Goal: Task Accomplishment & Management: Manage account settings

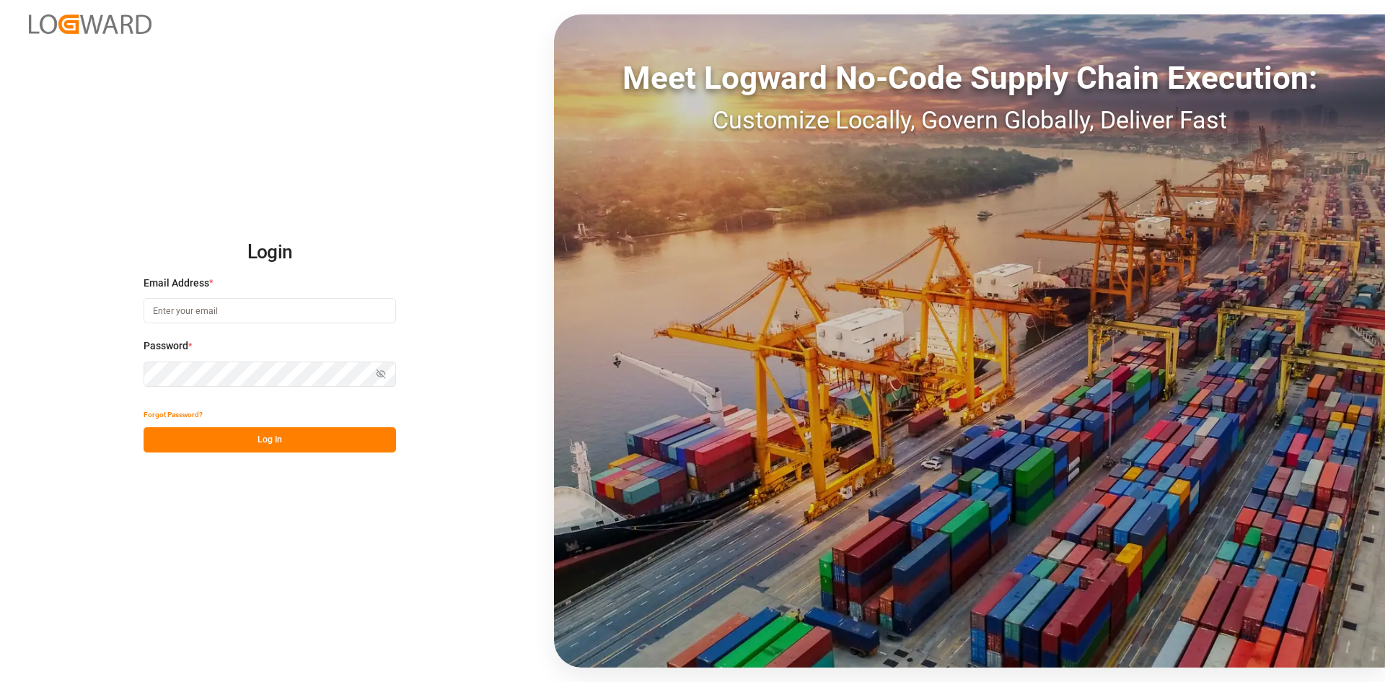
type input "sandra.alexander@jamindustries.com"
click at [223, 443] on button "Log In" at bounding box center [270, 439] width 252 height 25
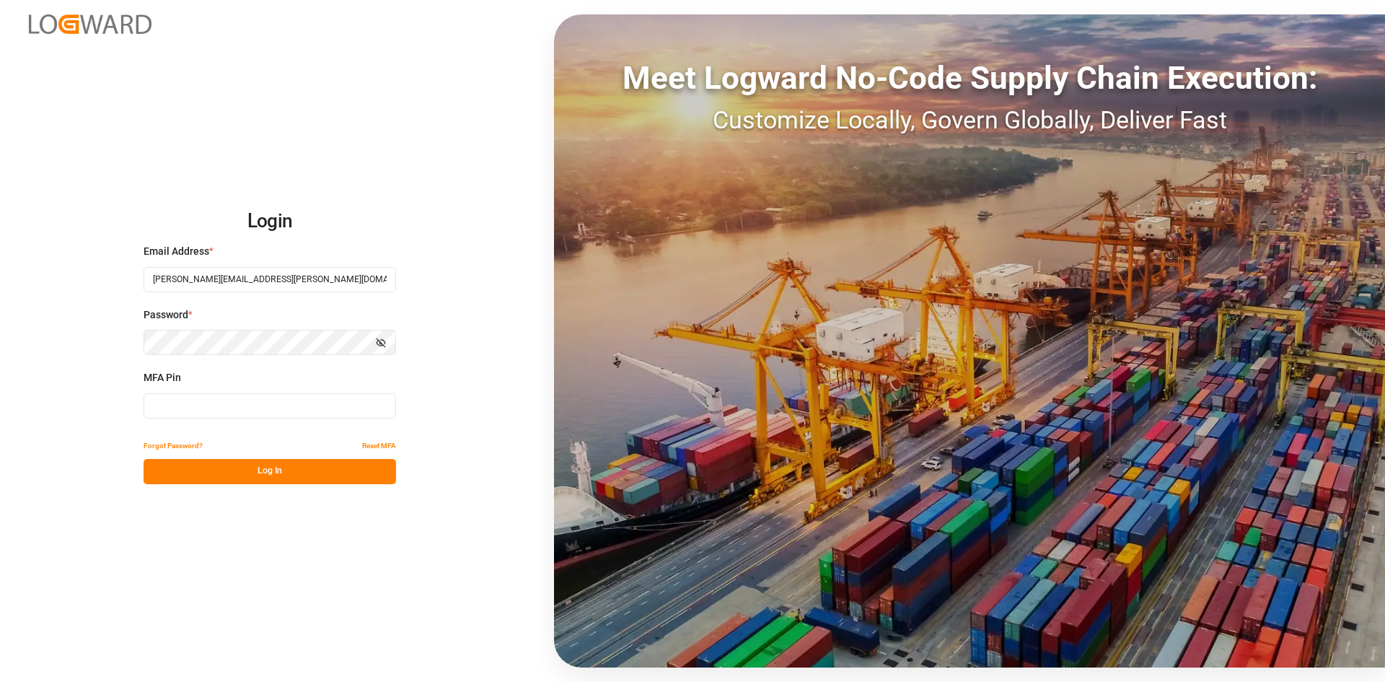
click at [208, 408] on input at bounding box center [270, 405] width 252 height 25
click at [206, 398] on input at bounding box center [270, 405] width 252 height 25
type input "137930"
click at [309, 476] on button "Log In" at bounding box center [270, 471] width 252 height 25
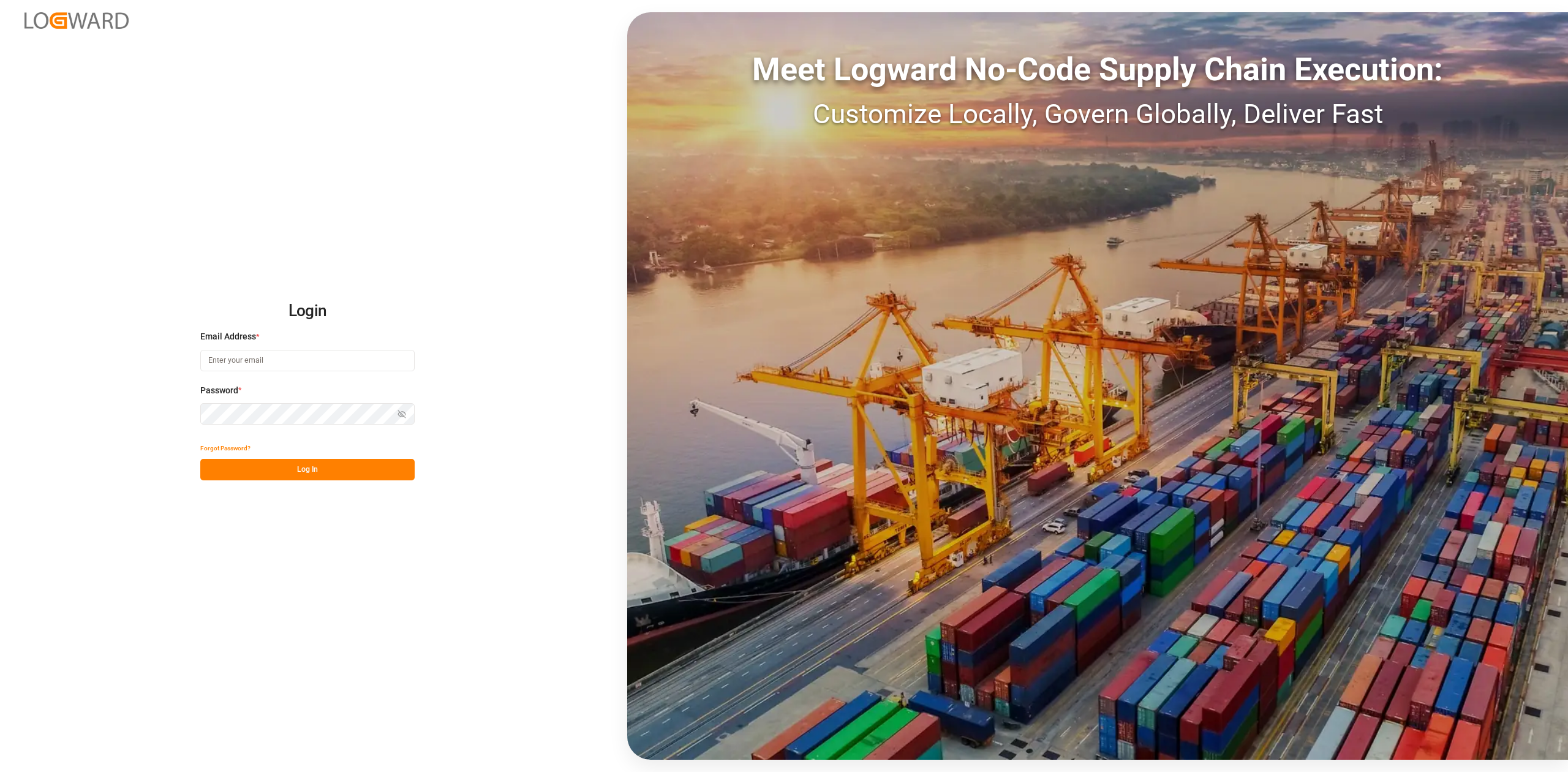
type input "[PERSON_NAME][EMAIL_ADDRESS][PERSON_NAME][DOMAIN_NAME]"
click at [289, 474] on button "Log In" at bounding box center [307, 469] width 214 height 21
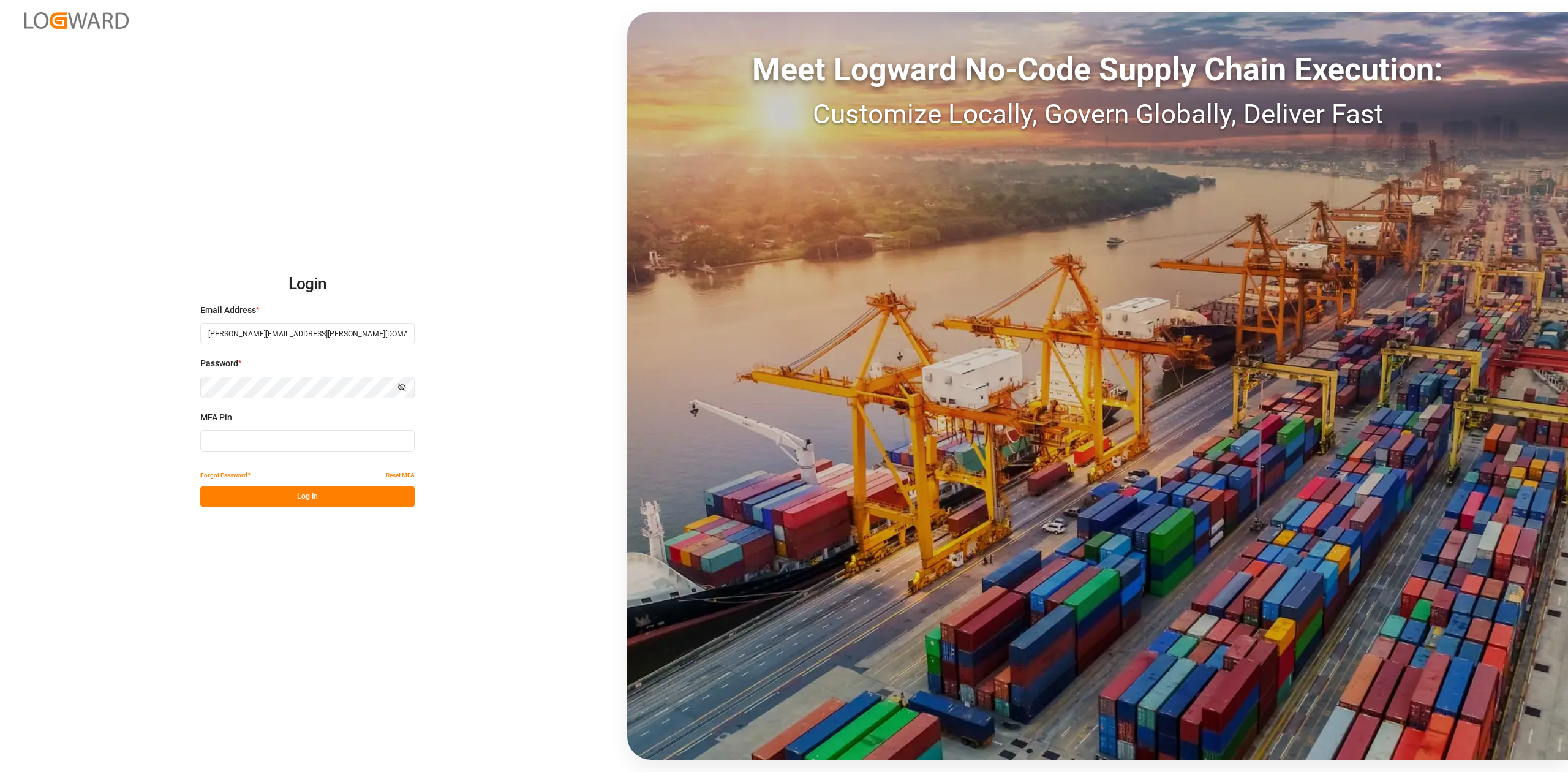
click at [283, 438] on input at bounding box center [307, 440] width 214 height 21
type input "196481"
click at [289, 500] on button "Log In" at bounding box center [307, 496] width 214 height 21
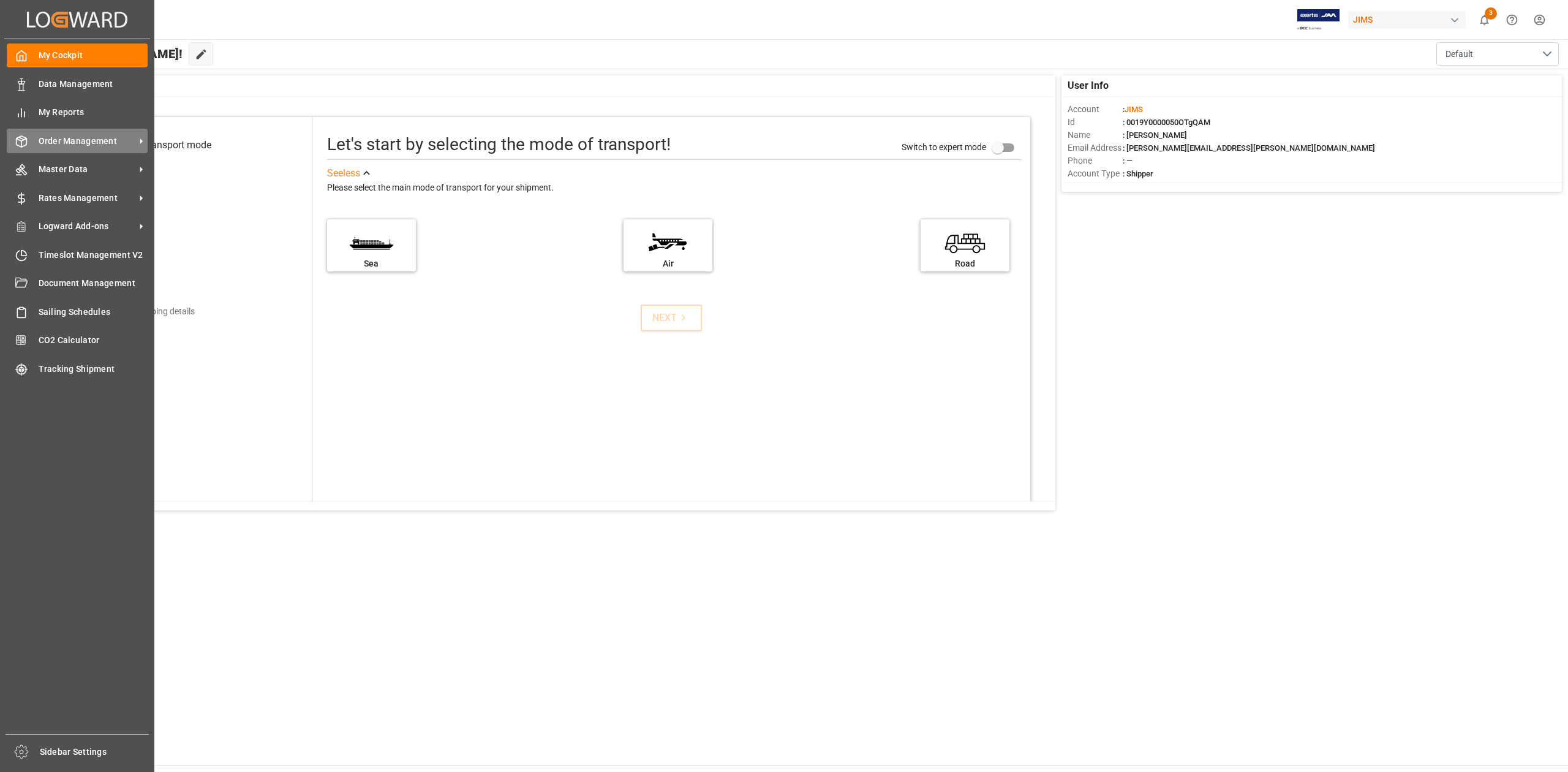
click at [83, 144] on span "Order Management" at bounding box center [87, 141] width 97 height 13
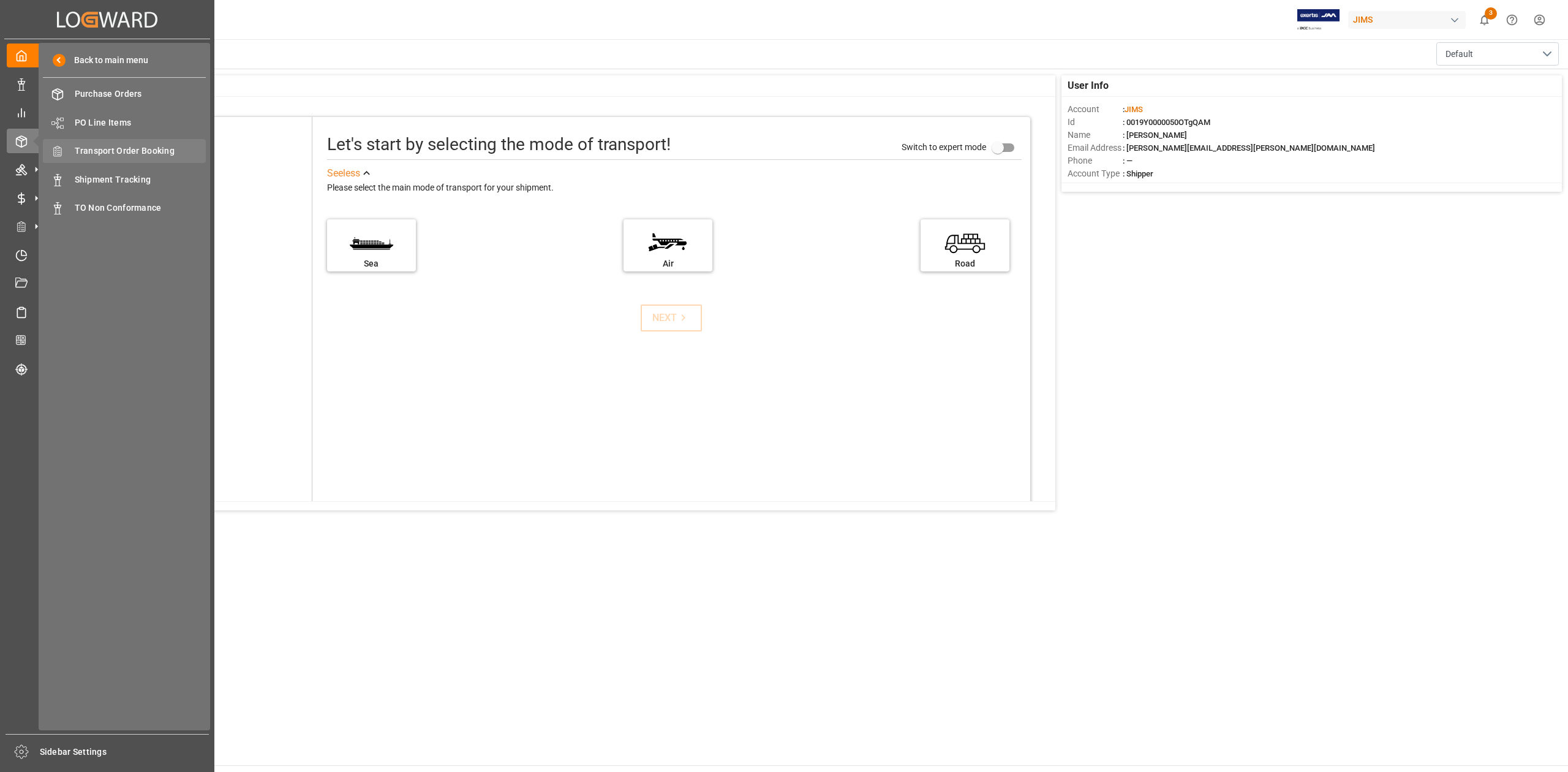
click at [141, 148] on span "Transport Order Booking" at bounding box center [140, 150] width 132 height 13
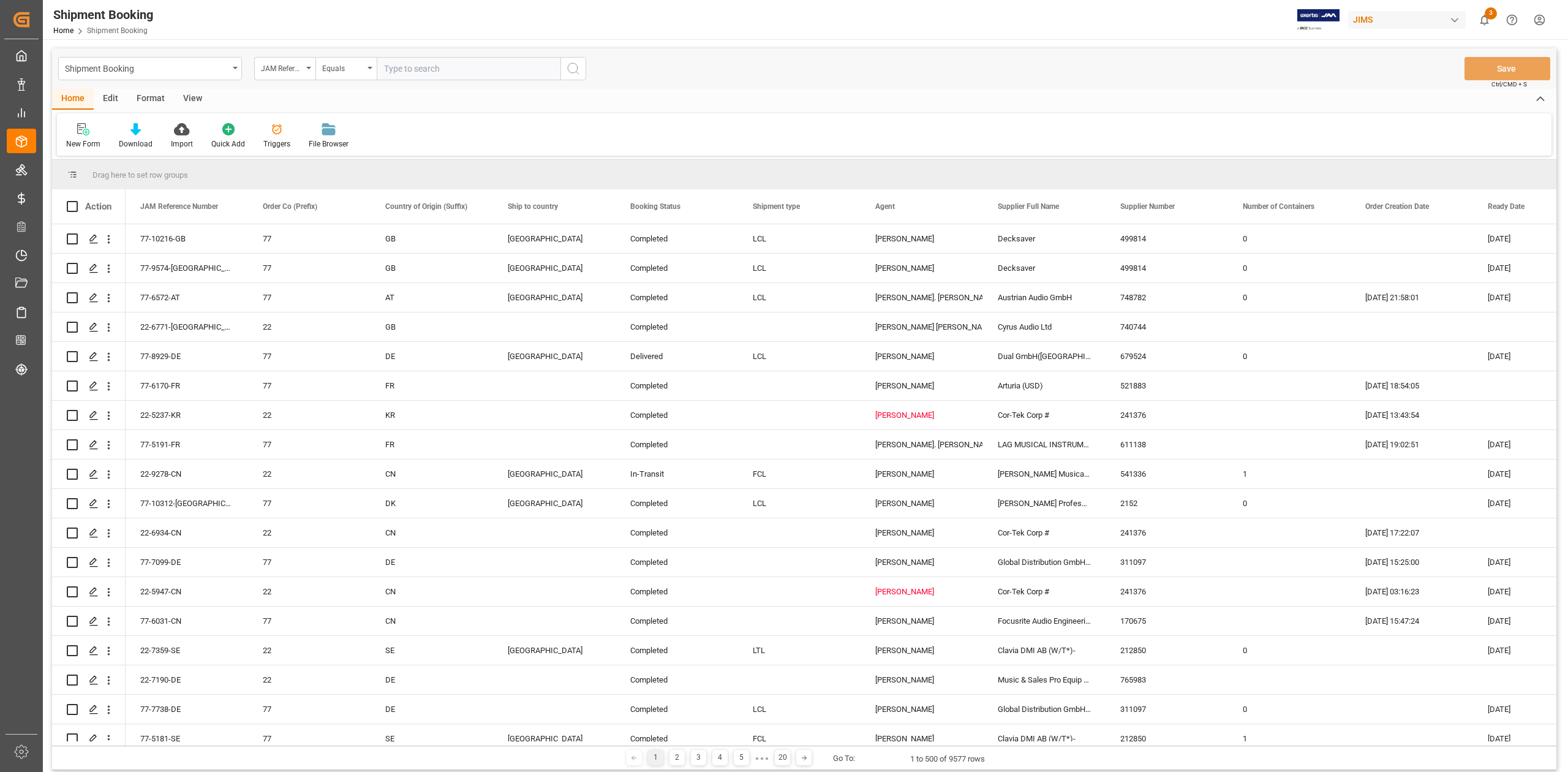
click at [497, 71] on input "text" at bounding box center [469, 68] width 183 height 23
paste input "77-10539-DE"
type input "77-10539-DE"
click at [586, 70] on button "search button" at bounding box center [573, 68] width 25 height 23
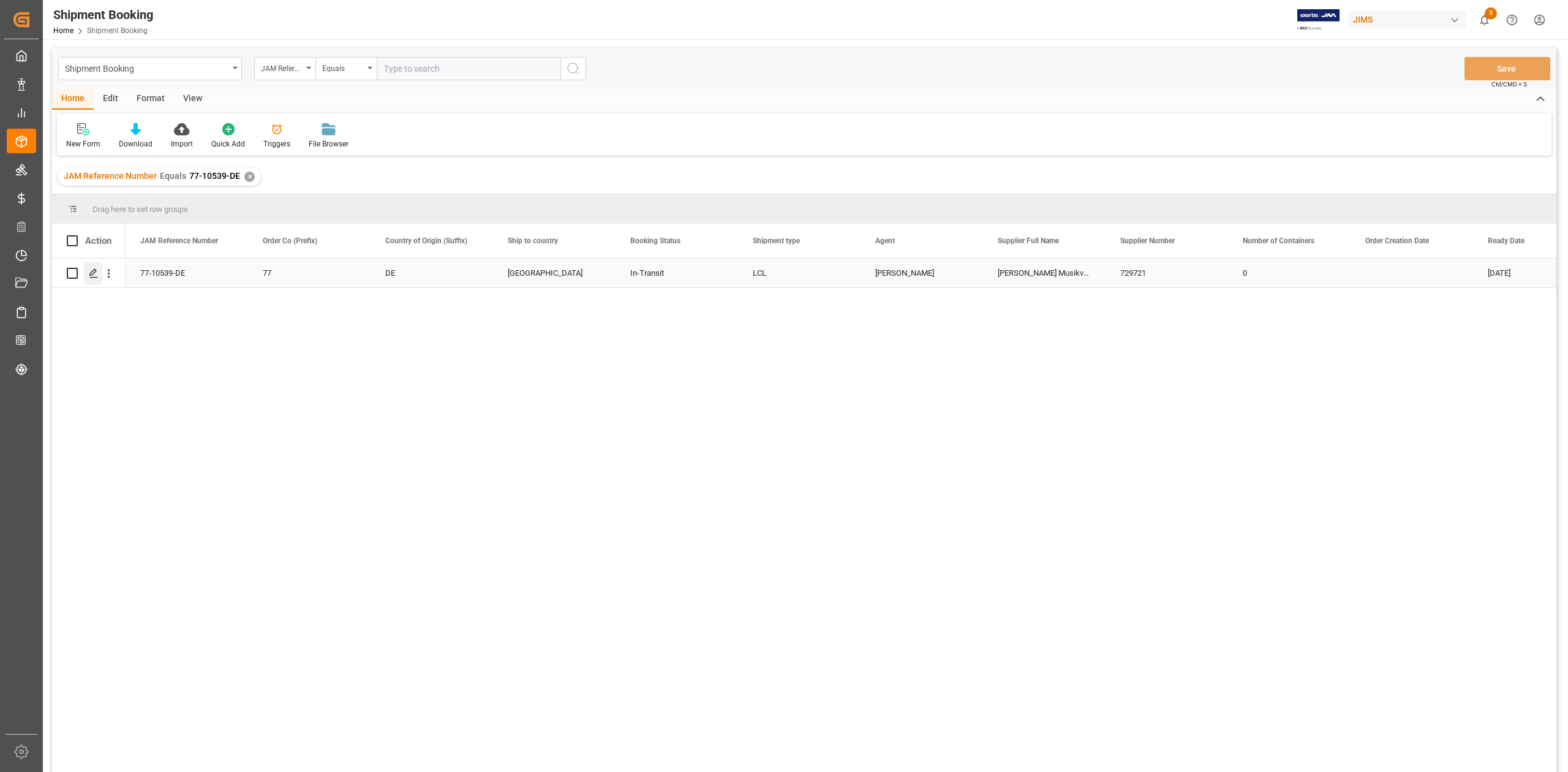
click at [91, 277] on icon "Press SPACE to select this row." at bounding box center [94, 273] width 10 height 10
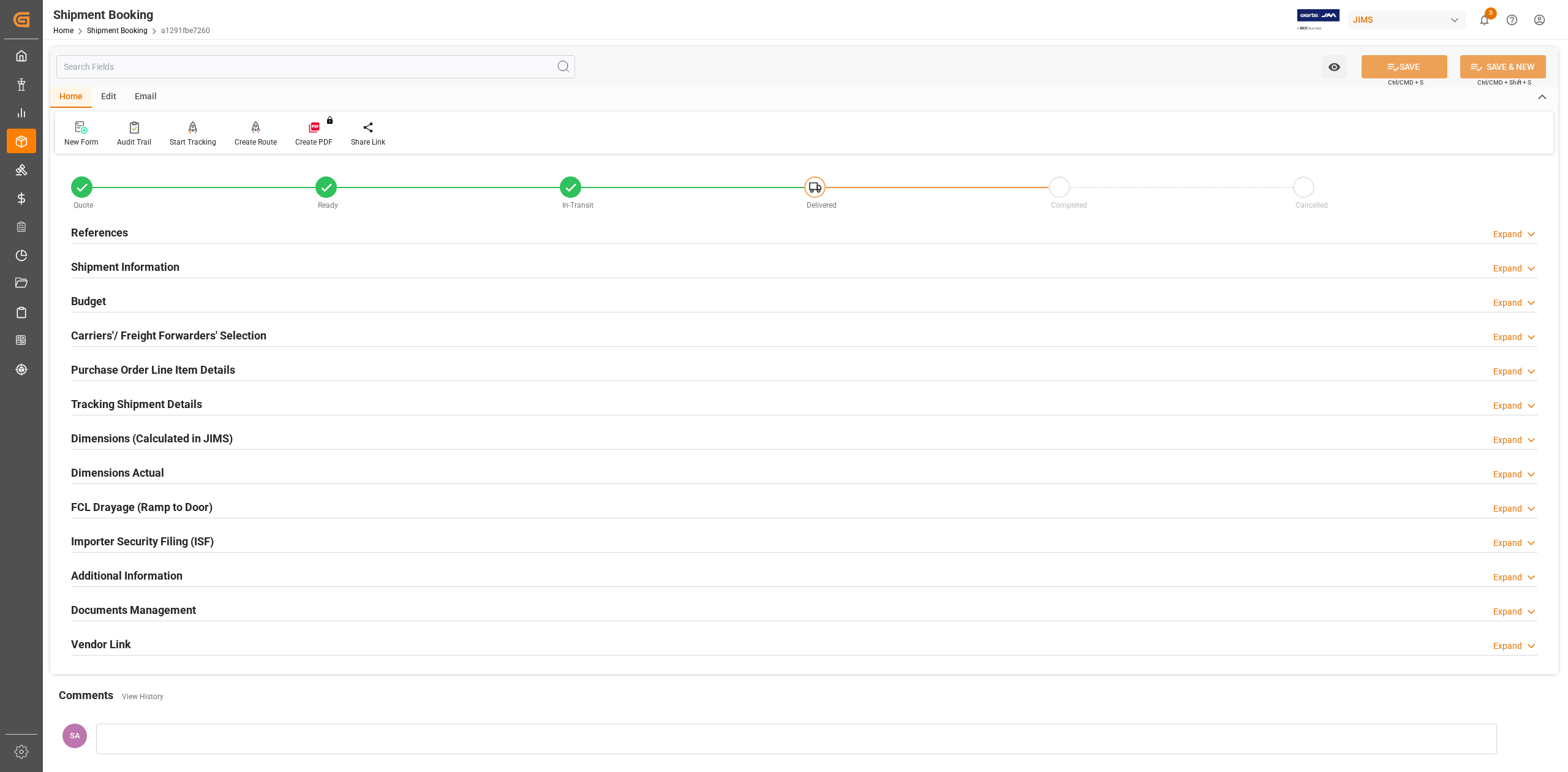
click at [166, 612] on h2 "Documents Management" at bounding box center [133, 609] width 125 height 16
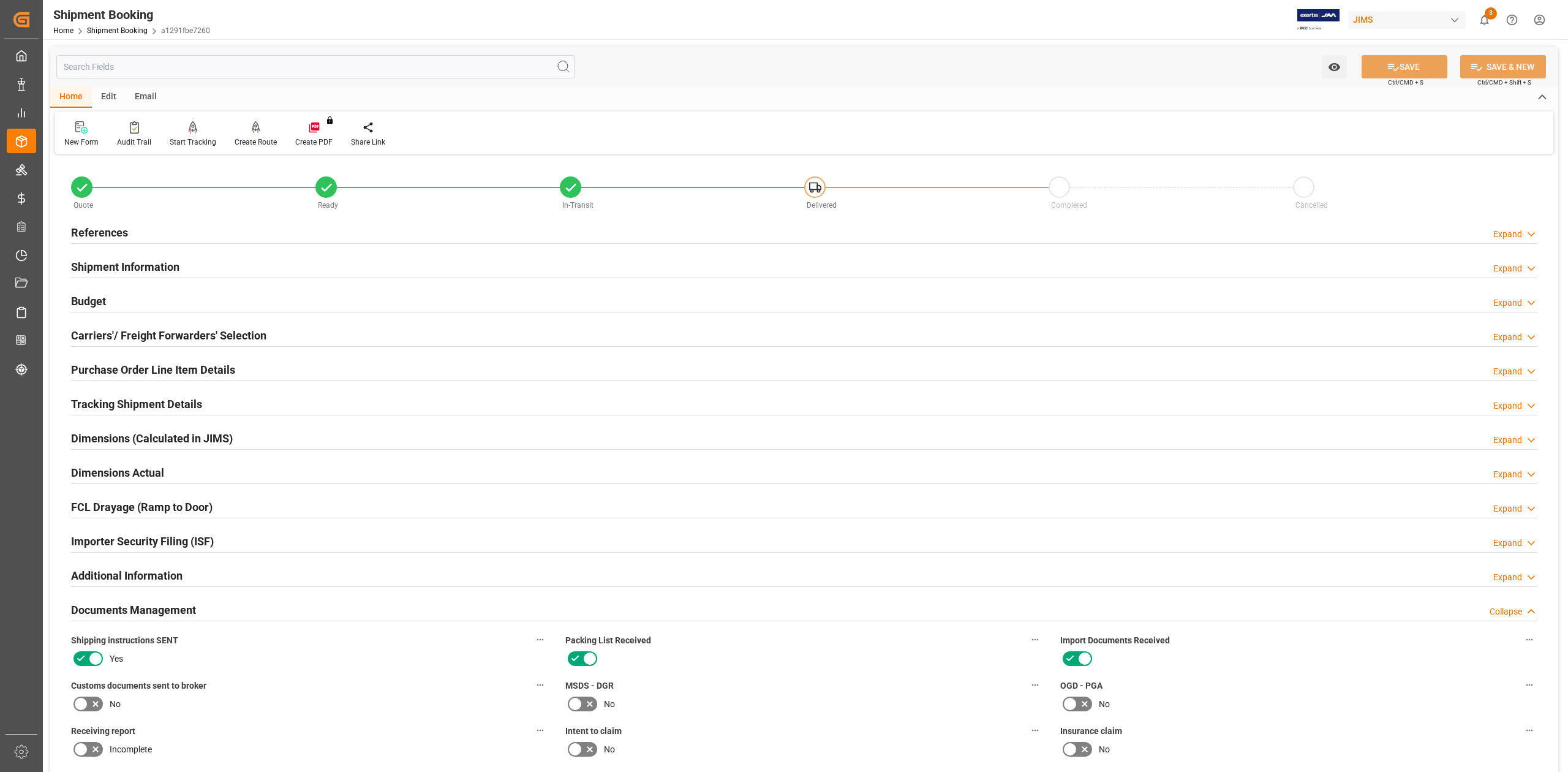
scroll to position [326, 0]
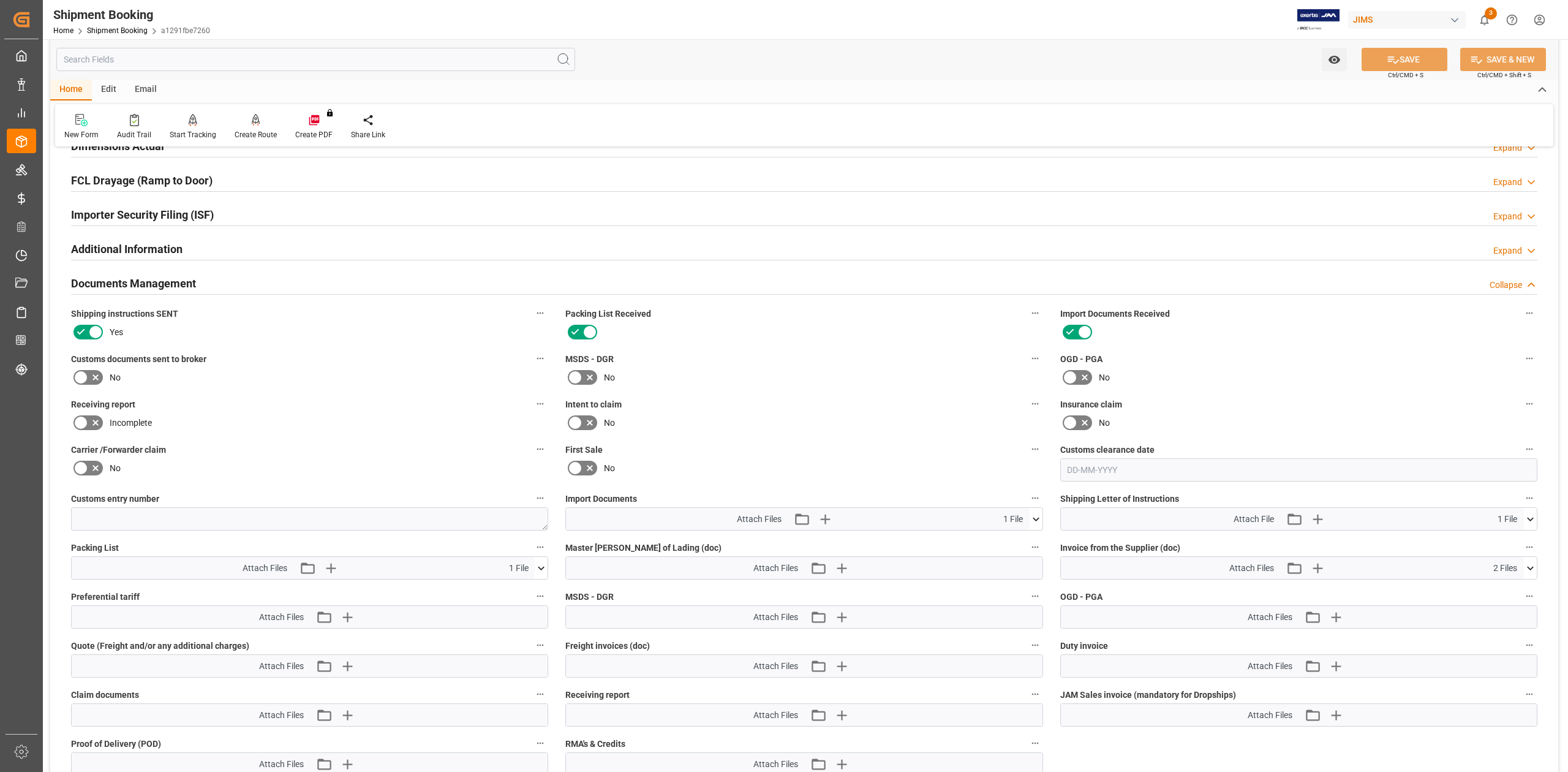
click at [1034, 522] on icon at bounding box center [1036, 519] width 13 height 13
click at [840, 564] on icon "button" at bounding box center [841, 568] width 12 height 12
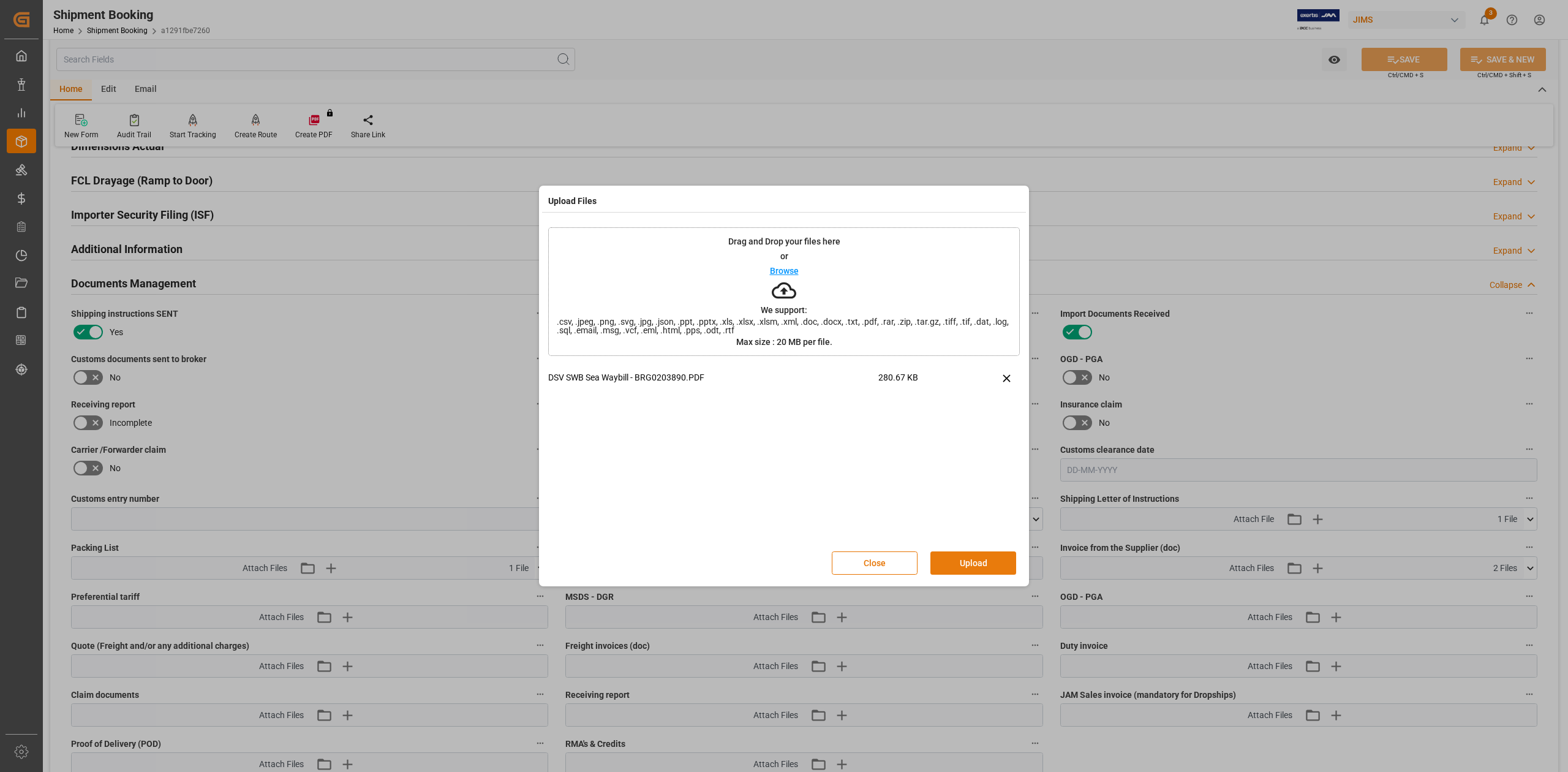
click at [955, 556] on button "Upload" at bounding box center [973, 562] width 86 height 23
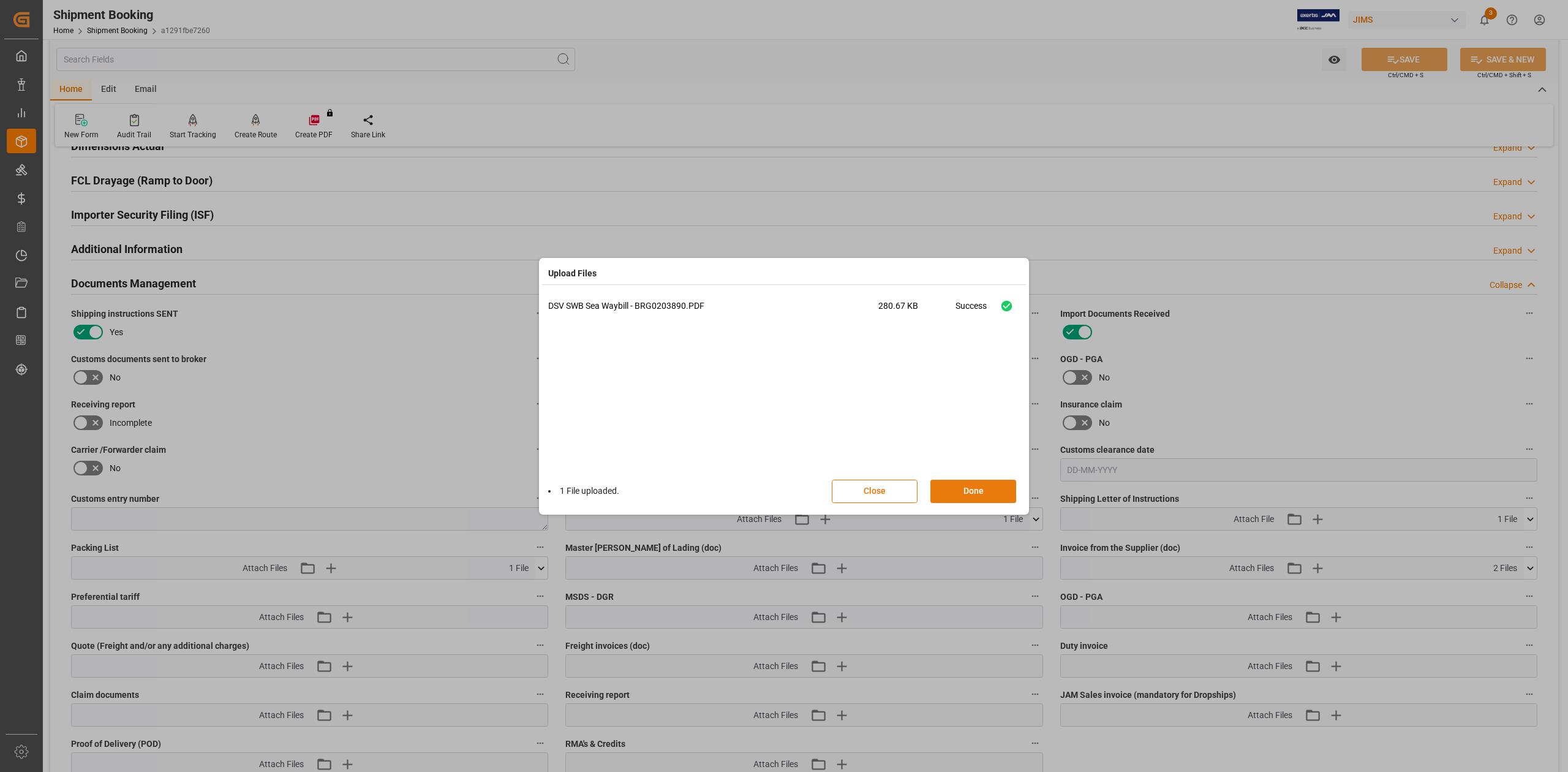
click at [971, 488] on button "Done" at bounding box center [973, 491] width 86 height 23
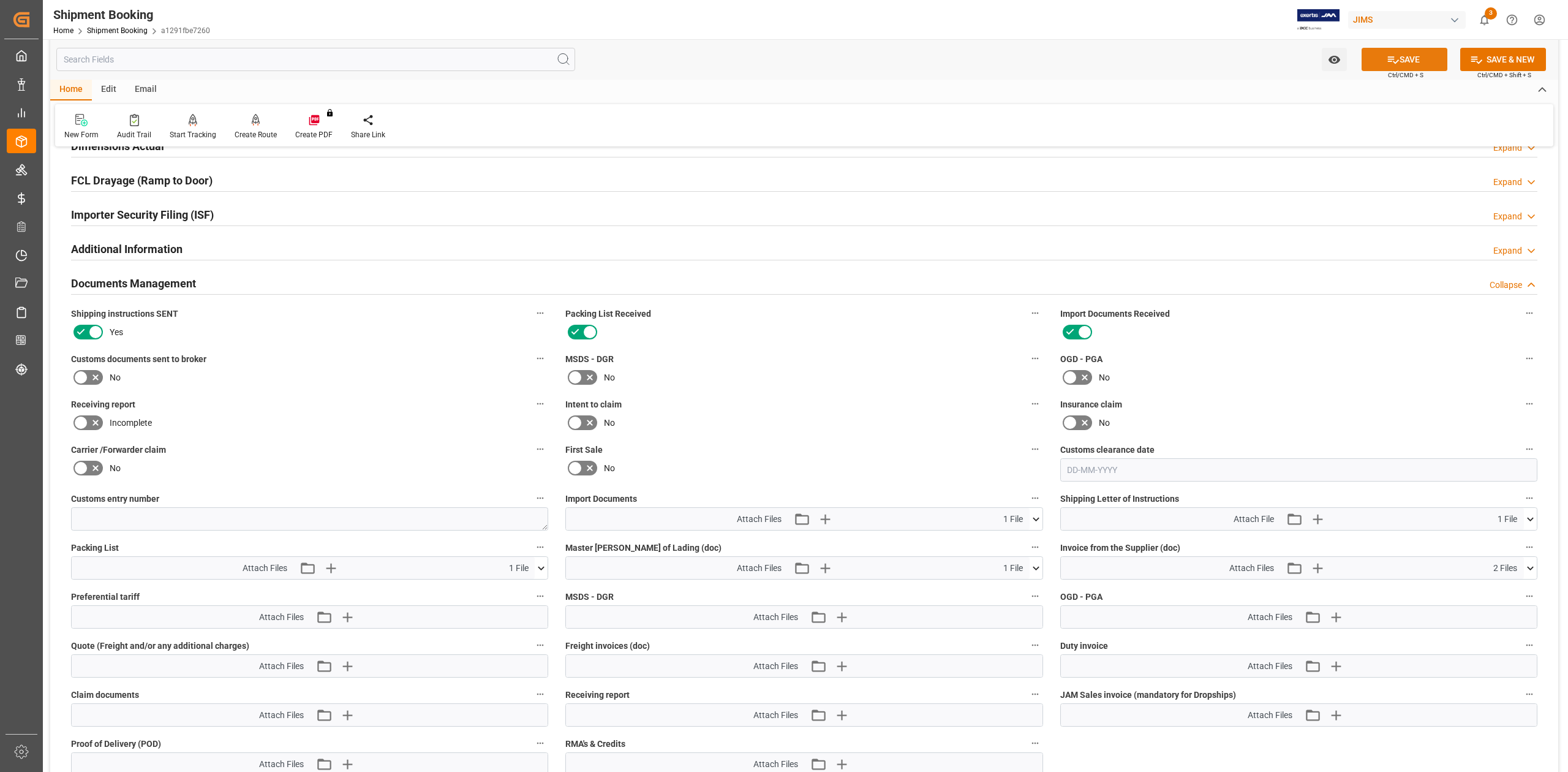
click at [1386, 54] on icon at bounding box center [1392, 59] width 13 height 13
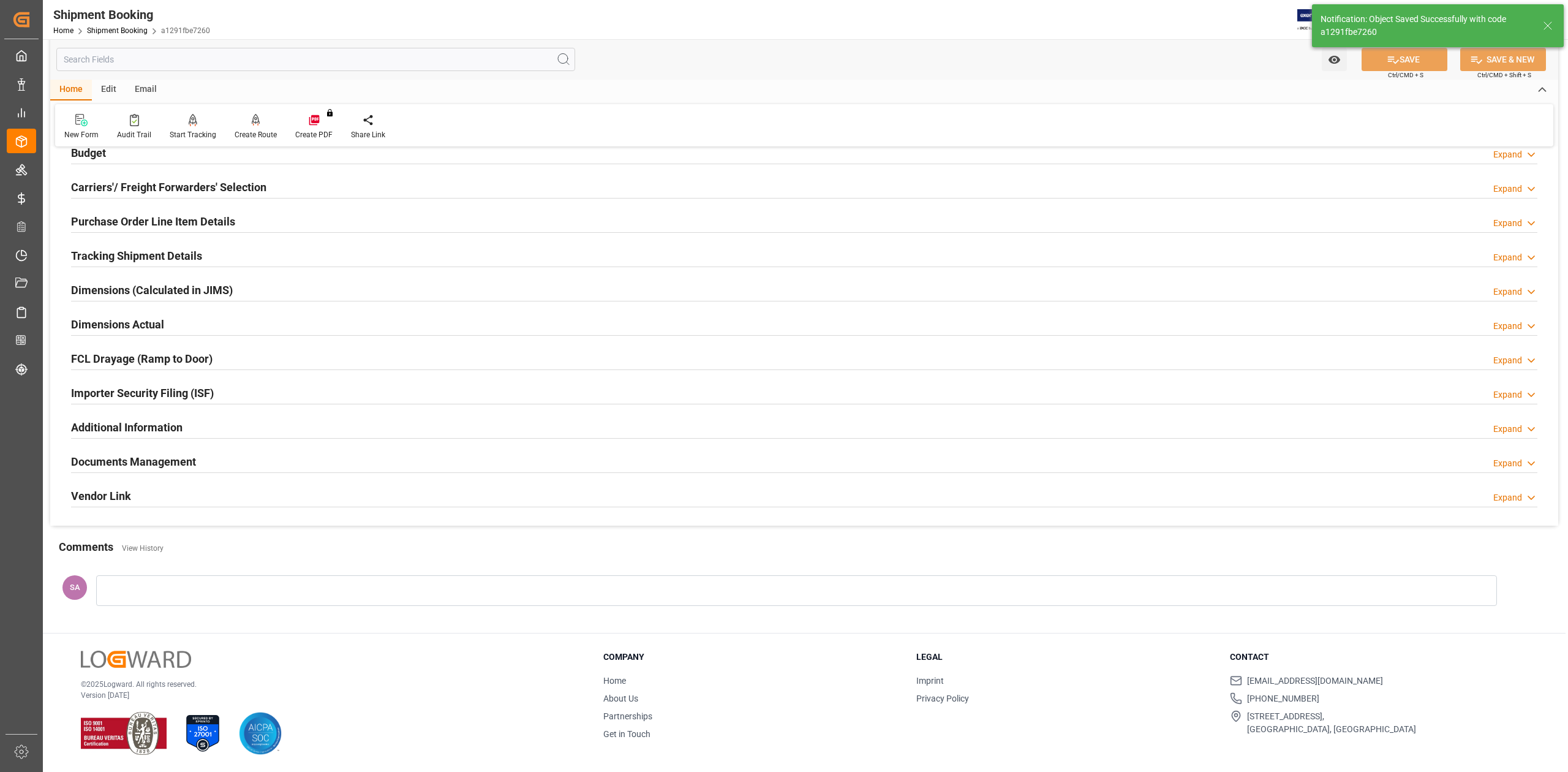
scroll to position [0, 0]
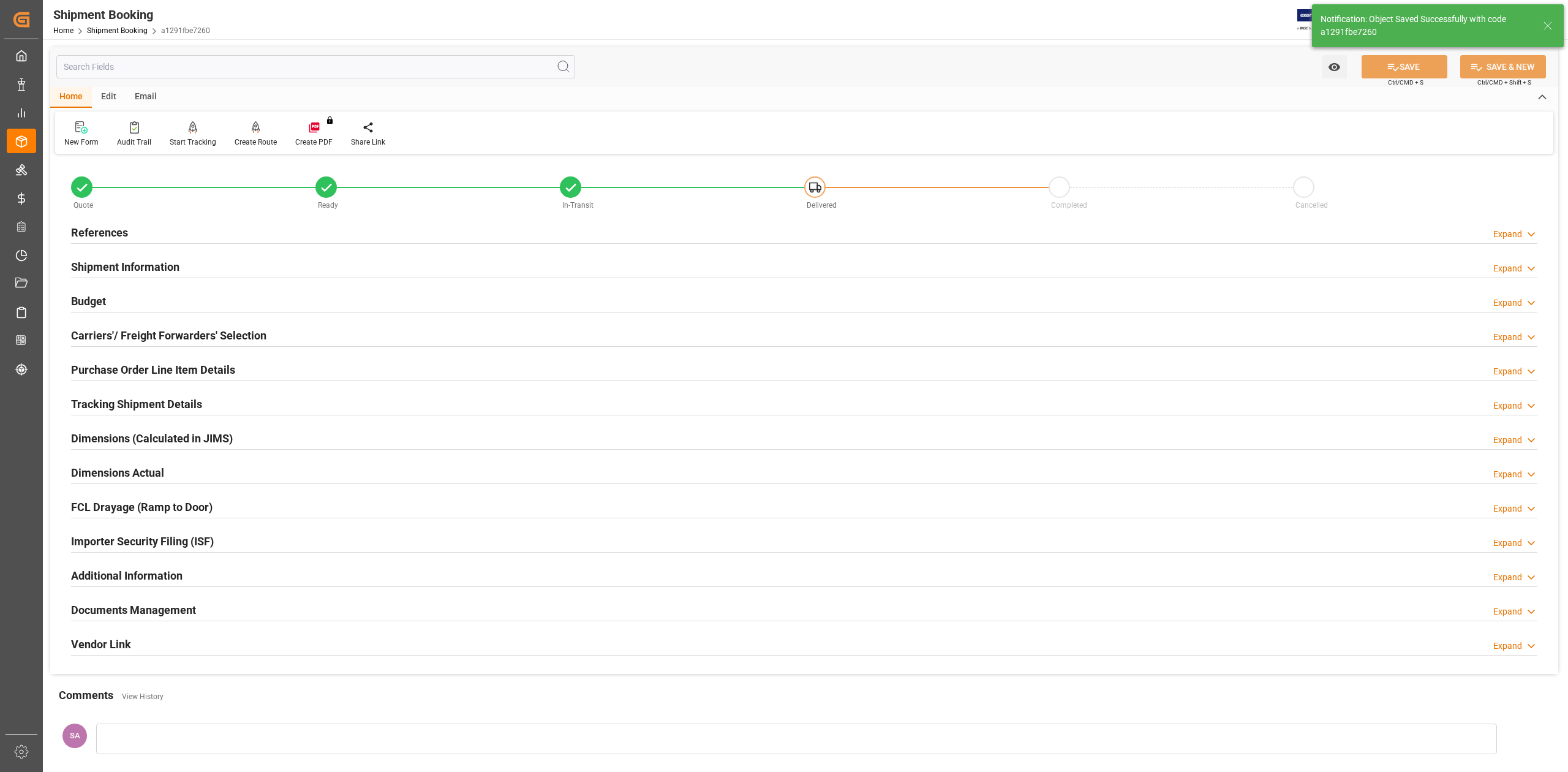
click at [160, 609] on h2 "Documents Management" at bounding box center [133, 609] width 125 height 16
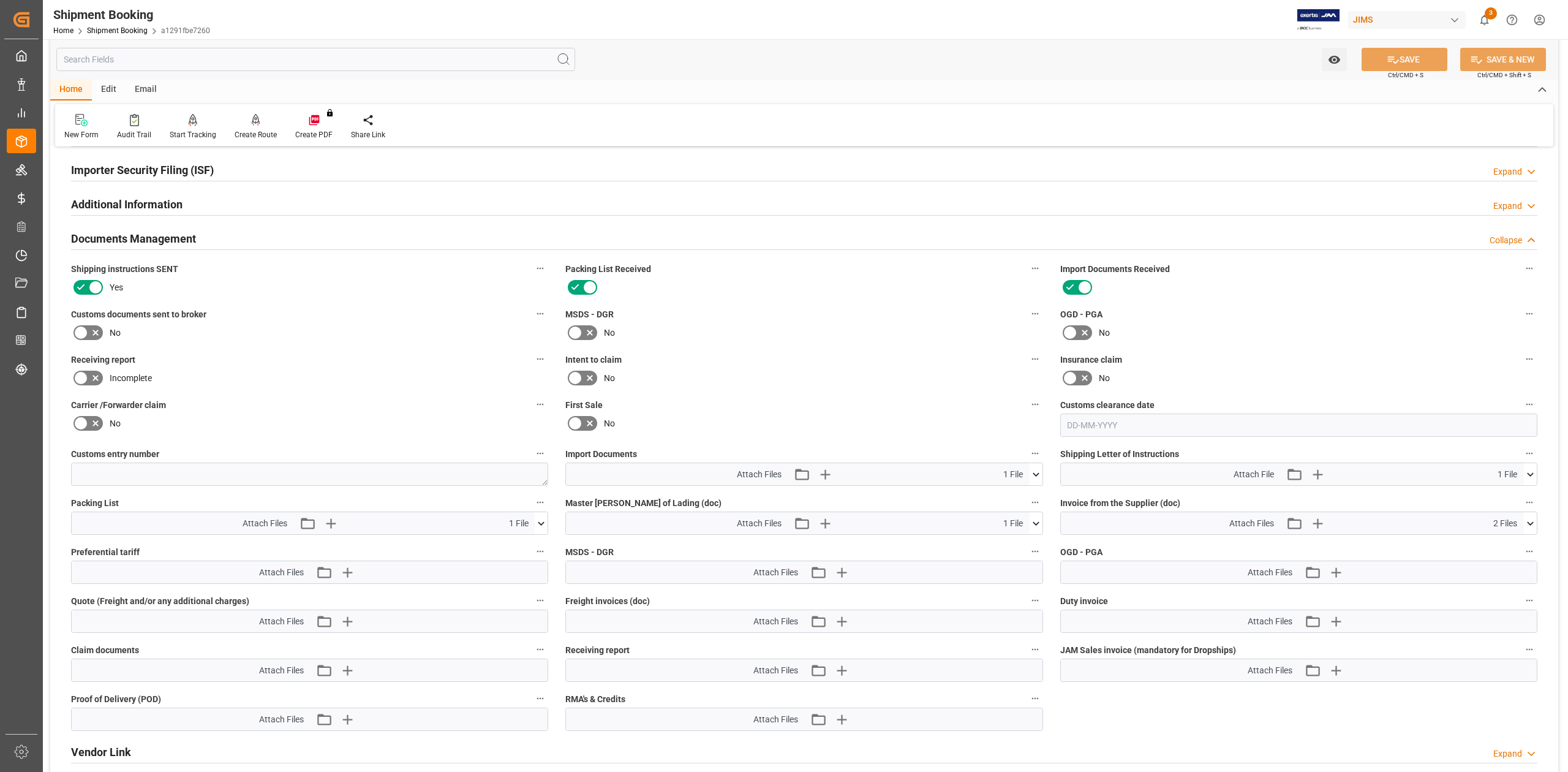
scroll to position [245, 0]
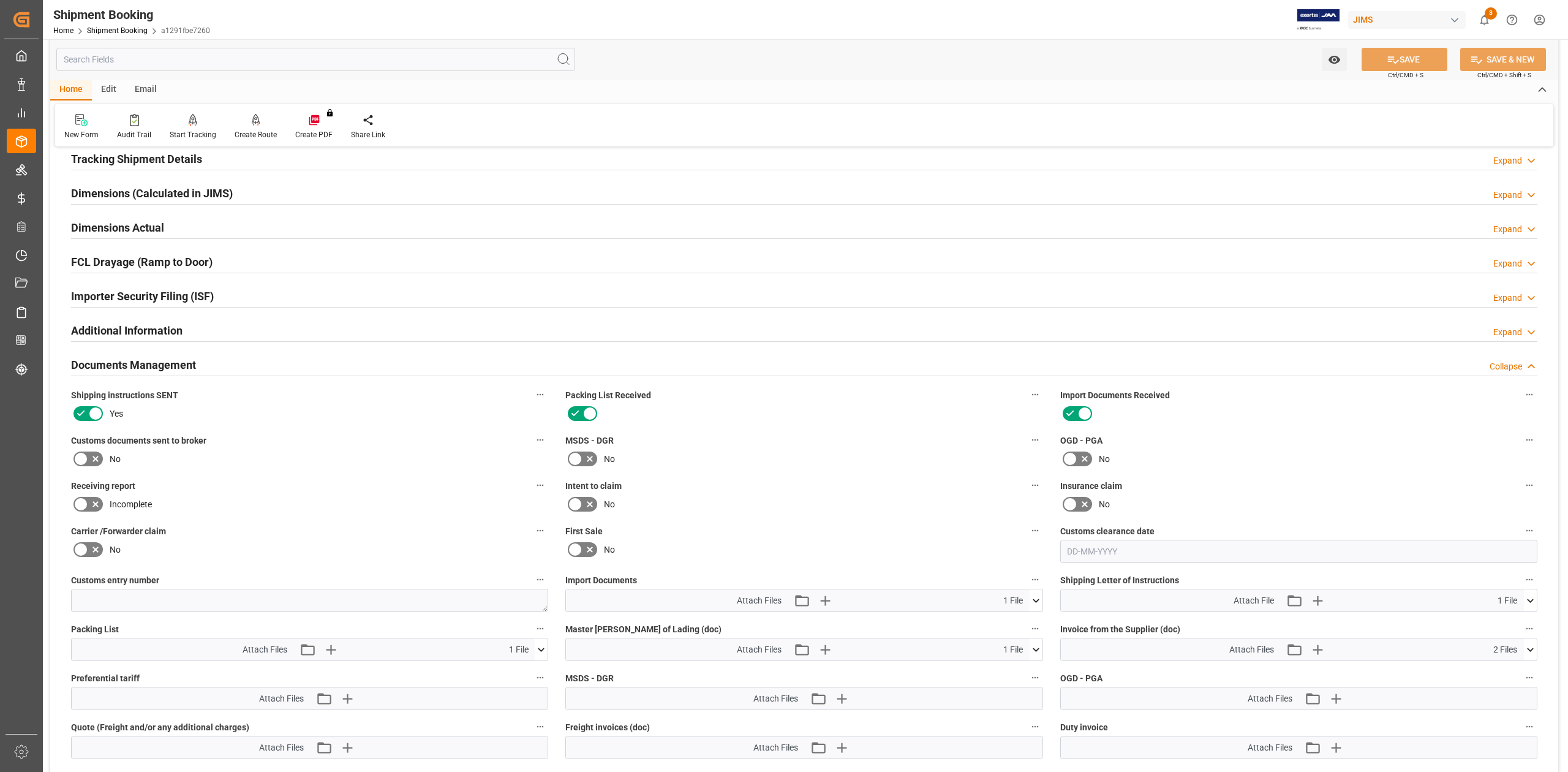
click at [135, 226] on h2 "Dimensions Actual" at bounding box center [118, 227] width 93 height 16
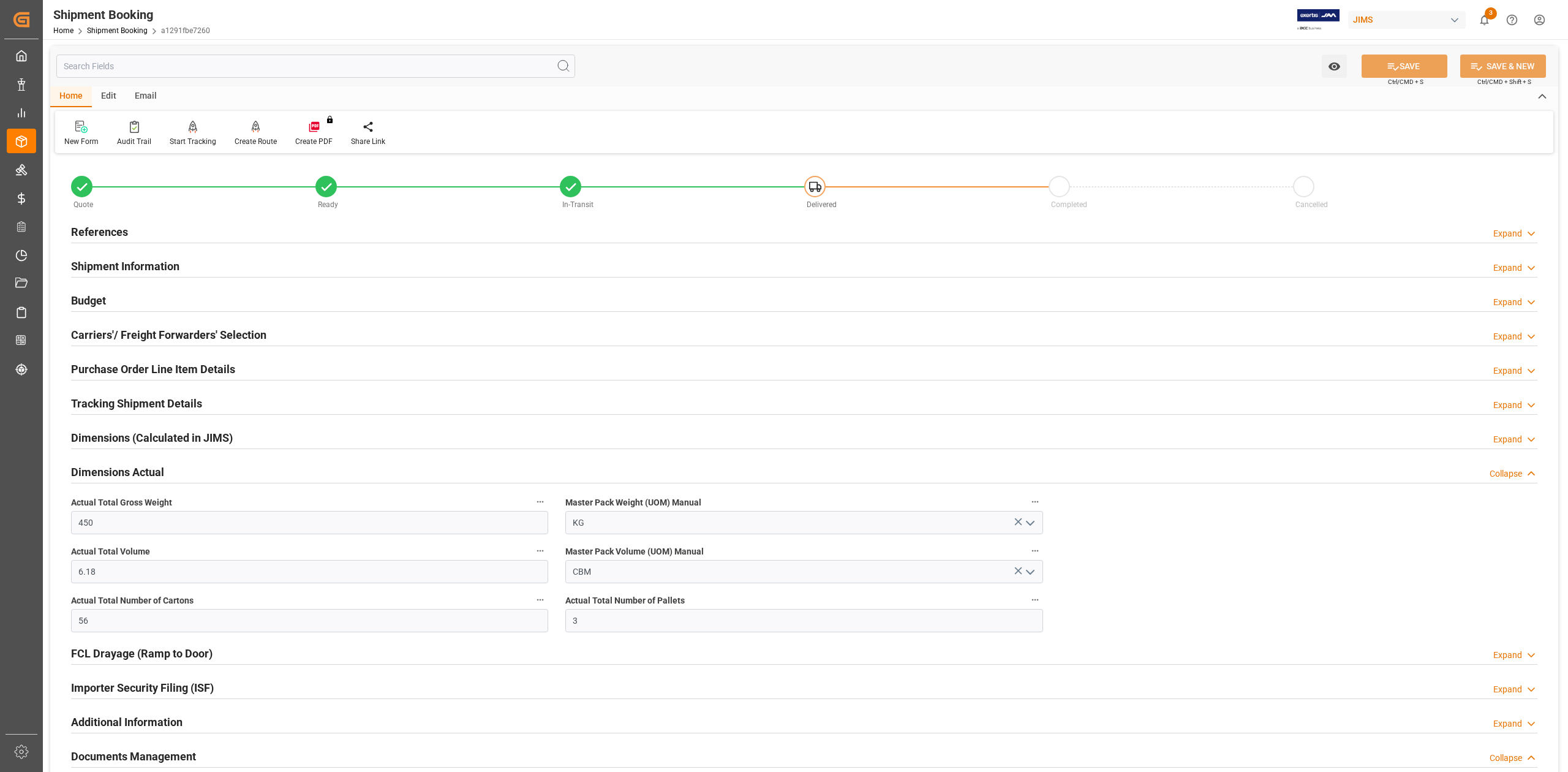
scroll to position [0, 0]
click at [93, 300] on h2 "Budget" at bounding box center [88, 301] width 35 height 16
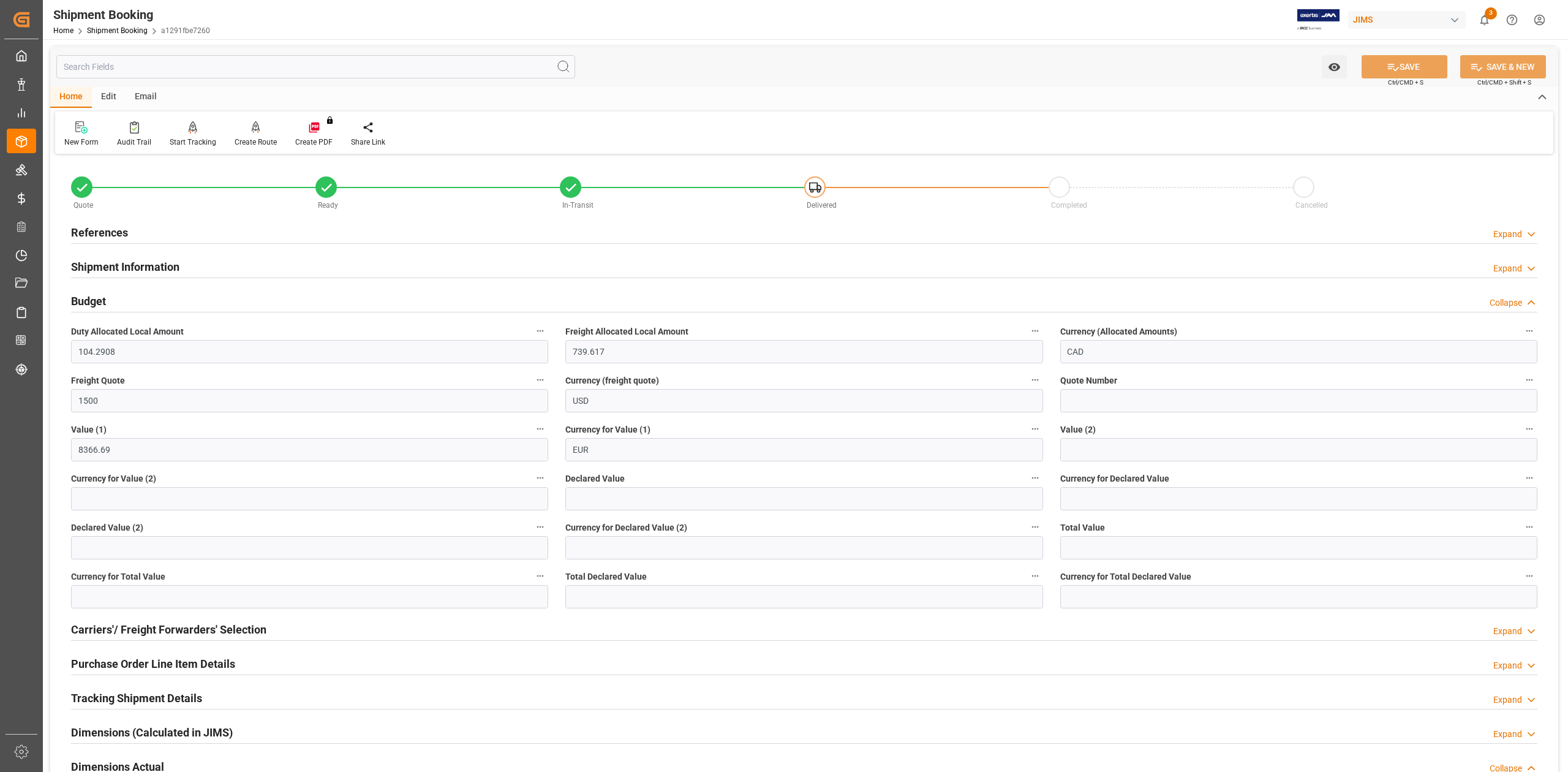
click at [113, 238] on h2 "References" at bounding box center [99, 232] width 57 height 16
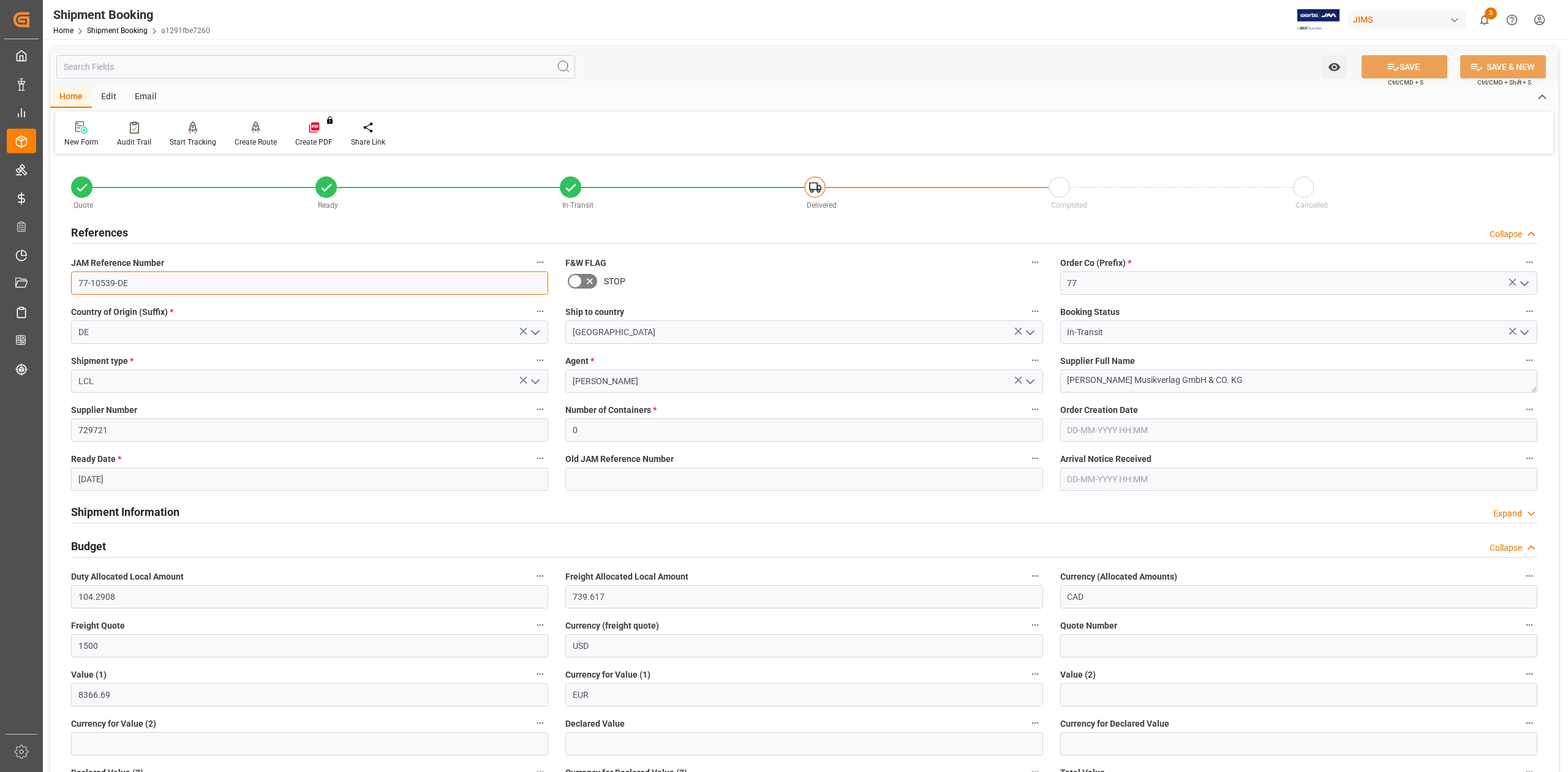
click at [153, 290] on input "77-10539-DE" at bounding box center [310, 283] width 477 height 23
click at [158, 278] on input "77-10539-DE" at bounding box center [310, 283] width 477 height 23
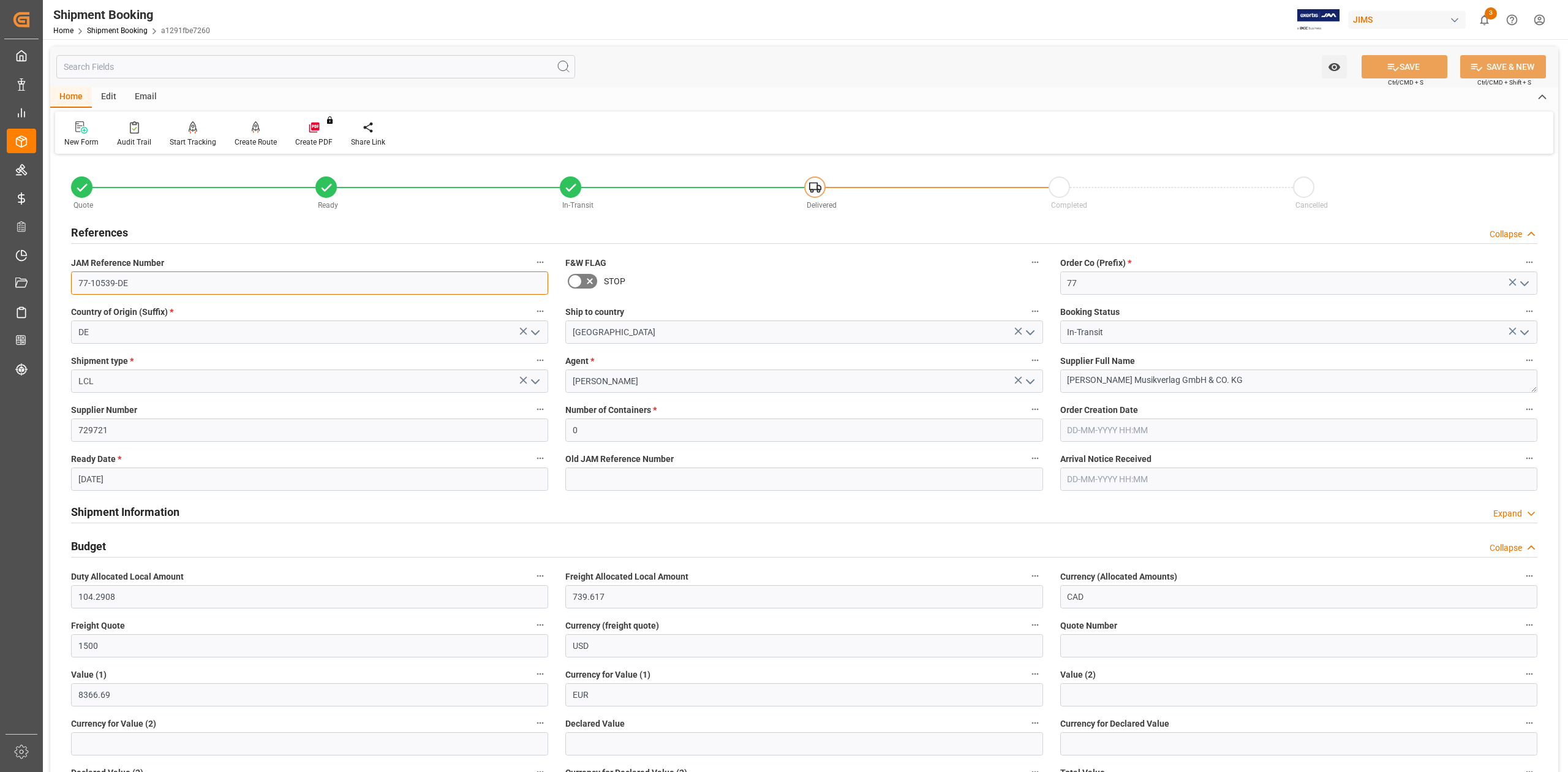
click at [158, 278] on input "77-10539-DE" at bounding box center [310, 283] width 477 height 23
click at [1221, 381] on textarea "HAGE Musikverlag GmbH & CO. KG" at bounding box center [1299, 380] width 477 height 23
click at [152, 285] on input "77-10539-DE" at bounding box center [310, 283] width 477 height 23
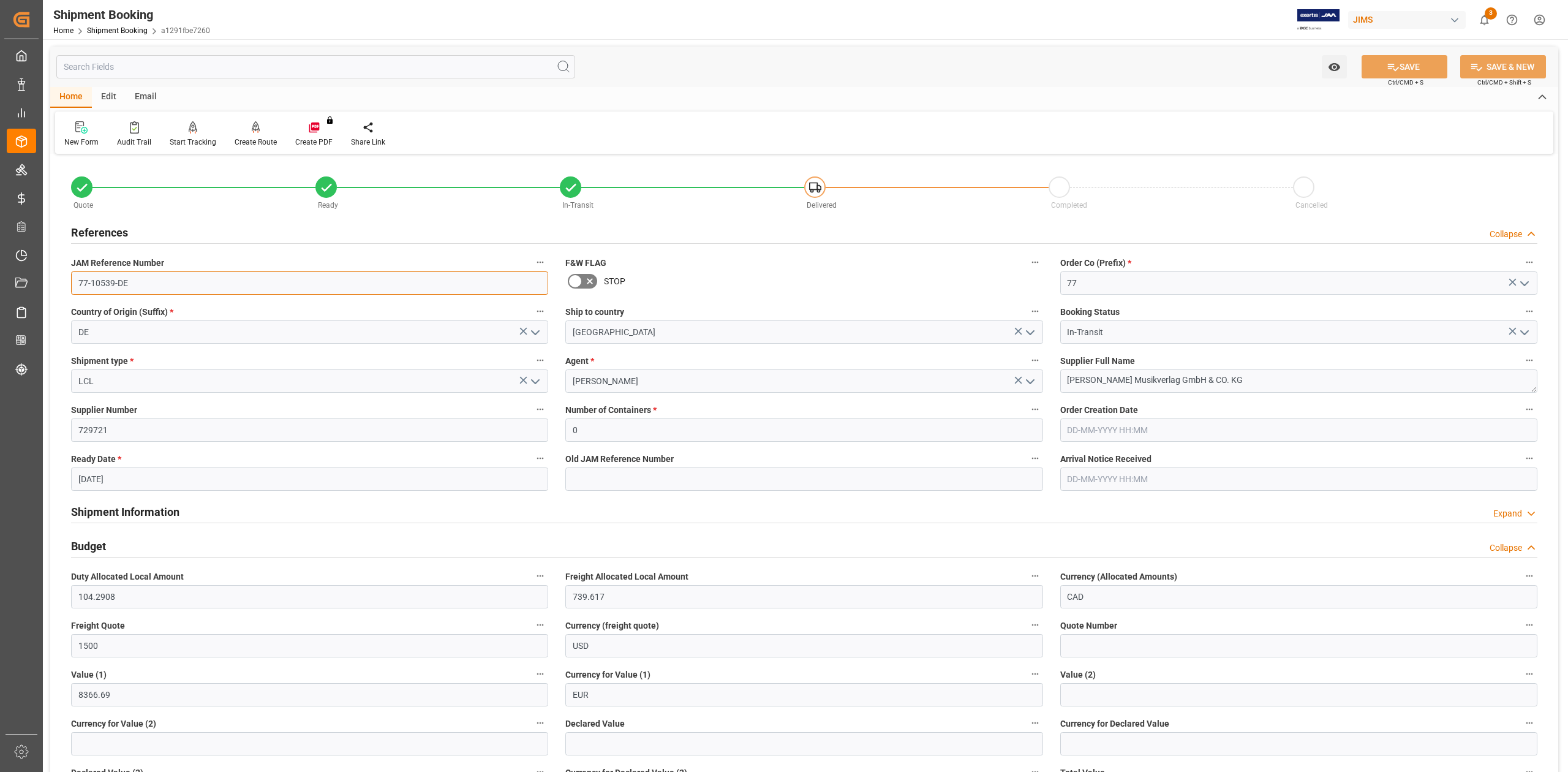
click at [152, 285] on input "77-10539-DE" at bounding box center [310, 283] width 477 height 23
click at [150, 285] on input "77-10539-DE" at bounding box center [310, 283] width 477 height 23
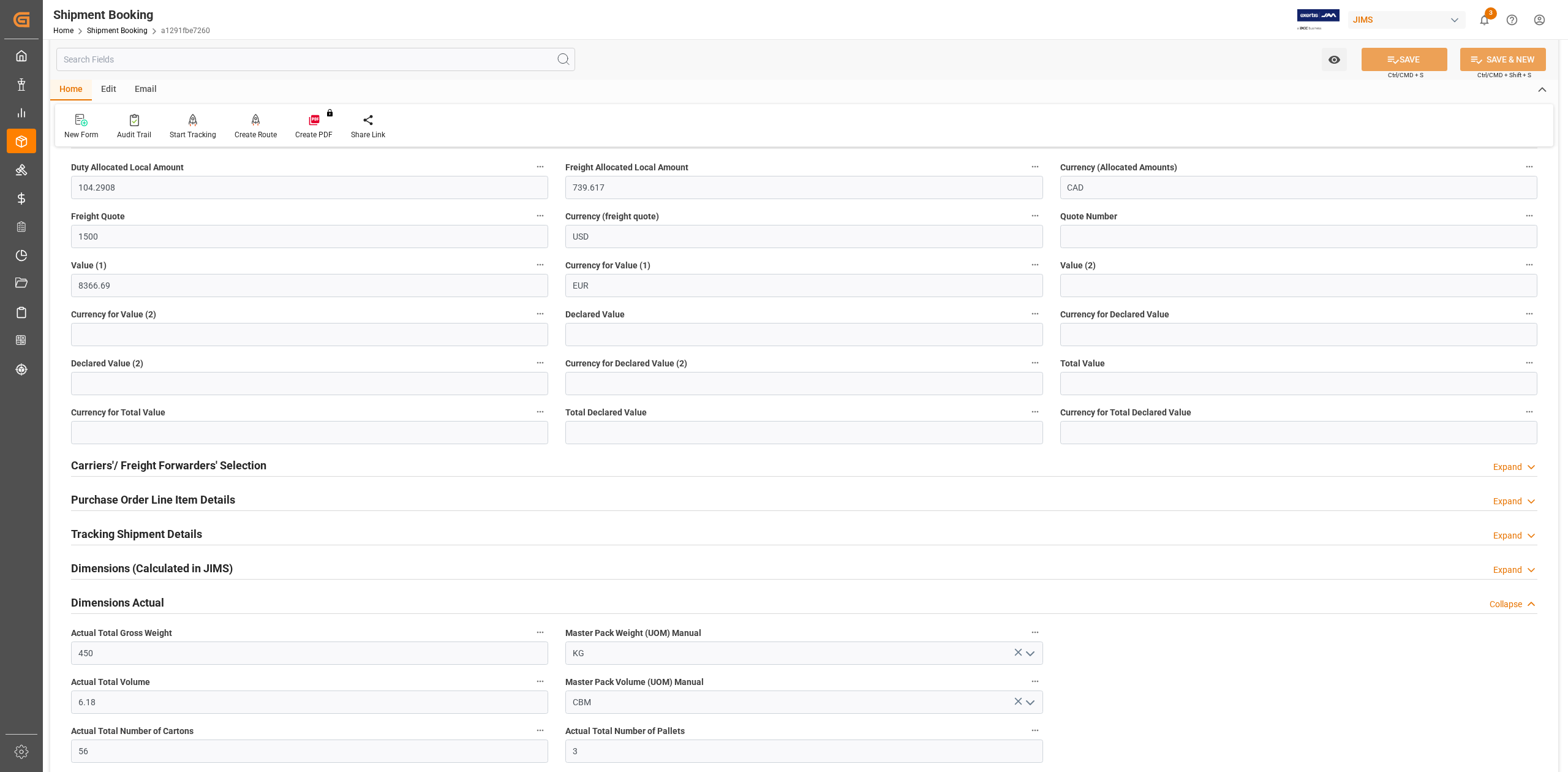
scroll to position [653, 0]
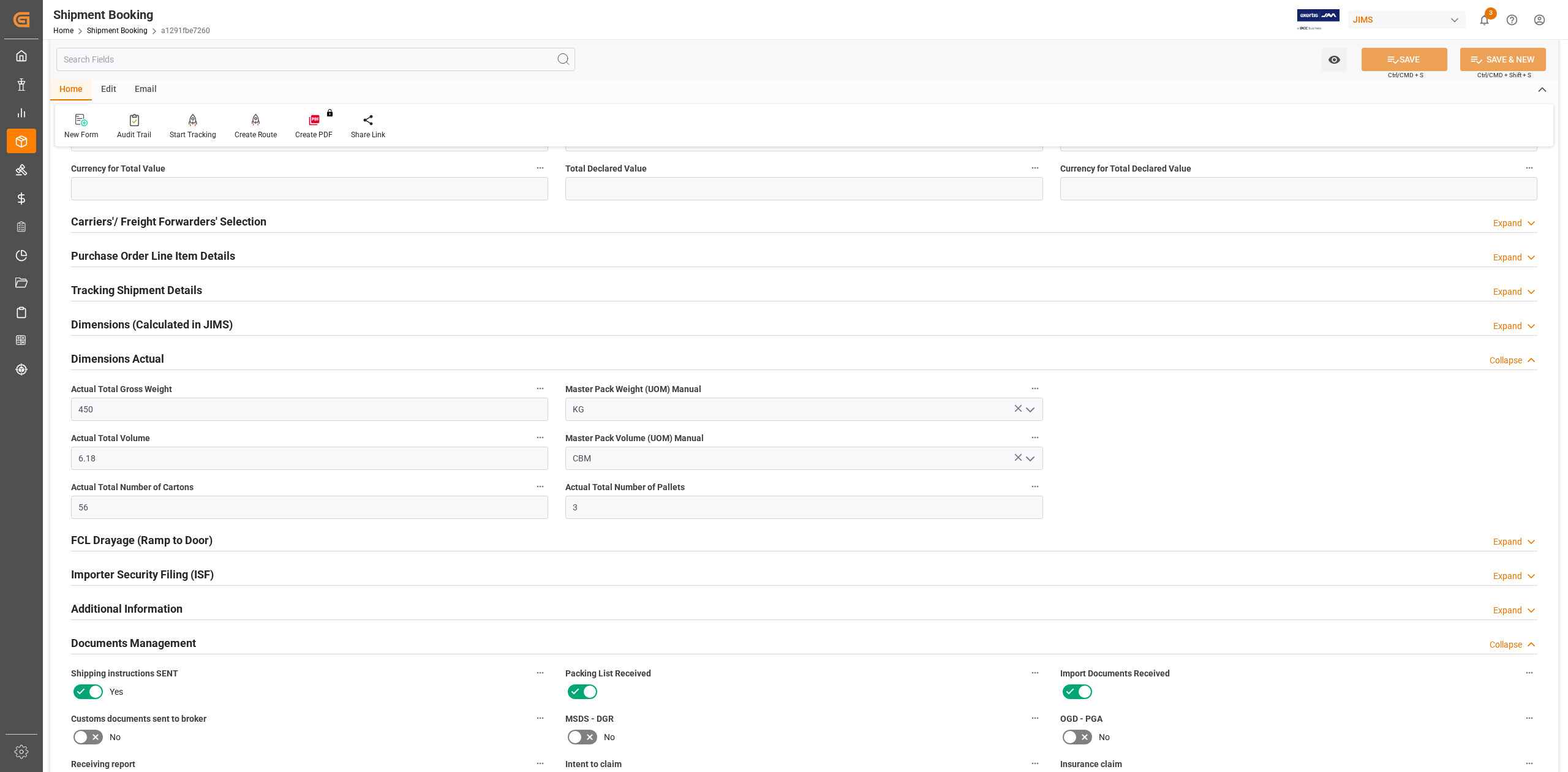
drag, startPoint x: 122, startPoint y: 290, endPoint x: 686, endPoint y: 429, distance: 580.9
click at [122, 290] on h2 "Tracking Shipment Details" at bounding box center [137, 290] width 131 height 16
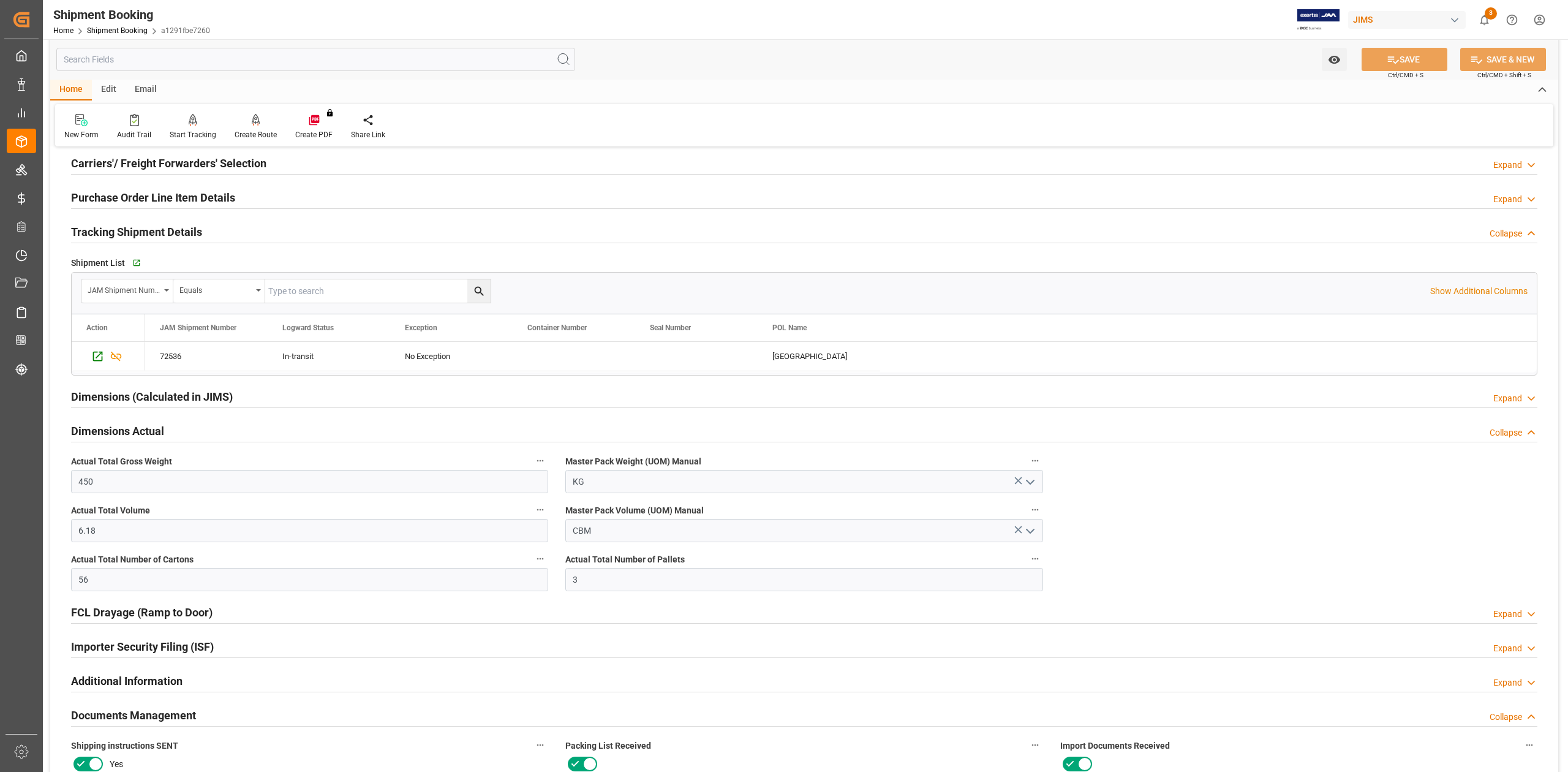
scroll to position [735, 0]
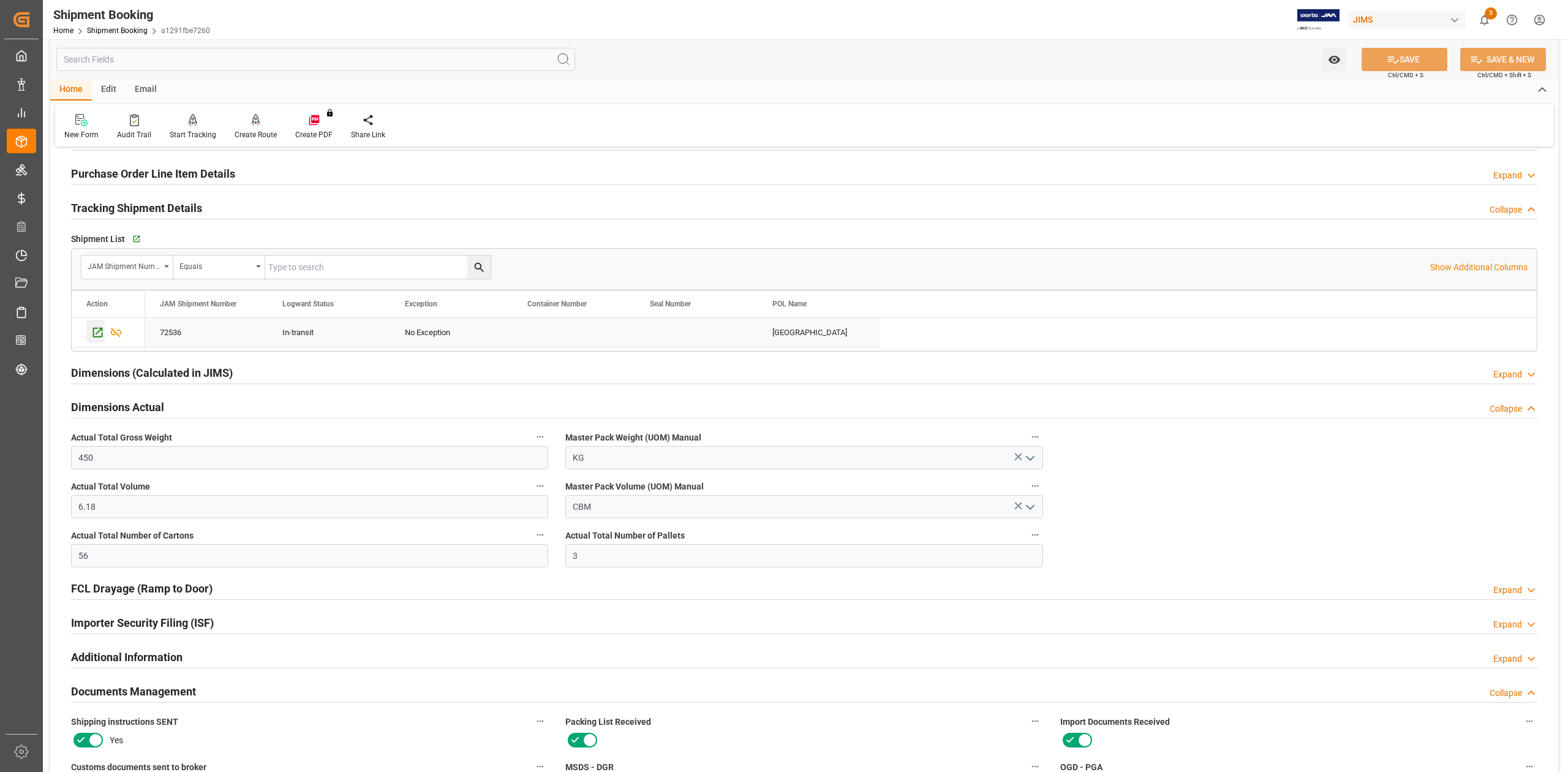
click at [97, 335] on icon "Press SPACE to select this row." at bounding box center [98, 333] width 10 height 10
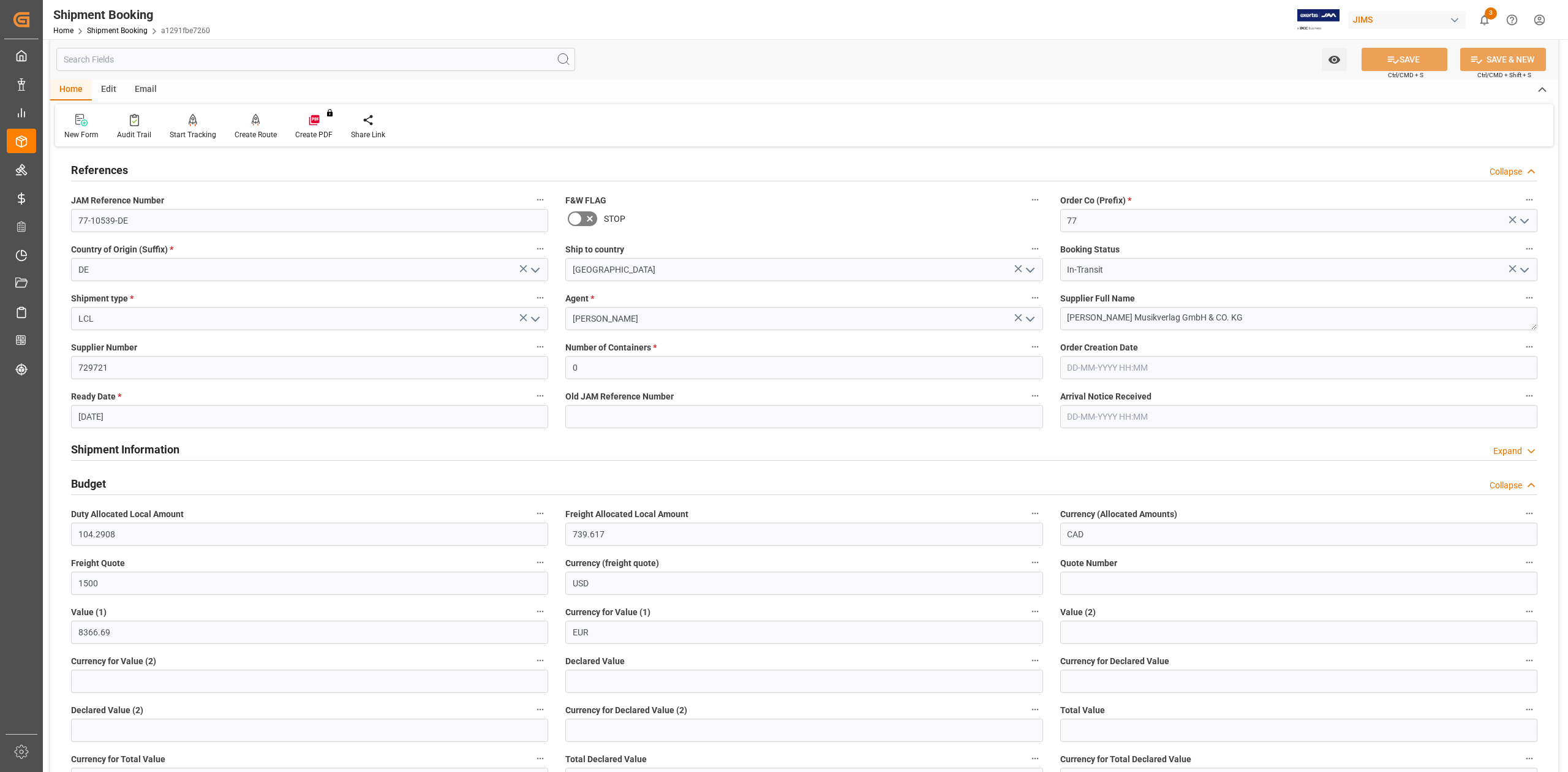
scroll to position [0, 0]
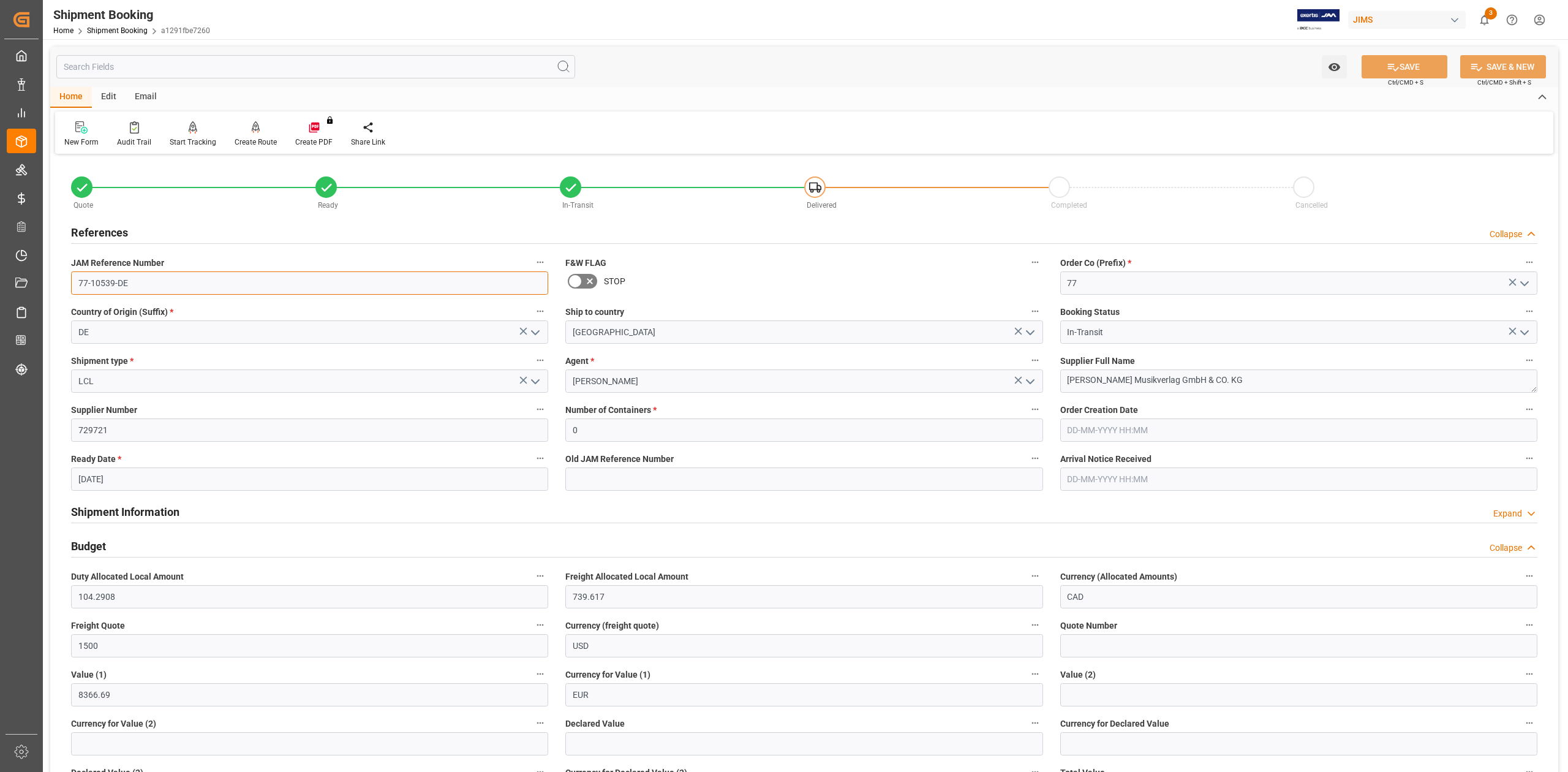
click at [150, 285] on input "77-10539-DE" at bounding box center [310, 283] width 477 height 23
click at [150, 283] on input "77-10539-DE" at bounding box center [310, 283] width 477 height 23
click at [1258, 386] on textarea "HAGE Musikverlag GmbH & CO. KG" at bounding box center [1299, 380] width 477 height 23
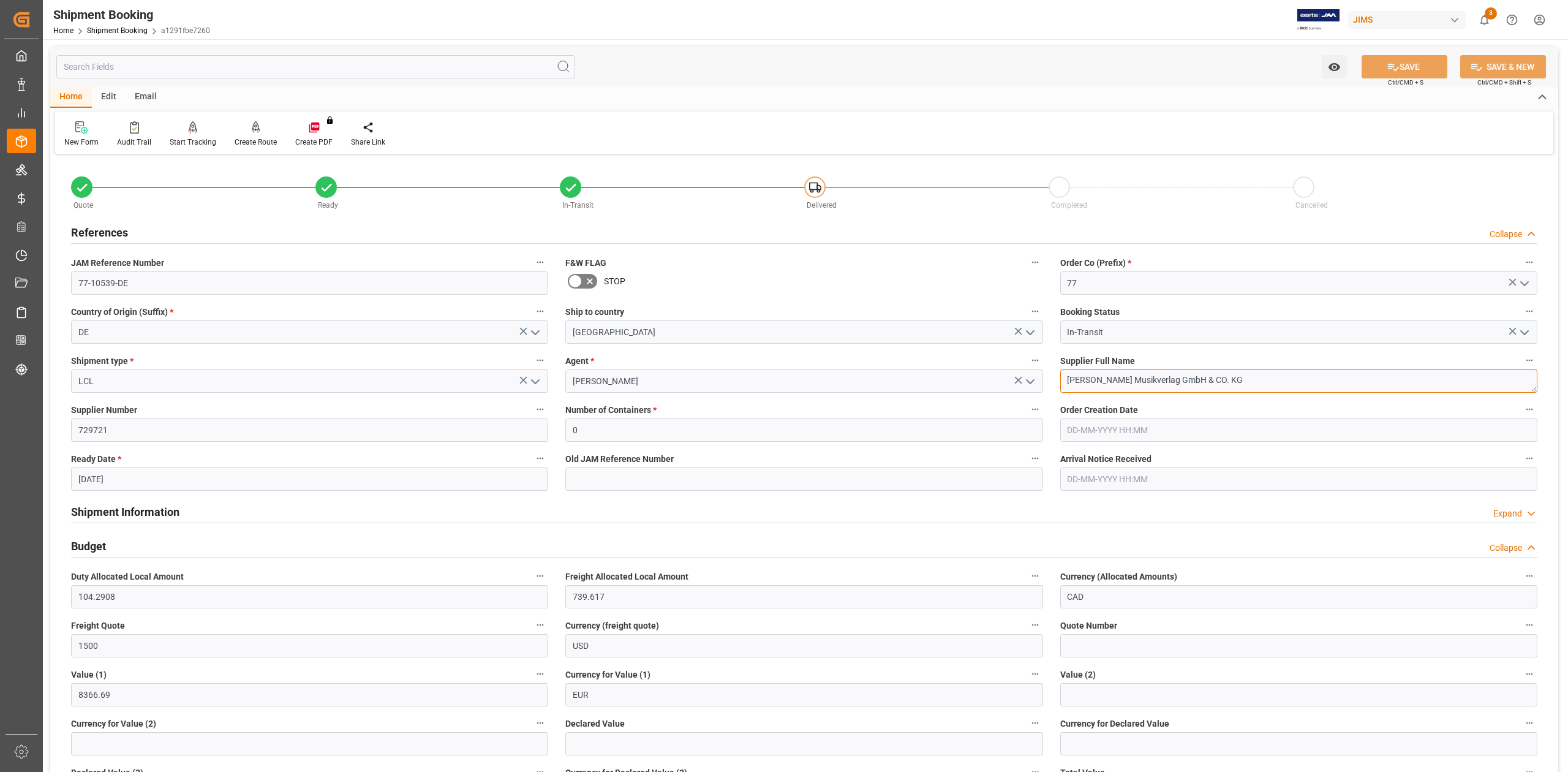
click at [1258, 386] on textarea "HAGE Musikverlag GmbH & CO. KG" at bounding box center [1299, 380] width 477 height 23
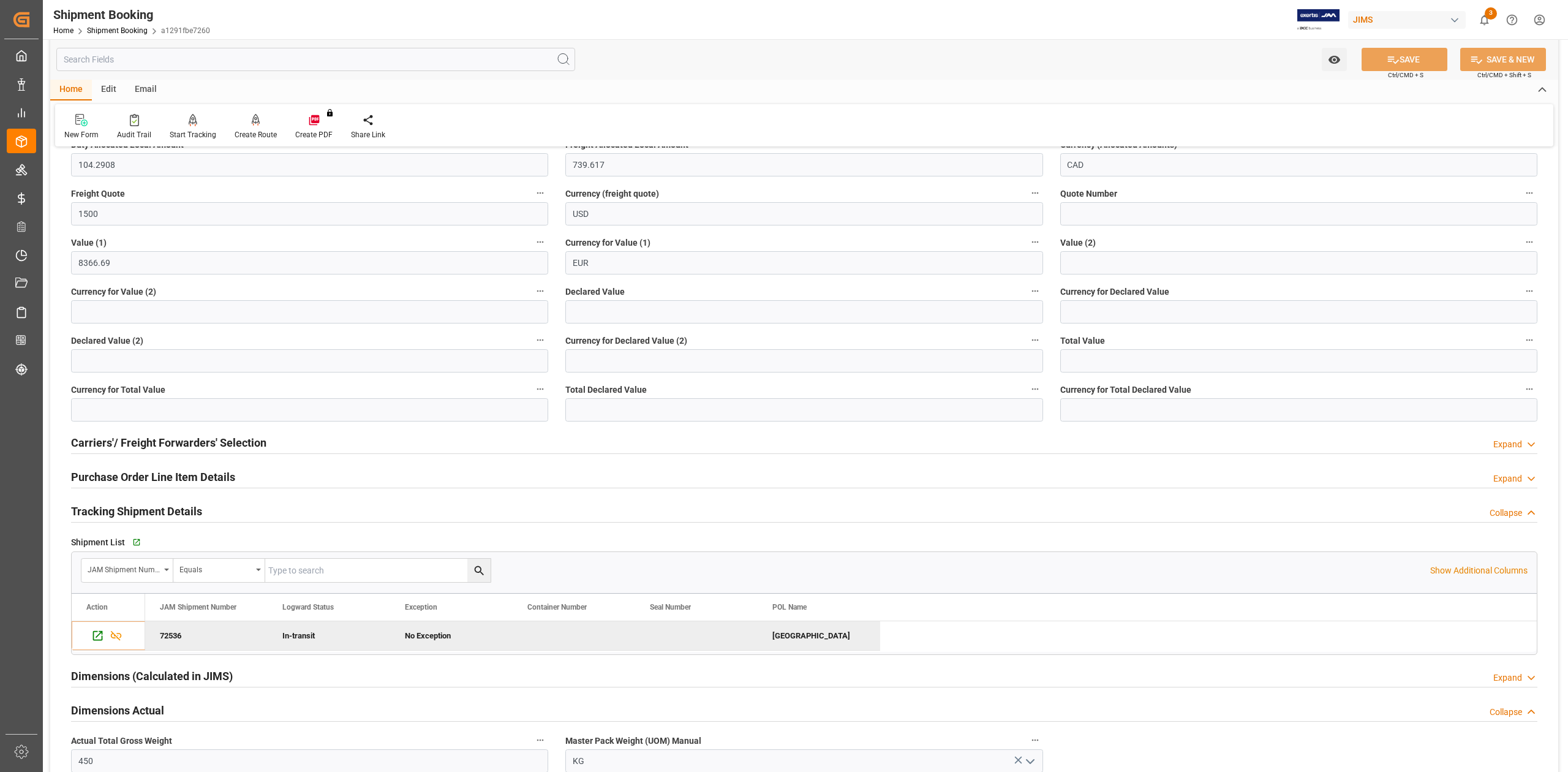
scroll to position [490, 0]
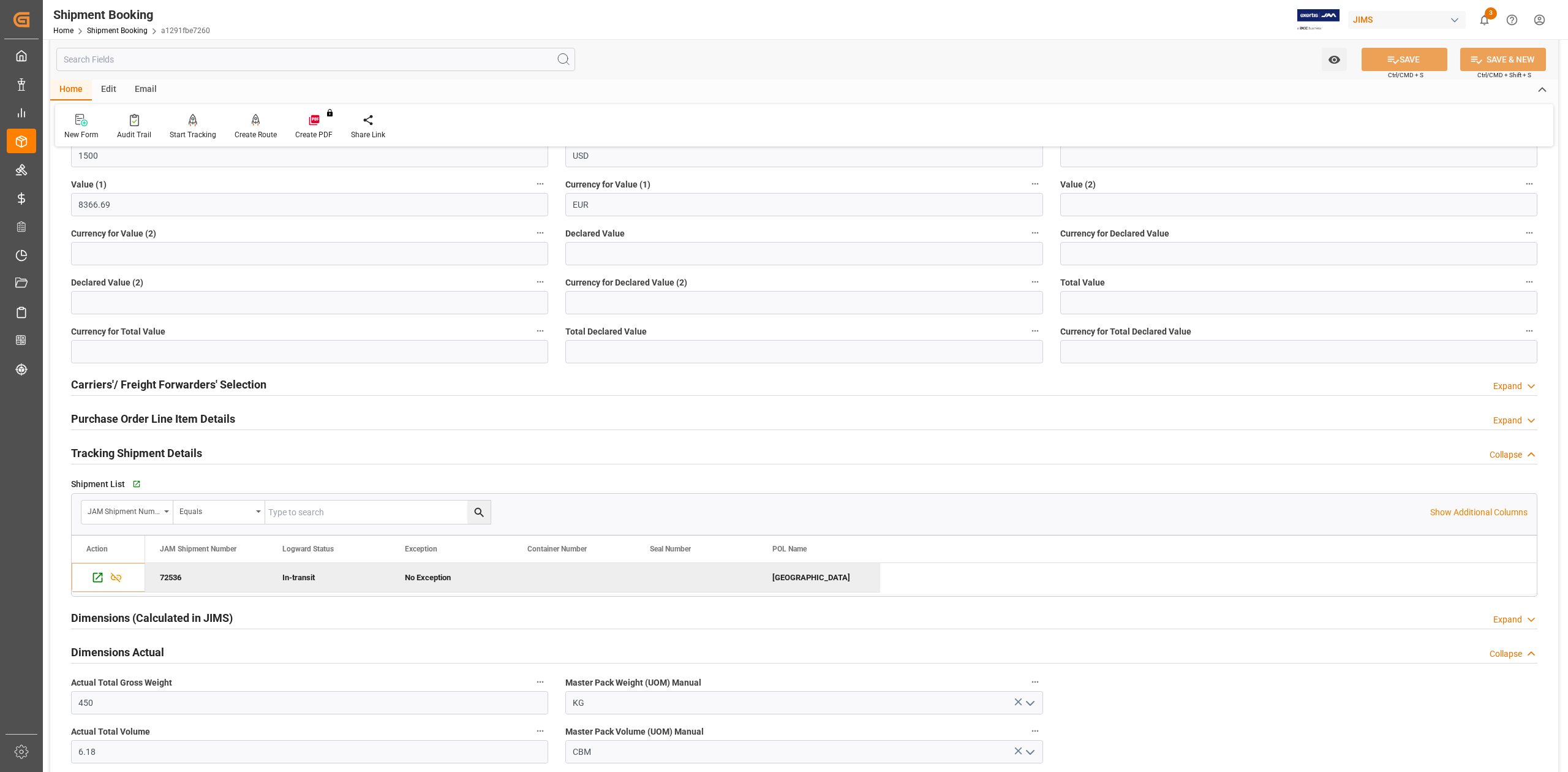
click at [197, 385] on h2 "Carriers'/ Freight Forwarders' Selection" at bounding box center [169, 384] width 195 height 16
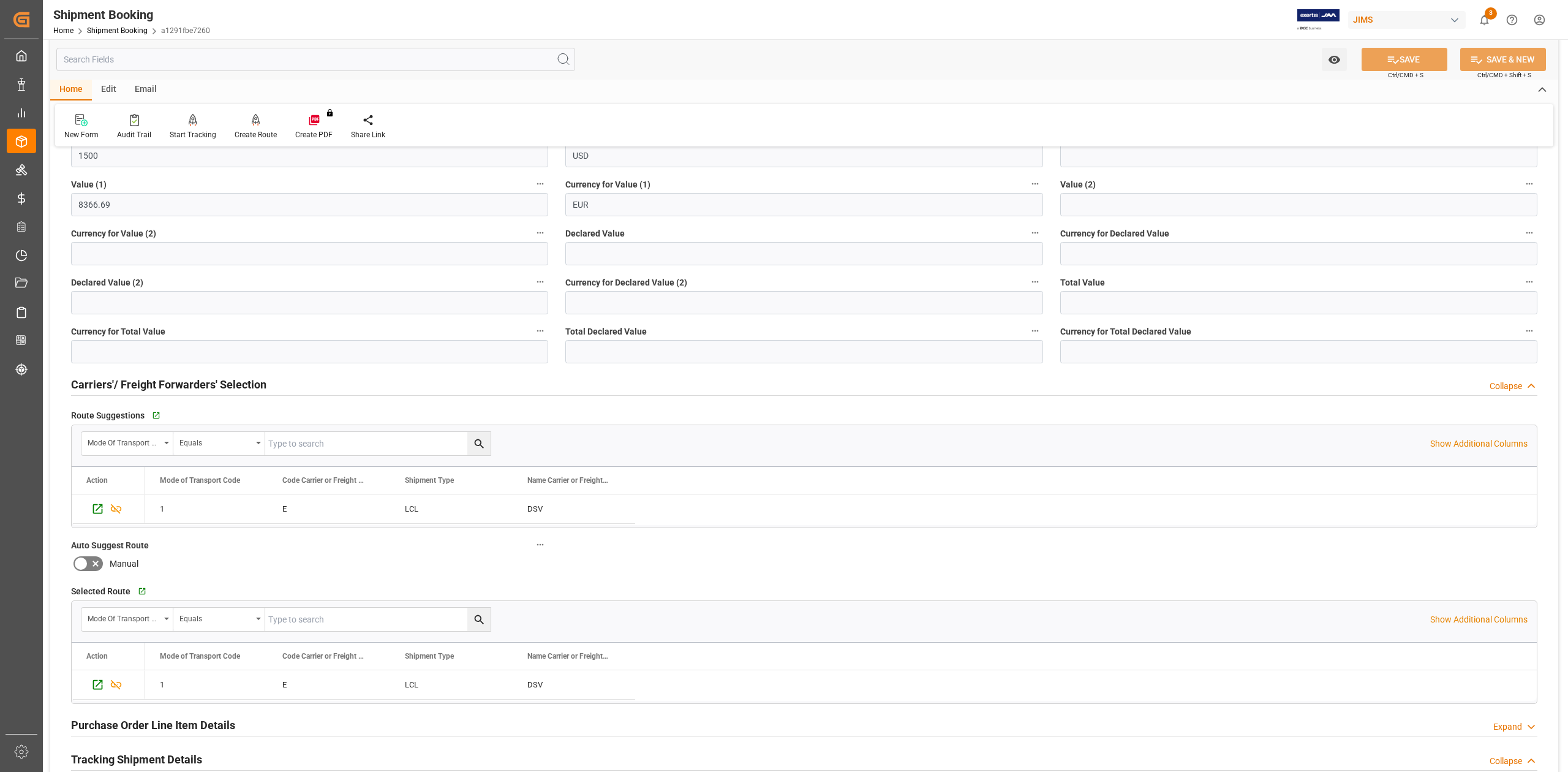
click at [199, 384] on h2 "Carriers'/ Freight Forwarders' Selection" at bounding box center [169, 384] width 195 height 16
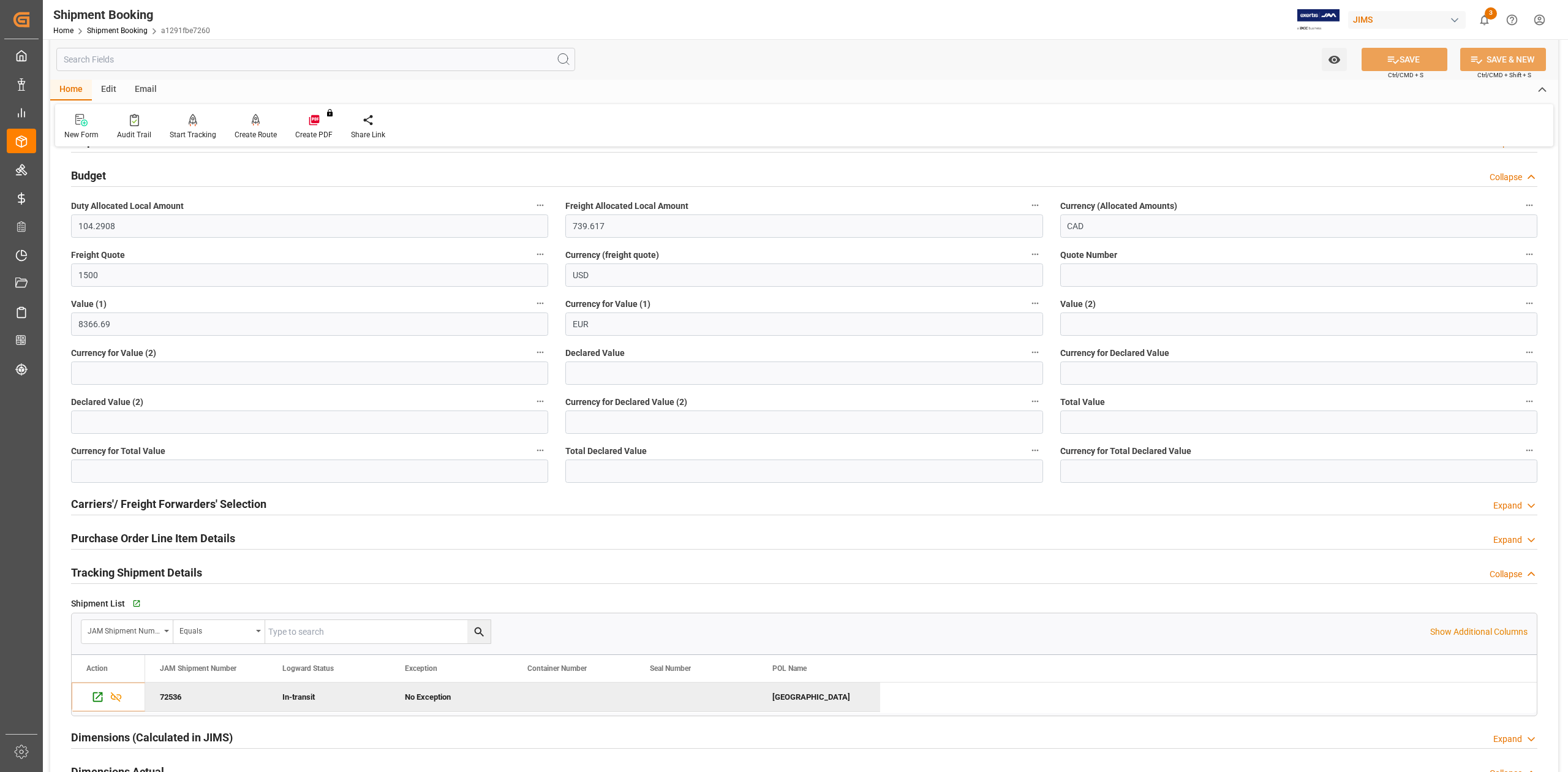
scroll to position [245, 0]
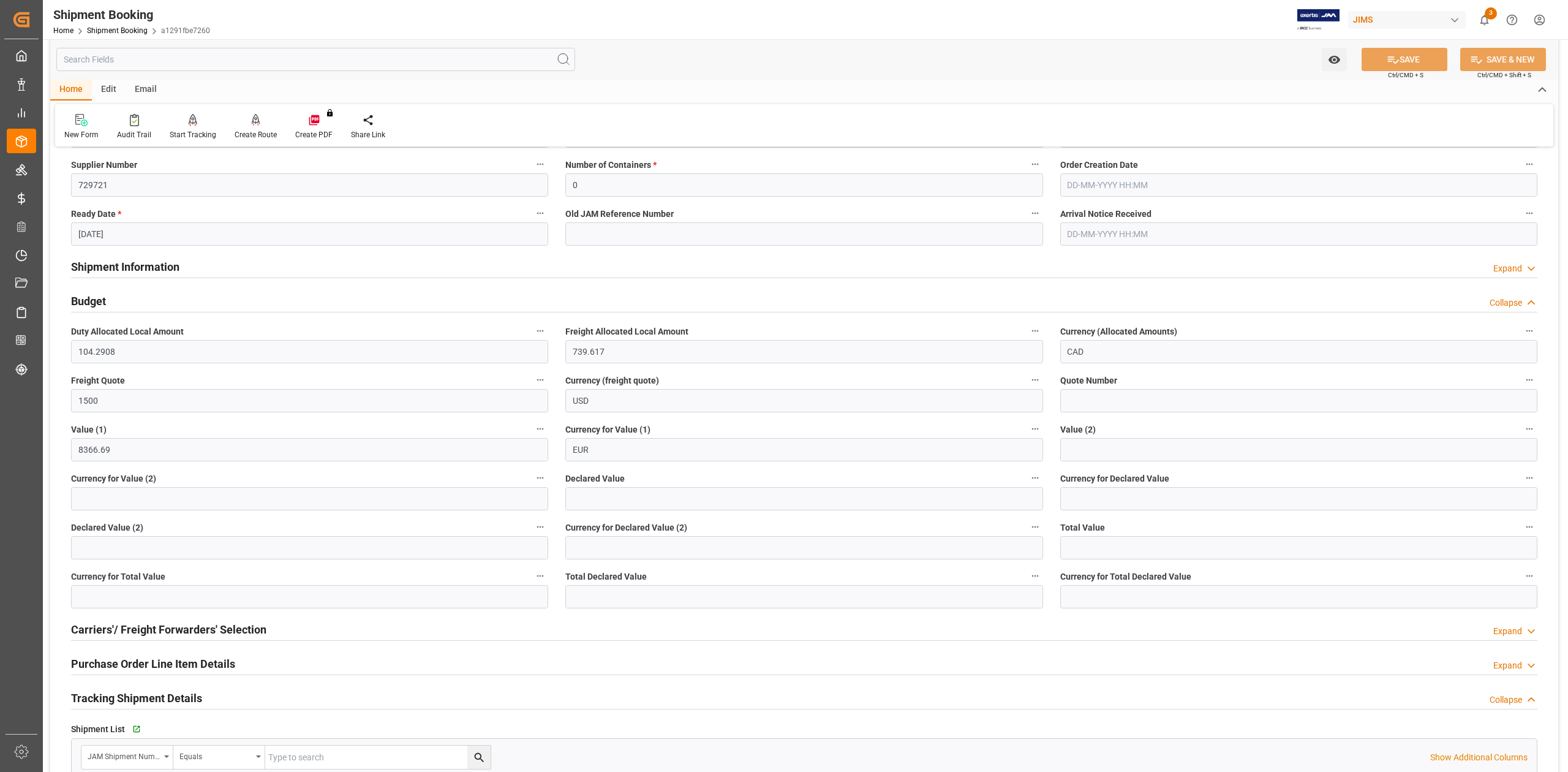
click at [157, 258] on h2 "Shipment Information" at bounding box center [126, 266] width 109 height 16
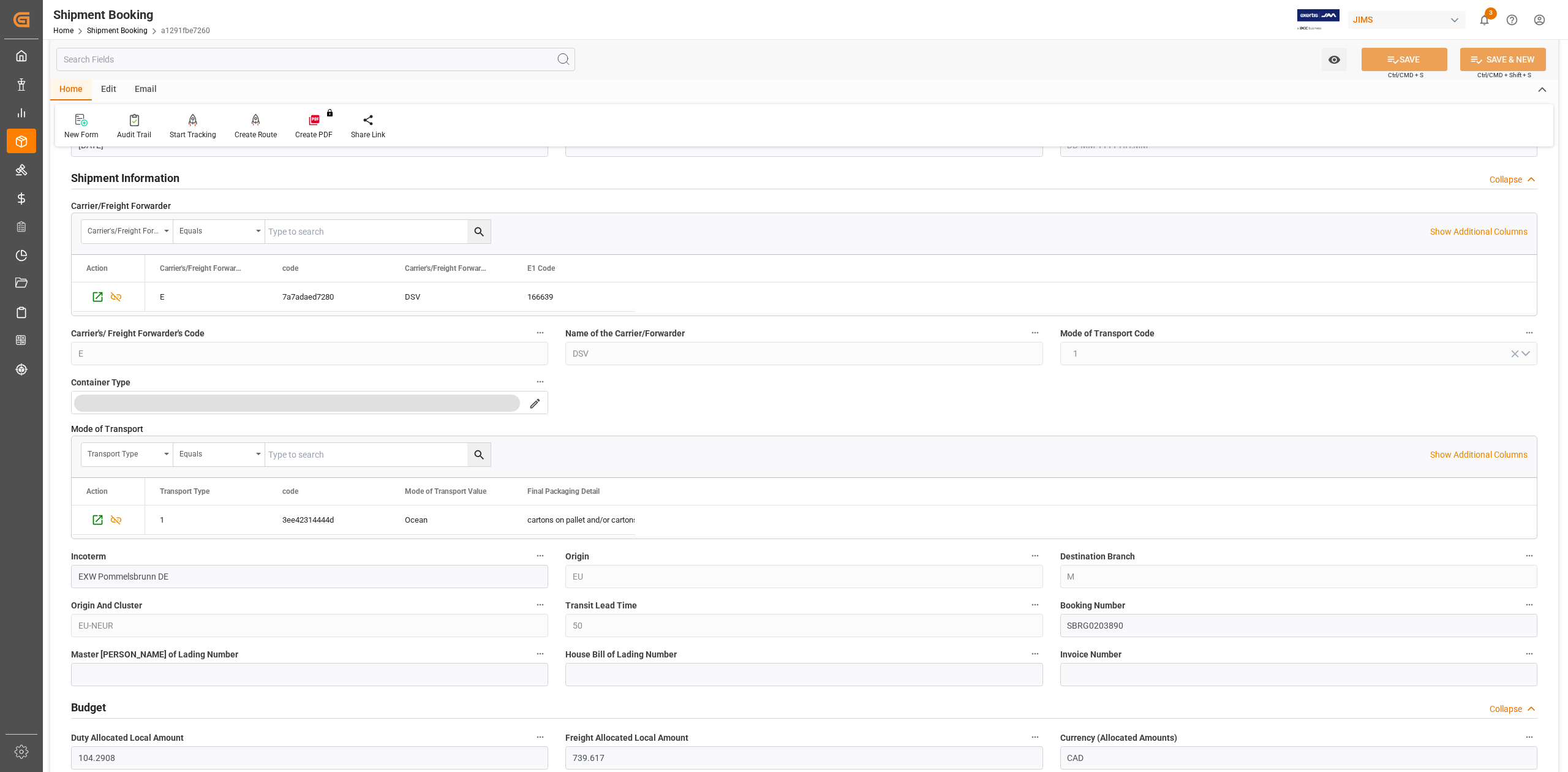
scroll to position [408, 0]
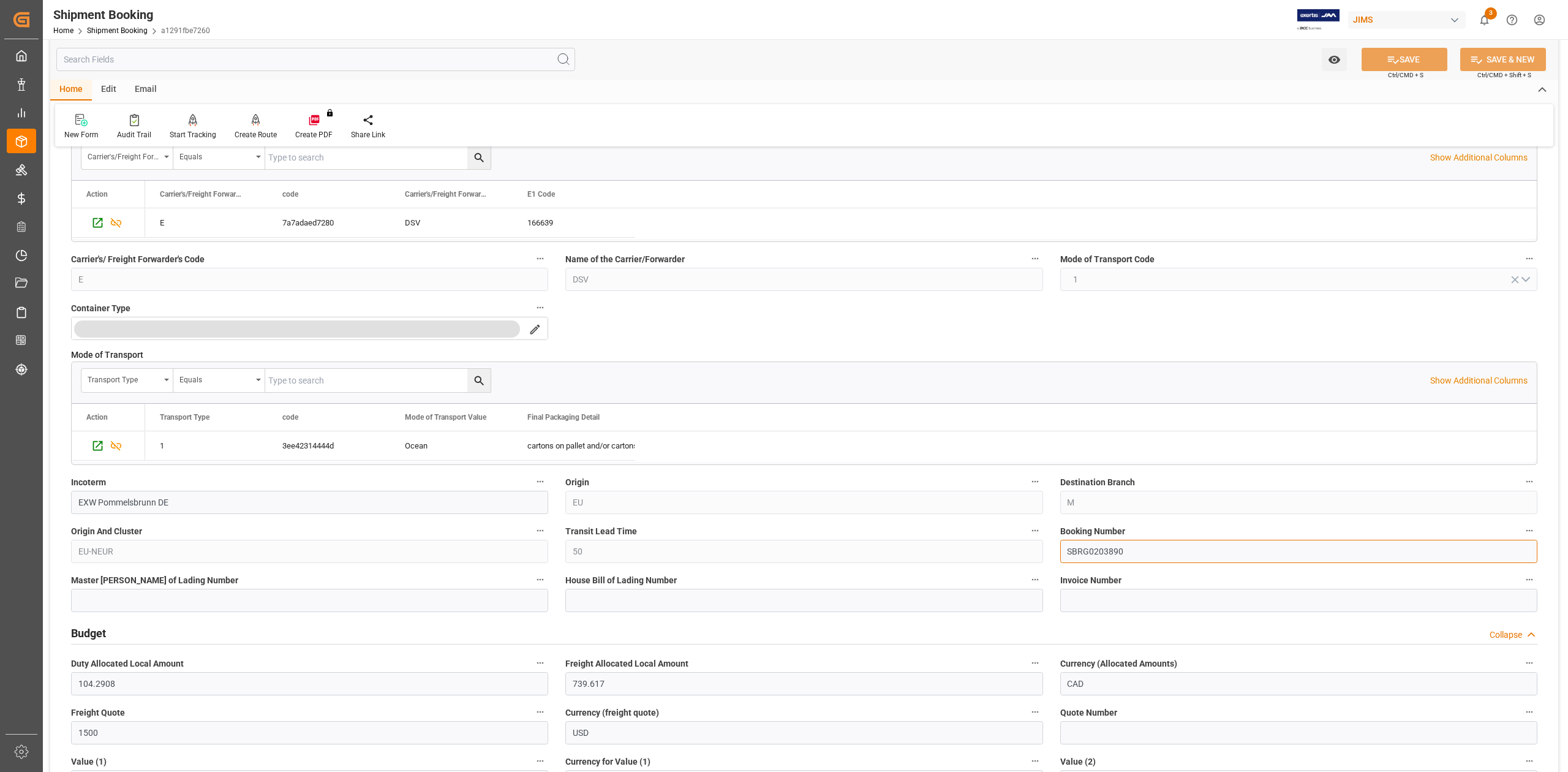
click at [1093, 550] on input "SBRG0203890" at bounding box center [1299, 550] width 477 height 23
click at [844, 603] on input at bounding box center [804, 600] width 477 height 23
paste input "SBRG0203890"
type input "SBRG0203890"
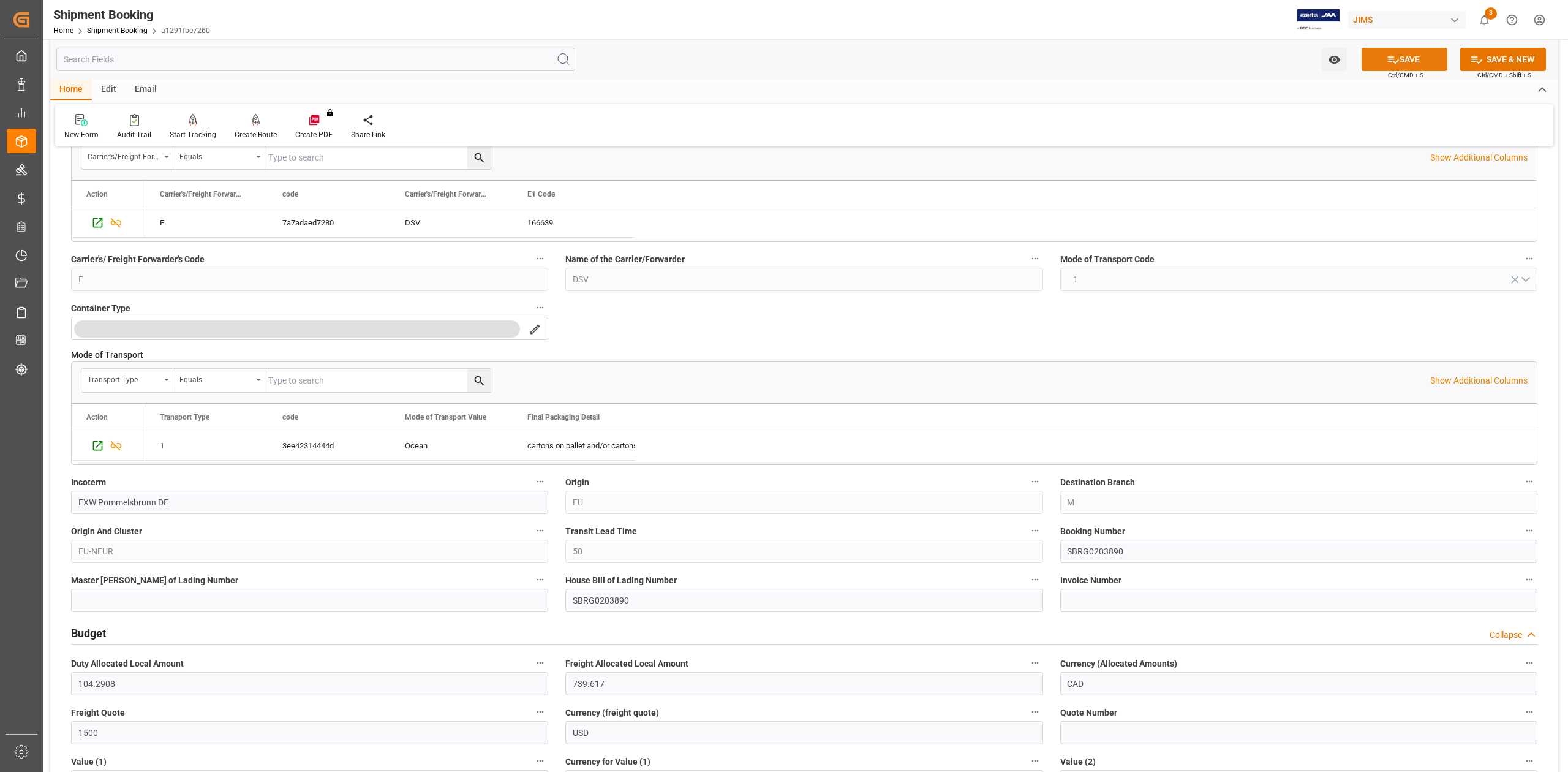
click at [1416, 61] on button "SAVE" at bounding box center [1403, 59] width 86 height 23
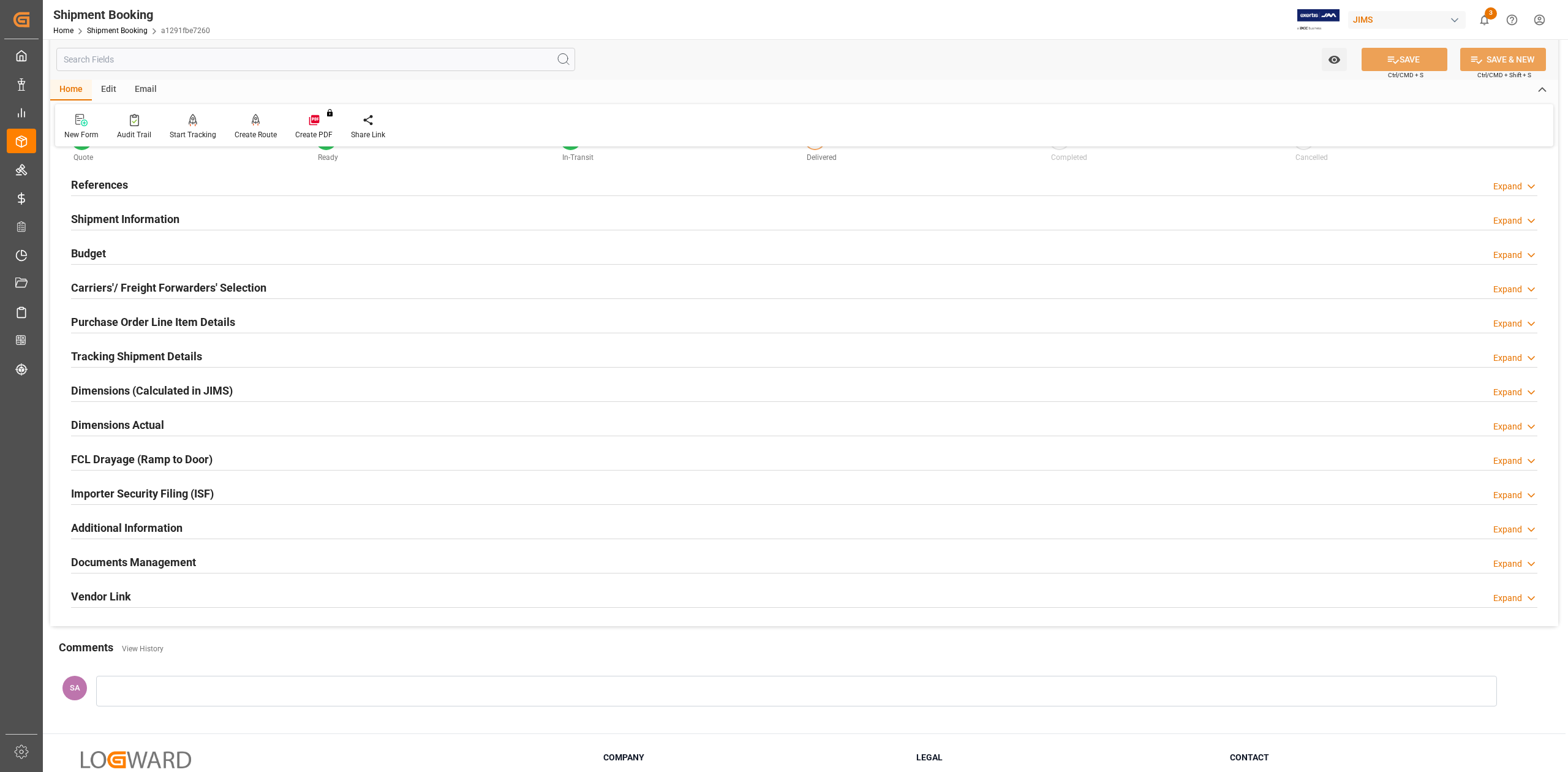
scroll to position [0, 0]
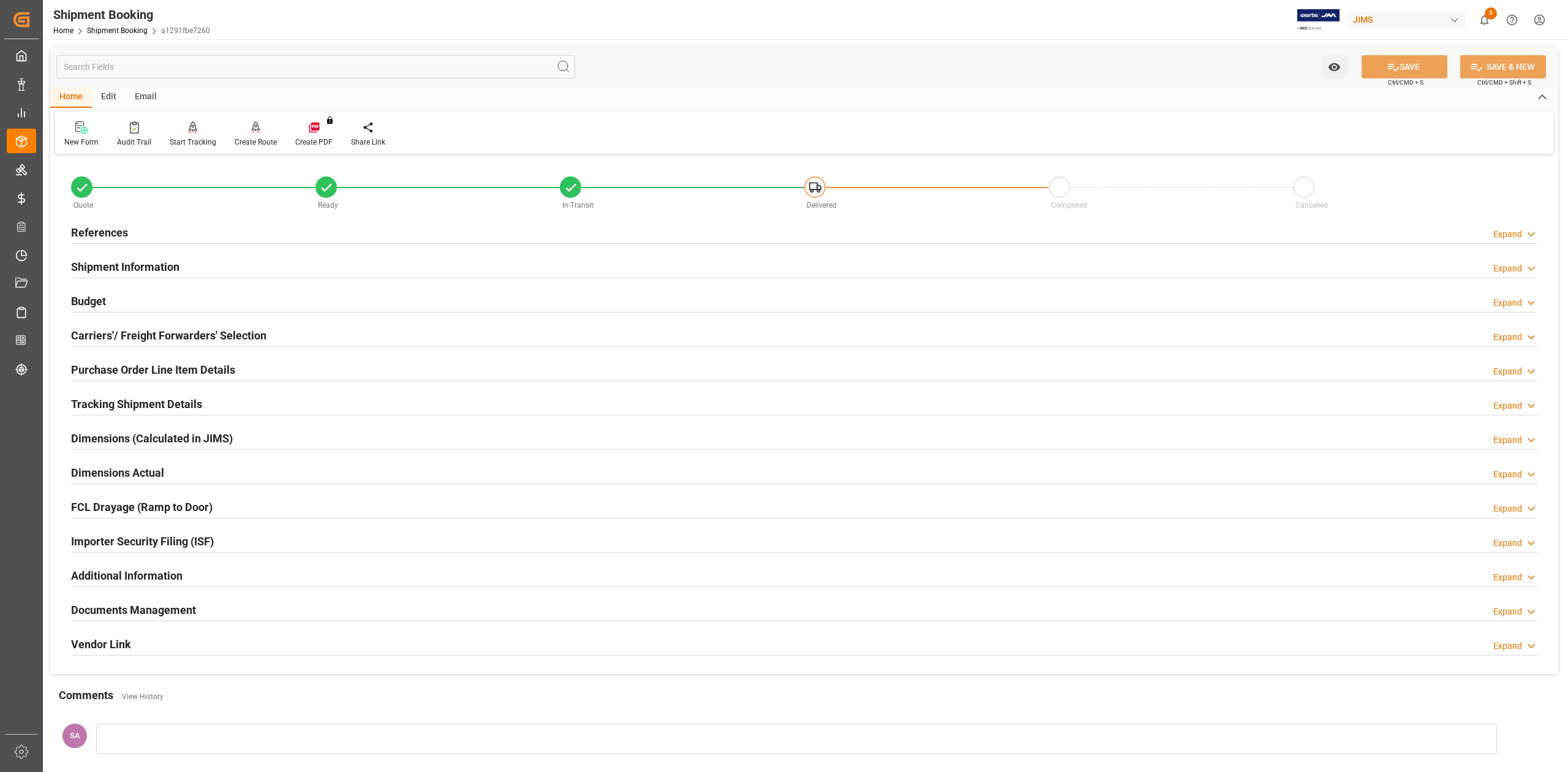
click at [128, 370] on h2 "Purchase Order Line Item Details" at bounding box center [153, 369] width 164 height 16
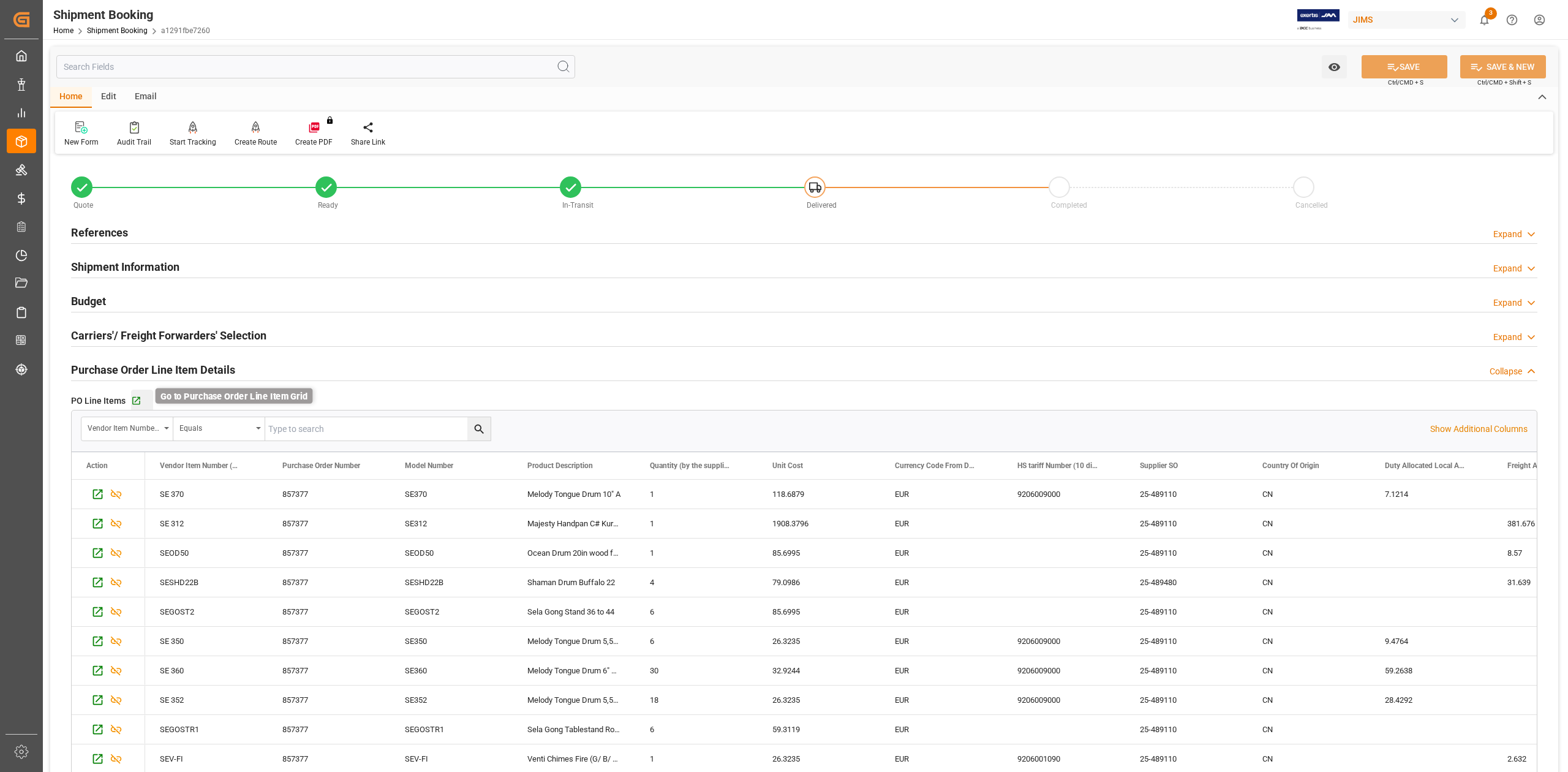
click at [136, 401] on icon "button" at bounding box center [136, 400] width 8 height 8
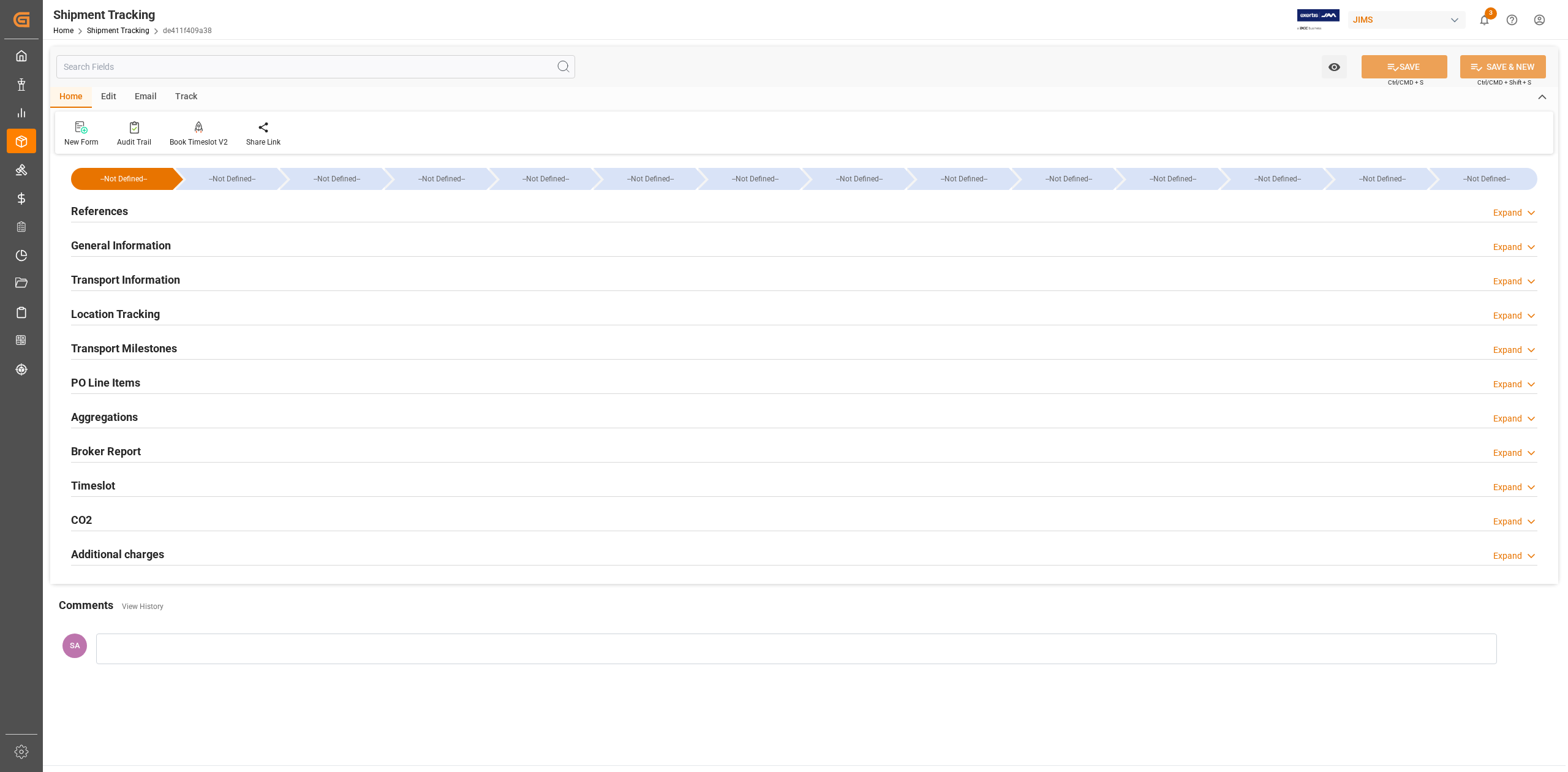
type input "[DATE] 00:00"
type input "18-08-2025 00:00"
type input "18-08-2025 13:47"
type input "29-08-2025 00:01"
type input "28-08-2025 23:47"
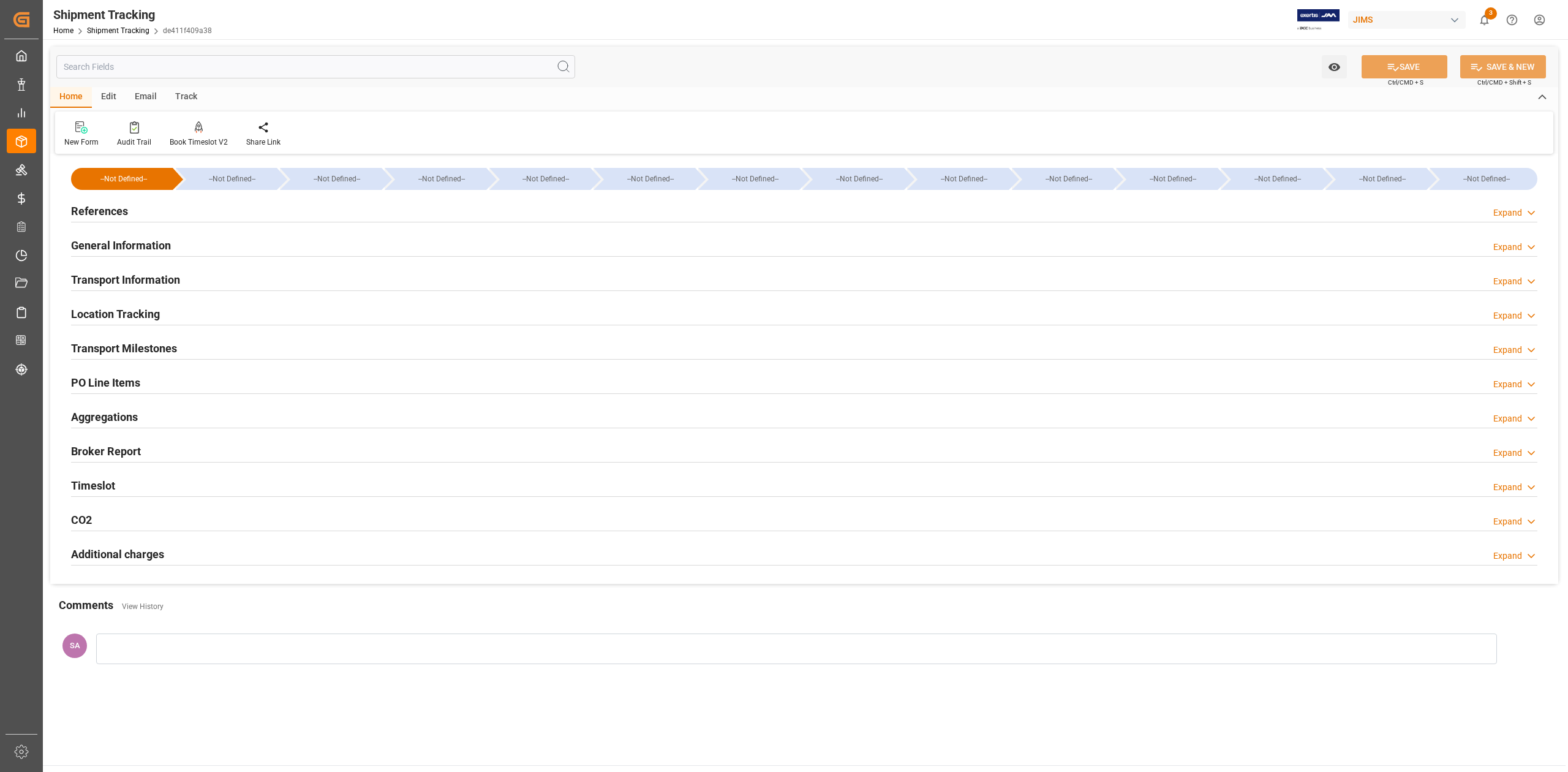
type input "[DATE]"
type input "18-09-2025 06:27"
click at [135, 346] on h2 "Transport Milestones" at bounding box center [124, 347] width 106 height 16
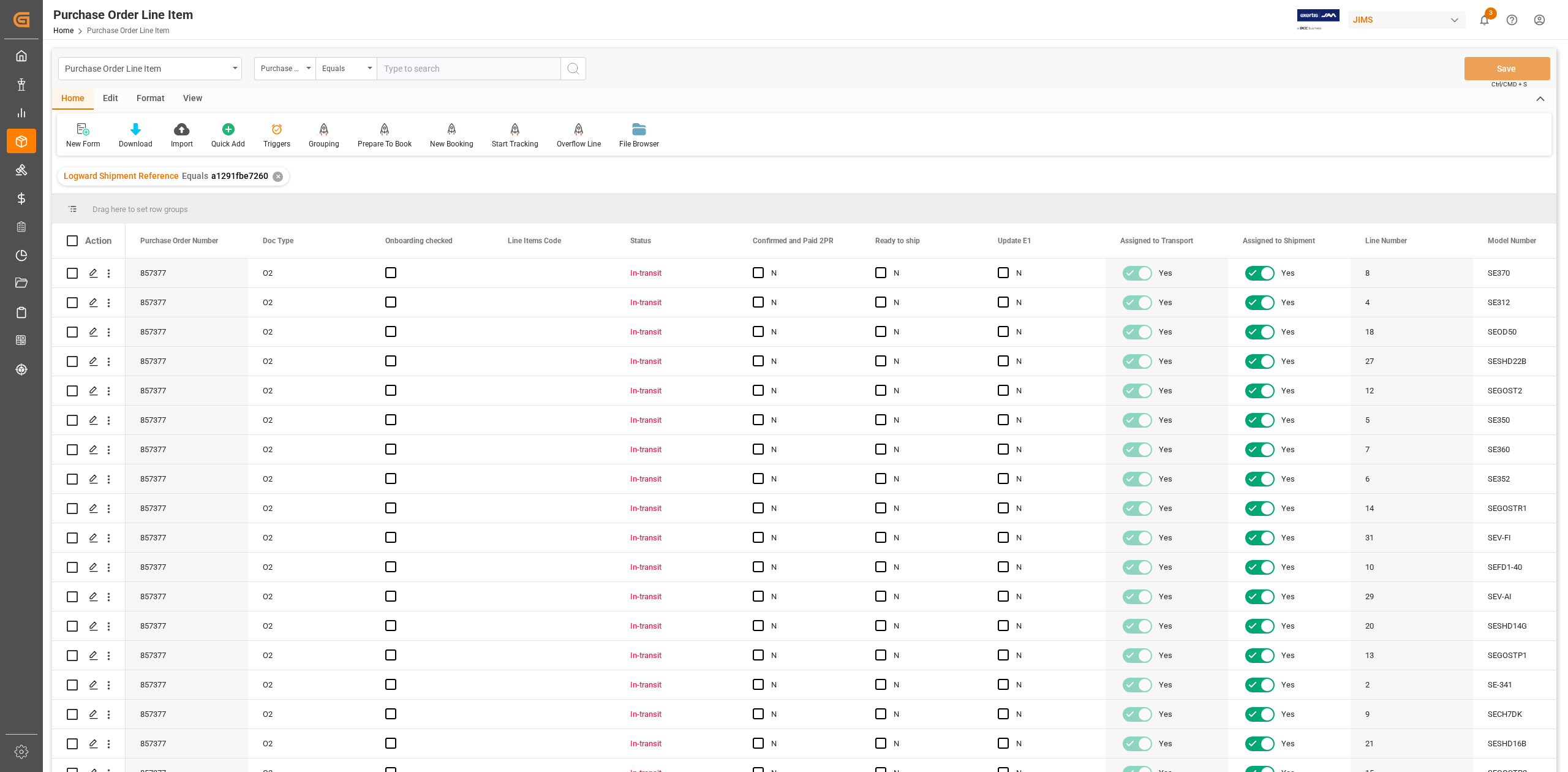
click at [155, 97] on div "Format" at bounding box center [150, 99] width 47 height 21
click at [185, 99] on div "View" at bounding box center [193, 99] width 37 height 21
click at [138, 132] on icon at bounding box center [139, 129] width 12 height 12
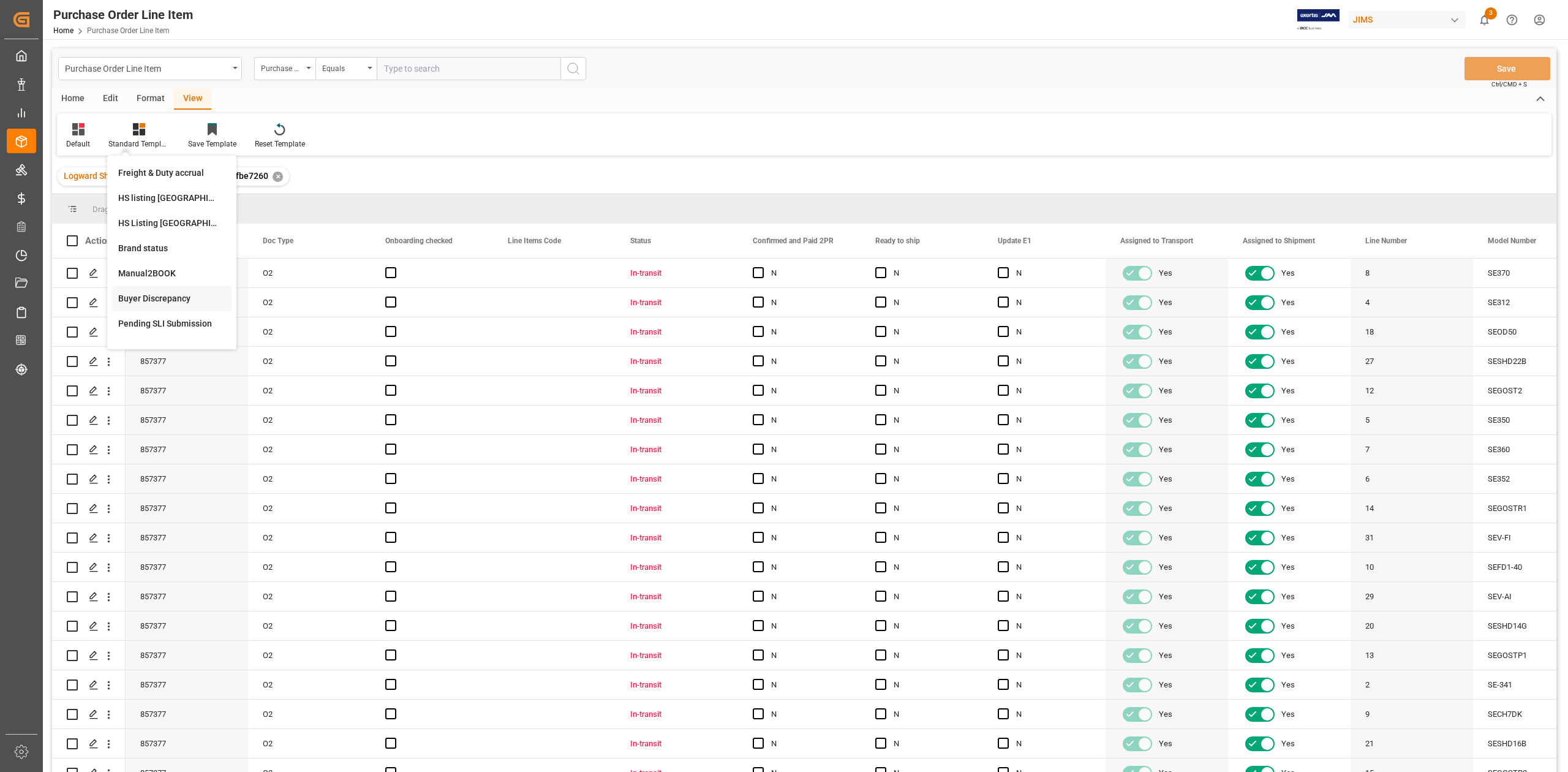
click at [171, 298] on div "Buyer Discrepancy" at bounding box center [171, 298] width 107 height 13
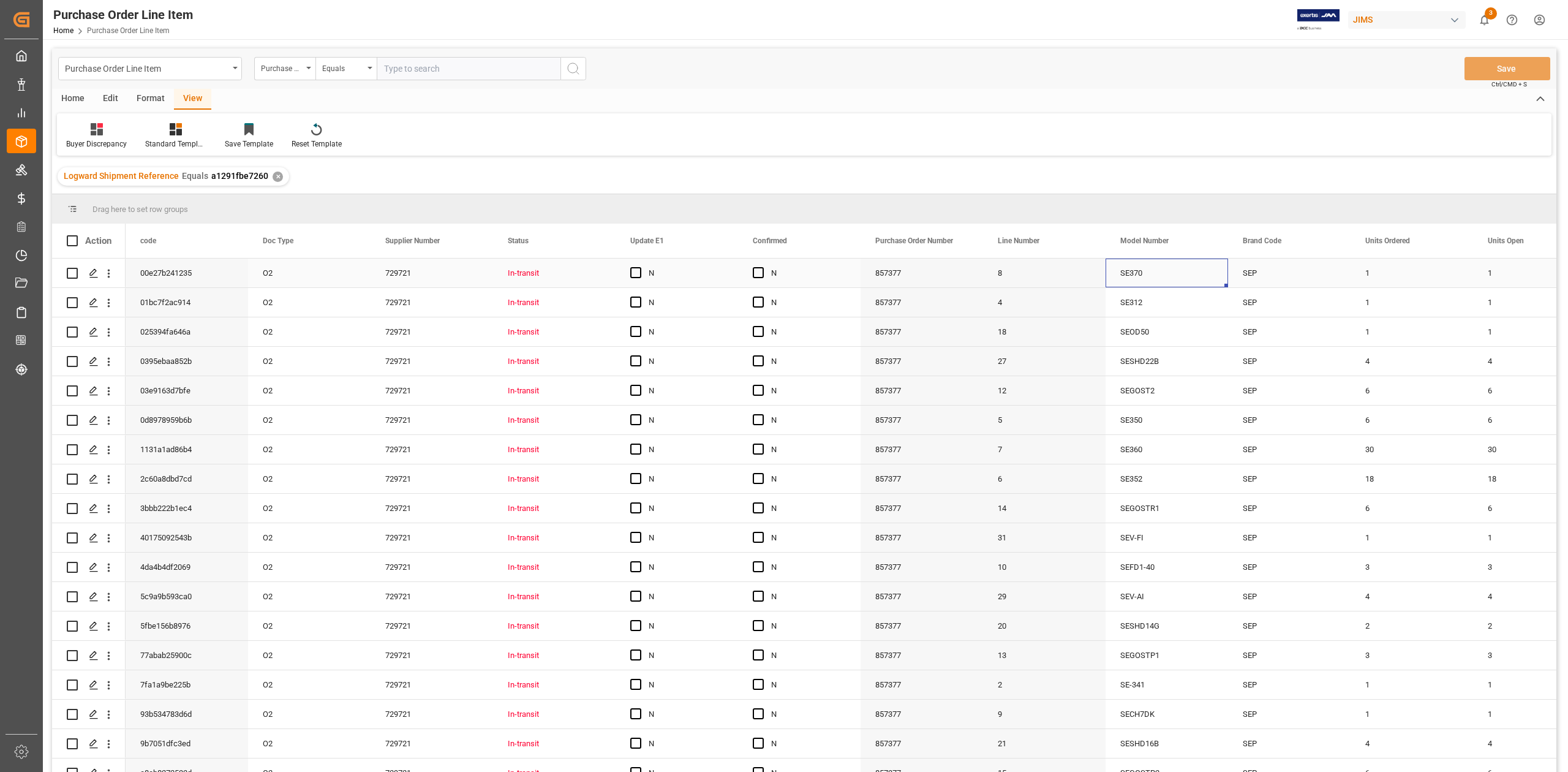
click at [1137, 280] on div "SE370" at bounding box center [1166, 273] width 122 height 29
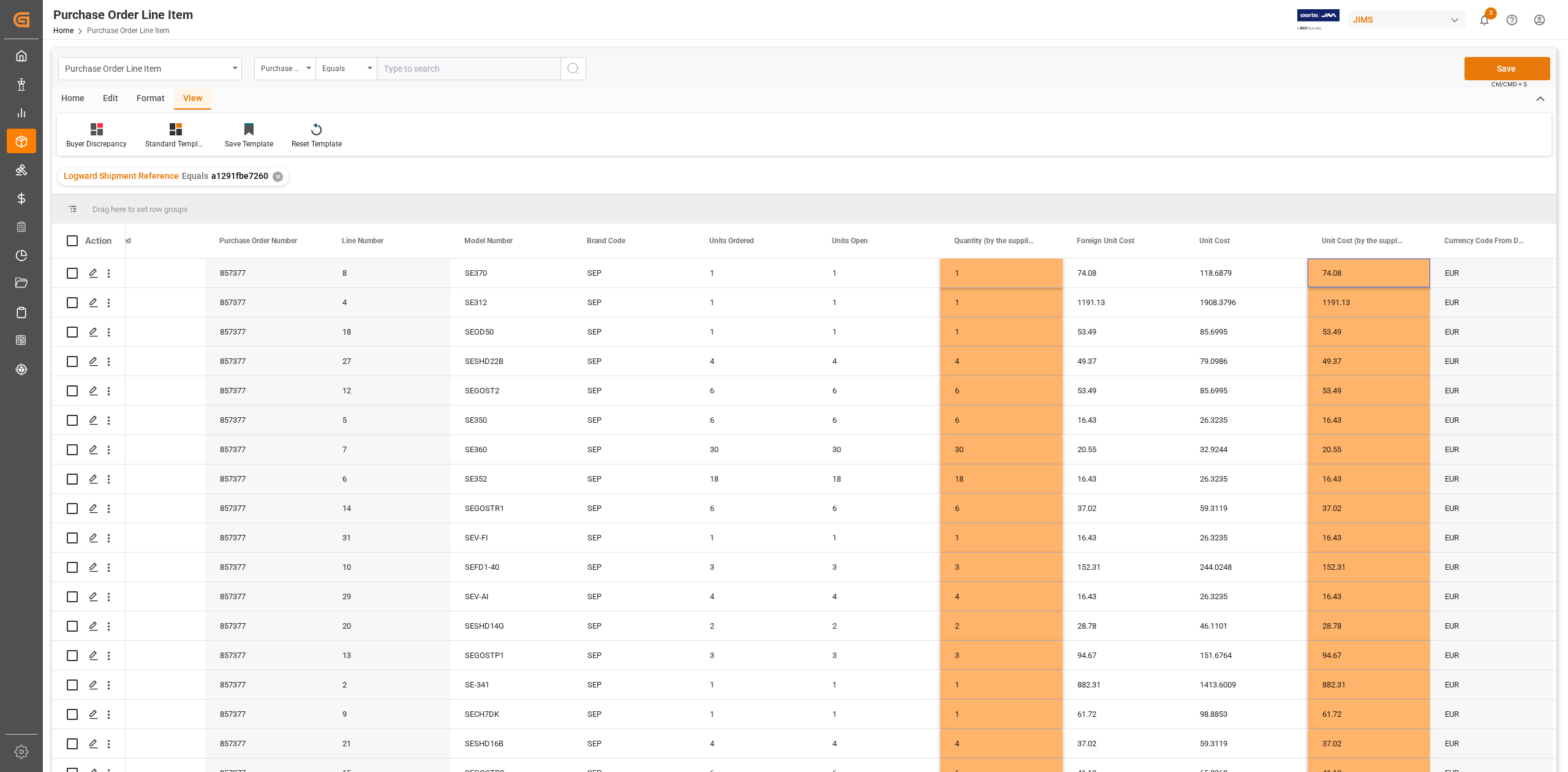
click at [1502, 72] on button "Save" at bounding box center [1507, 68] width 86 height 23
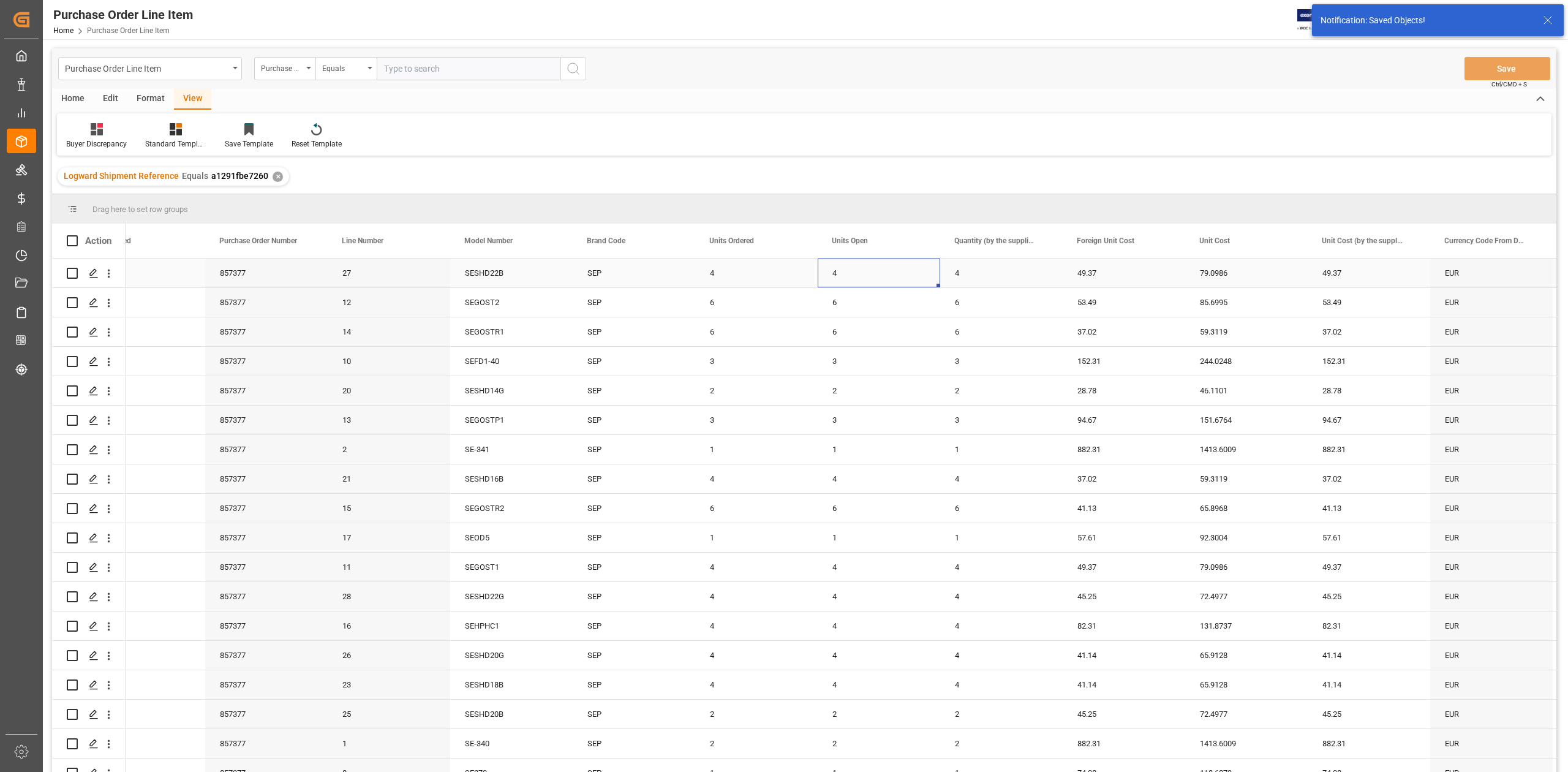
click at [846, 285] on div "4" at bounding box center [879, 273] width 122 height 29
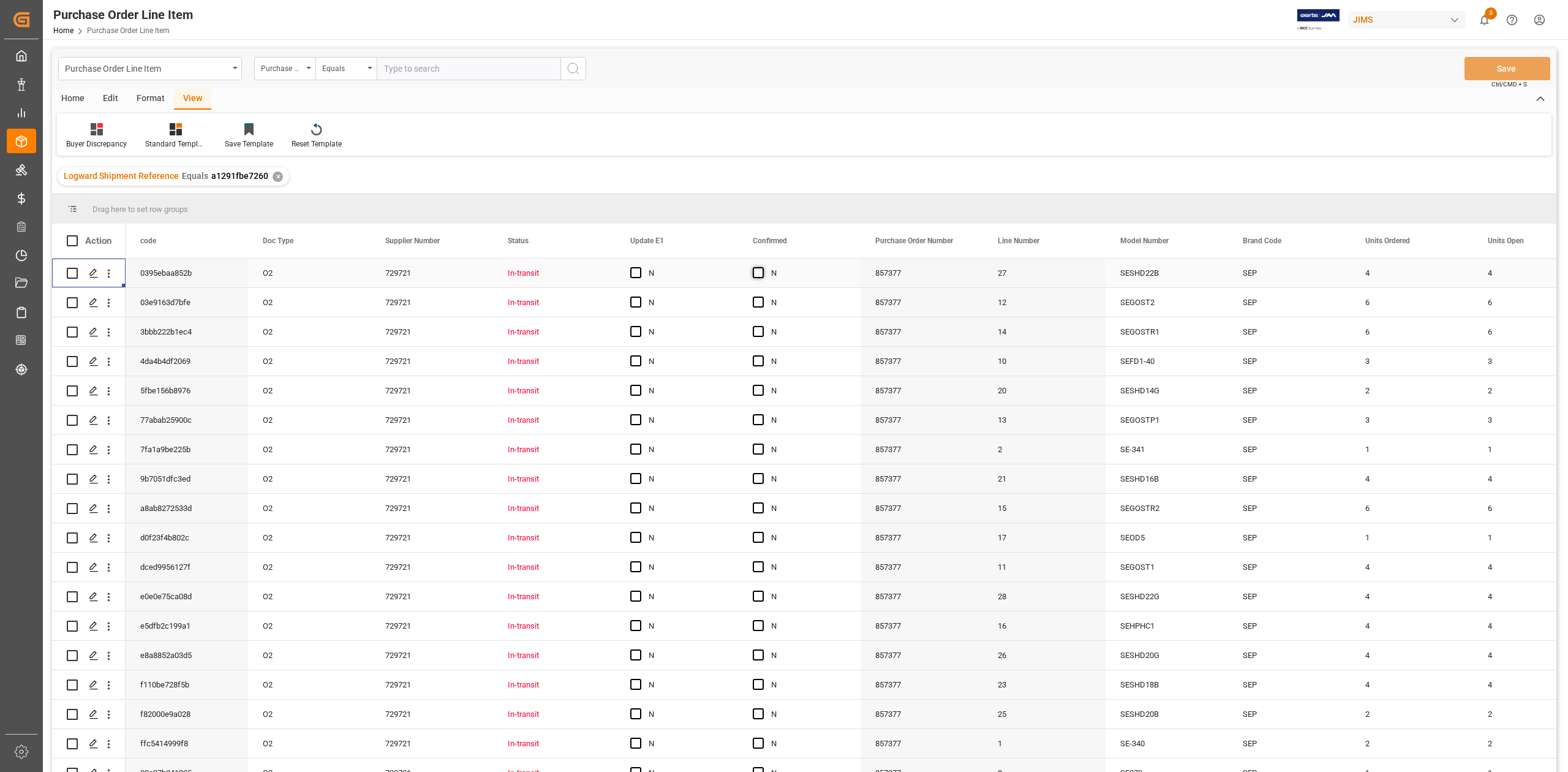
click at [762, 273] on span "Press SPACE to select this row." at bounding box center [757, 272] width 11 height 11
click at [762, 267] on input "Press SPACE to select this row." at bounding box center [762, 267] width 0 height 0
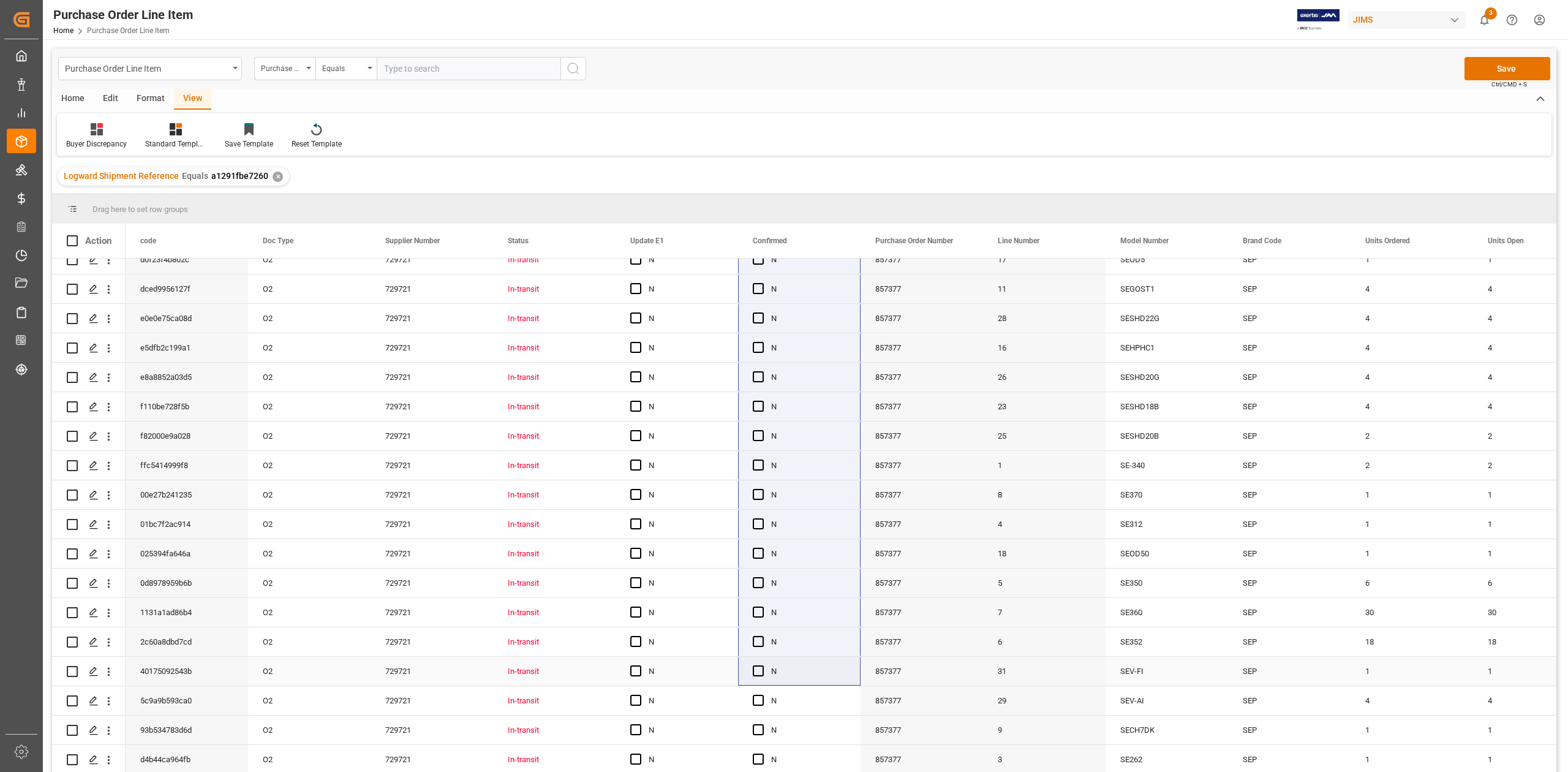
scroll to position [310, 0]
drag, startPoint x: 858, startPoint y: 287, endPoint x: 808, endPoint y: 782, distance: 497.5
click at [808, 771] on html "Created by potrace 1.15, written by Peter Selinger 2001-2017 Created by potrace…" at bounding box center [784, 386] width 1568 height 772
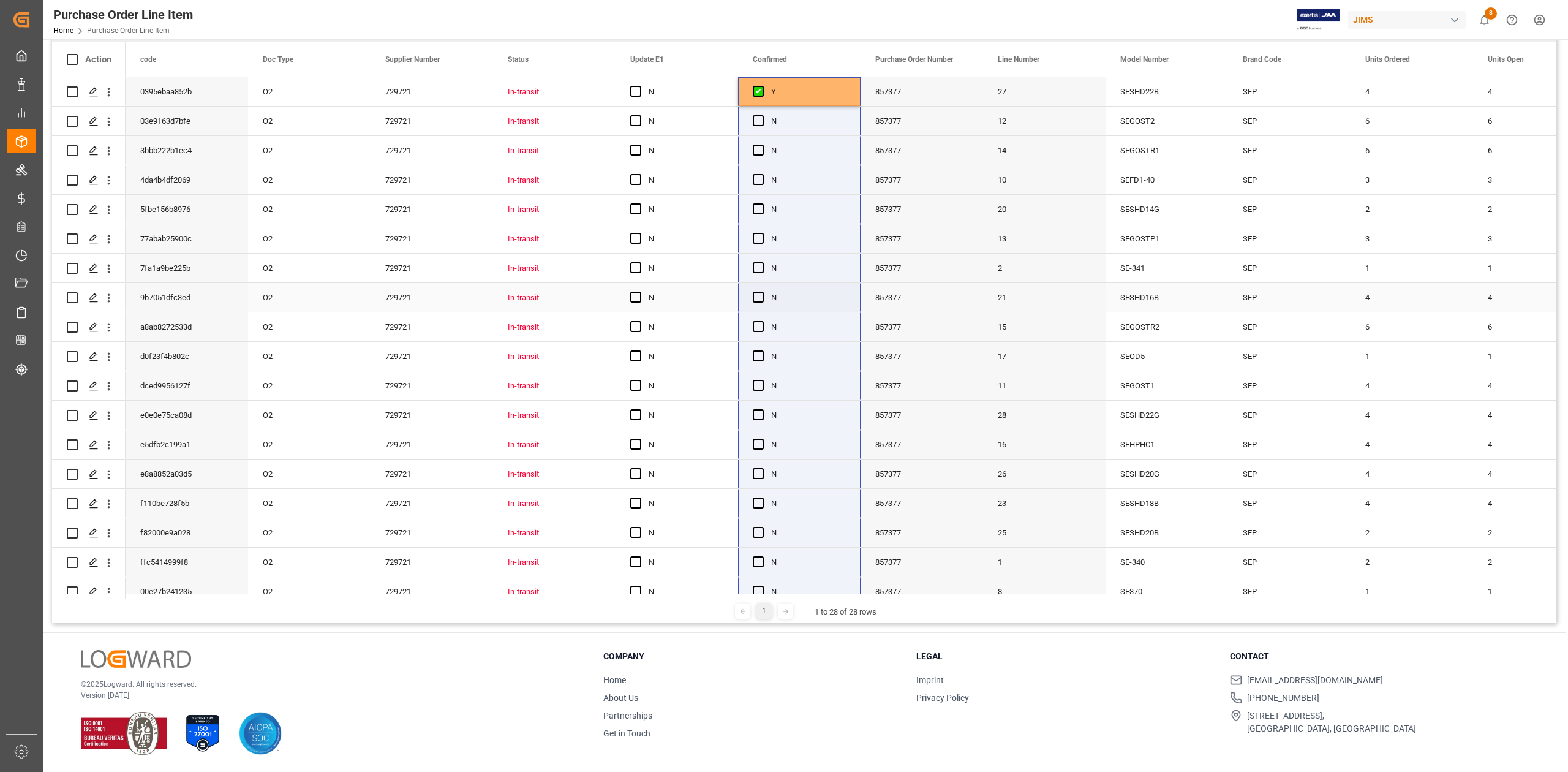
scroll to position [0, 0]
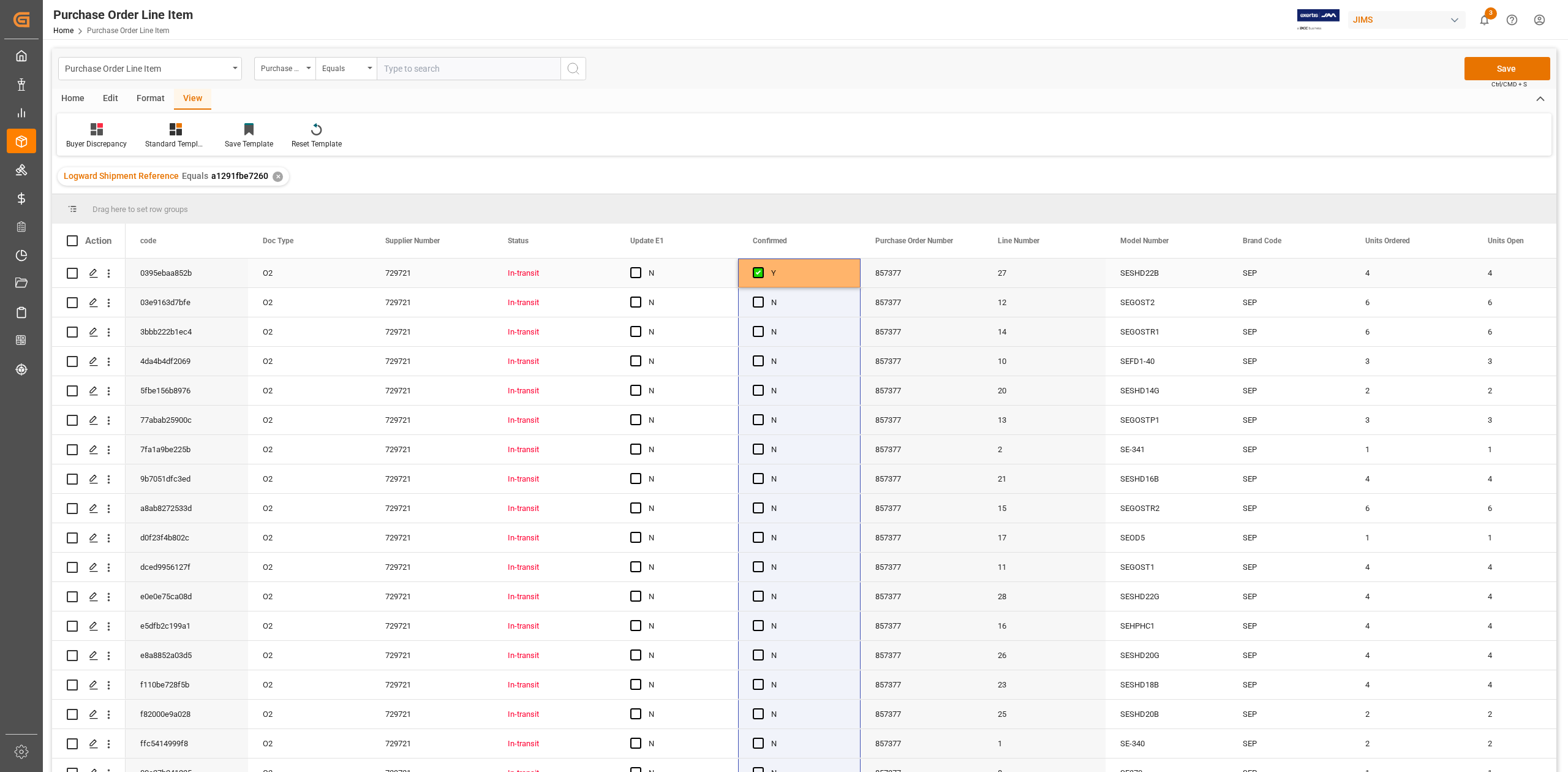
click at [804, 278] on div "Y" at bounding box center [808, 273] width 75 height 28
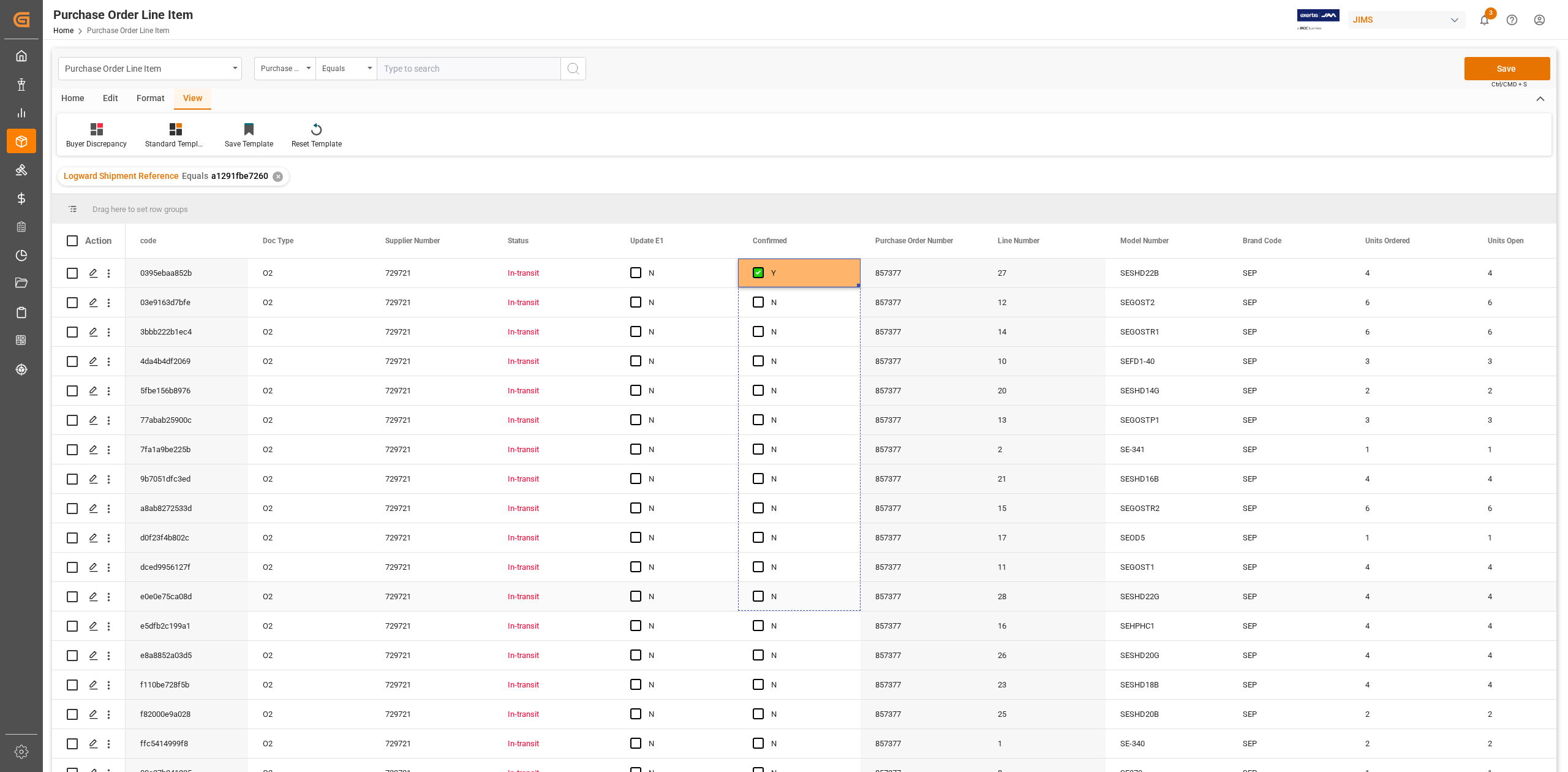
drag, startPoint x: 858, startPoint y: 285, endPoint x: 849, endPoint y: 804, distance: 519.1
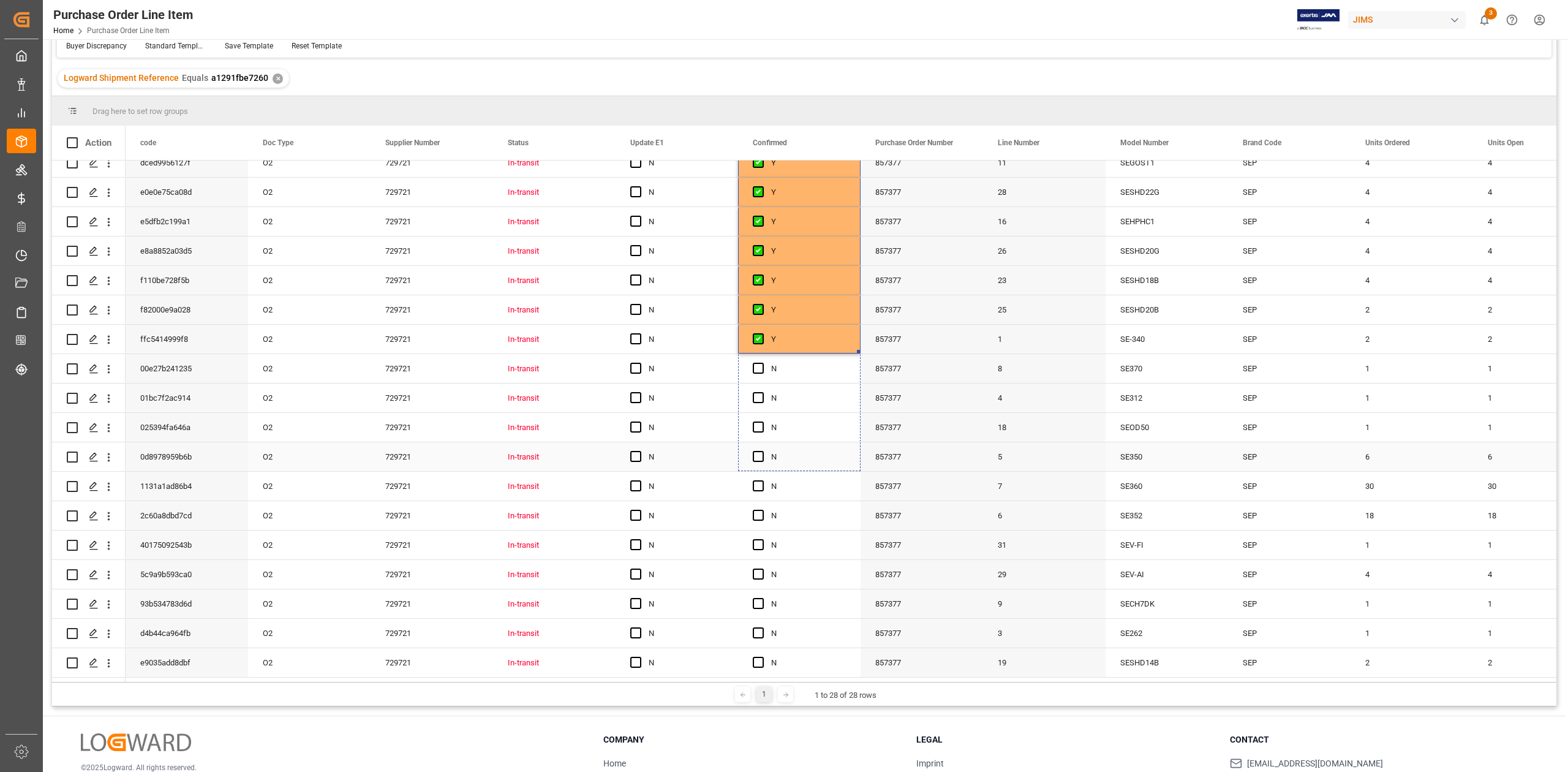
scroll to position [182, 0]
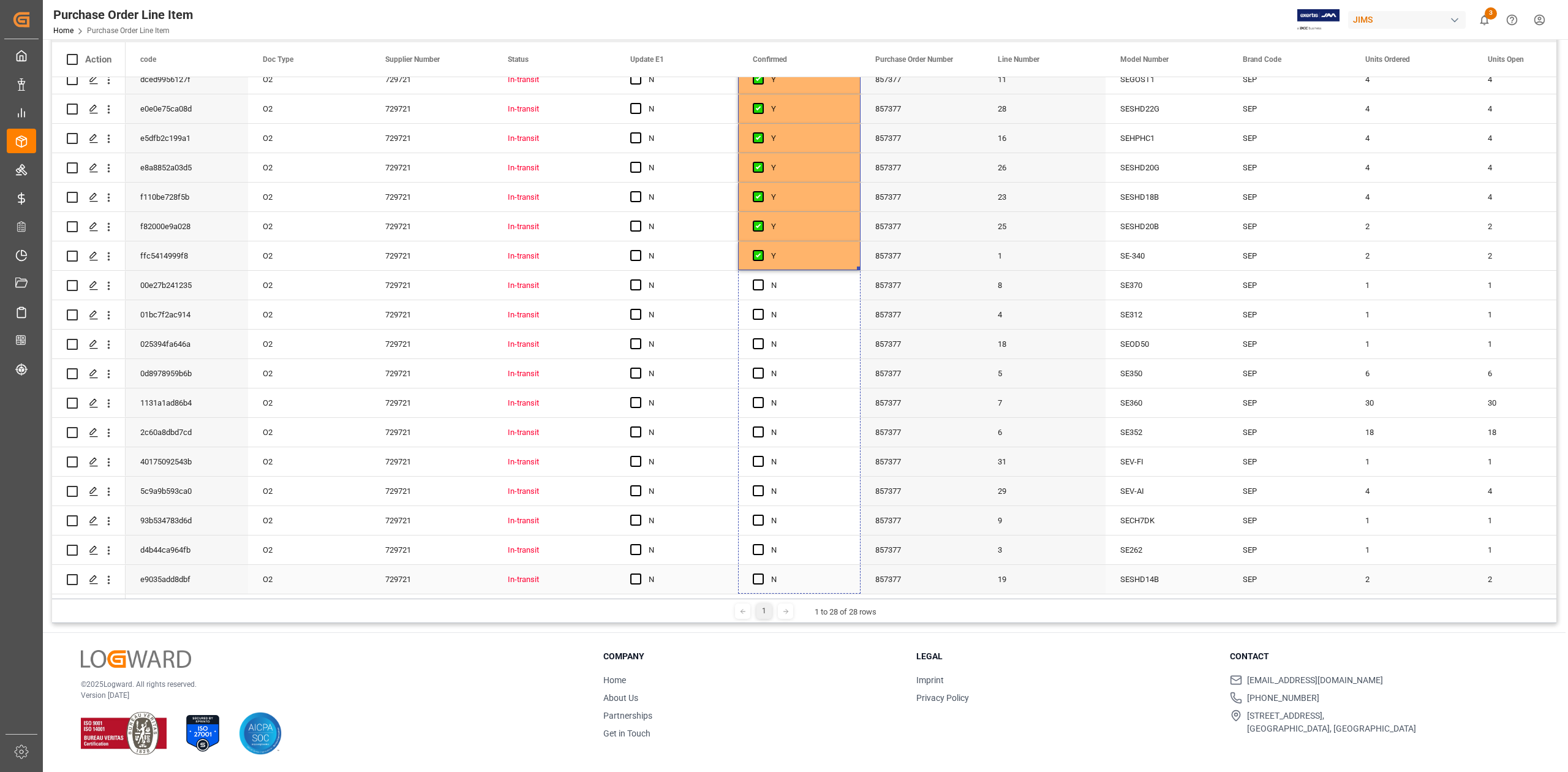
drag, startPoint x: 856, startPoint y: 445, endPoint x: 847, endPoint y: 589, distance: 144.3
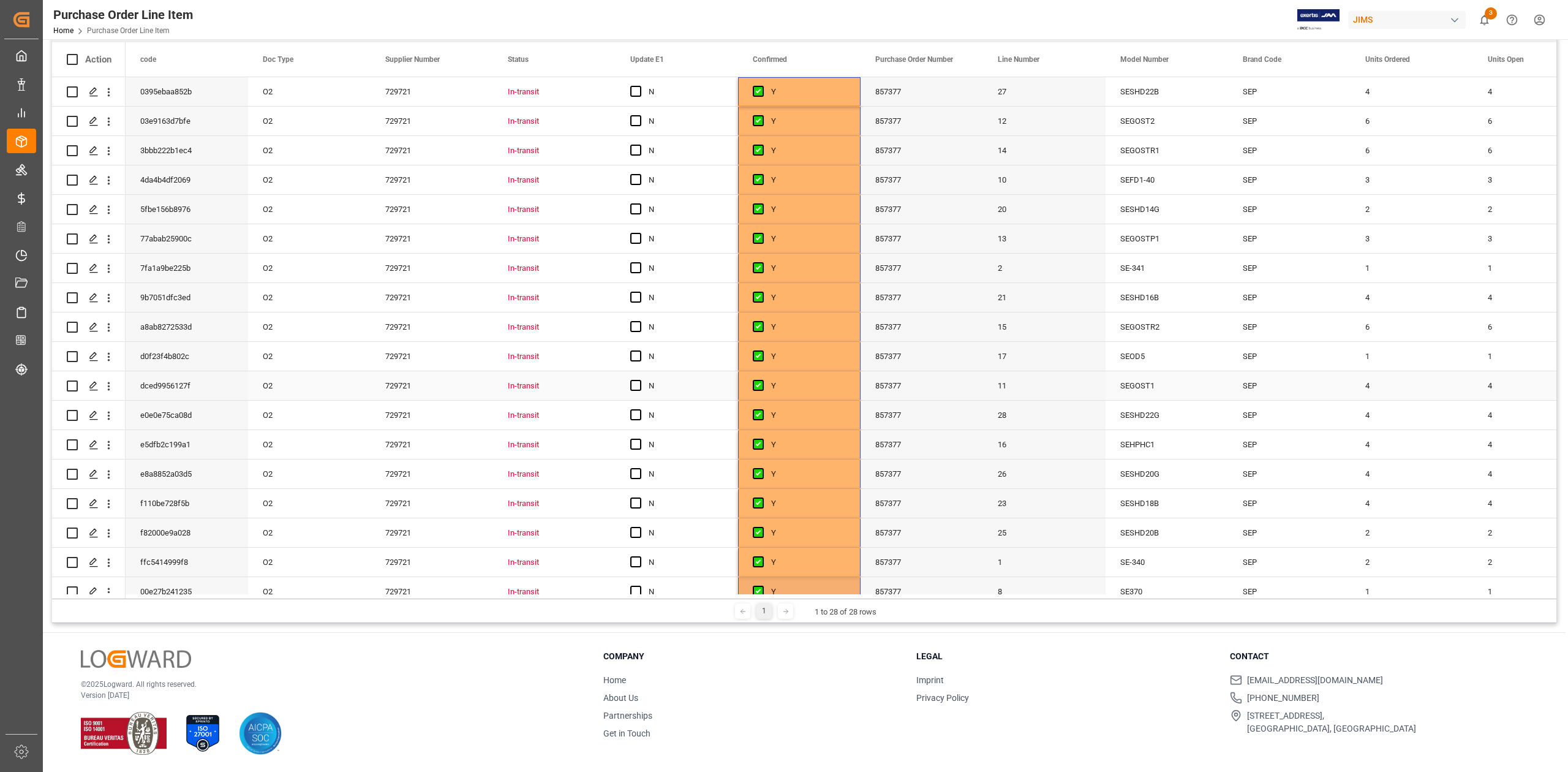
scroll to position [0, 0]
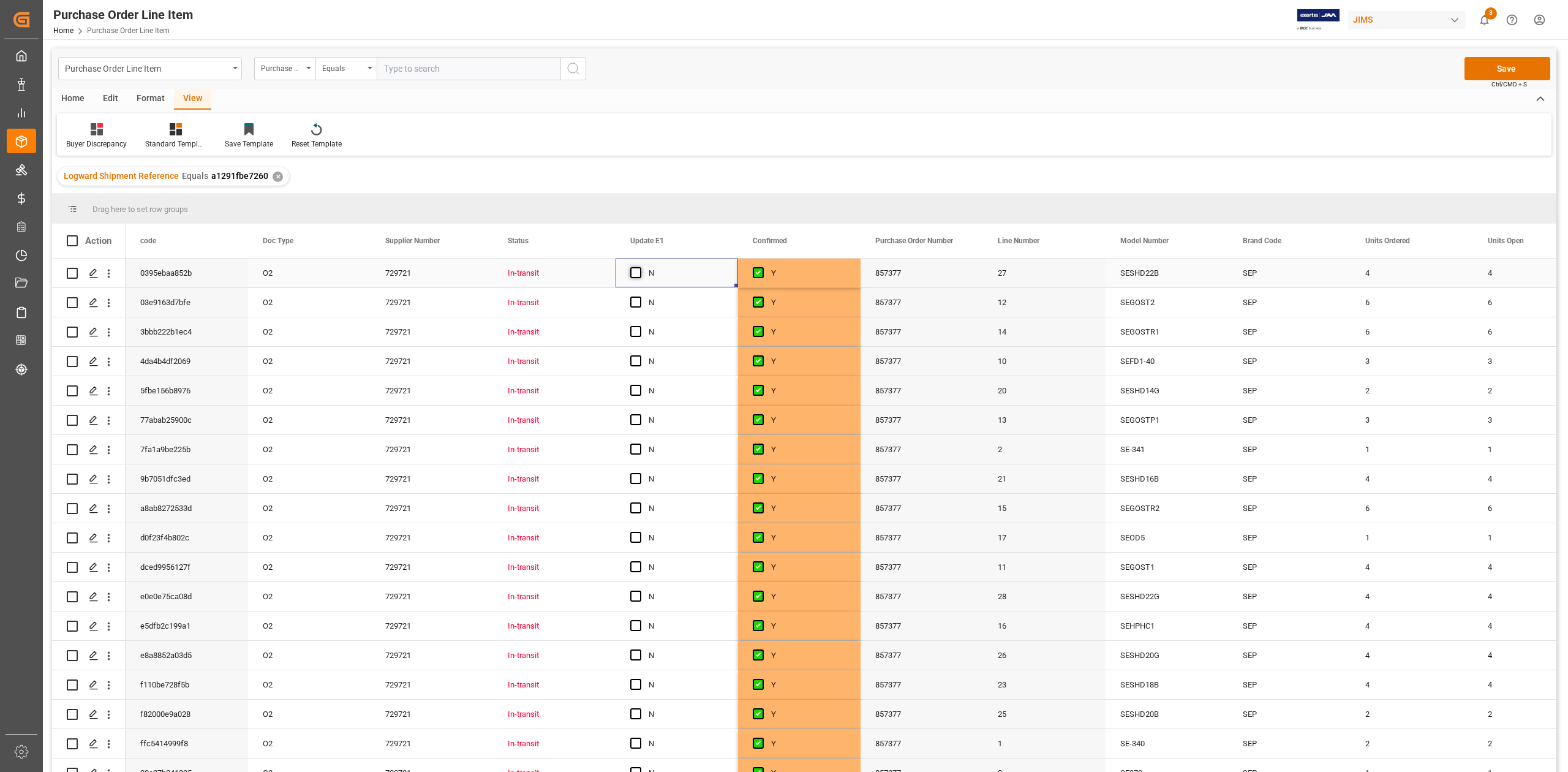
click at [633, 275] on span "Press SPACE to select this row." at bounding box center [635, 272] width 11 height 11
click at [639, 267] on input "Press SPACE to select this row." at bounding box center [639, 267] width 0 height 0
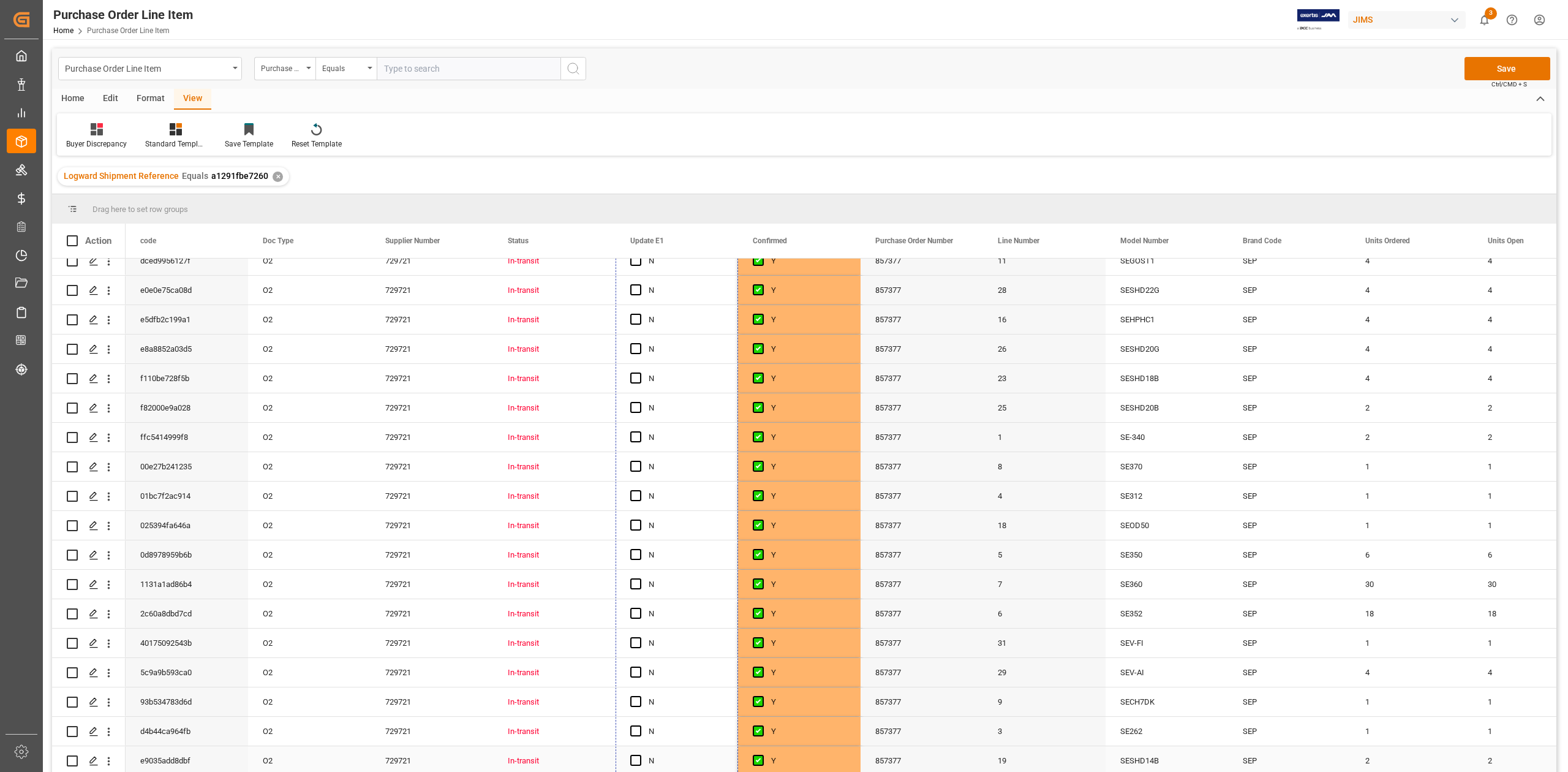
drag, startPoint x: 735, startPoint y: 285, endPoint x: 692, endPoint y: 748, distance: 465.0
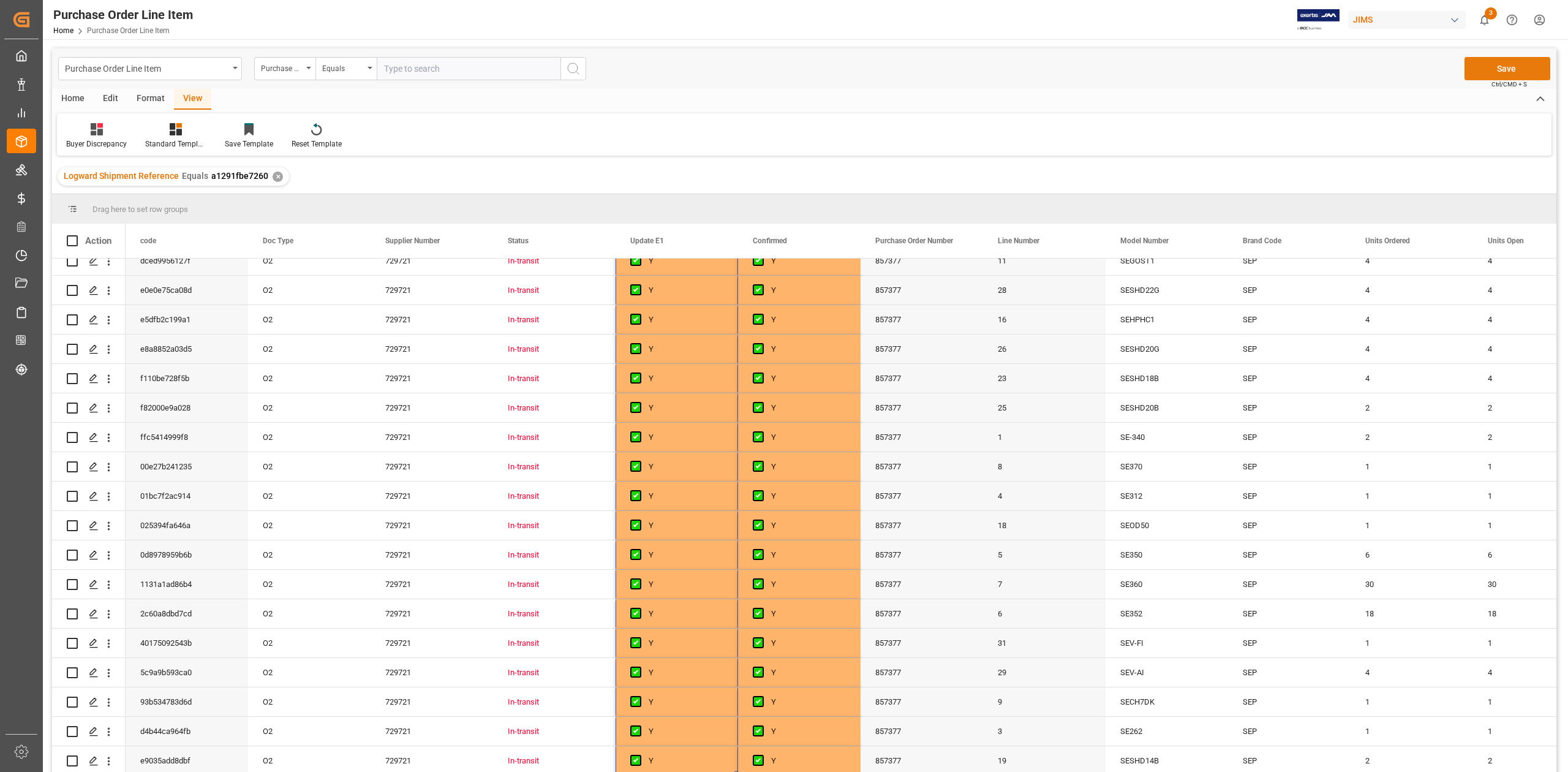
click at [1506, 69] on button "Save" at bounding box center [1507, 68] width 86 height 23
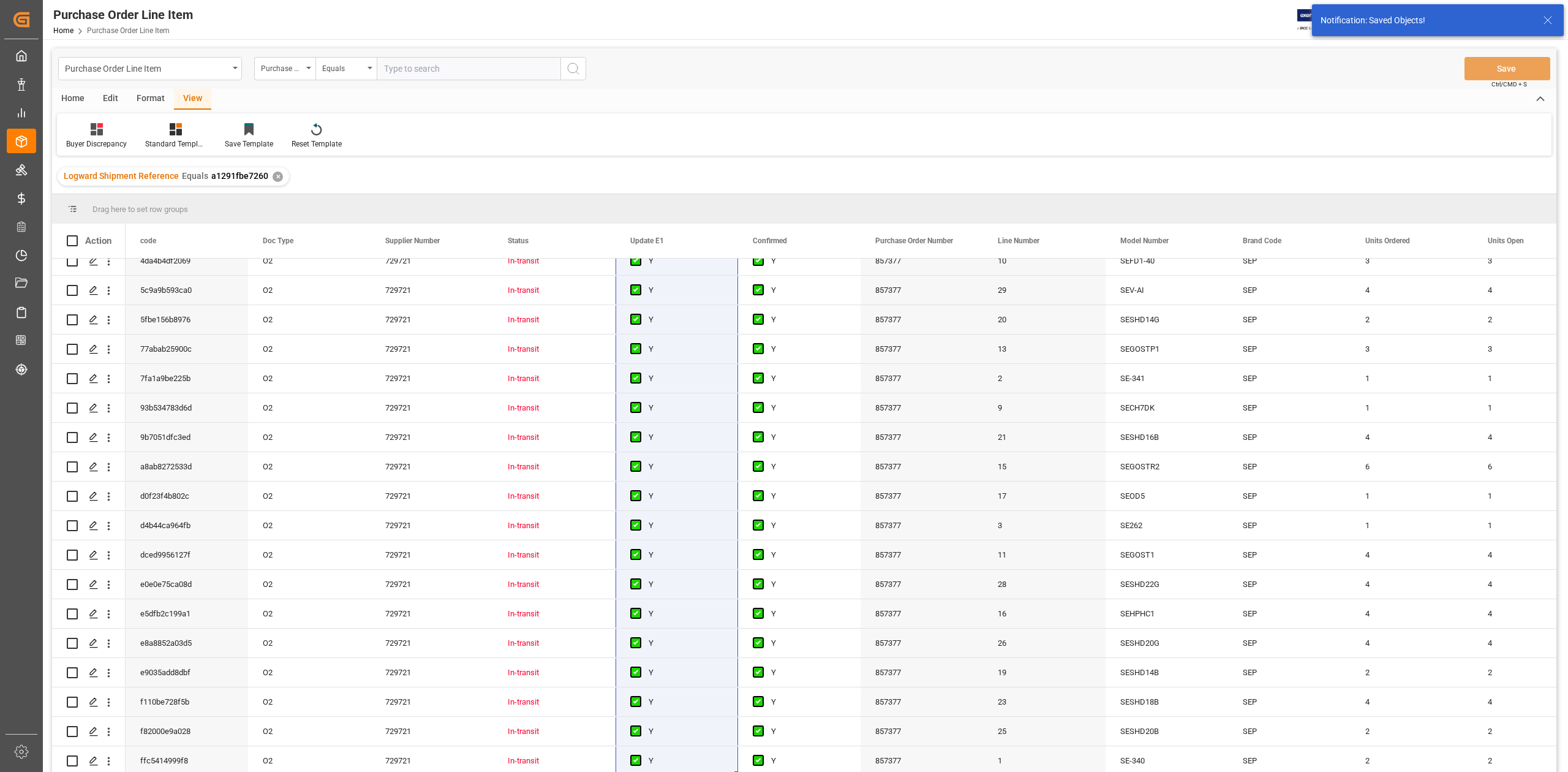
click at [75, 96] on div "Home" at bounding box center [72, 99] width 42 height 21
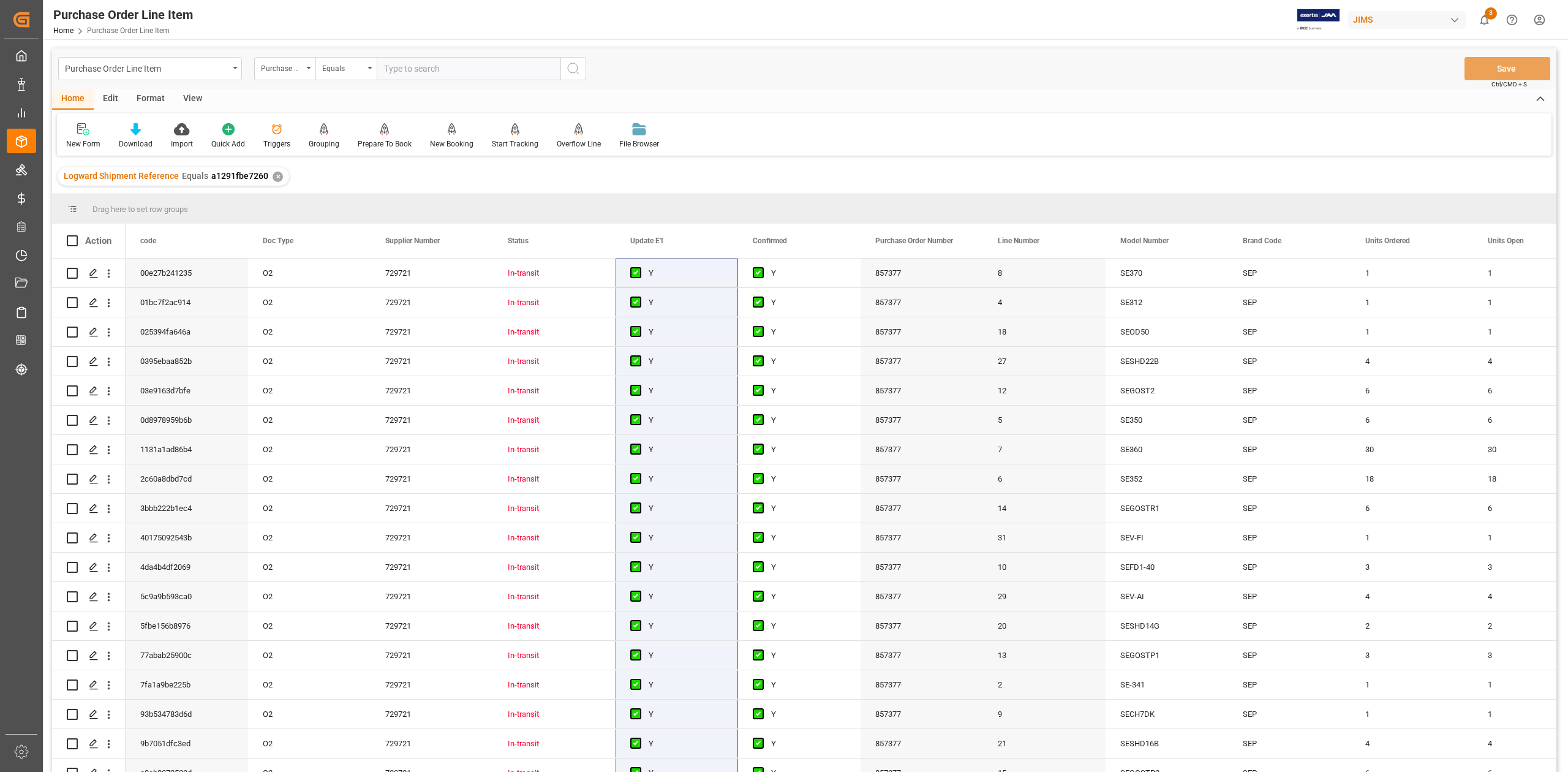
click at [192, 99] on div "View" at bounding box center [193, 99] width 37 height 21
click at [99, 135] on icon at bounding box center [97, 129] width 12 height 12
click at [101, 170] on div "Default" at bounding box center [129, 172] width 107 height 13
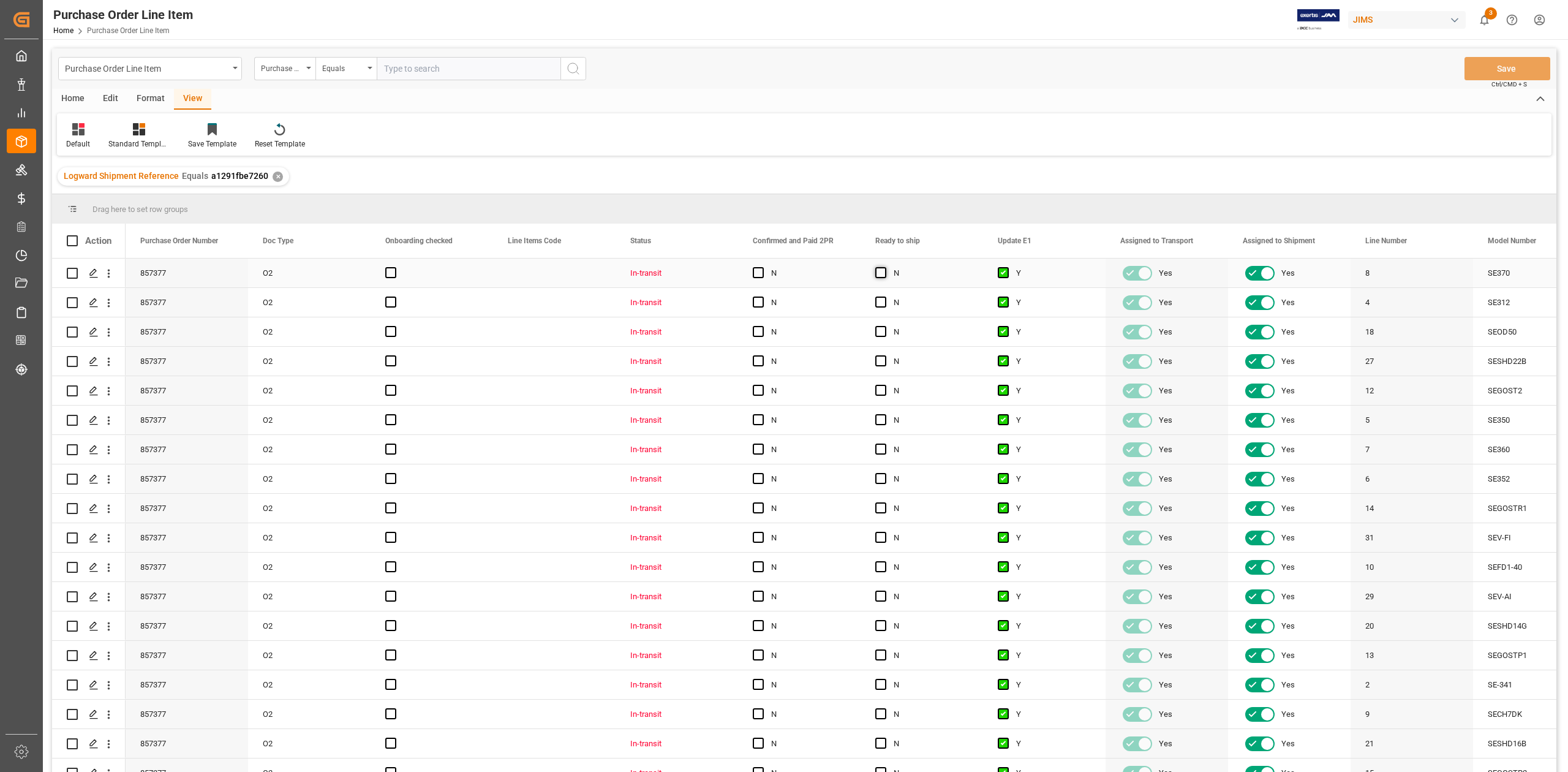
click at [877, 273] on span "Press SPACE to select this row." at bounding box center [880, 272] width 11 height 11
click at [885, 267] on input "Press SPACE to select this row." at bounding box center [885, 267] width 0 height 0
drag, startPoint x: 981, startPoint y: 285, endPoint x: 939, endPoint y: 810, distance: 526.7
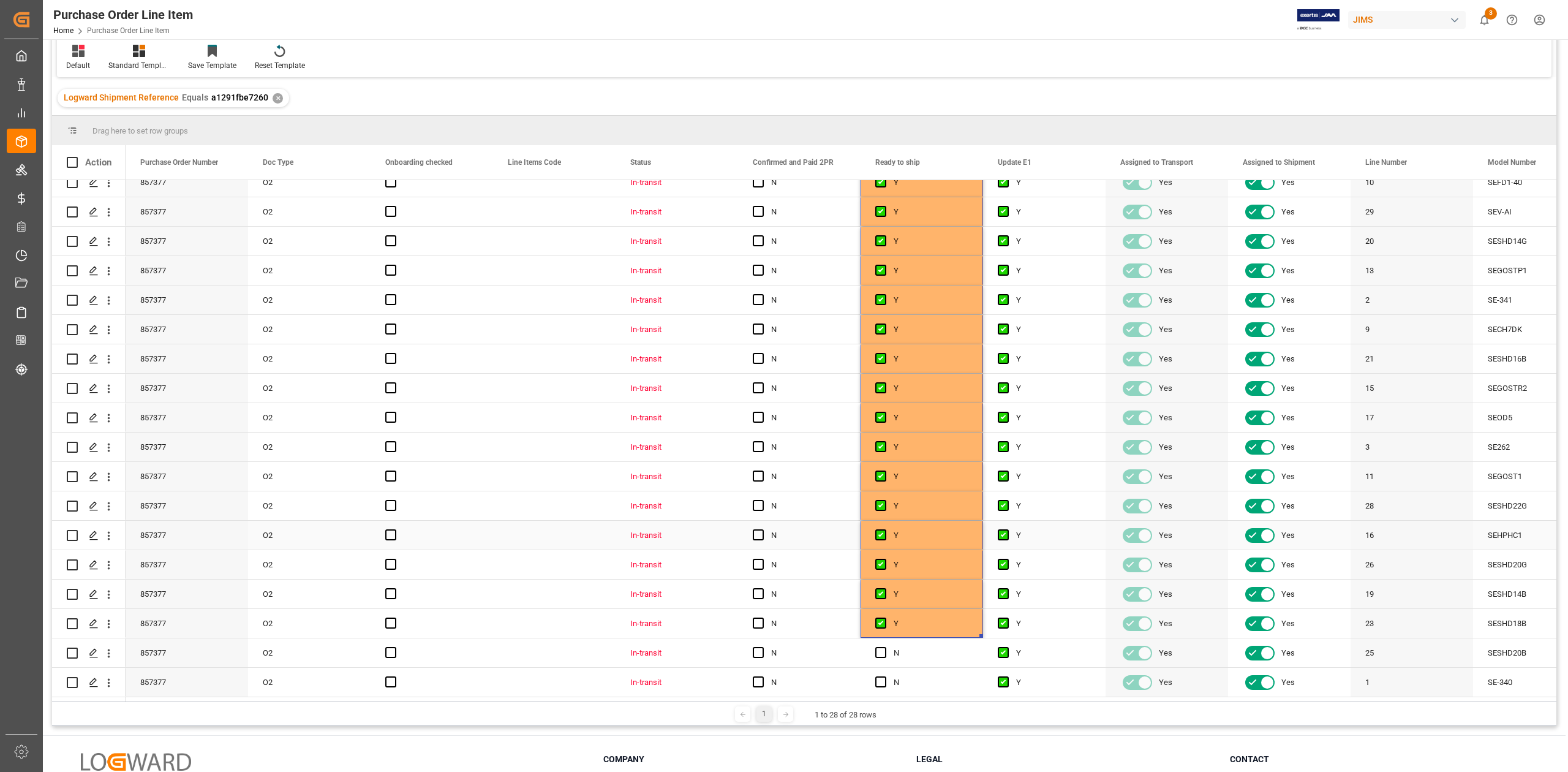
scroll to position [182, 0]
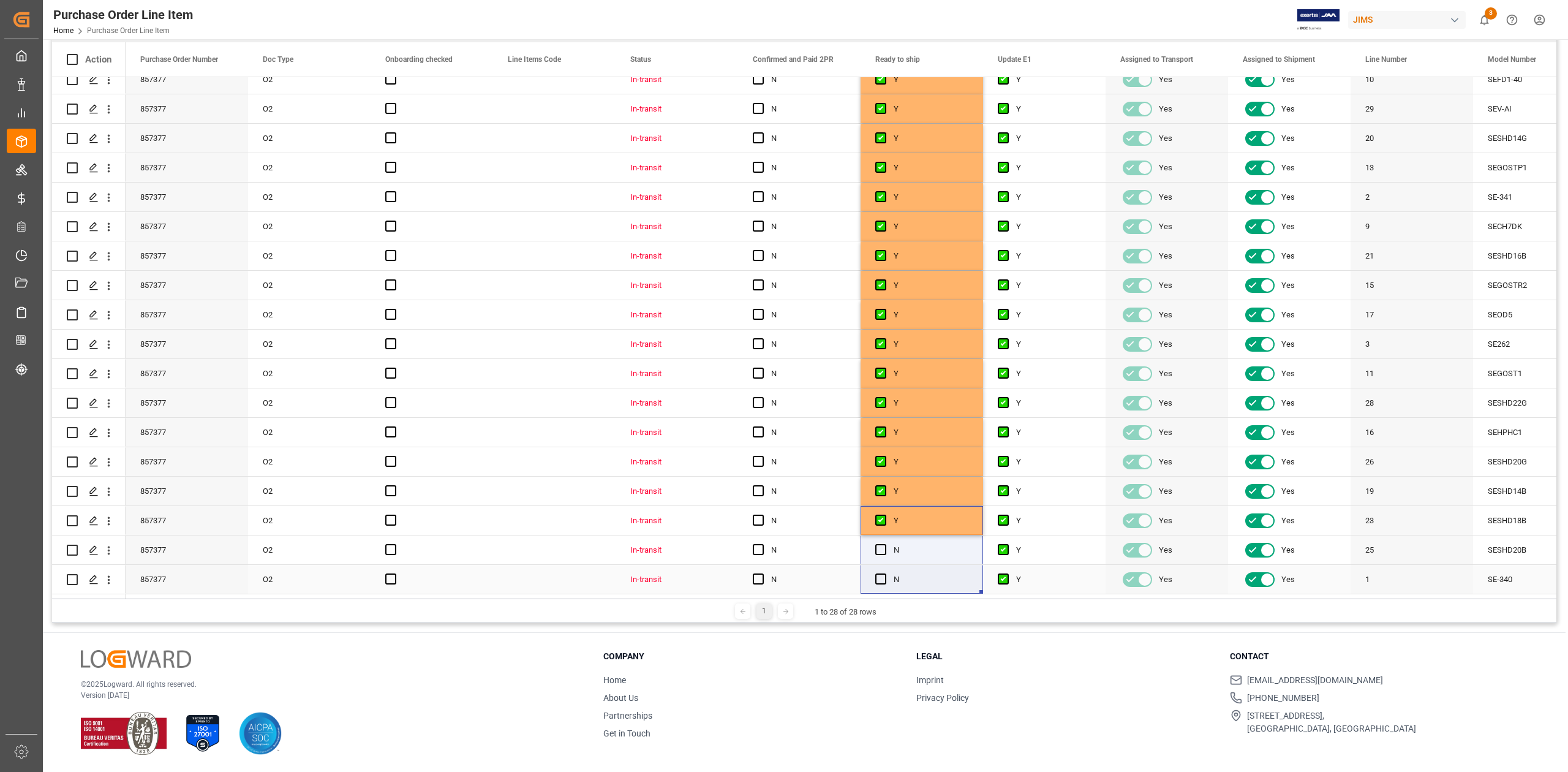
drag, startPoint x: 981, startPoint y: 530, endPoint x: 976, endPoint y: 586, distance: 56.2
drag, startPoint x: 880, startPoint y: 544, endPoint x: 882, endPoint y: 560, distance: 16.1
click at [878, 544] on span "Press SPACE to select this row." at bounding box center [880, 549] width 11 height 11
click at [885, 544] on input "Press SPACE to select this row." at bounding box center [885, 544] width 0 height 0
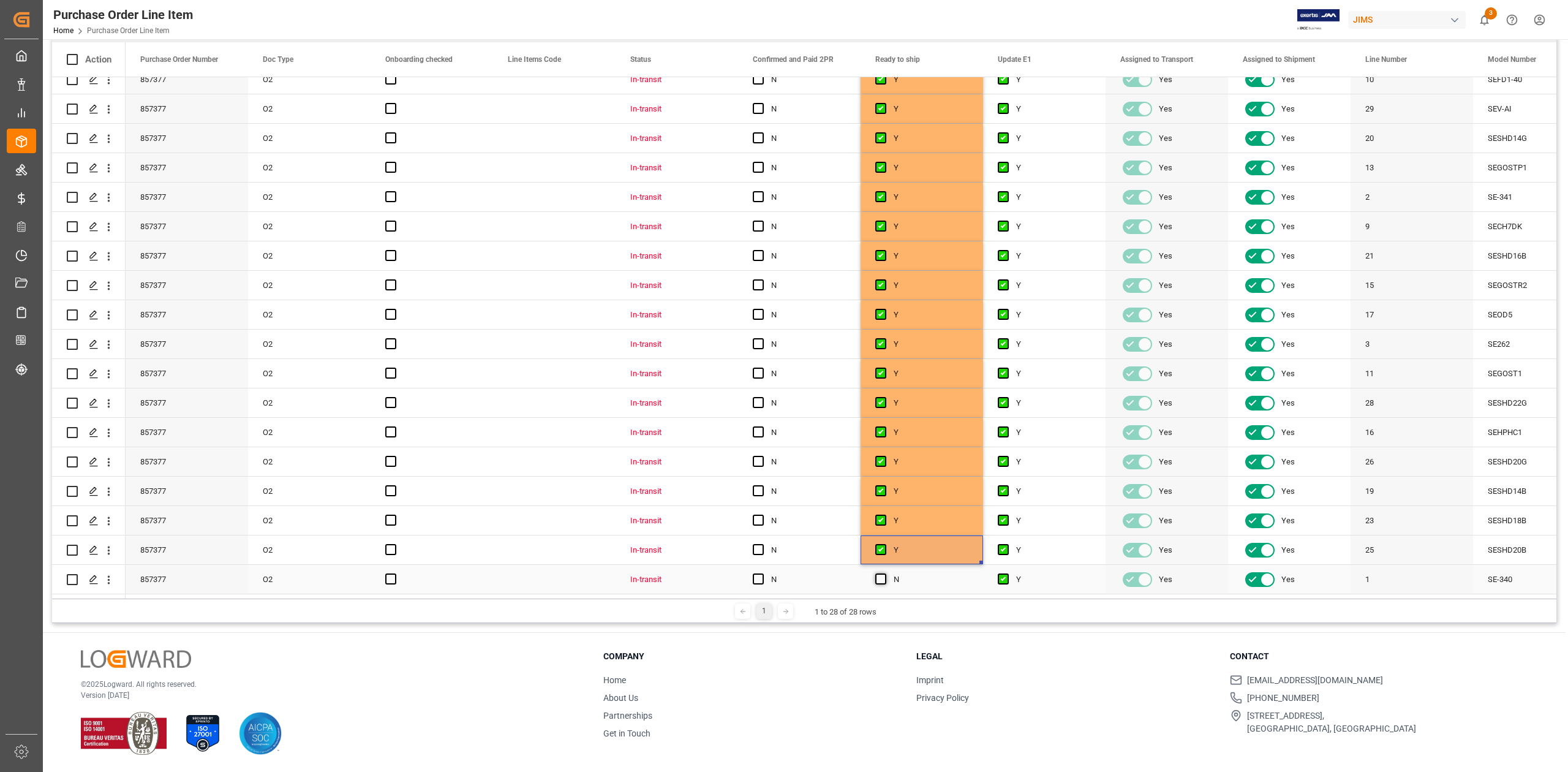
click at [880, 573] on span "Press SPACE to select this row." at bounding box center [880, 578] width 11 height 11
click at [885, 573] on input "Press SPACE to select this row." at bounding box center [885, 573] width 0 height 0
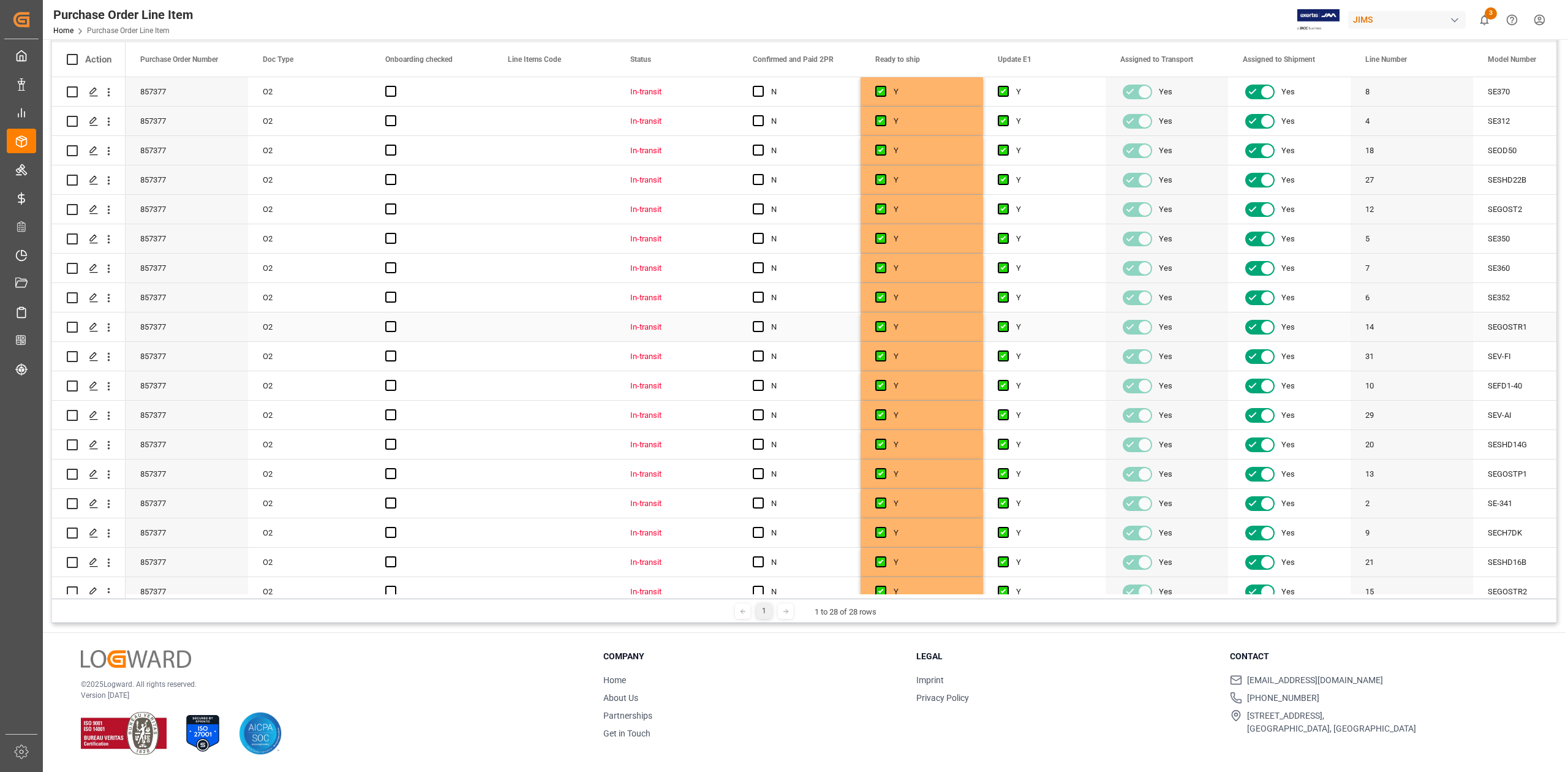
scroll to position [0, 0]
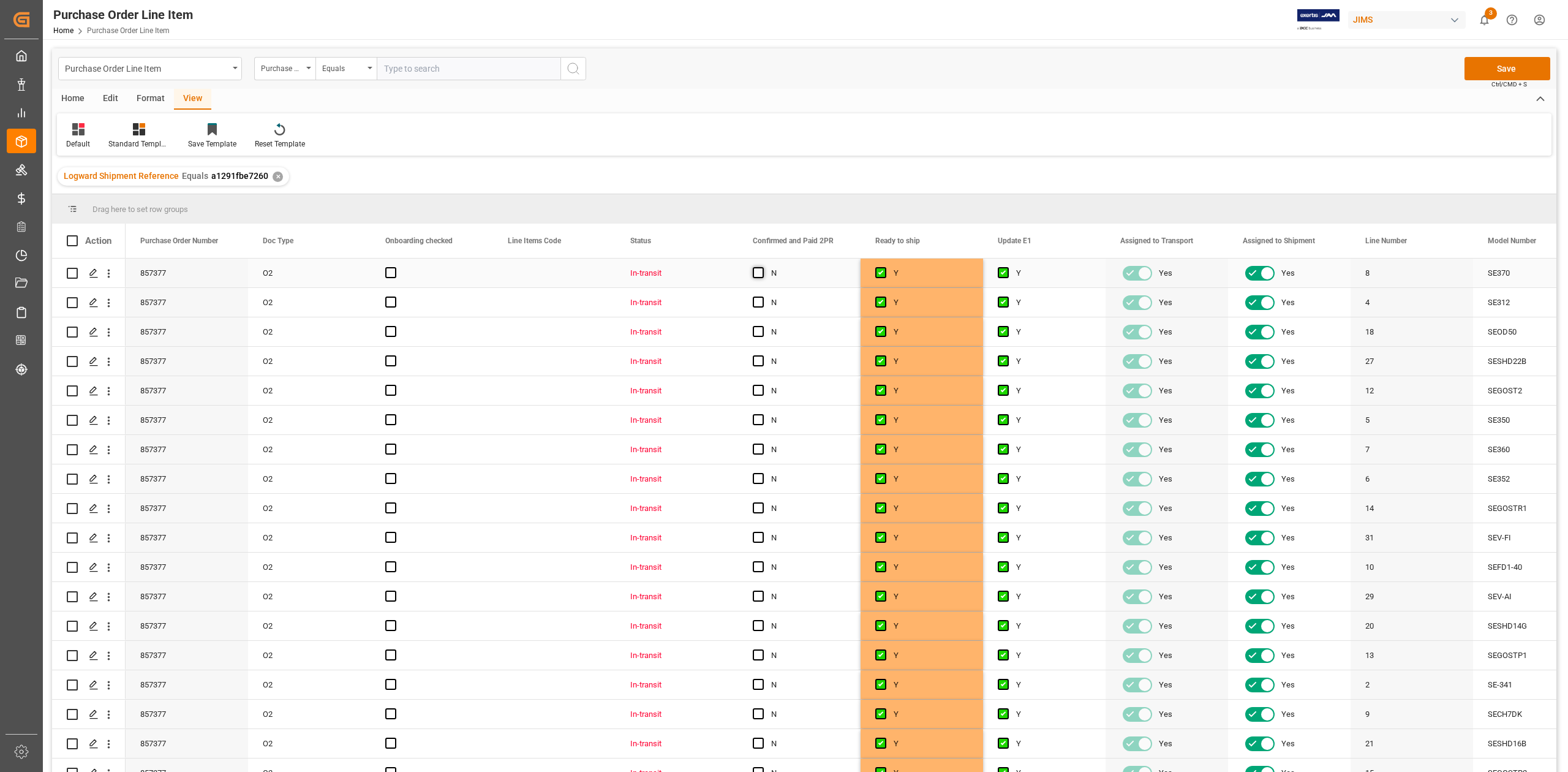
click at [757, 274] on span "Press SPACE to select this row." at bounding box center [757, 272] width 11 height 11
click at [762, 267] on input "Press SPACE to select this row." at bounding box center [762, 267] width 0 height 0
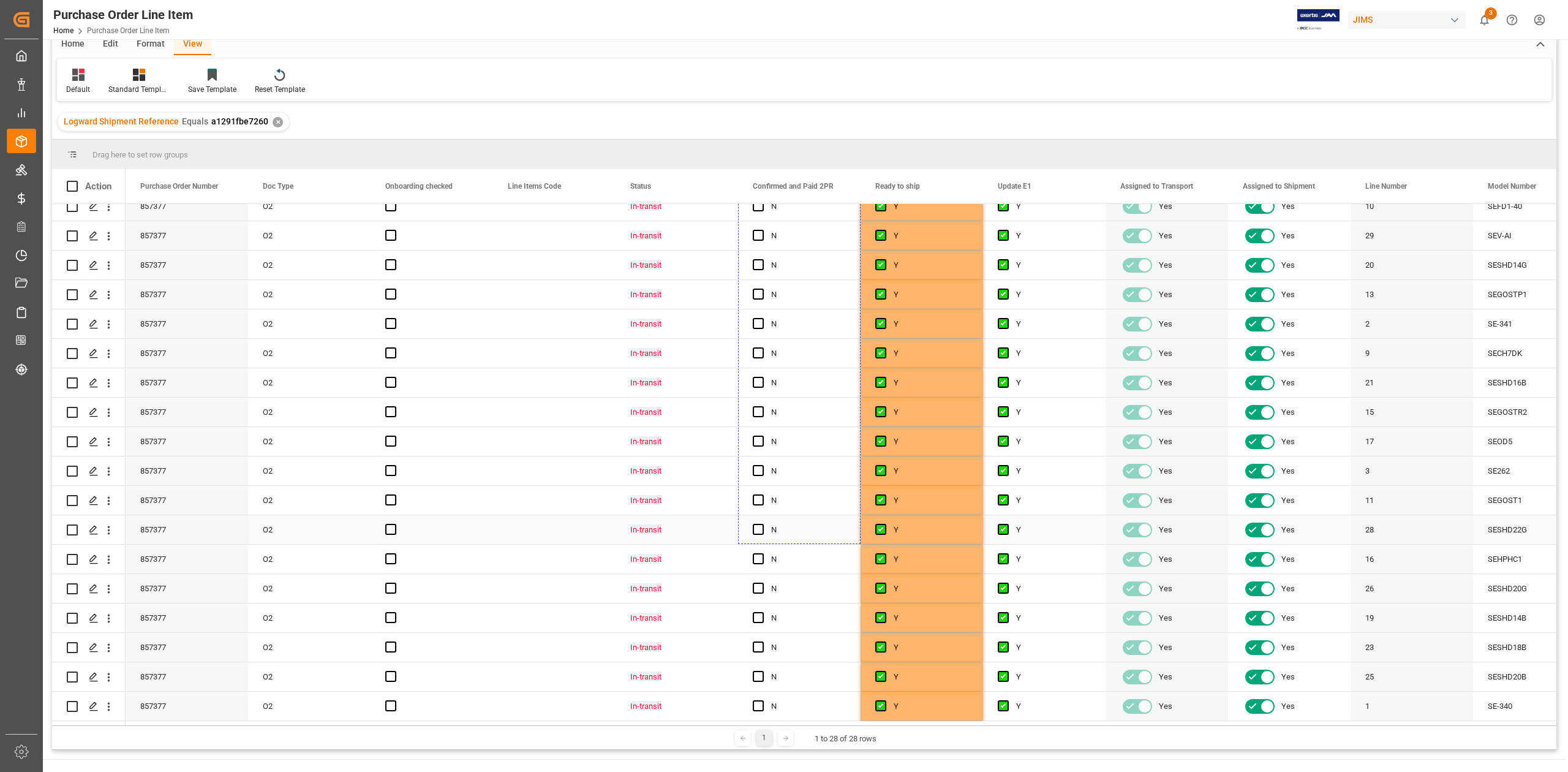
scroll to position [82, 0]
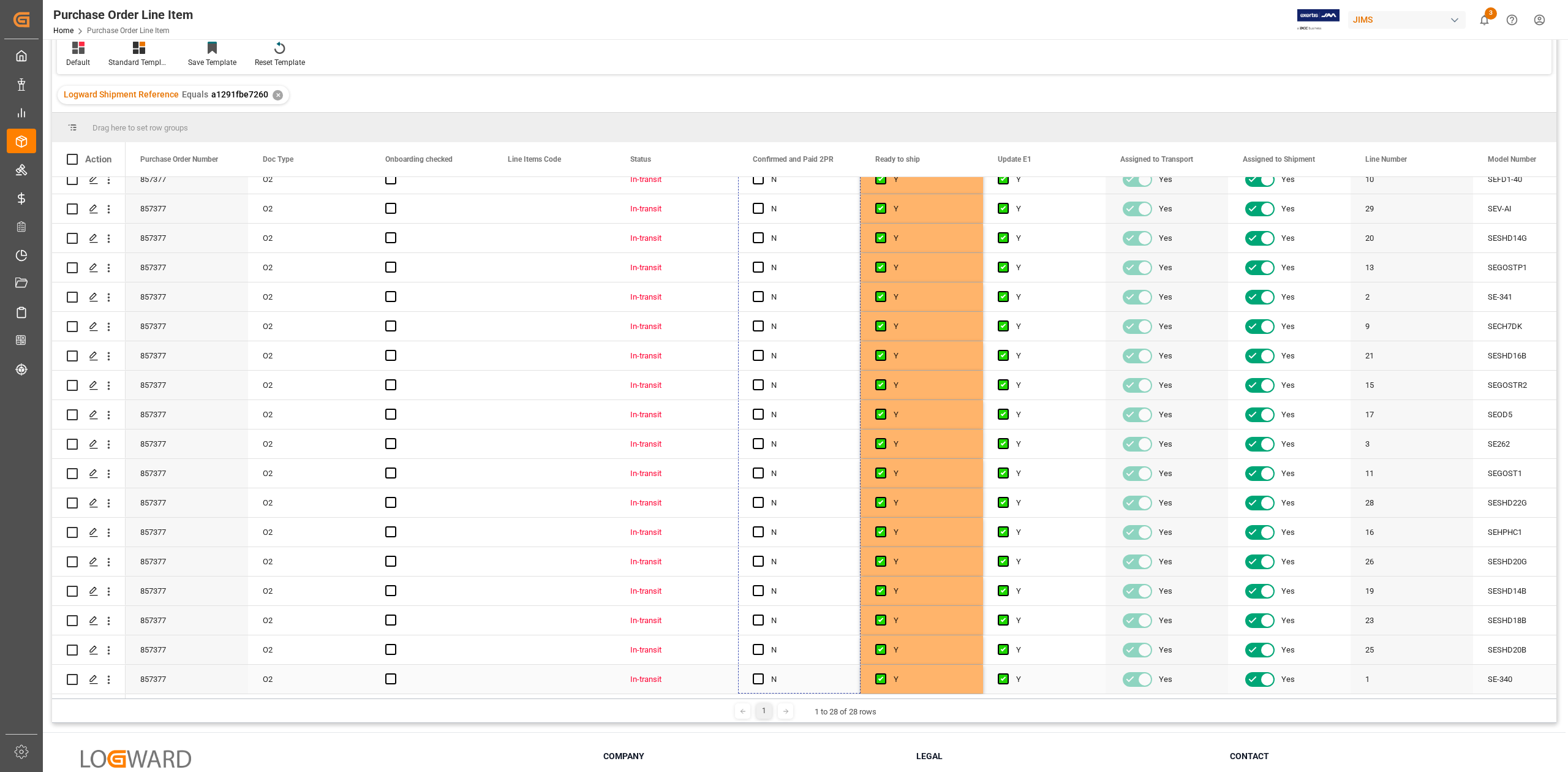
drag, startPoint x: 858, startPoint y: 285, endPoint x: 893, endPoint y: 645, distance: 361.7
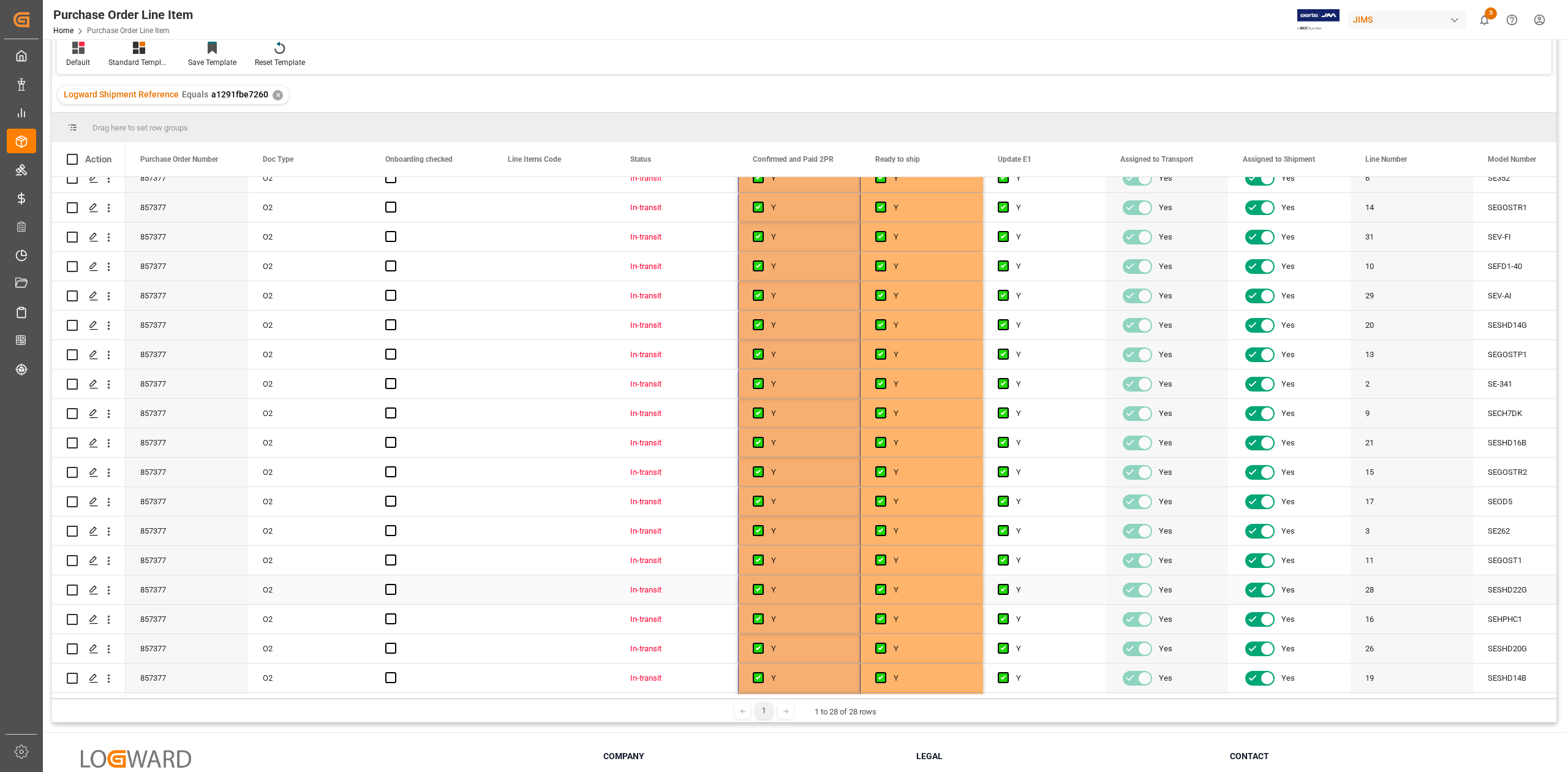
scroll to position [0, 0]
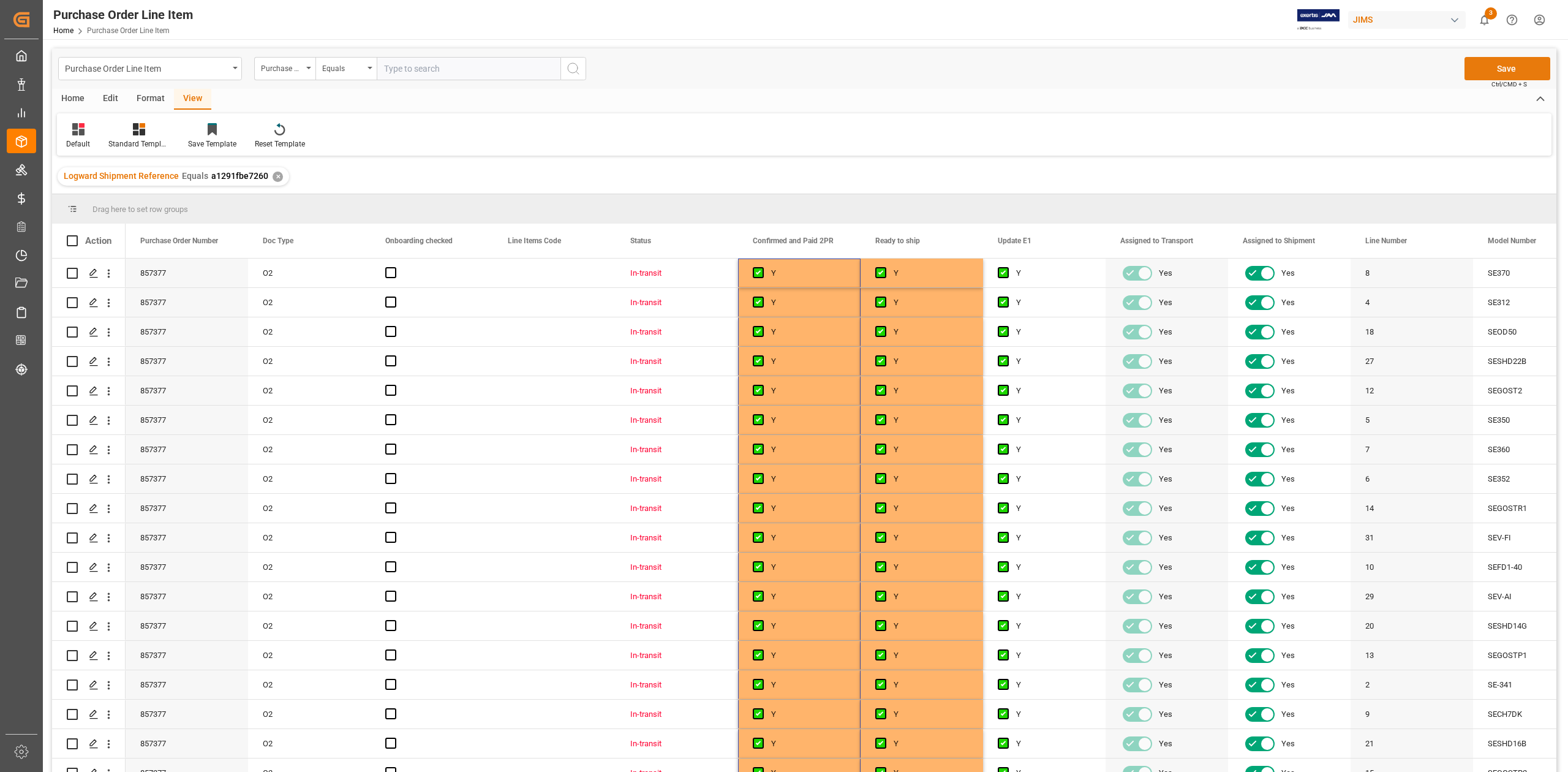
click at [1506, 65] on button "Save" at bounding box center [1507, 68] width 86 height 23
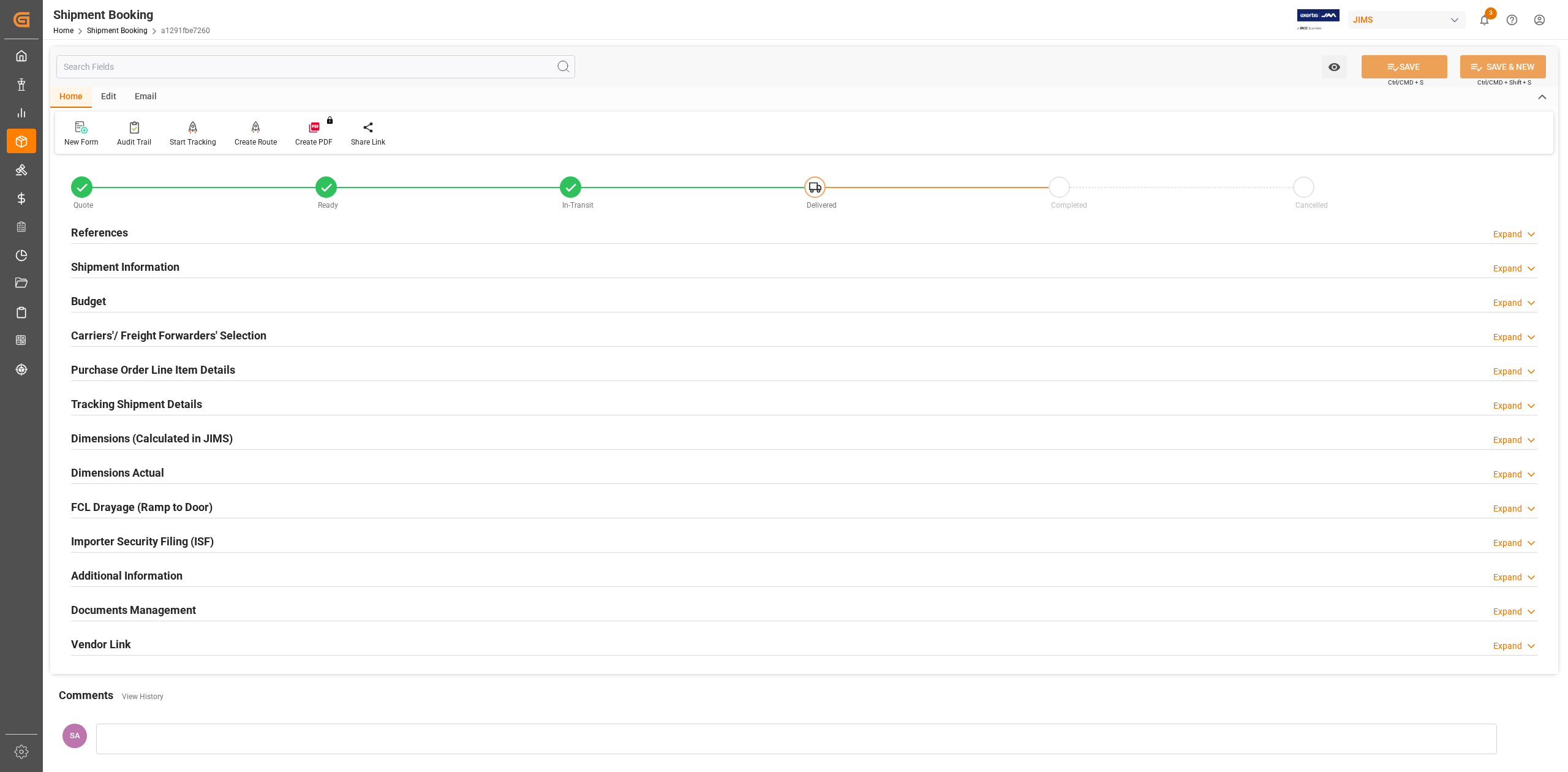
click at [96, 234] on h2 "References" at bounding box center [99, 232] width 57 height 16
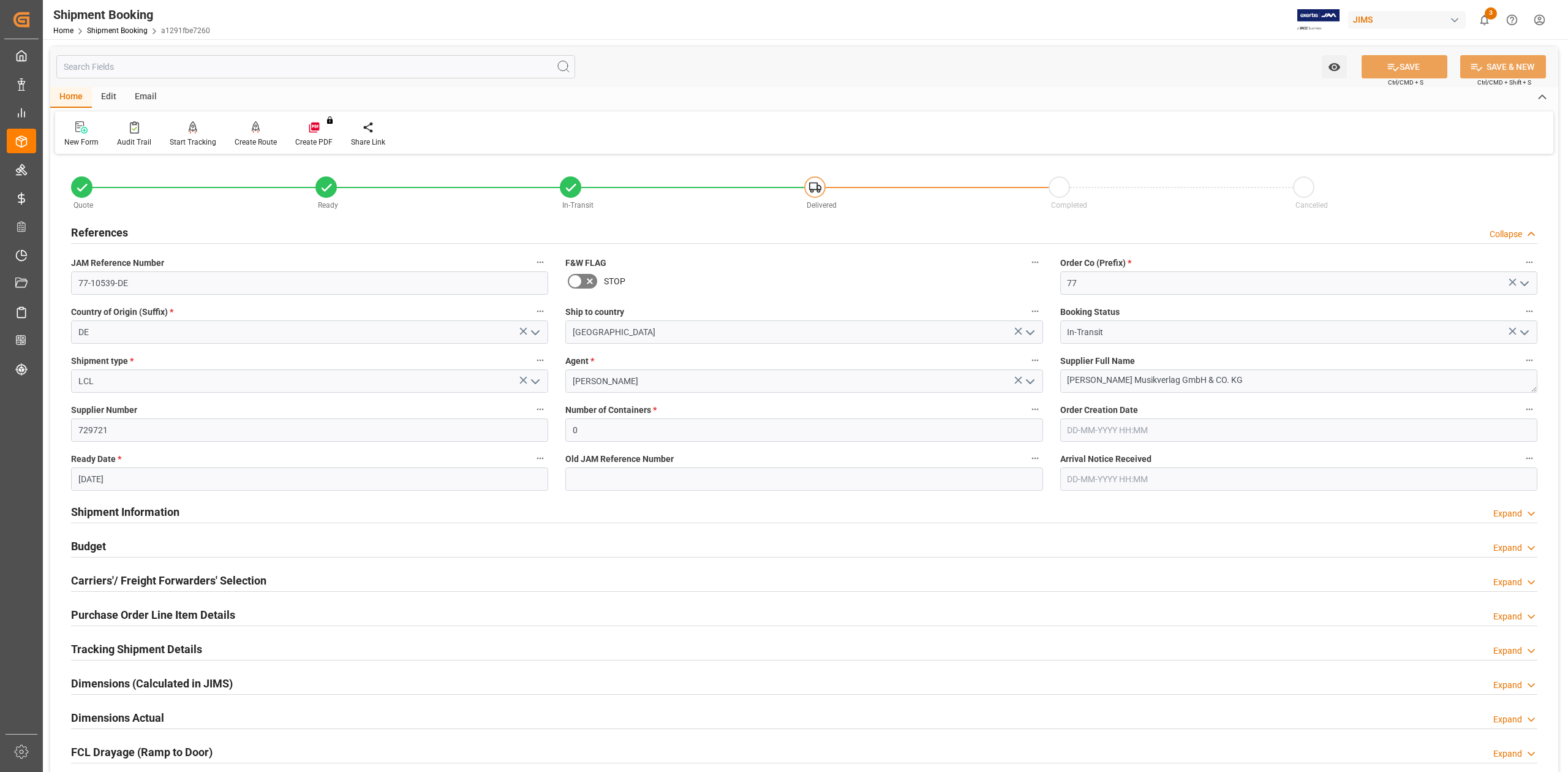
click at [96, 234] on h2 "References" at bounding box center [99, 232] width 57 height 16
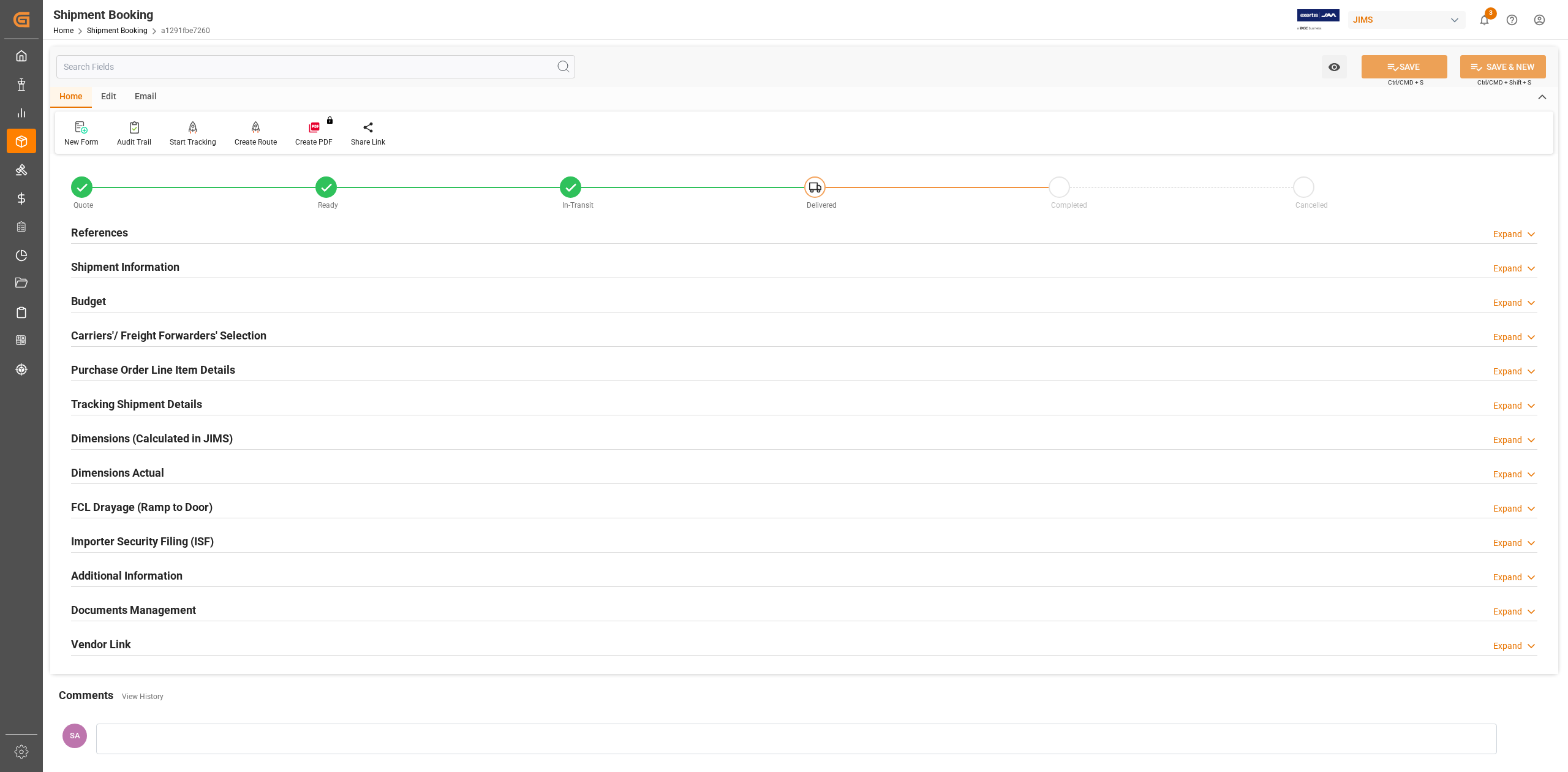
click at [100, 414] on div at bounding box center [804, 414] width 1466 height 1
click at [98, 408] on h2 "Tracking Shipment Details" at bounding box center [137, 403] width 131 height 16
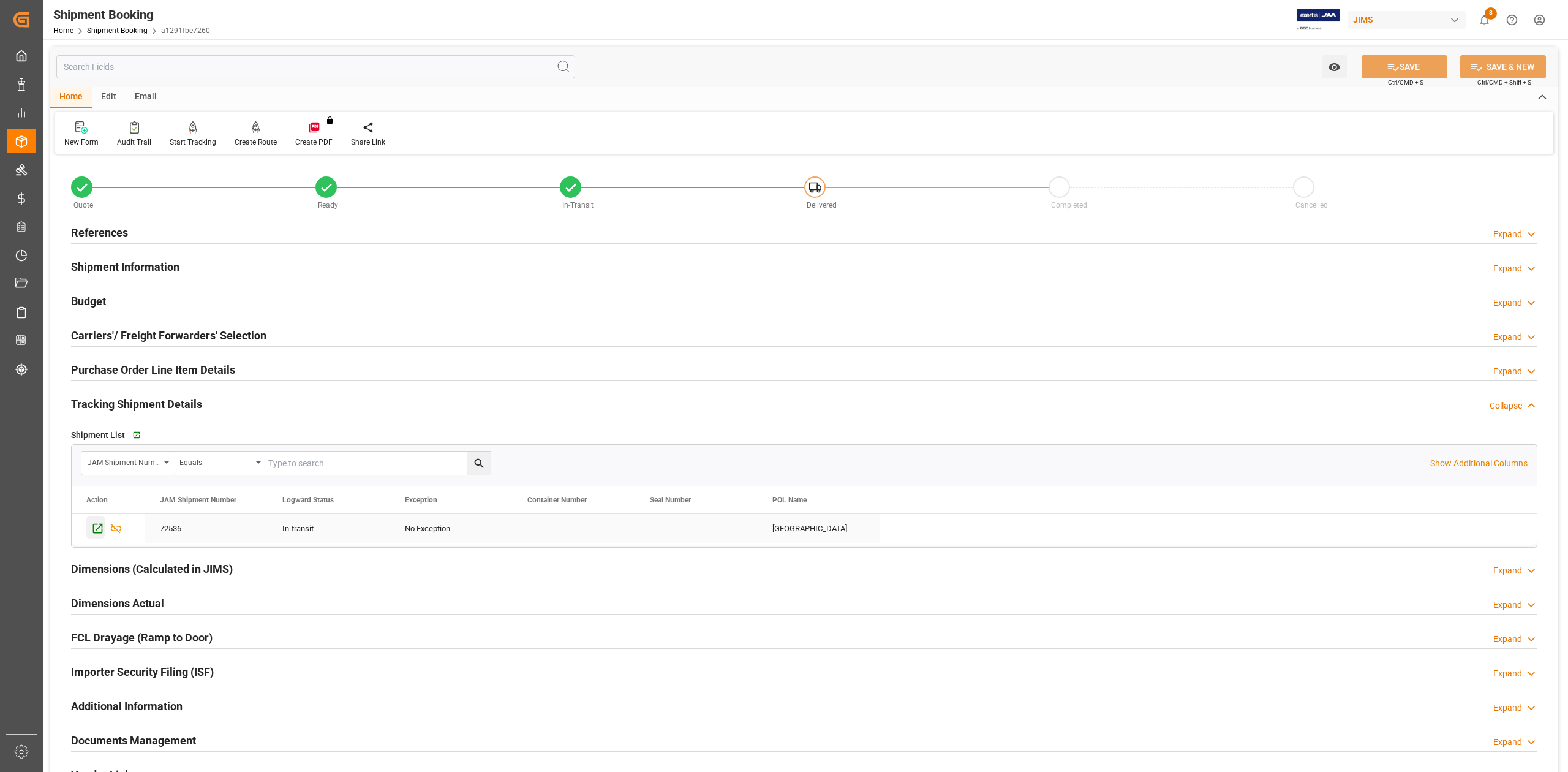
click at [93, 527] on icon "Press SPACE to select this row." at bounding box center [98, 529] width 10 height 10
click at [160, 405] on h2 "Tracking Shipment Details" at bounding box center [137, 403] width 131 height 16
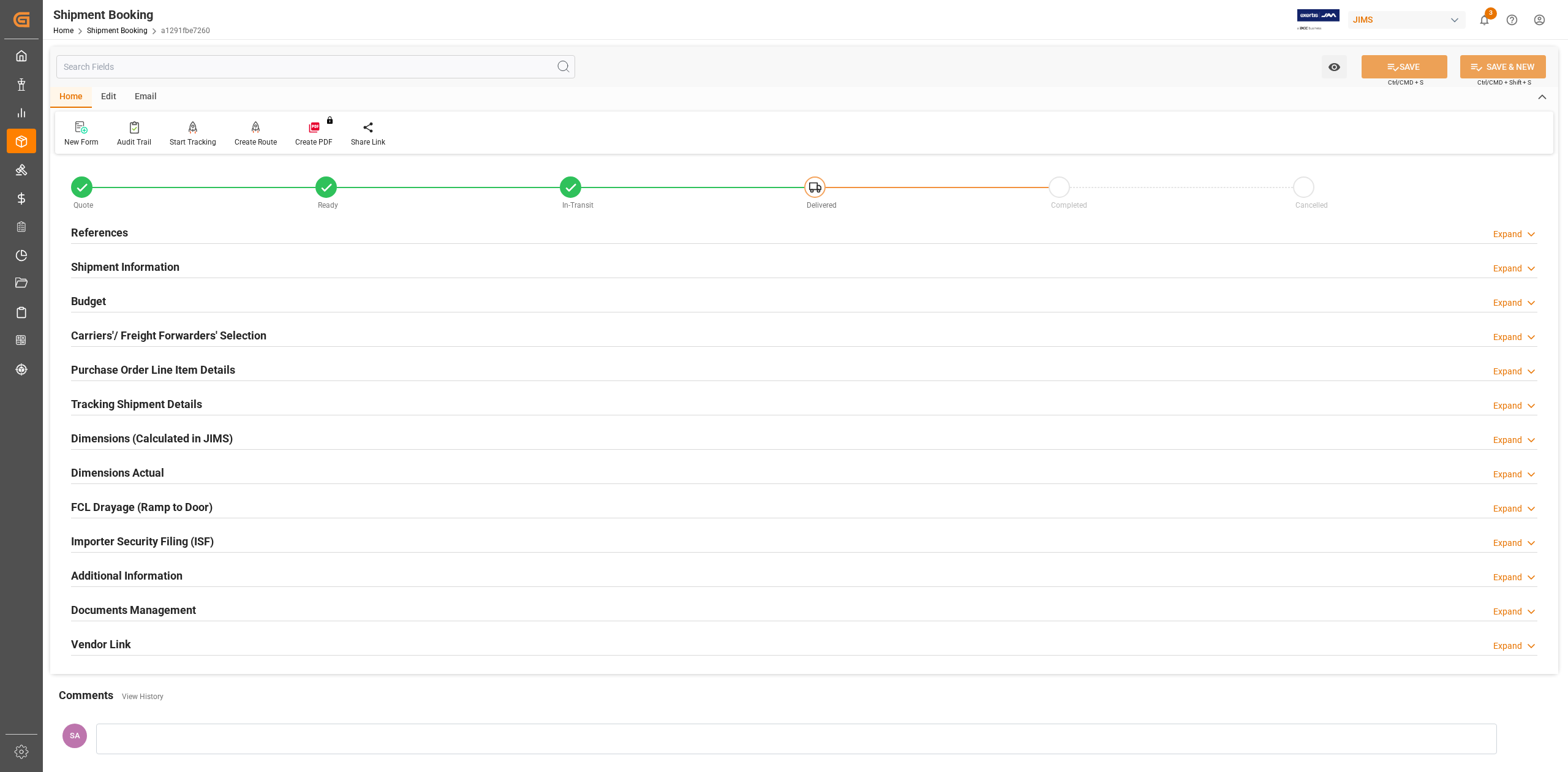
click at [126, 377] on h2 "Purchase Order Line Item Details" at bounding box center [153, 369] width 164 height 16
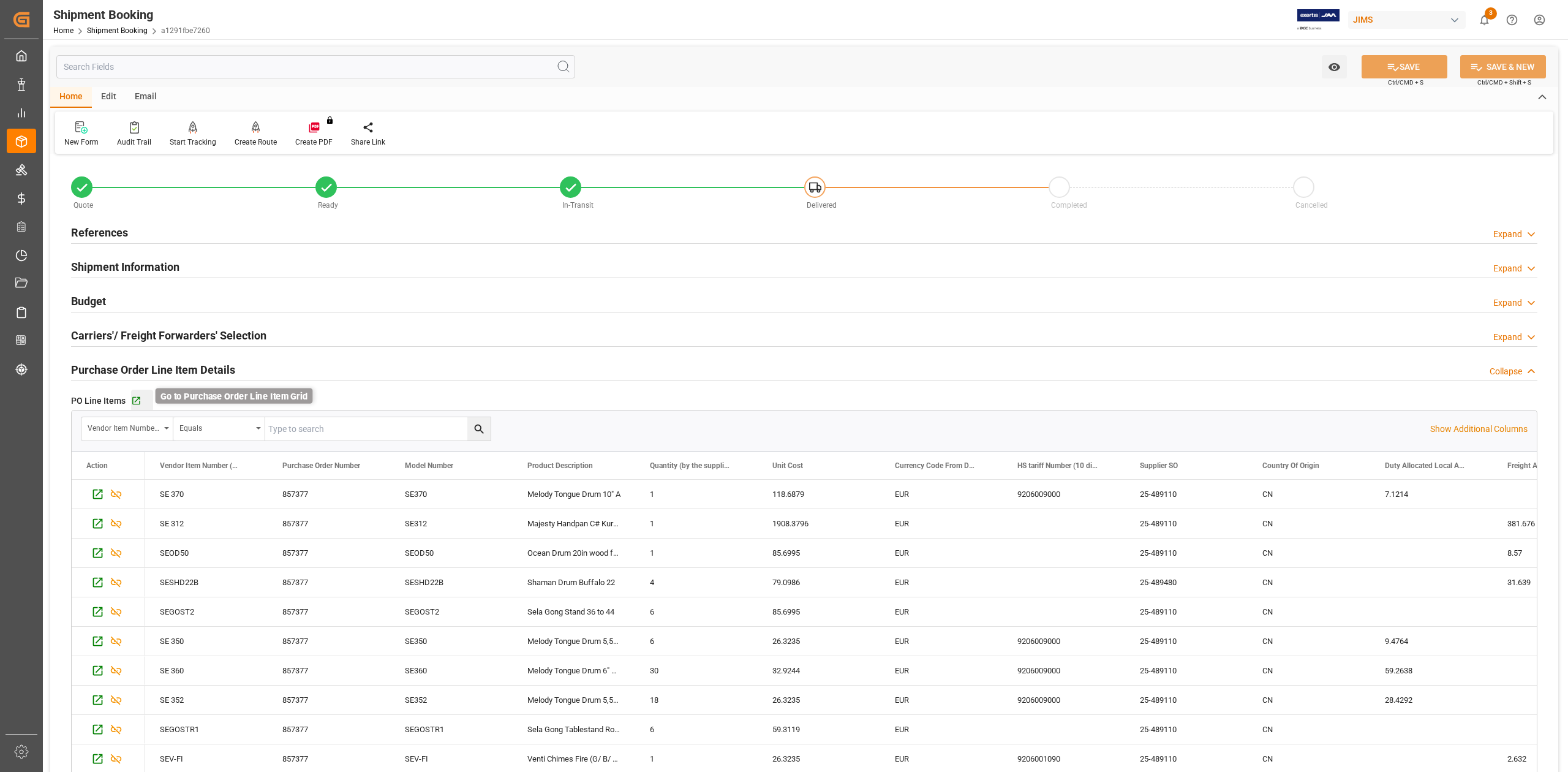
click at [133, 397] on icon "button" at bounding box center [136, 401] width 10 height 10
click at [92, 239] on h2 "References" at bounding box center [99, 232] width 57 height 16
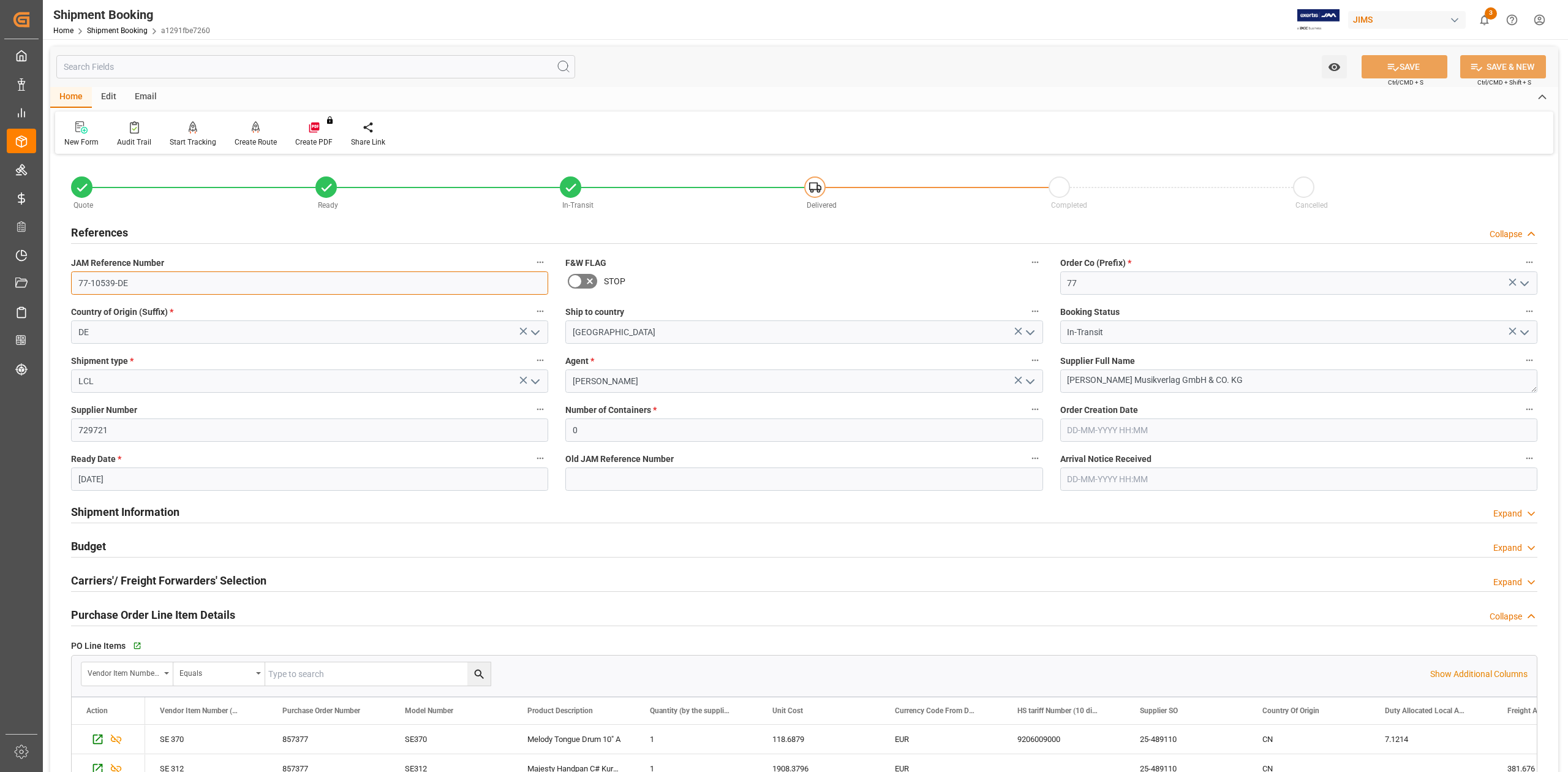
click at [160, 283] on input "77-10539-DE" at bounding box center [310, 283] width 477 height 23
click at [1213, 378] on textarea "HAGE Musikverlag GmbH & CO. KG" at bounding box center [1299, 380] width 477 height 23
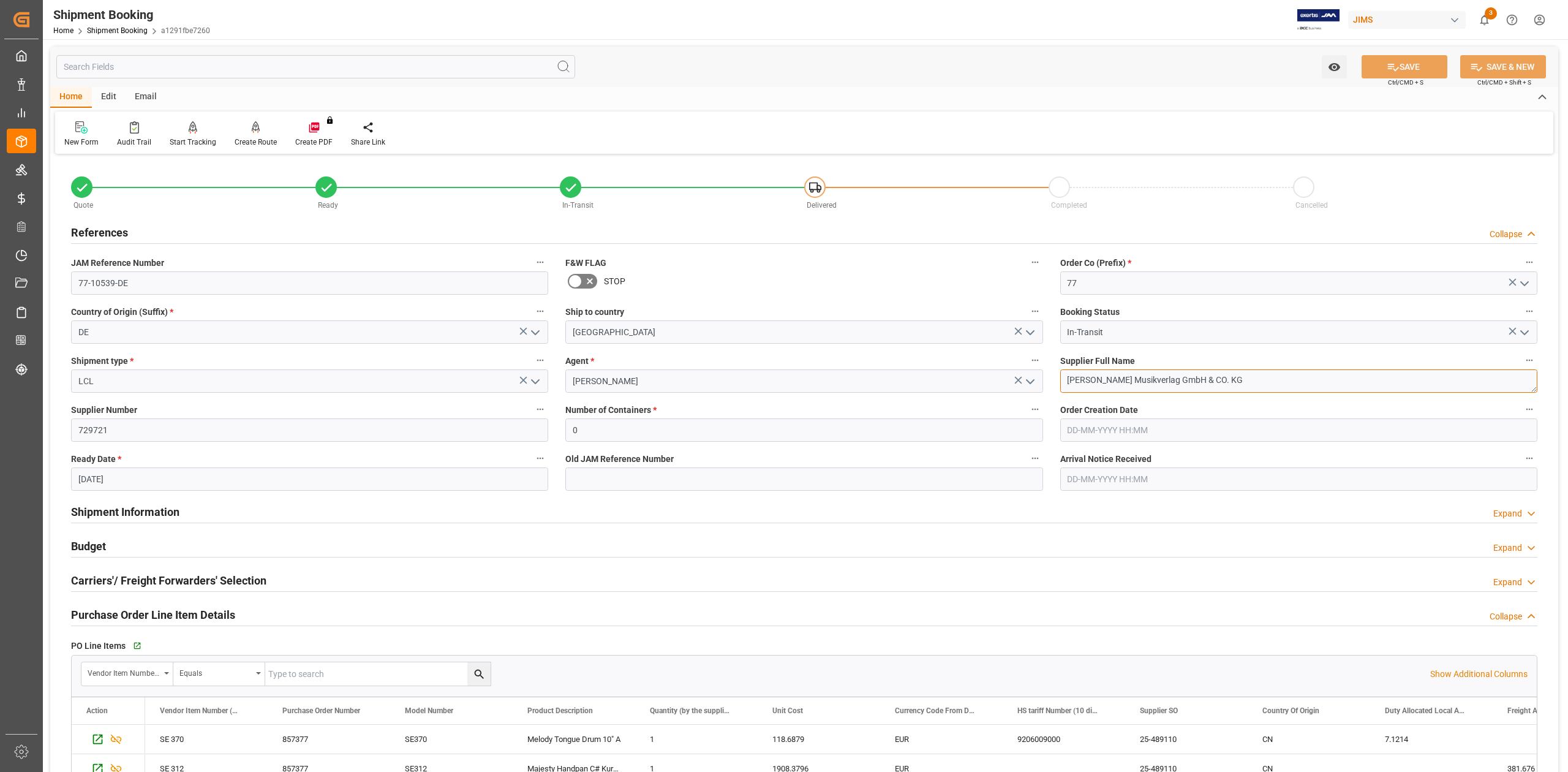
click at [1213, 378] on textarea "HAGE Musikverlag GmbH & CO. KG" at bounding box center [1299, 380] width 477 height 23
click at [1234, 386] on textarea "HAGE Musikverlag GmbH & CO. KG" at bounding box center [1299, 380] width 477 height 23
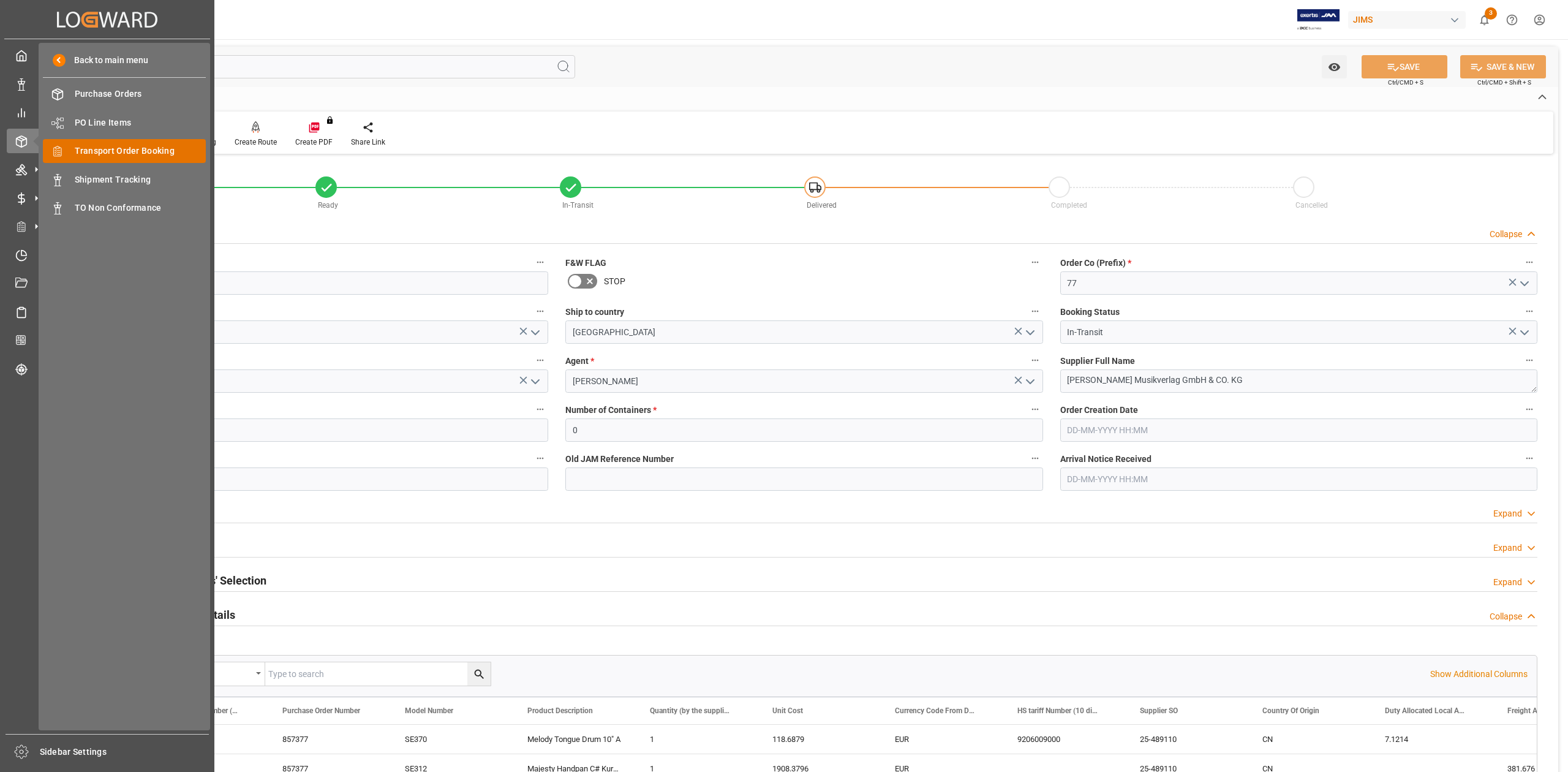
click at [132, 155] on span "Transport Order Booking" at bounding box center [140, 150] width 132 height 13
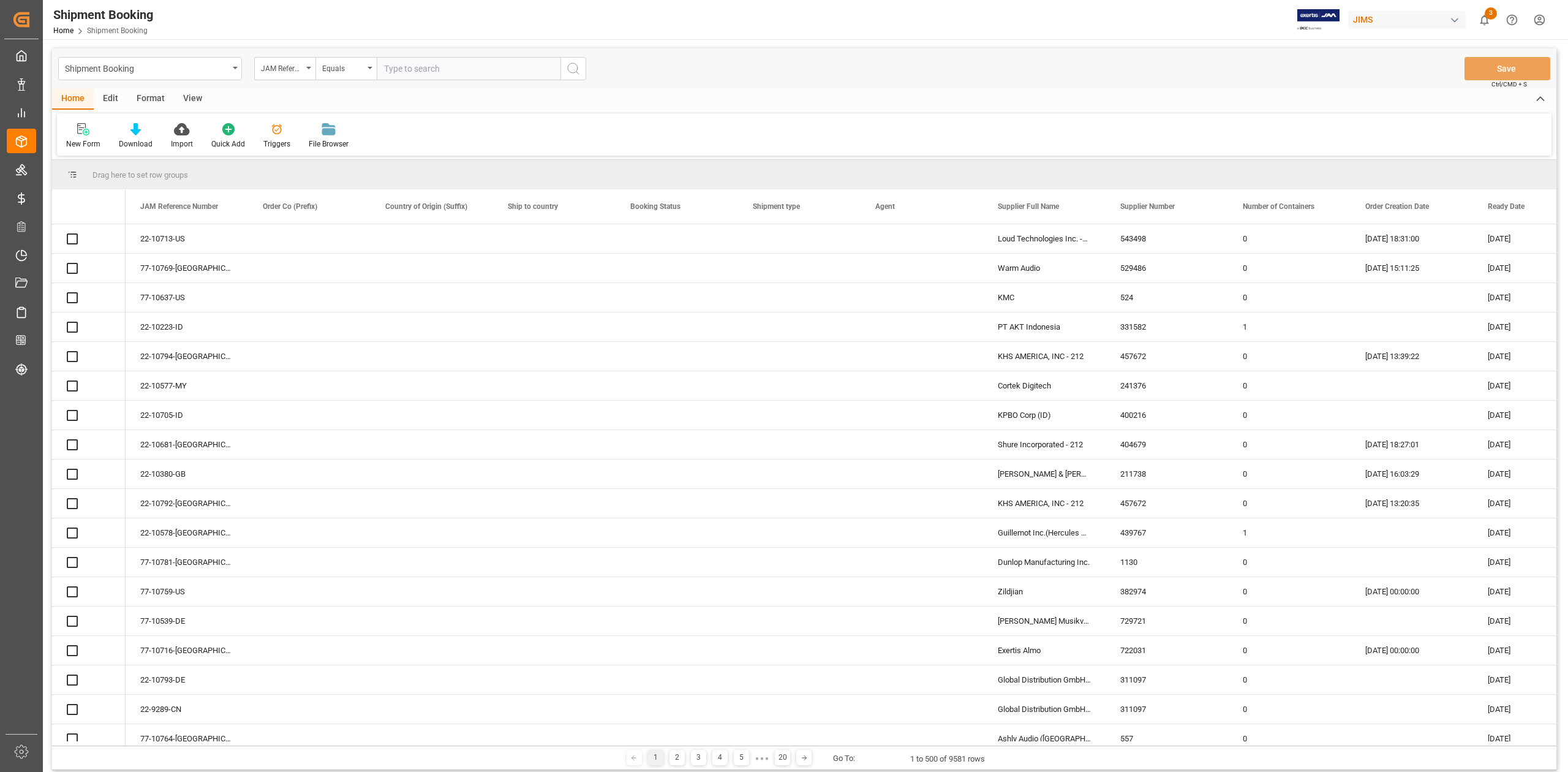
click at [456, 71] on input "text" at bounding box center [469, 68] width 183 height 23
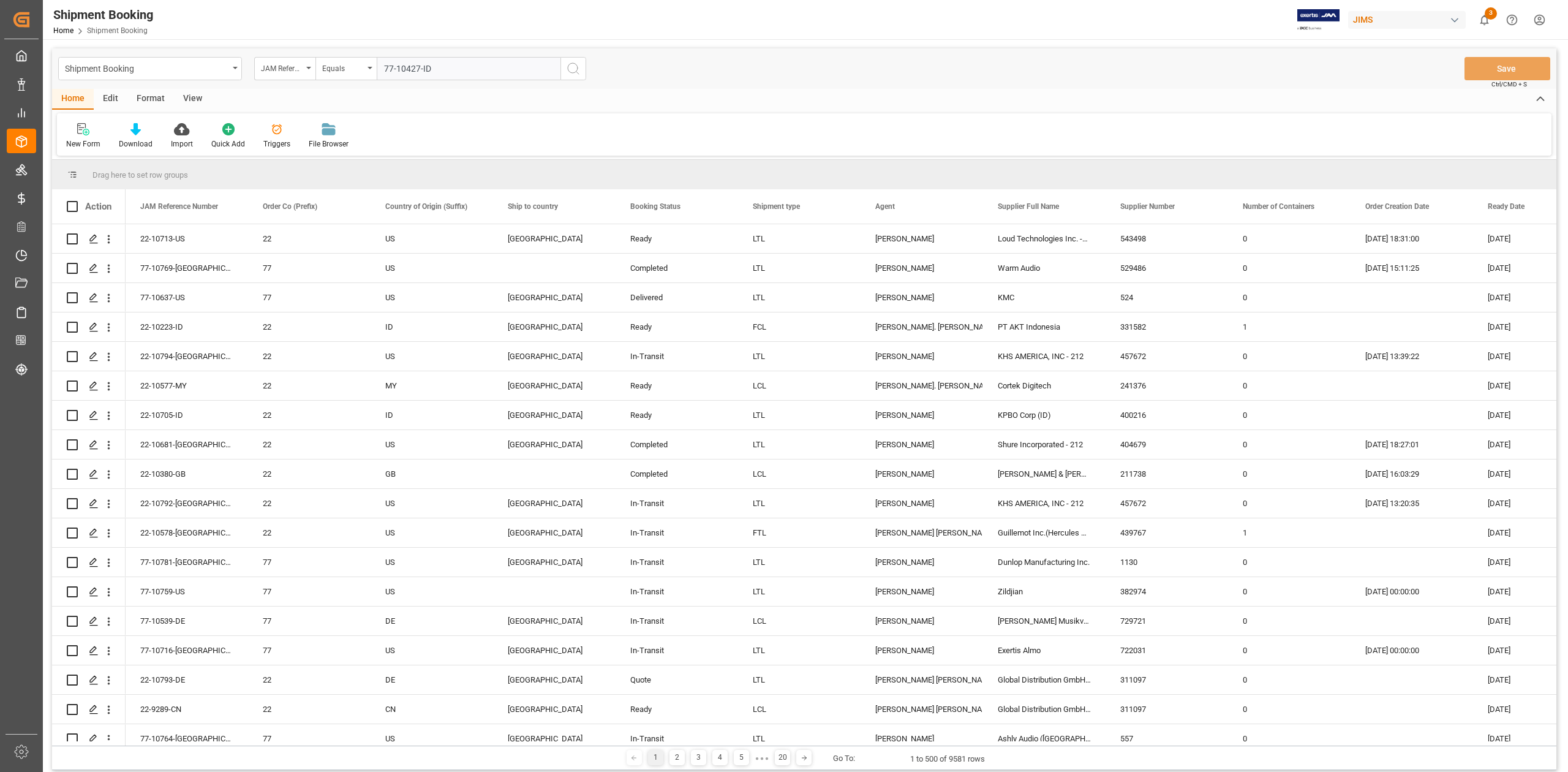
type input "77-10427-ID"
click at [572, 70] on icon "search button" at bounding box center [572, 68] width 14 height 14
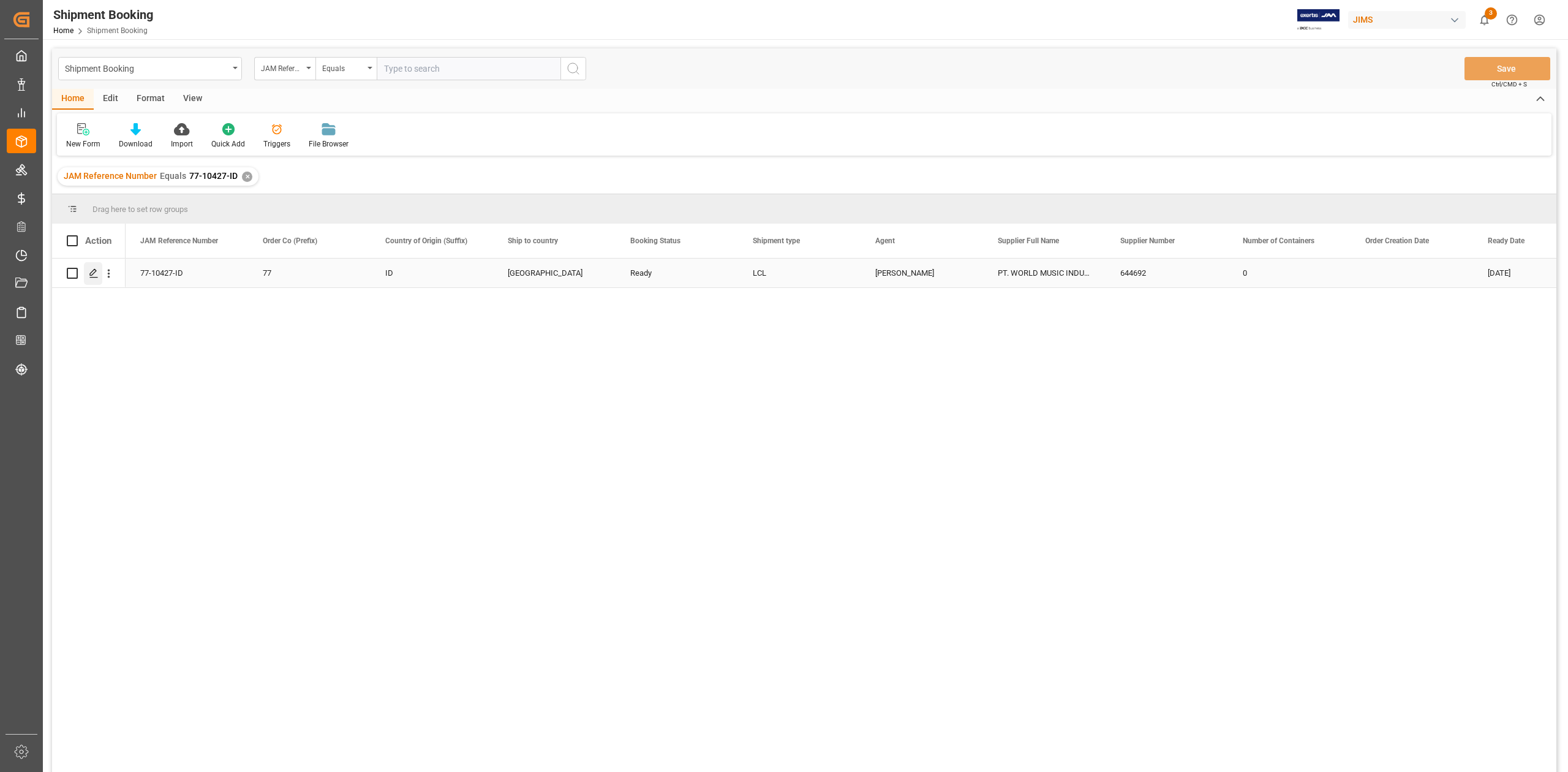
click at [96, 276] on icon "Press SPACE to select this row." at bounding box center [94, 273] width 10 height 10
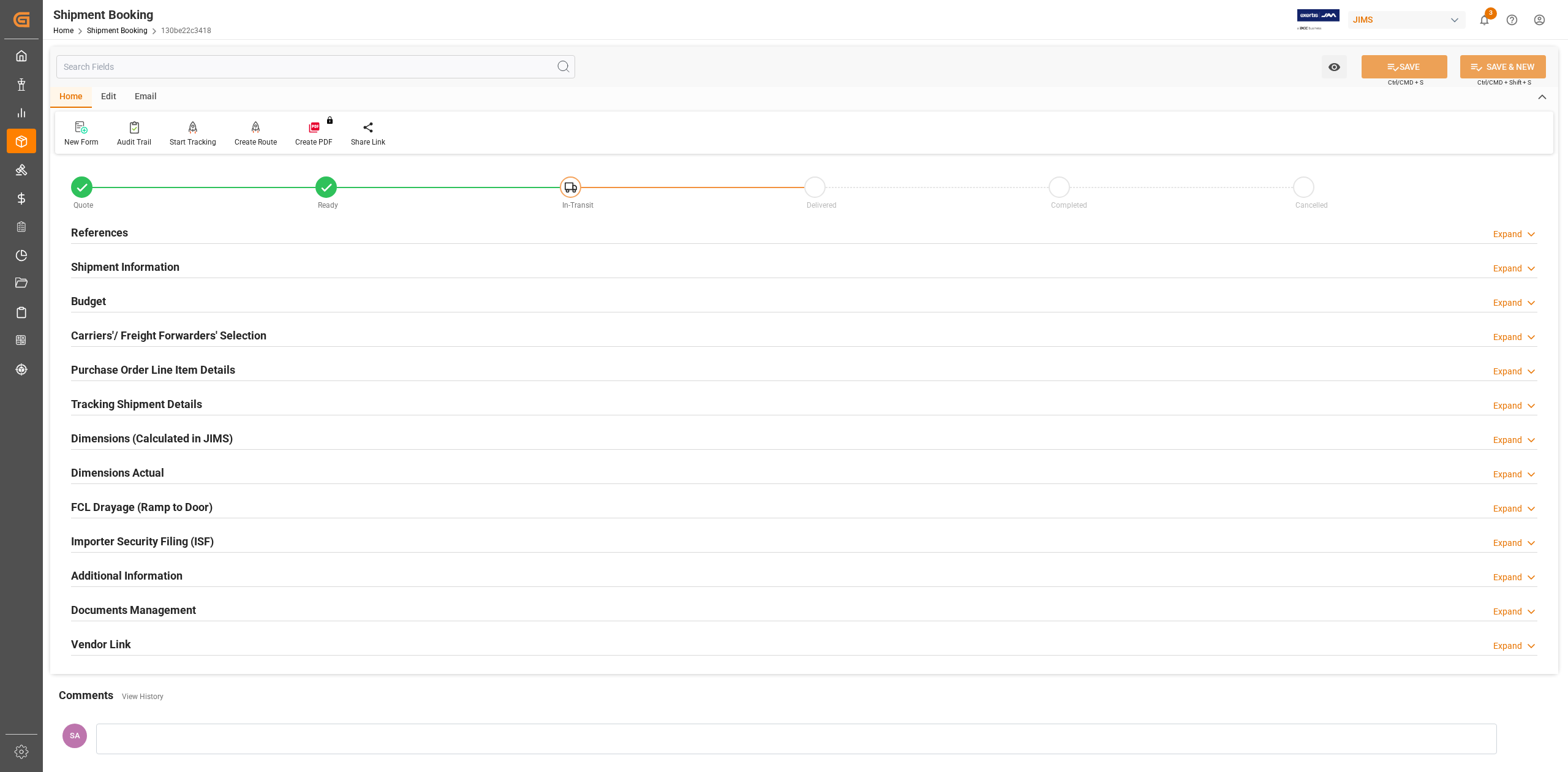
click at [106, 228] on h2 "References" at bounding box center [99, 232] width 57 height 16
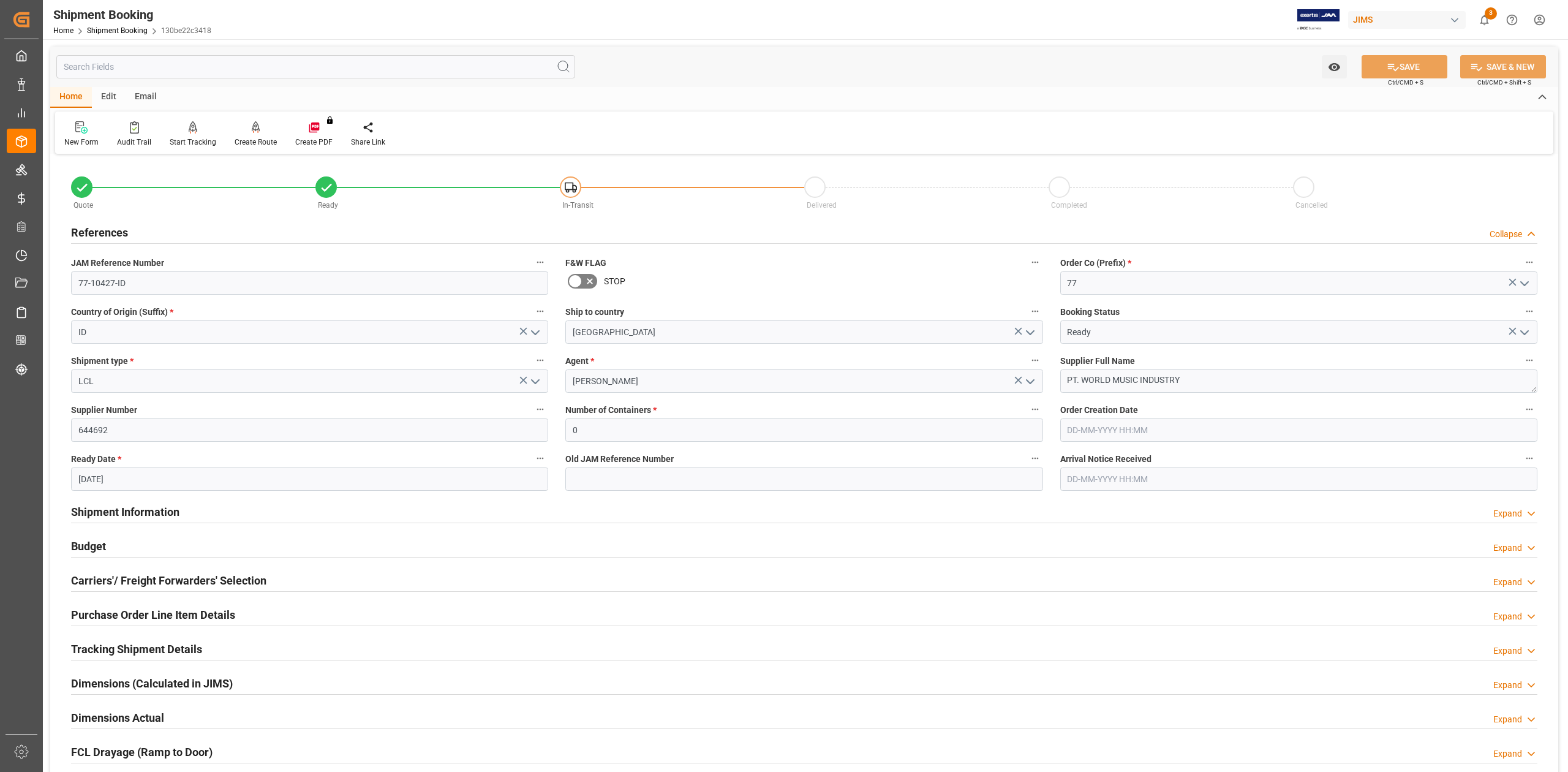
click at [106, 228] on h2 "References" at bounding box center [99, 232] width 57 height 16
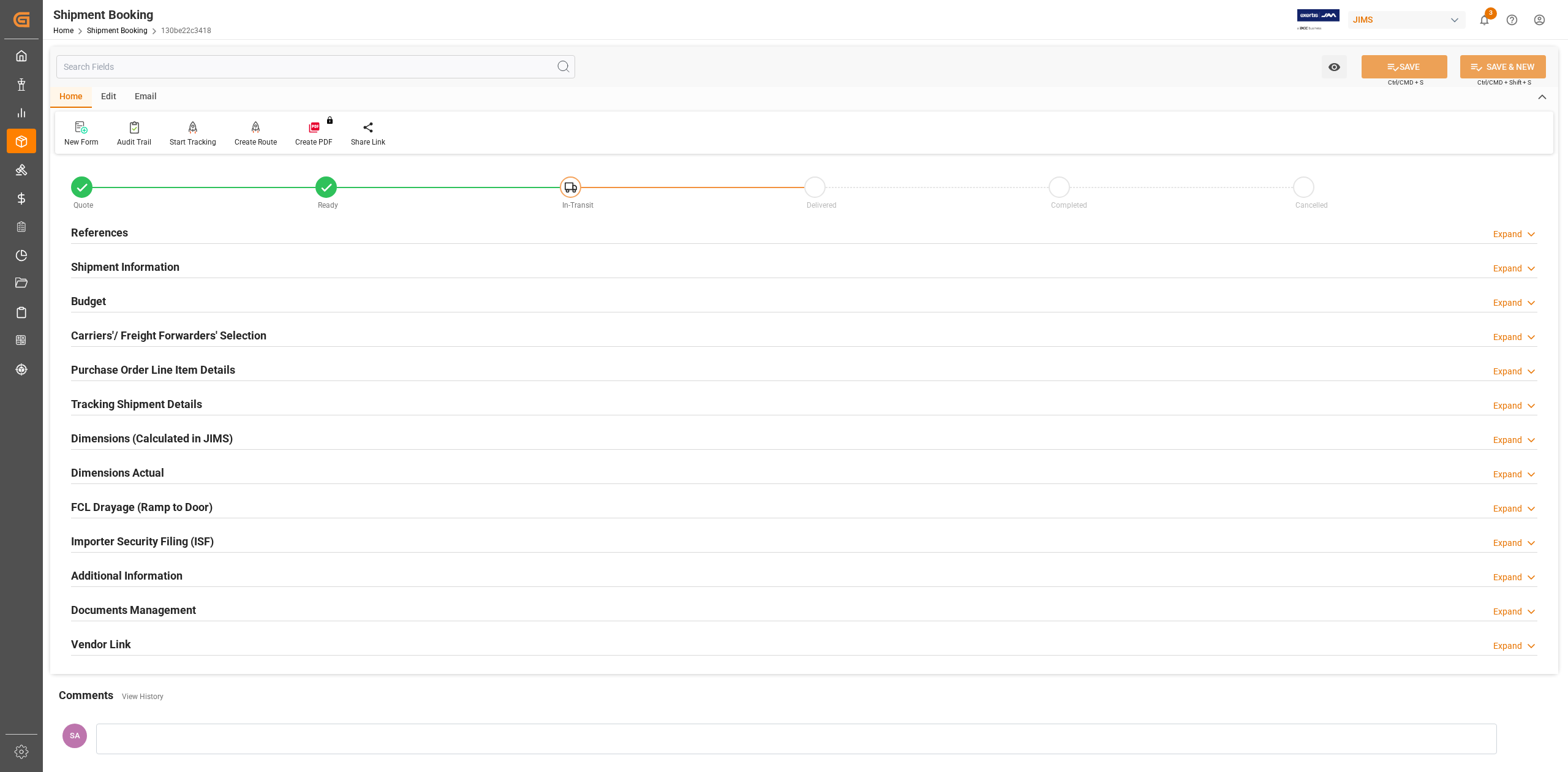
click at [115, 268] on h2 "Shipment Information" at bounding box center [126, 266] width 109 height 16
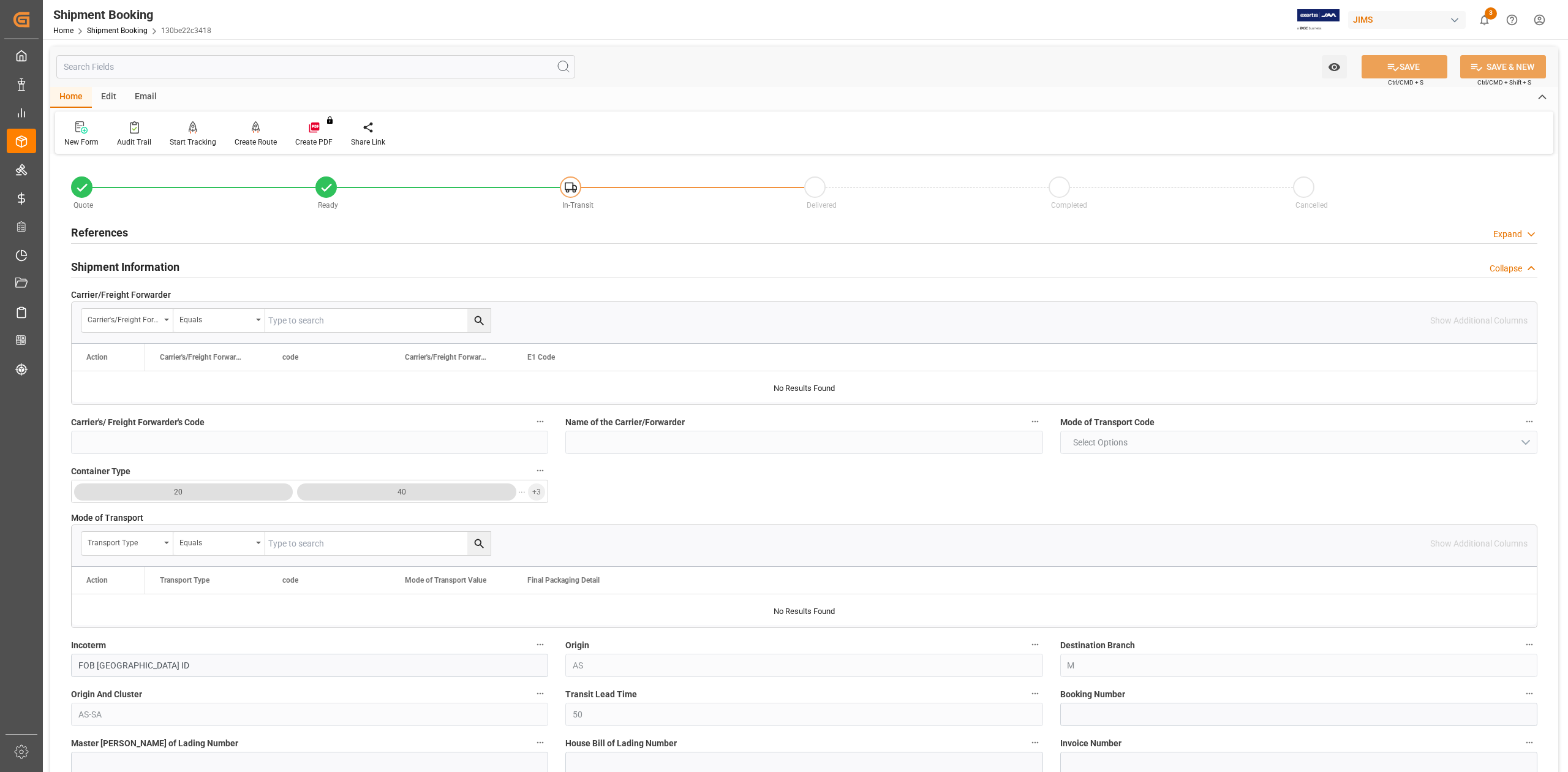
click at [115, 268] on h2 "Shipment Information" at bounding box center [126, 266] width 109 height 16
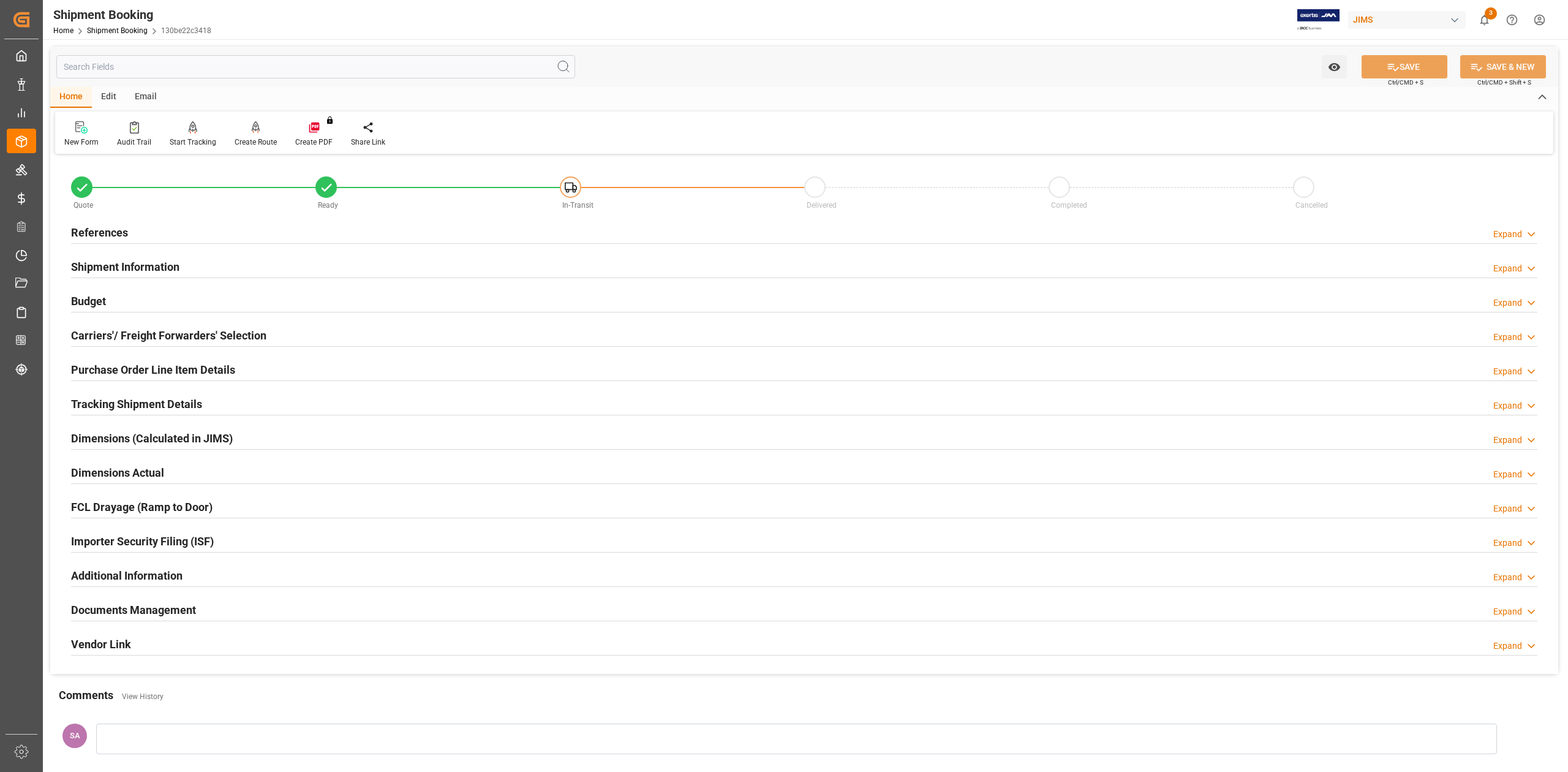
click at [169, 615] on h2 "Documents Management" at bounding box center [133, 609] width 125 height 16
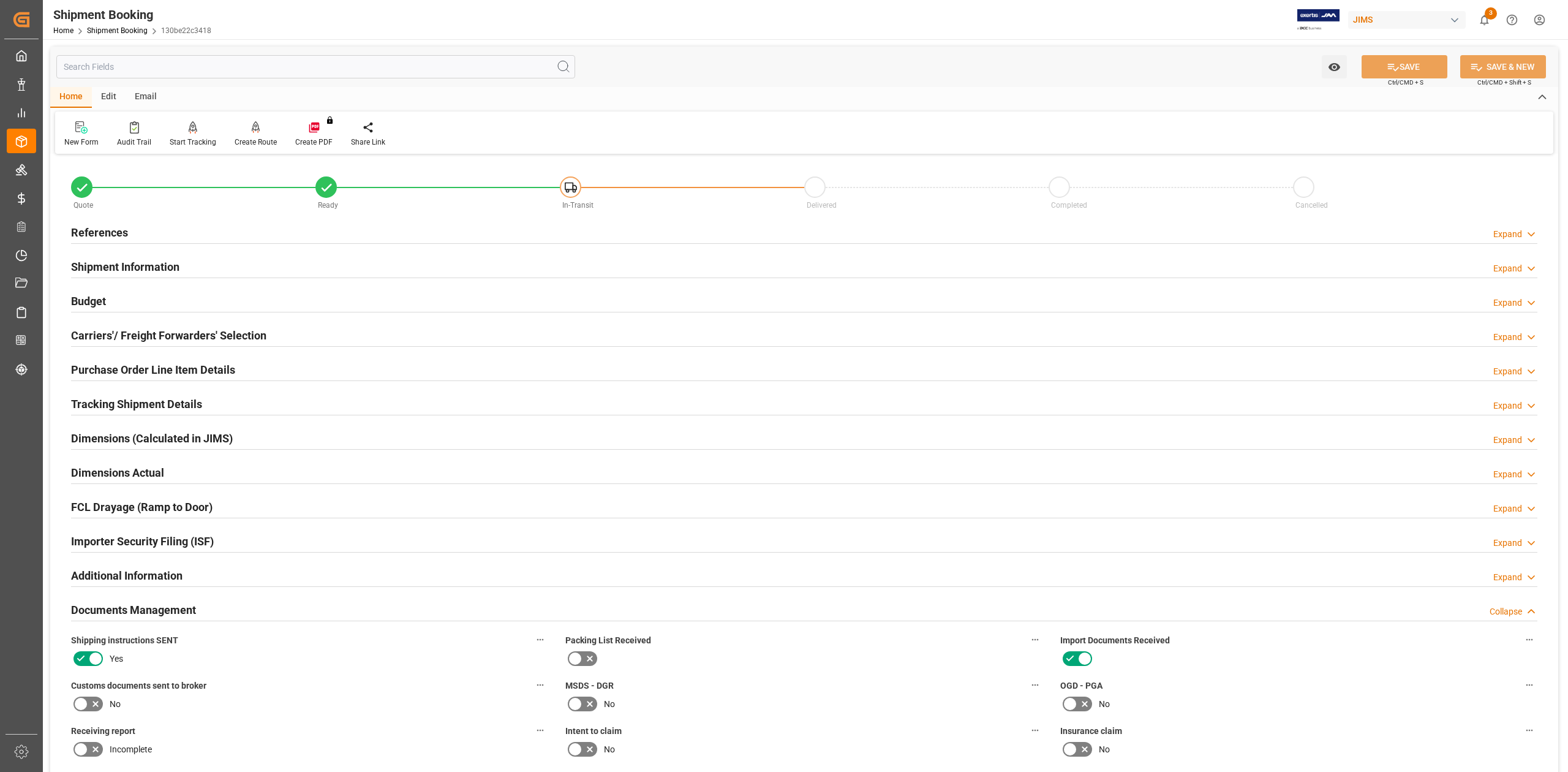
click at [166, 267] on h2 "Shipment Information" at bounding box center [126, 266] width 109 height 16
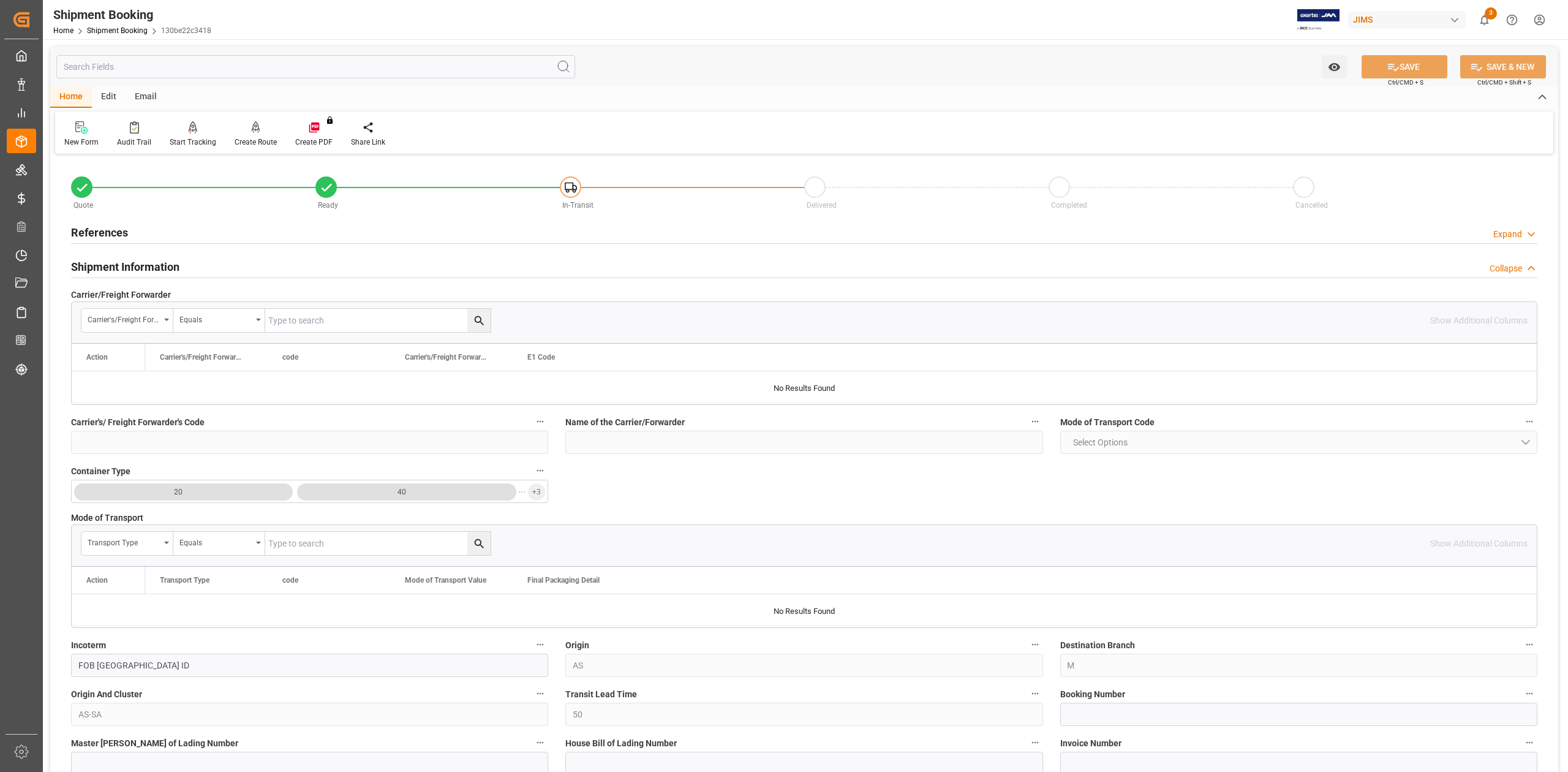
click at [166, 267] on h2 "Shipment Information" at bounding box center [126, 266] width 109 height 16
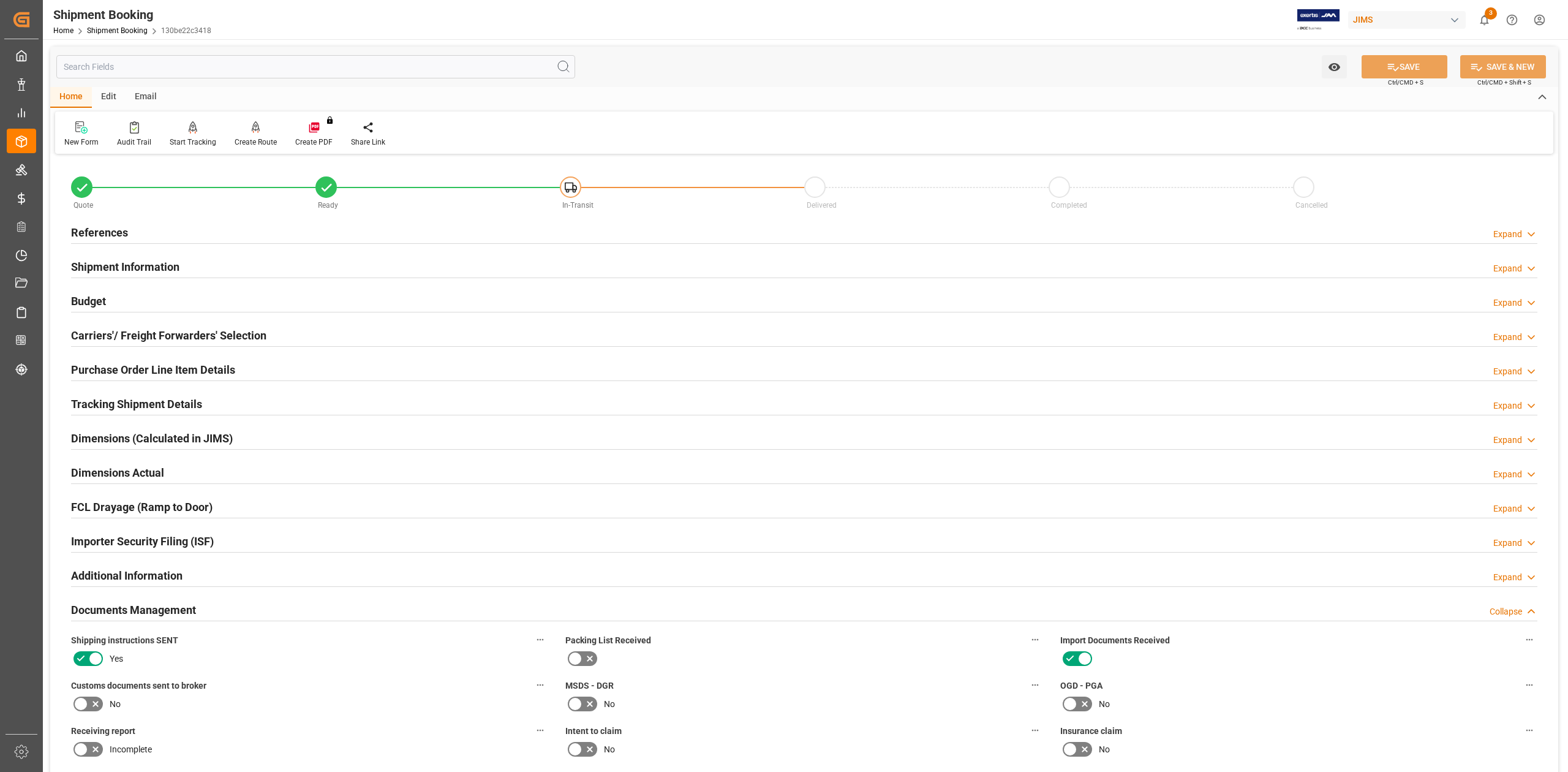
click at [115, 228] on h2 "References" at bounding box center [99, 232] width 57 height 16
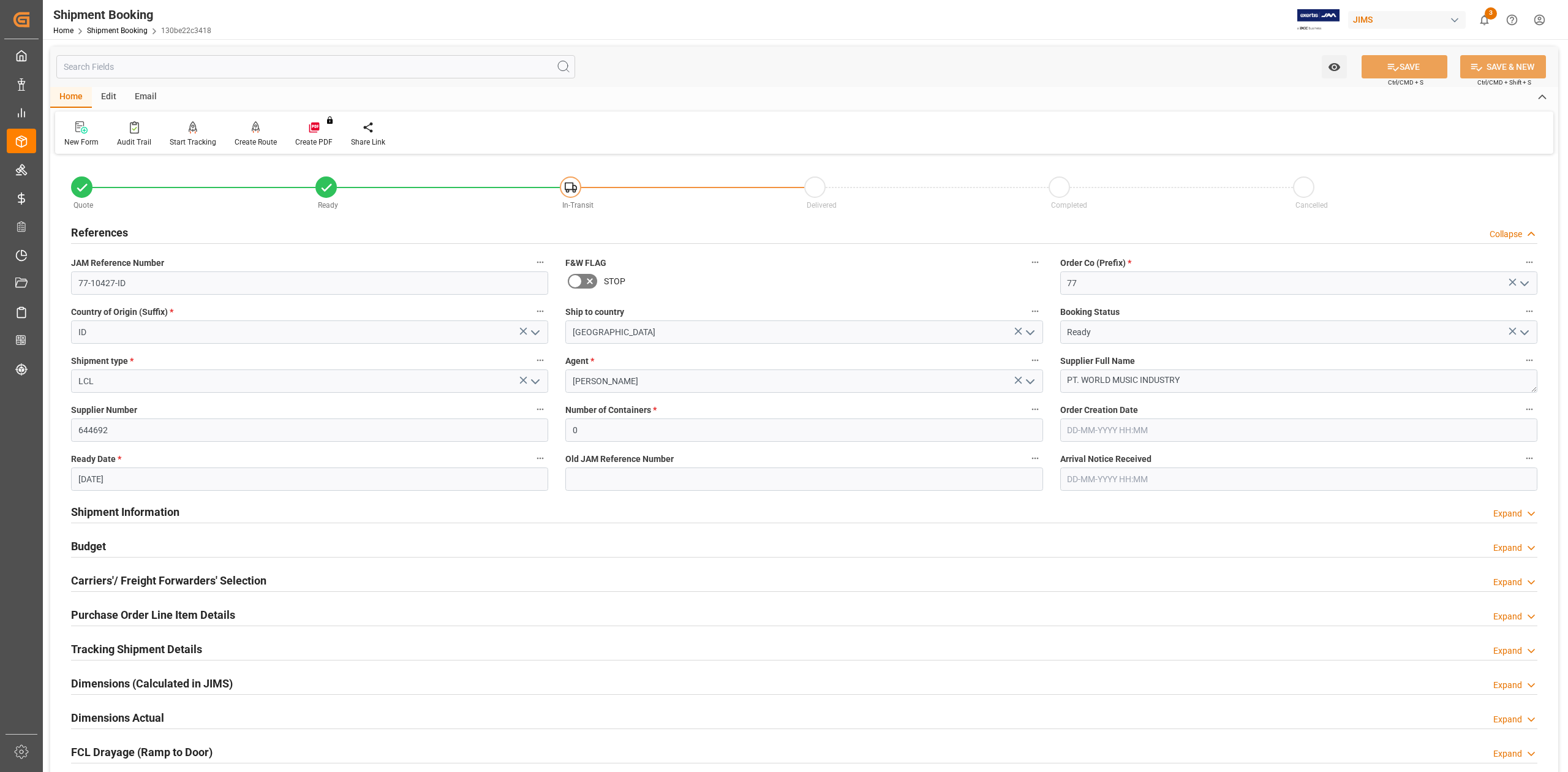
click at [115, 228] on h2 "References" at bounding box center [99, 232] width 57 height 16
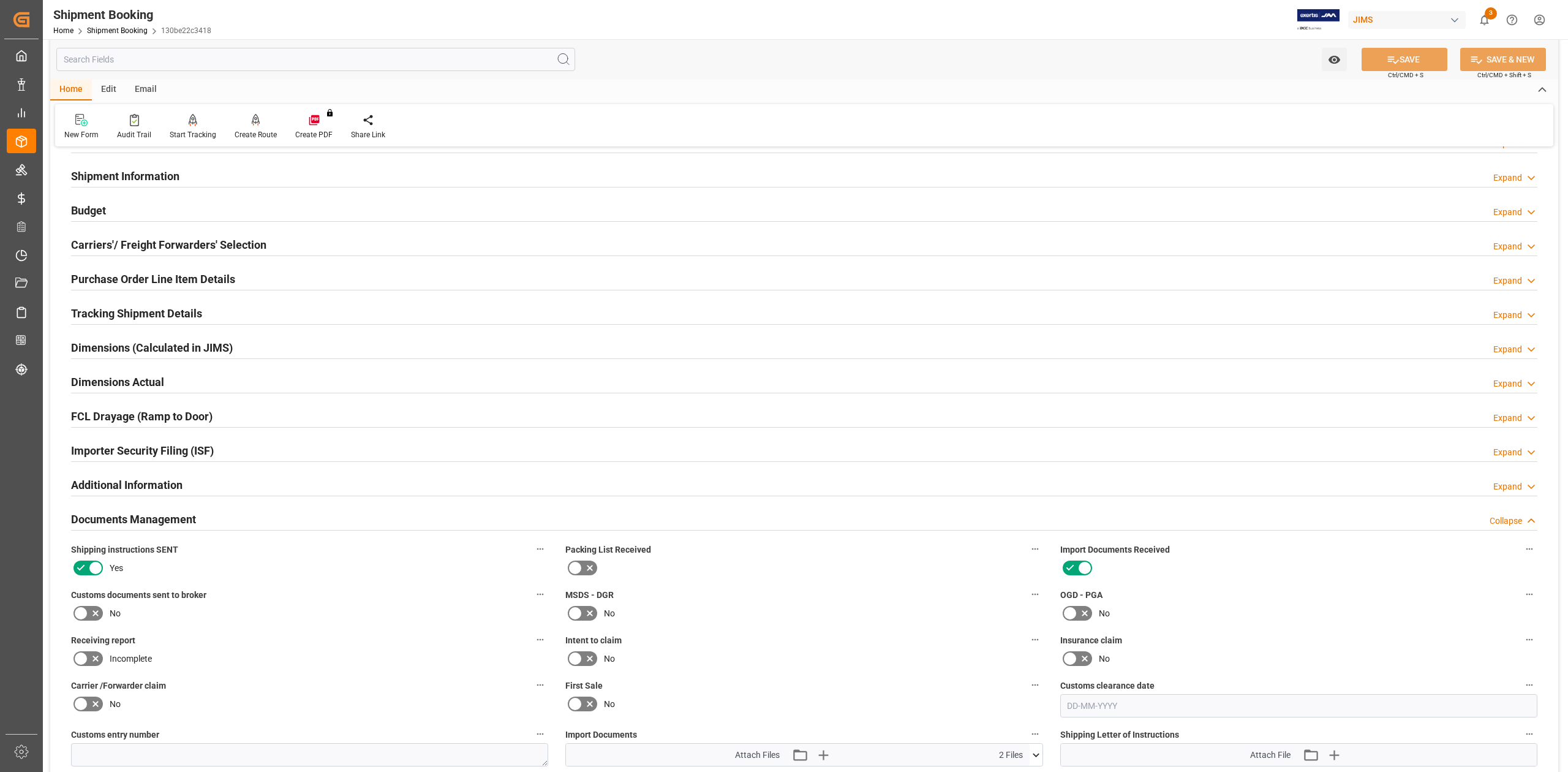
scroll to position [326, 0]
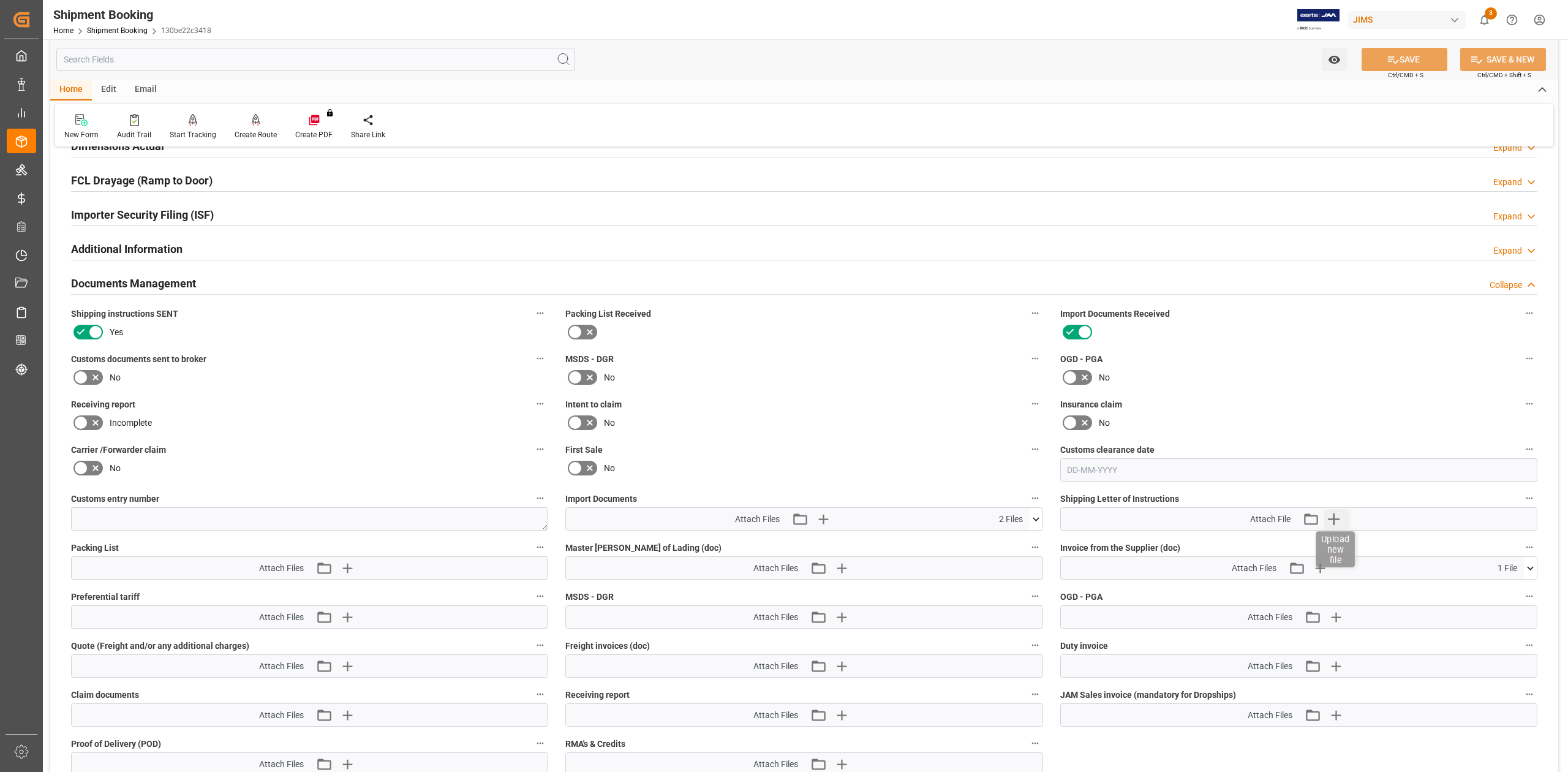
click at [1329, 518] on icon "button" at bounding box center [1334, 519] width 12 height 12
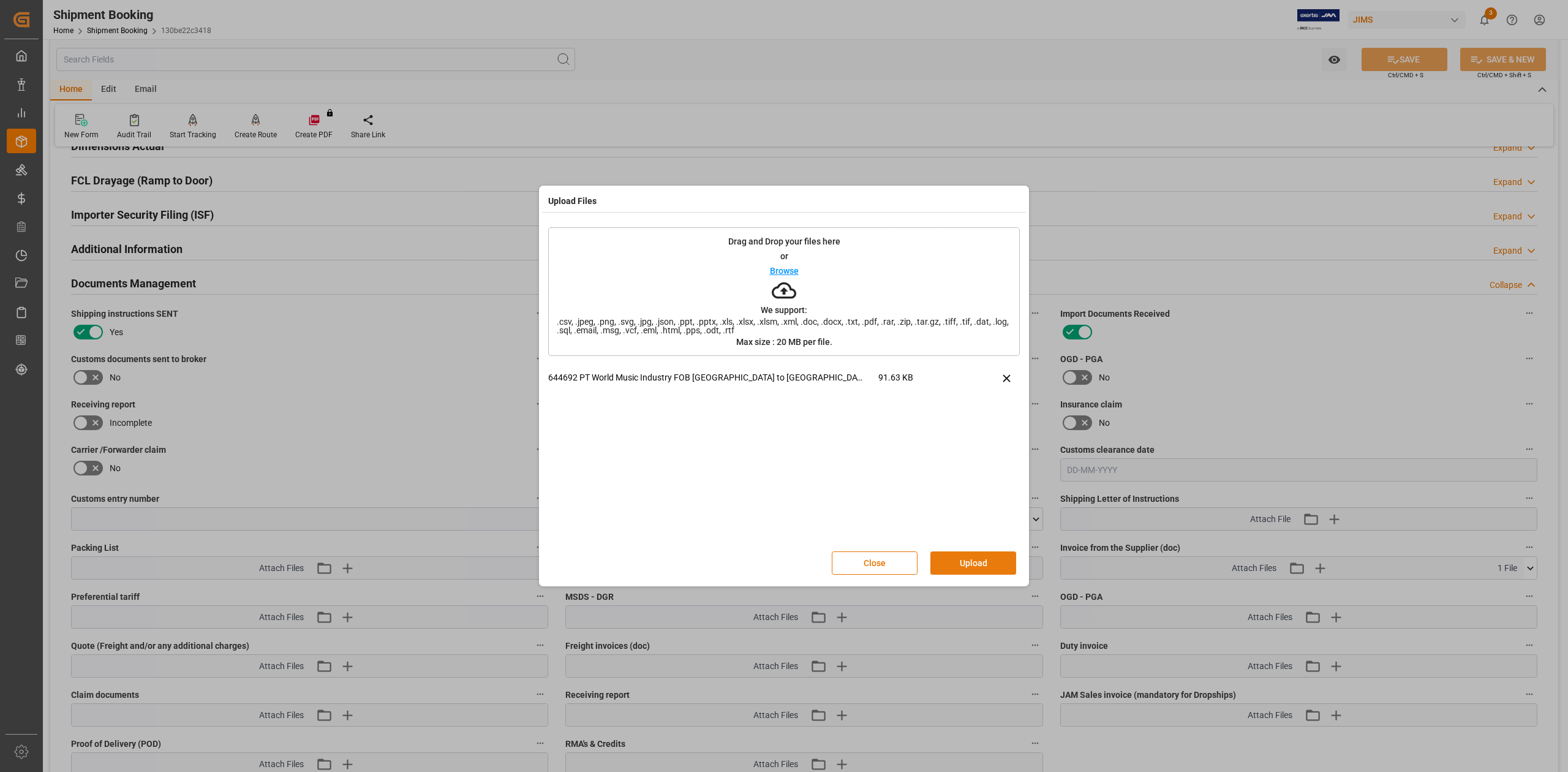
click at [969, 561] on button "Upload" at bounding box center [973, 562] width 86 height 23
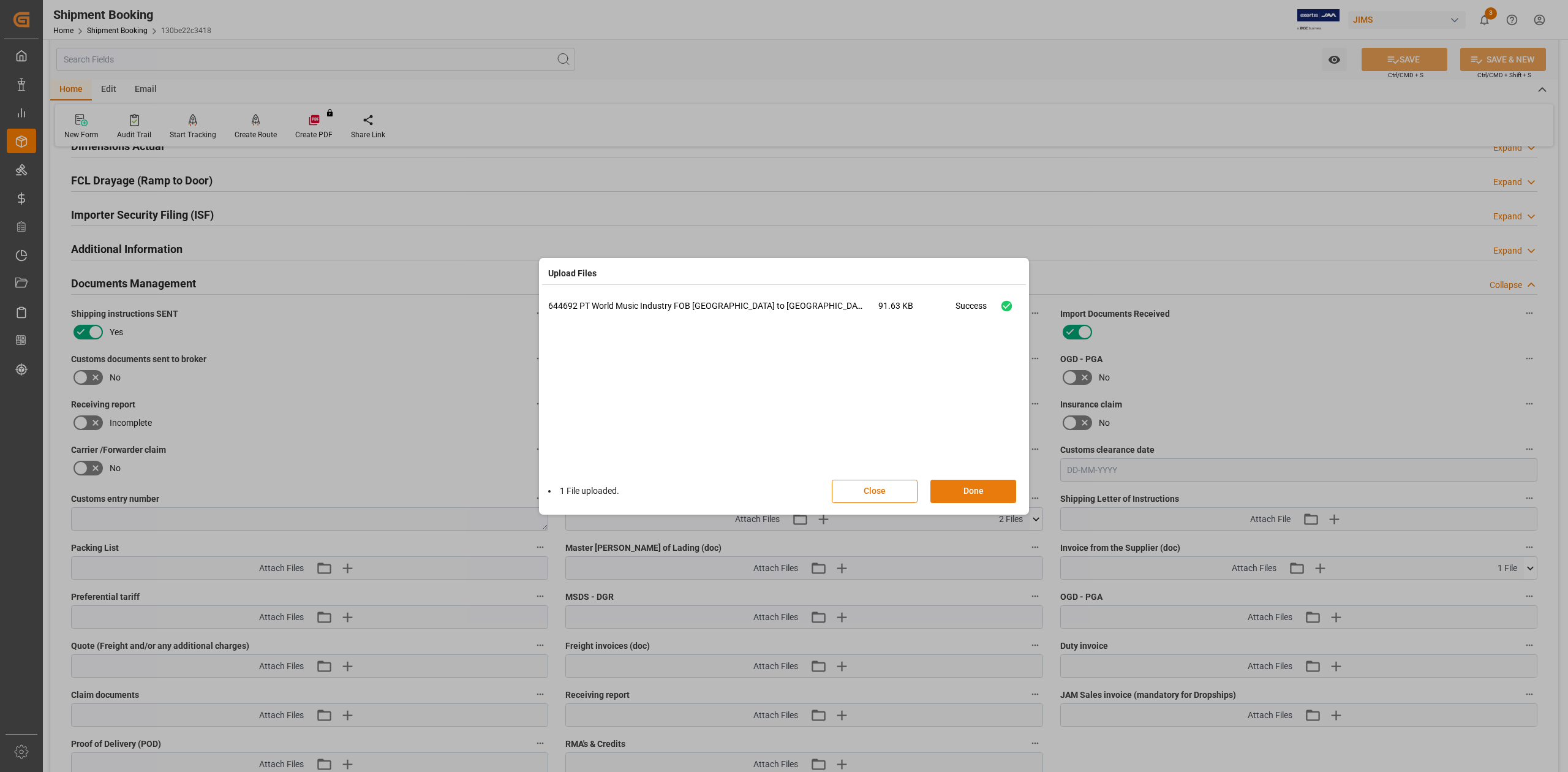
click at [958, 489] on button "Done" at bounding box center [973, 491] width 86 height 23
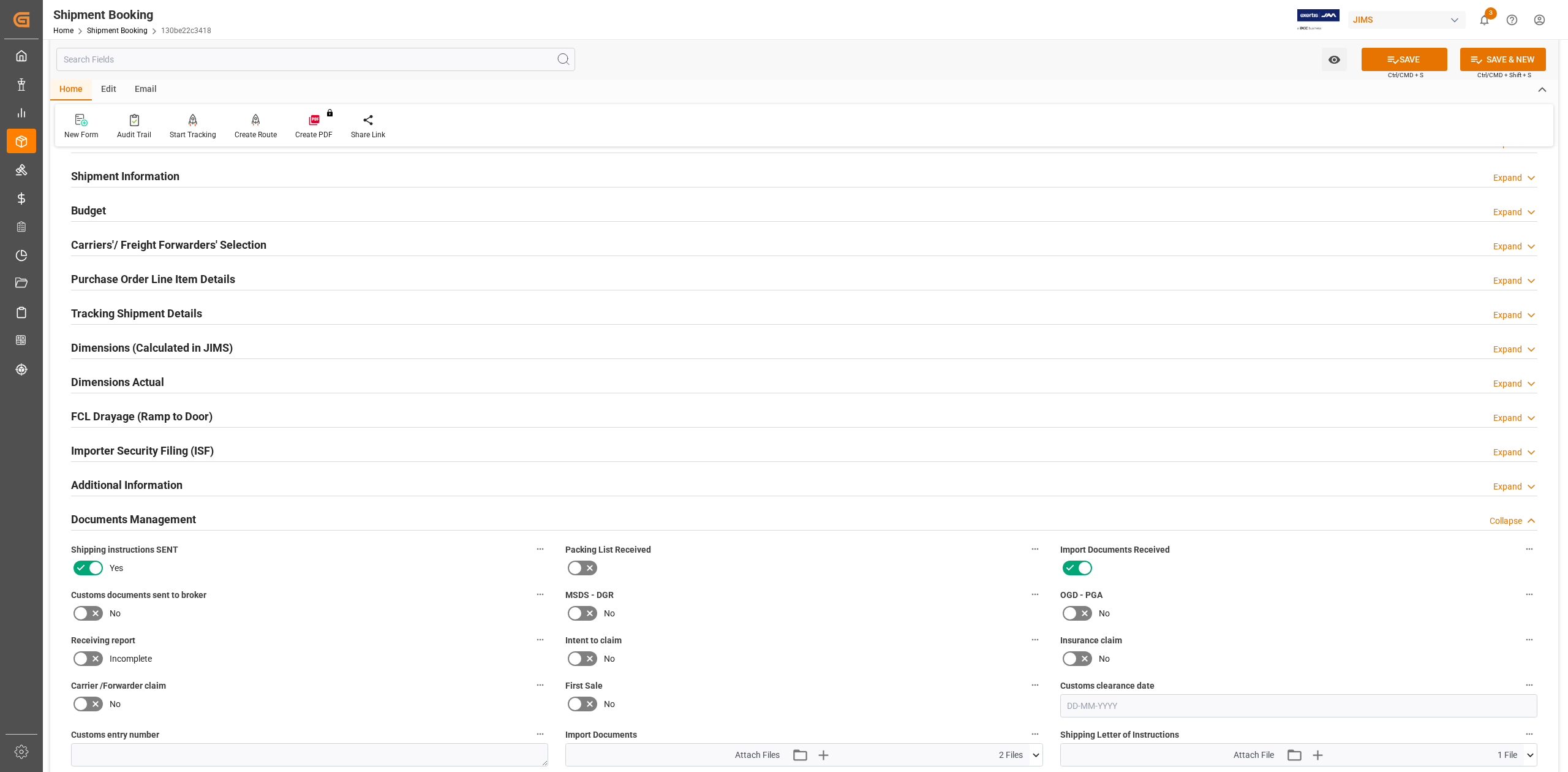
scroll to position [82, 0]
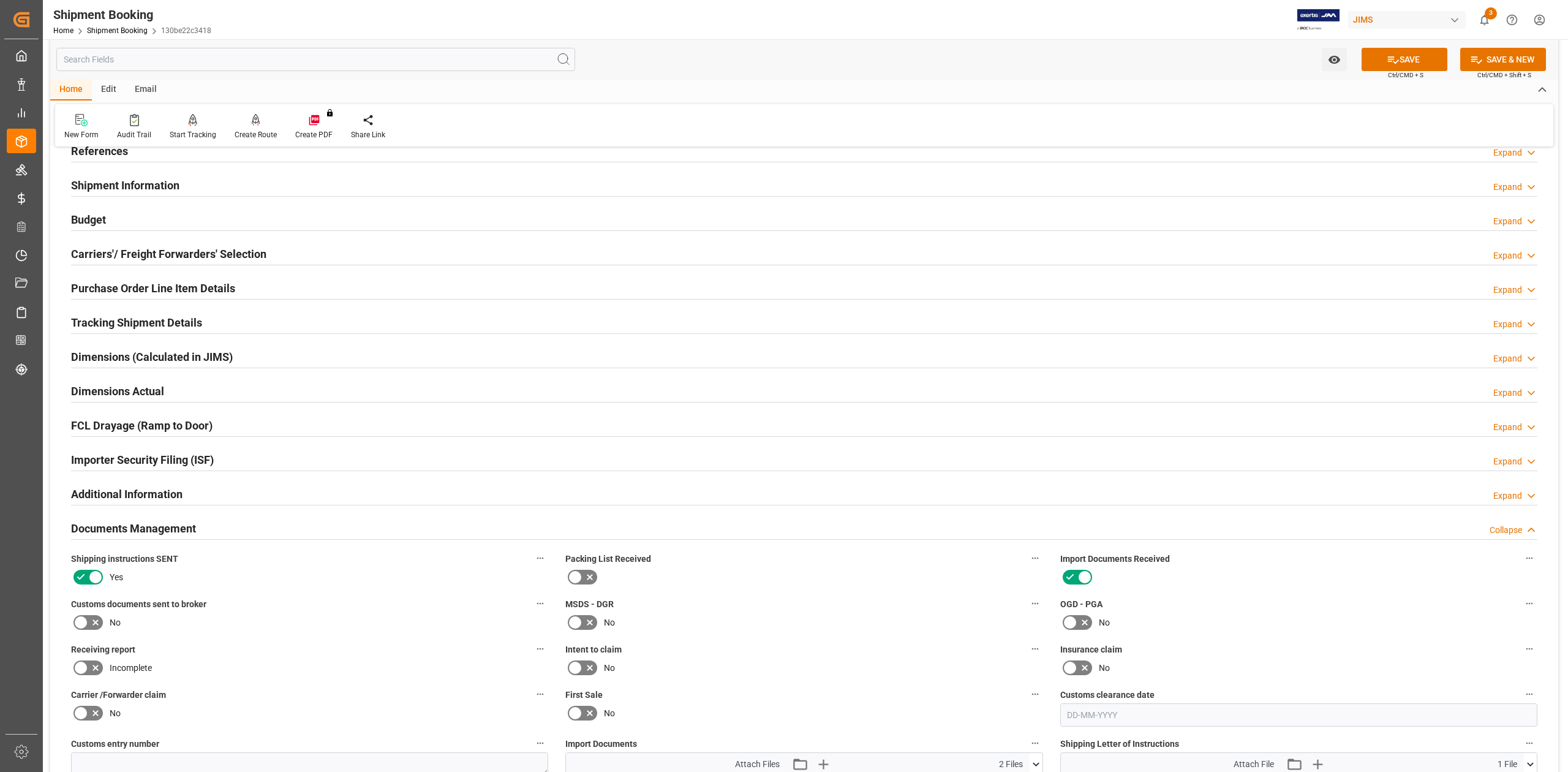
click at [123, 187] on h2 "Shipment Information" at bounding box center [126, 184] width 109 height 16
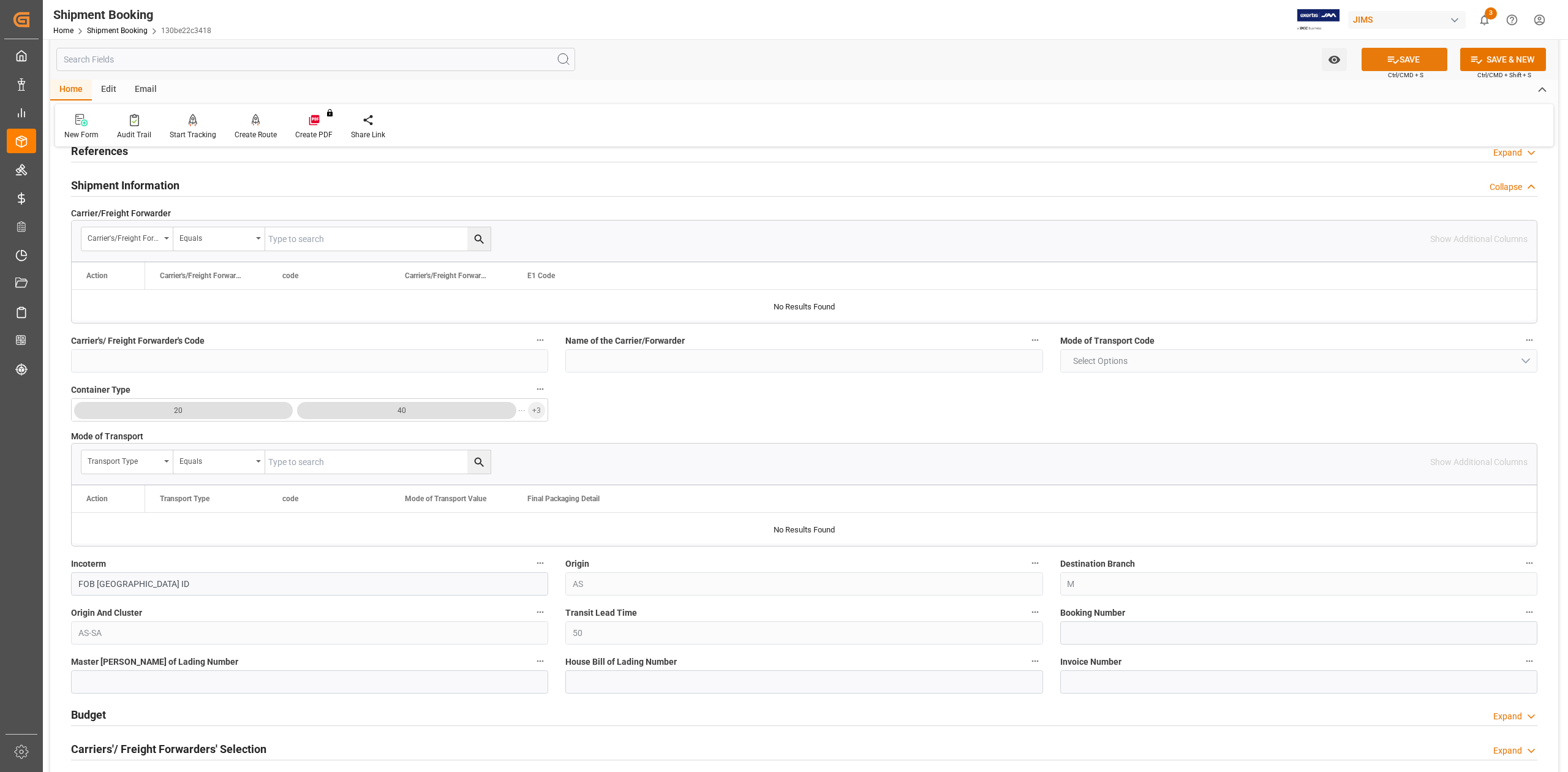
click at [1398, 59] on button "SAVE" at bounding box center [1403, 59] width 86 height 23
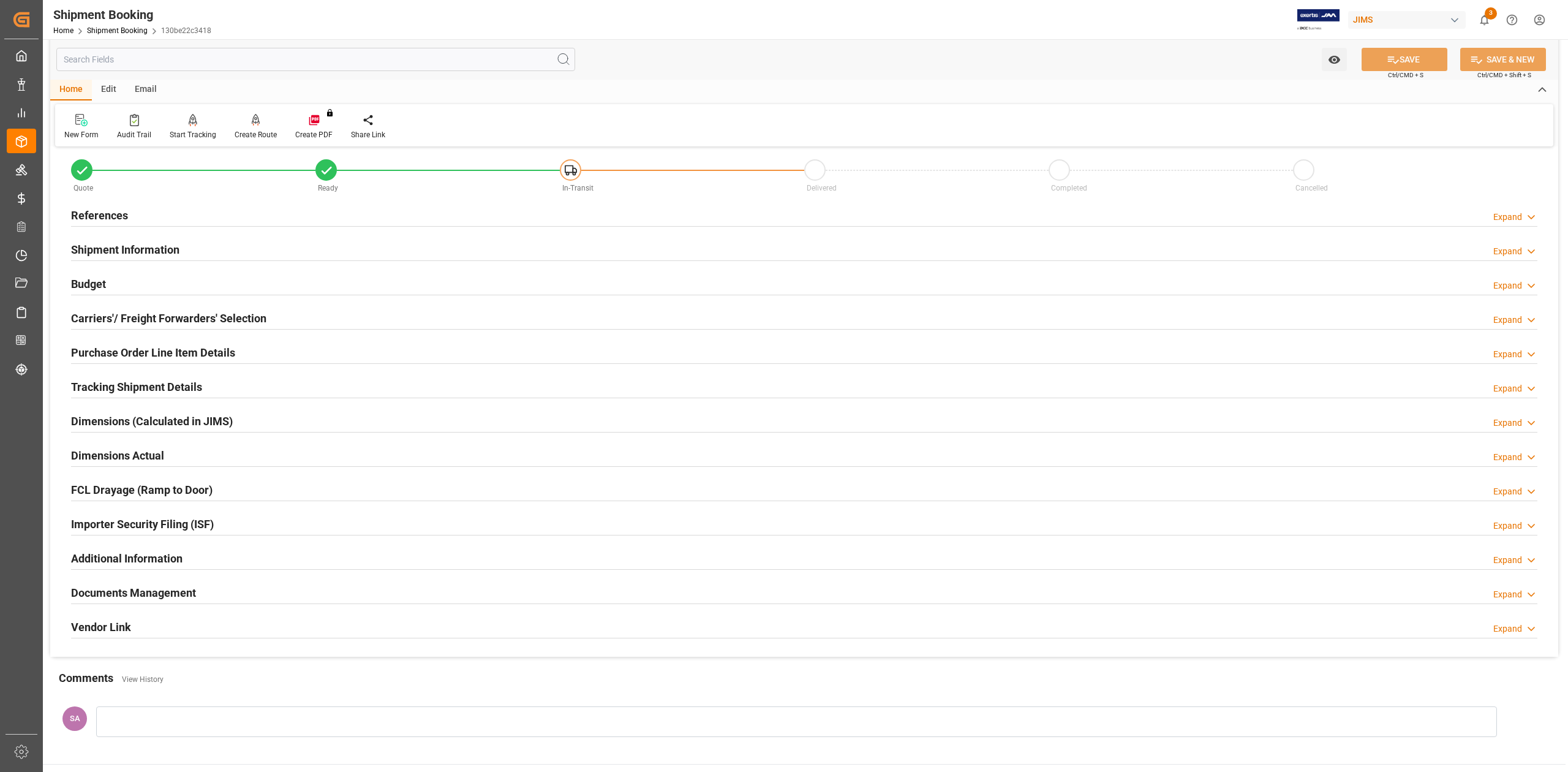
scroll to position [0, 0]
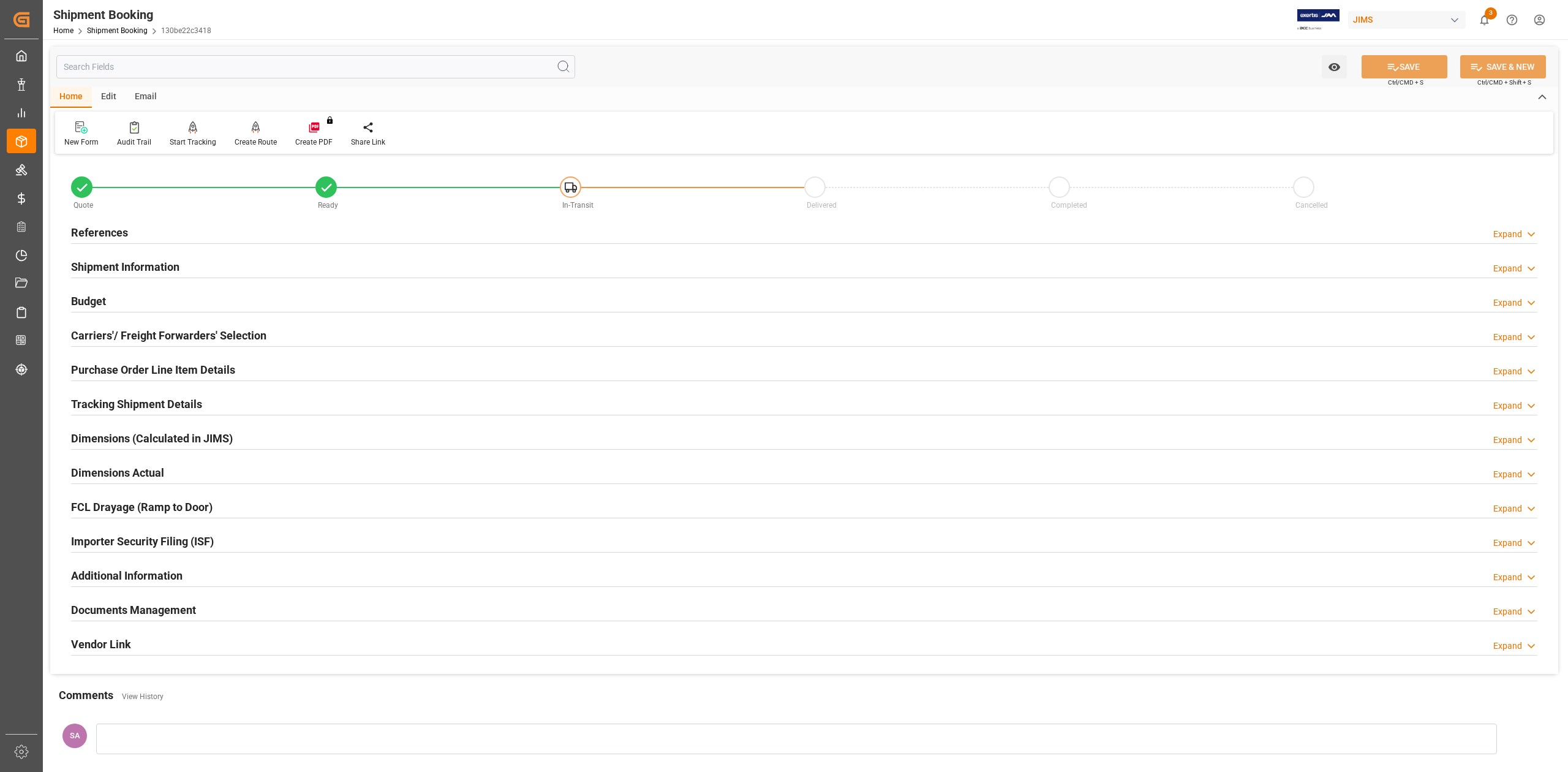
drag, startPoint x: 144, startPoint y: 94, endPoint x: 262, endPoint y: 145, distance: 128.5
click at [144, 94] on div "Email" at bounding box center [146, 97] width 41 height 21
click at [147, 610] on h2 "Documents Management" at bounding box center [133, 609] width 125 height 16
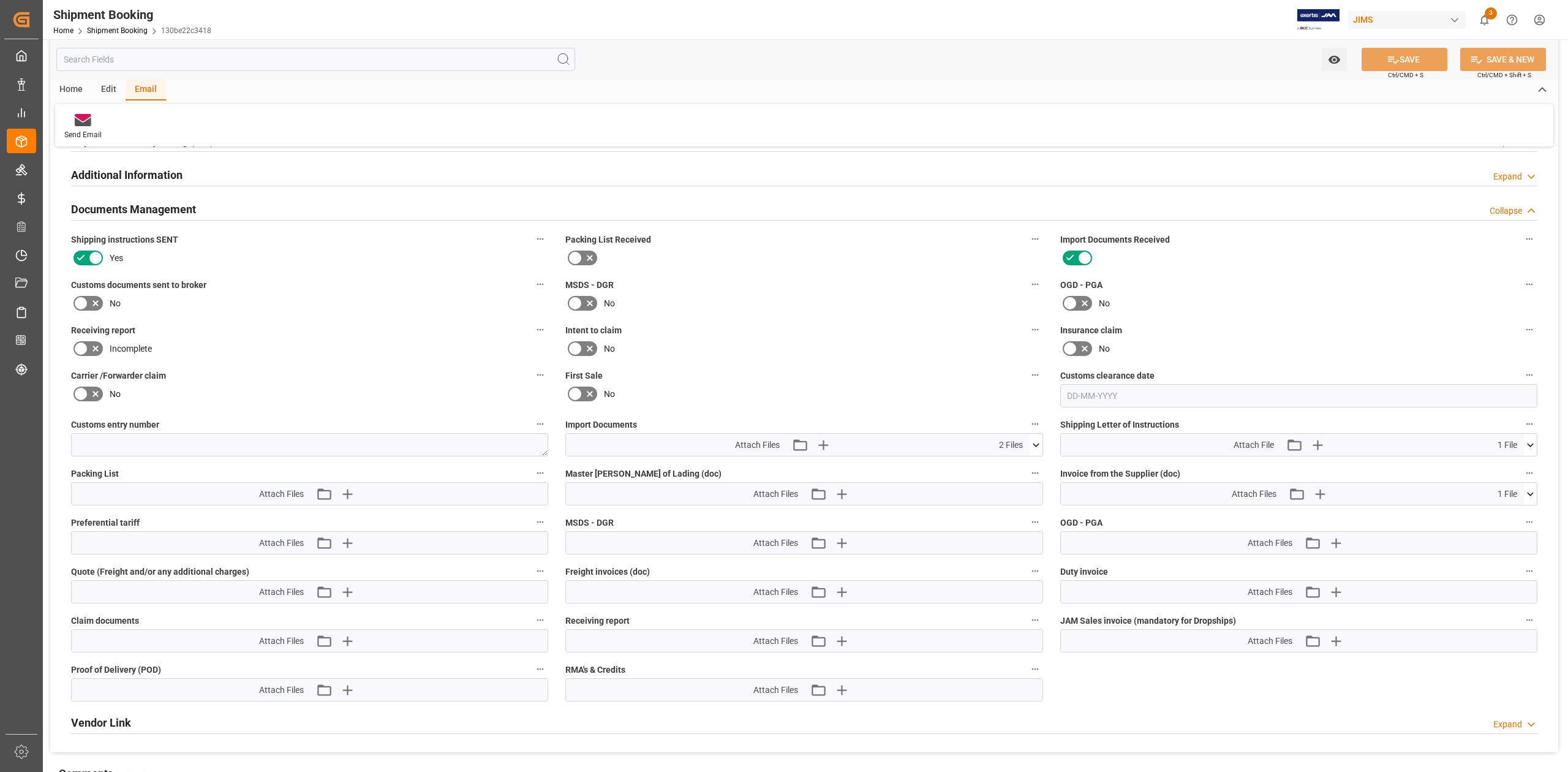
scroll to position [408, 0]
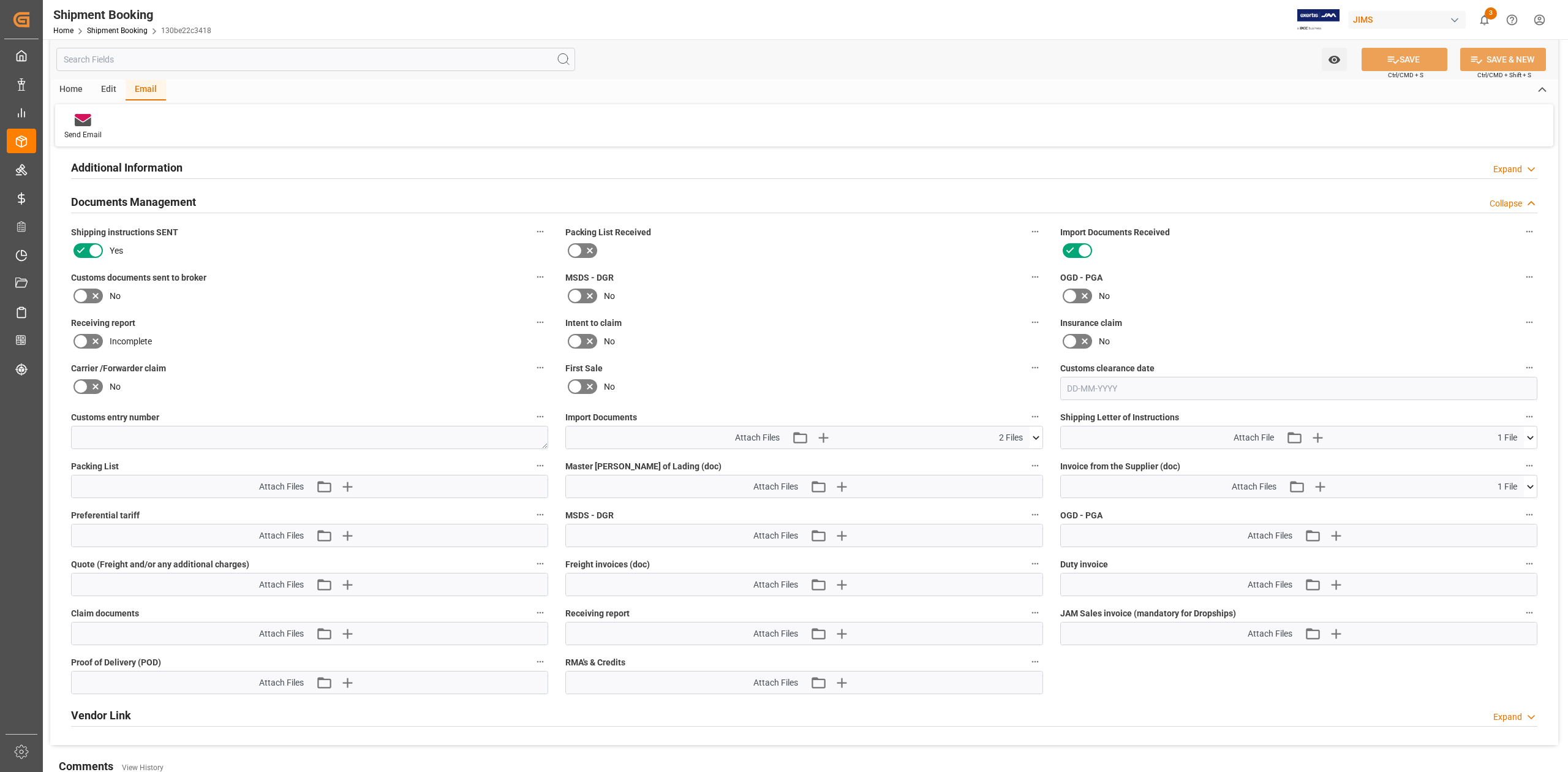
click at [1034, 439] on icon at bounding box center [1036, 437] width 13 height 13
click at [1002, 462] on icon at bounding box center [1003, 459] width 13 height 13
click at [341, 487] on icon "button" at bounding box center [346, 486] width 20 height 20
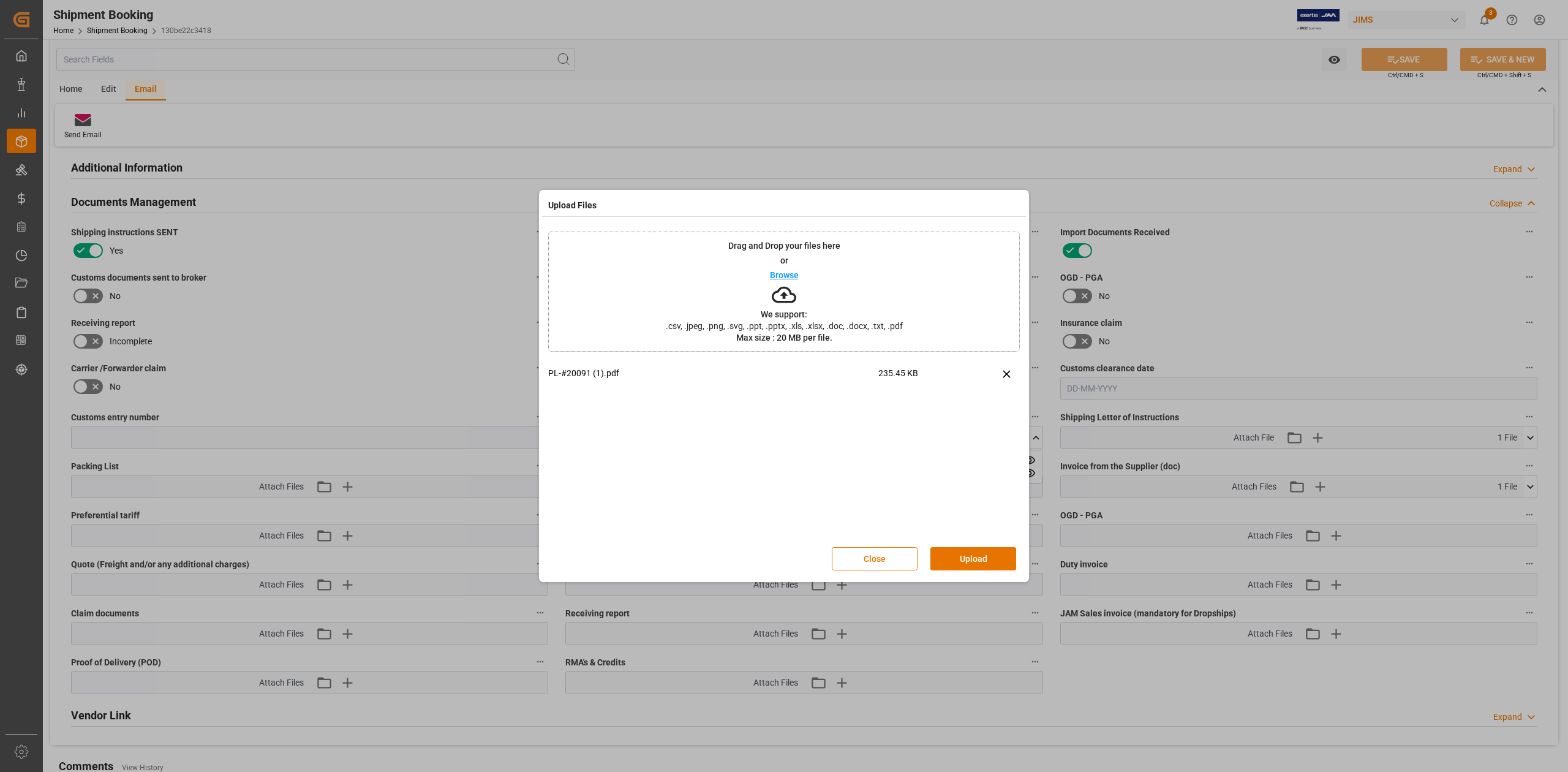
click at [970, 555] on button "Upload" at bounding box center [973, 558] width 86 height 23
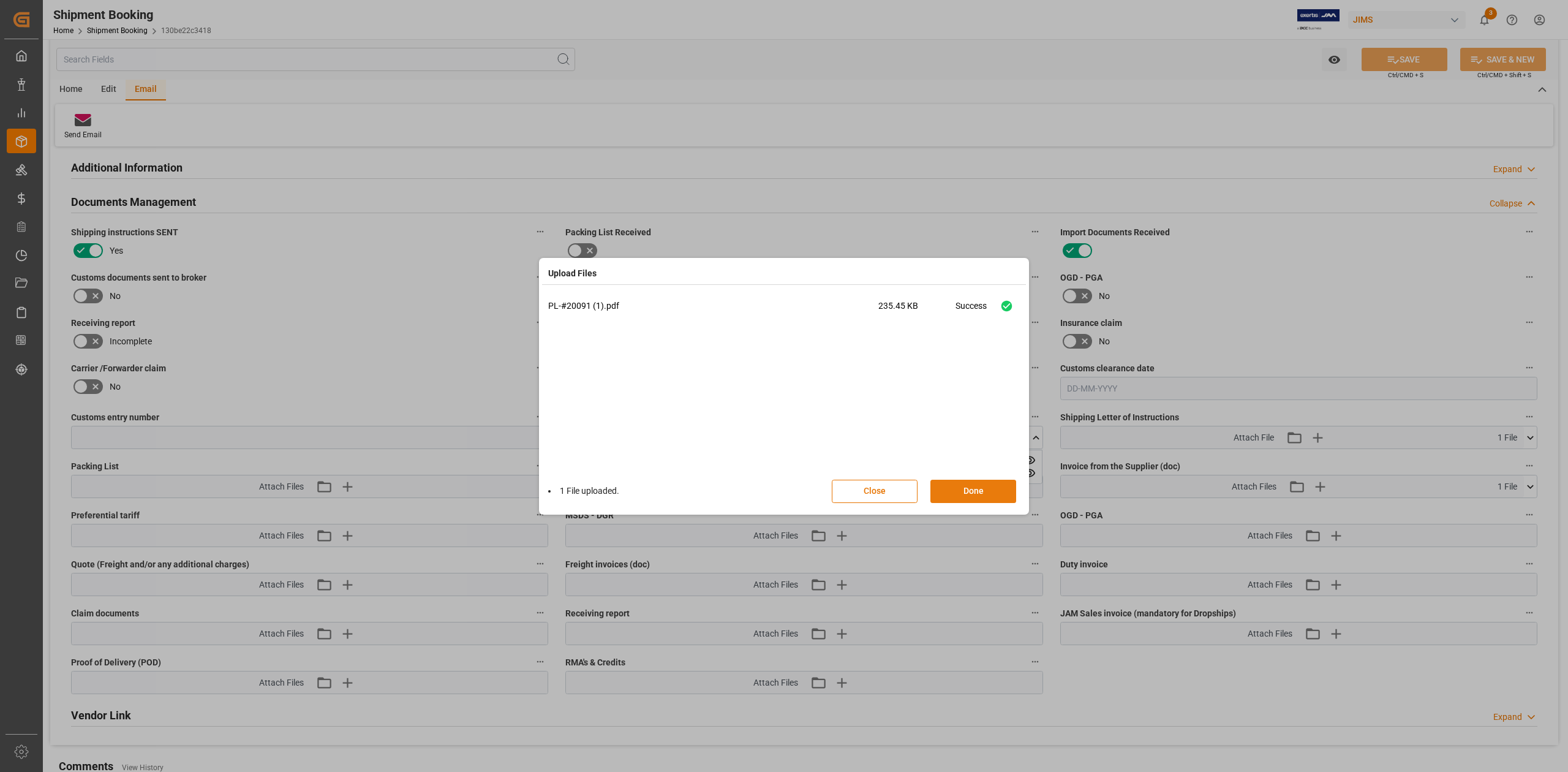
click at [960, 487] on button "Done" at bounding box center [973, 491] width 86 height 23
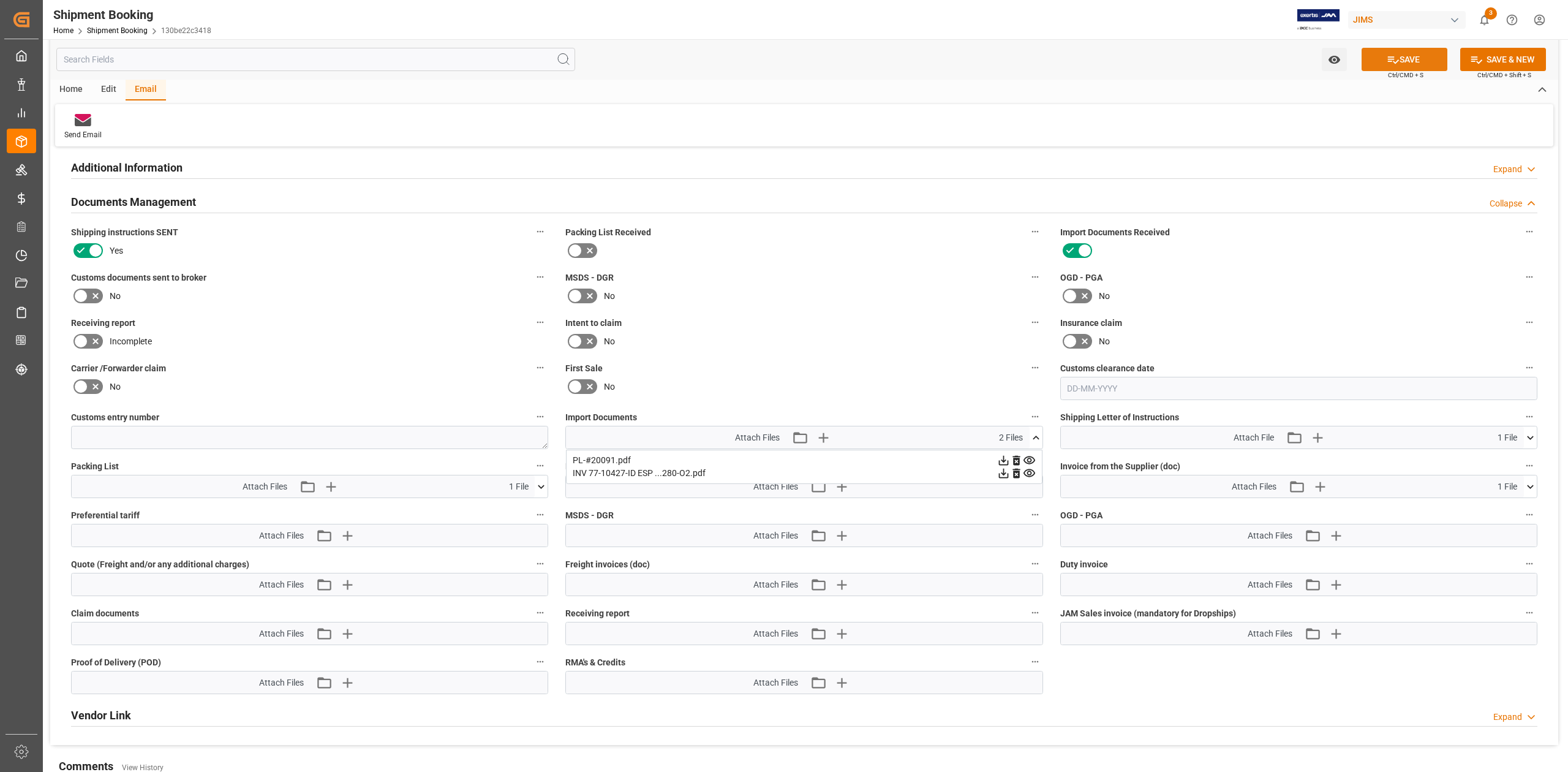
click at [1379, 58] on button "SAVE" at bounding box center [1403, 59] width 86 height 23
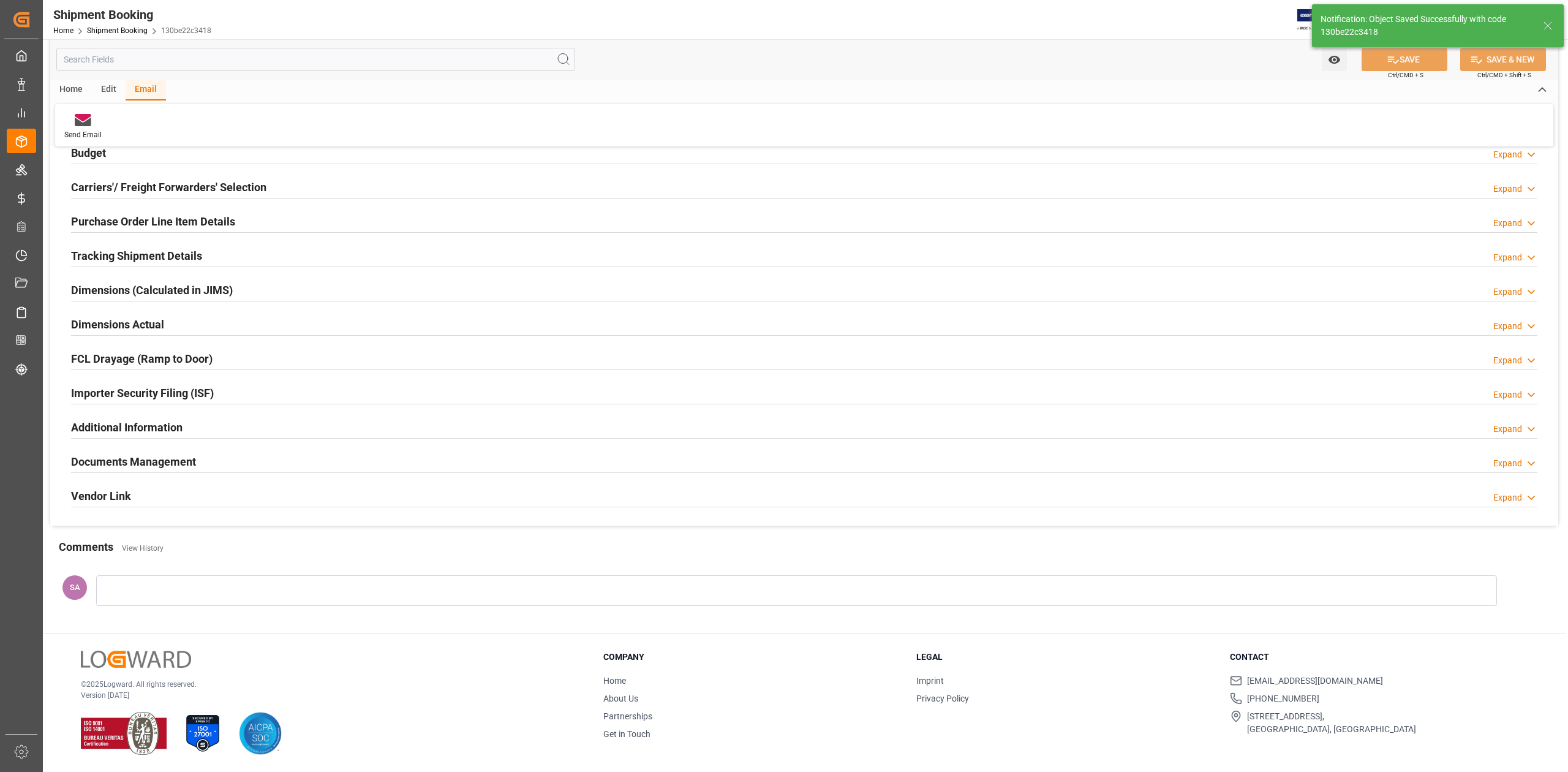
scroll to position [150, 0]
click at [127, 464] on h2 "Documents Management" at bounding box center [133, 461] width 125 height 16
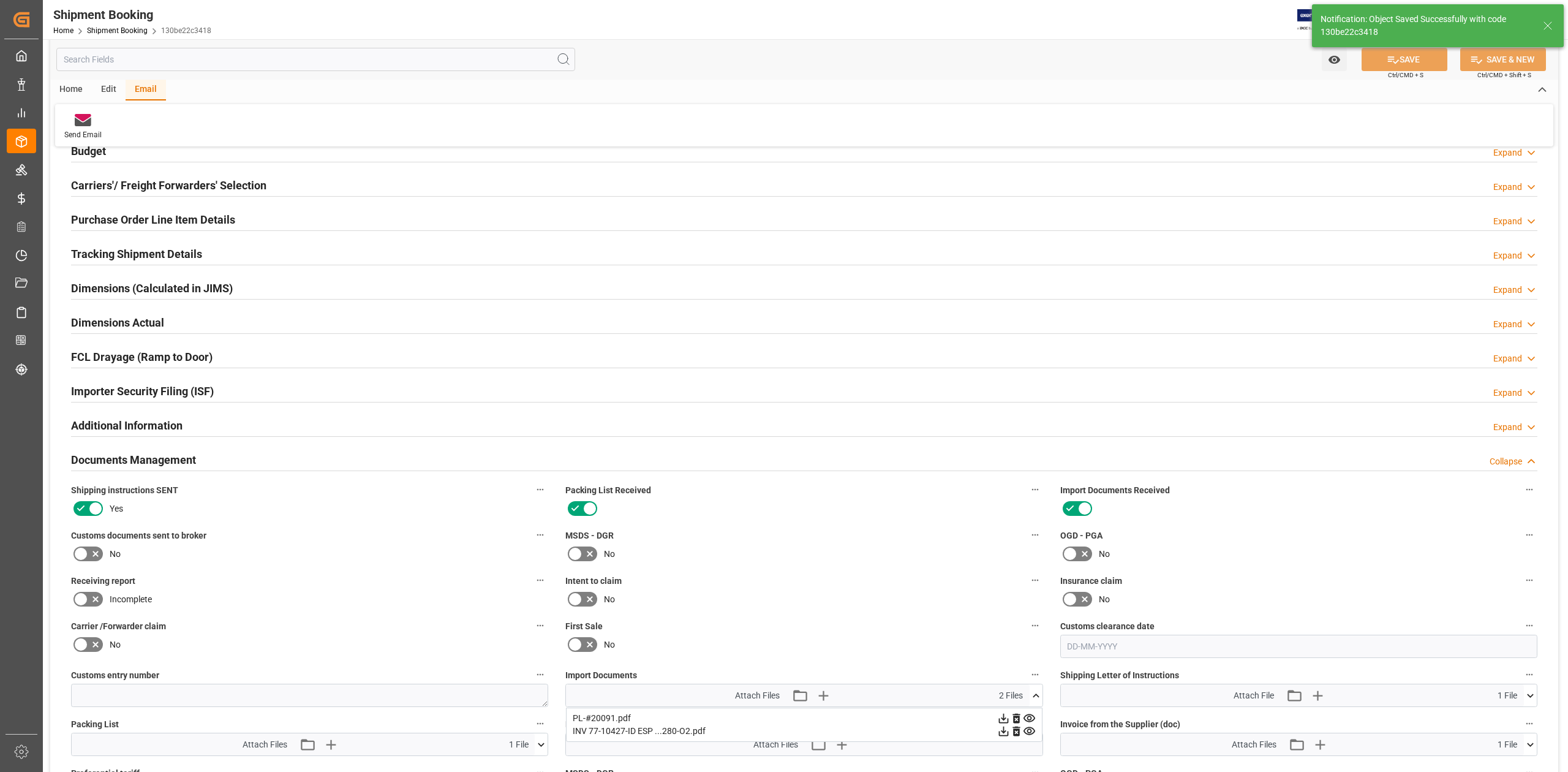
scroll to position [408, 0]
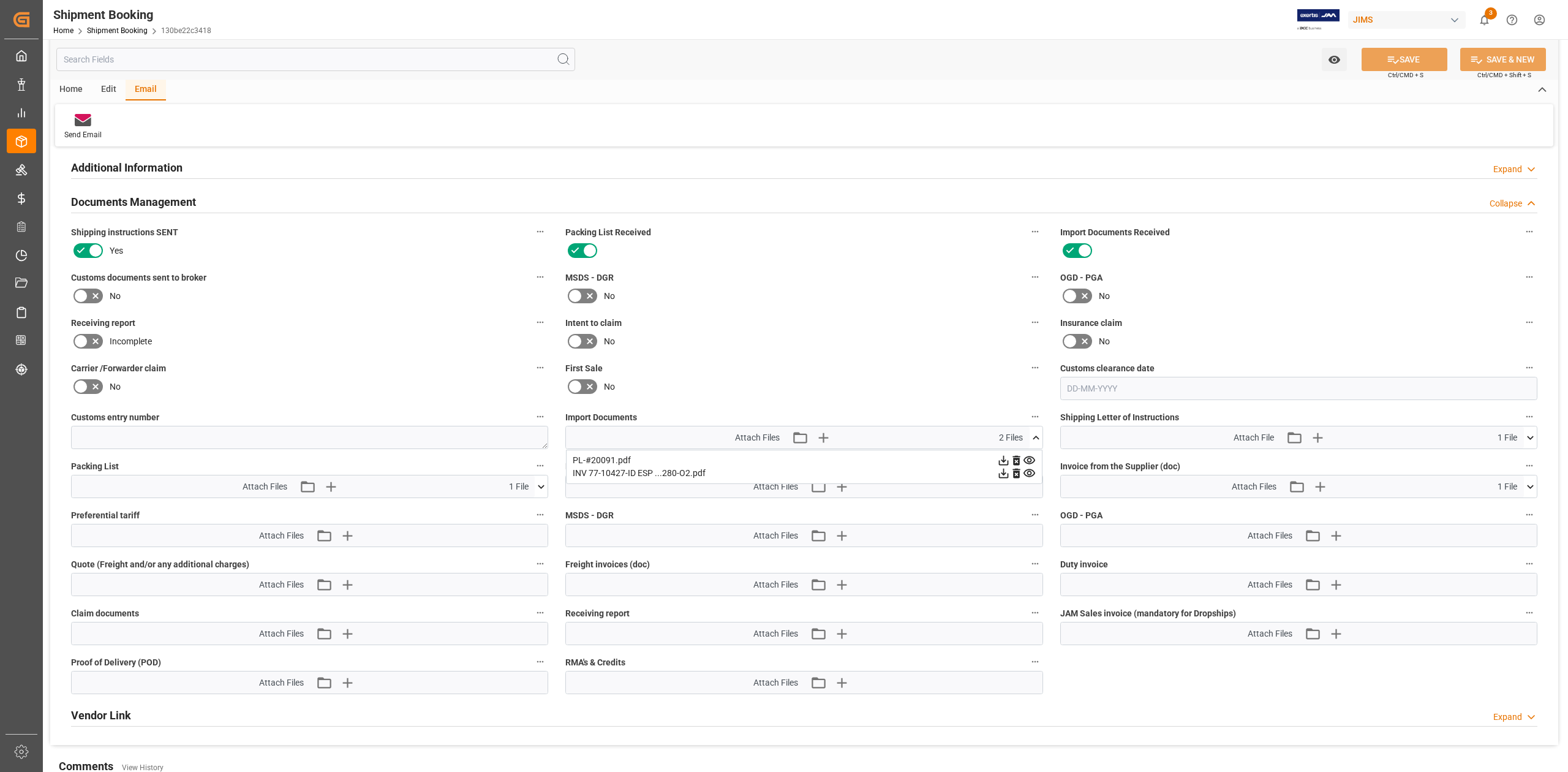
click at [155, 208] on h2 "Documents Management" at bounding box center [133, 201] width 125 height 16
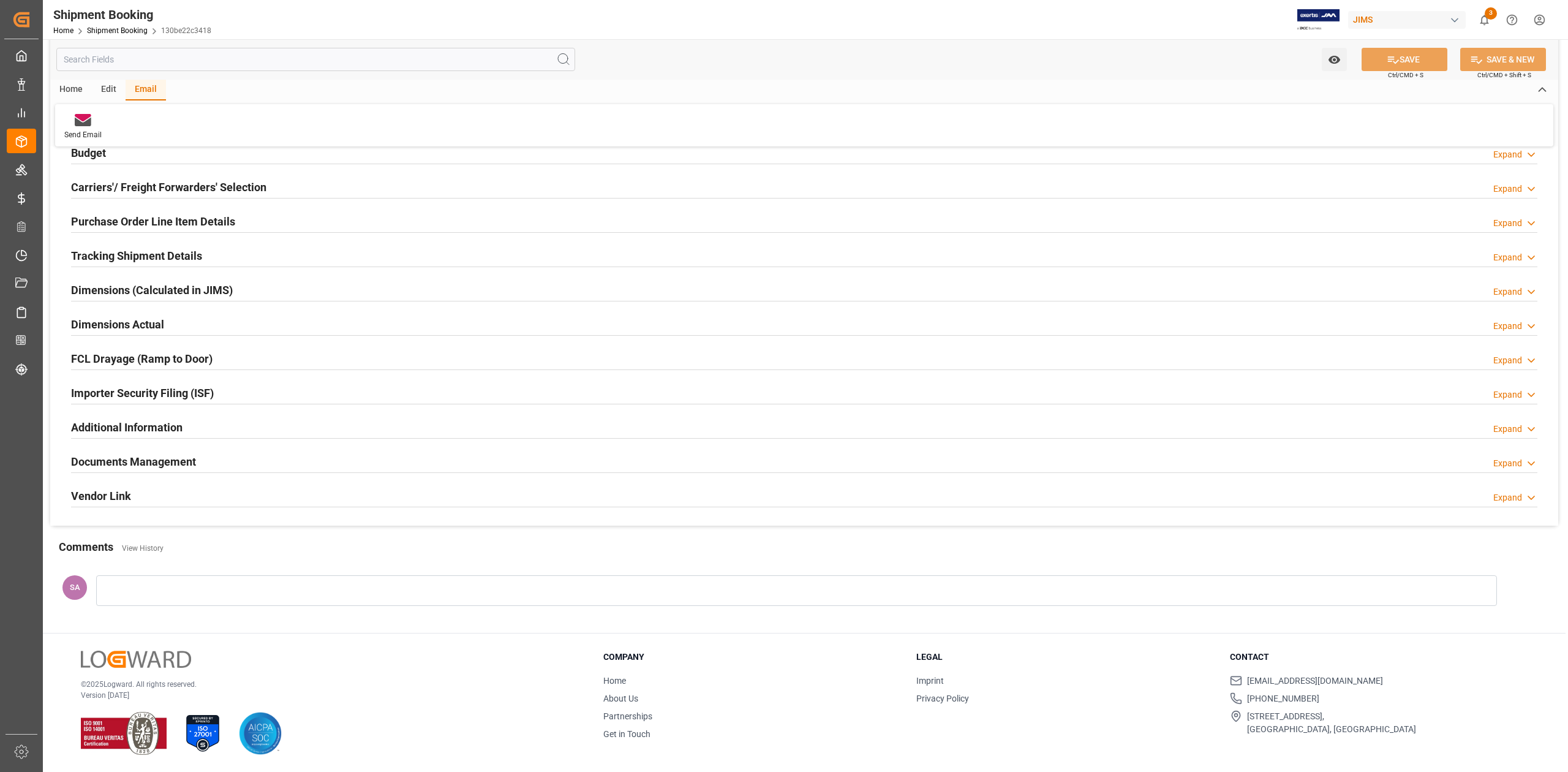
scroll to position [150, 0]
click at [87, 121] on icon at bounding box center [82, 121] width 16 height 8
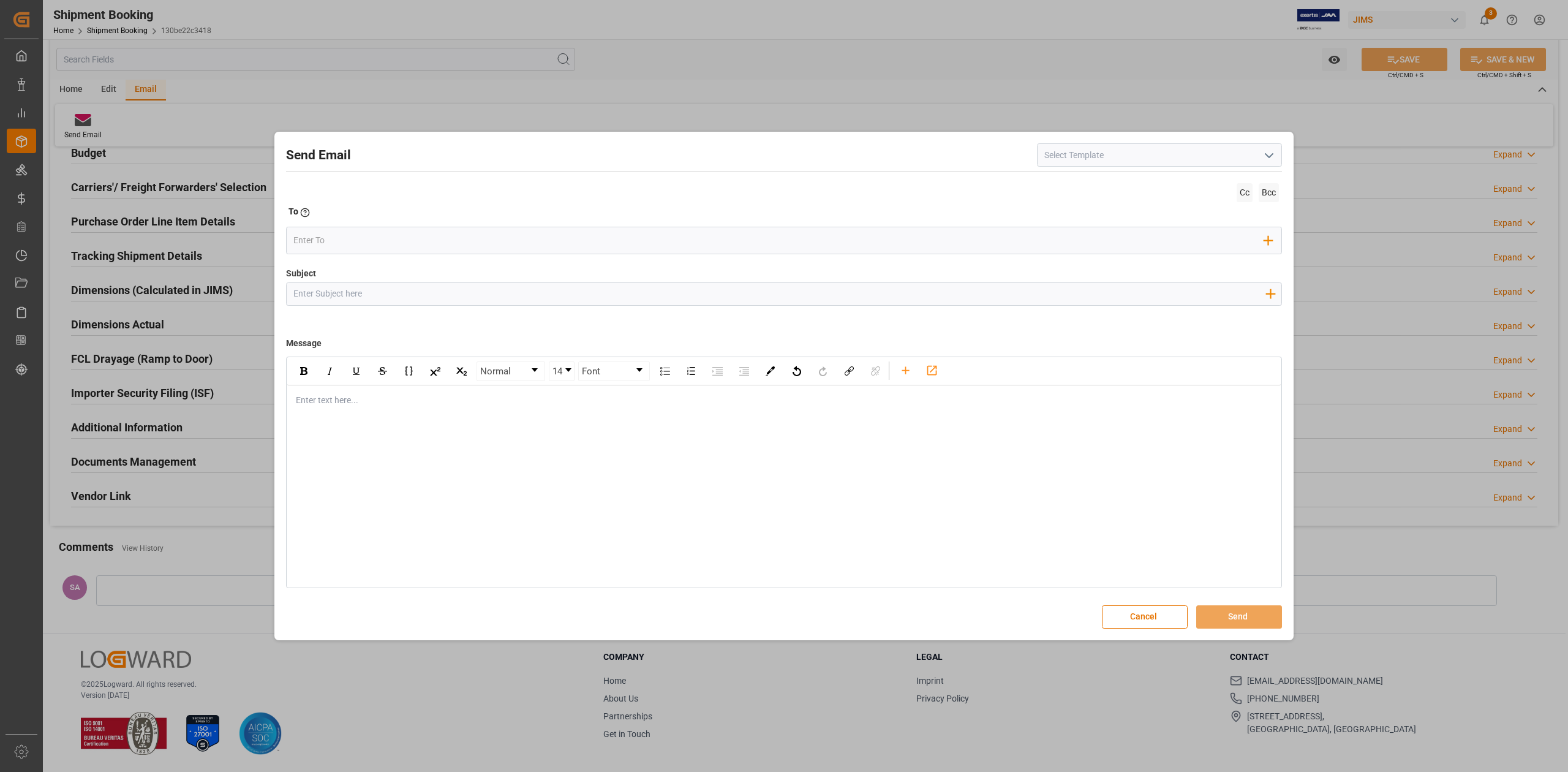
click at [1269, 150] on icon "open menu" at bounding box center [1268, 155] width 14 height 14
click at [1214, 177] on div "2BOOK - Ocean - Air freight" at bounding box center [1159, 182] width 244 height 27
type input "2BOOK - Ocean - Air freight"
type input "2BOOK {{jamReferenceNumber}} {{supplierFullName}} Ship from: {{country}} Ship t…"
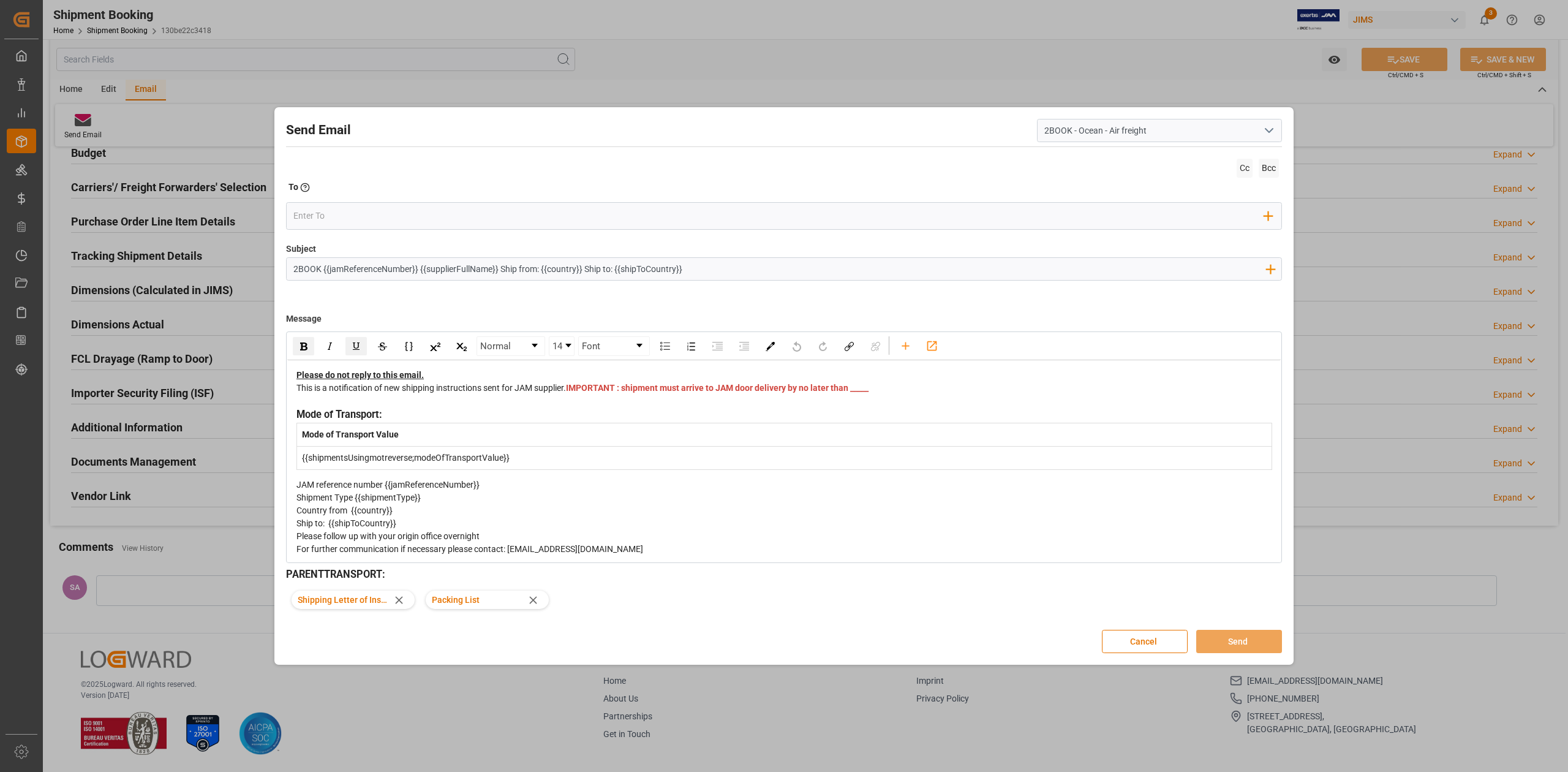
click at [595, 392] on span "IMPORTANT : shipment must arrive to JAM door delivery by no later than _____" at bounding box center [717, 388] width 302 height 10
click at [312, 212] on input "email" at bounding box center [779, 217] width 971 height 19
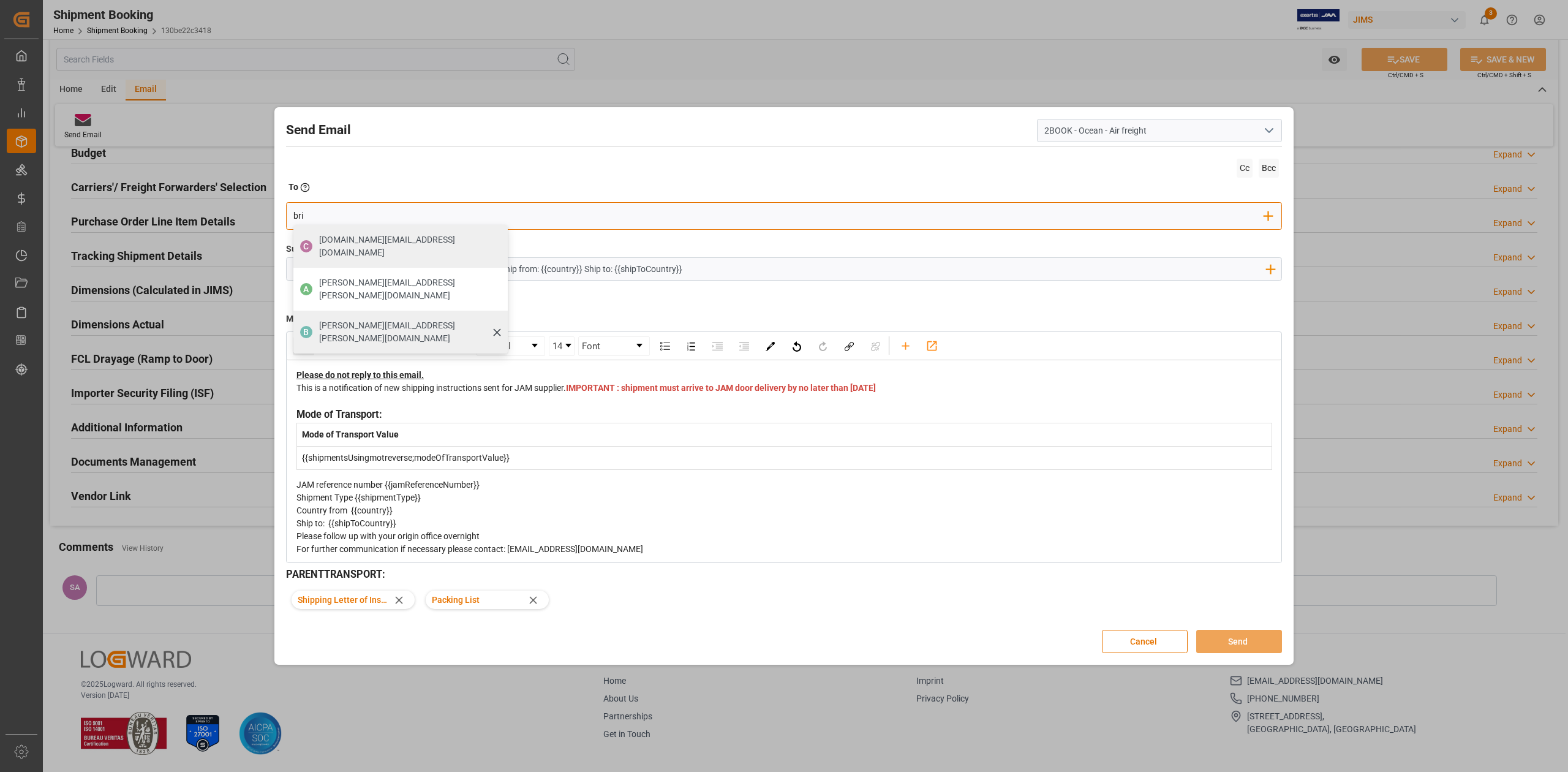
type input "bri"
click at [390, 319] on span "boisvert.brigitte@delmarcargo.com" at bounding box center [409, 332] width 180 height 25
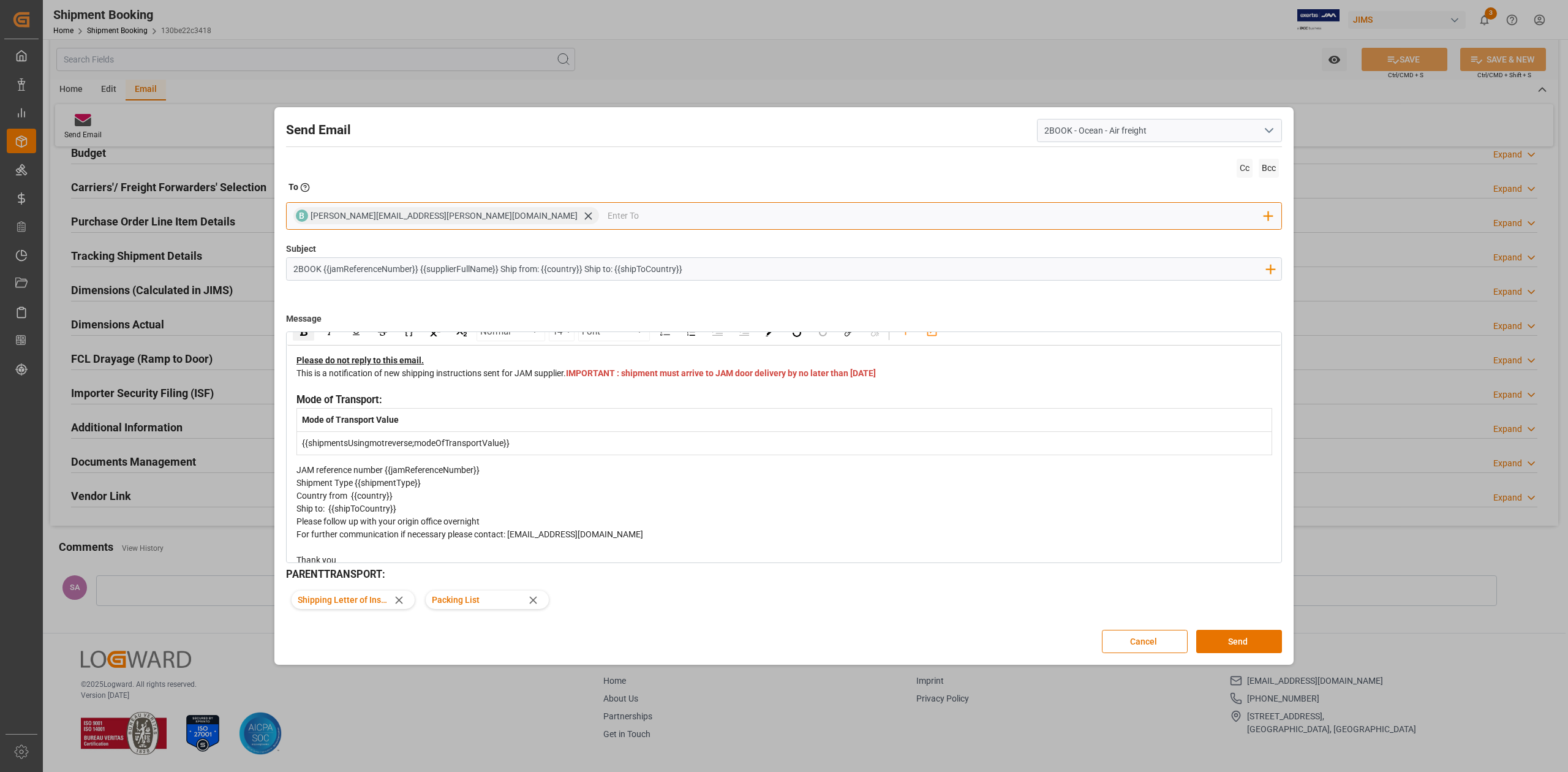
scroll to position [0, 0]
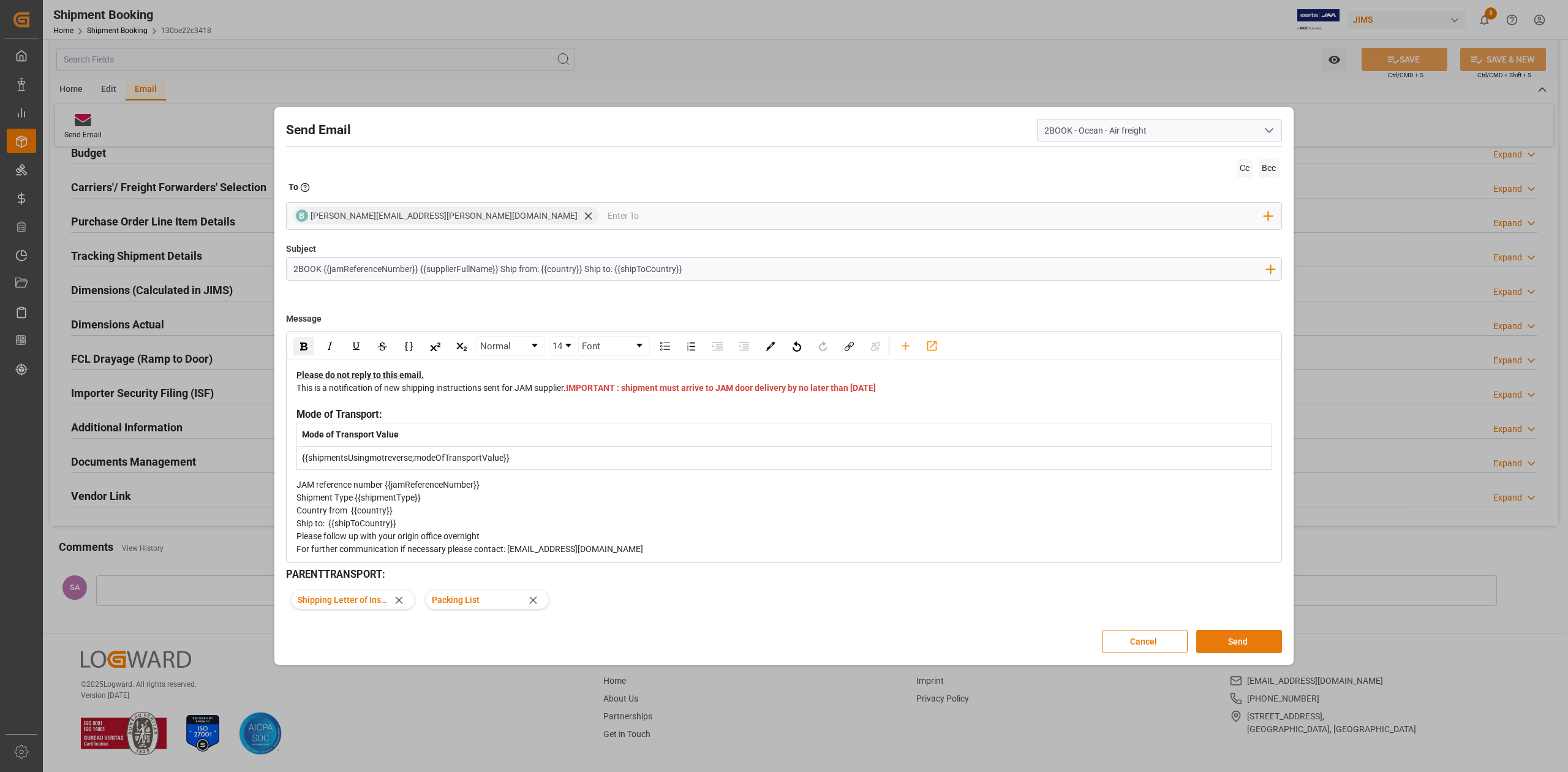
click at [1222, 643] on button "Send" at bounding box center [1239, 640] width 86 height 23
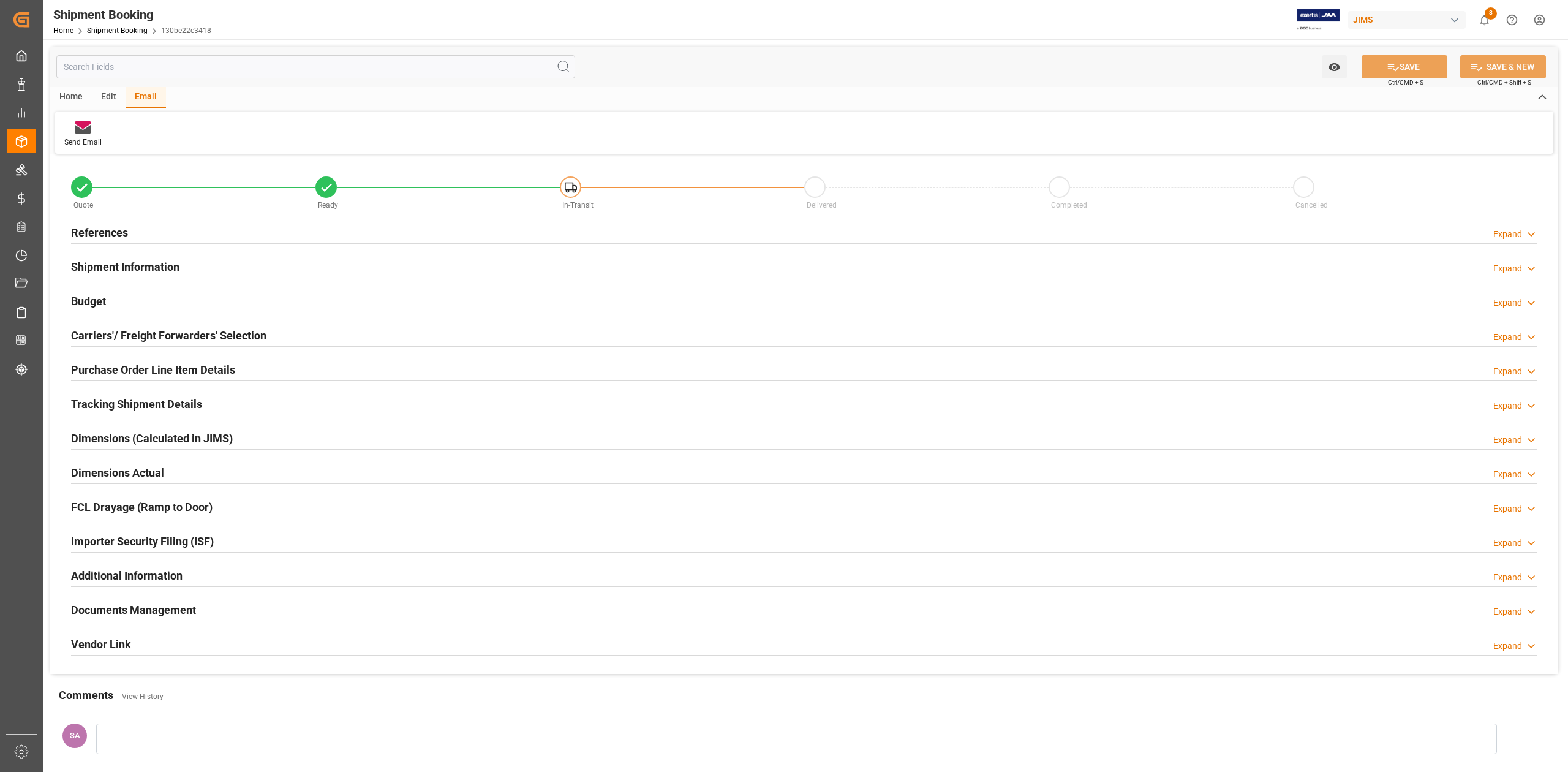
click at [108, 235] on h2 "References" at bounding box center [99, 232] width 57 height 16
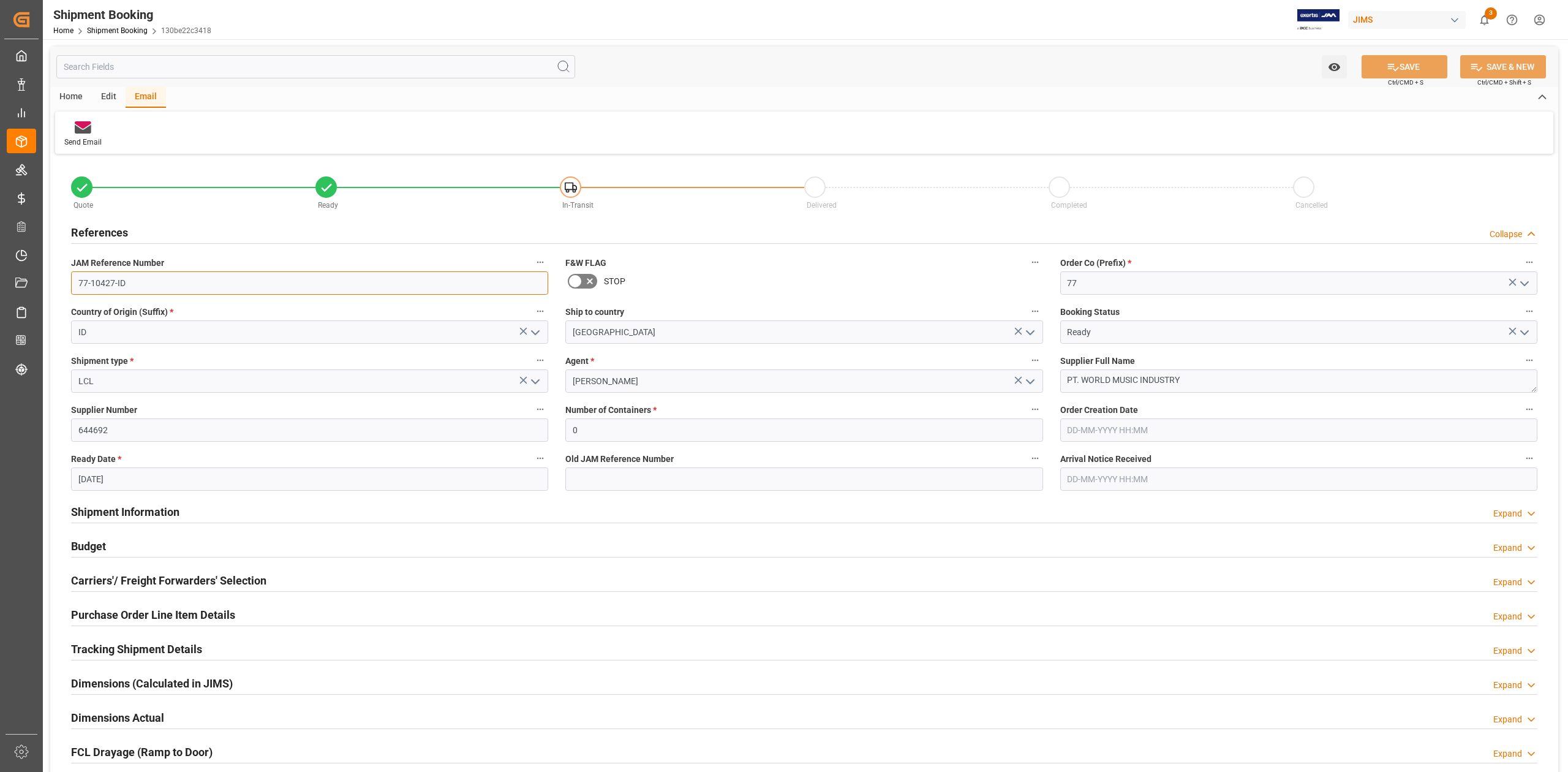
click at [171, 290] on input "77-10427-ID" at bounding box center [310, 283] width 477 height 23
click at [1204, 376] on textarea "PT. WORLD MUSIC INDUSTRY" at bounding box center [1299, 380] width 477 height 23
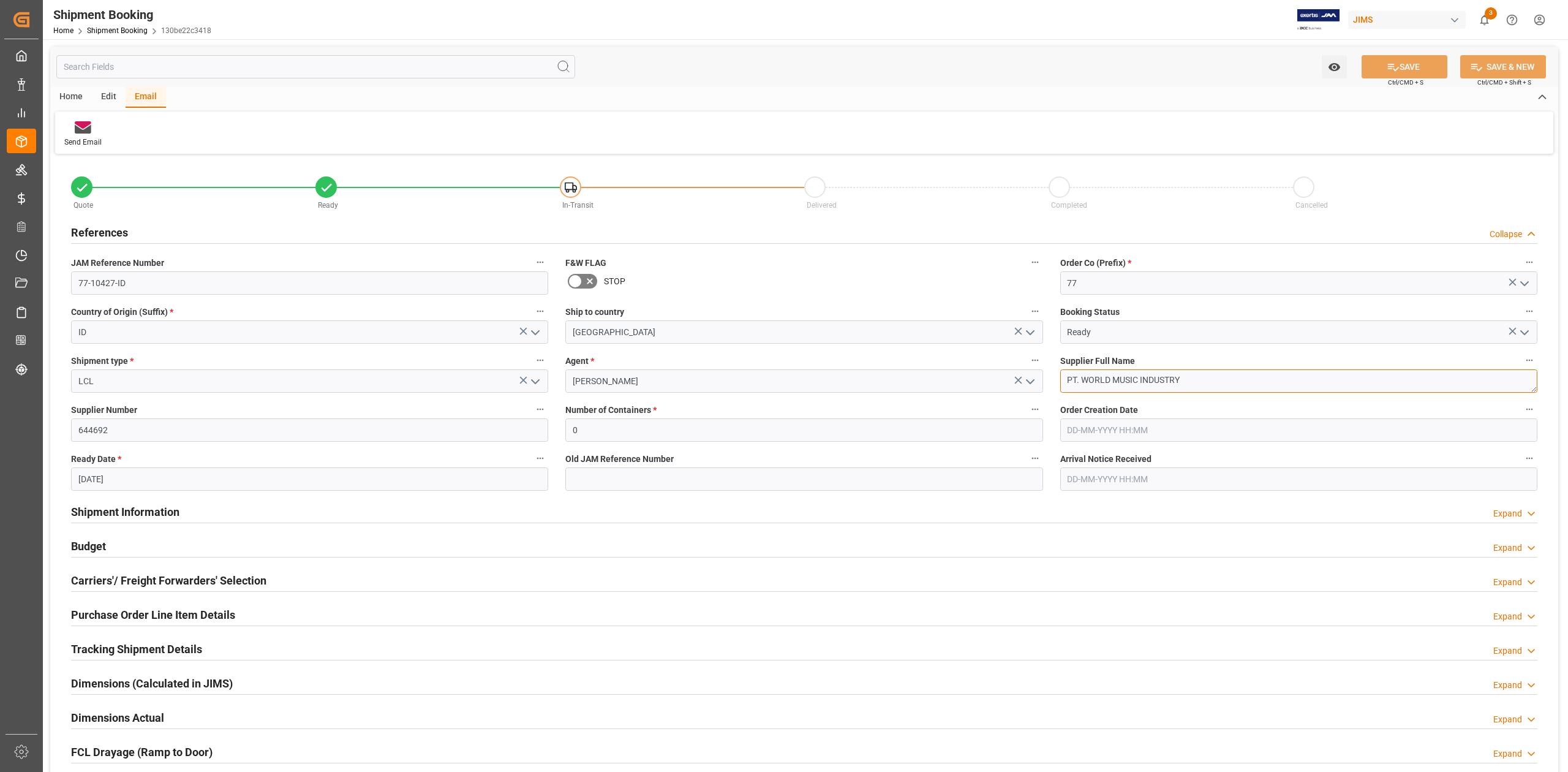
click at [1204, 376] on textarea "PT. WORLD MUSIC INDUSTRY" at bounding box center [1299, 380] width 477 height 23
click at [172, 292] on input "77-10427-ID" at bounding box center [310, 283] width 477 height 23
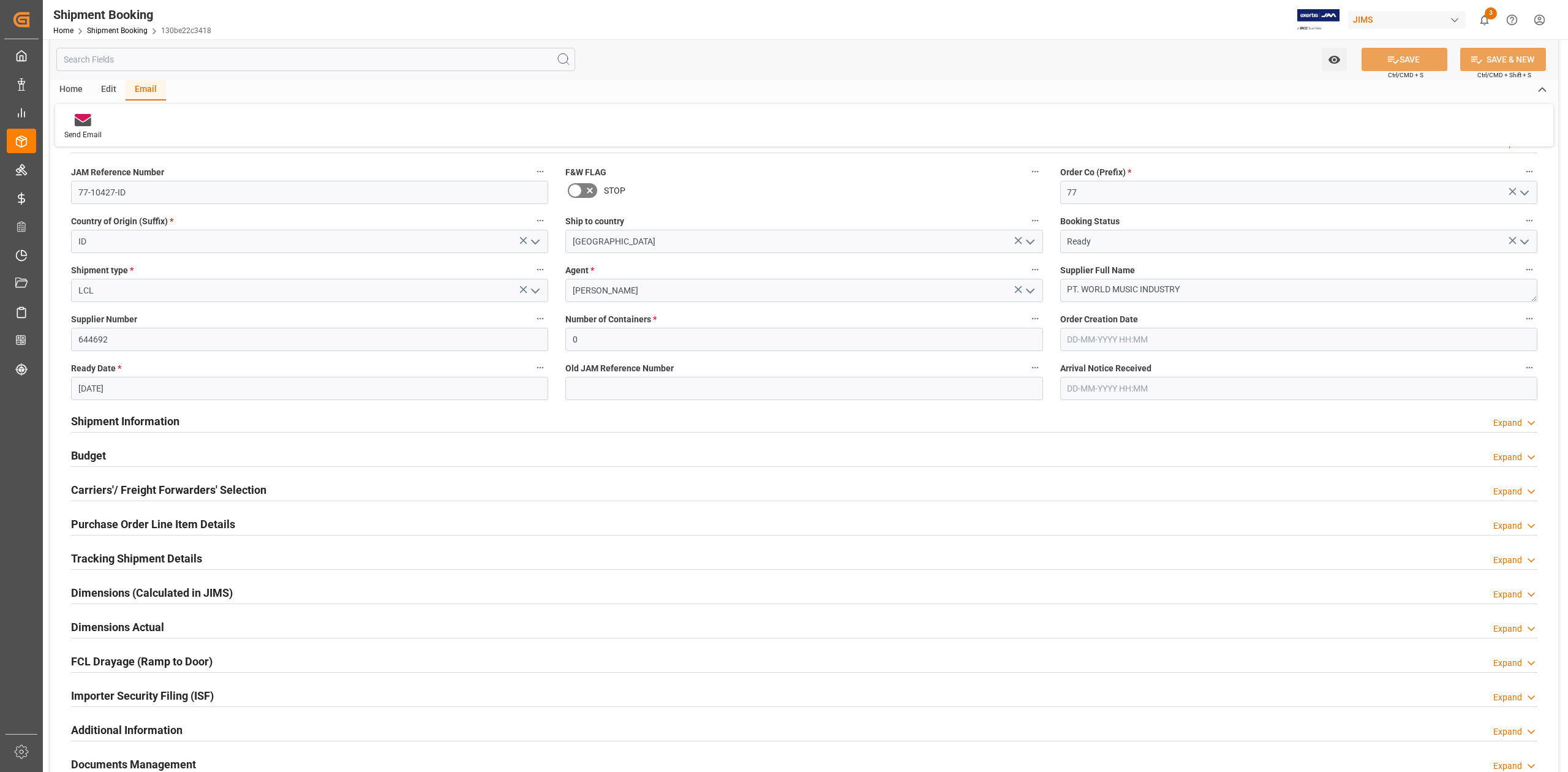
scroll to position [245, 0]
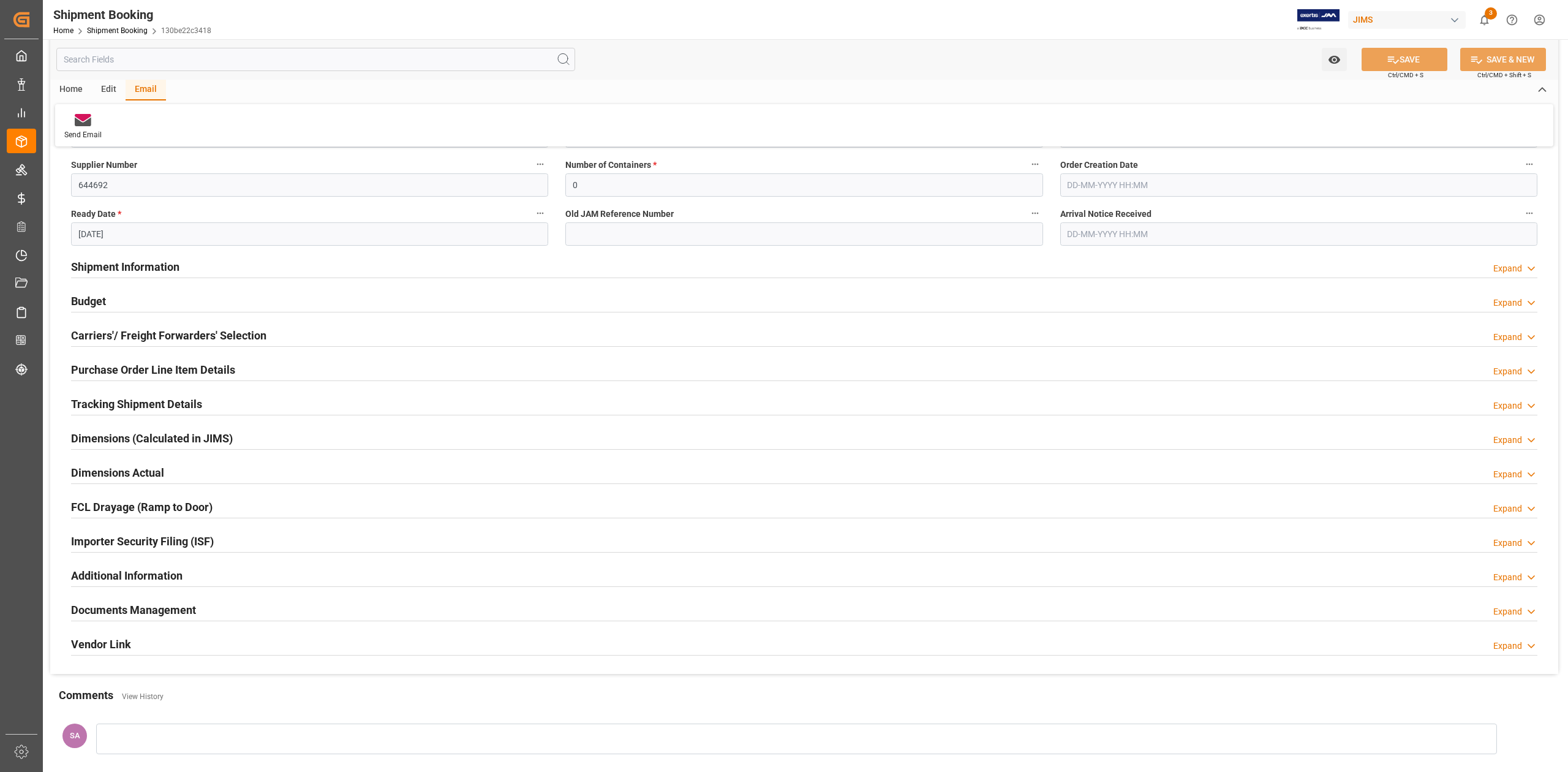
click at [169, 623] on div "Documents Management Expand" at bounding box center [804, 610] width 1483 height 34
click at [169, 610] on h2 "Documents Management" at bounding box center [133, 609] width 125 height 16
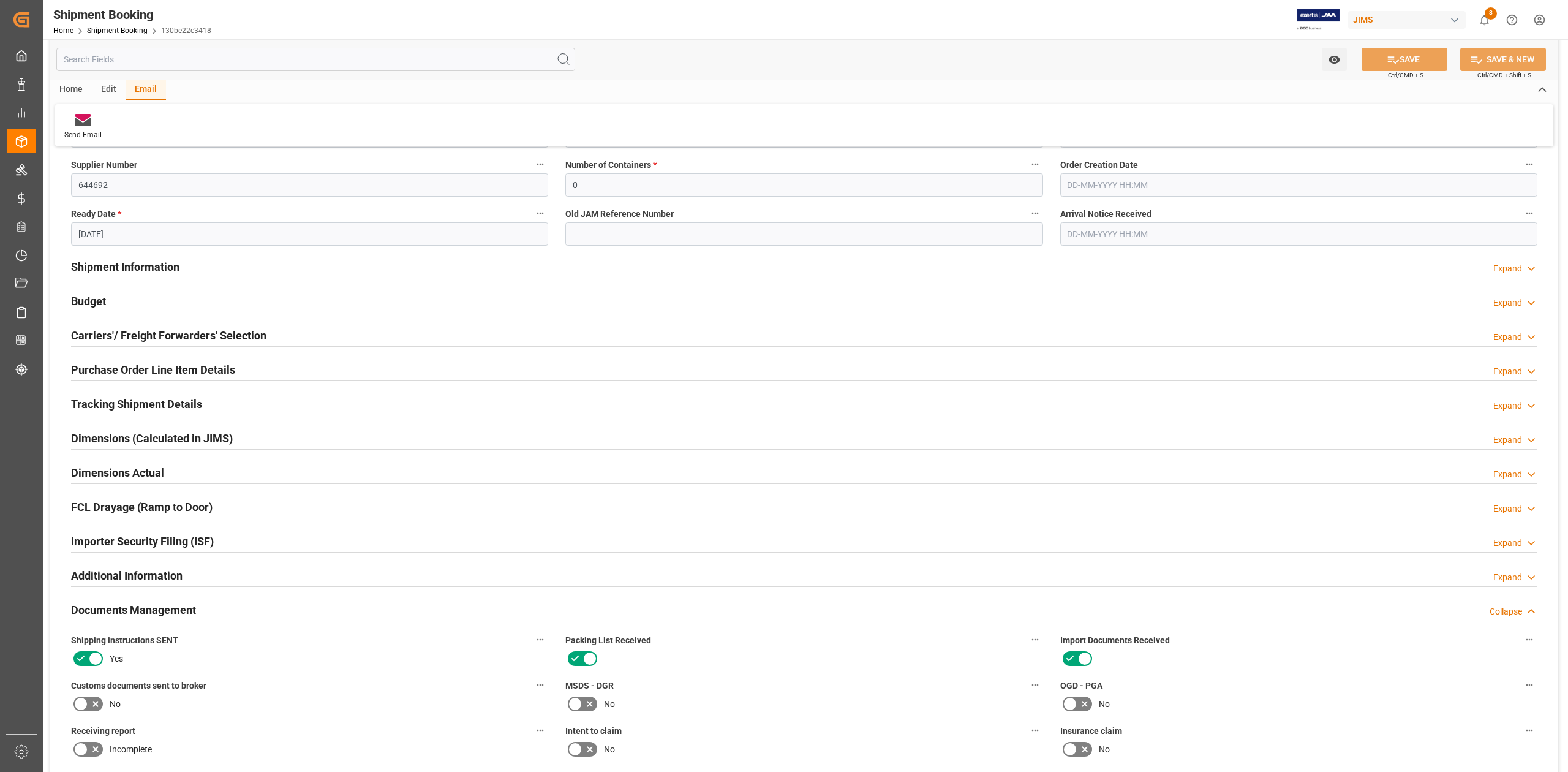
click at [169, 610] on h2 "Documents Management" at bounding box center [133, 609] width 125 height 16
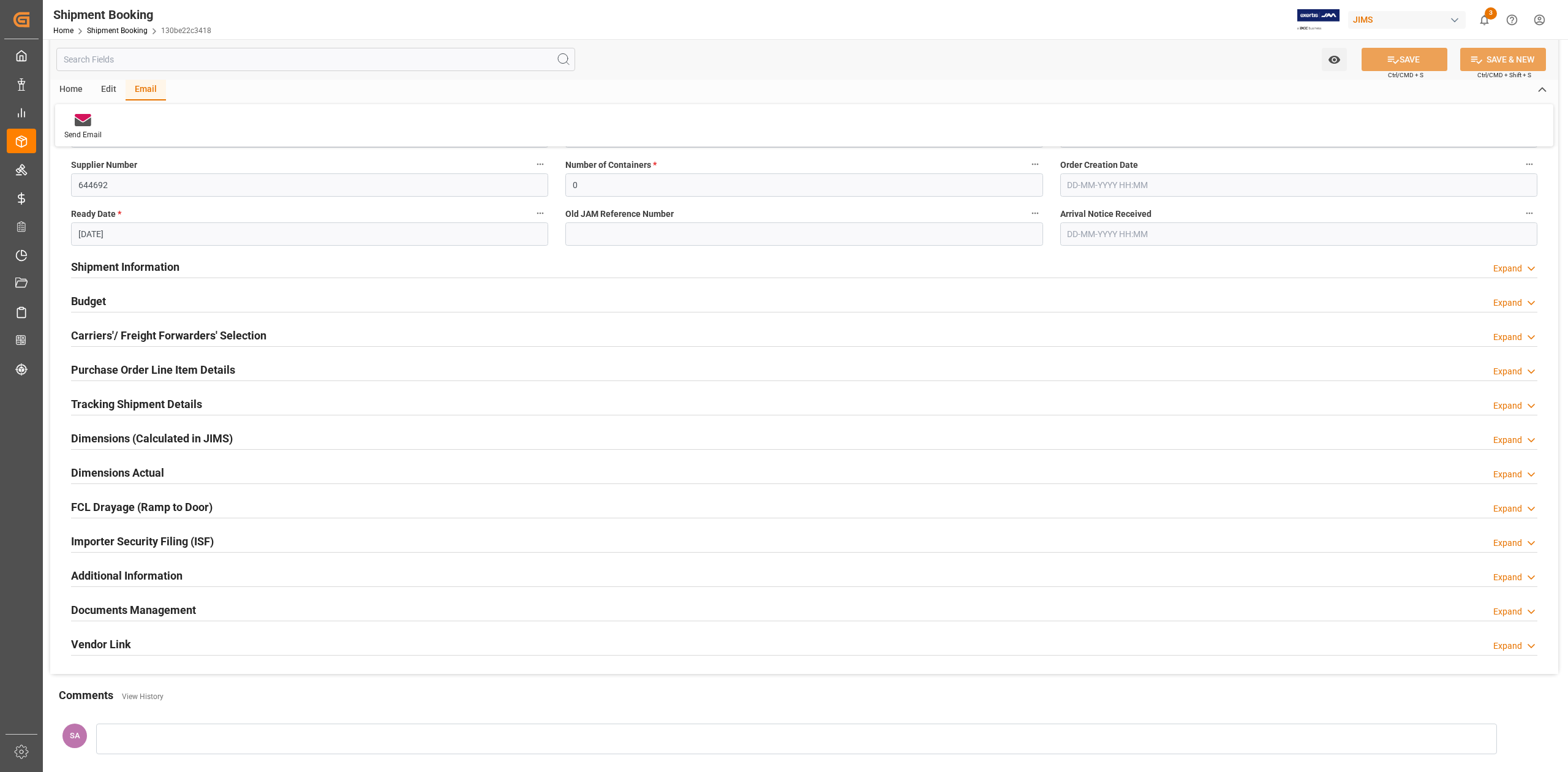
click at [177, 405] on h2 "Tracking Shipment Details" at bounding box center [137, 403] width 131 height 16
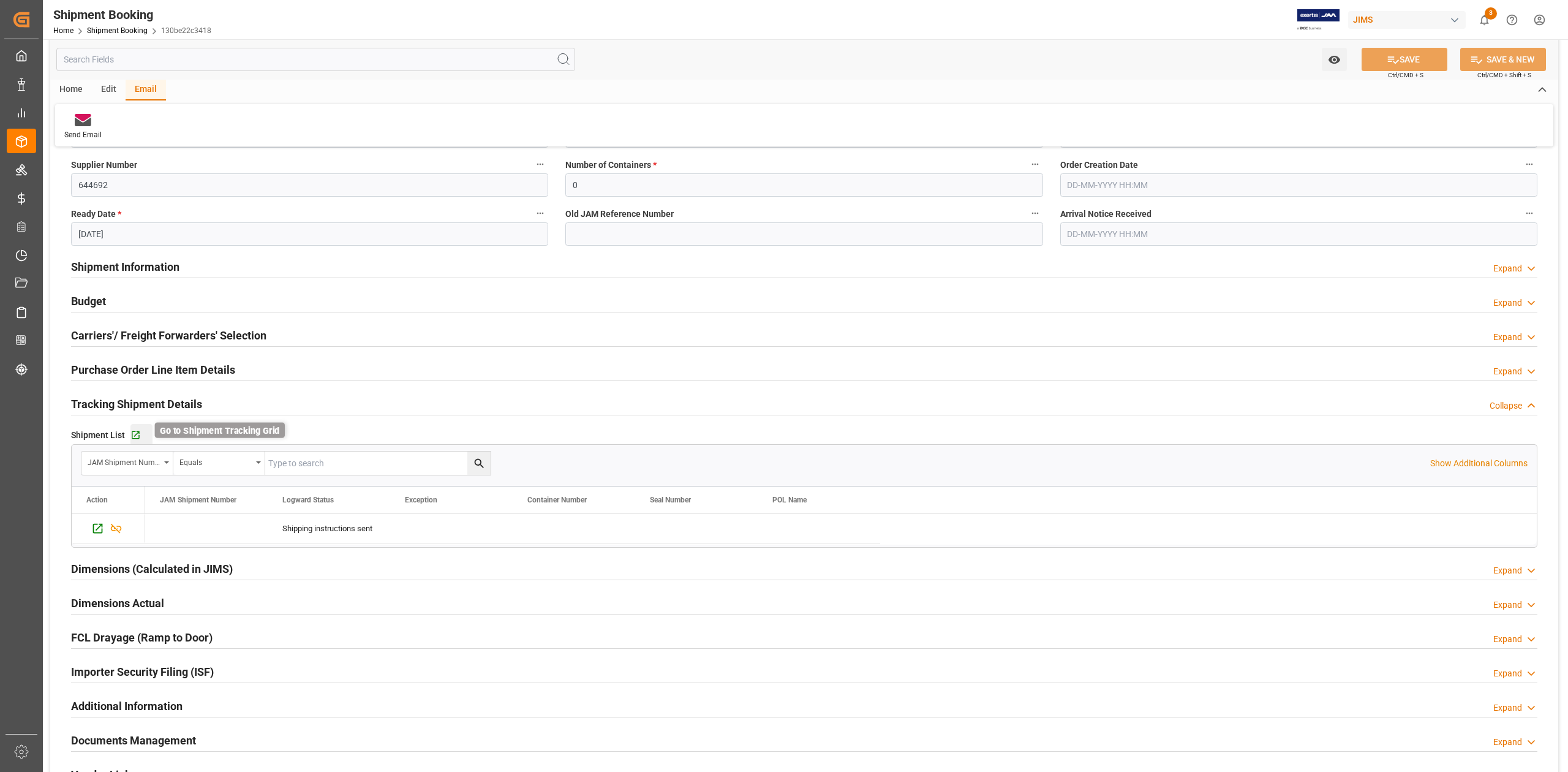
click at [138, 437] on icon "button" at bounding box center [136, 435] width 10 height 10
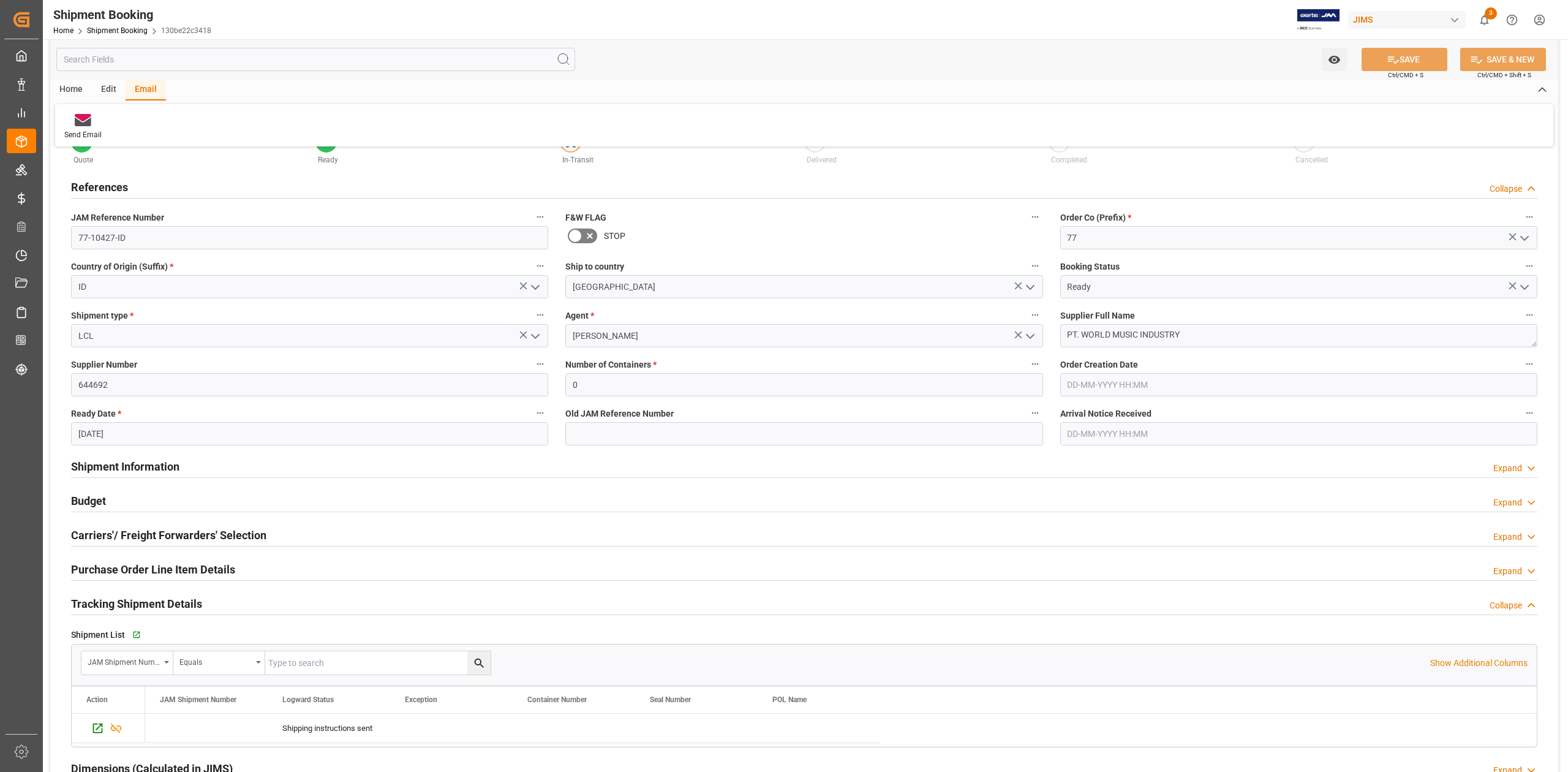
scroll to position [0, 0]
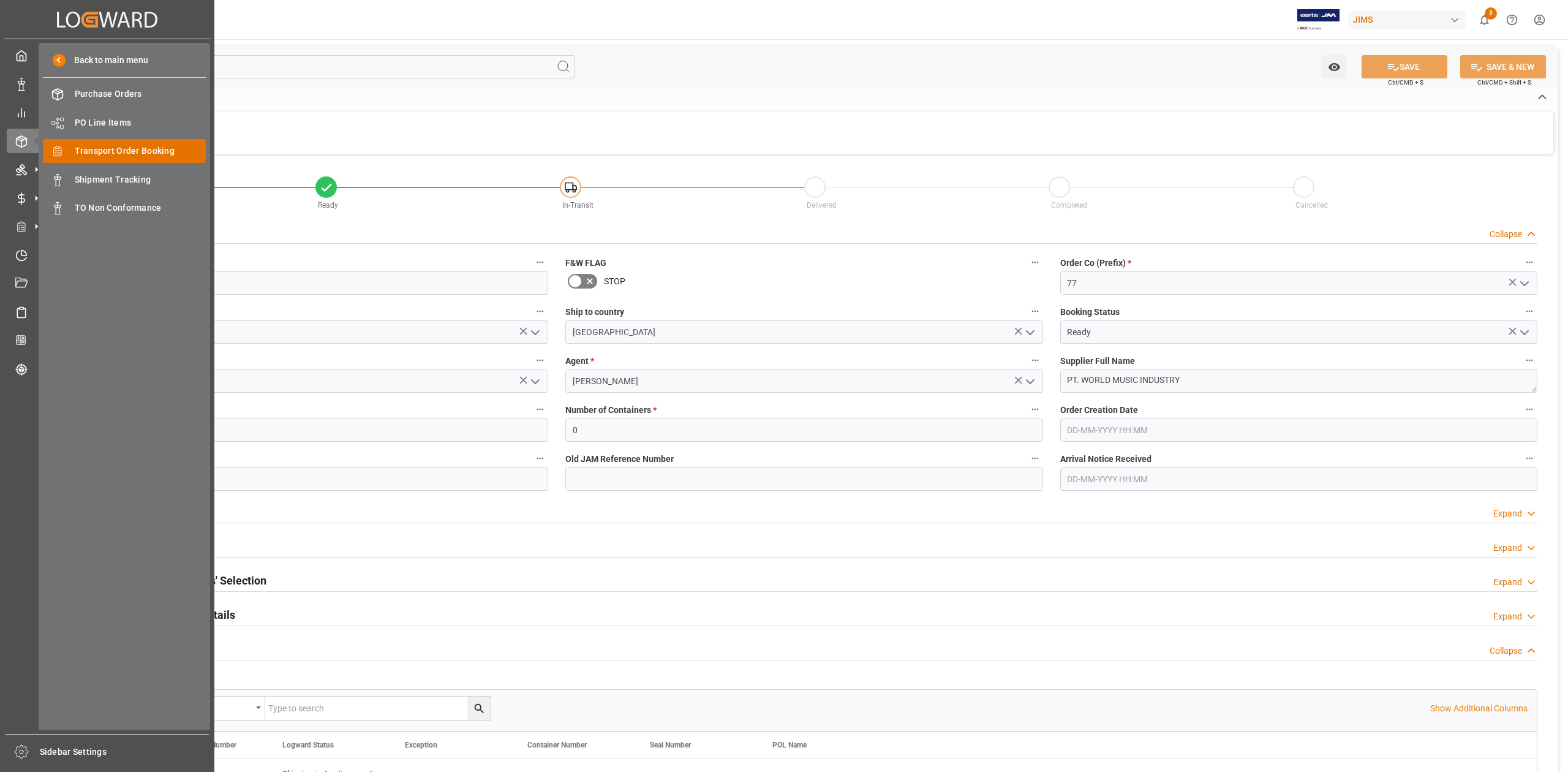
click at [131, 150] on span "Transport Order Booking" at bounding box center [140, 150] width 132 height 13
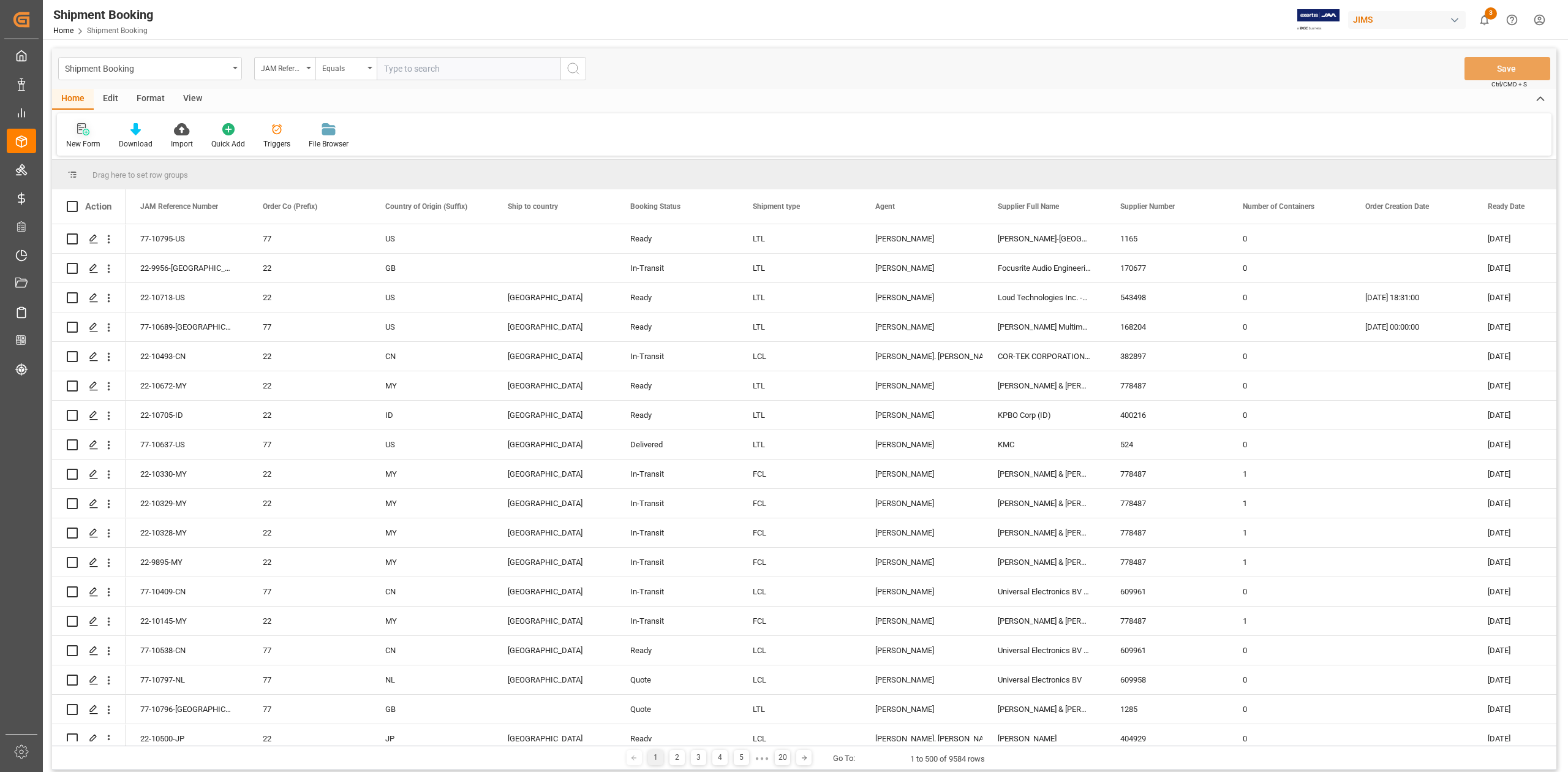
click at [81, 130] on icon at bounding box center [81, 128] width 8 height 11
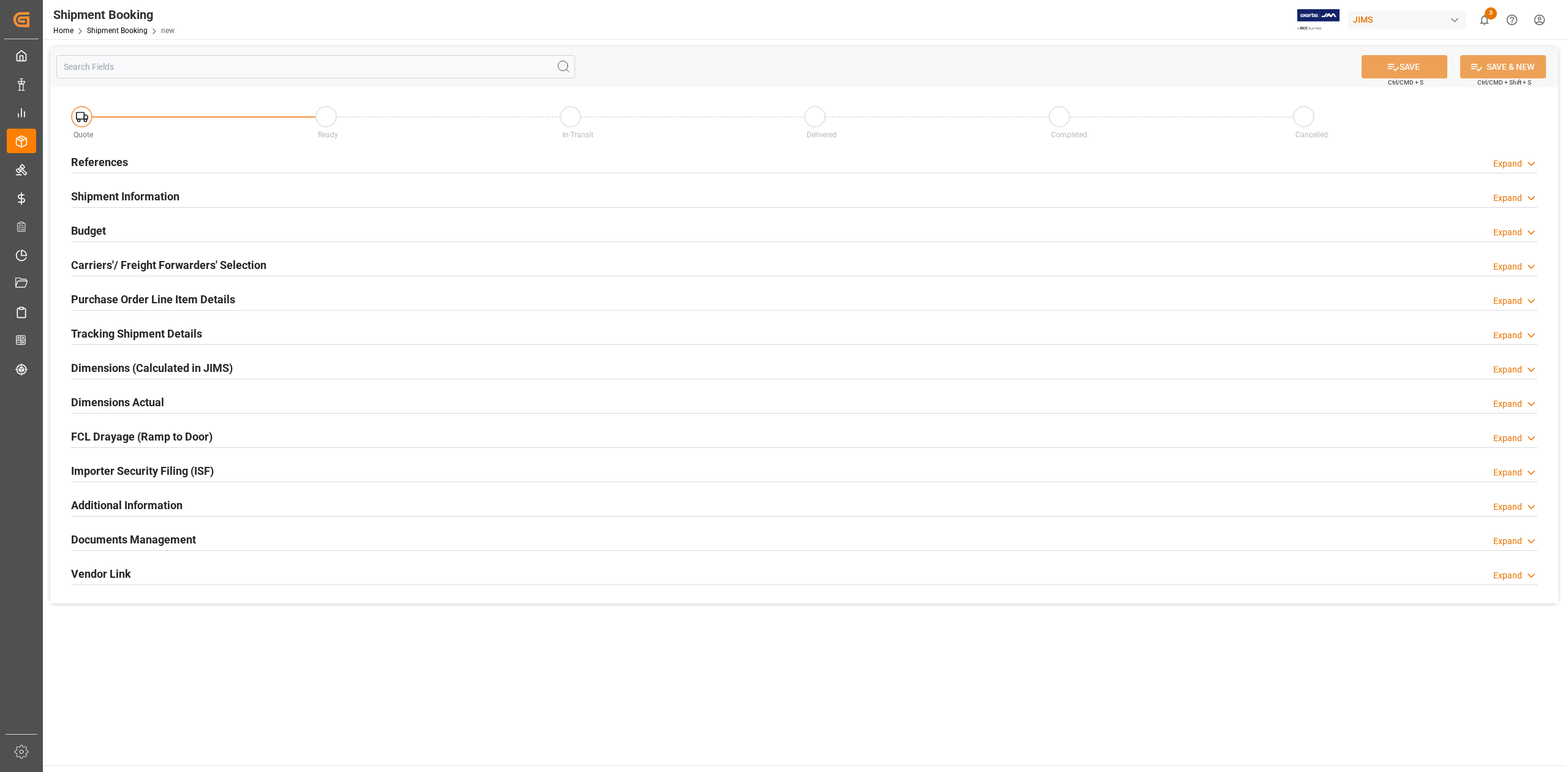
click at [111, 165] on h2 "References" at bounding box center [99, 161] width 57 height 16
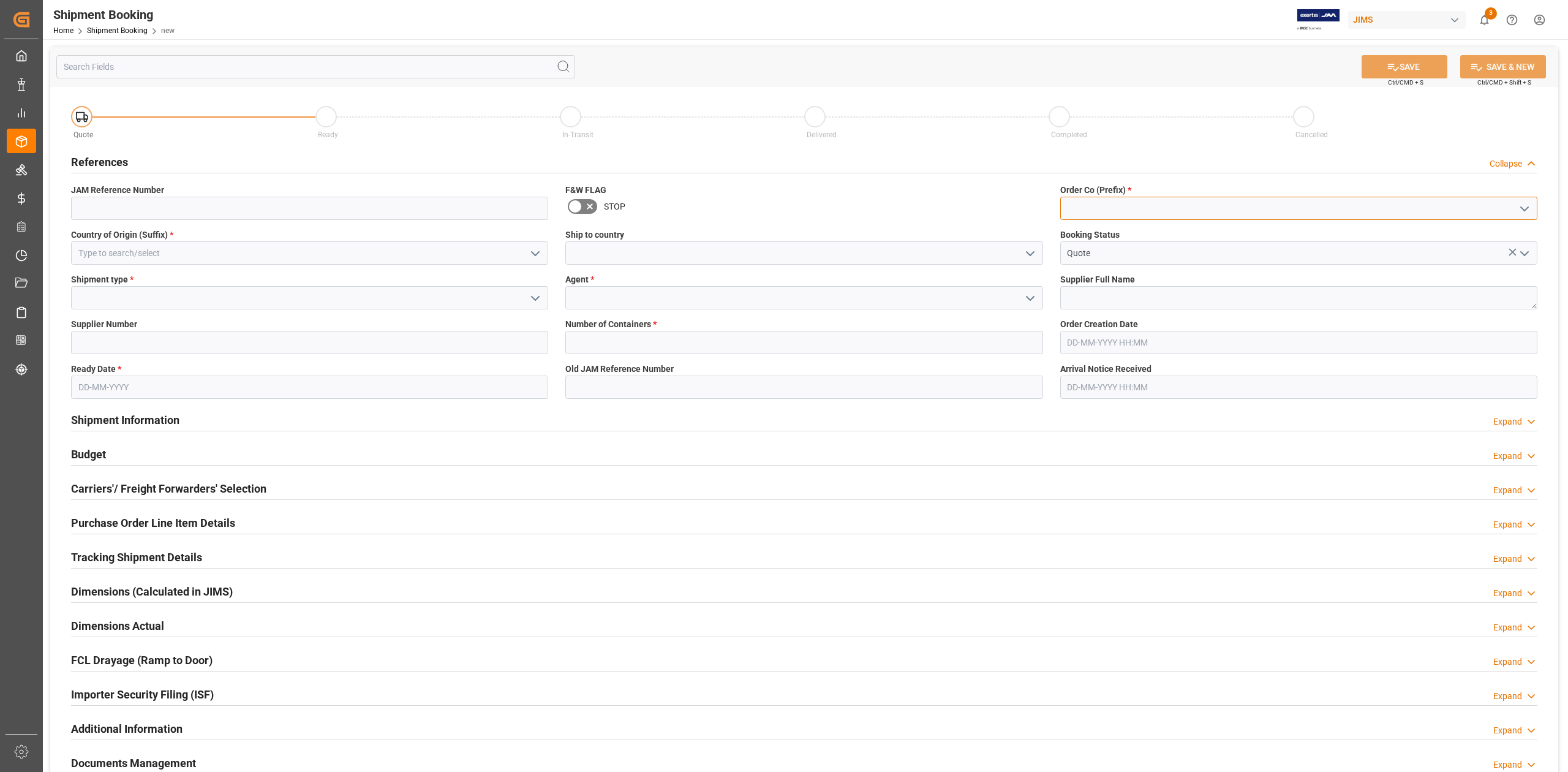
click at [1102, 206] on input at bounding box center [1299, 208] width 477 height 23
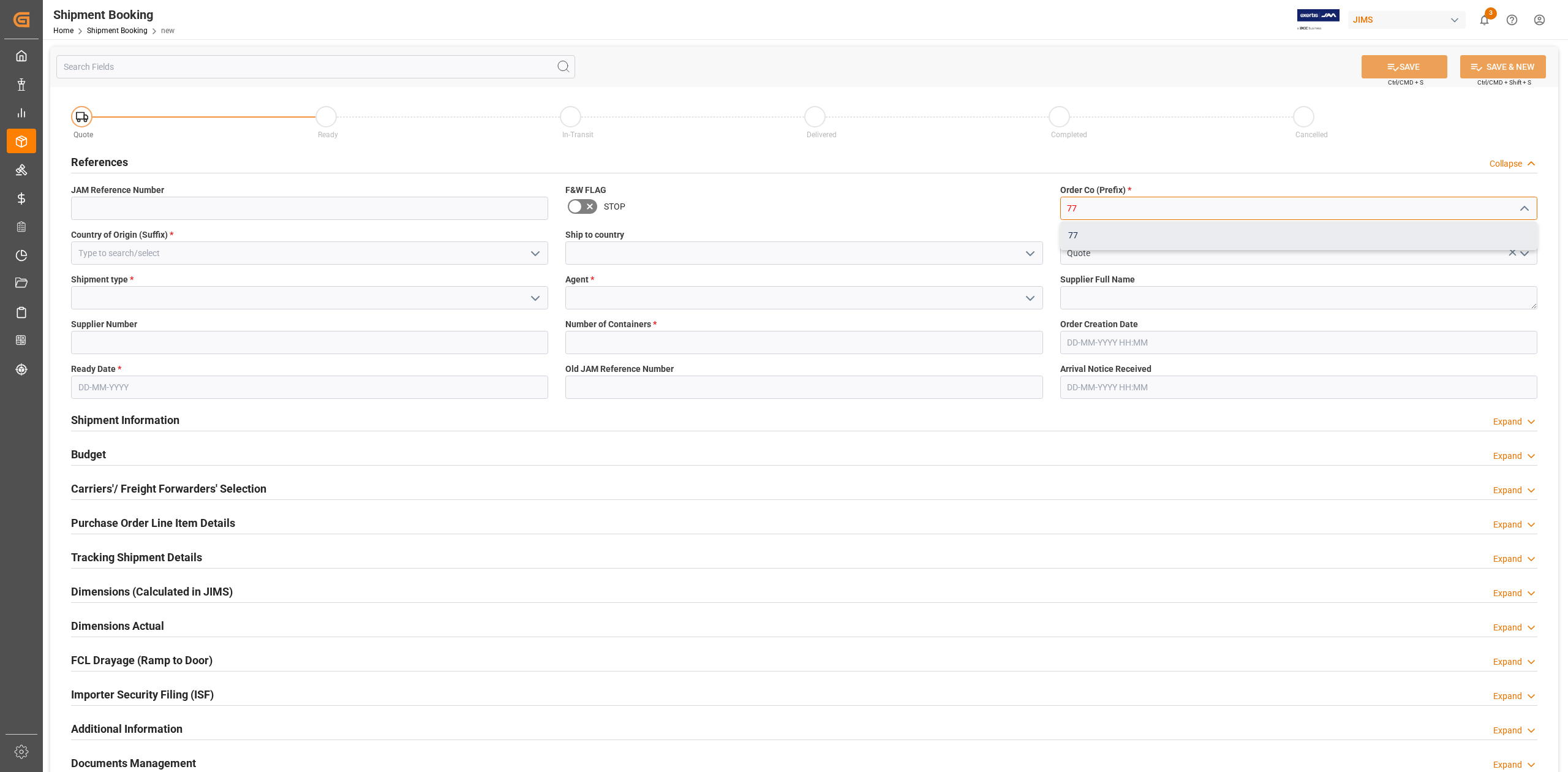
click at [1083, 233] on div "77" at bounding box center [1298, 235] width 475 height 27
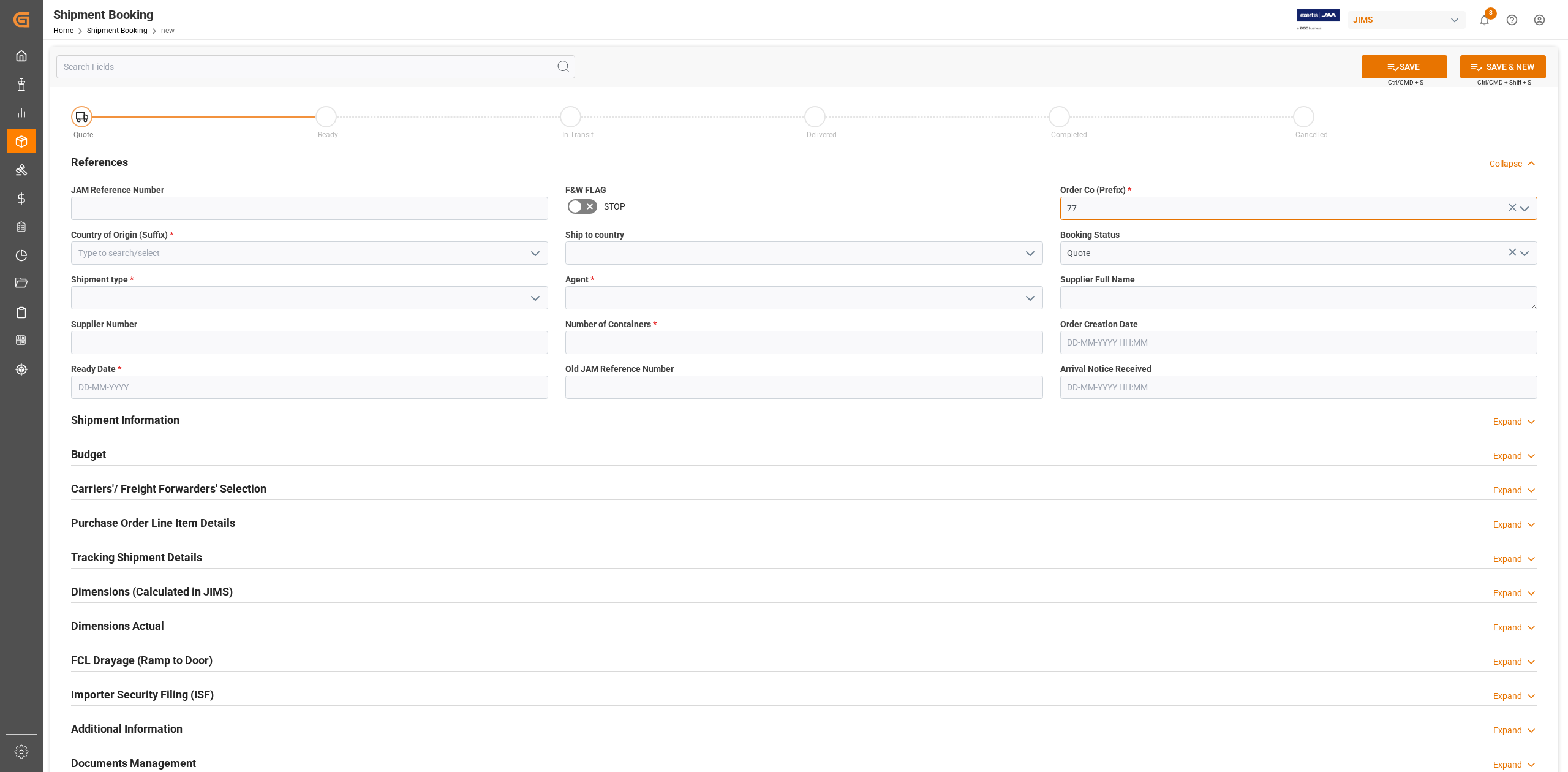
type input "77"
click at [164, 253] on input at bounding box center [310, 252] width 477 height 23
click at [153, 277] on div "ID" at bounding box center [309, 280] width 475 height 27
type input "ID"
click at [988, 261] on input at bounding box center [804, 252] width 477 height 23
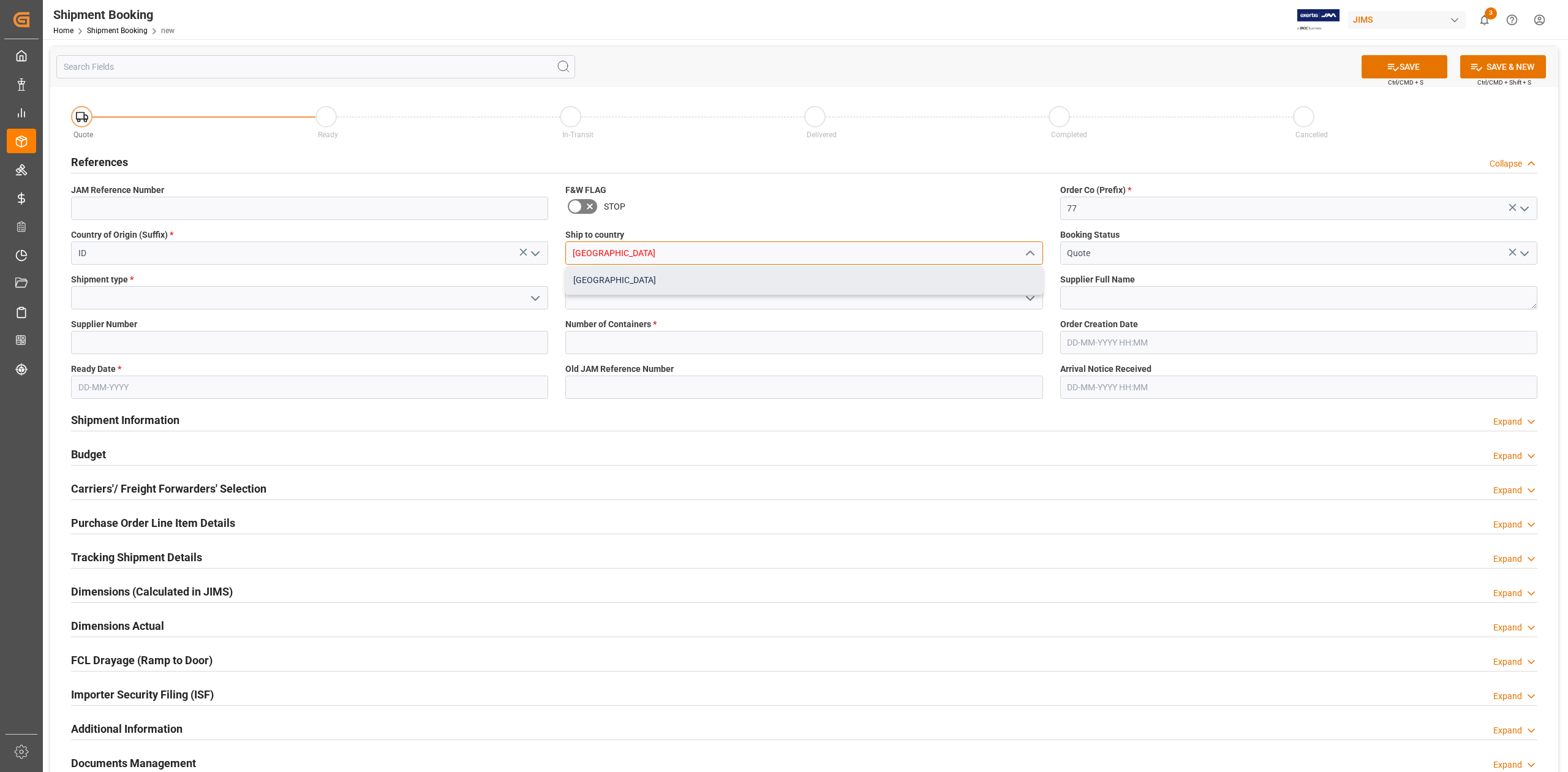
click at [970, 285] on div "[GEOGRAPHIC_DATA]" at bounding box center [803, 280] width 475 height 27
type input "[GEOGRAPHIC_DATA]"
click at [101, 294] on input at bounding box center [310, 297] width 477 height 23
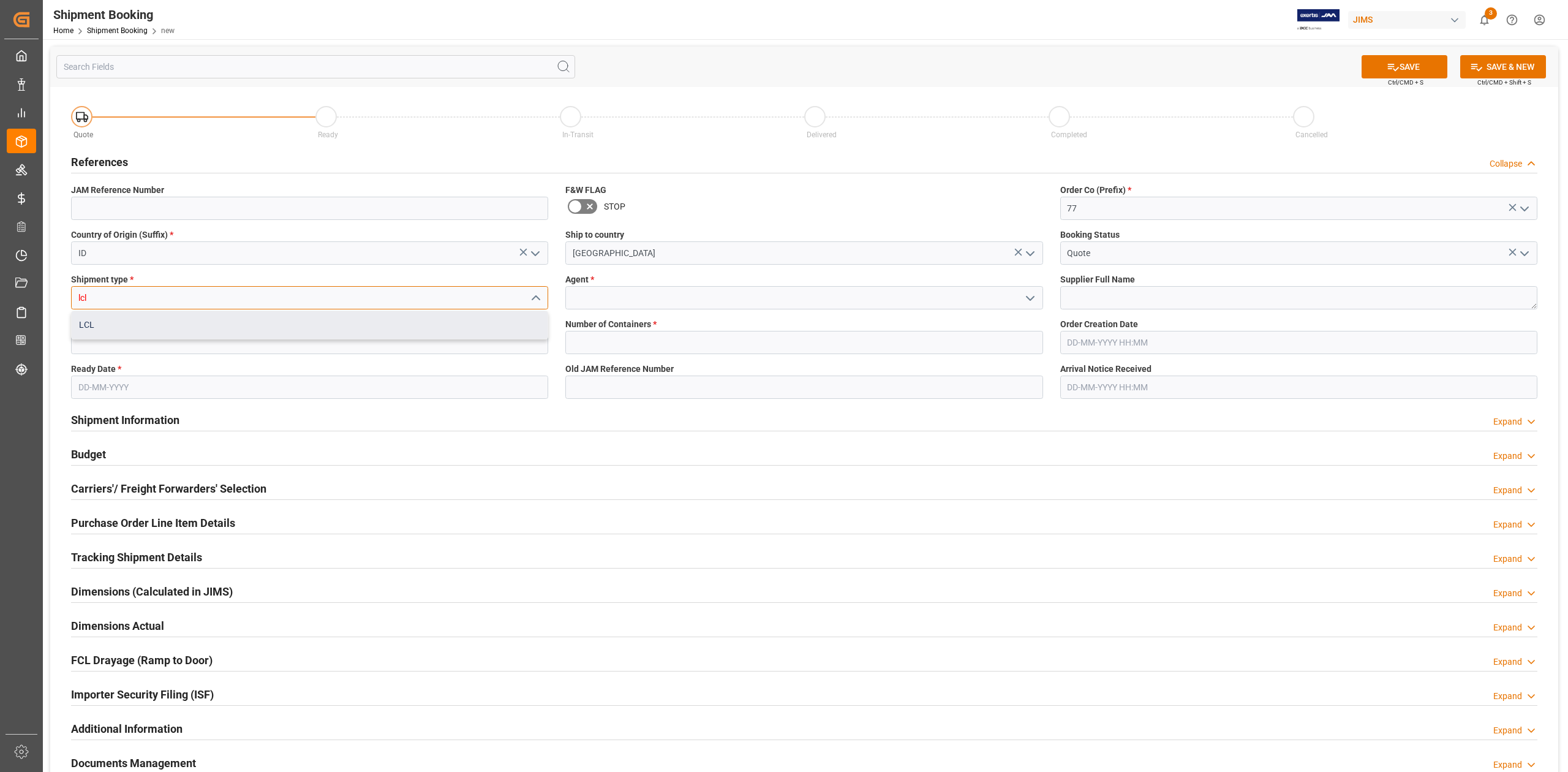
click at [108, 329] on div "LCL" at bounding box center [309, 324] width 475 height 27
type input "LCL"
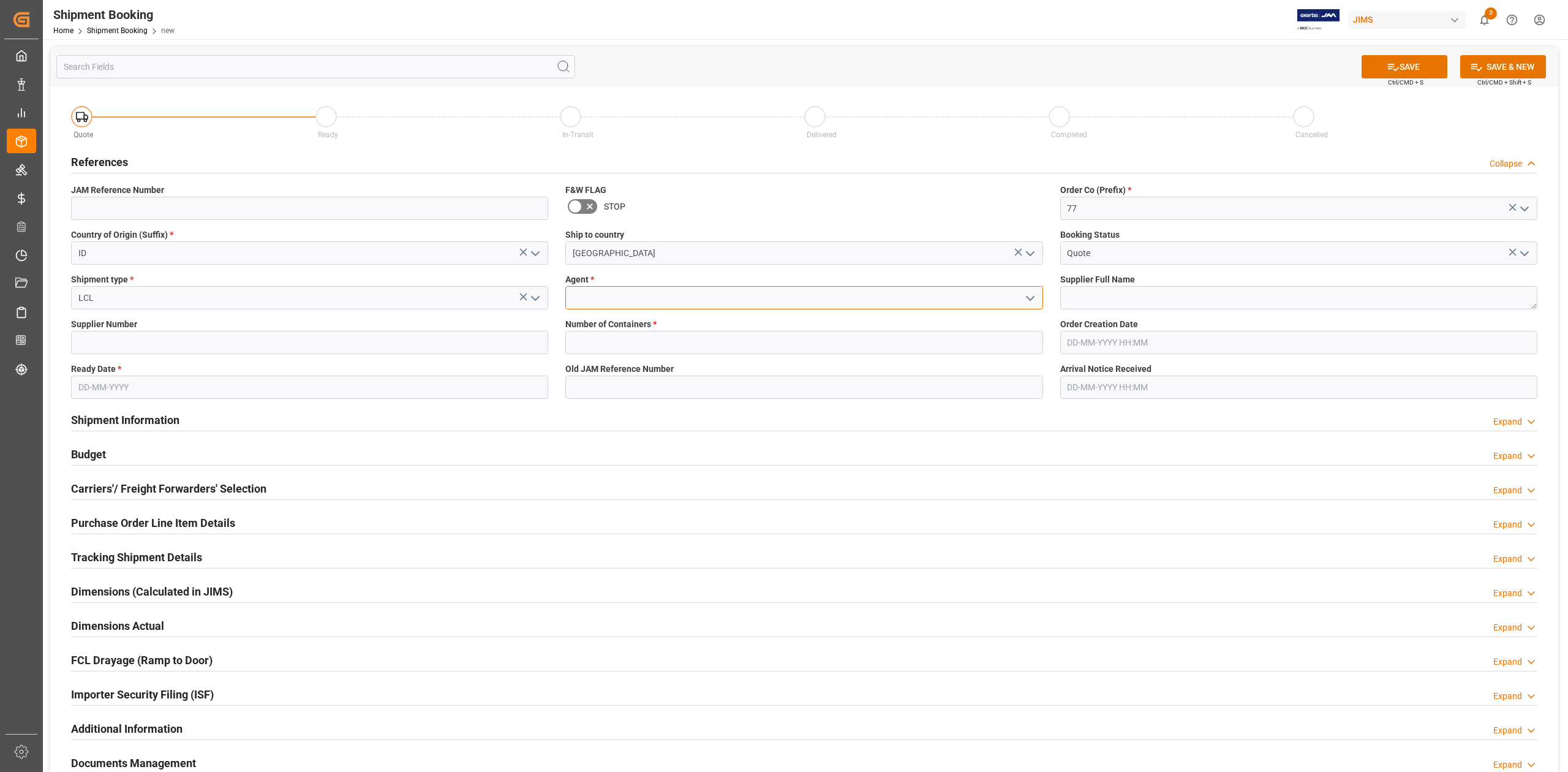
click at [625, 293] on input at bounding box center [804, 297] width 477 height 23
click at [623, 324] on div "[PERSON_NAME]" at bounding box center [803, 324] width 475 height 27
type input "[PERSON_NAME]"
click at [1131, 296] on textarea at bounding box center [1299, 297] width 477 height 23
paste textarea "PT. WORLD MUSIC INDUSTRY"
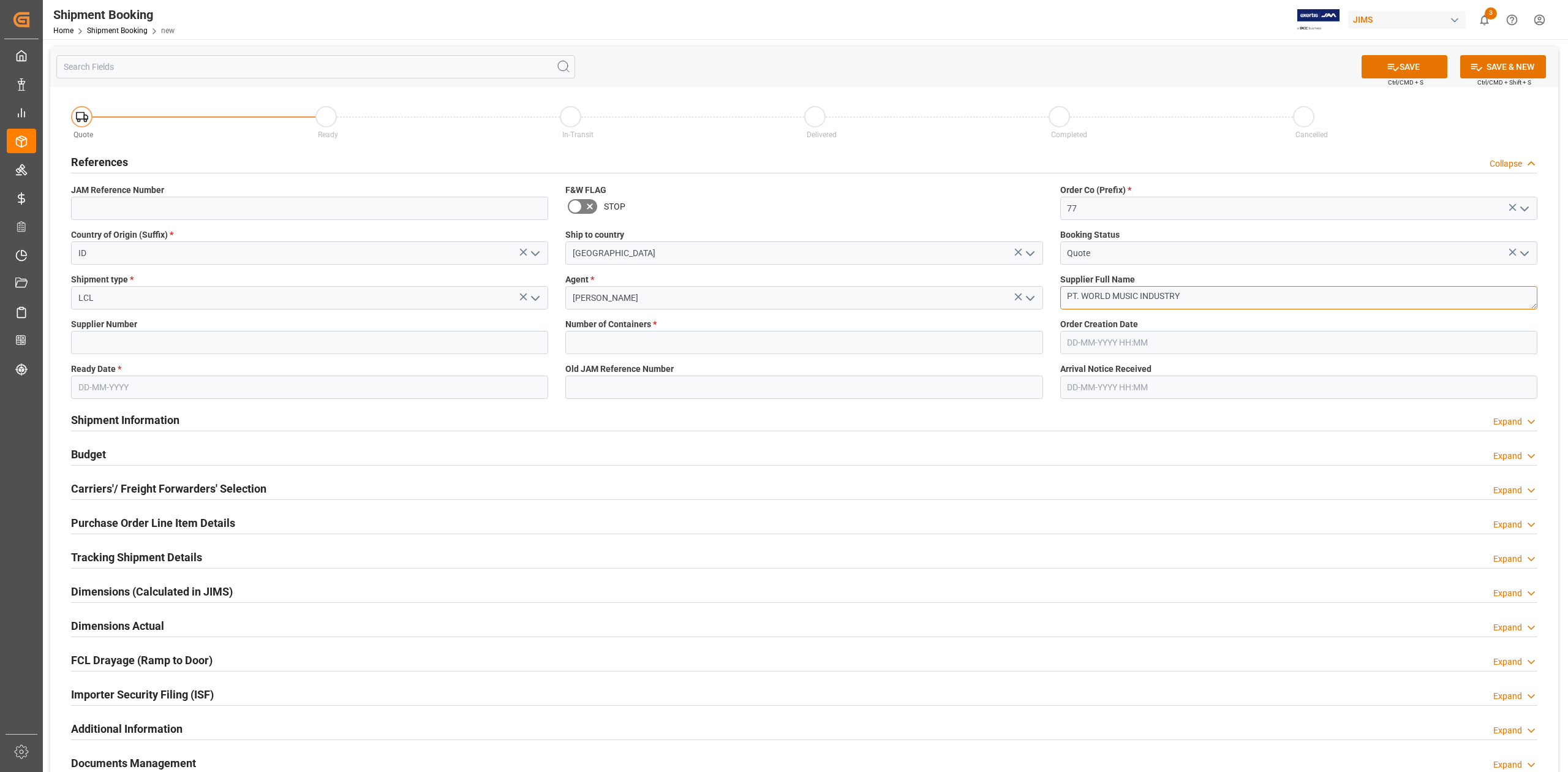
type textarea "PT. WORLD MUSIC INDUSTRY"
click at [163, 347] on input at bounding box center [310, 342] width 477 height 23
paste input "644692"
type input "644692"
click at [599, 335] on input "text" at bounding box center [804, 342] width 477 height 23
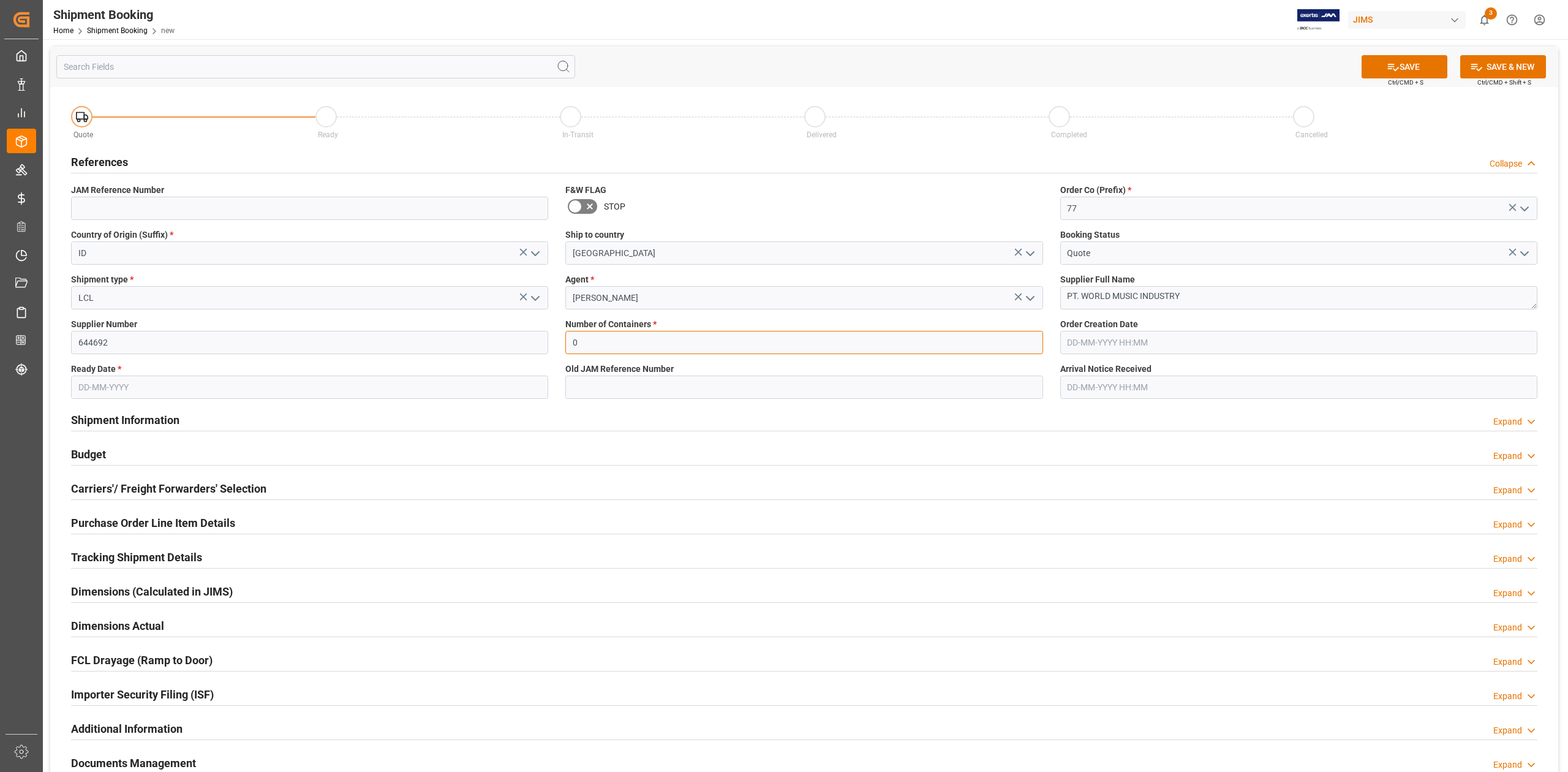
type input "0"
click at [419, 390] on input "text" at bounding box center [310, 386] width 477 height 23
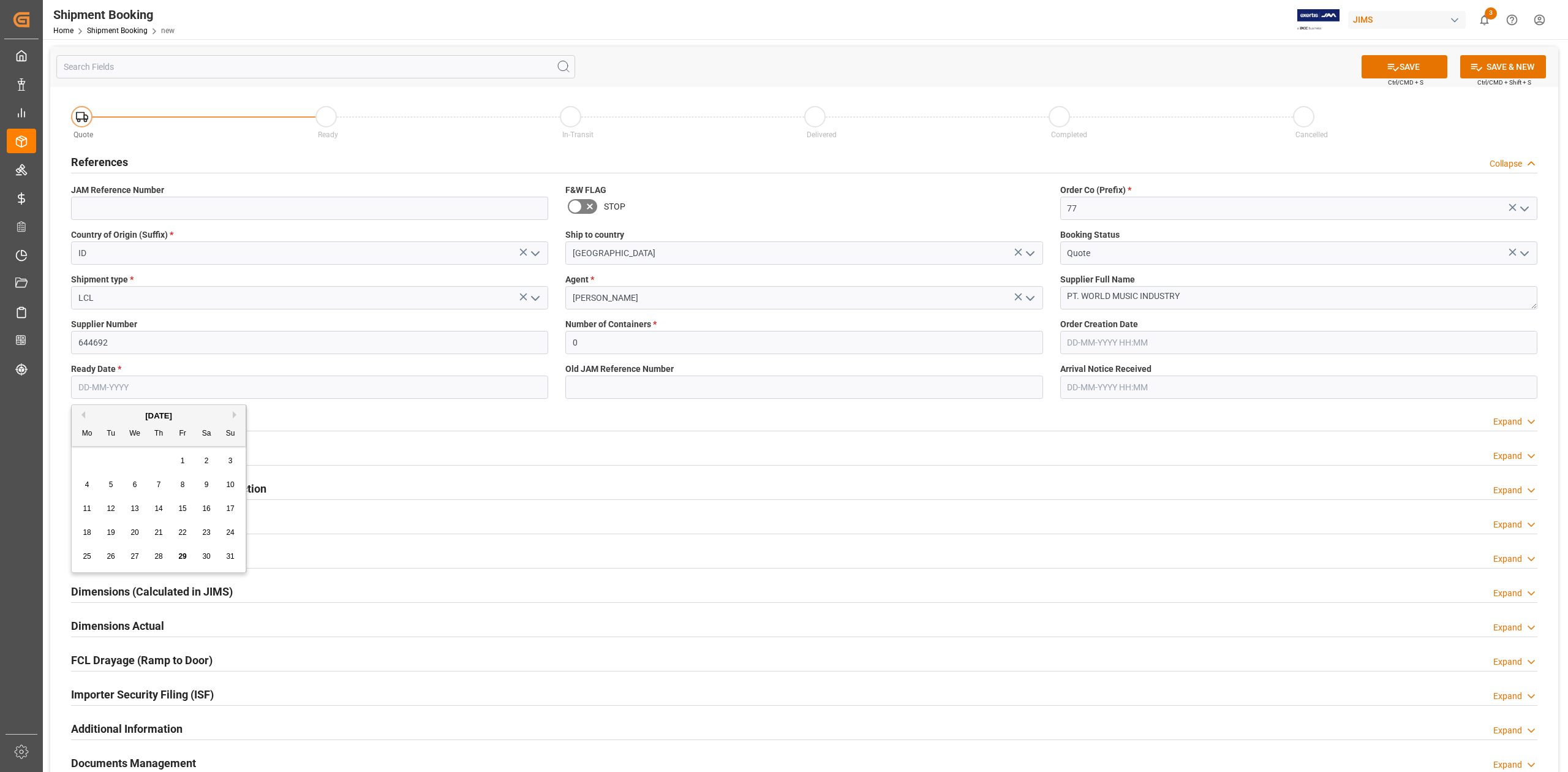
click at [158, 385] on input "text" at bounding box center [310, 386] width 477 height 23
type input "[DATE]"
click at [1400, 67] on button "SAVE" at bounding box center [1403, 66] width 86 height 23
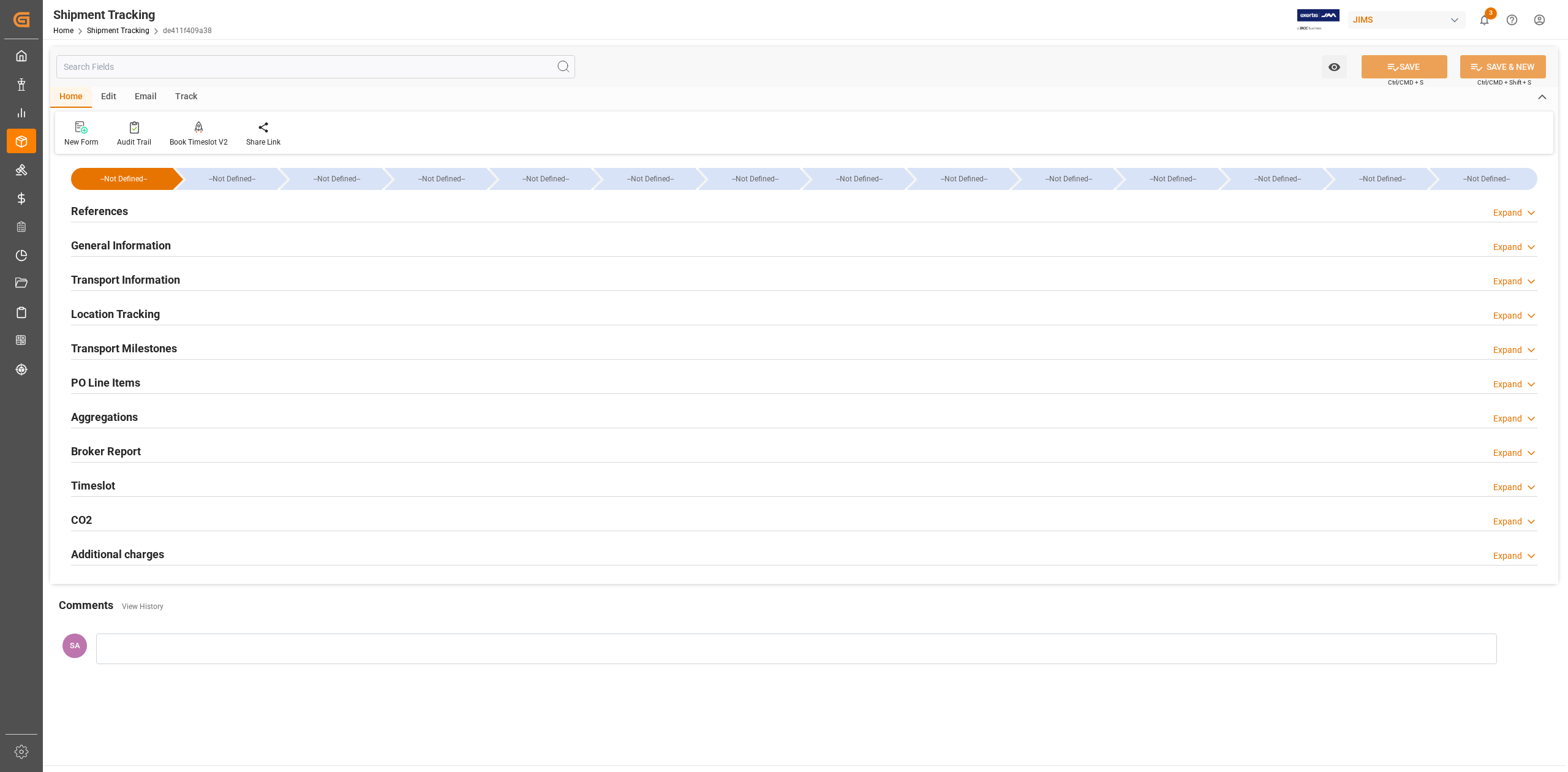
type input "[DATE] 00:00"
type input "[DATE] 13:47"
type input "[DATE] 00:01"
type input "[DATE] 23:47"
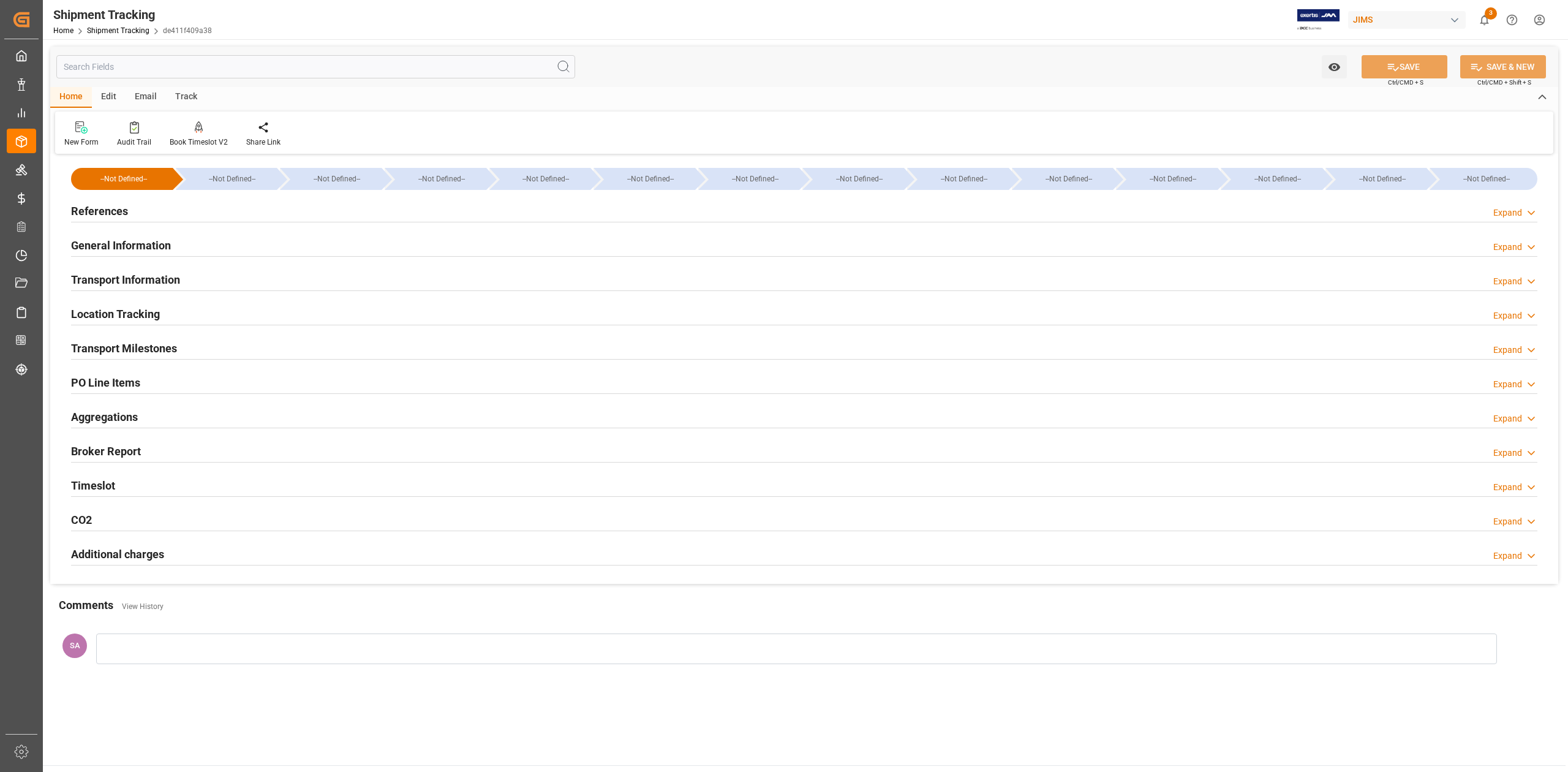
type input "[DATE]"
type input "[DATE] 06:27"
click at [167, 344] on h2 "Transport Milestones" at bounding box center [124, 347] width 106 height 16
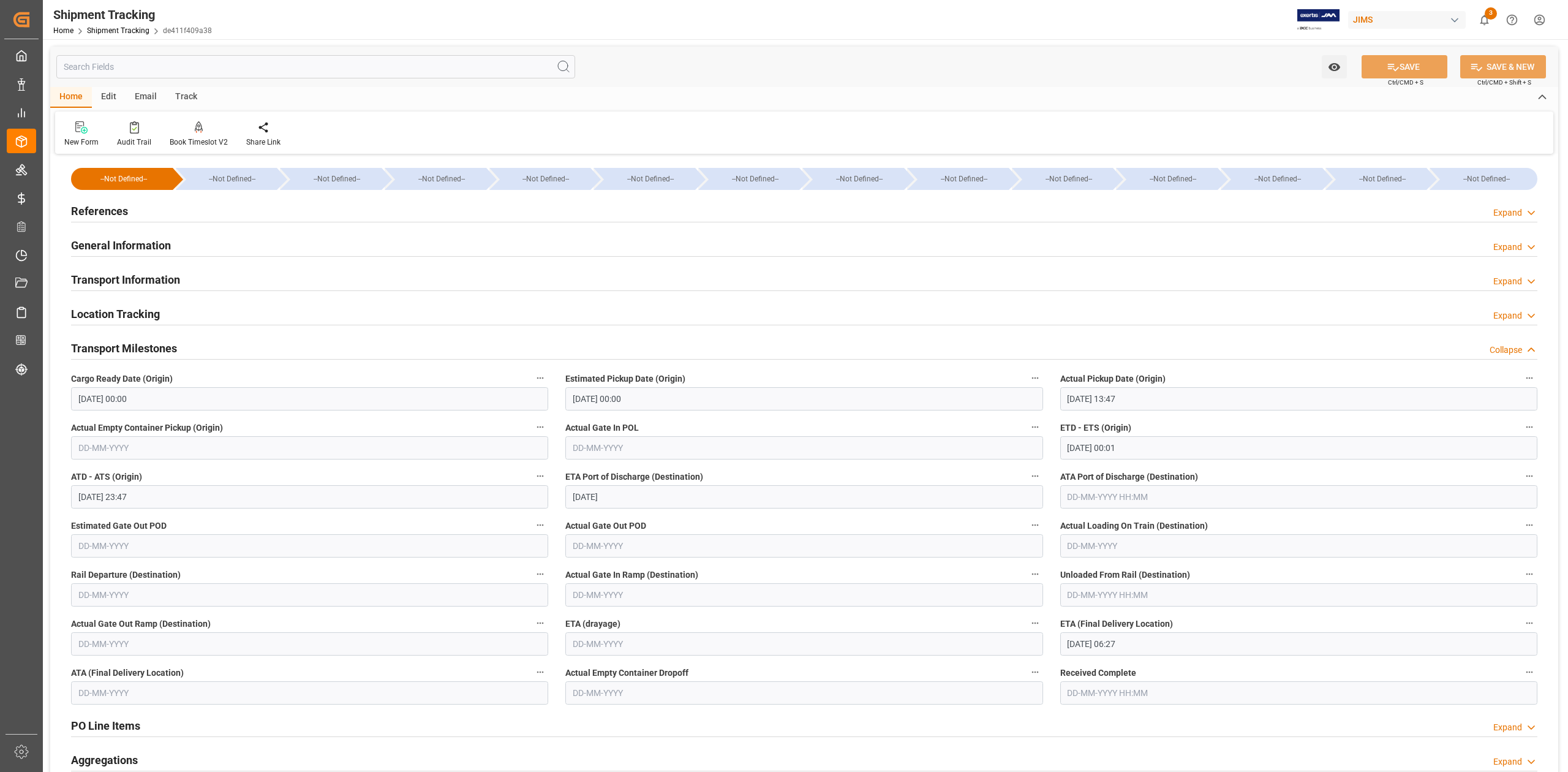
click at [149, 352] on h2 "Transport Milestones" at bounding box center [124, 347] width 106 height 16
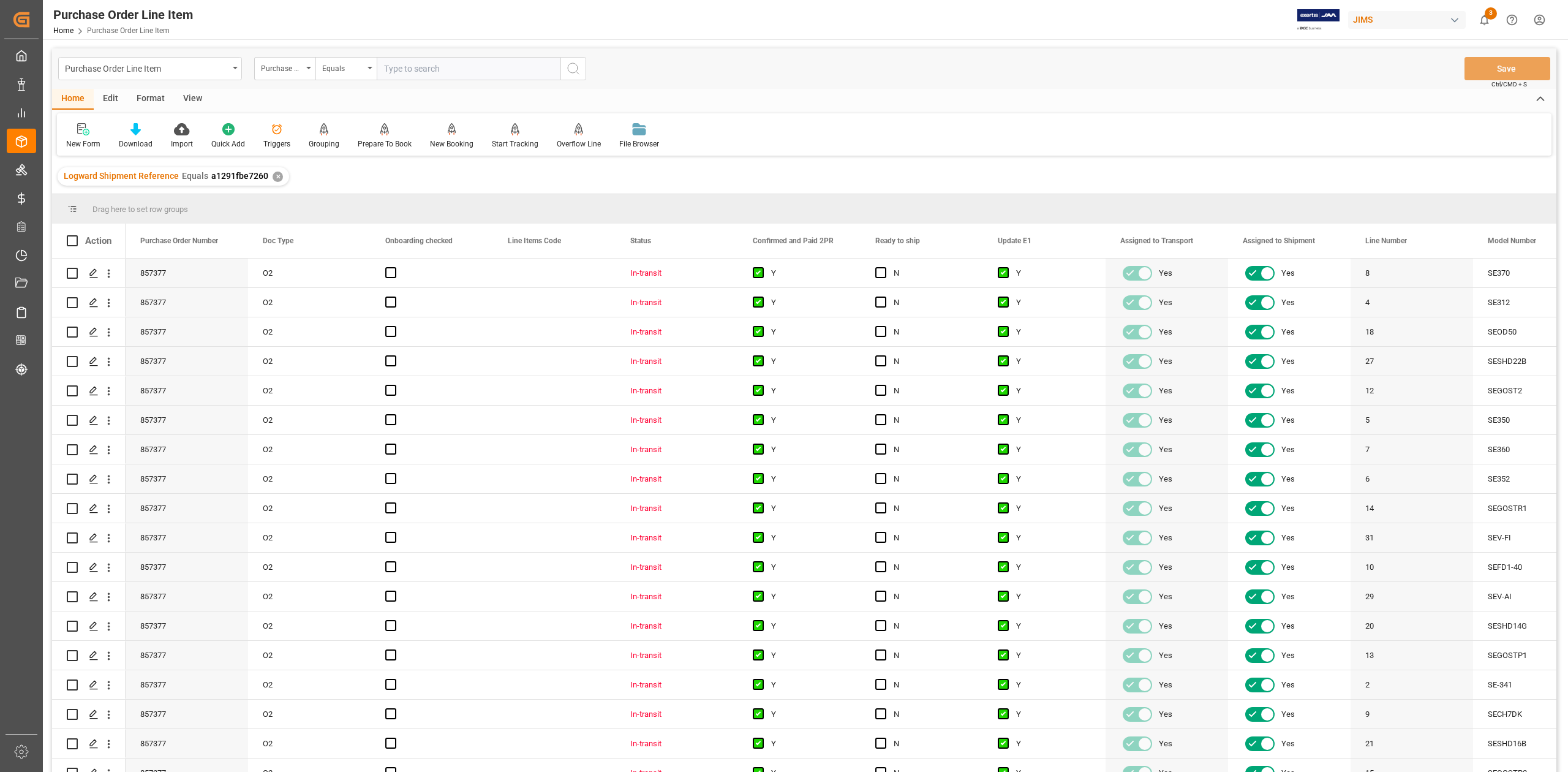
click at [188, 99] on div "View" at bounding box center [193, 99] width 37 height 21
click at [135, 132] on icon at bounding box center [139, 129] width 12 height 12
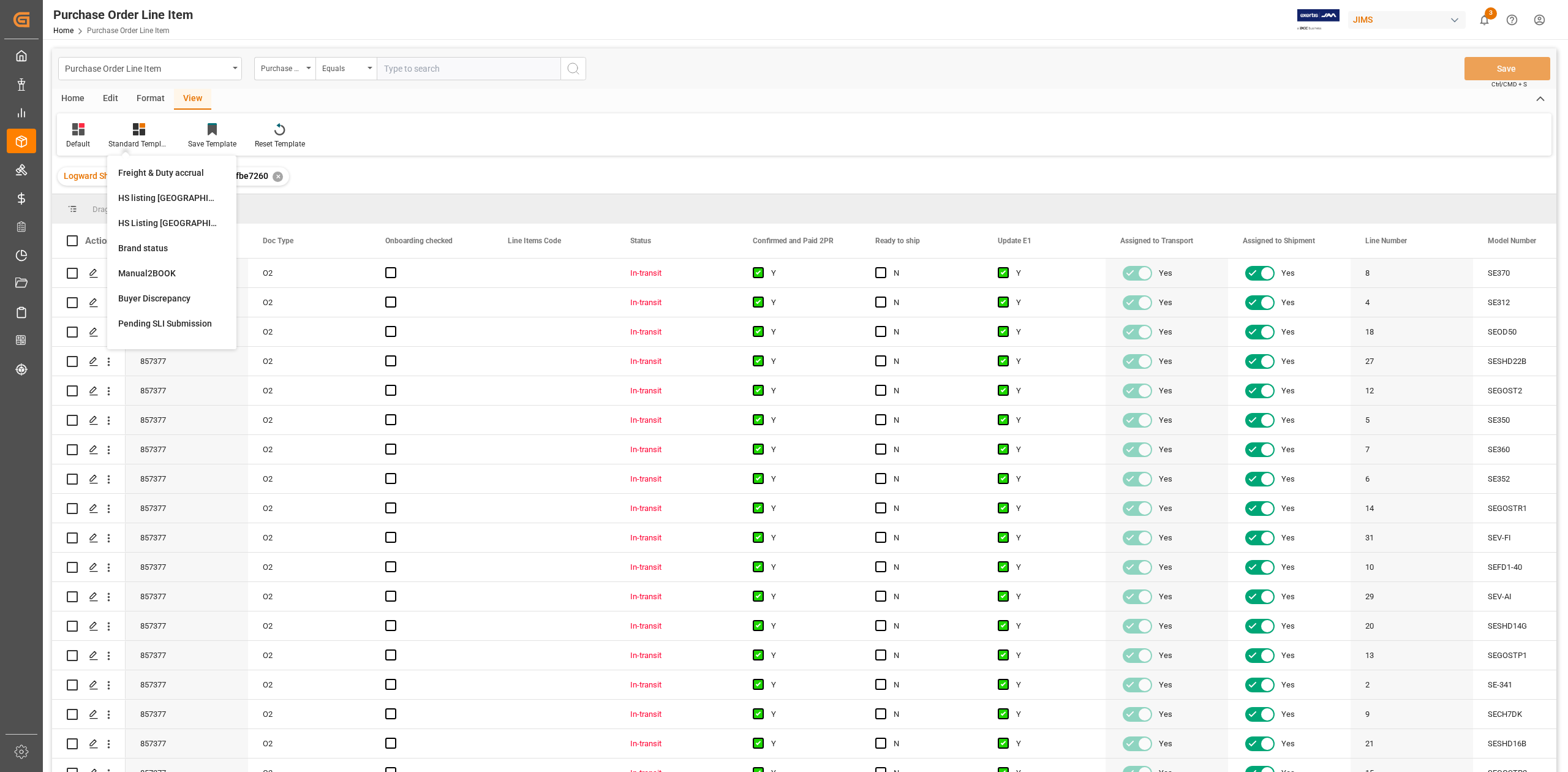
click at [160, 219] on div "HS Listing CANADA" at bounding box center [171, 223] width 107 height 13
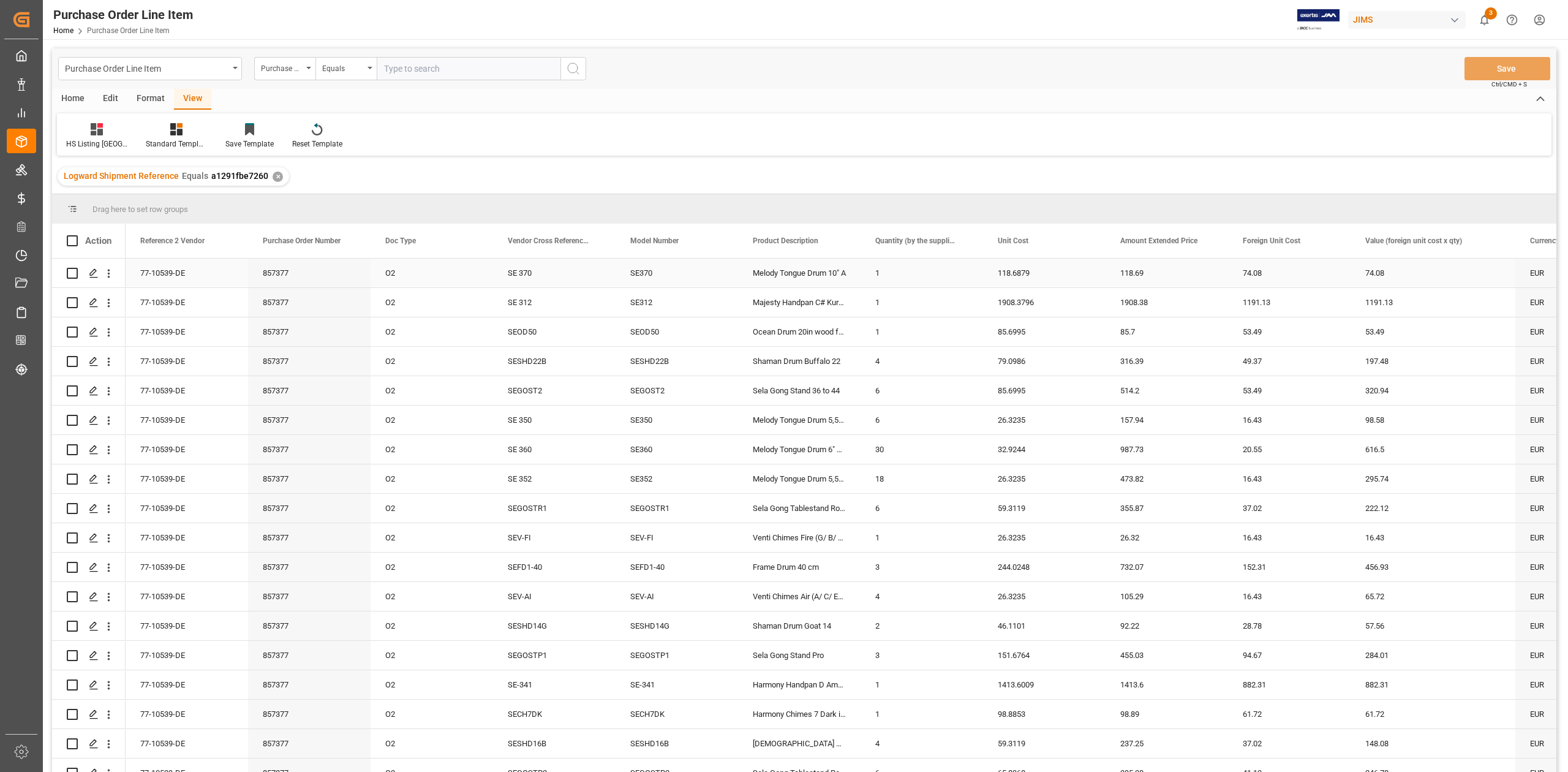
click at [167, 270] on div "77-10539-DE" at bounding box center [187, 273] width 122 height 29
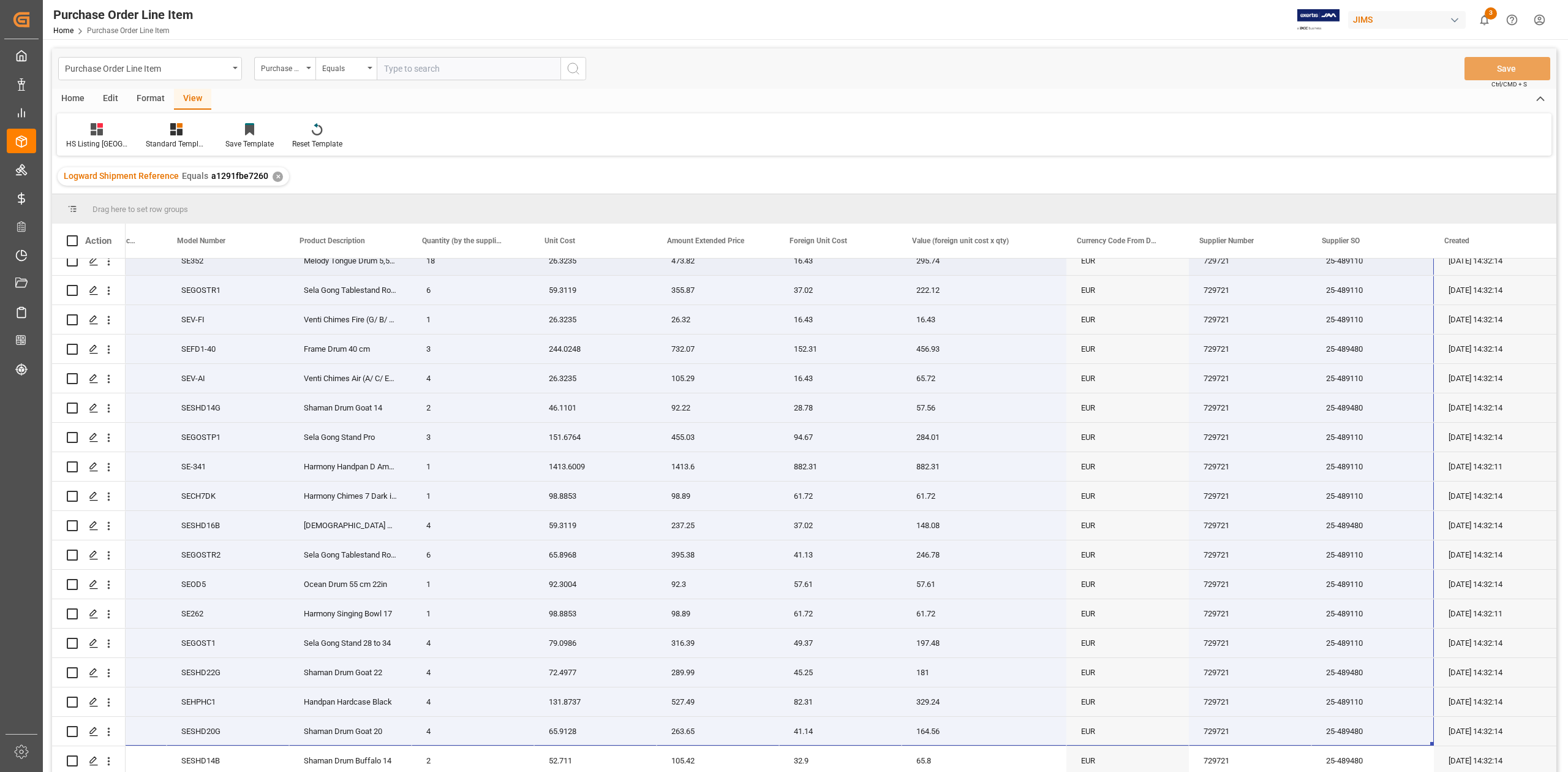
scroll to position [307, 0]
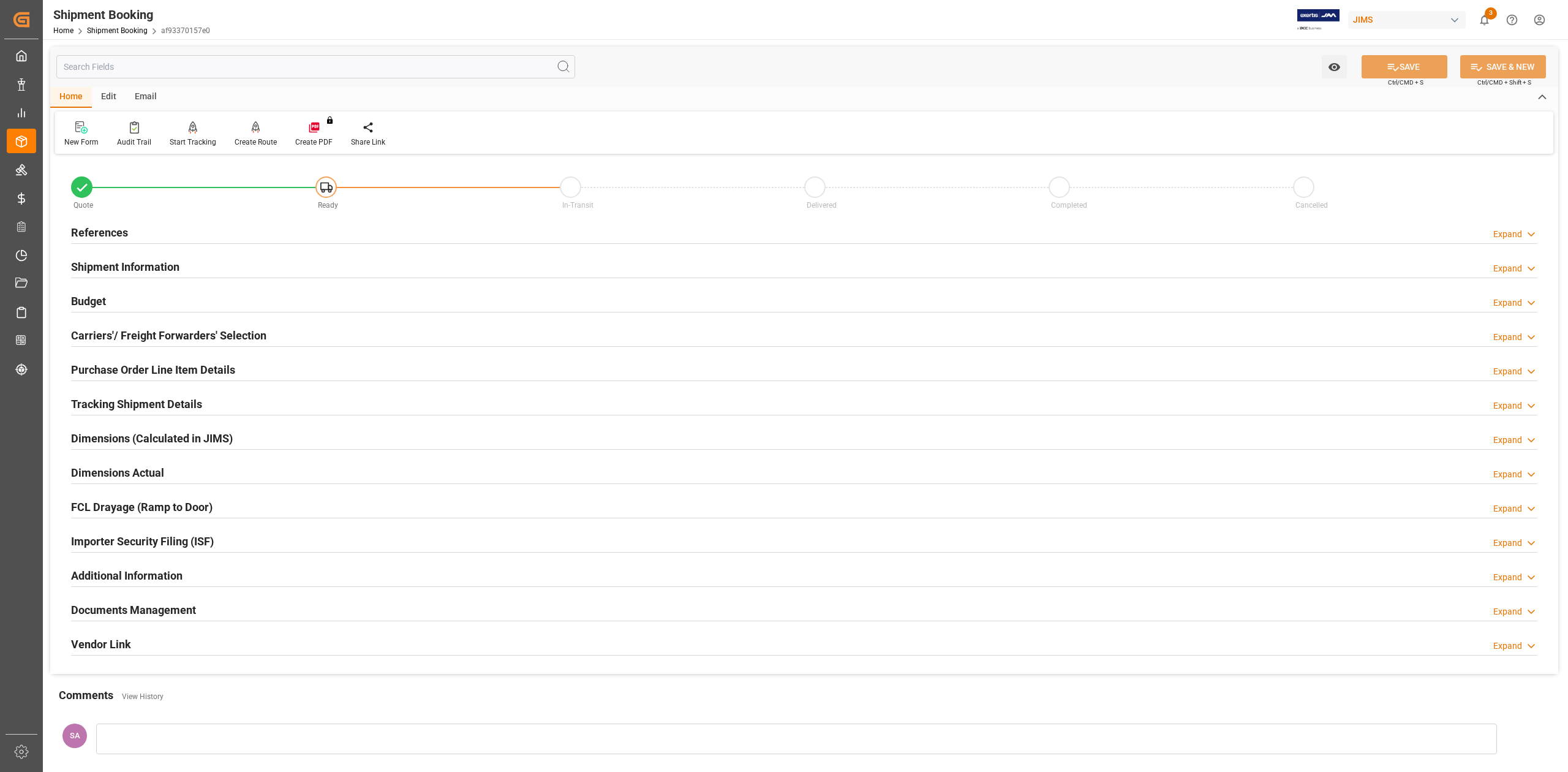
click at [121, 232] on h2 "References" at bounding box center [99, 232] width 57 height 16
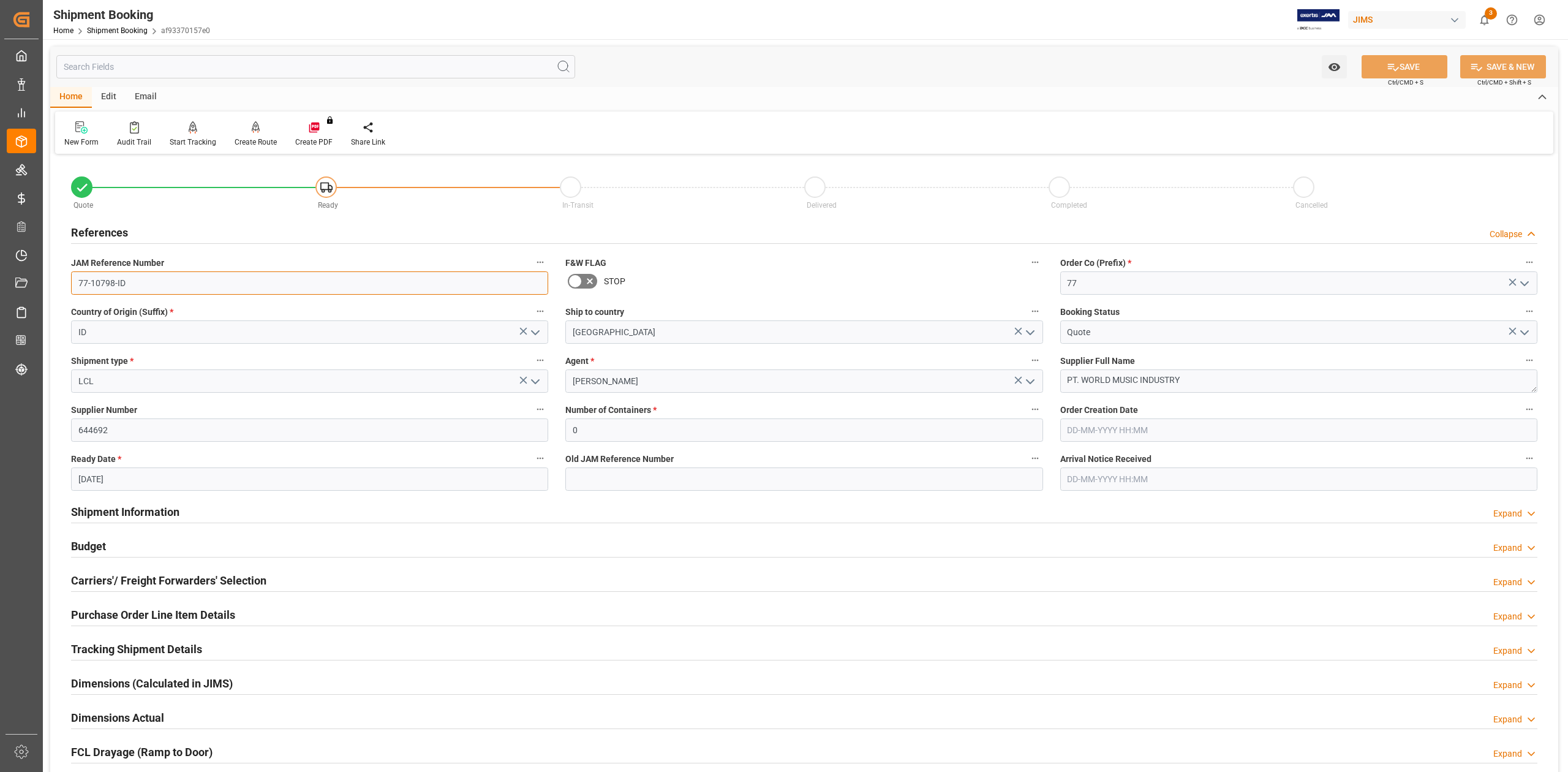
click at [146, 278] on input "77-10798-ID" at bounding box center [310, 283] width 477 height 23
click at [121, 431] on input "644692" at bounding box center [310, 430] width 477 height 23
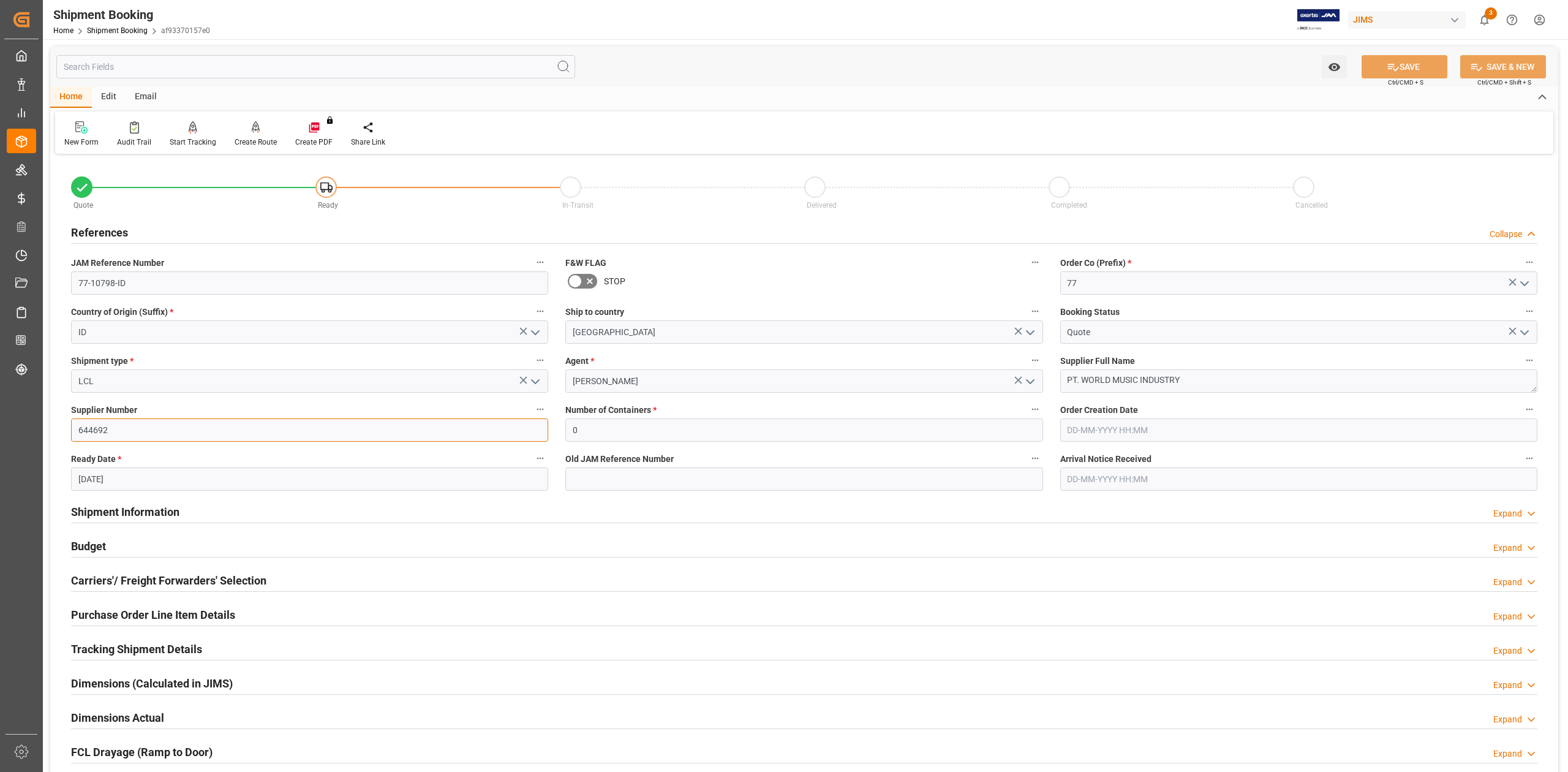
click at [121, 431] on input "644692" at bounding box center [310, 430] width 477 height 23
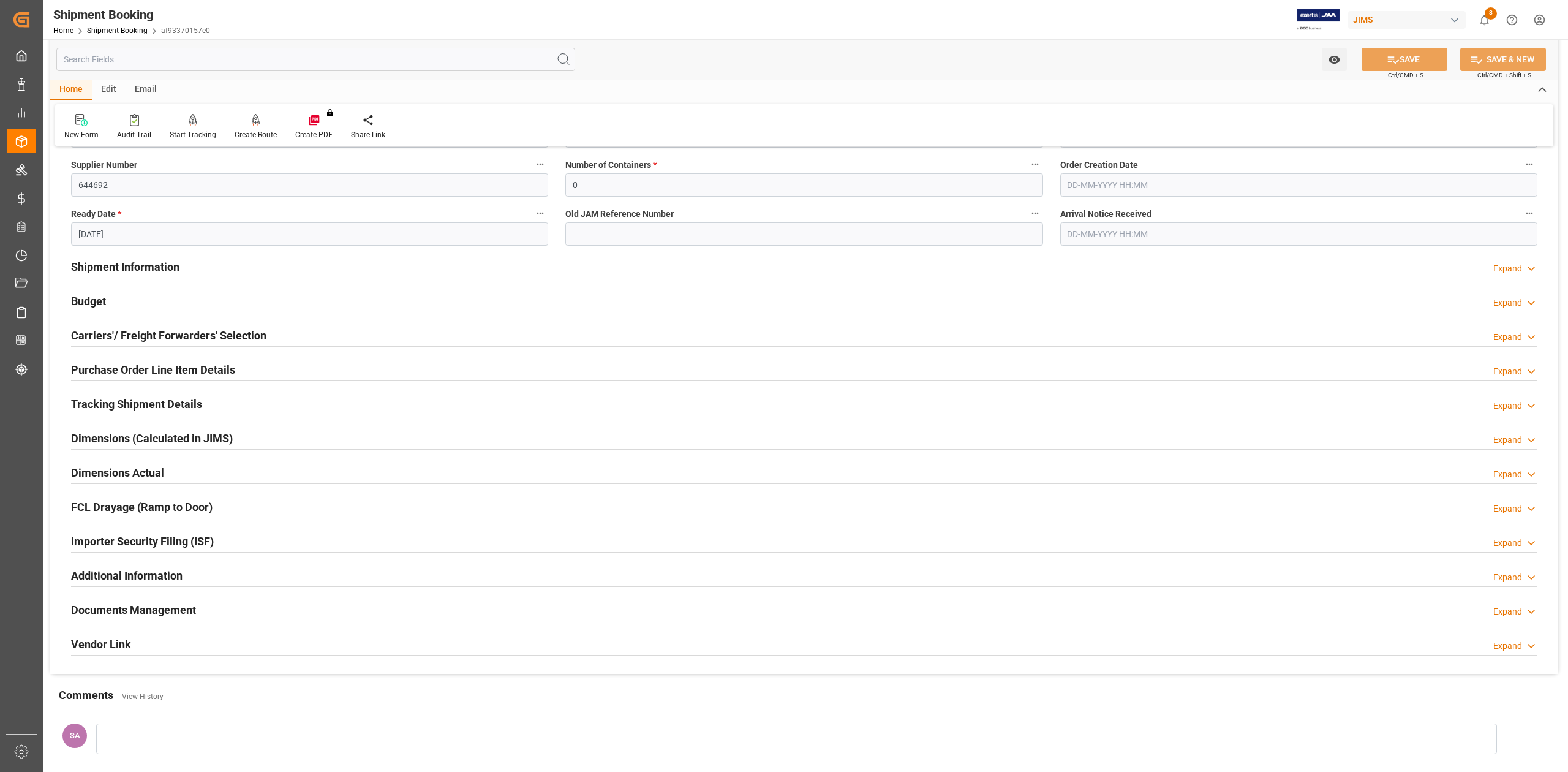
scroll to position [395, 0]
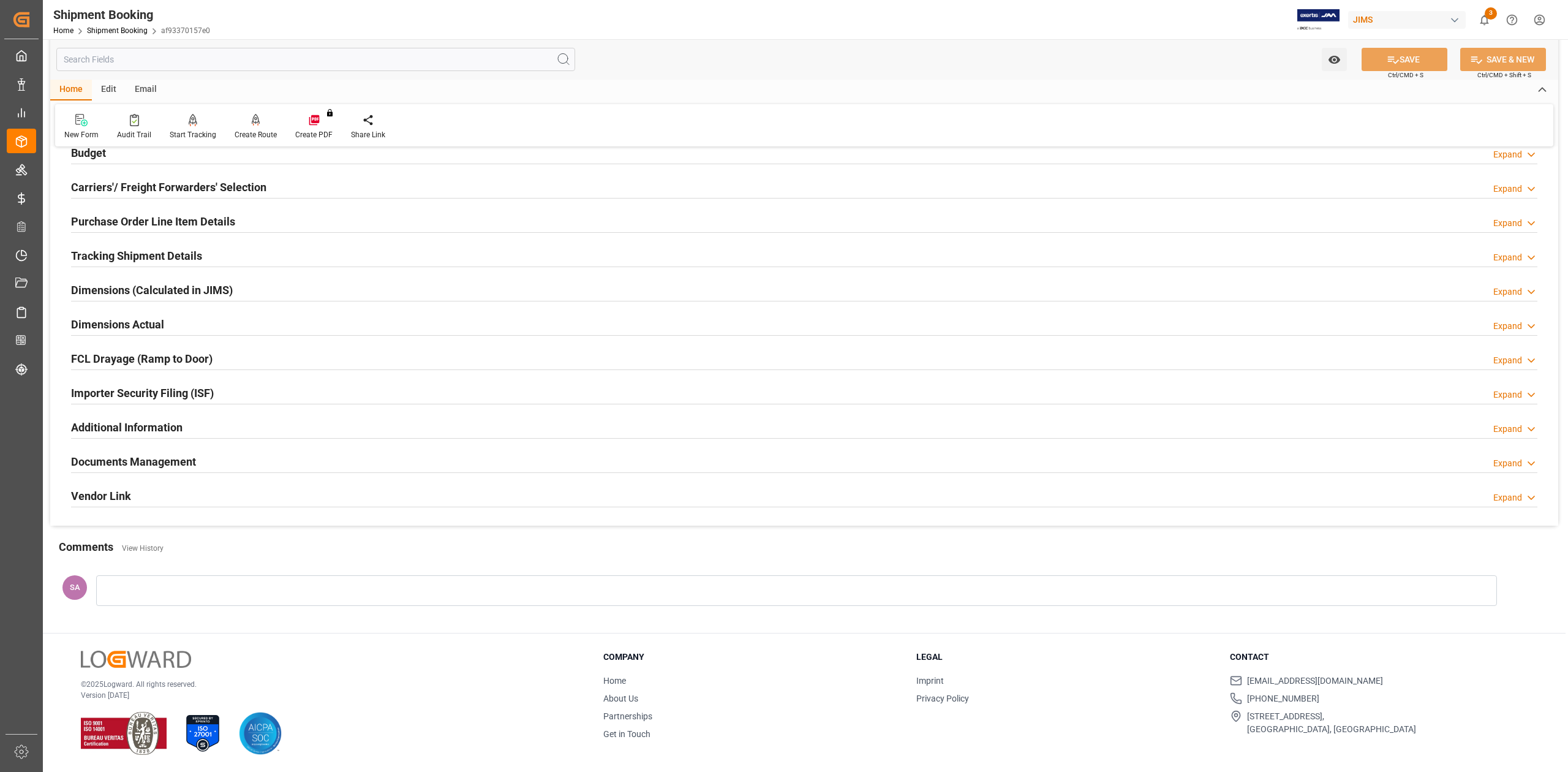
click at [177, 463] on h2 "Documents Management" at bounding box center [133, 461] width 125 height 16
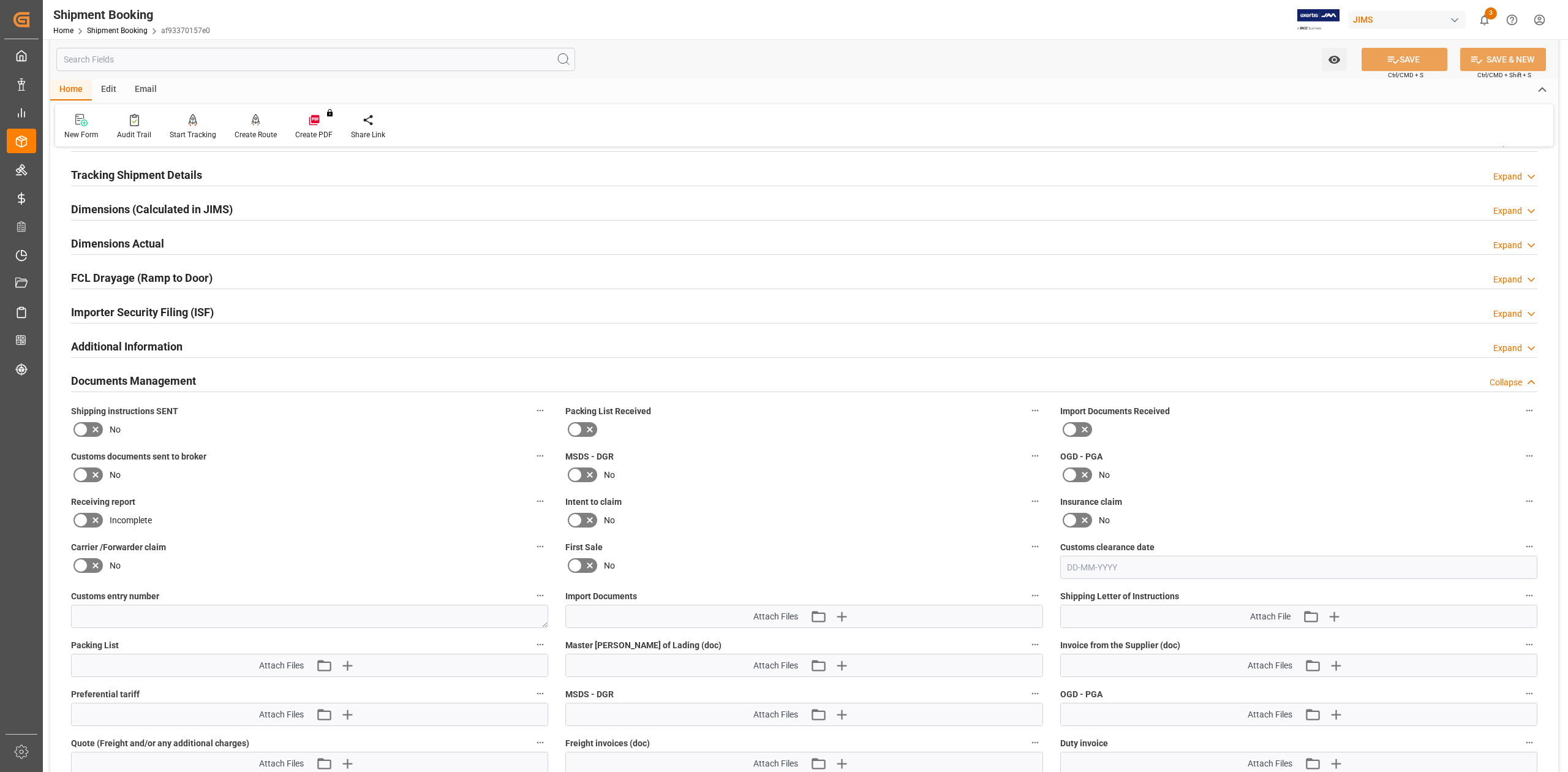
scroll to position [640, 0]
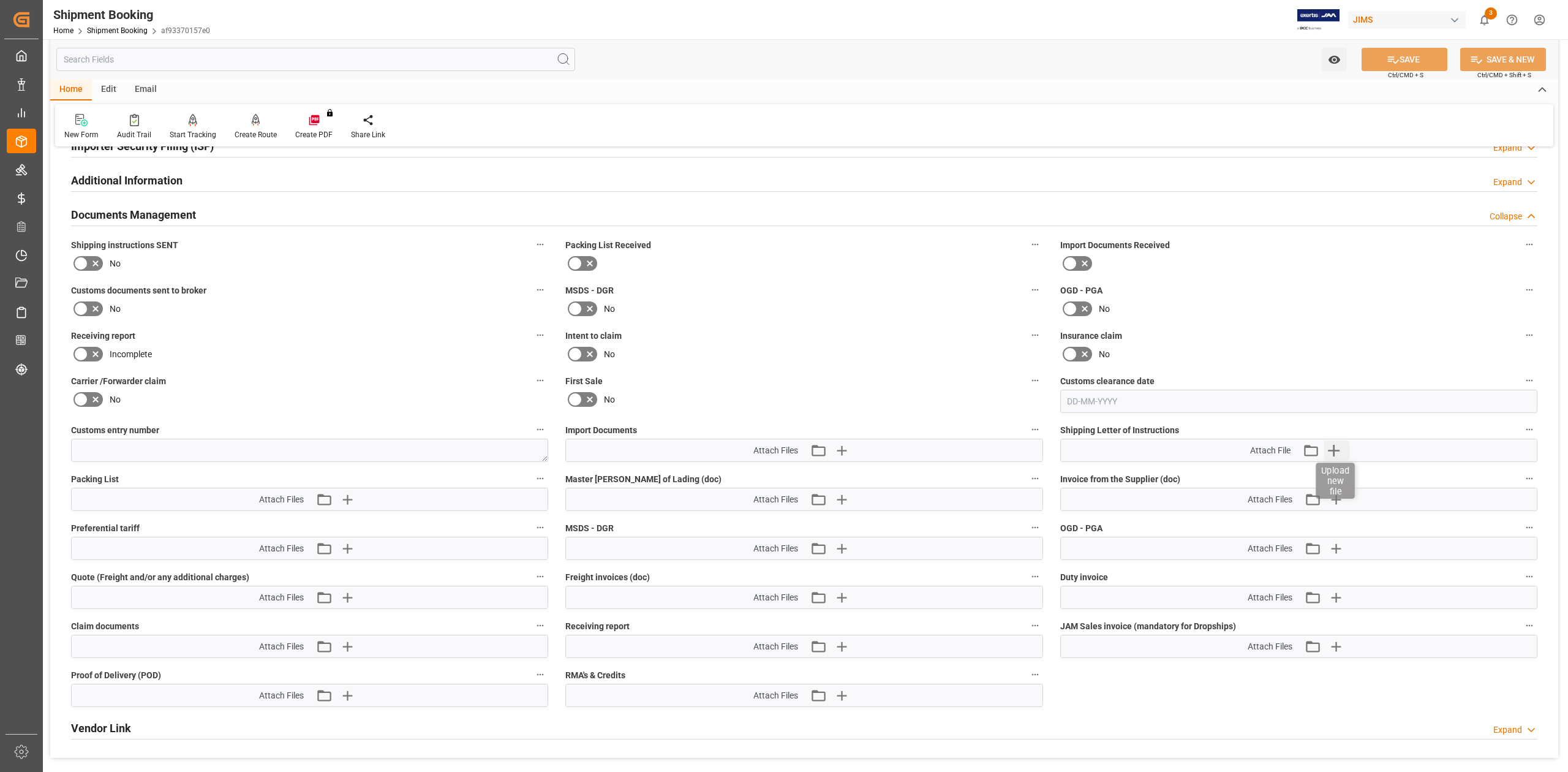
click at [1339, 452] on icon "button" at bounding box center [1333, 450] width 20 height 20
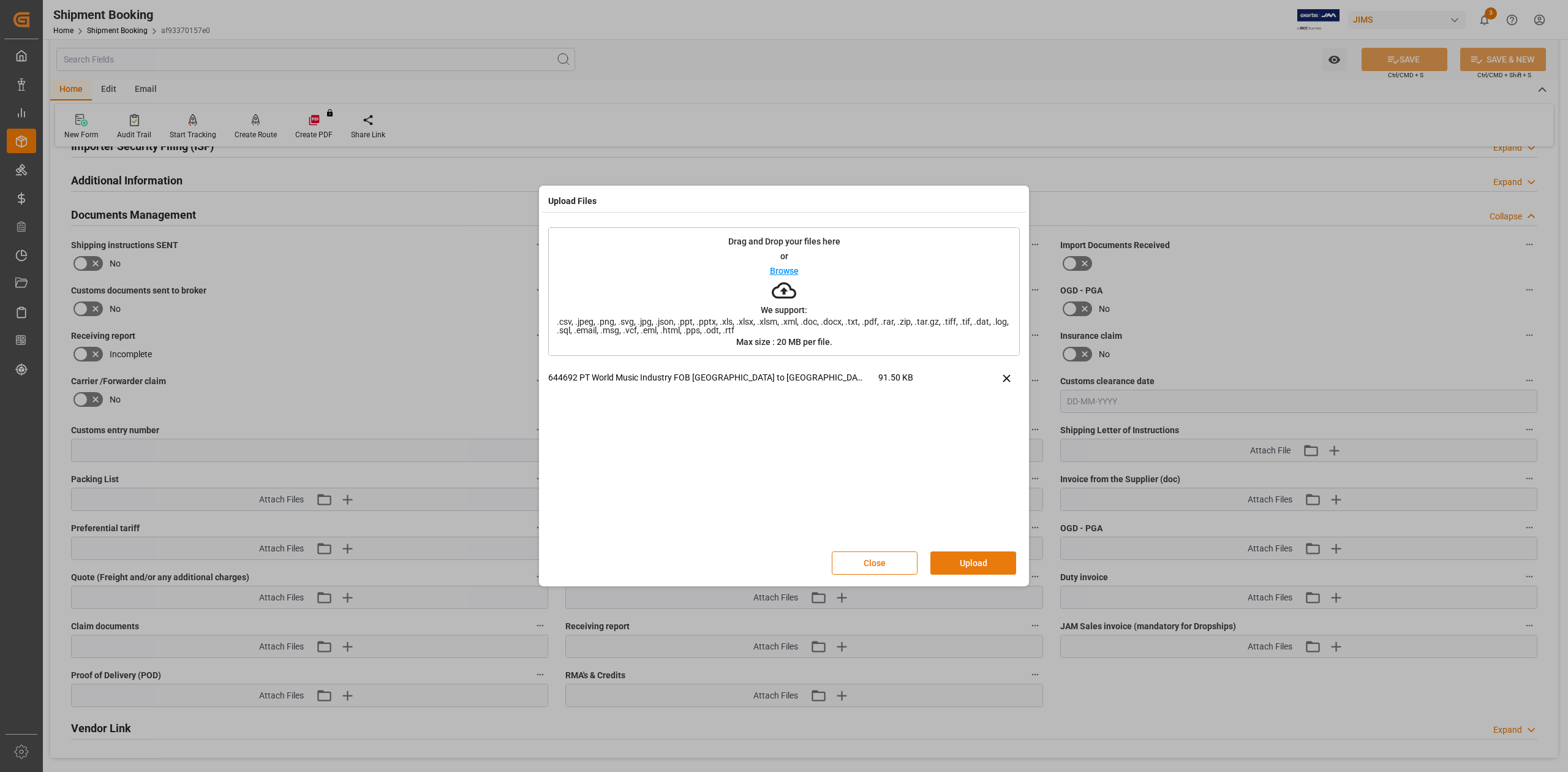
click at [959, 565] on button "Upload" at bounding box center [973, 562] width 86 height 23
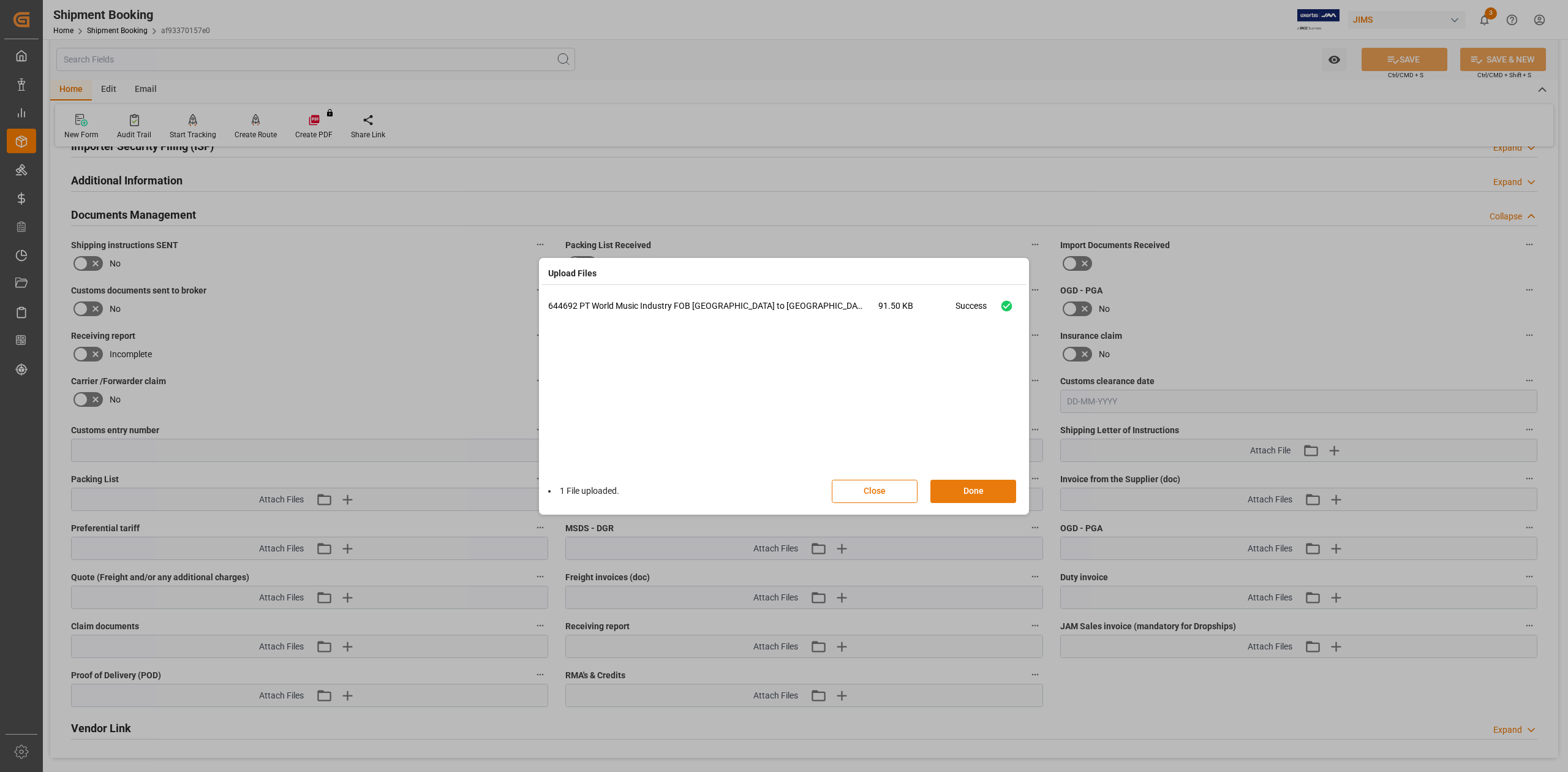
click at [979, 491] on button "Done" at bounding box center [973, 491] width 86 height 23
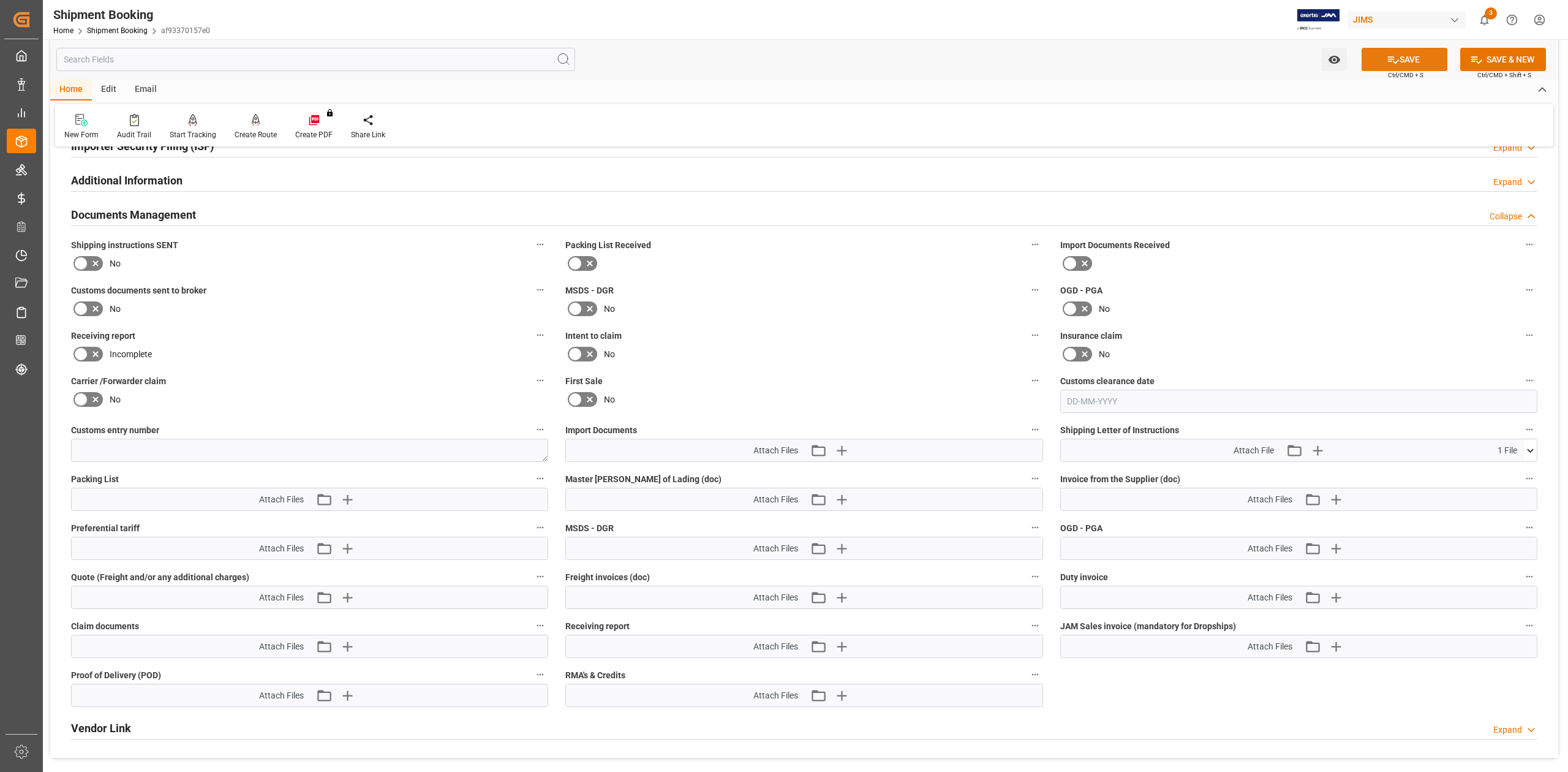
click at [1414, 54] on button "SAVE" at bounding box center [1403, 59] width 86 height 23
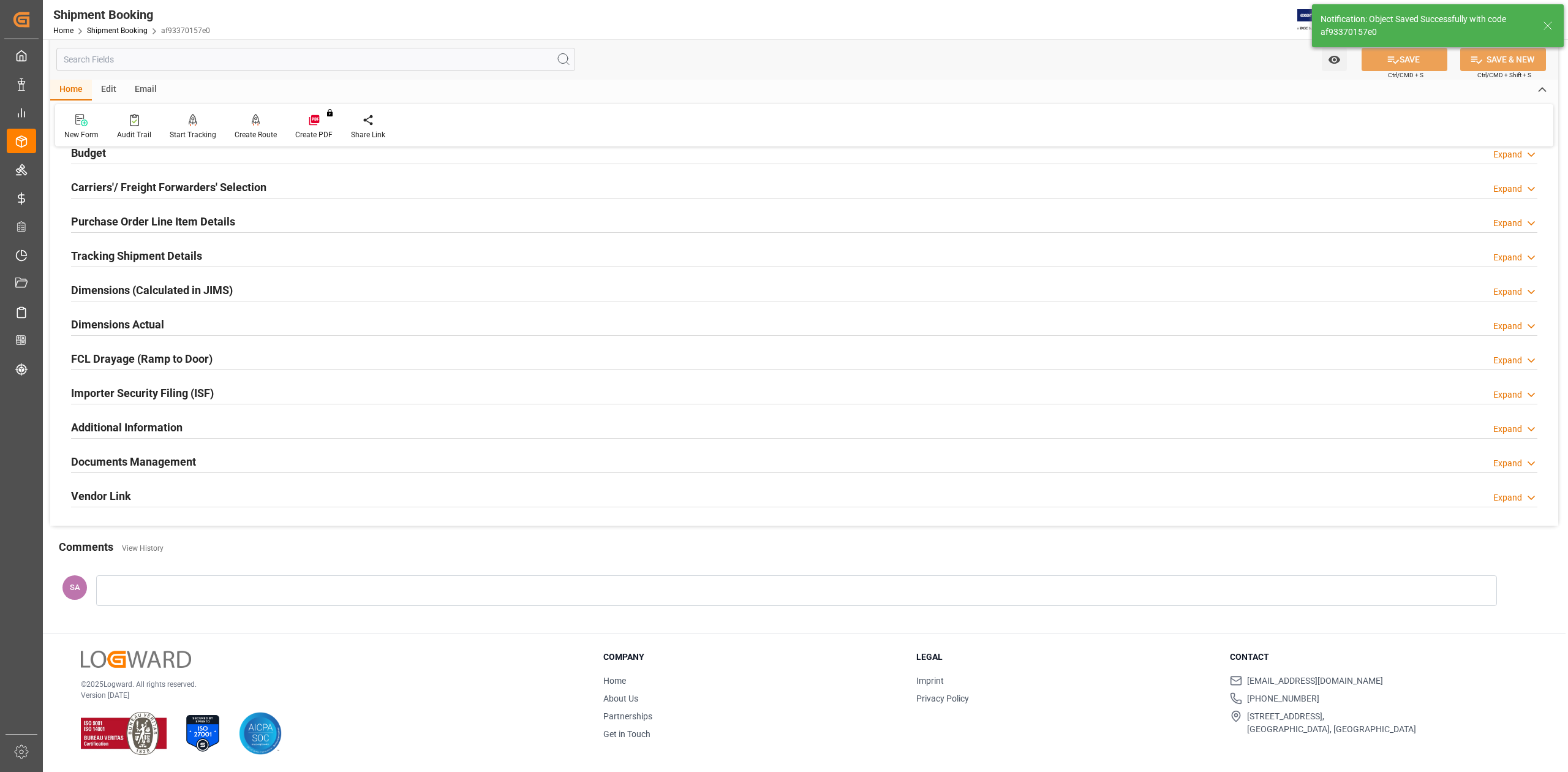
scroll to position [150, 0]
drag, startPoint x: 161, startPoint y: 465, endPoint x: 229, endPoint y: 465, distance: 68.0
click at [161, 465] on h2 "Documents Management" at bounding box center [133, 461] width 125 height 16
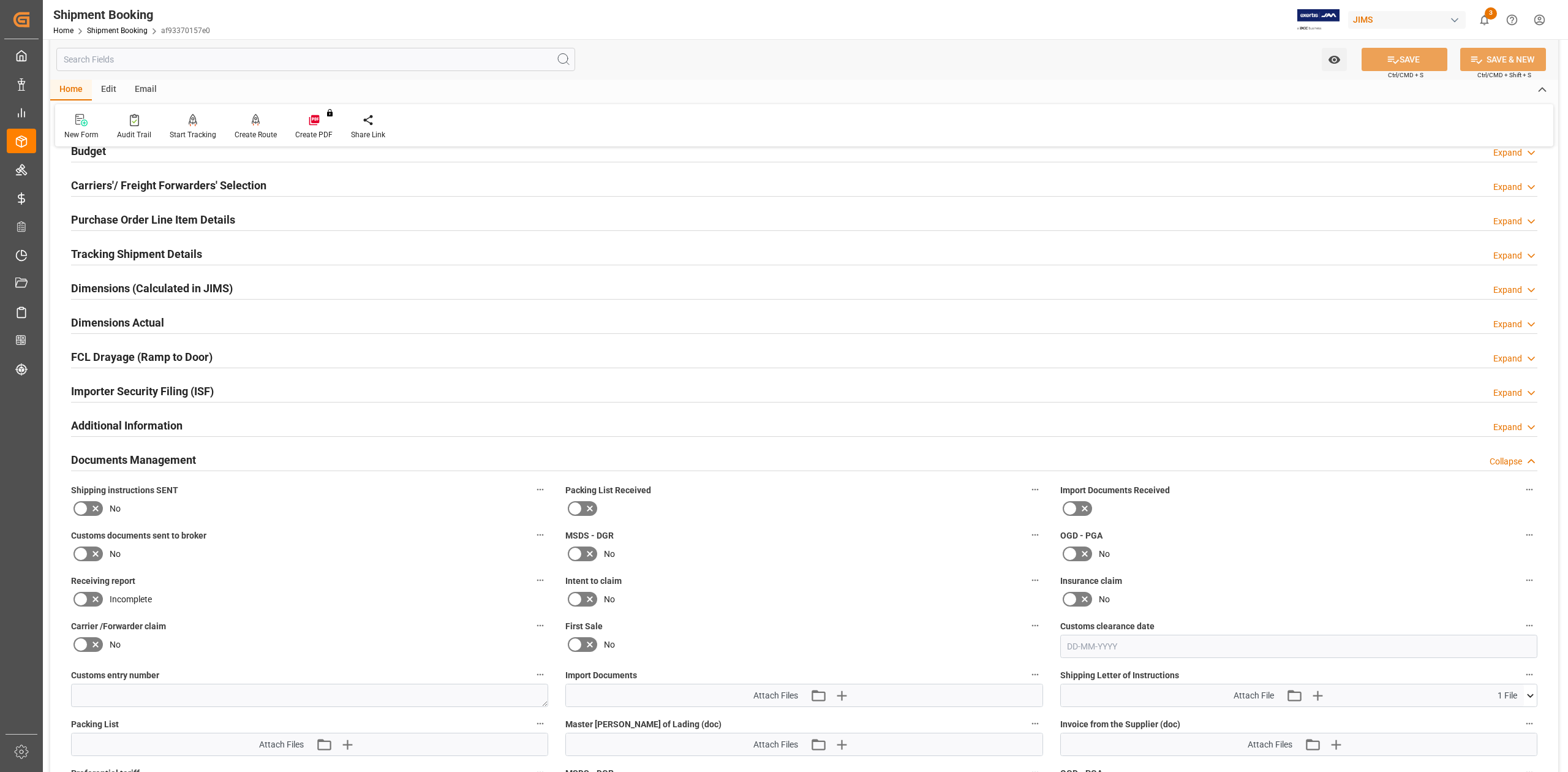
scroll to position [395, 0]
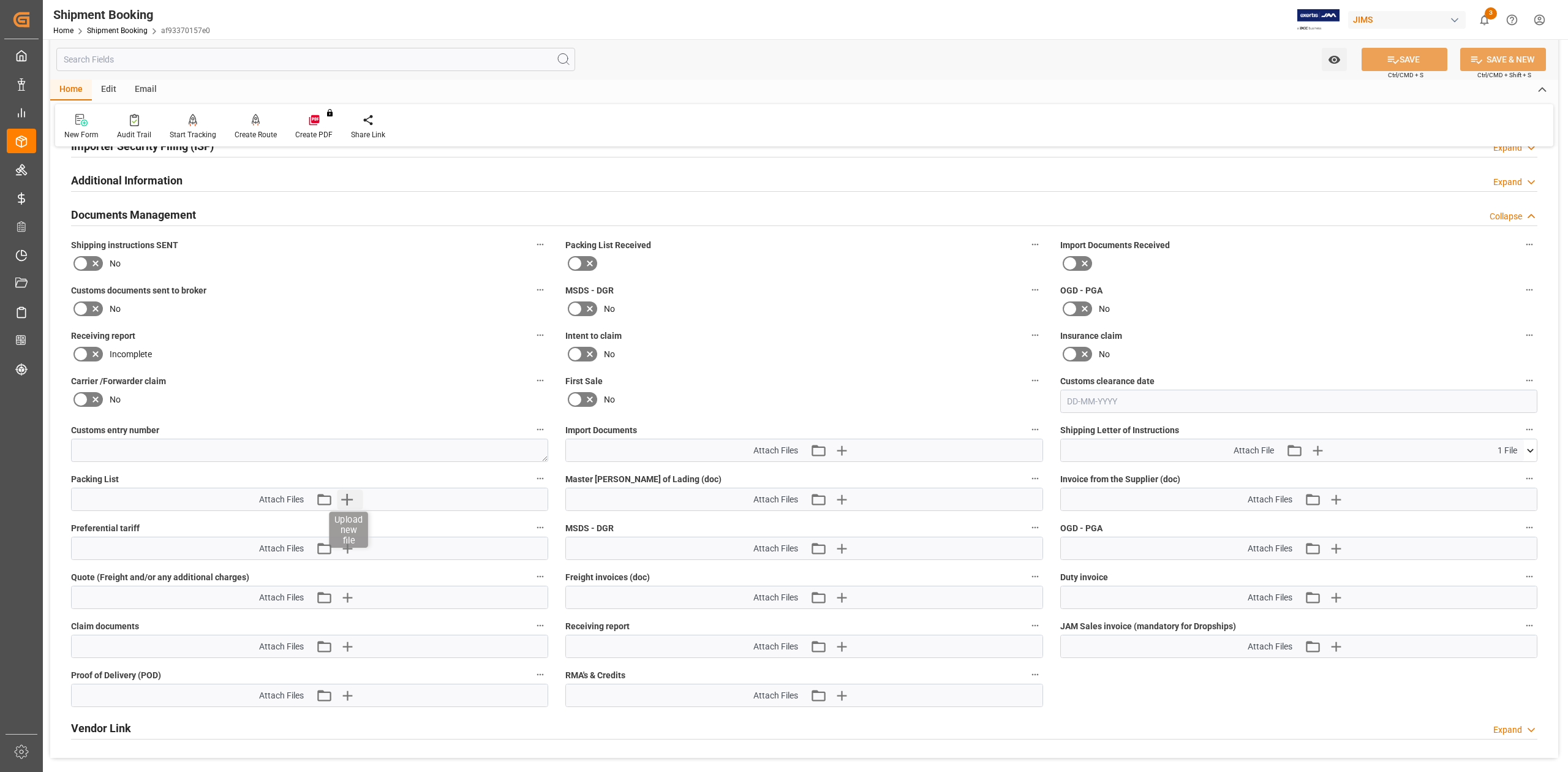
click at [346, 507] on icon "button" at bounding box center [346, 499] width 20 height 20
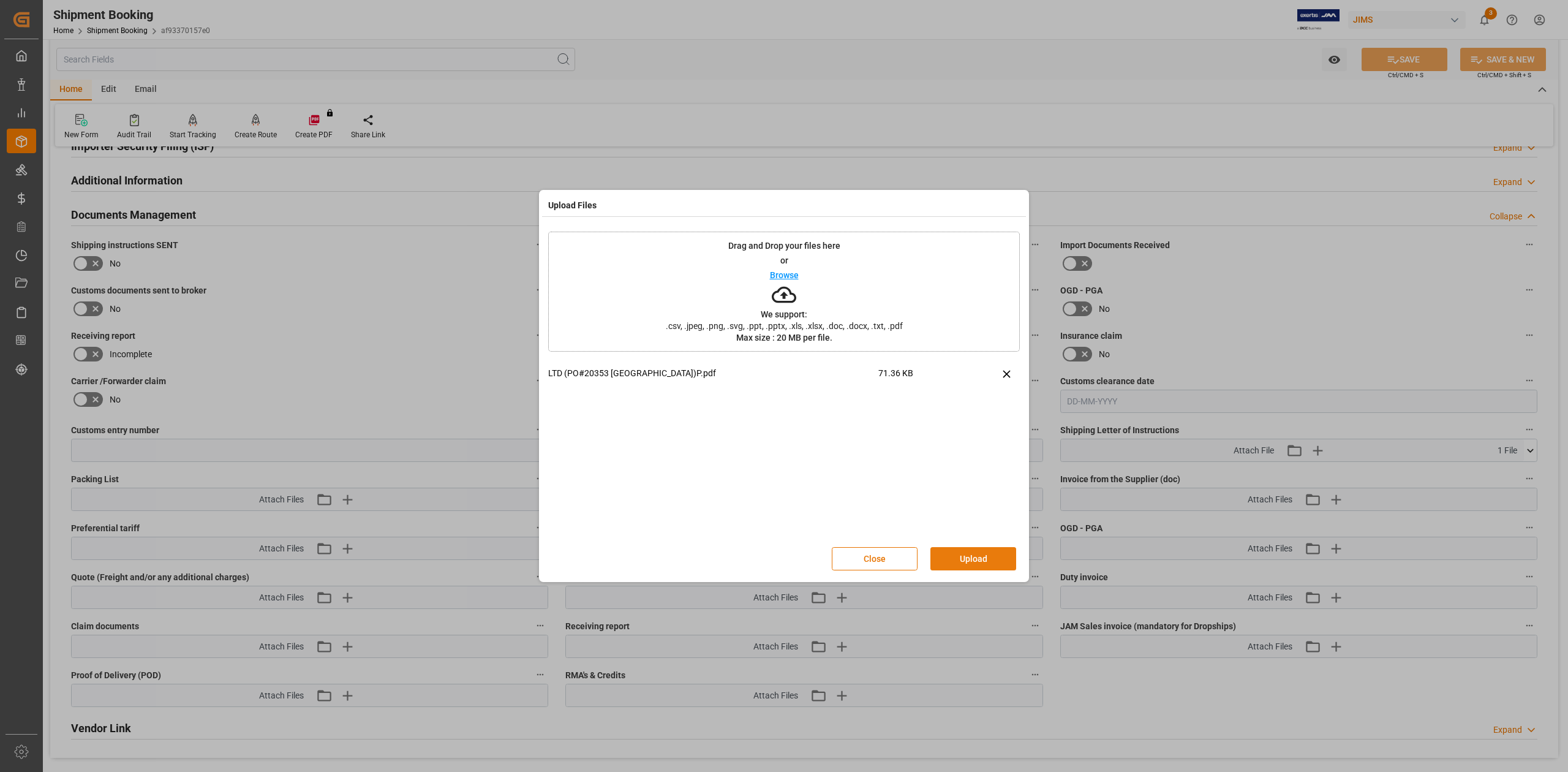
click at [951, 559] on button "Upload" at bounding box center [973, 558] width 86 height 23
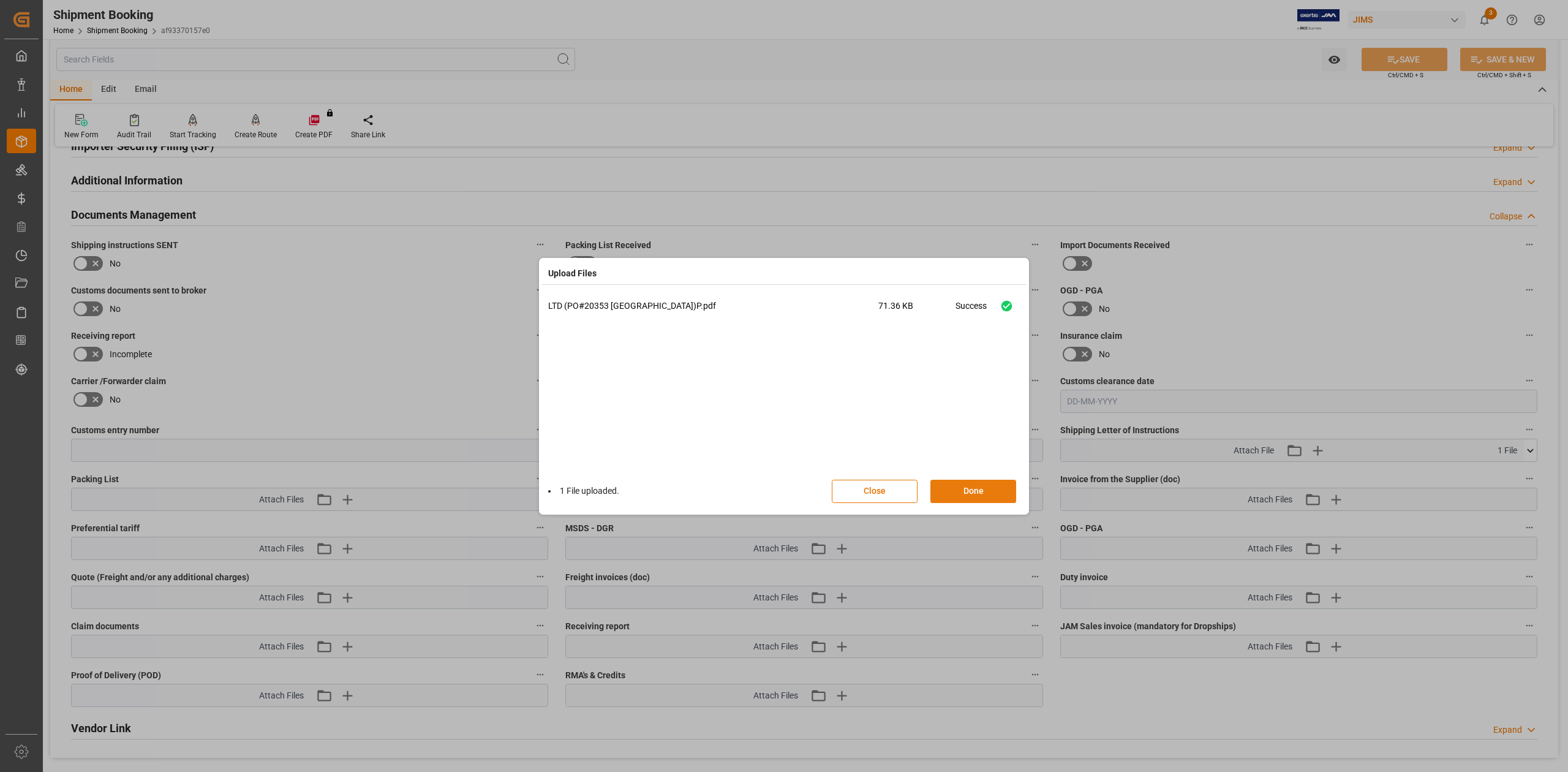
click at [954, 491] on button "Done" at bounding box center [973, 491] width 86 height 23
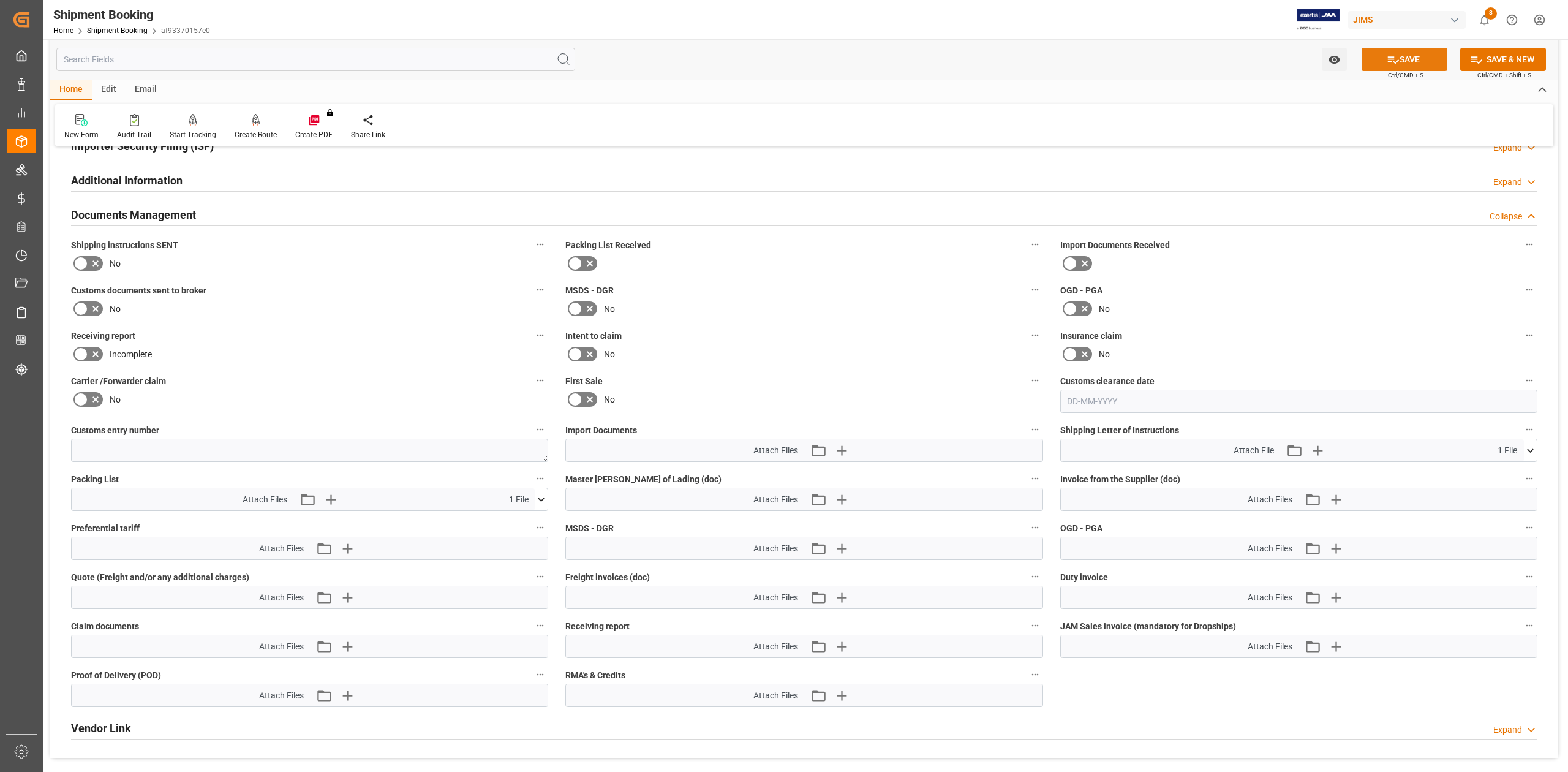
click at [1419, 55] on button "SAVE" at bounding box center [1403, 59] width 86 height 23
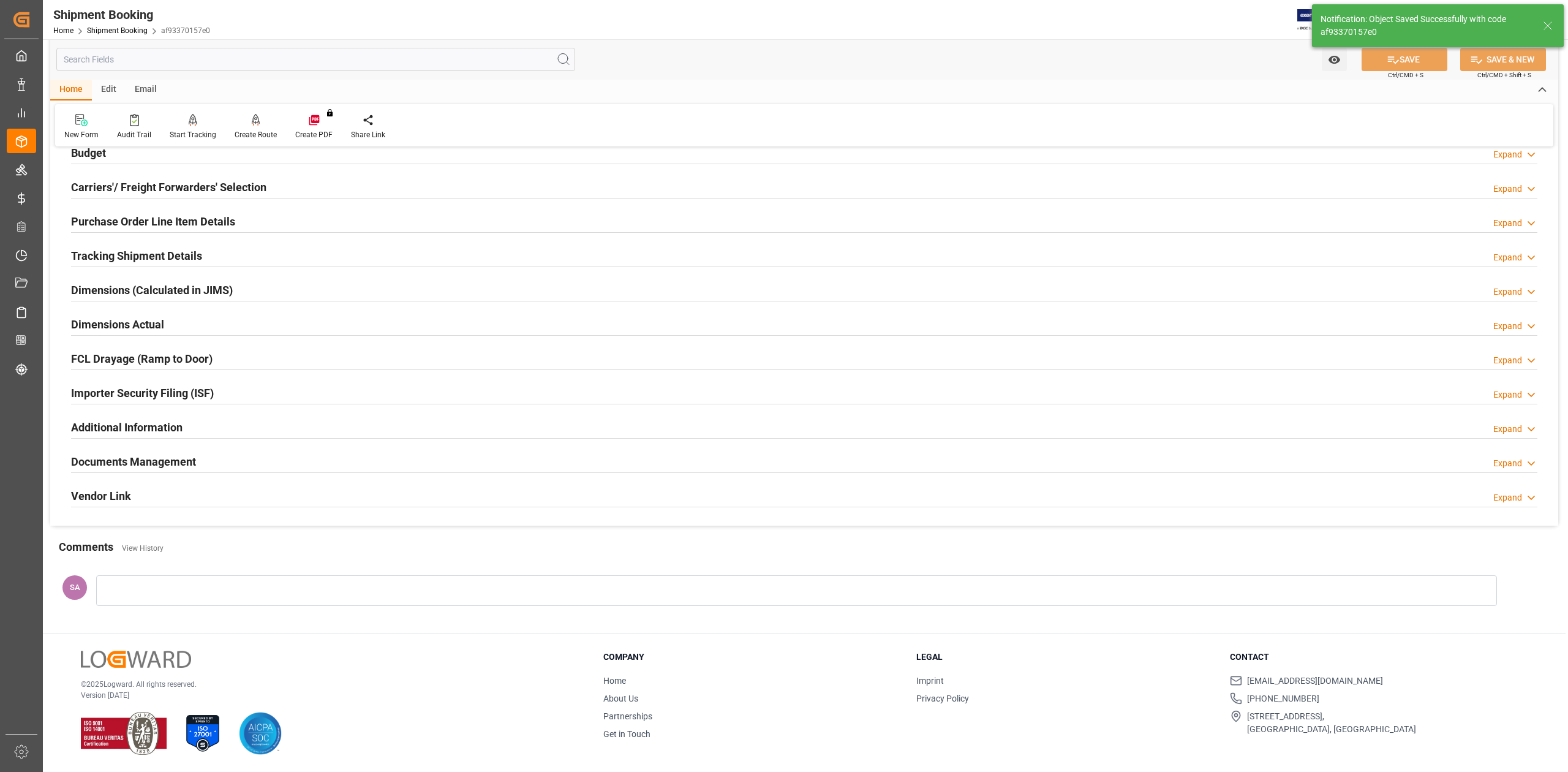
scroll to position [150, 0]
drag, startPoint x: 133, startPoint y: 322, endPoint x: 140, endPoint y: 335, distance: 14.8
click at [133, 322] on h2 "Dimensions Actual" at bounding box center [118, 324] width 93 height 16
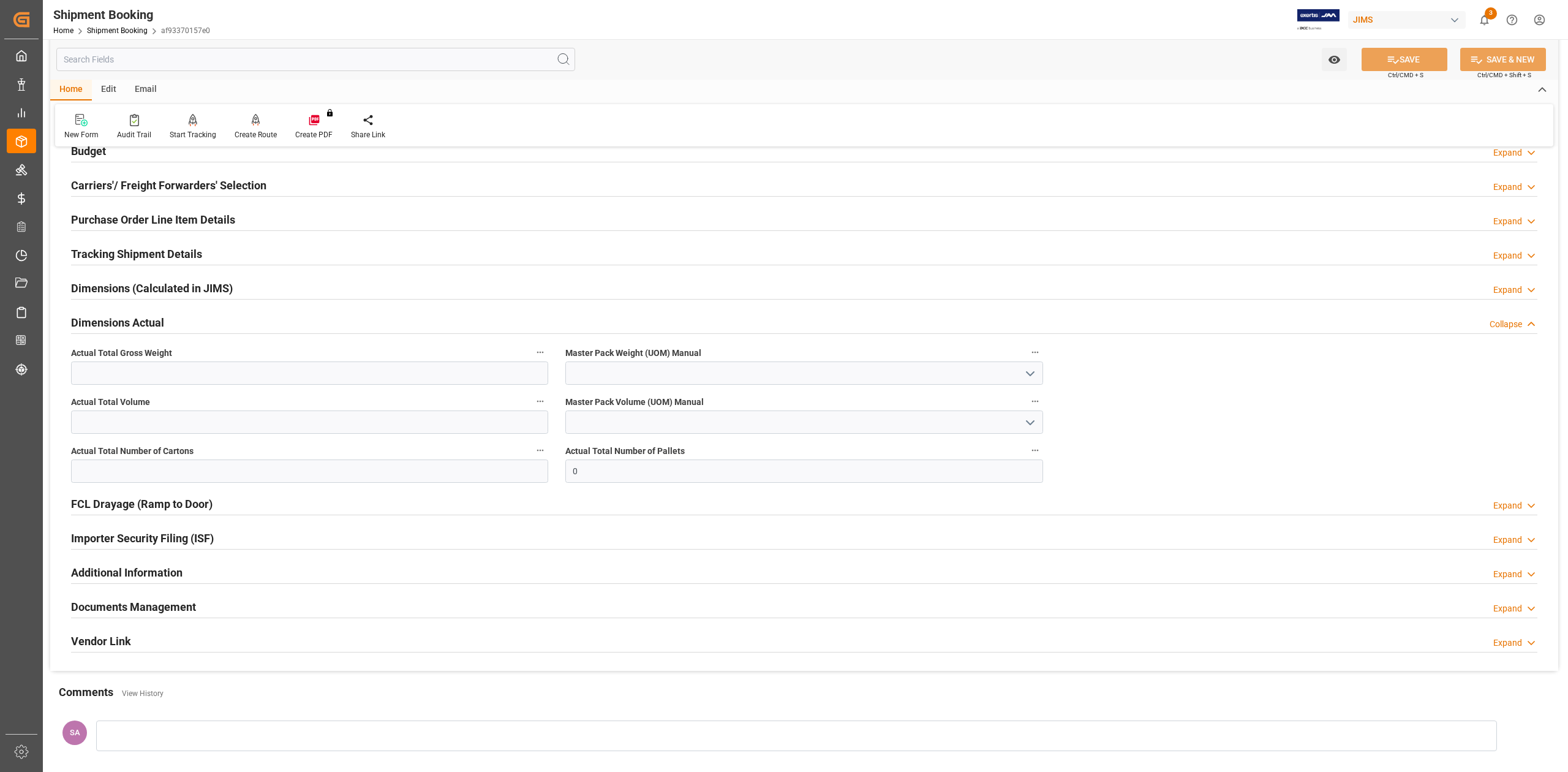
scroll to position [297, 0]
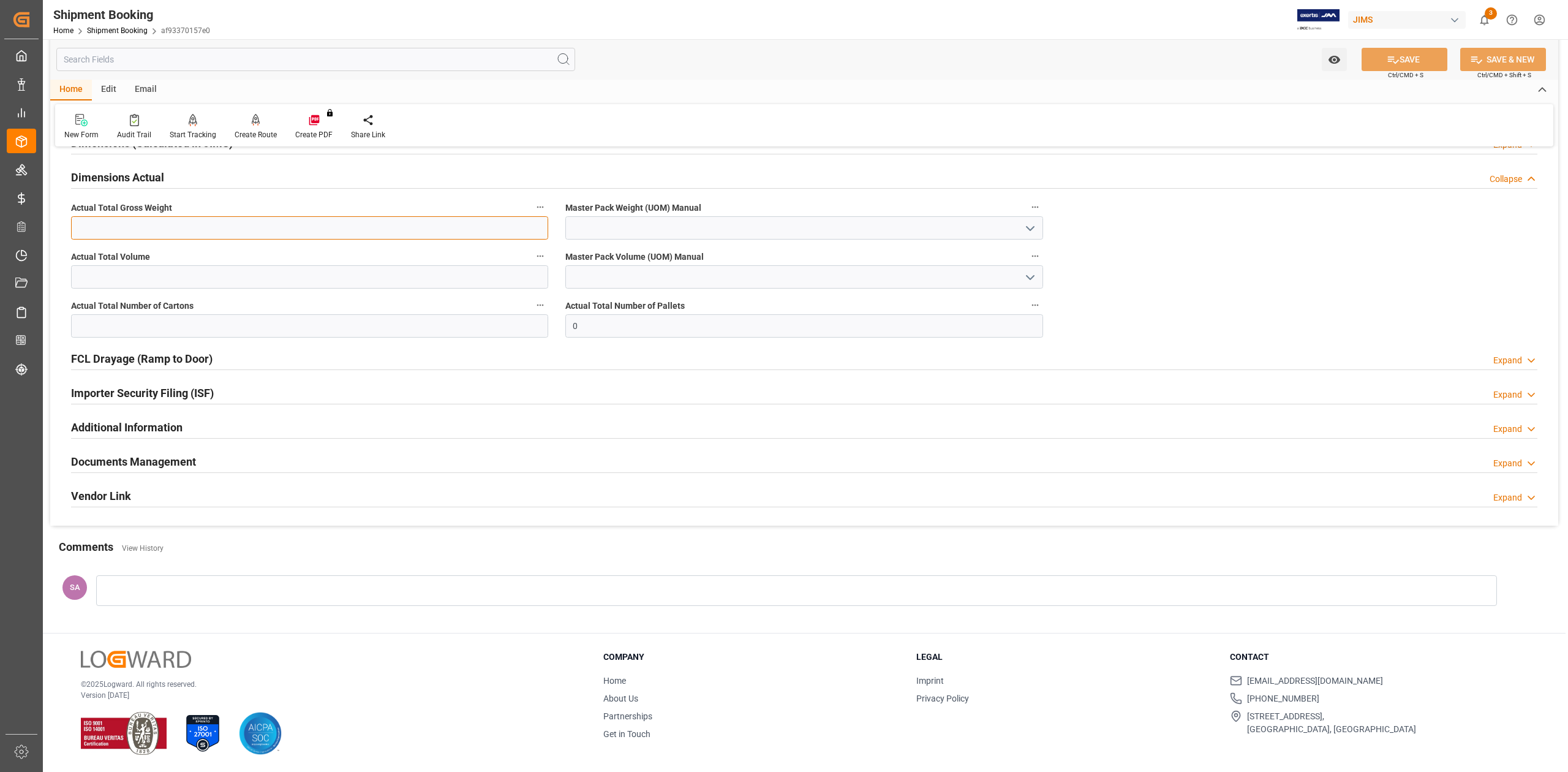
click at [115, 228] on input "text" at bounding box center [310, 228] width 477 height 23
type input "442"
click at [126, 274] on input "text" at bounding box center [310, 276] width 477 height 23
type input "3.82"
click at [126, 324] on input "text" at bounding box center [310, 325] width 477 height 23
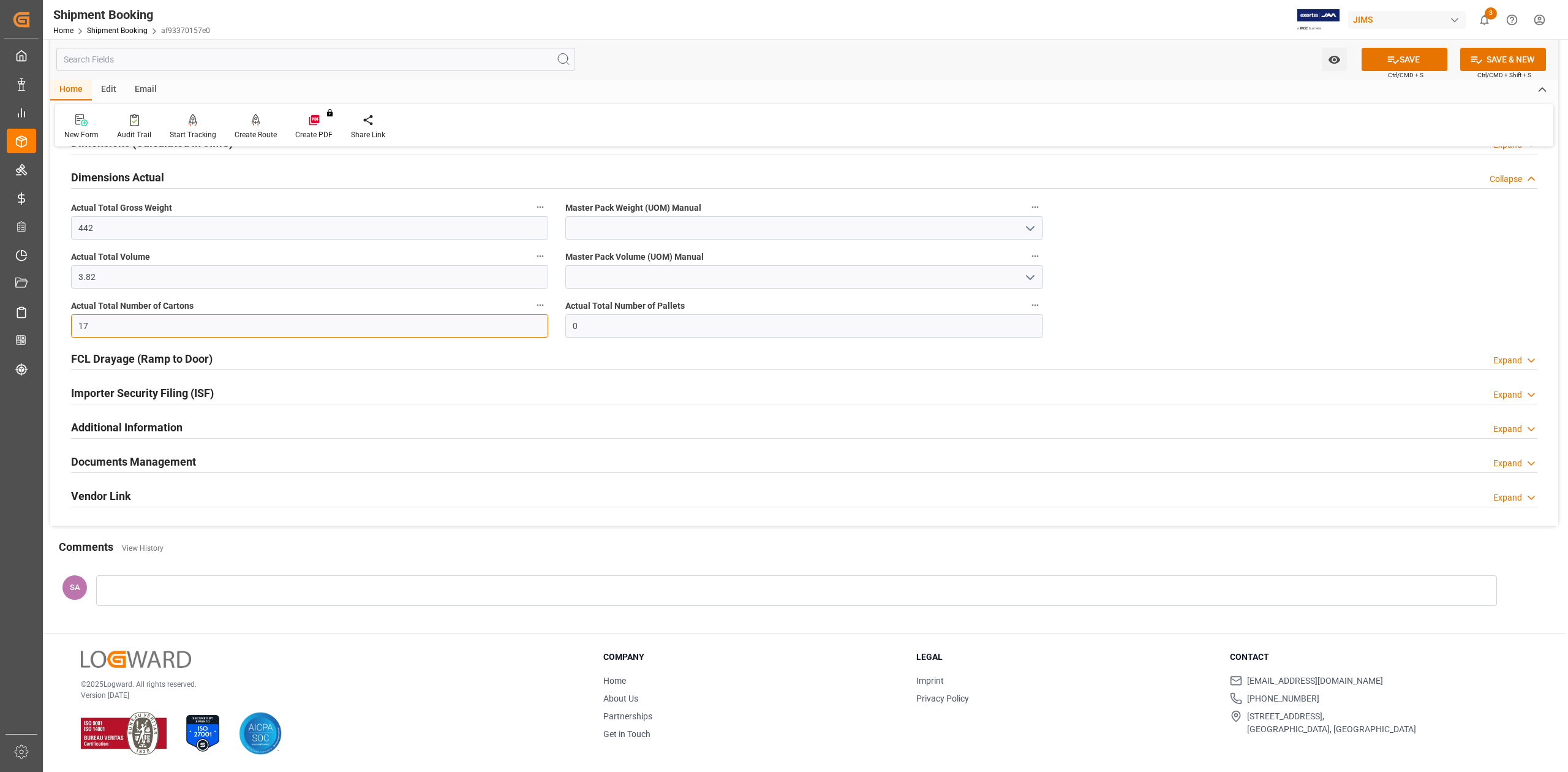
type input "17"
click at [643, 280] on input at bounding box center [804, 276] width 477 height 23
click at [645, 228] on input at bounding box center [804, 228] width 477 height 23
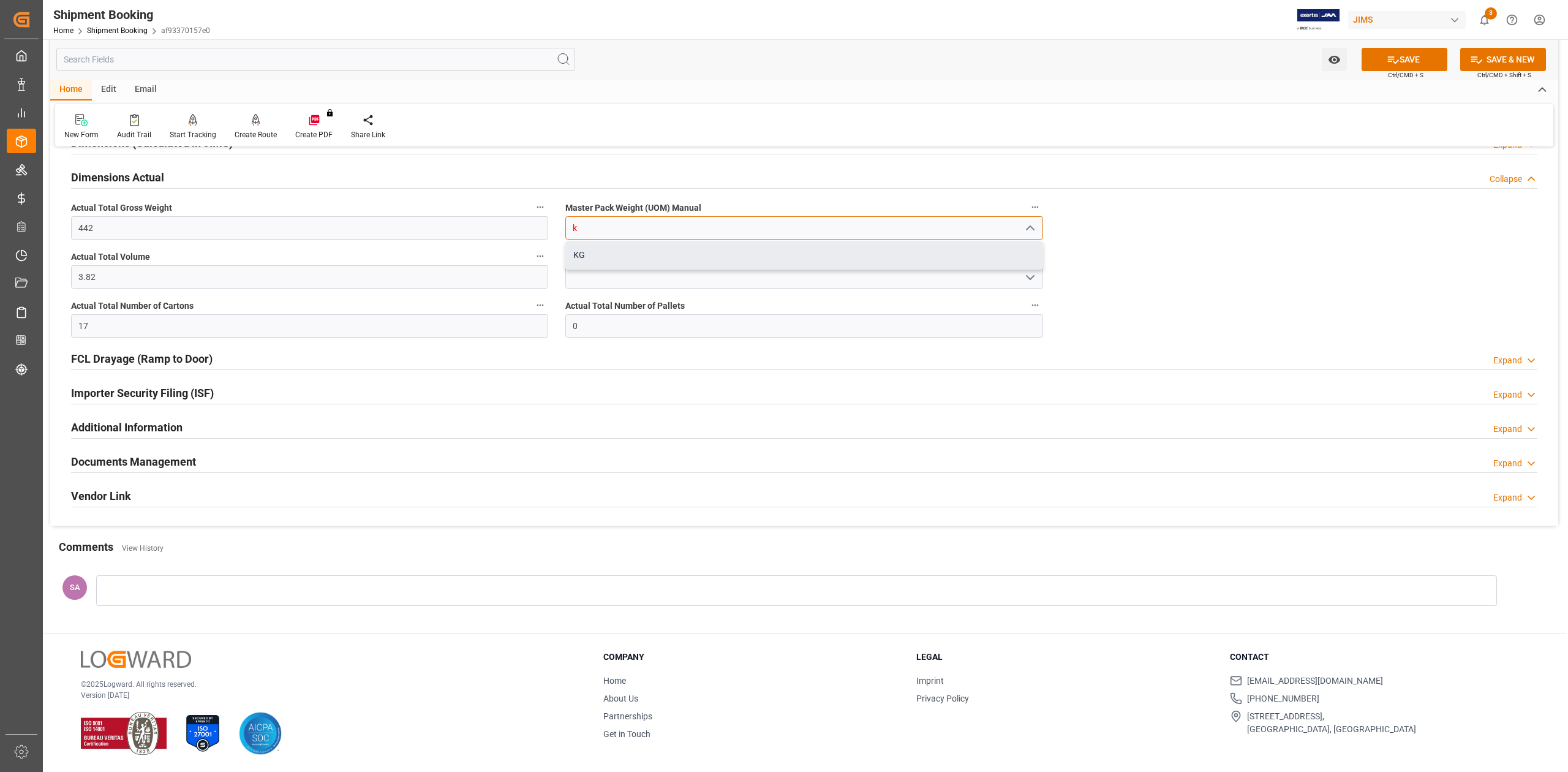
click at [643, 250] on div "KG" at bounding box center [803, 255] width 475 height 27
type input "KG"
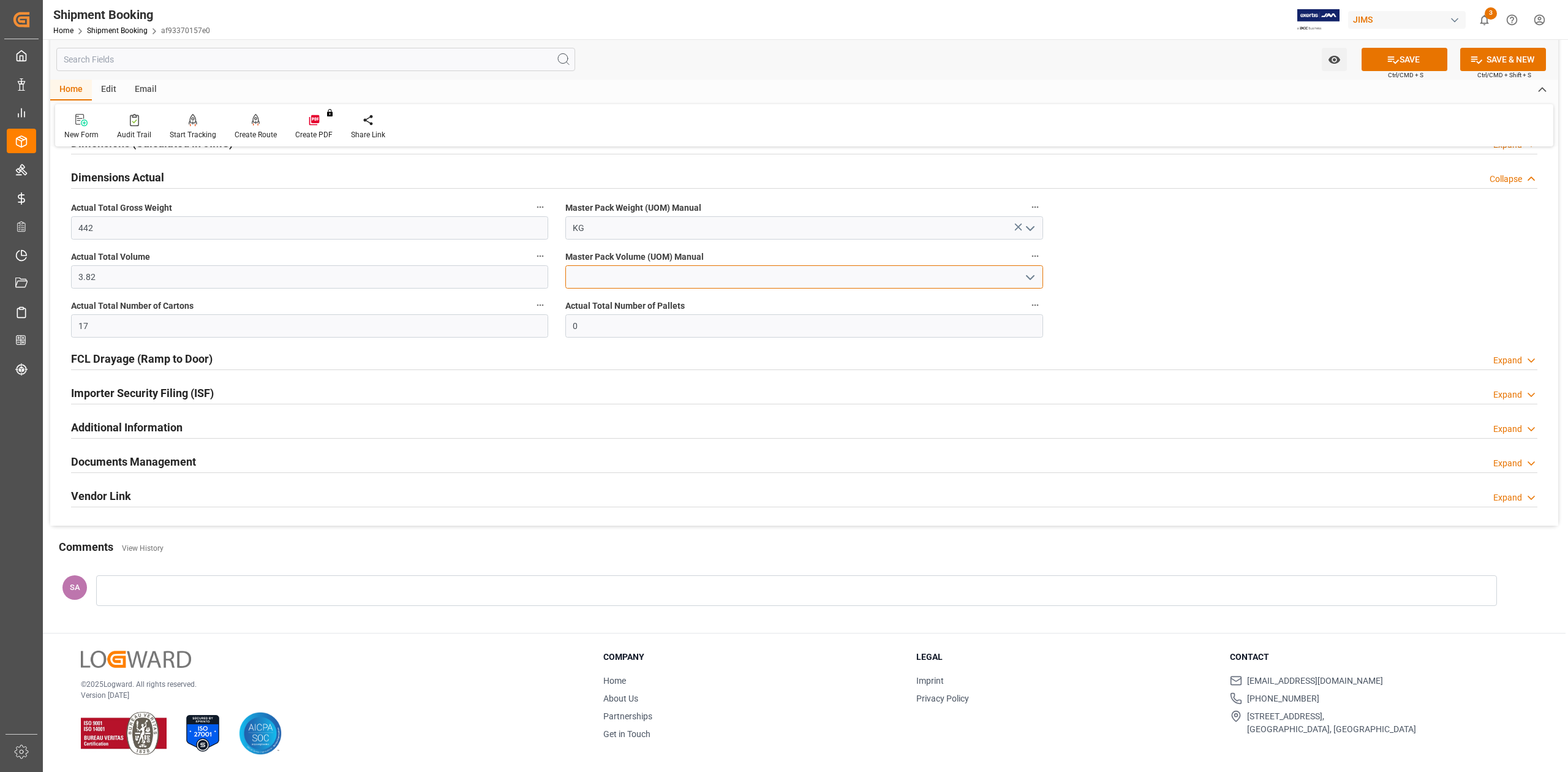
click at [635, 275] on input at bounding box center [804, 276] width 477 height 23
type input "x"
click at [634, 298] on div "CBM" at bounding box center [803, 304] width 475 height 27
type input "CBM"
click at [1381, 56] on button "SAVE" at bounding box center [1403, 59] width 86 height 23
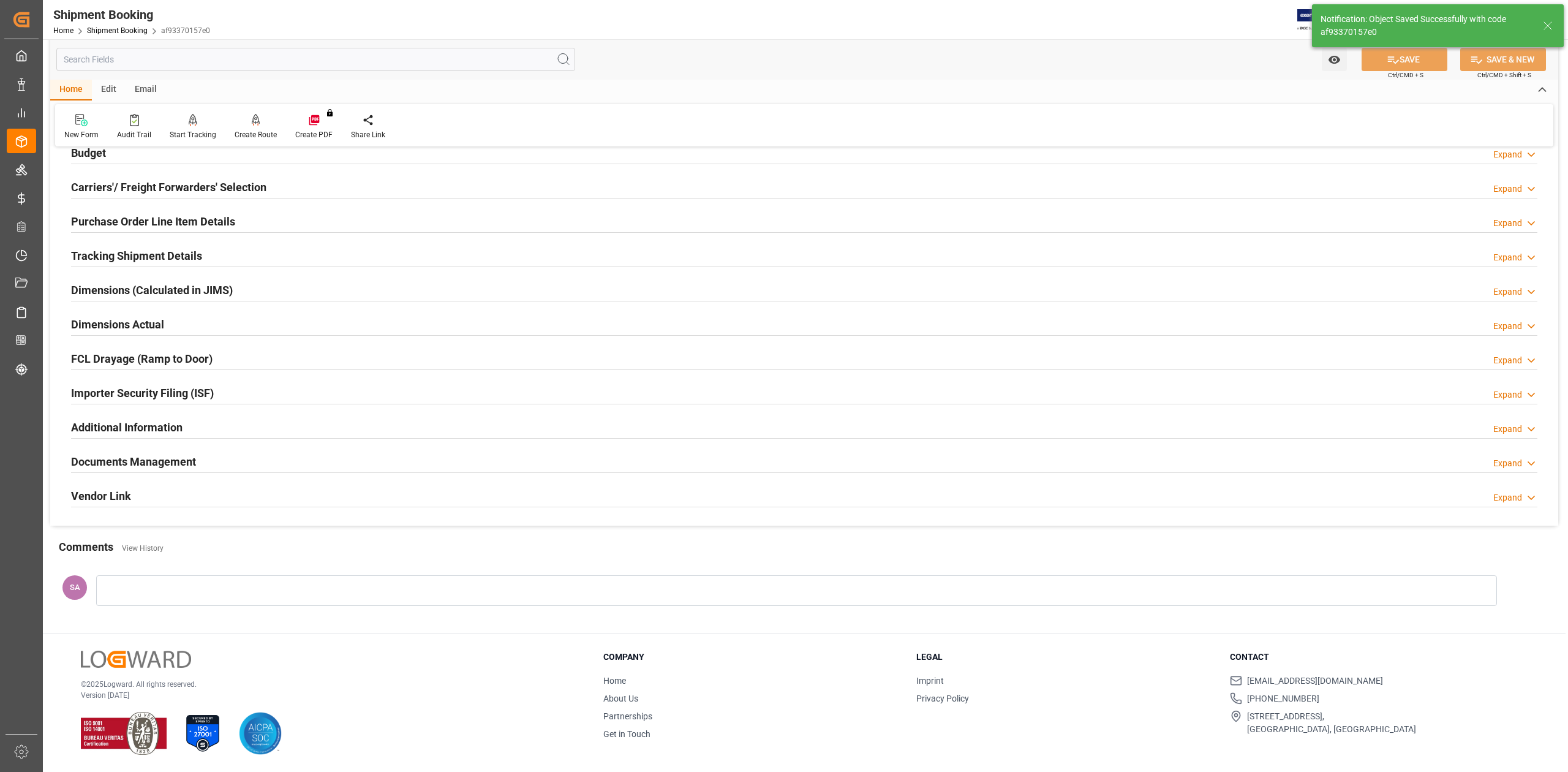
scroll to position [150, 0]
click at [184, 461] on h2 "Documents Management" at bounding box center [133, 461] width 125 height 16
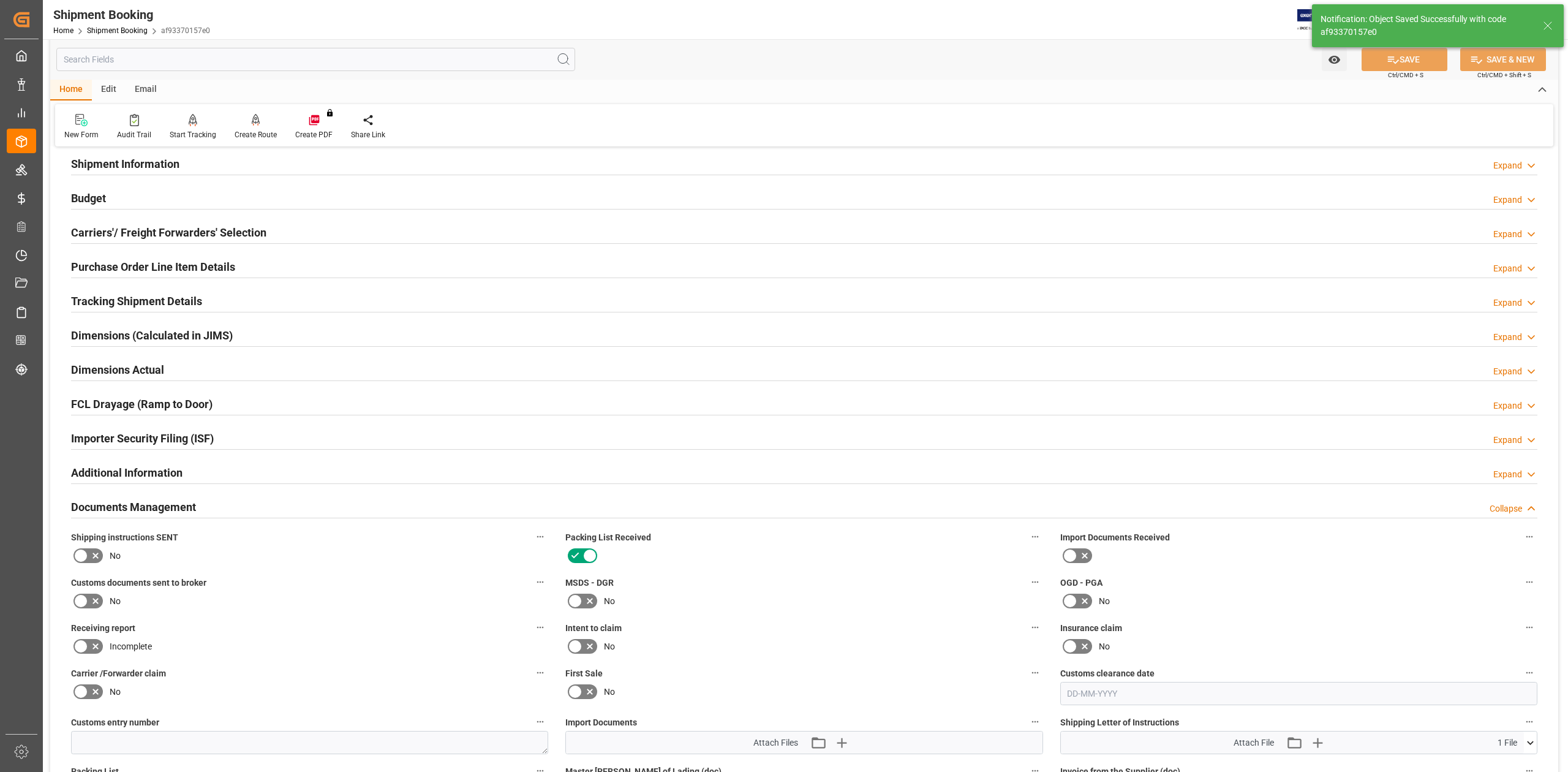
scroll to position [0, 0]
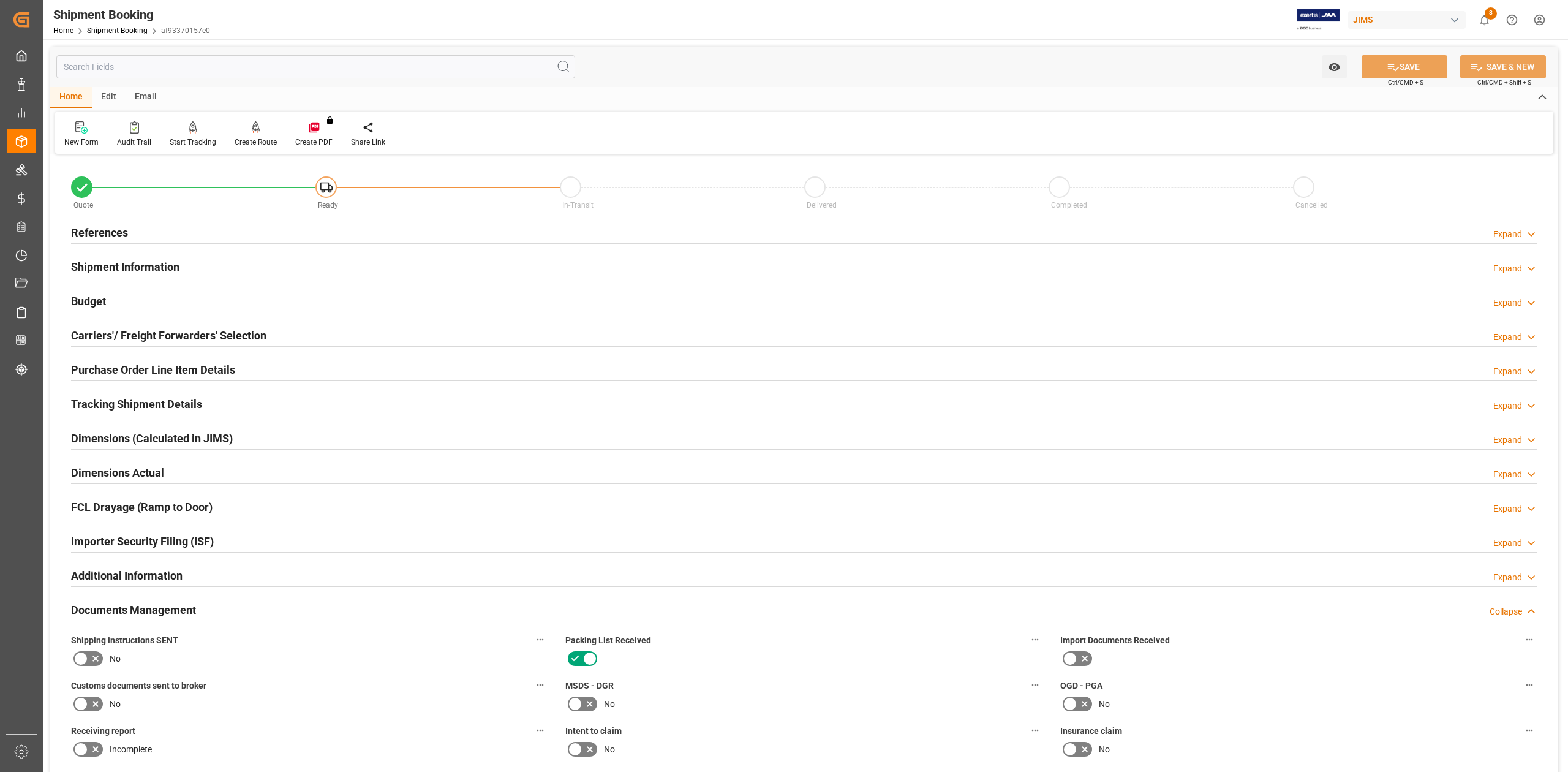
click at [138, 335] on h2 "Carriers'/ Freight Forwarders' Selection" at bounding box center [169, 335] width 195 height 16
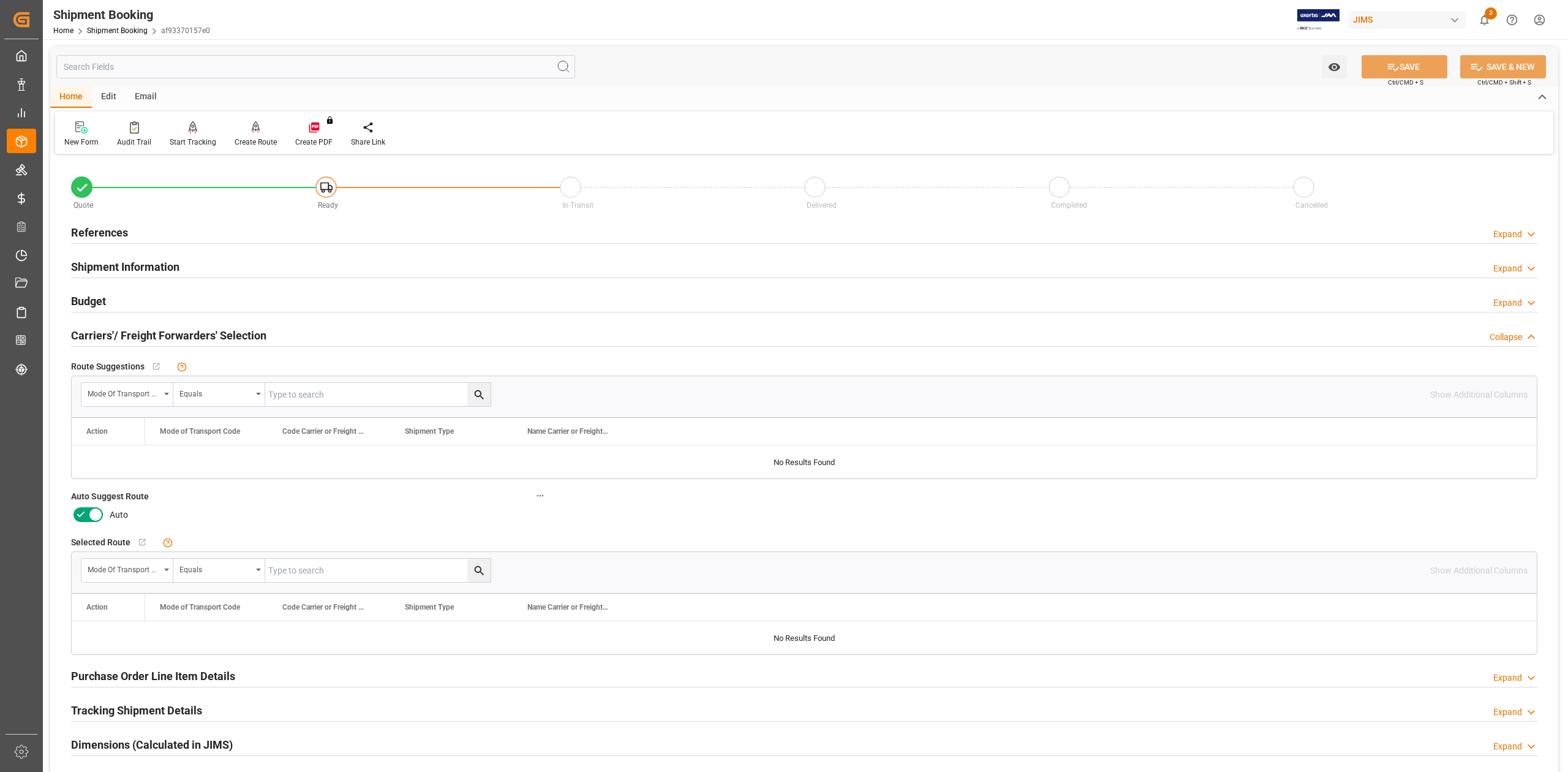
drag, startPoint x: 92, startPoint y: 510, endPoint x: 149, endPoint y: 524, distance: 58.7
click at [92, 512] on icon at bounding box center [95, 514] width 14 height 14
click at [0, 0] on input "checkbox" at bounding box center [0, 0] width 0 height 0
click at [1387, 61] on icon at bounding box center [1392, 66] width 13 height 13
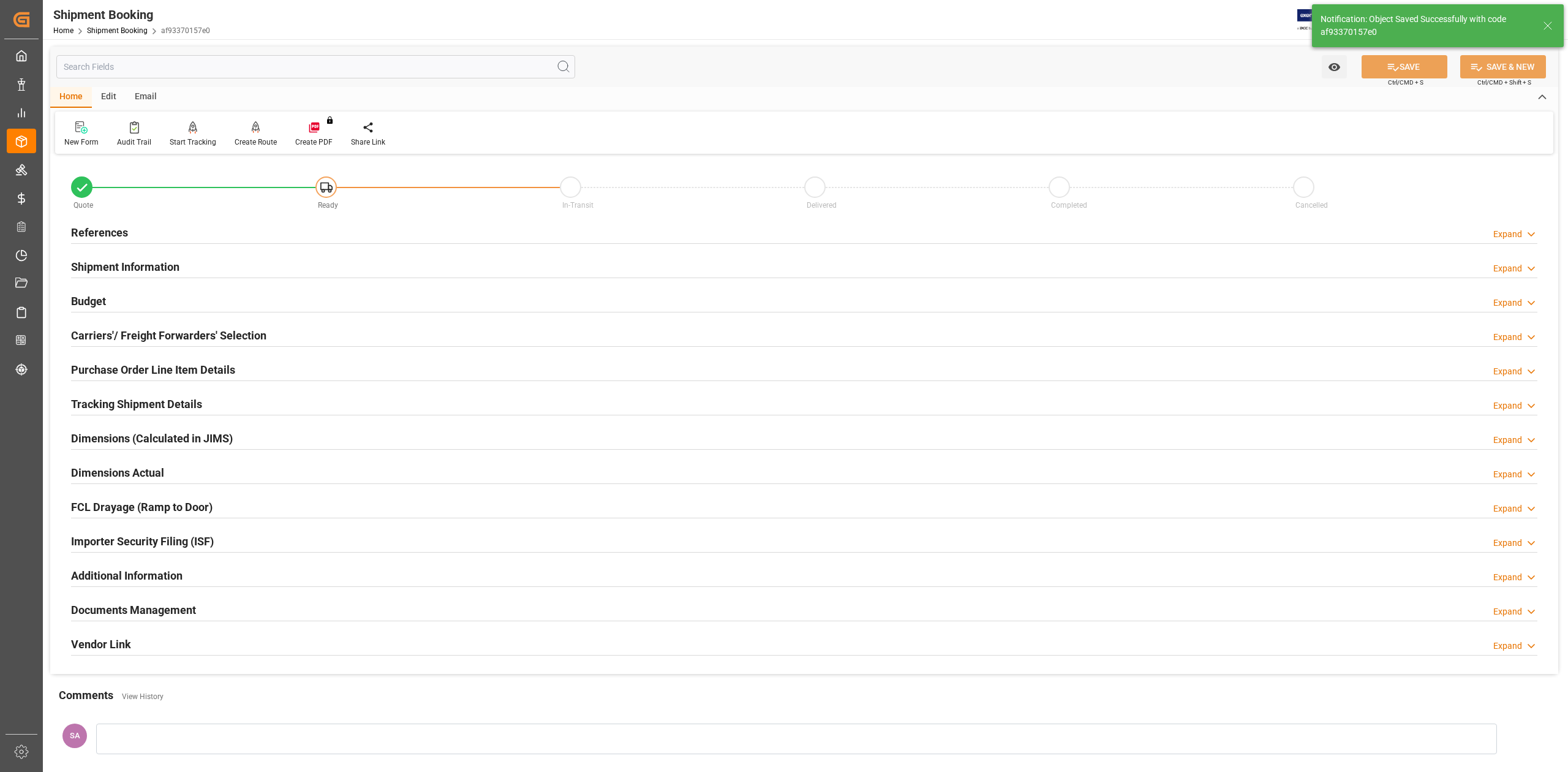
click at [150, 265] on h2 "Shipment Information" at bounding box center [126, 266] width 109 height 16
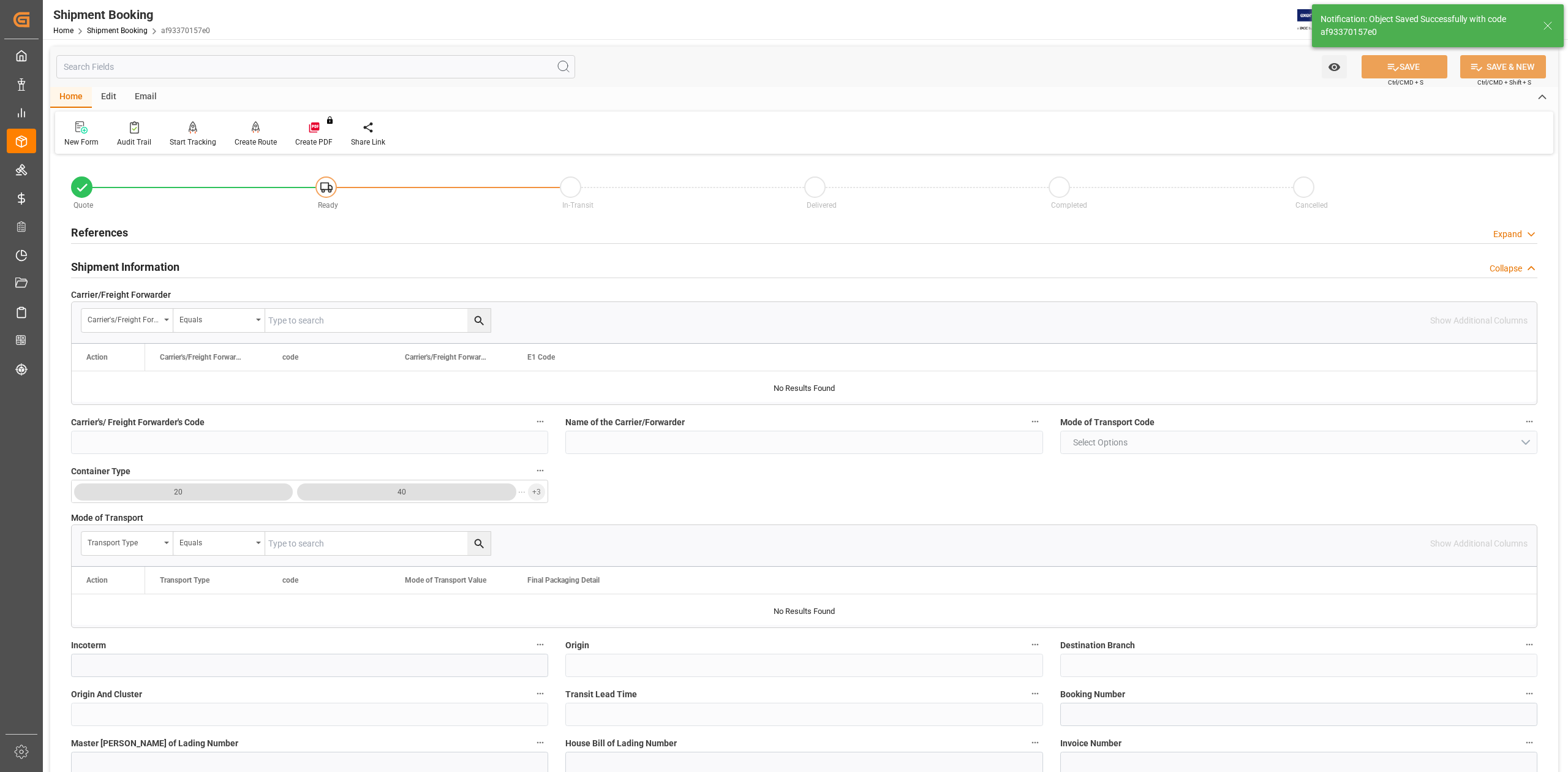
click at [150, 265] on h2 "Shipment Information" at bounding box center [126, 266] width 109 height 16
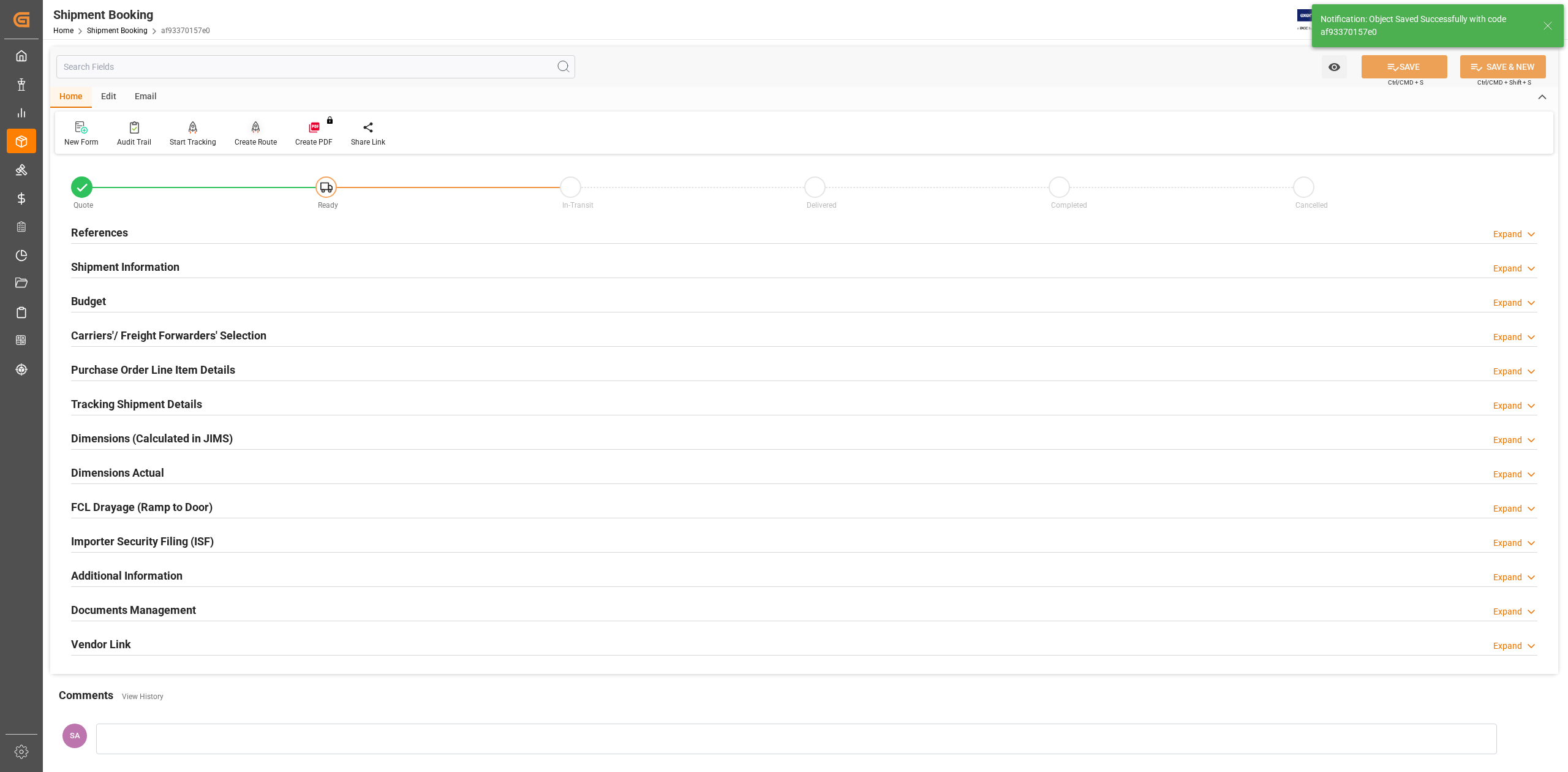
click at [258, 145] on div "Create Route" at bounding box center [256, 142] width 42 height 11
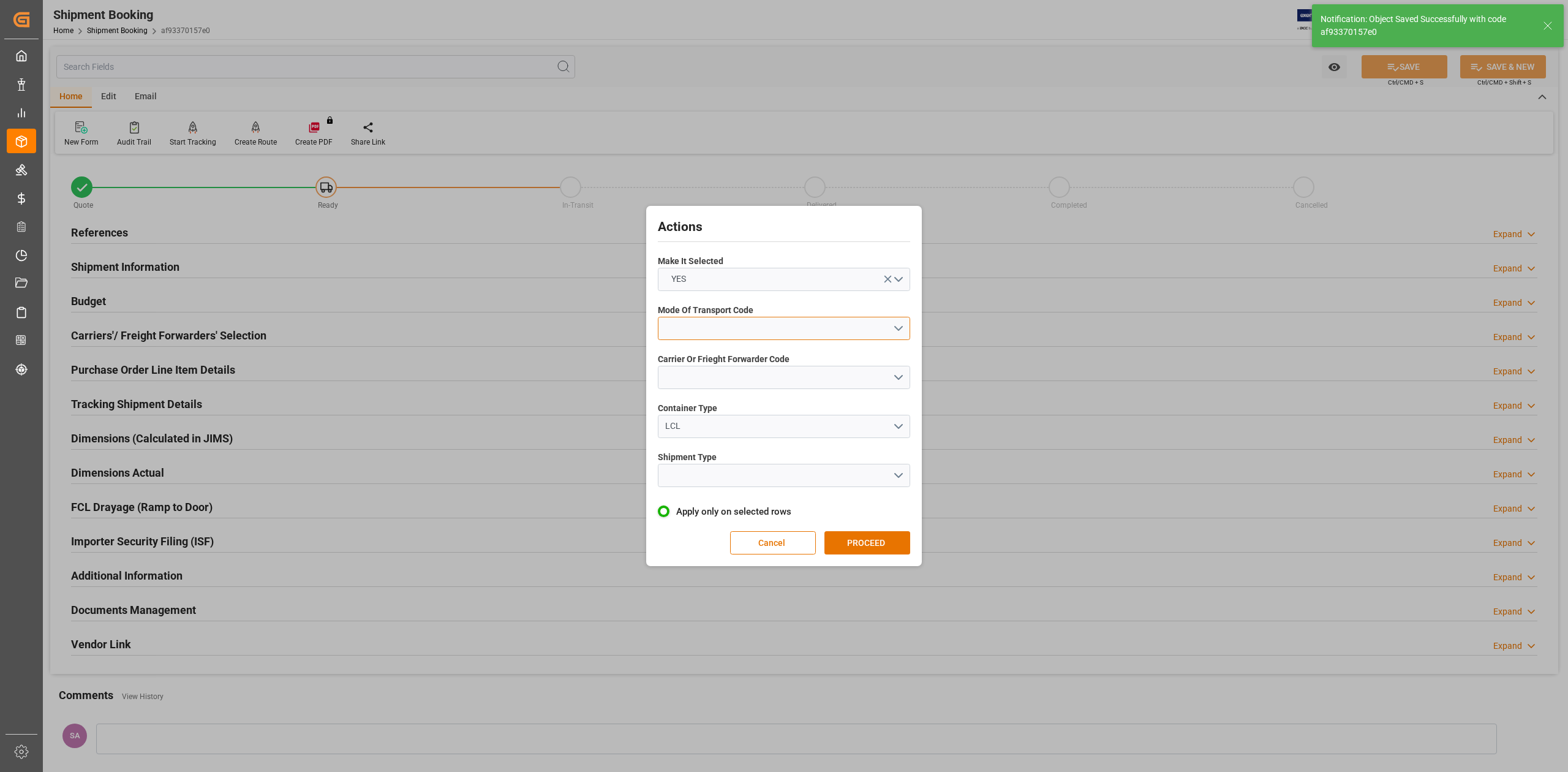
click at [718, 324] on button "open menu" at bounding box center [784, 328] width 252 height 23
click at [715, 332] on div "1- OCEAN" at bounding box center [784, 331] width 251 height 25
click at [716, 375] on button "open menu" at bounding box center [784, 377] width 252 height 23
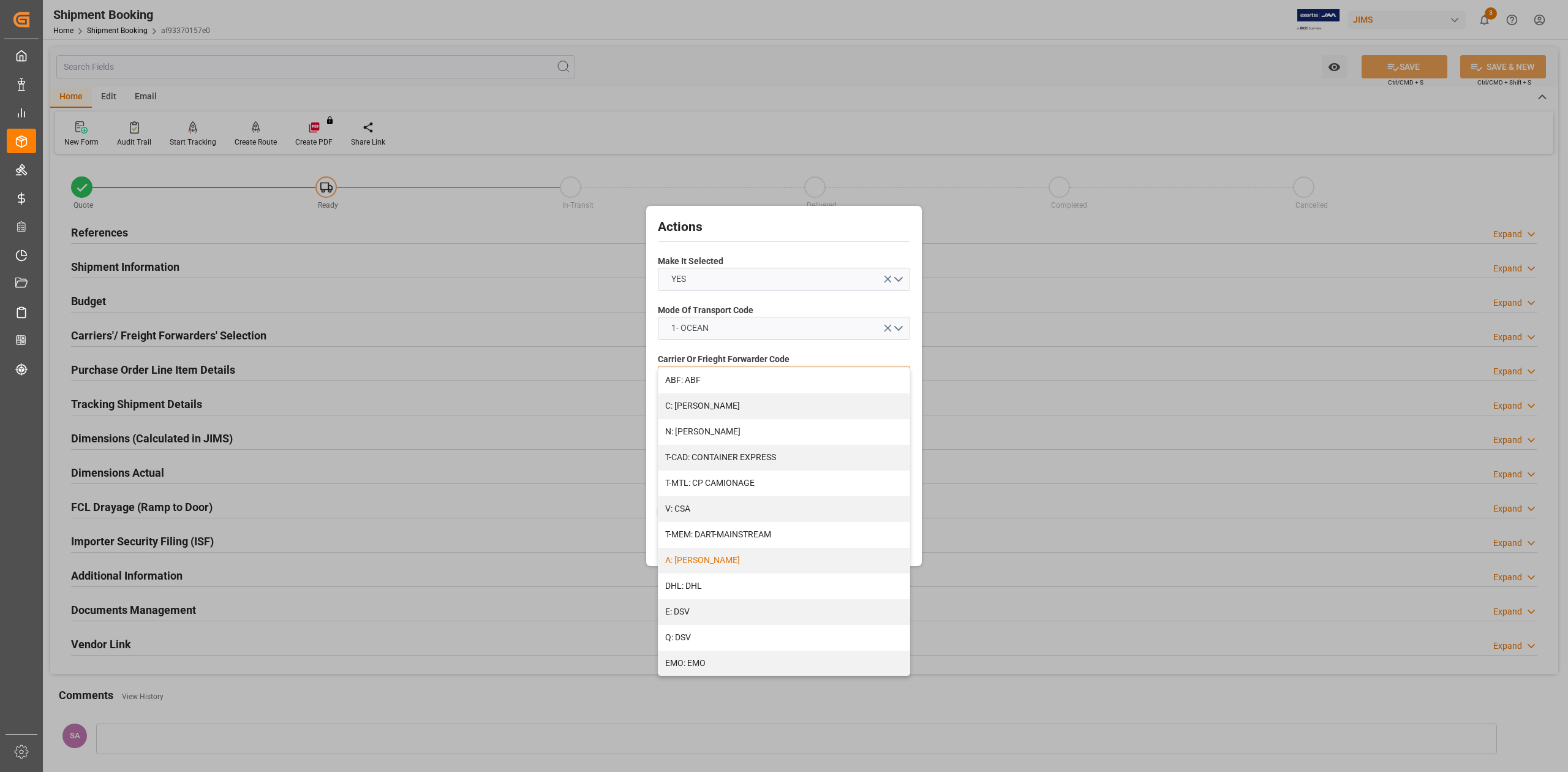
click at [718, 560] on div "A: [PERSON_NAME]" at bounding box center [784, 561] width 251 height 25
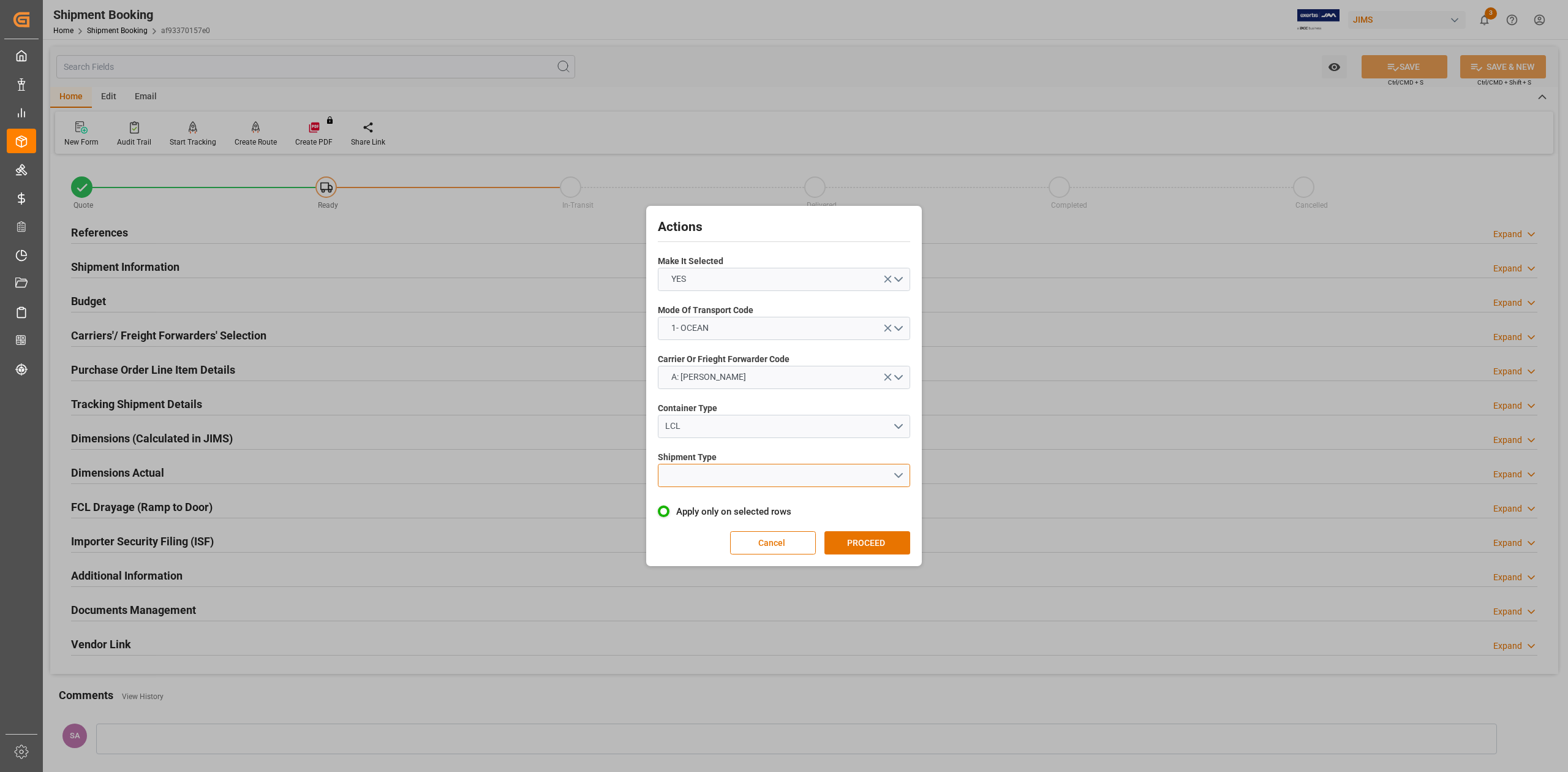
click at [696, 474] on button "open menu" at bounding box center [784, 475] width 252 height 23
click at [704, 500] on div "LCL" at bounding box center [784, 504] width 251 height 25
click at [885, 545] on button "PROCEED" at bounding box center [867, 542] width 86 height 23
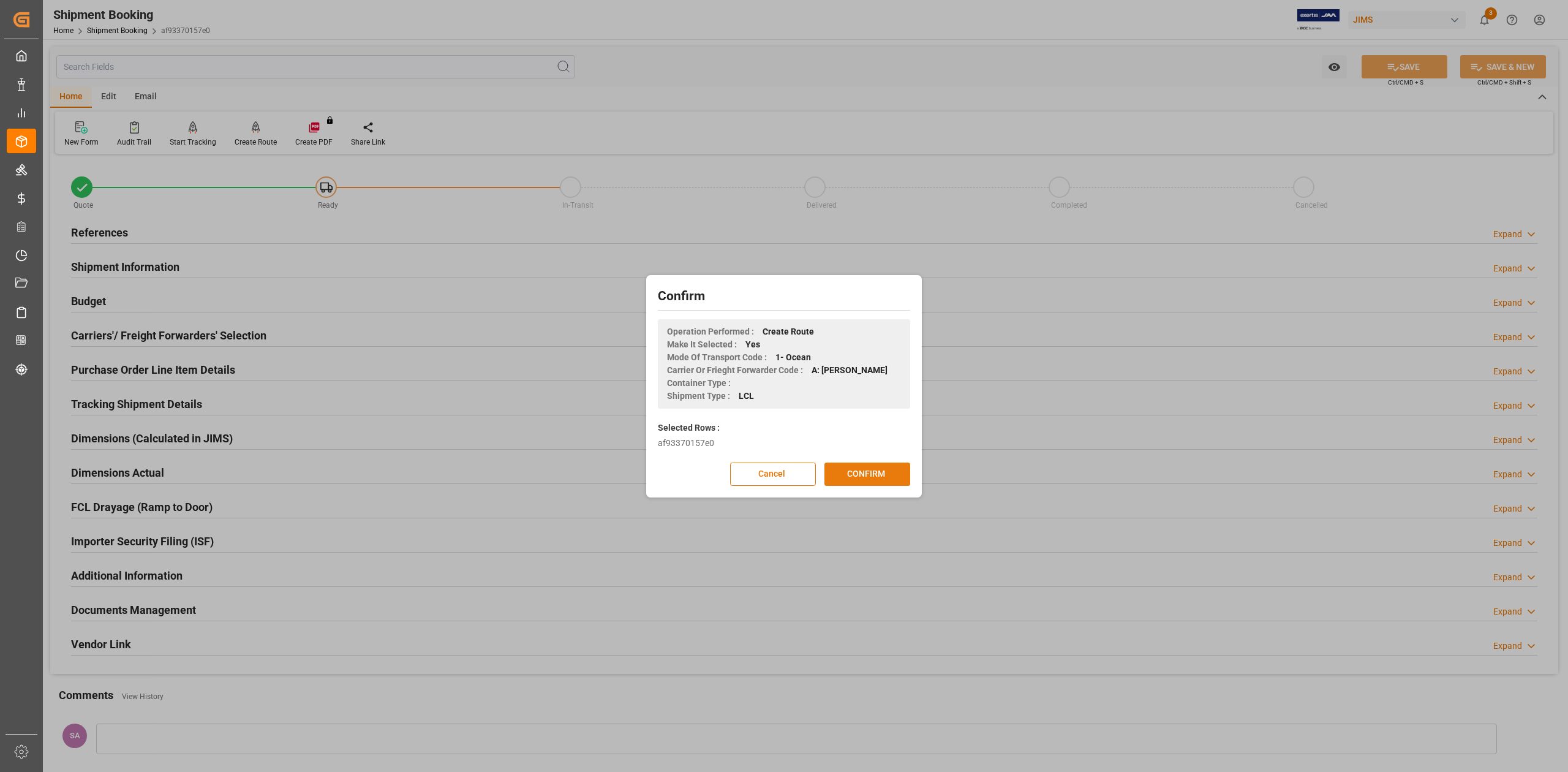
click at [874, 474] on button "CONFIRM" at bounding box center [867, 474] width 86 height 23
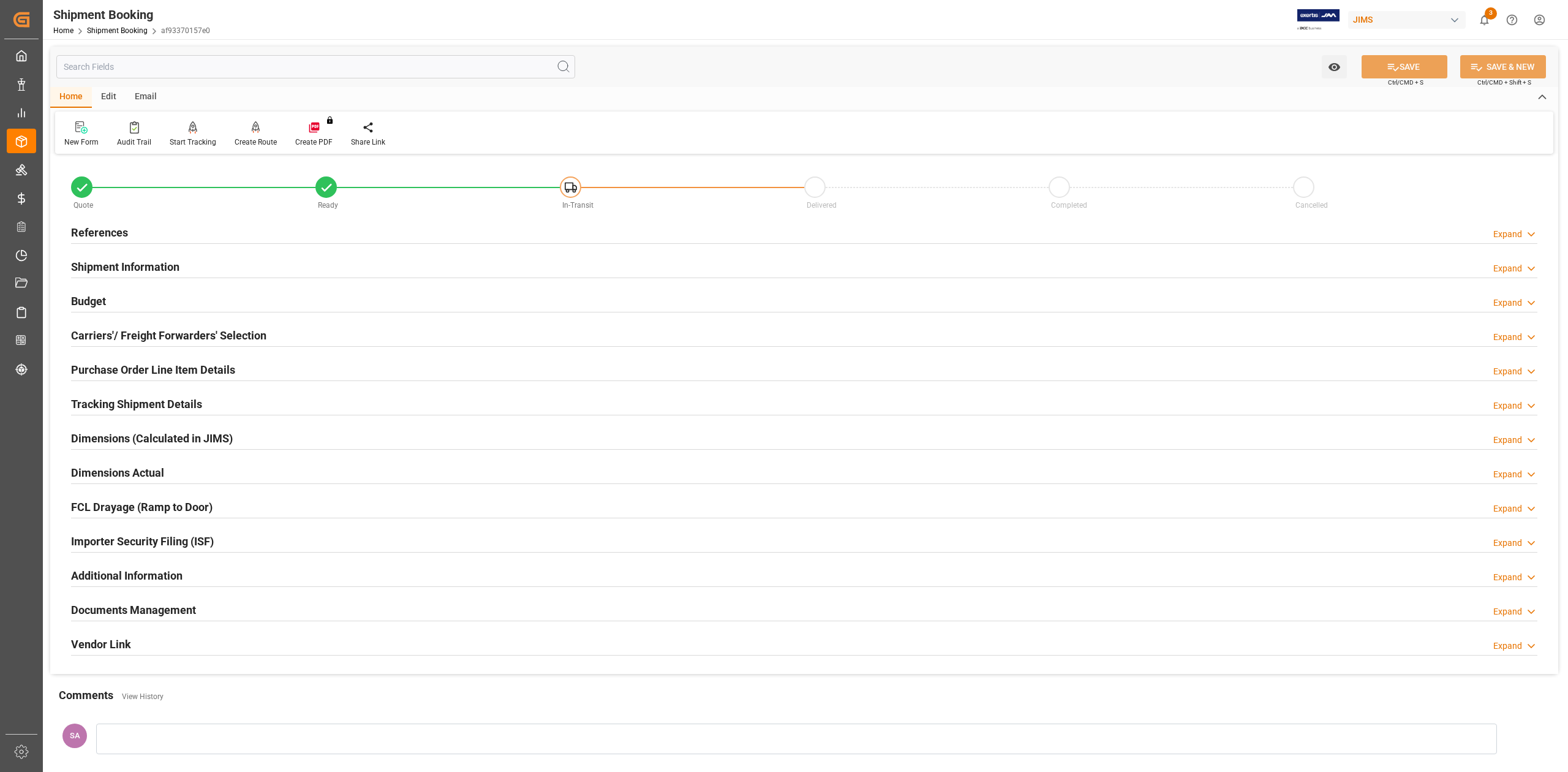
click at [113, 410] on h2 "Tracking Shipment Details" at bounding box center [137, 403] width 131 height 16
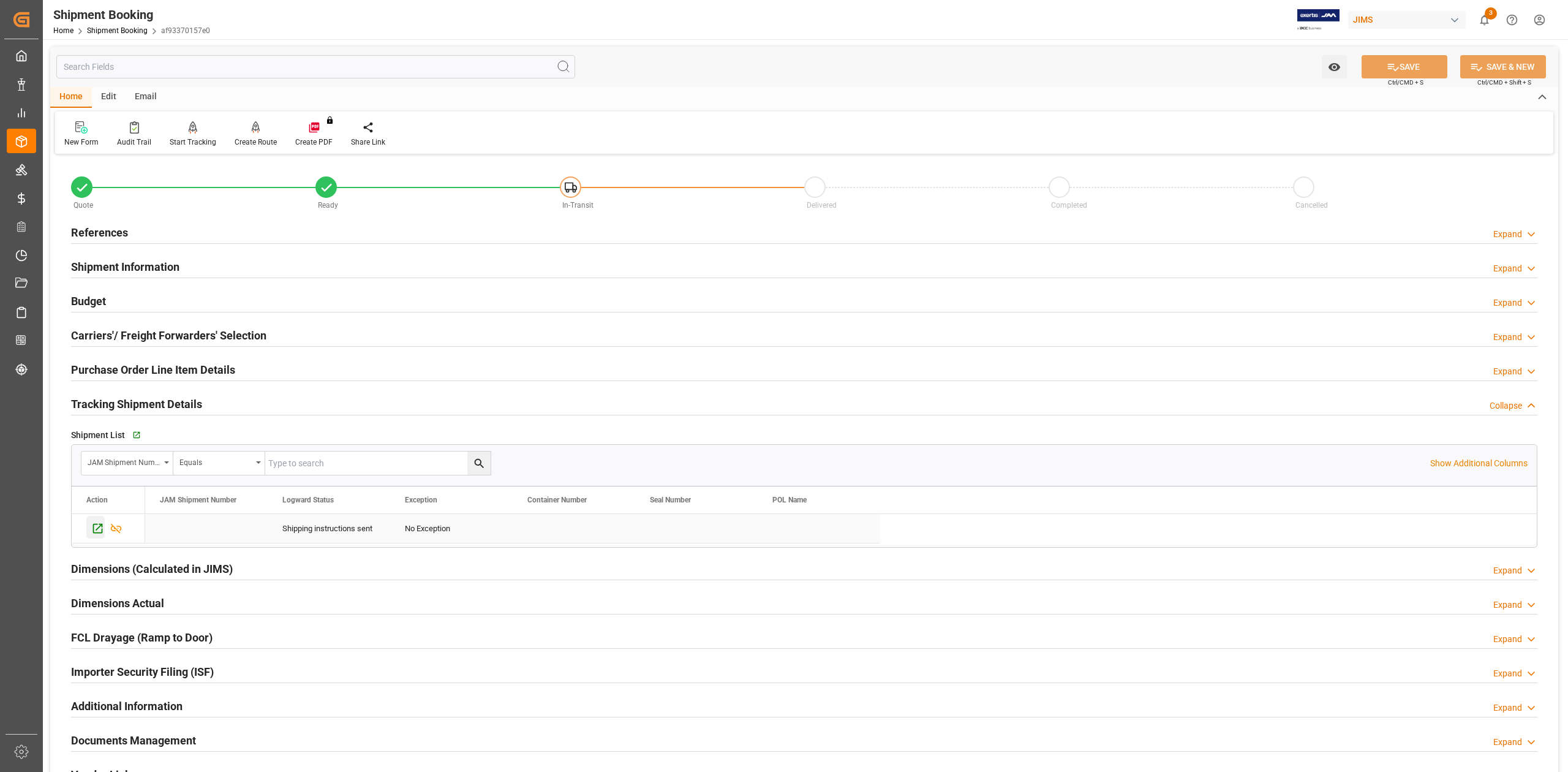
click at [98, 533] on icon "Press SPACE to select this row." at bounding box center [97, 528] width 13 height 13
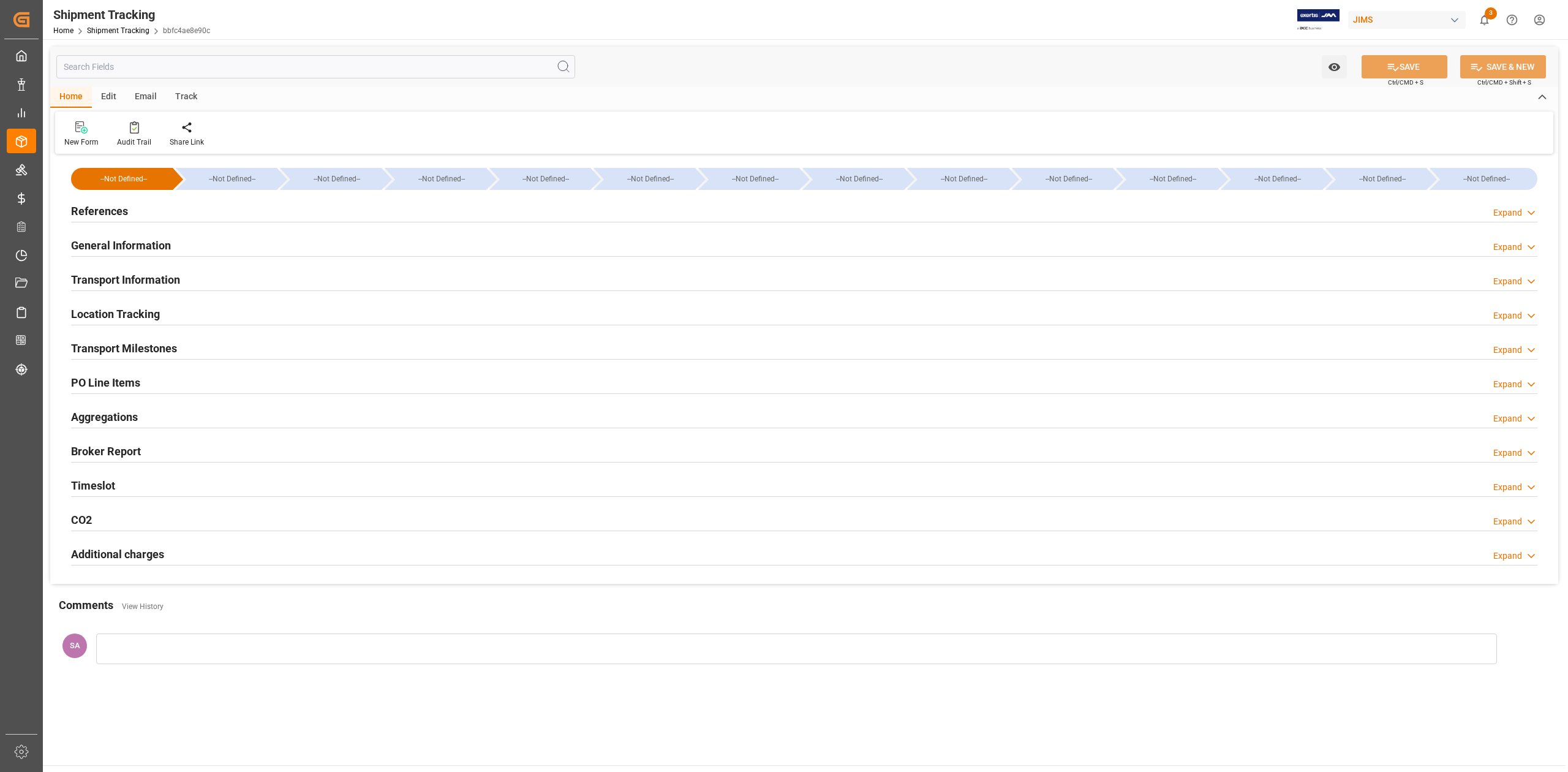
type input "[DATE]"
click at [115, 206] on h2 "References" at bounding box center [99, 211] width 57 height 16
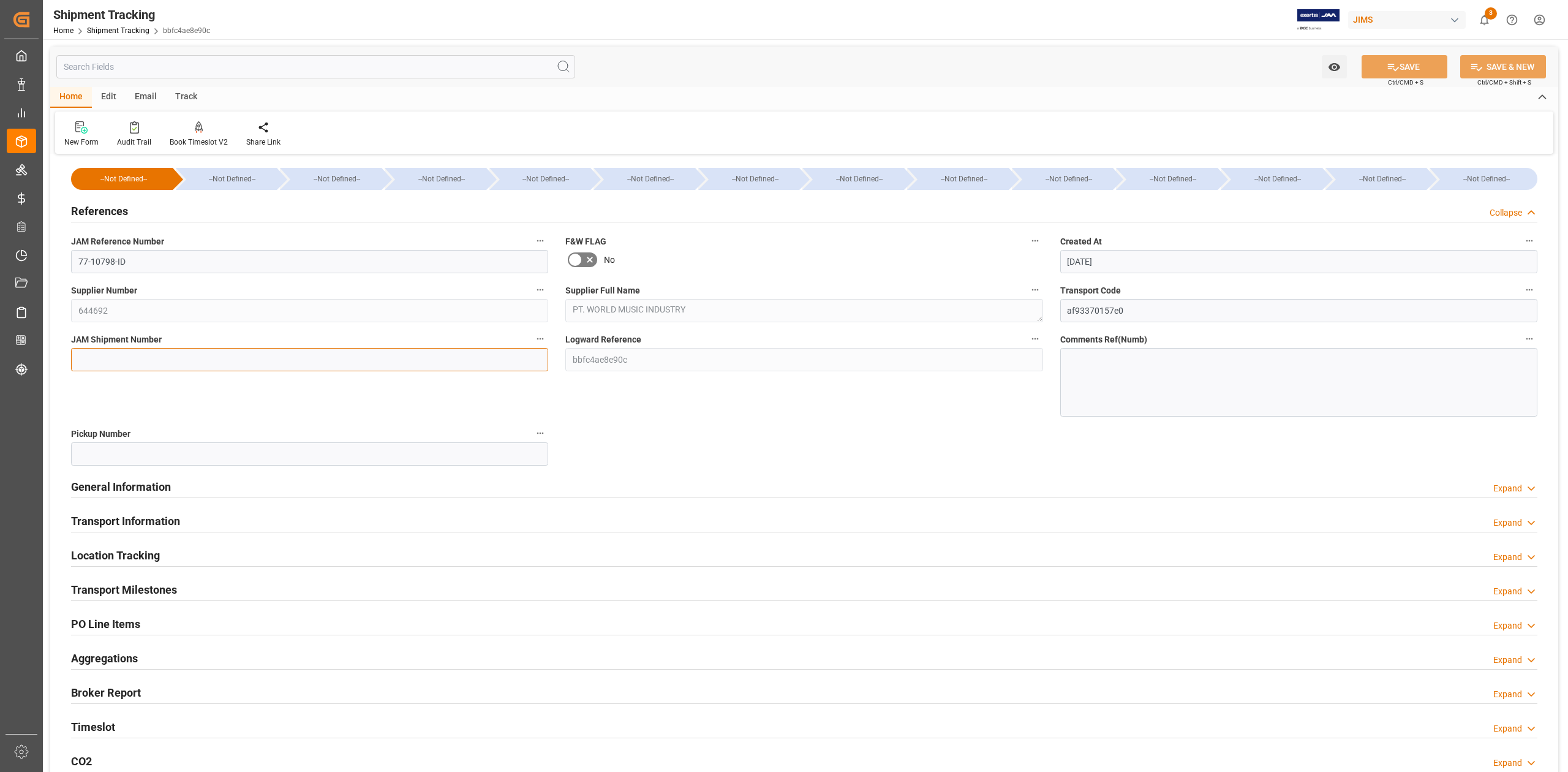
click at [138, 357] on input at bounding box center [310, 359] width 477 height 23
paste input "72794"
type input "72794"
click at [1386, 67] on icon at bounding box center [1392, 66] width 13 height 13
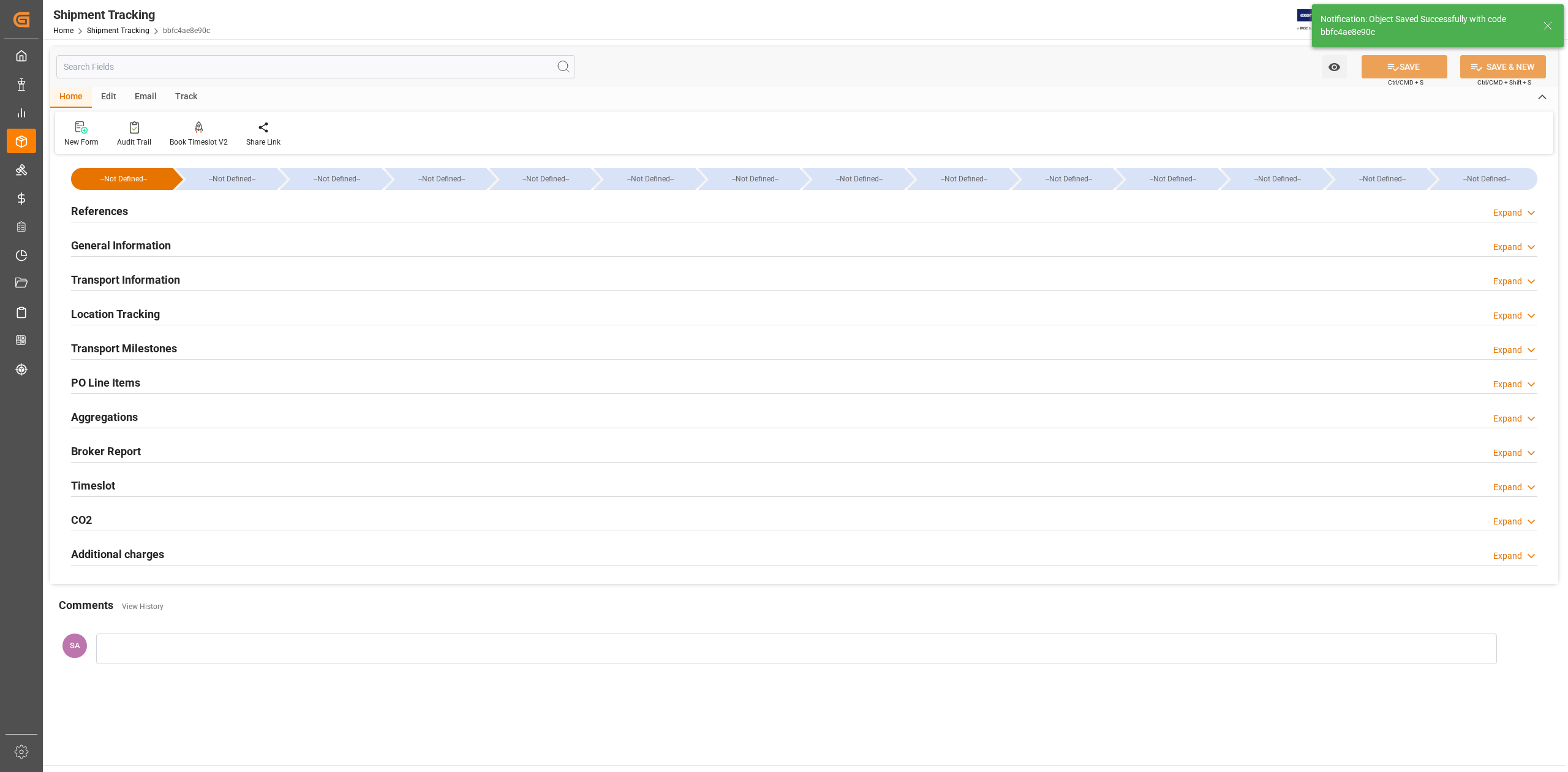
click at [133, 352] on h2 "Transport Milestones" at bounding box center [124, 347] width 106 height 16
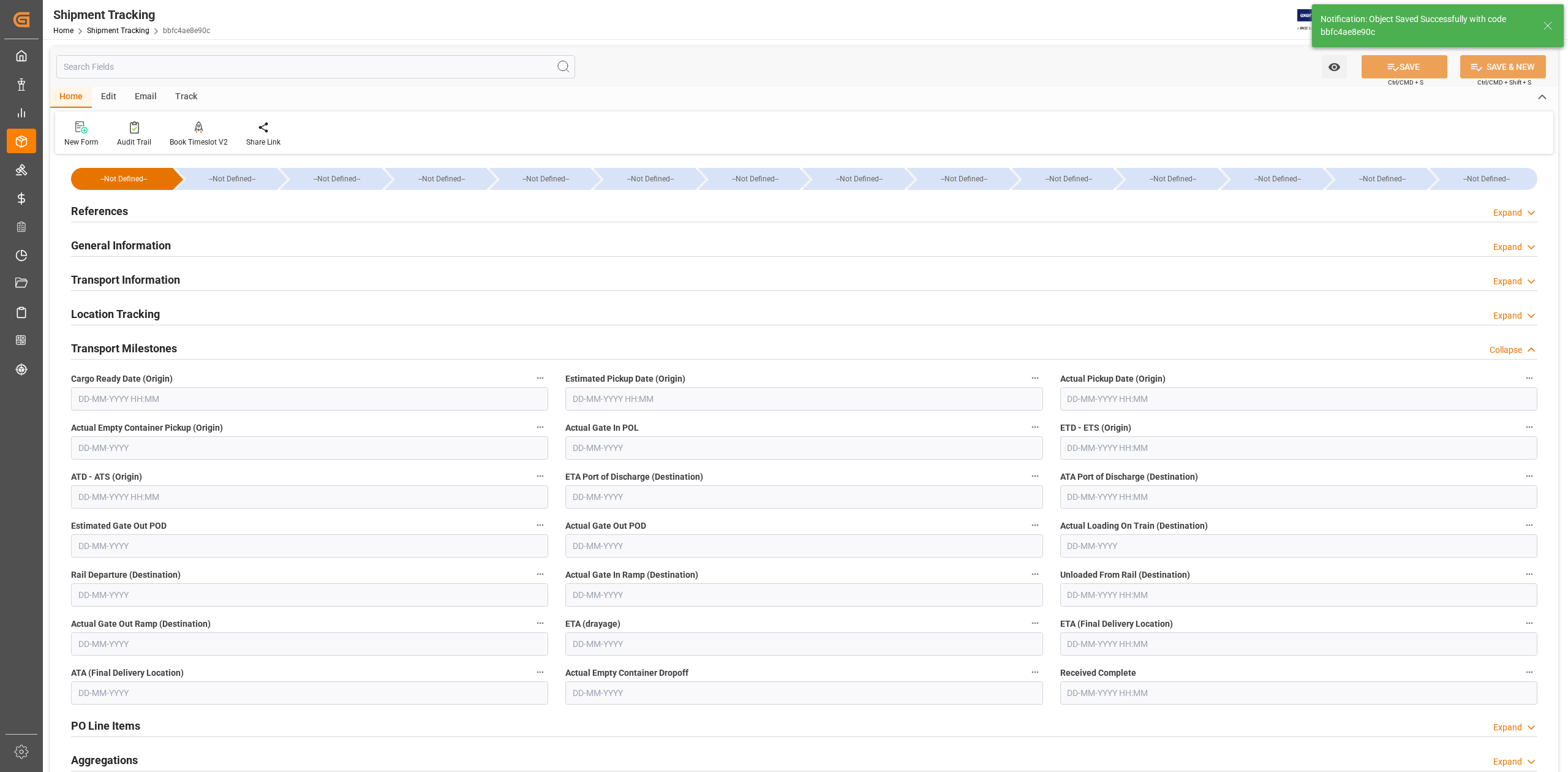
click at [132, 408] on input "text" at bounding box center [310, 398] width 477 height 23
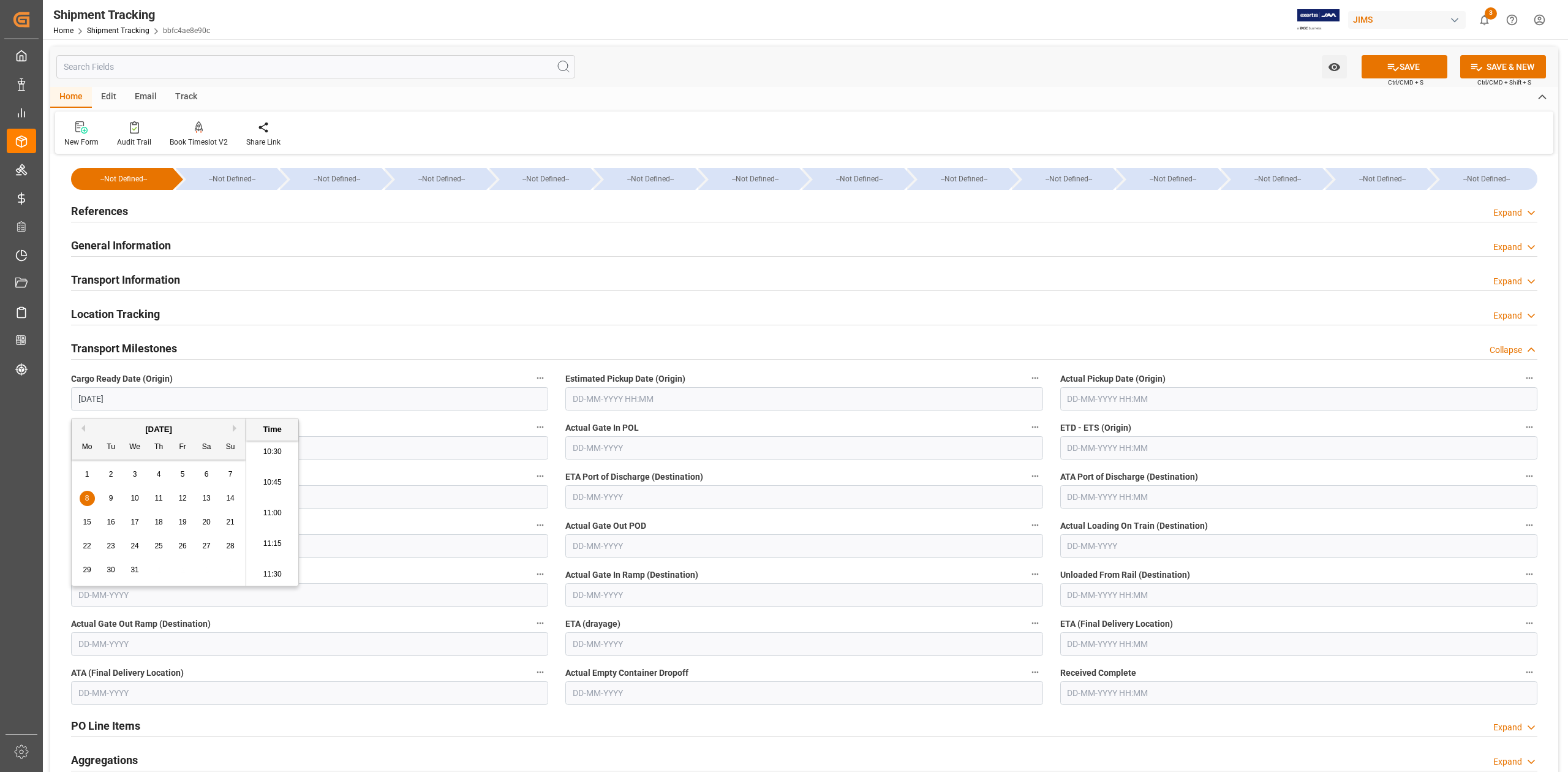
click at [1118, 645] on input "text" at bounding box center [1299, 643] width 477 height 23
type input "[DATE] 00:00"
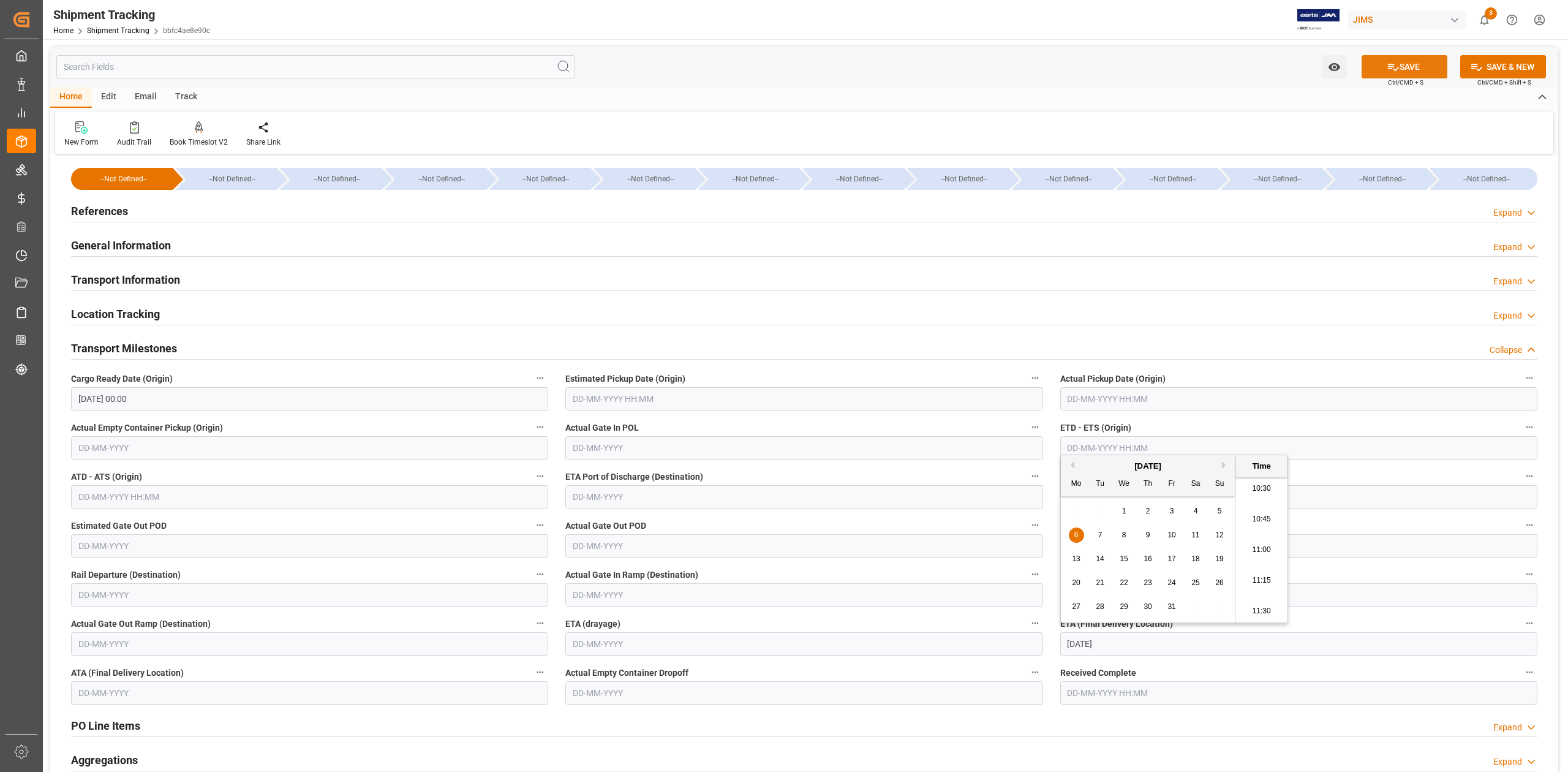
type input "[DATE] 00:00"
click at [1386, 59] on button "SAVE" at bounding box center [1403, 66] width 86 height 23
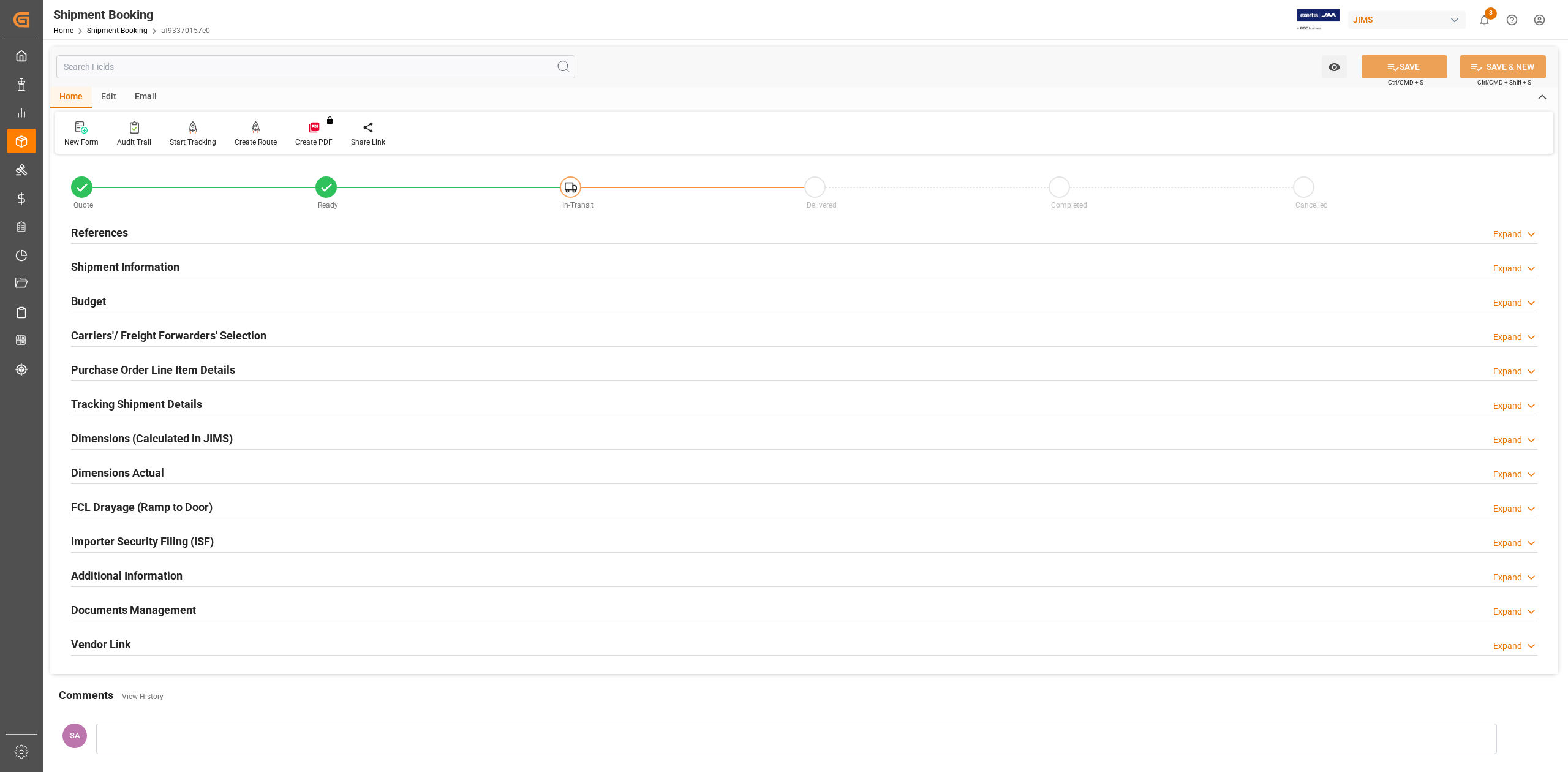
click at [150, 98] on div "Email" at bounding box center [146, 97] width 41 height 21
click at [72, 140] on div "Send Email" at bounding box center [83, 142] width 37 height 11
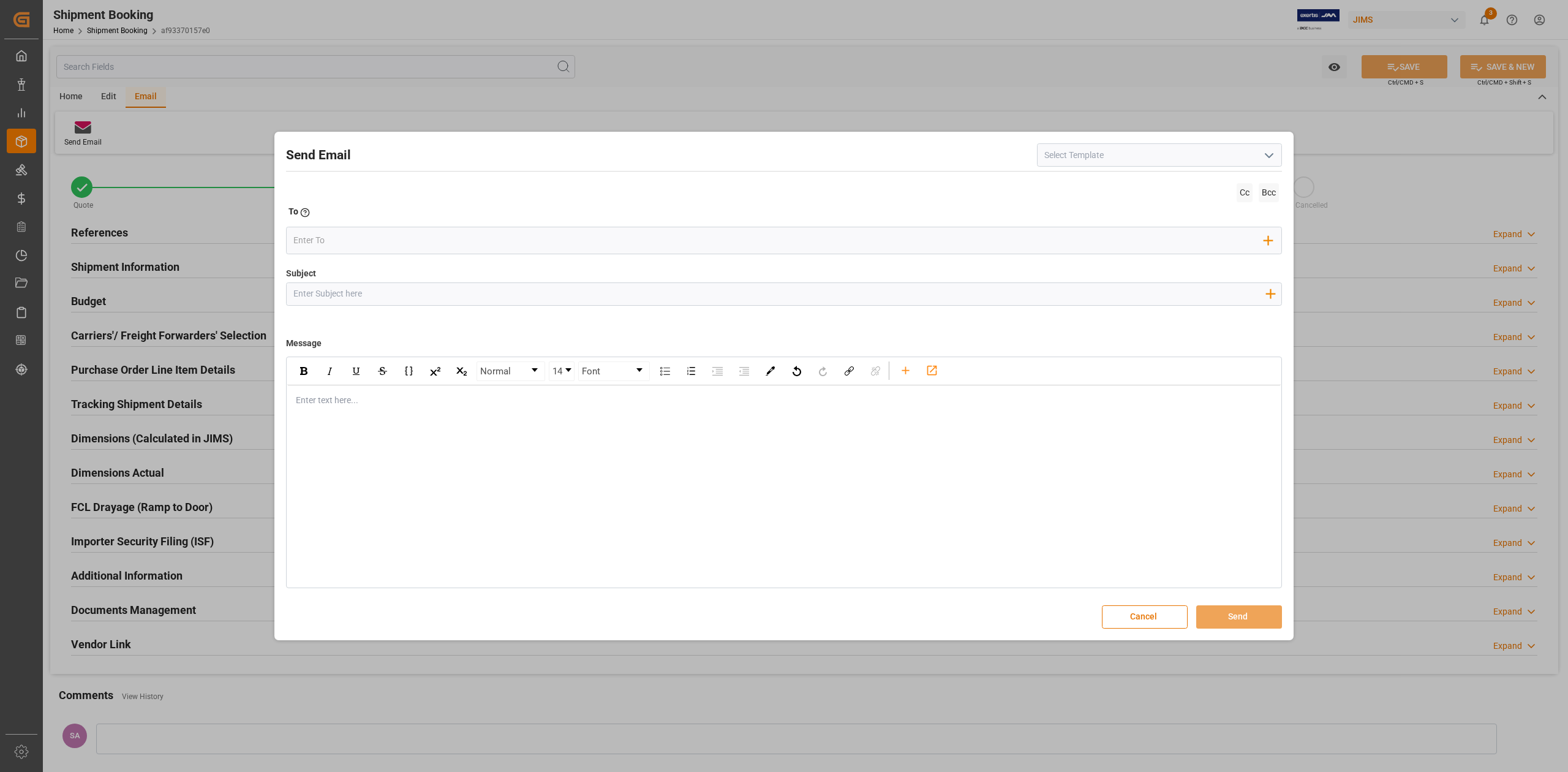
click at [1109, 158] on input at bounding box center [1159, 155] width 245 height 23
click at [1273, 157] on icon "open menu" at bounding box center [1268, 155] width 14 height 14
click at [1159, 182] on div "2BOOK - Ocean - Air freight" at bounding box center [1159, 182] width 244 height 27
type input "2BOOK - Ocean - Air freight"
type input "2BOOK {{jamReferenceNumber}} {{supplierFullName}} Ship from: {{country}} Ship t…"
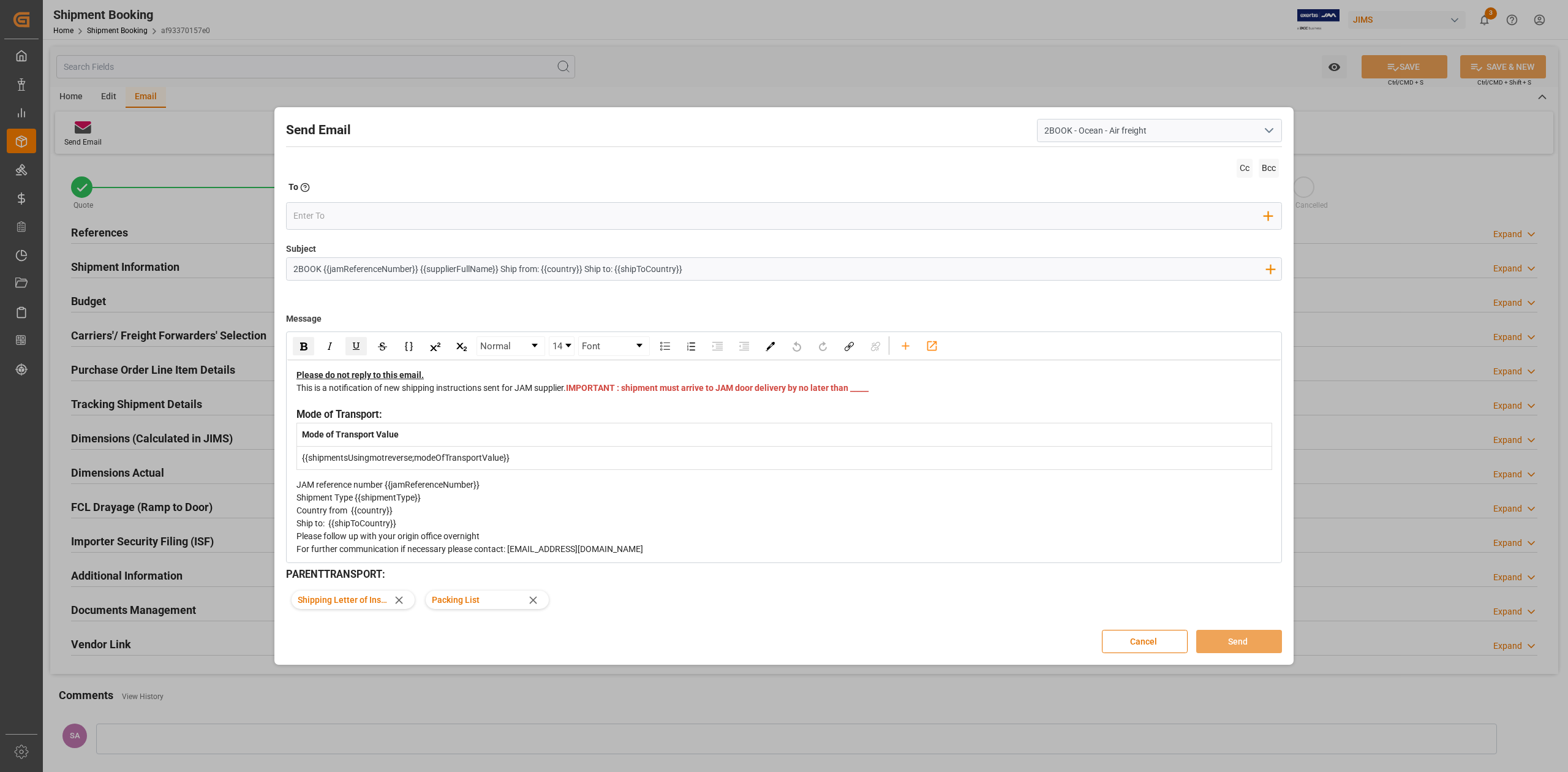
click at [584, 392] on span "IMPORTANT : shipment must arrive to JAM door delivery by no later than _____" at bounding box center [717, 388] width 302 height 10
click at [587, 392] on span "IMPORTANT : shipment must arrive to JAM door delivery by no later than _____" at bounding box center [717, 388] width 302 height 10
click at [421, 213] on input "email" at bounding box center [779, 217] width 971 height 19
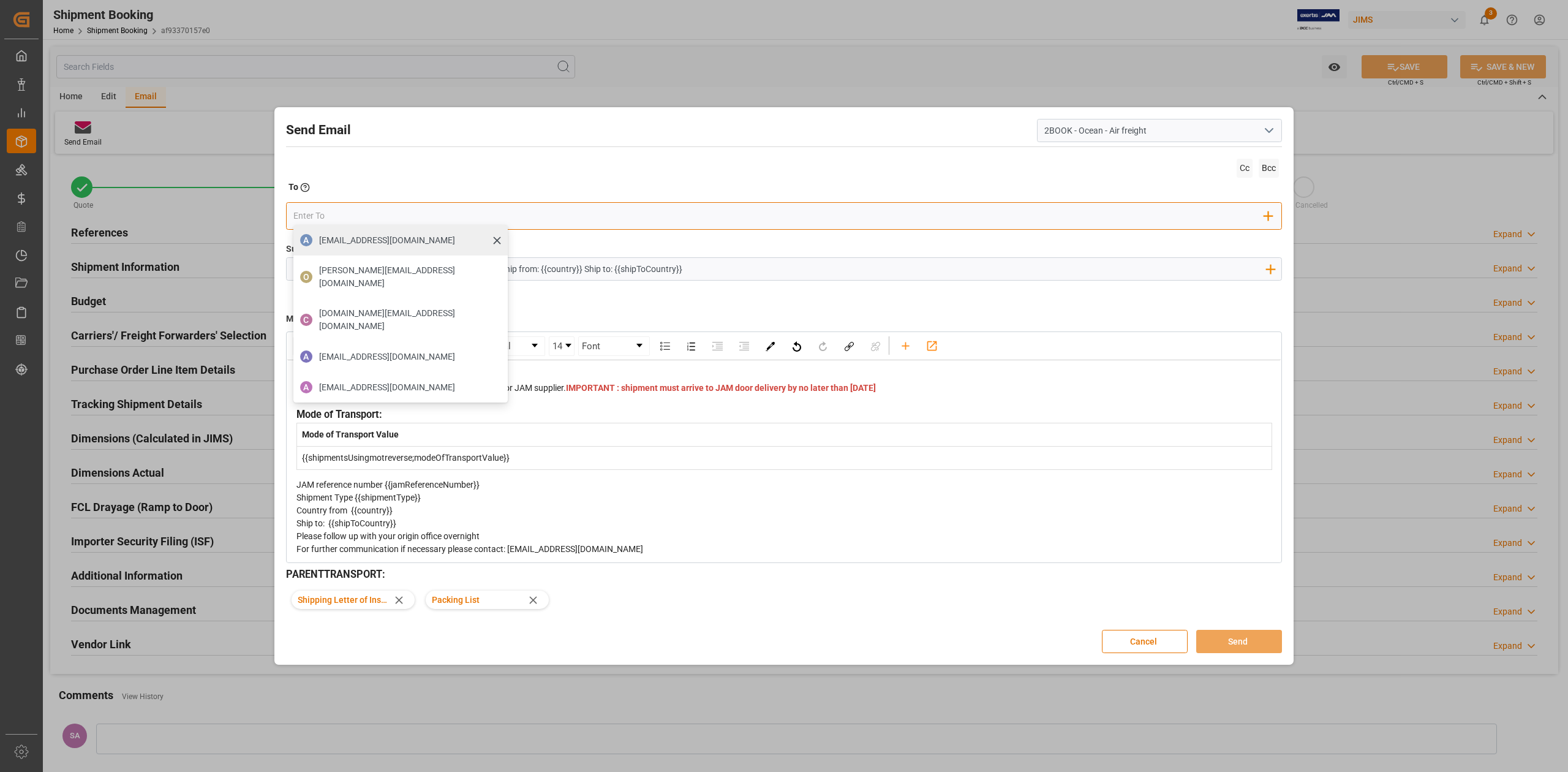
type input "[EMAIL_ADDRESS][PERSON_NAME][DOMAIN_NAME]"
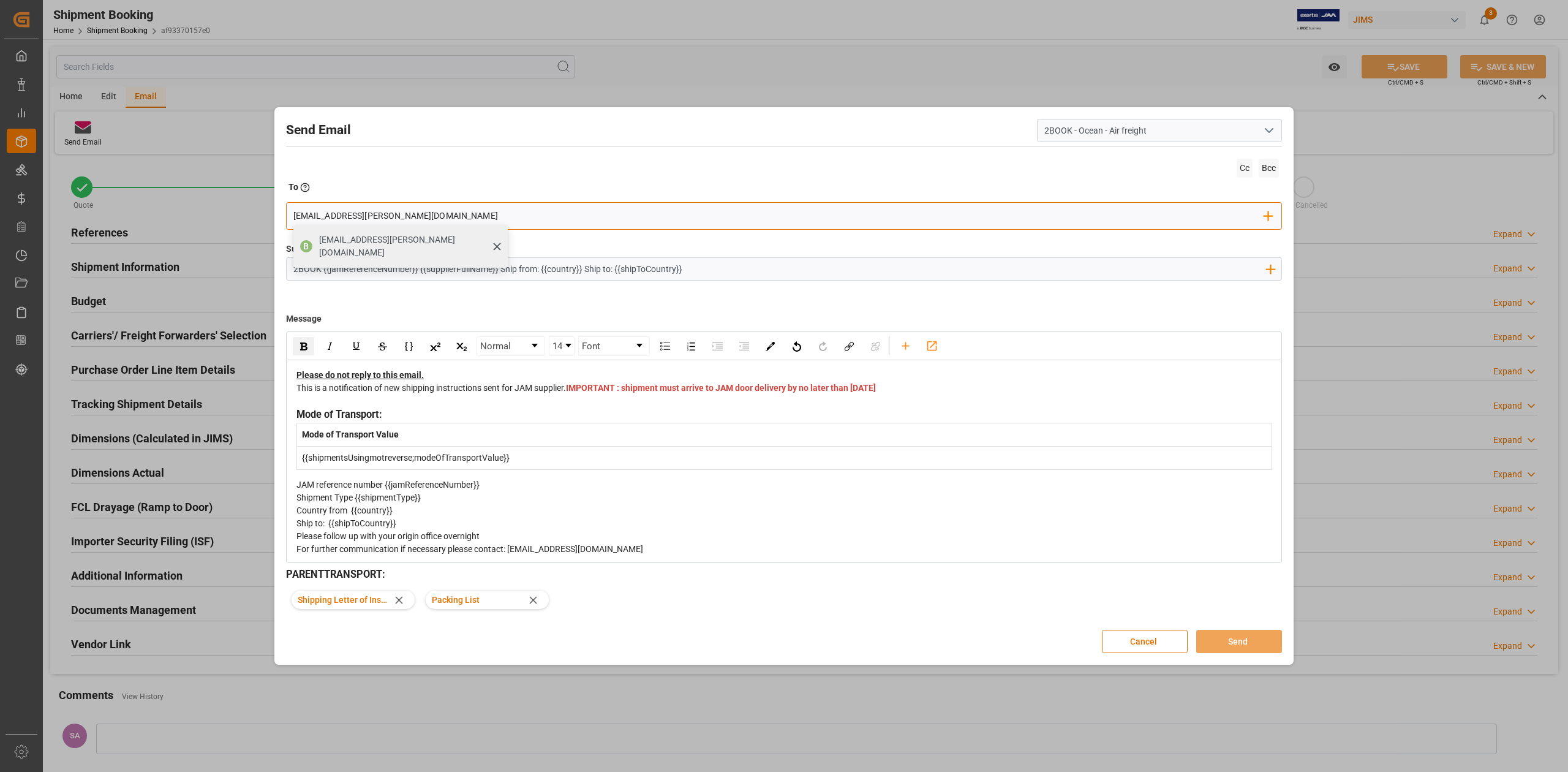
click at [392, 243] on span "[EMAIL_ADDRESS][PERSON_NAME][DOMAIN_NAME]" at bounding box center [409, 246] width 180 height 25
click at [1240, 647] on button "Send" at bounding box center [1239, 640] width 86 height 23
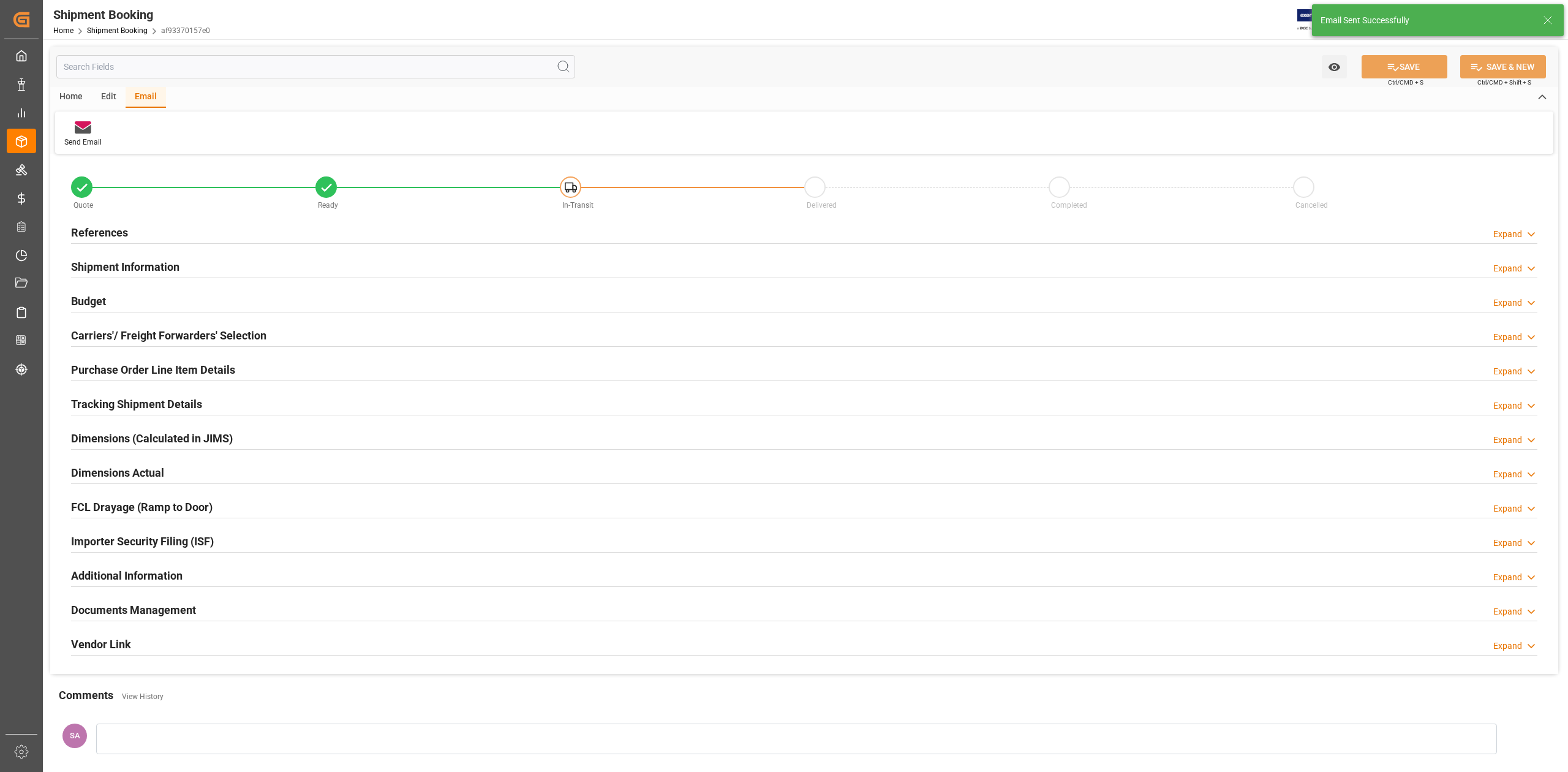
click at [155, 606] on h2 "Documents Management" at bounding box center [133, 609] width 125 height 16
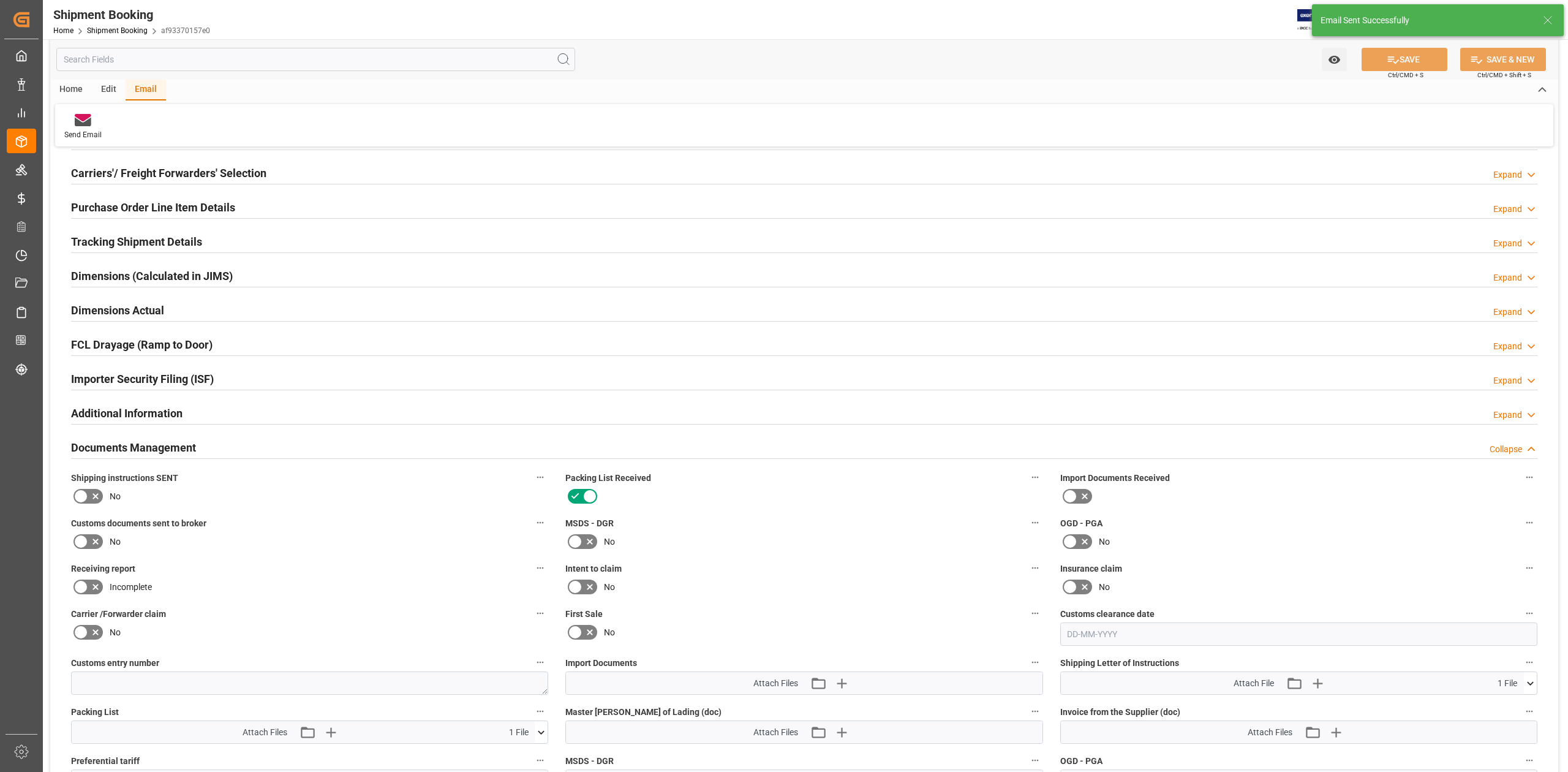
scroll to position [163, 0]
click at [87, 493] on icon at bounding box center [81, 495] width 14 height 14
click at [0, 0] on input "checkbox" at bounding box center [0, 0] width 0 height 0
click at [1394, 62] on icon at bounding box center [1392, 59] width 11 height 8
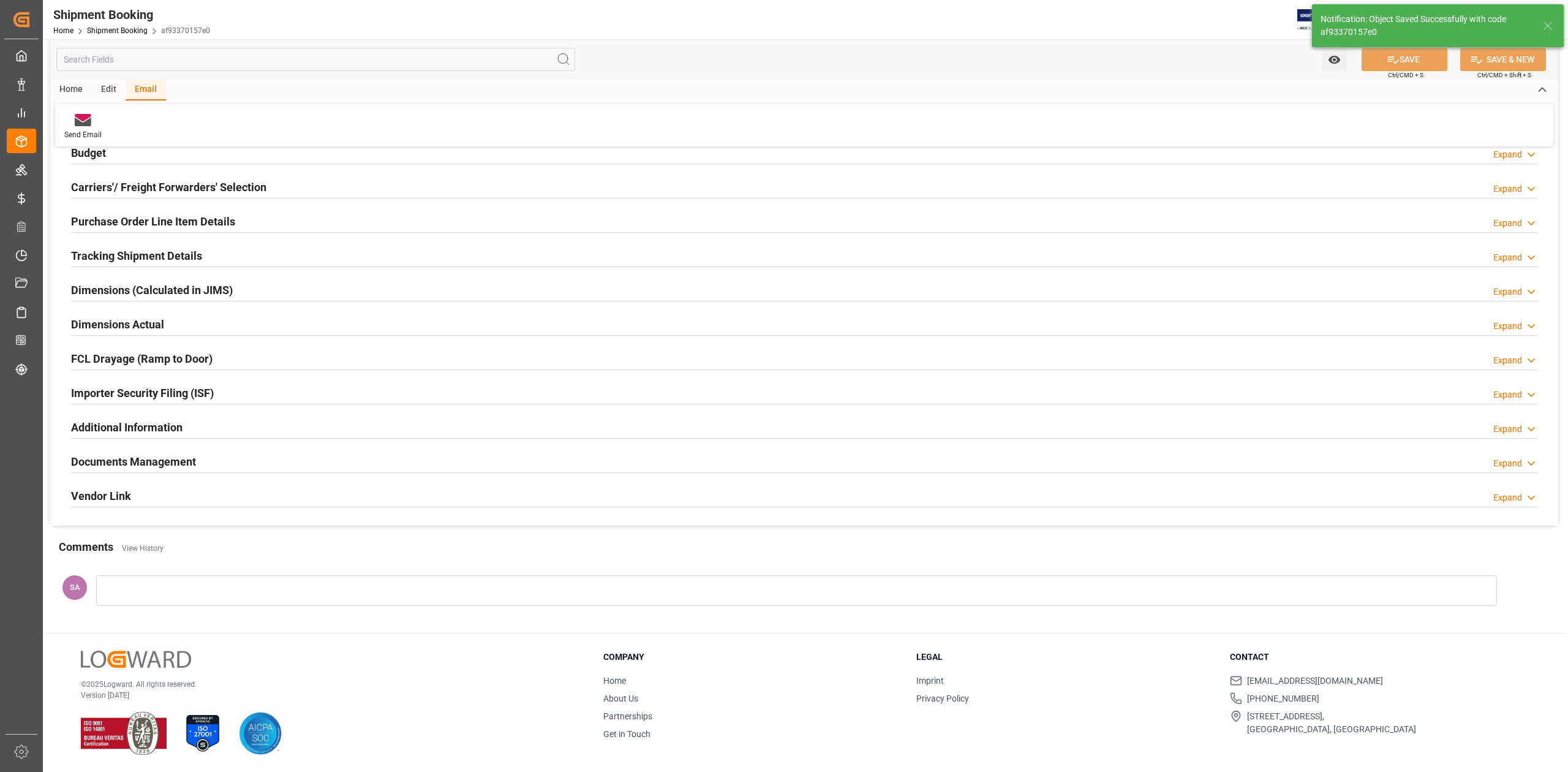
scroll to position [150, 0]
click at [122, 326] on h2 "Dimensions Actual" at bounding box center [118, 324] width 93 height 16
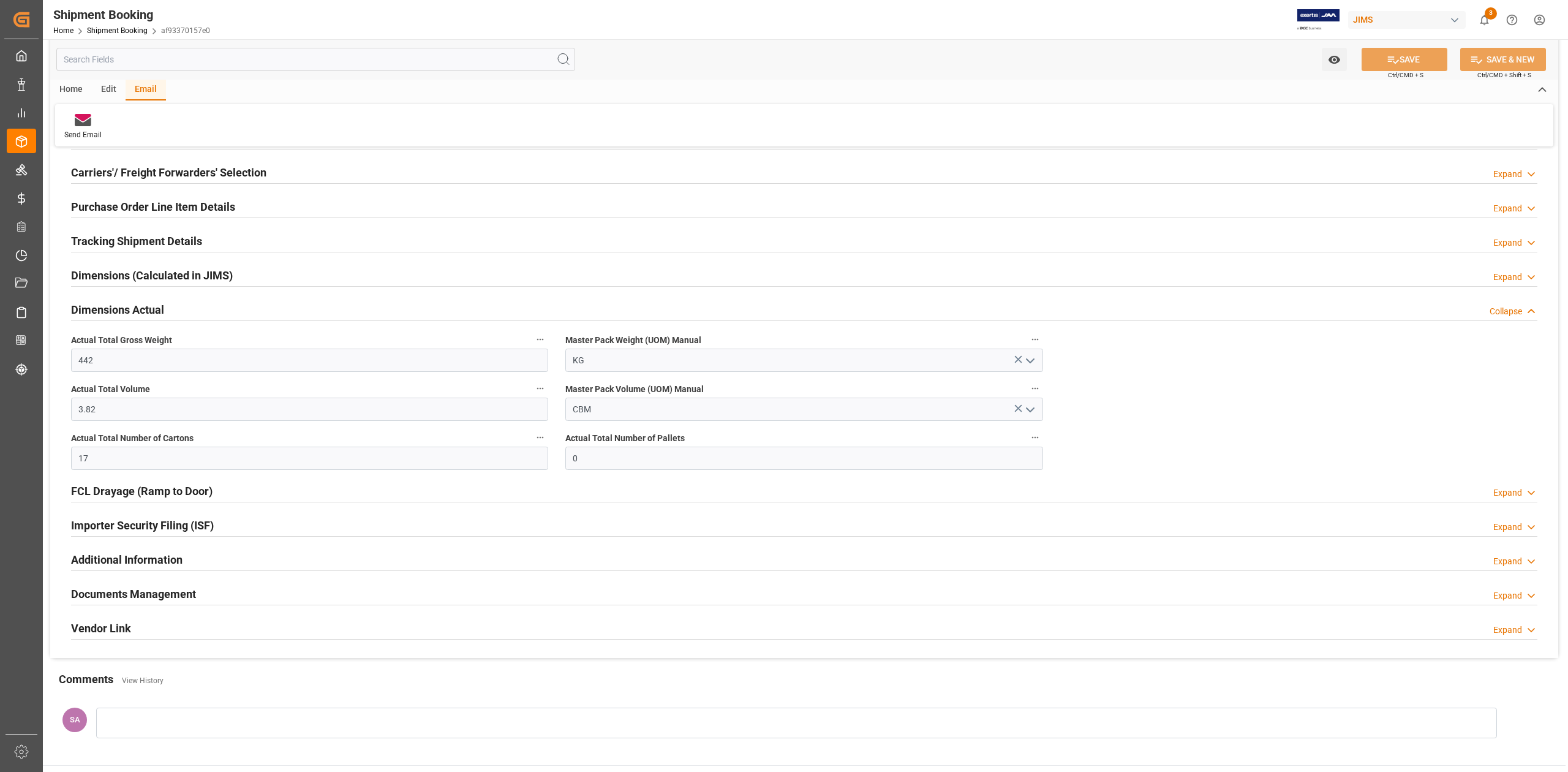
click at [109, 310] on h2 "Dimensions Actual" at bounding box center [118, 309] width 93 height 16
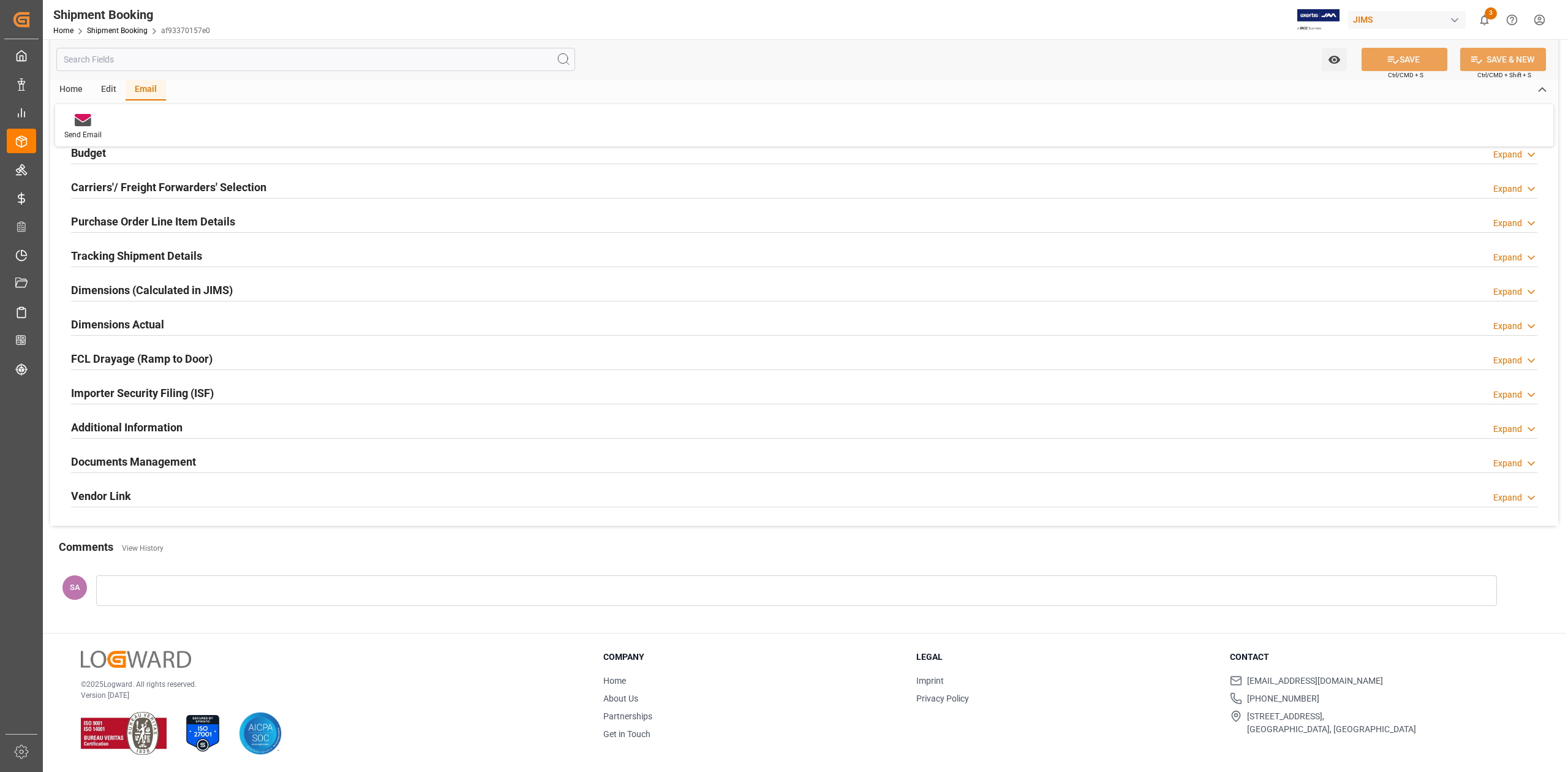
click at [98, 256] on h2 "Tracking Shipment Details" at bounding box center [137, 255] width 131 height 16
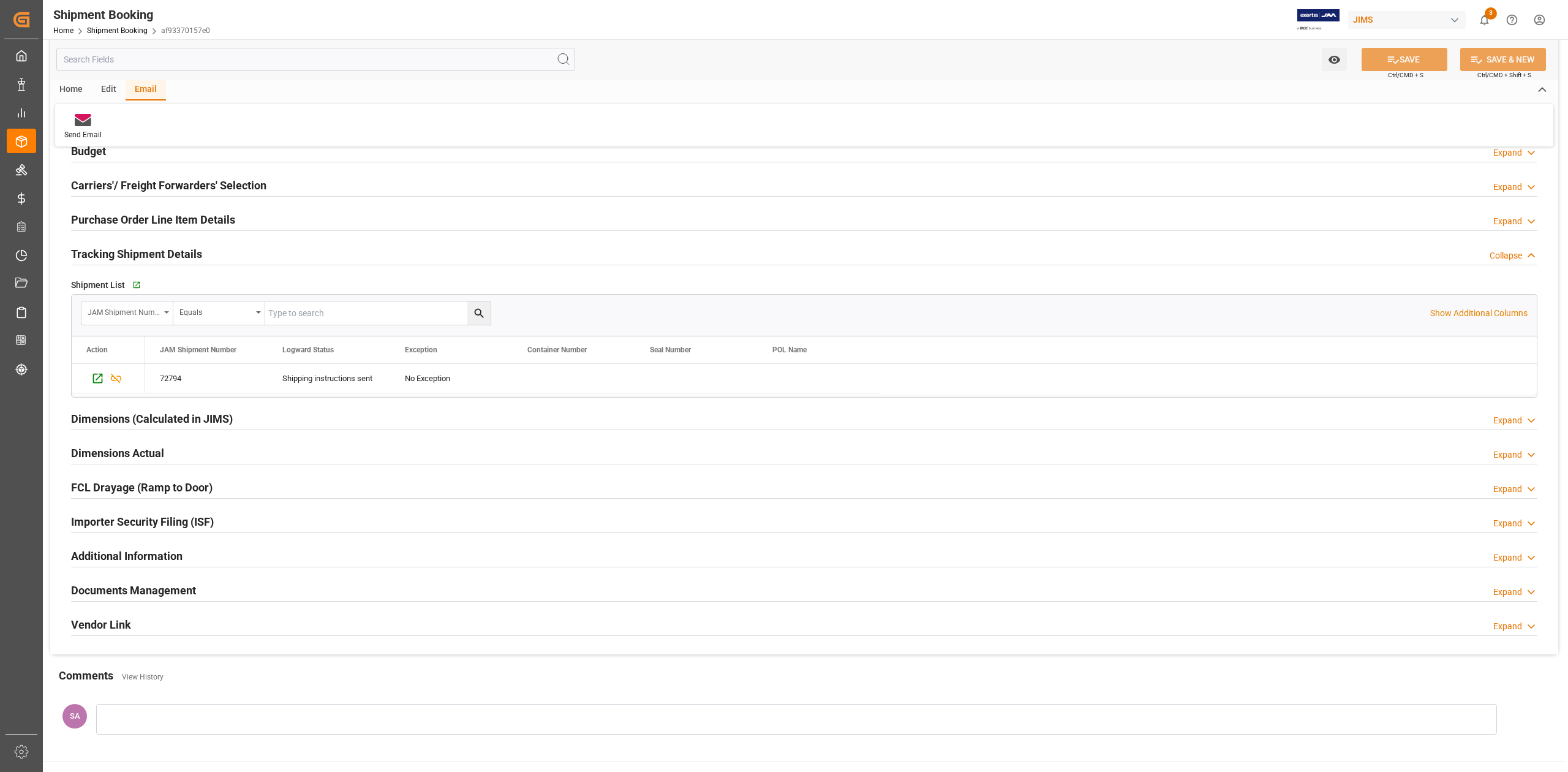
scroll to position [163, 0]
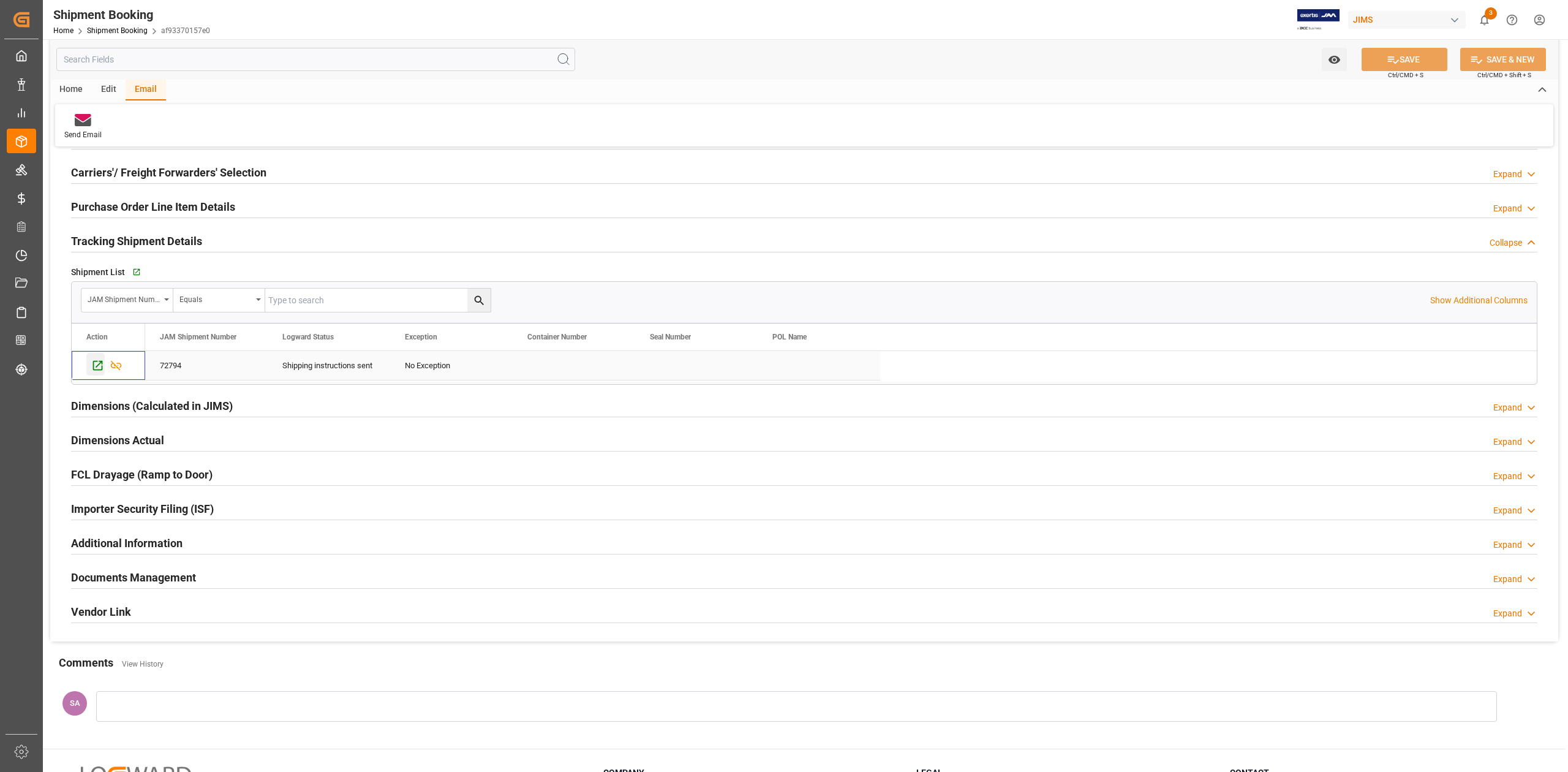
click at [99, 361] on icon "Press SPACE to select this row." at bounding box center [97, 365] width 13 height 13
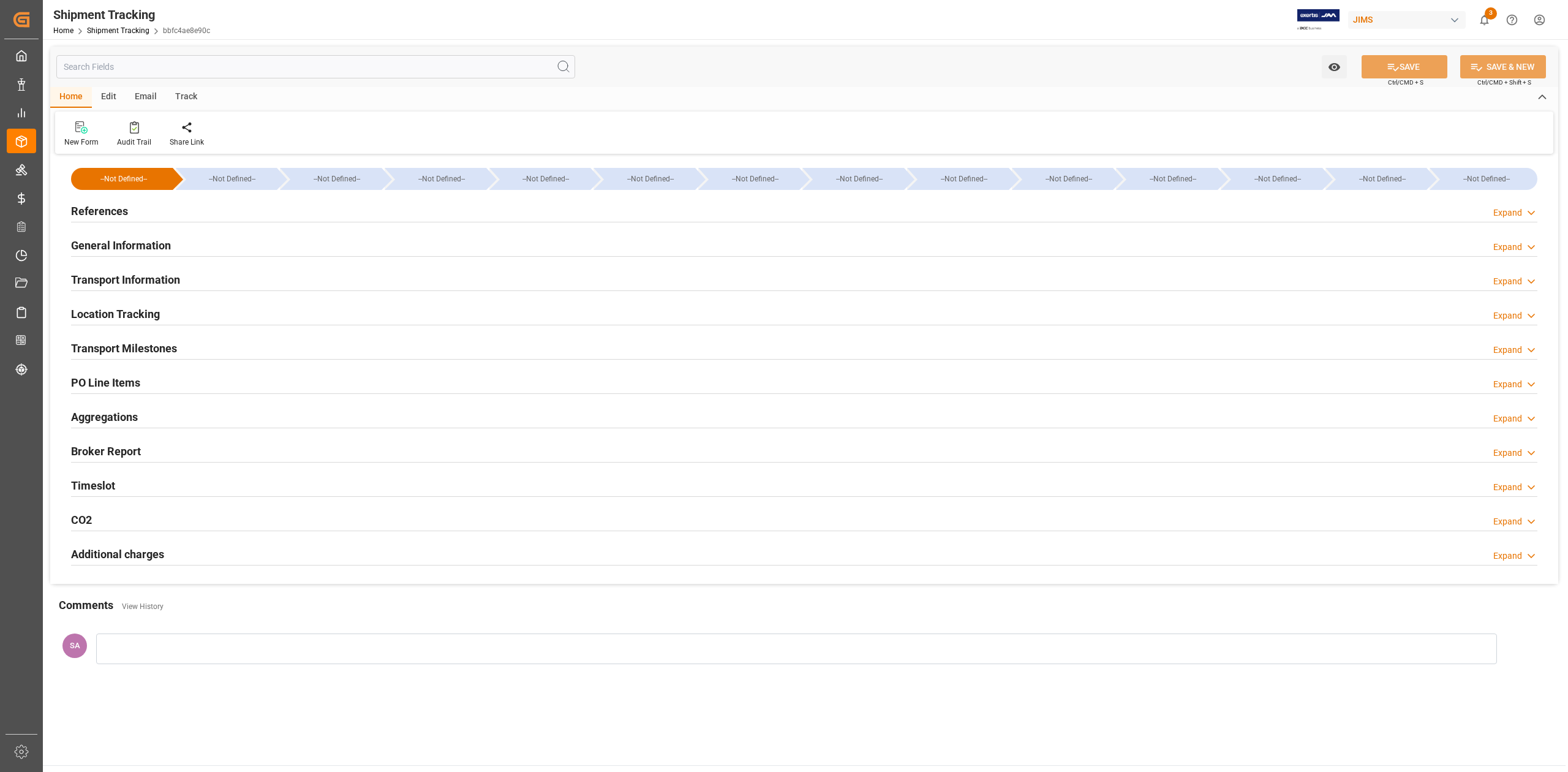
type input "[DATE] 00:00"
click at [160, 346] on h2 "Transport Milestones" at bounding box center [124, 347] width 106 height 16
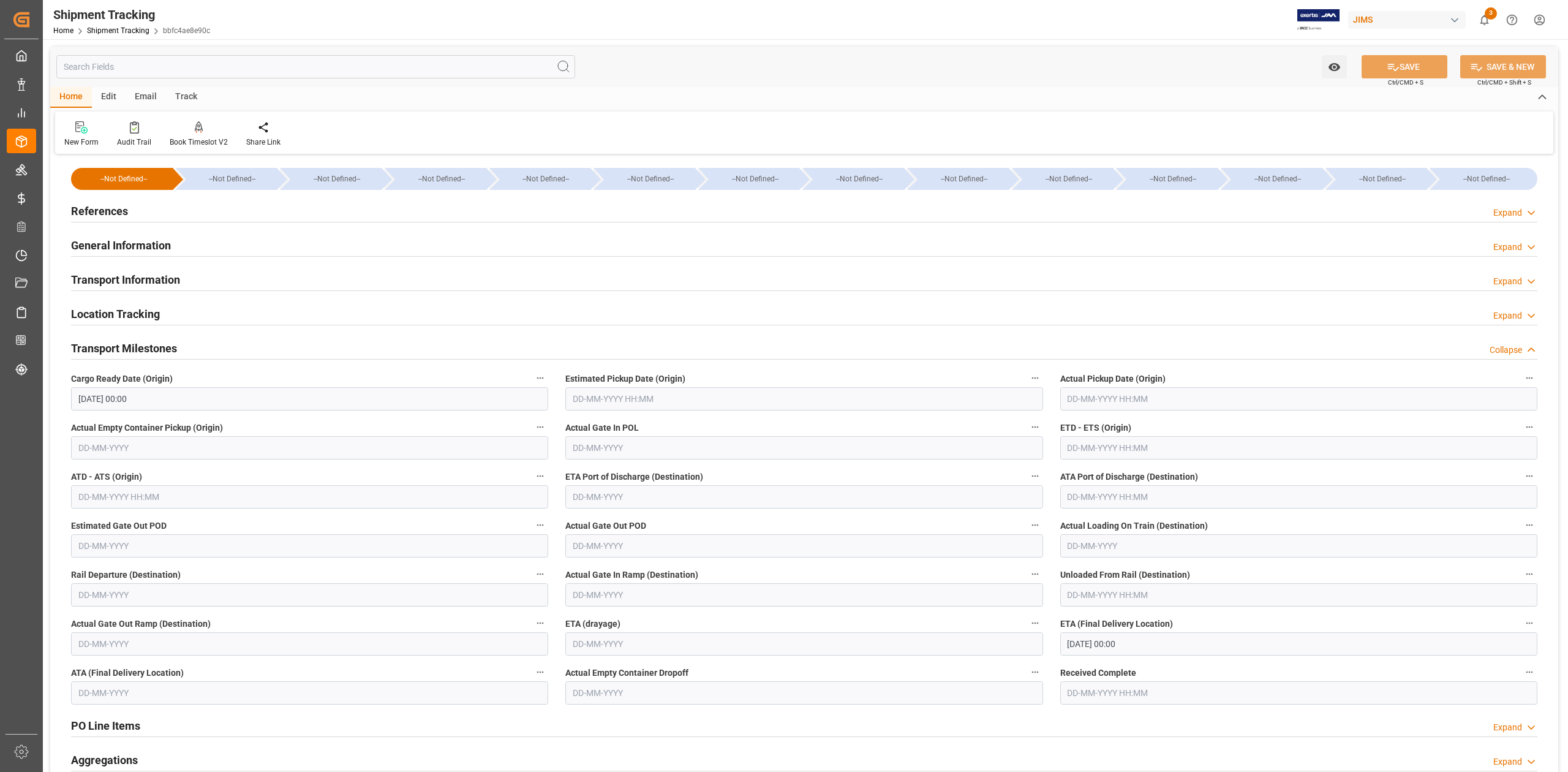
click at [1144, 642] on input "06-01-2025 00:00" at bounding box center [1299, 643] width 477 height 23
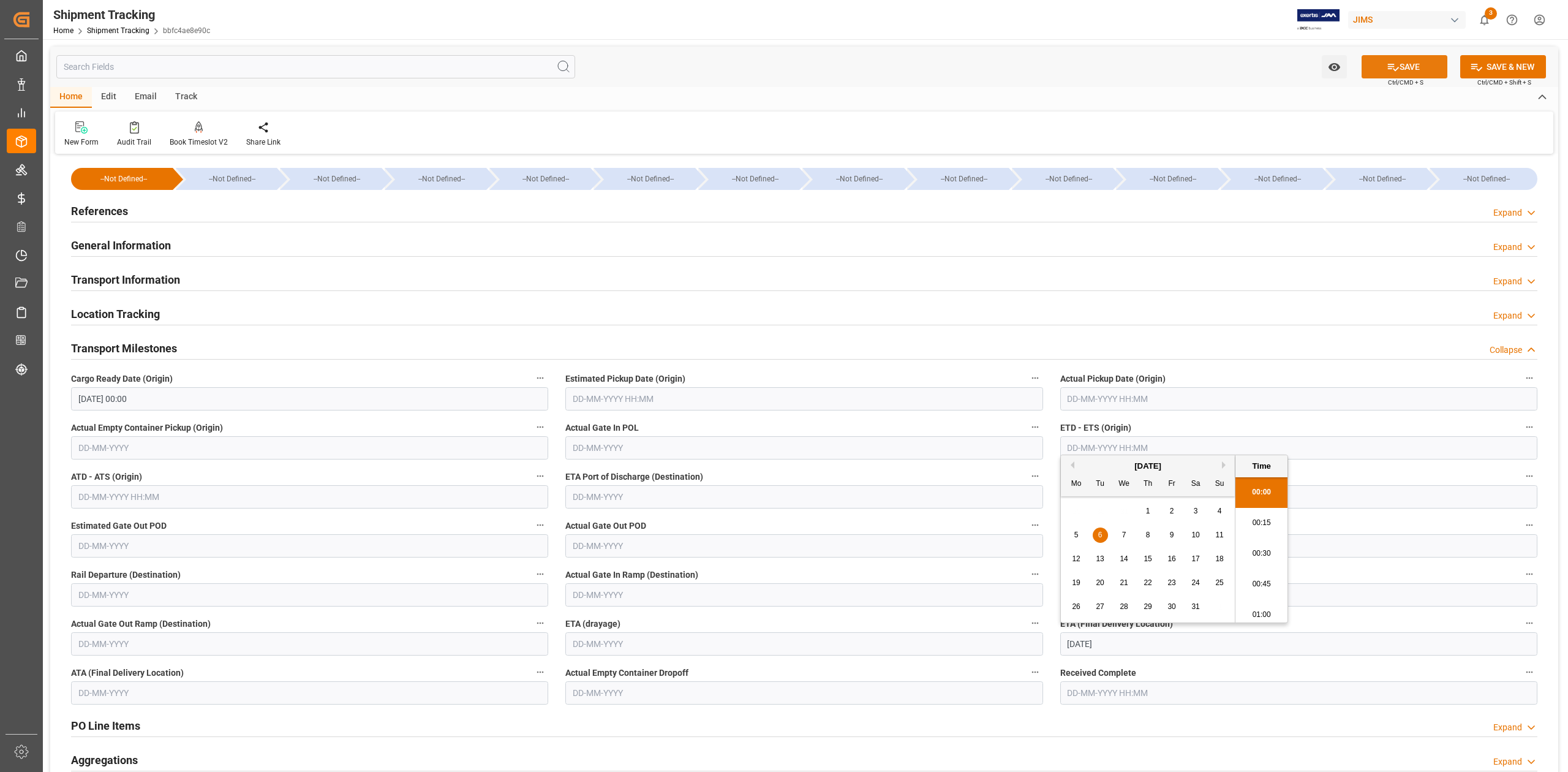
click at [1414, 64] on button "SAVE" at bounding box center [1403, 66] width 86 height 23
type input "06-01-2026 00:00"
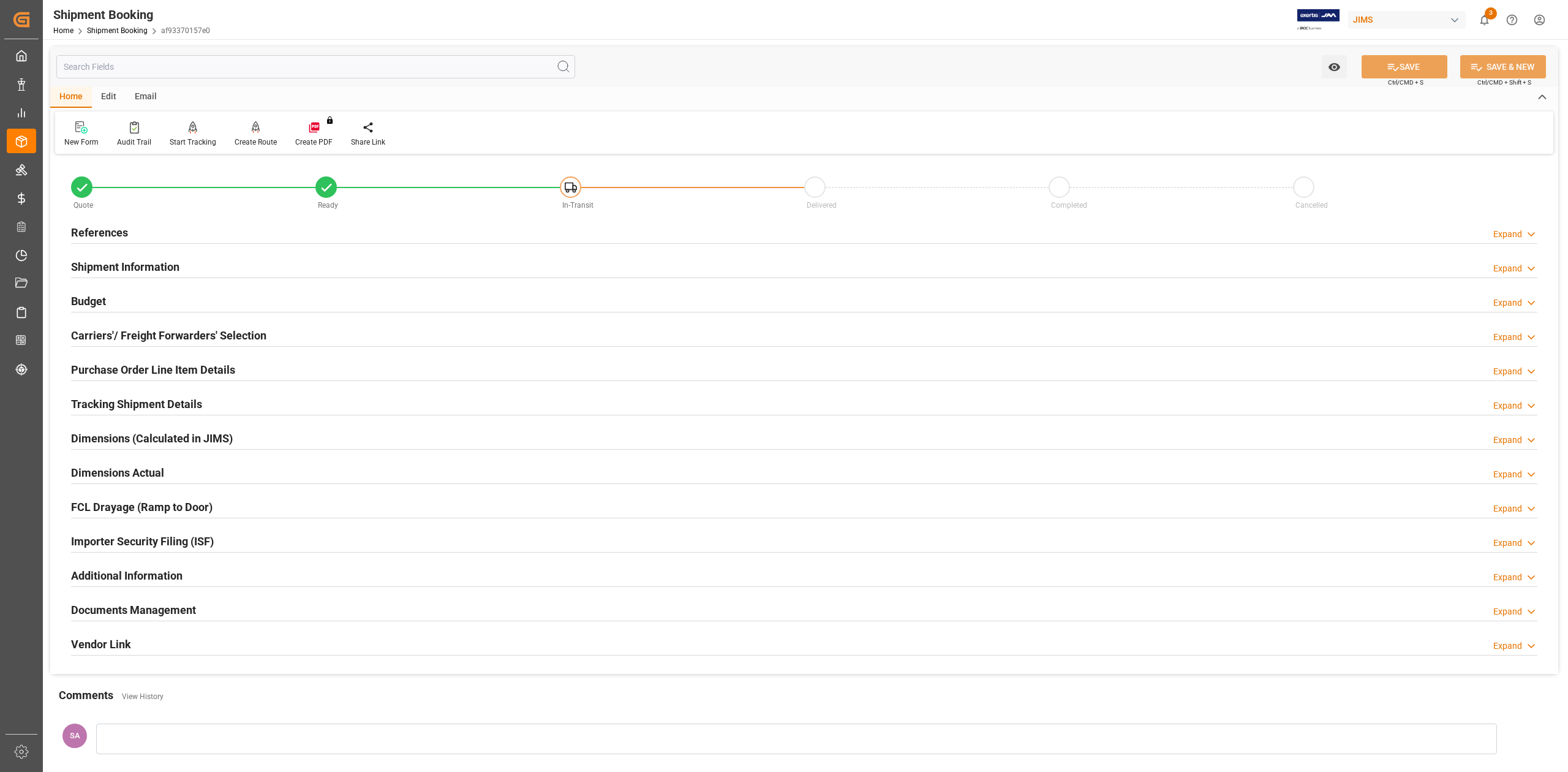
click at [106, 476] on h2 "Dimensions Actual" at bounding box center [118, 472] width 93 height 16
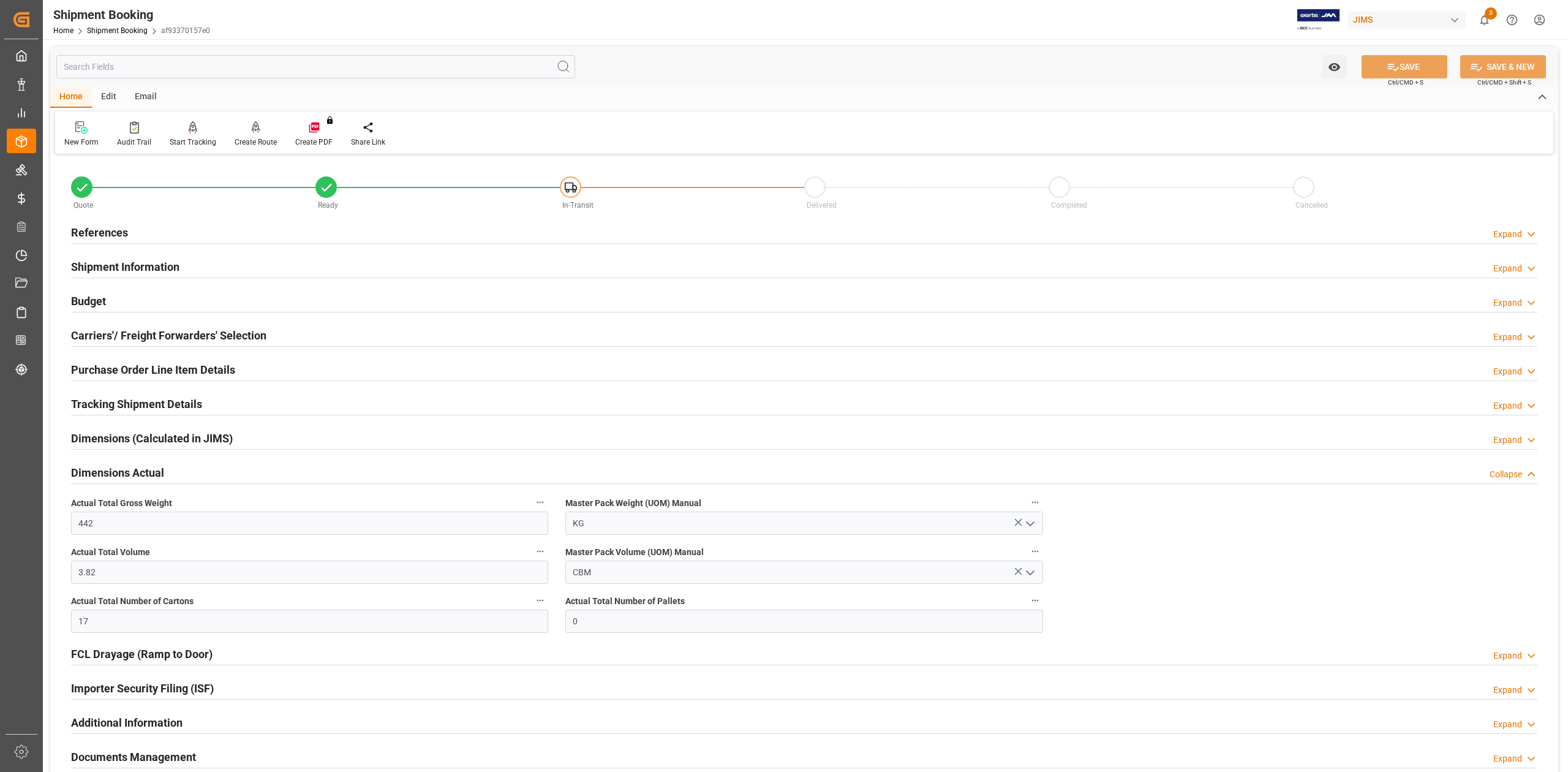
drag, startPoint x: 106, startPoint y: 296, endPoint x: 123, endPoint y: 324, distance: 32.8
click at [106, 296] on h2 "Budget" at bounding box center [88, 301] width 35 height 16
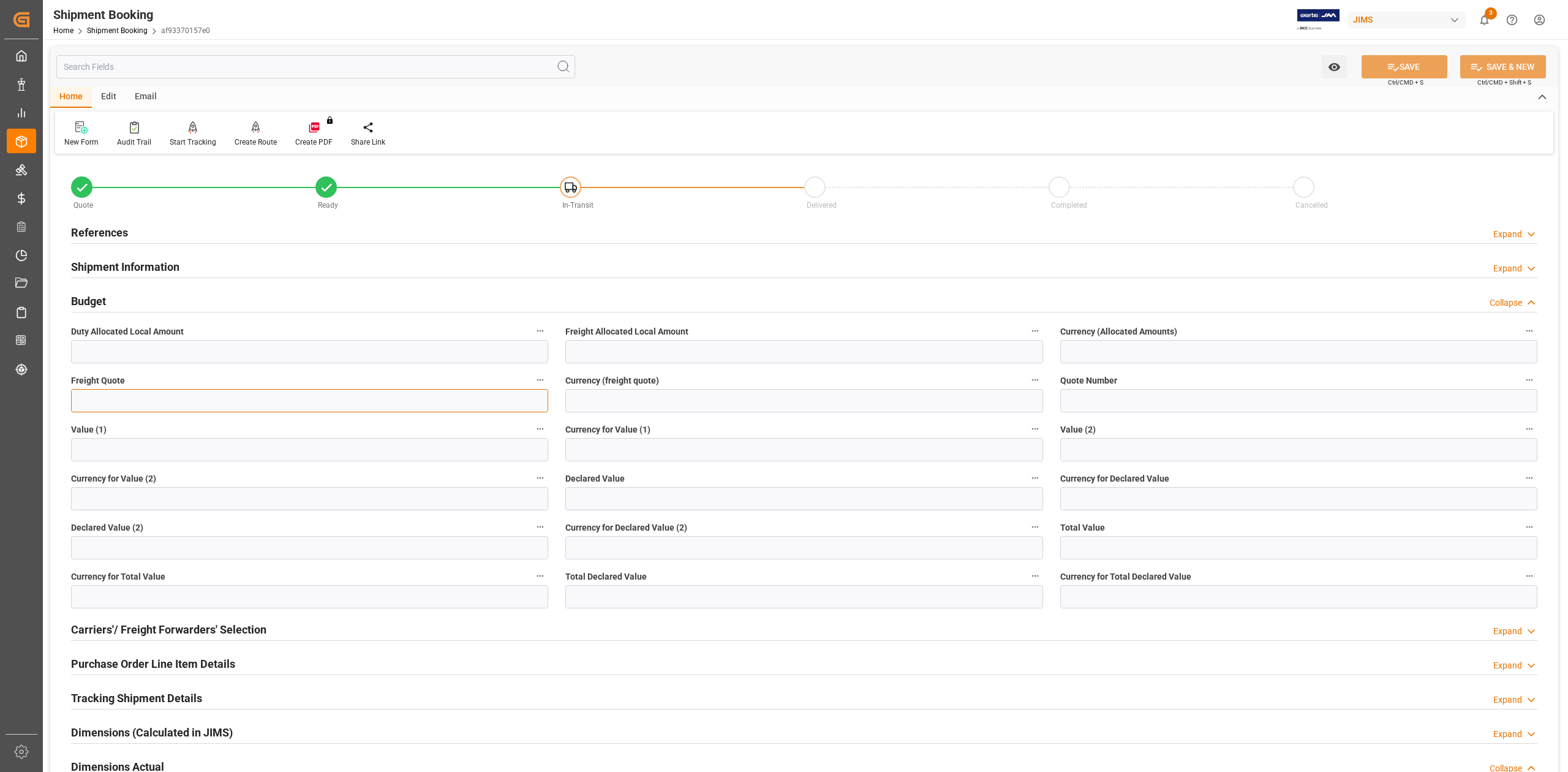
click at [164, 405] on input "text" at bounding box center [310, 400] width 477 height 23
type input "800"
click at [632, 396] on input at bounding box center [804, 400] width 477 height 23
type input "USD"
click at [1390, 66] on icon at bounding box center [1392, 67] width 11 height 8
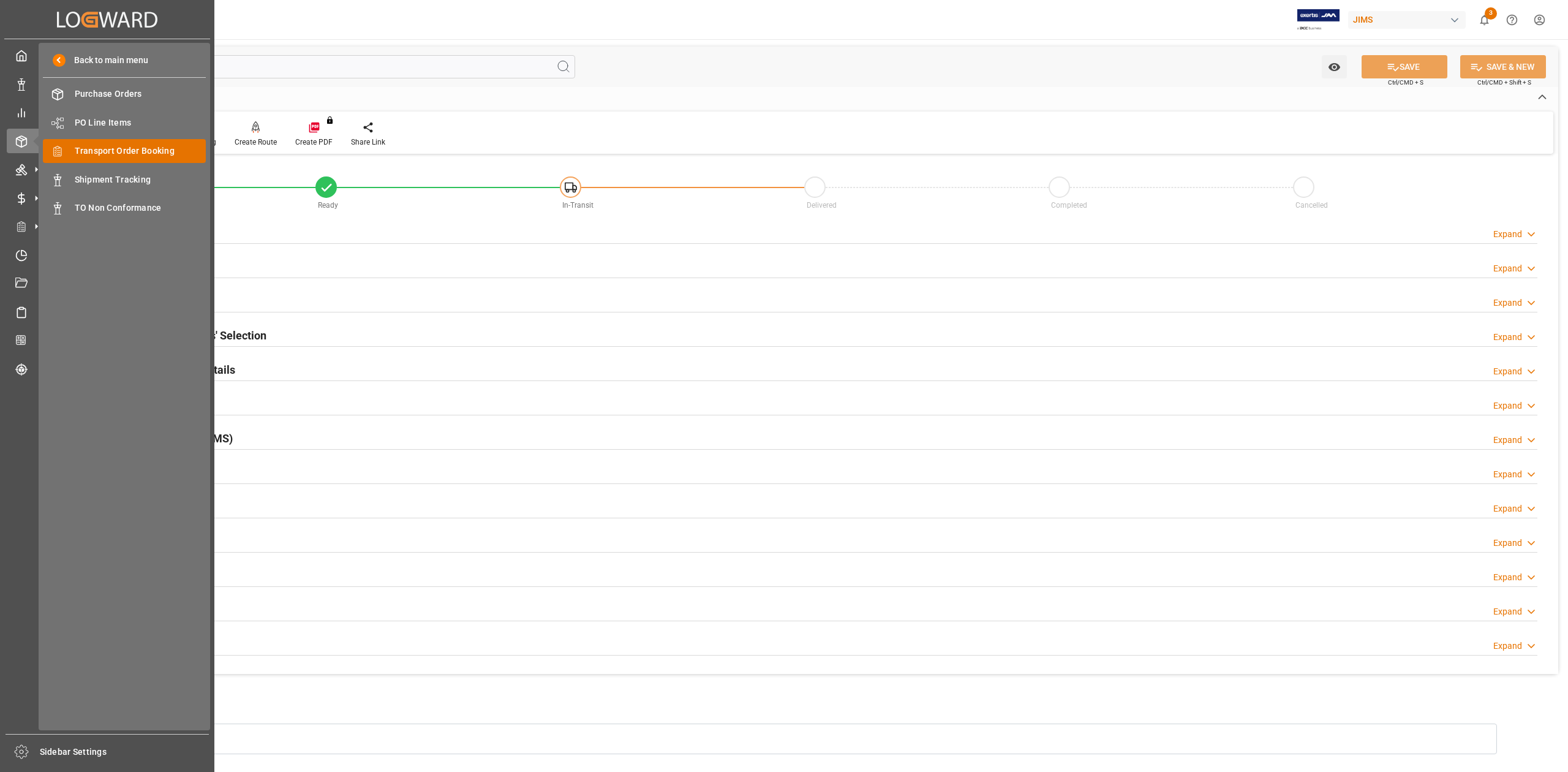
click at [116, 150] on span "Transport Order Booking" at bounding box center [140, 150] width 132 height 13
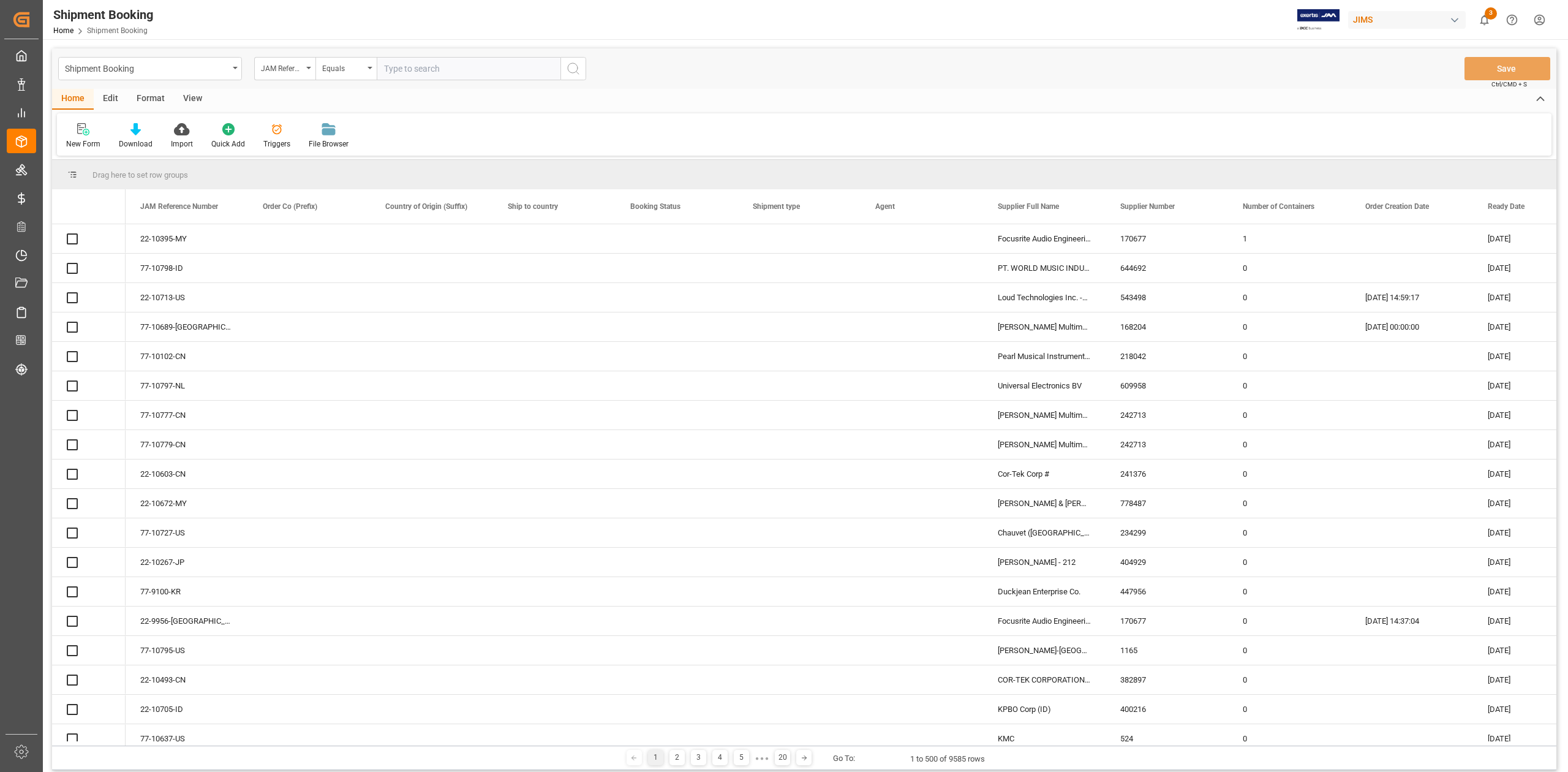
click at [430, 70] on input "text" at bounding box center [469, 68] width 183 height 23
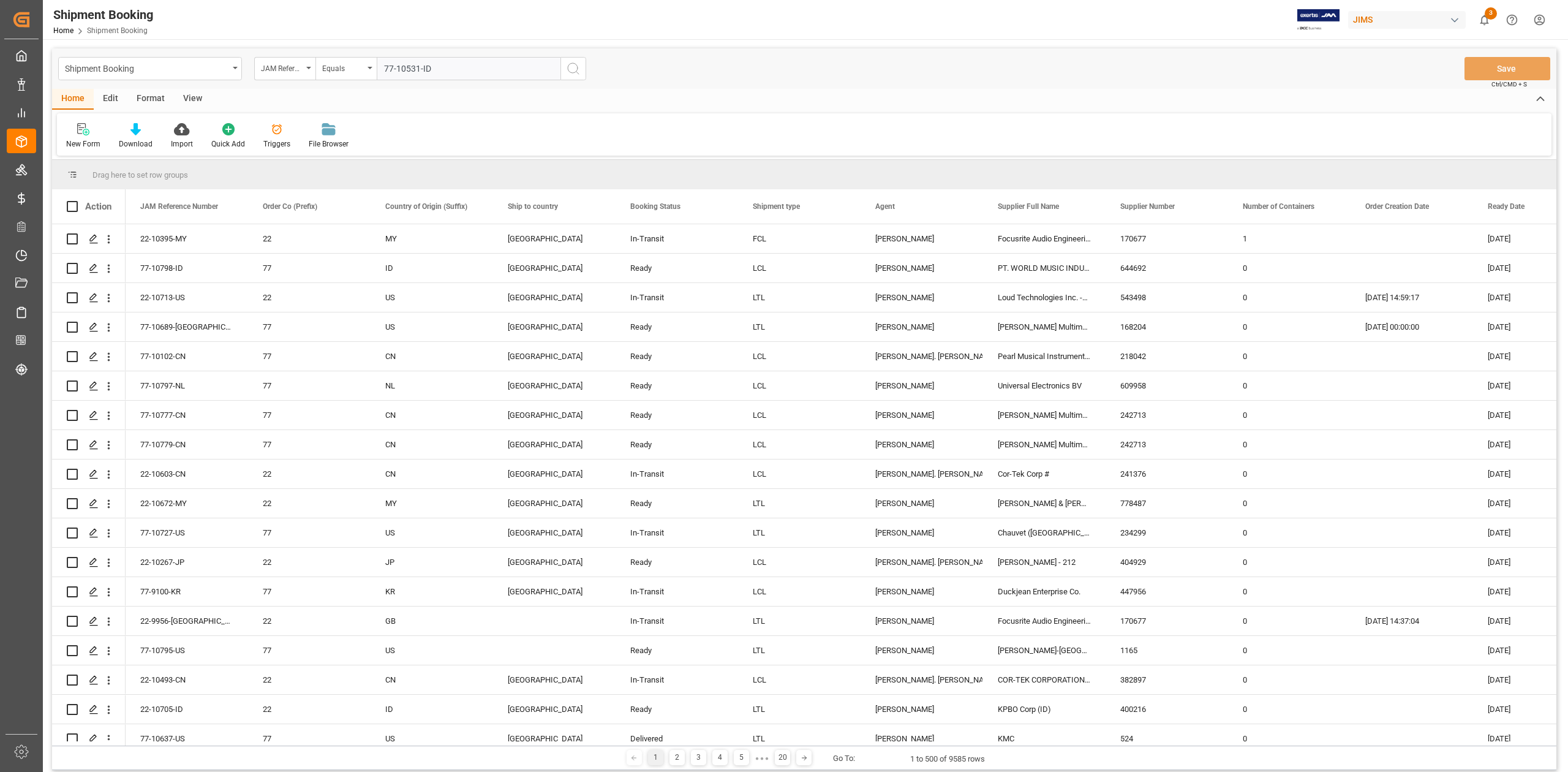
type input "77-10531-ID"
click at [567, 76] on button "search button" at bounding box center [573, 68] width 25 height 23
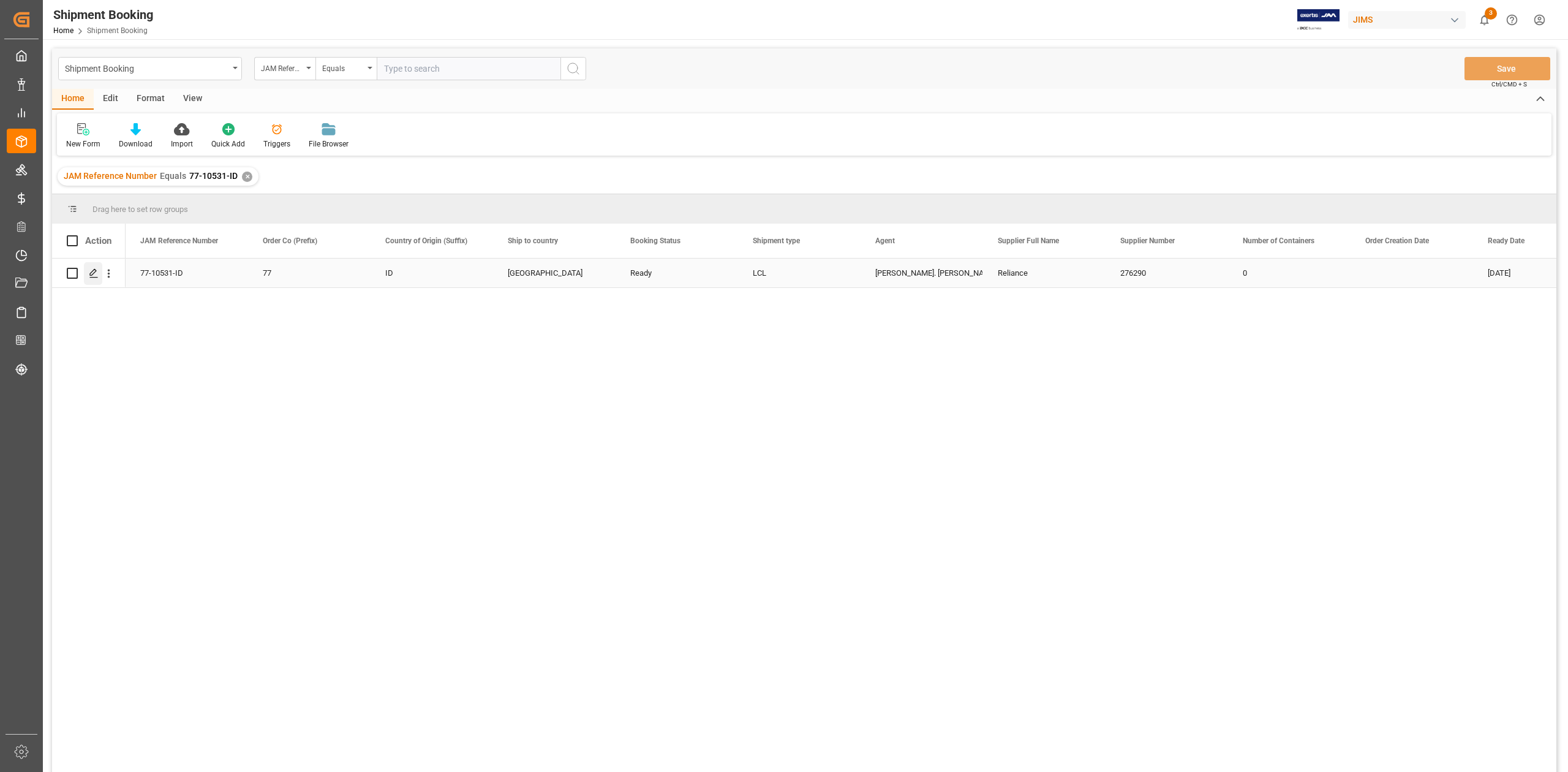
click at [93, 273] on polygon "Press SPACE to select this row." at bounding box center [93, 272] width 6 height 6
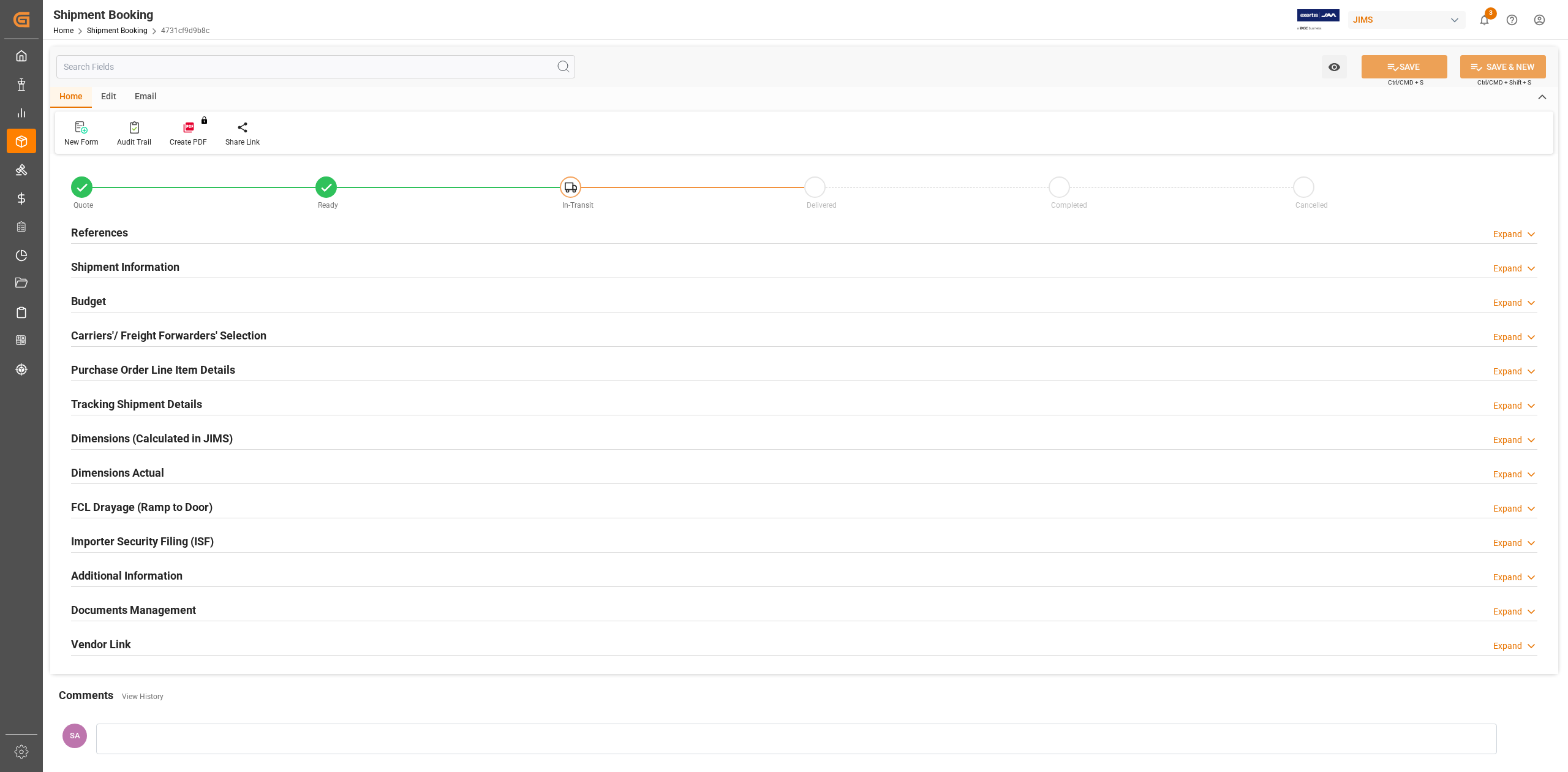
type input "0"
type input "30-08-2025"
click at [106, 232] on h2 "References" at bounding box center [99, 232] width 57 height 16
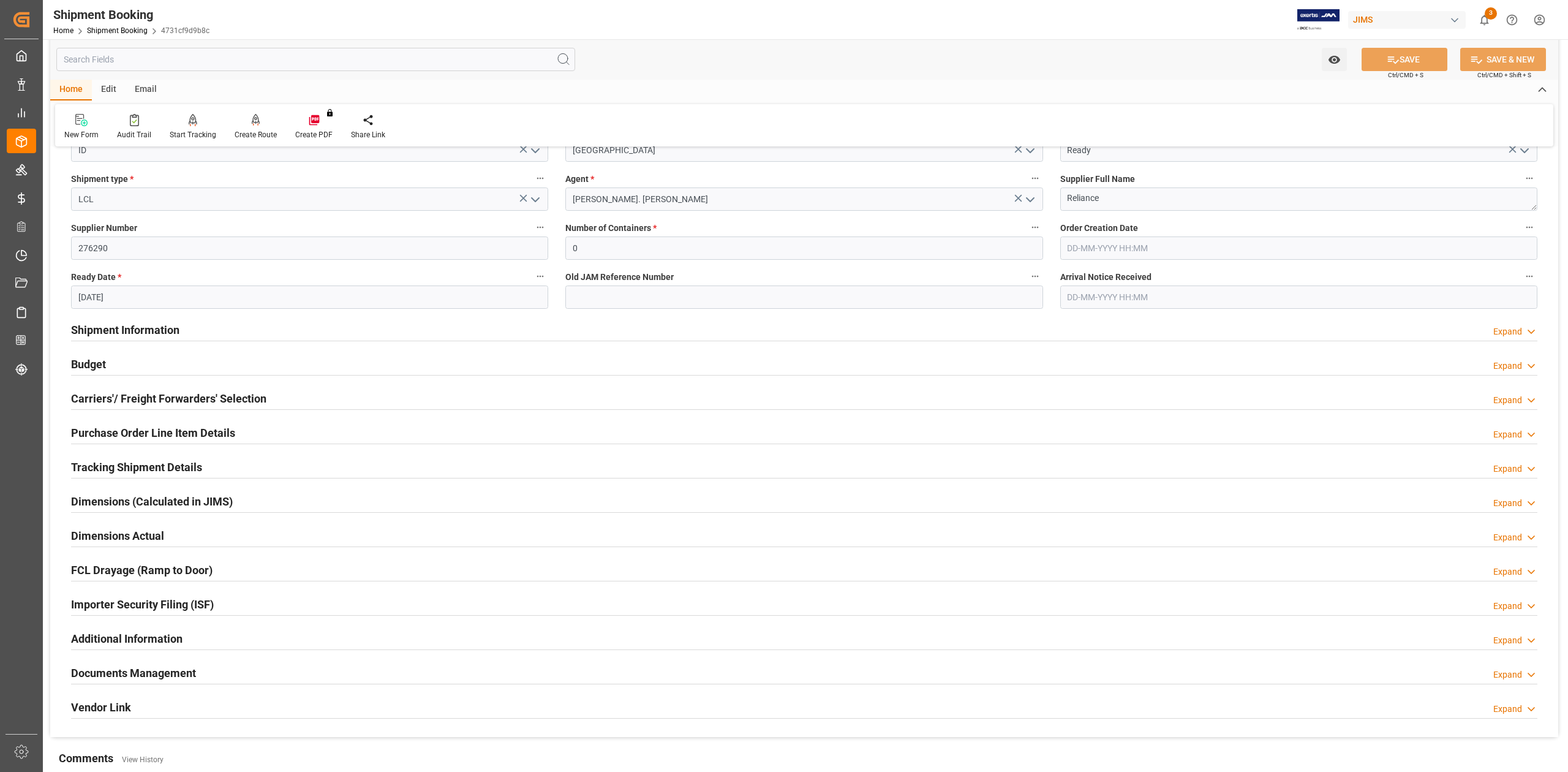
scroll to position [245, 0]
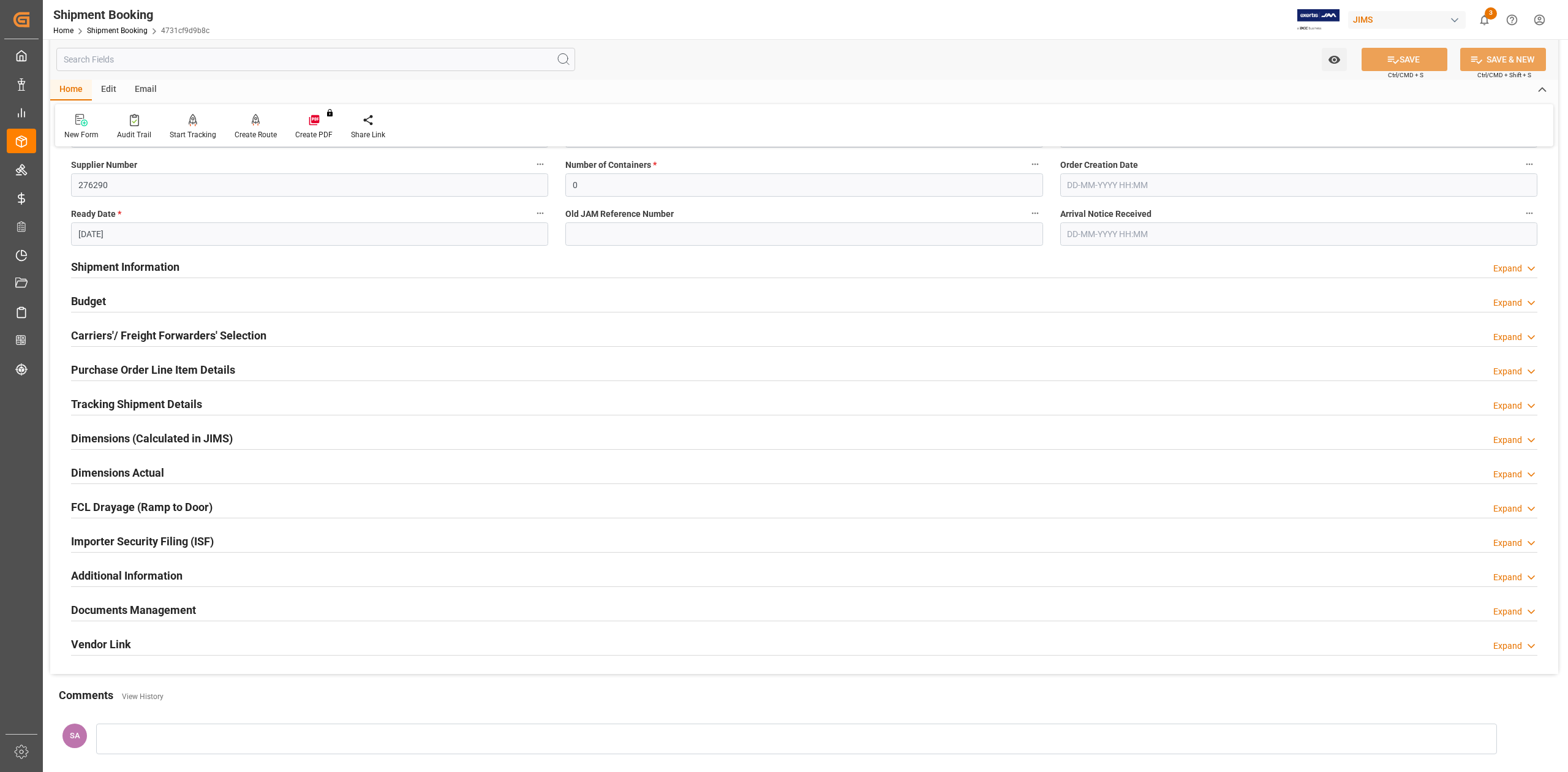
click at [111, 400] on h2 "Tracking Shipment Details" at bounding box center [137, 403] width 131 height 16
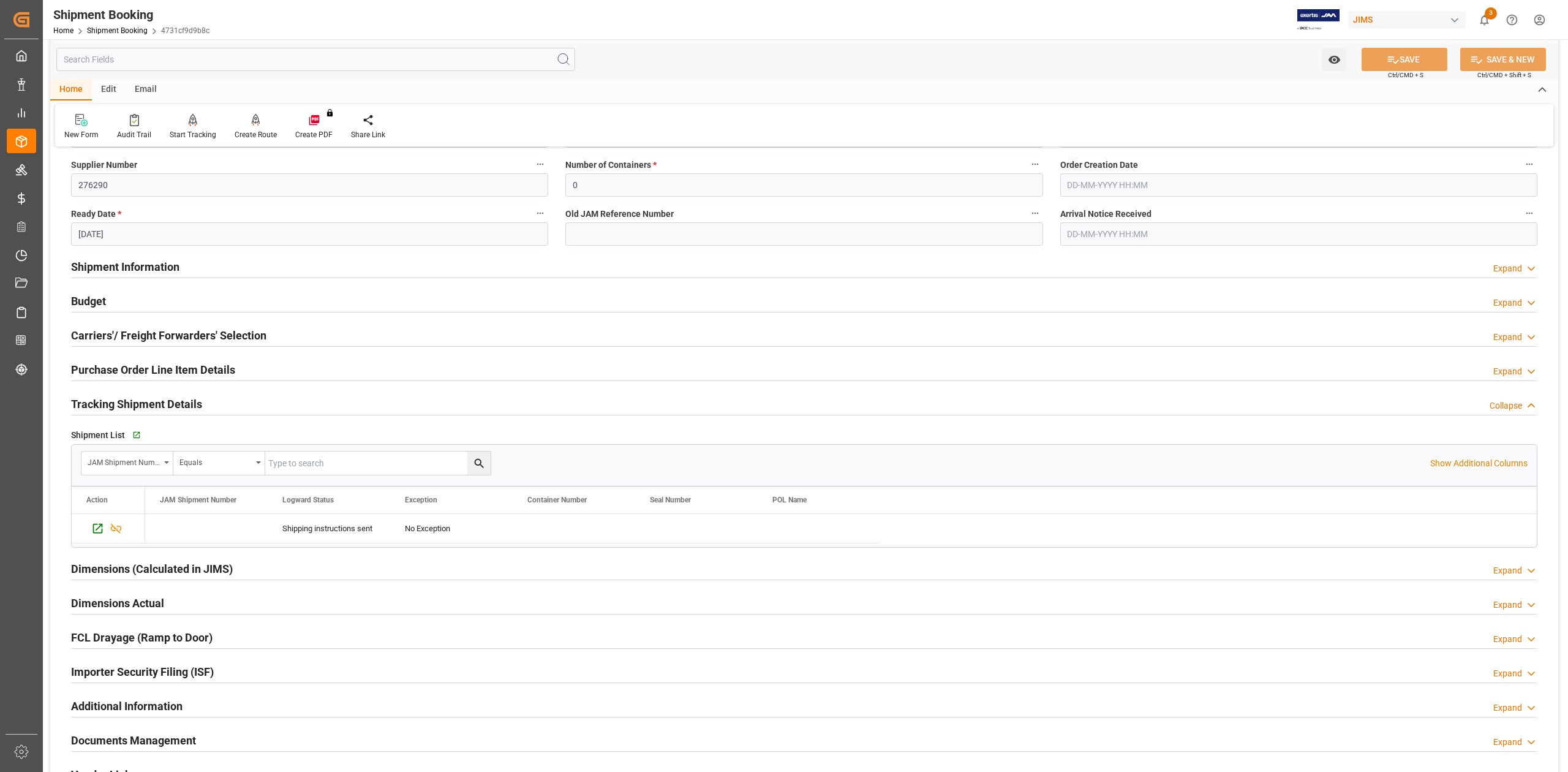
click at [111, 400] on h2 "Tracking Shipment Details" at bounding box center [137, 403] width 131 height 16
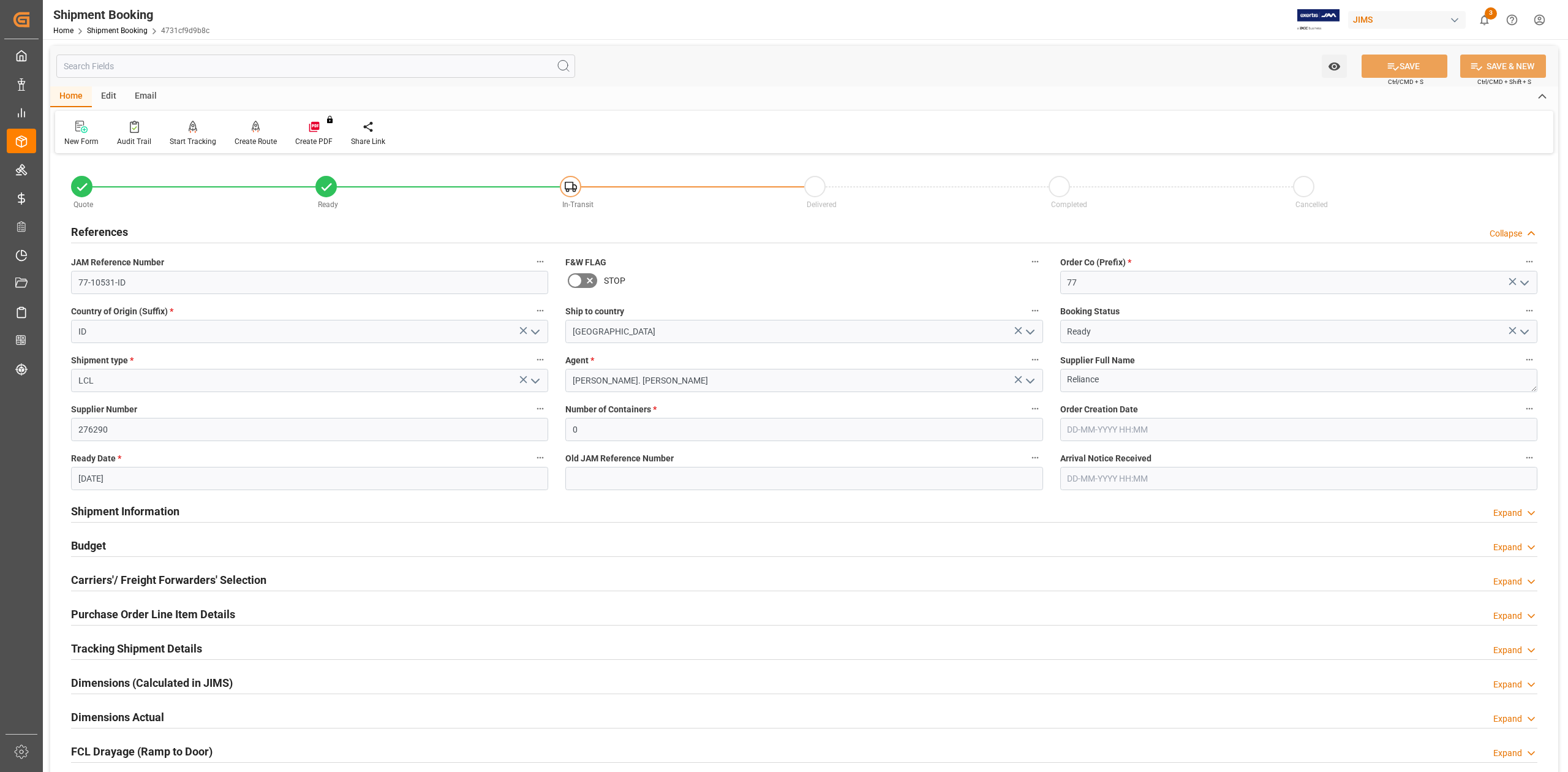
scroll to position [0, 0]
click at [131, 582] on h2 "Carriers'/ Freight Forwarders' Selection" at bounding box center [169, 580] width 195 height 16
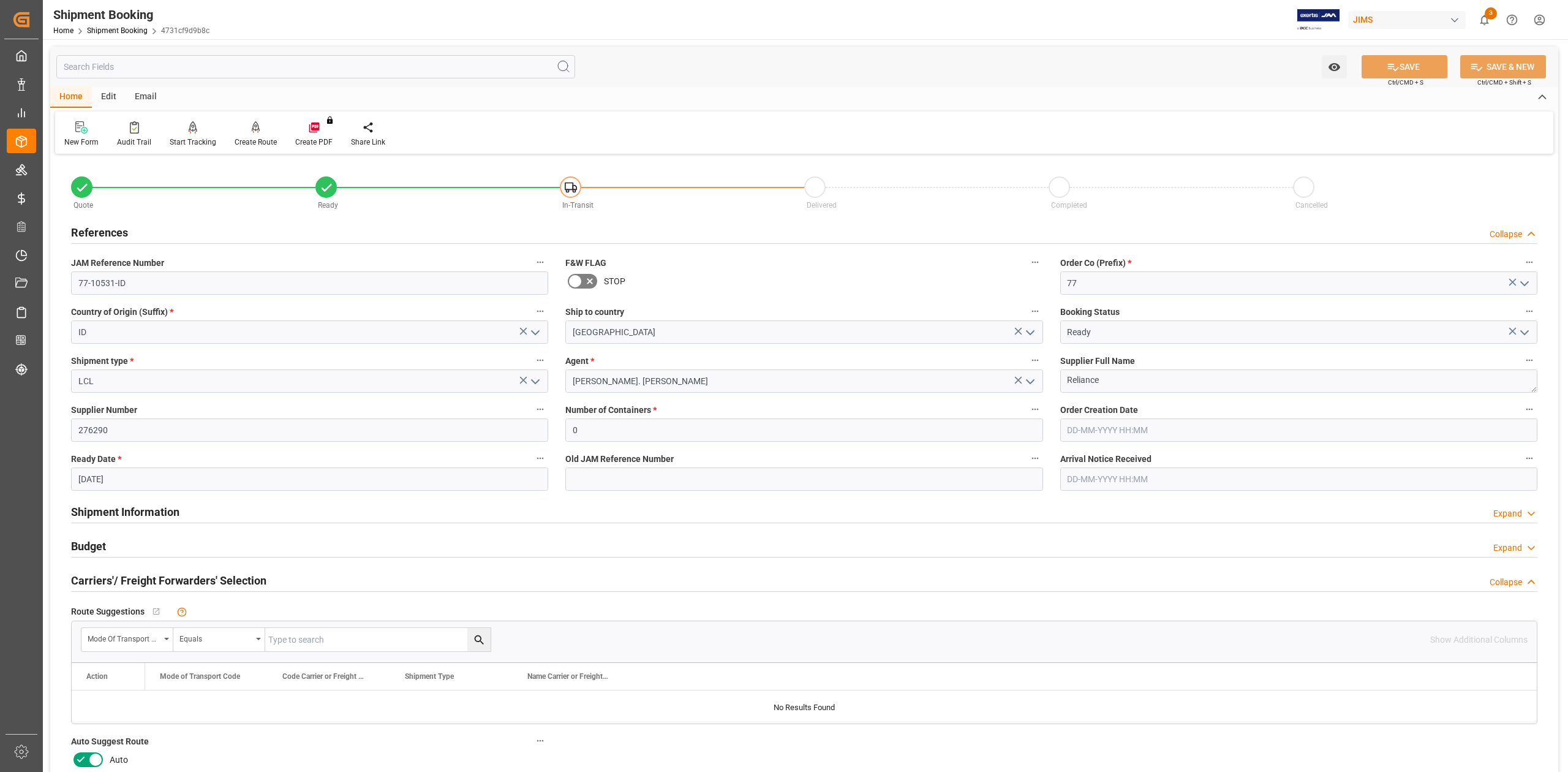
click at [87, 761] on icon at bounding box center [81, 759] width 14 height 14
click at [0, 0] on input "checkbox" at bounding box center [0, 0] width 0 height 0
click at [1413, 65] on button "SAVE" at bounding box center [1403, 66] width 86 height 23
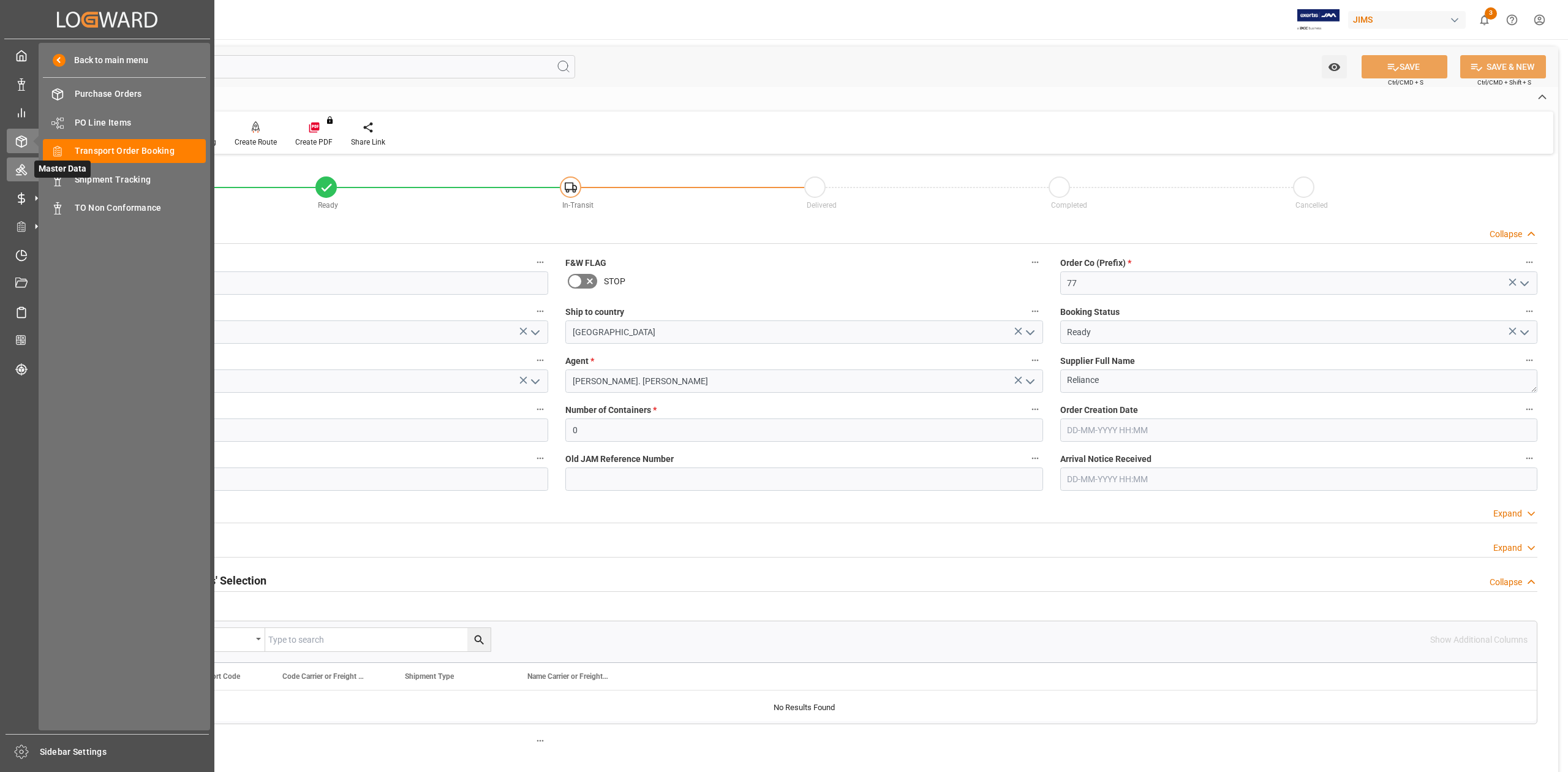
click at [23, 169] on icon at bounding box center [21, 170] width 12 height 12
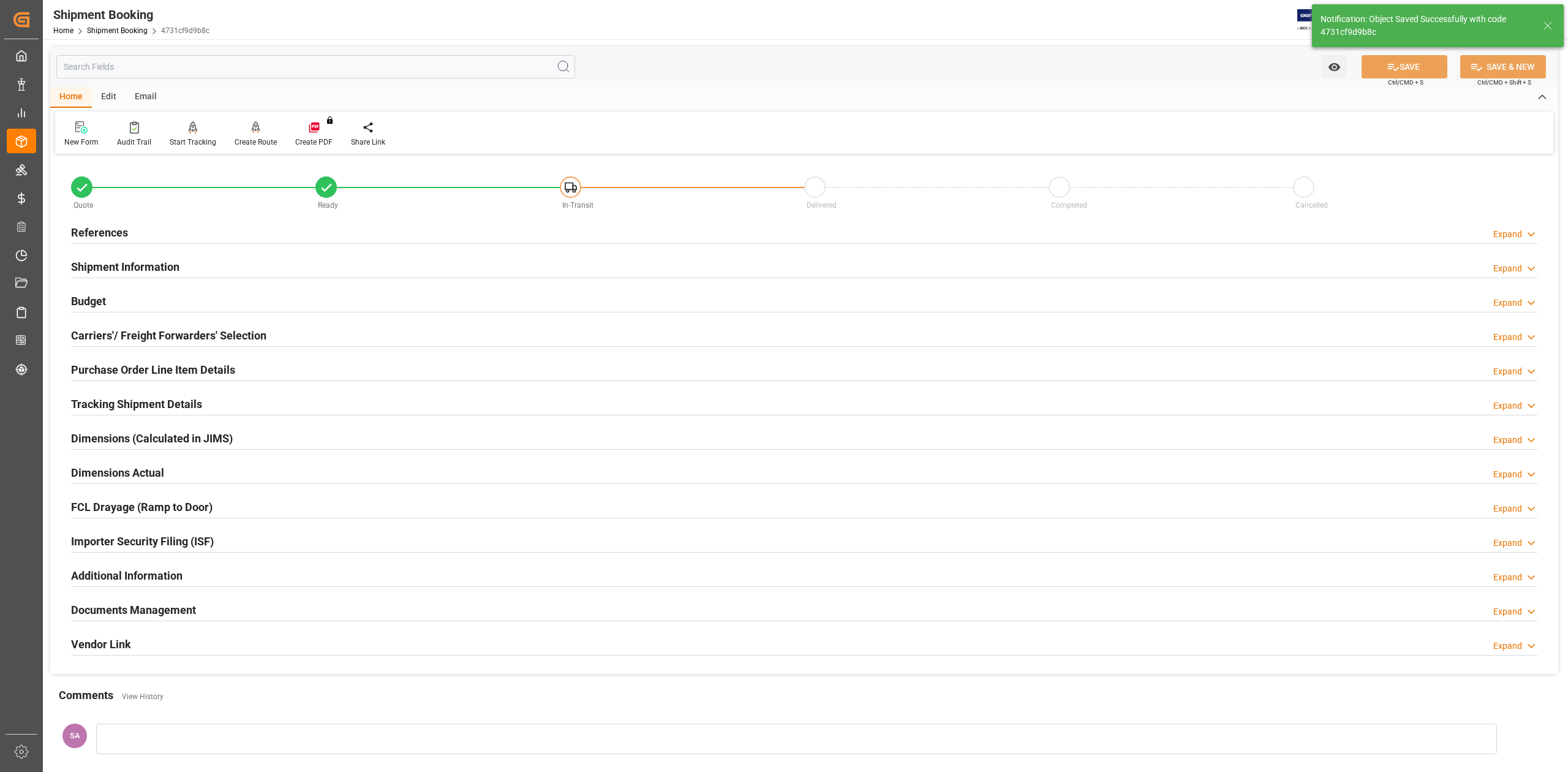
click at [111, 221] on div "References" at bounding box center [99, 231] width 57 height 23
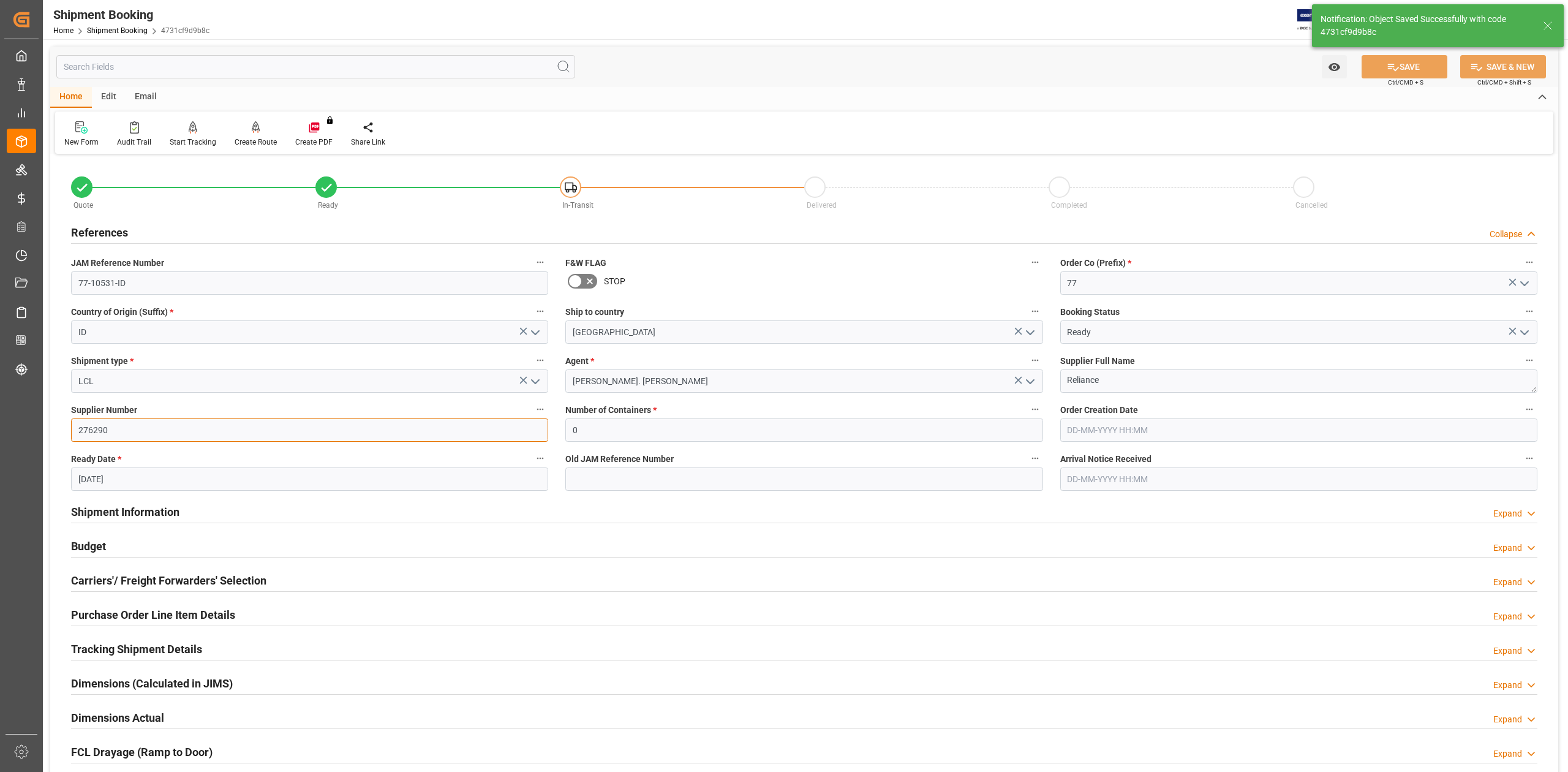
click at [138, 423] on input "276290" at bounding box center [310, 430] width 477 height 23
click at [1087, 383] on textarea "Reliance" at bounding box center [1299, 380] width 477 height 23
click at [92, 434] on input "276290" at bounding box center [310, 430] width 477 height 23
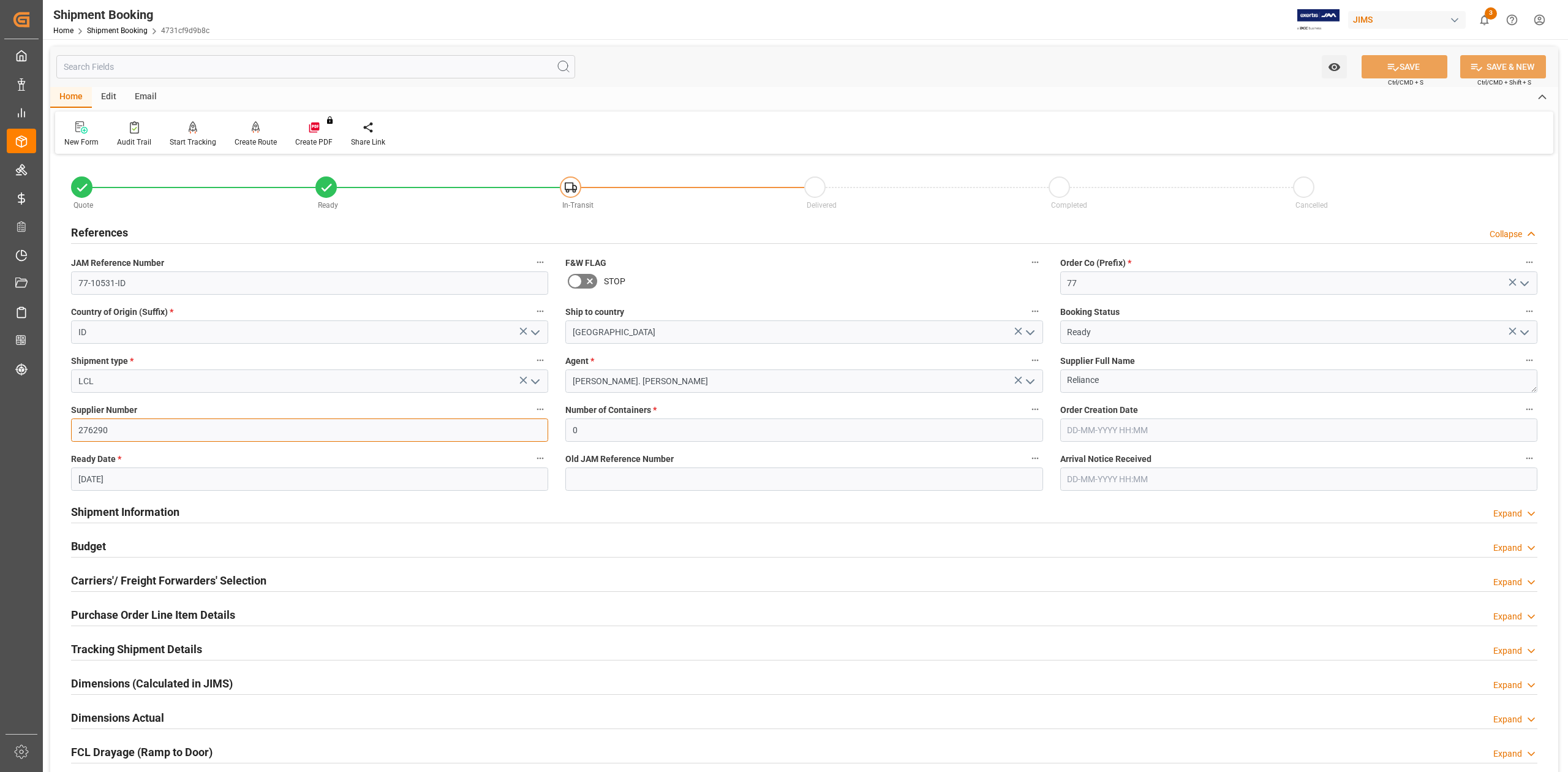
click at [92, 434] on input "276290" at bounding box center [310, 430] width 477 height 23
click at [119, 512] on h2 "Shipment Information" at bounding box center [126, 511] width 109 height 16
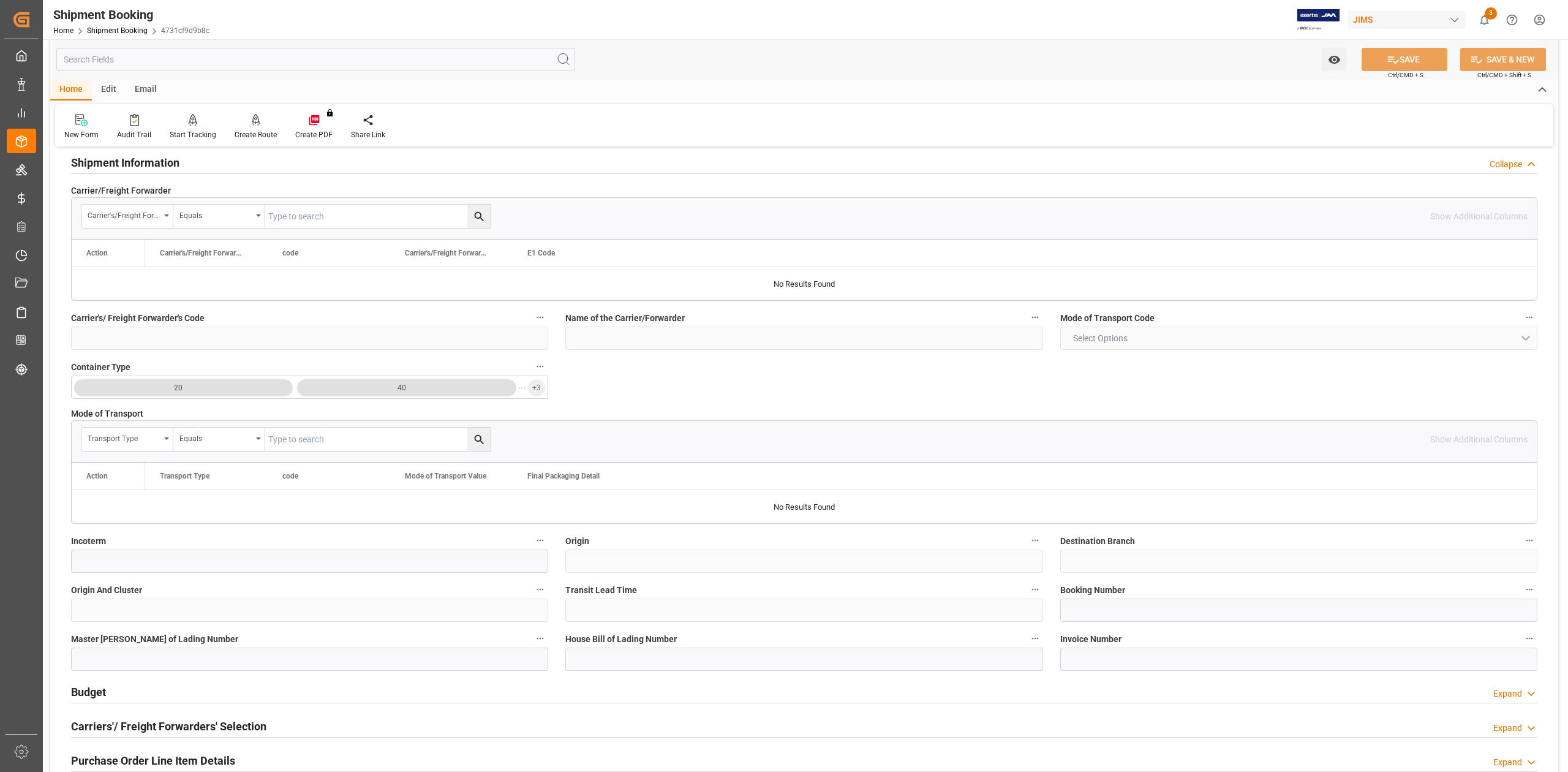
scroll to position [490, 0]
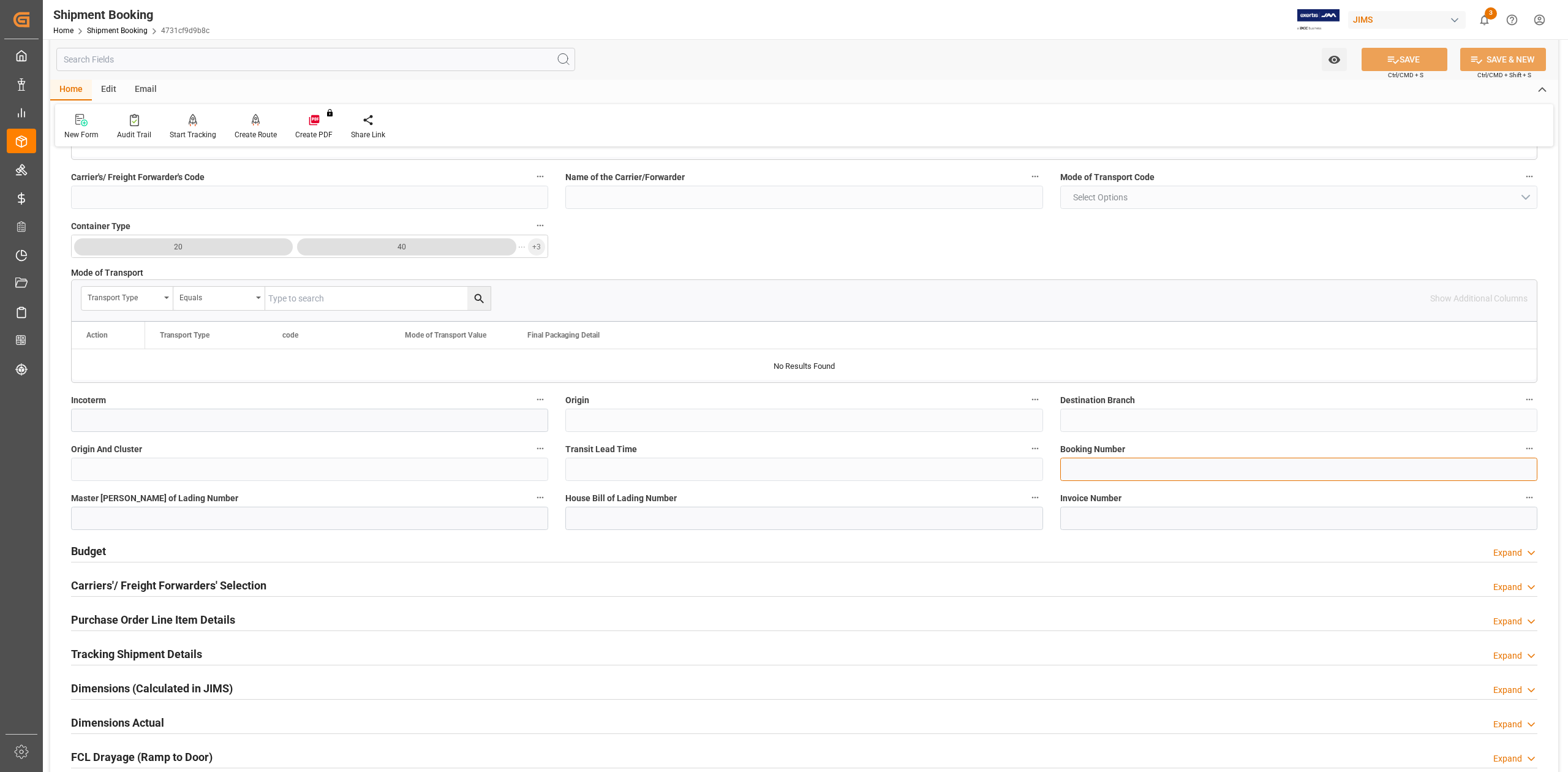
click at [1138, 463] on input at bounding box center [1299, 469] width 477 height 23
paste input "13636356"
type input "13636356"
click at [1401, 52] on button "SAVE" at bounding box center [1403, 59] width 86 height 23
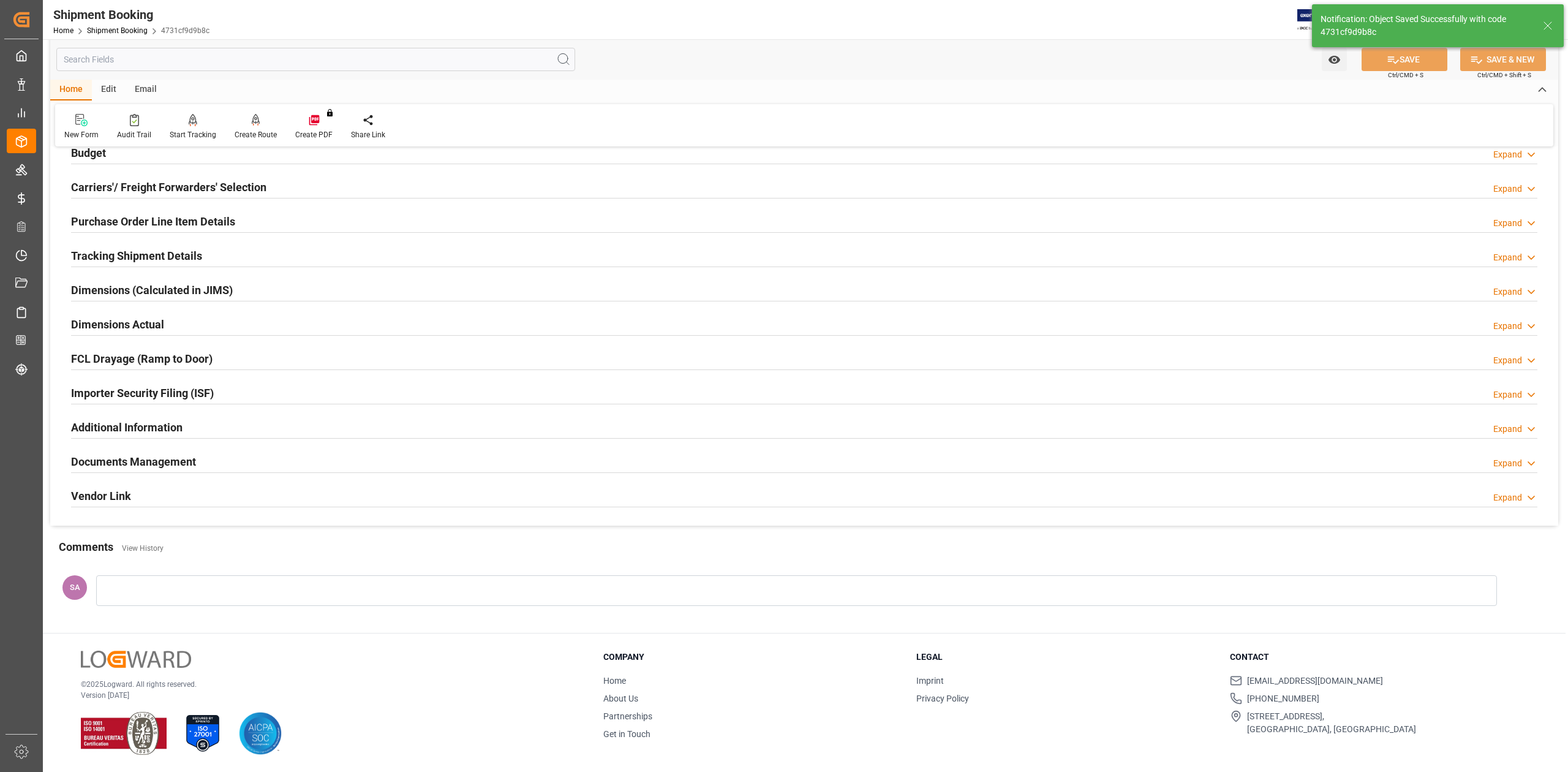
scroll to position [0, 0]
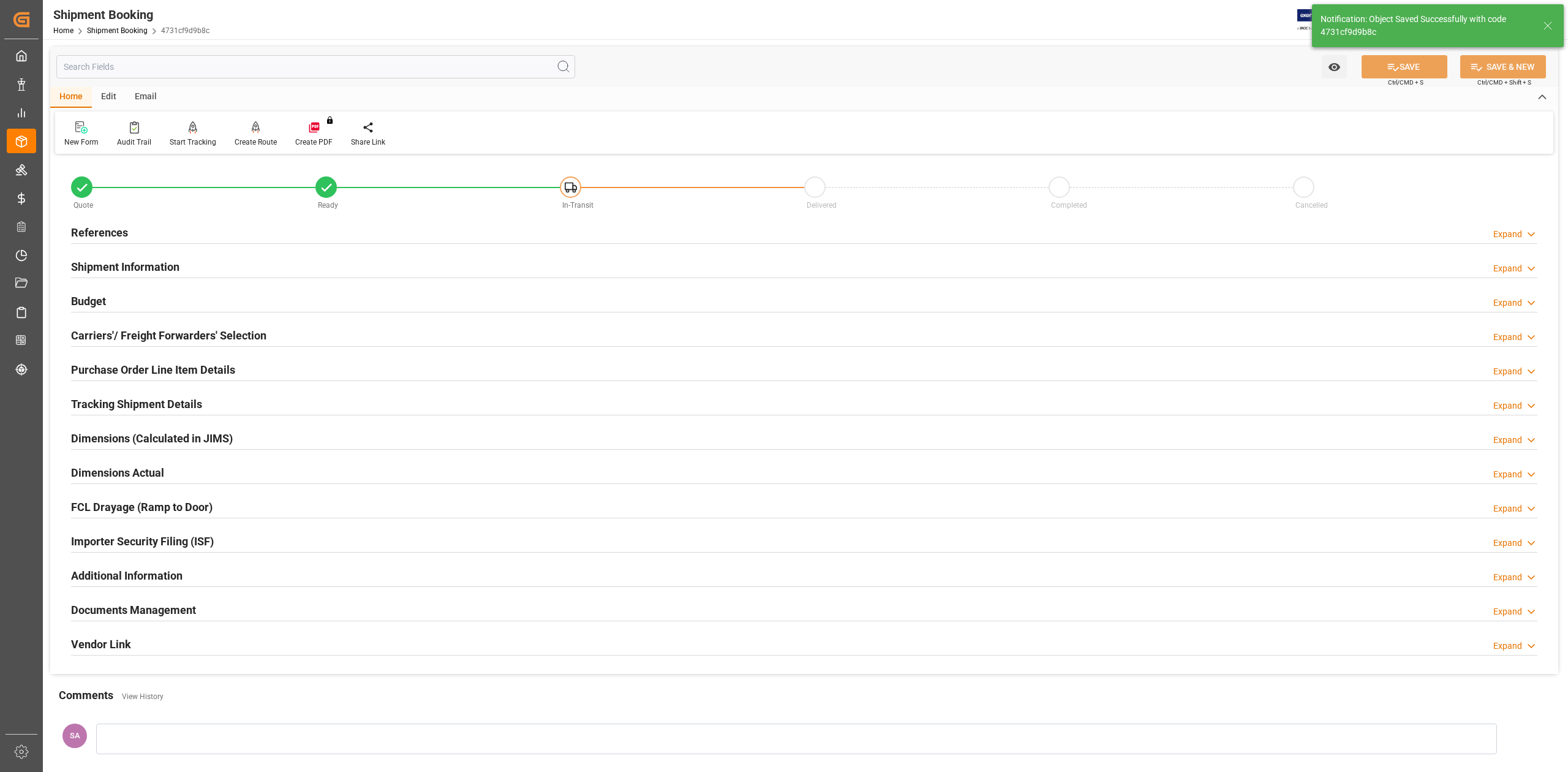
click at [167, 618] on h2 "Documents Management" at bounding box center [133, 609] width 125 height 16
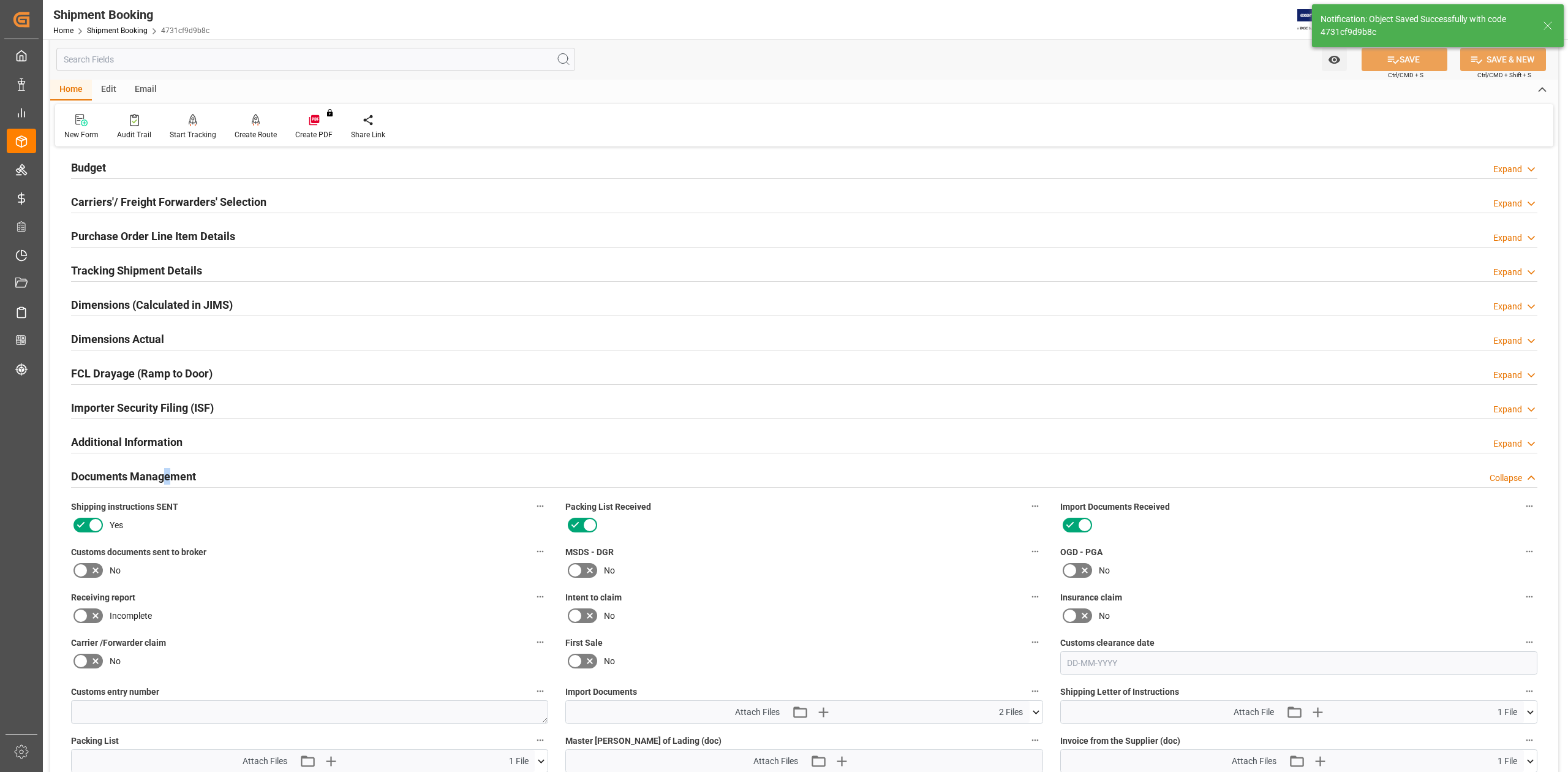
scroll to position [245, 0]
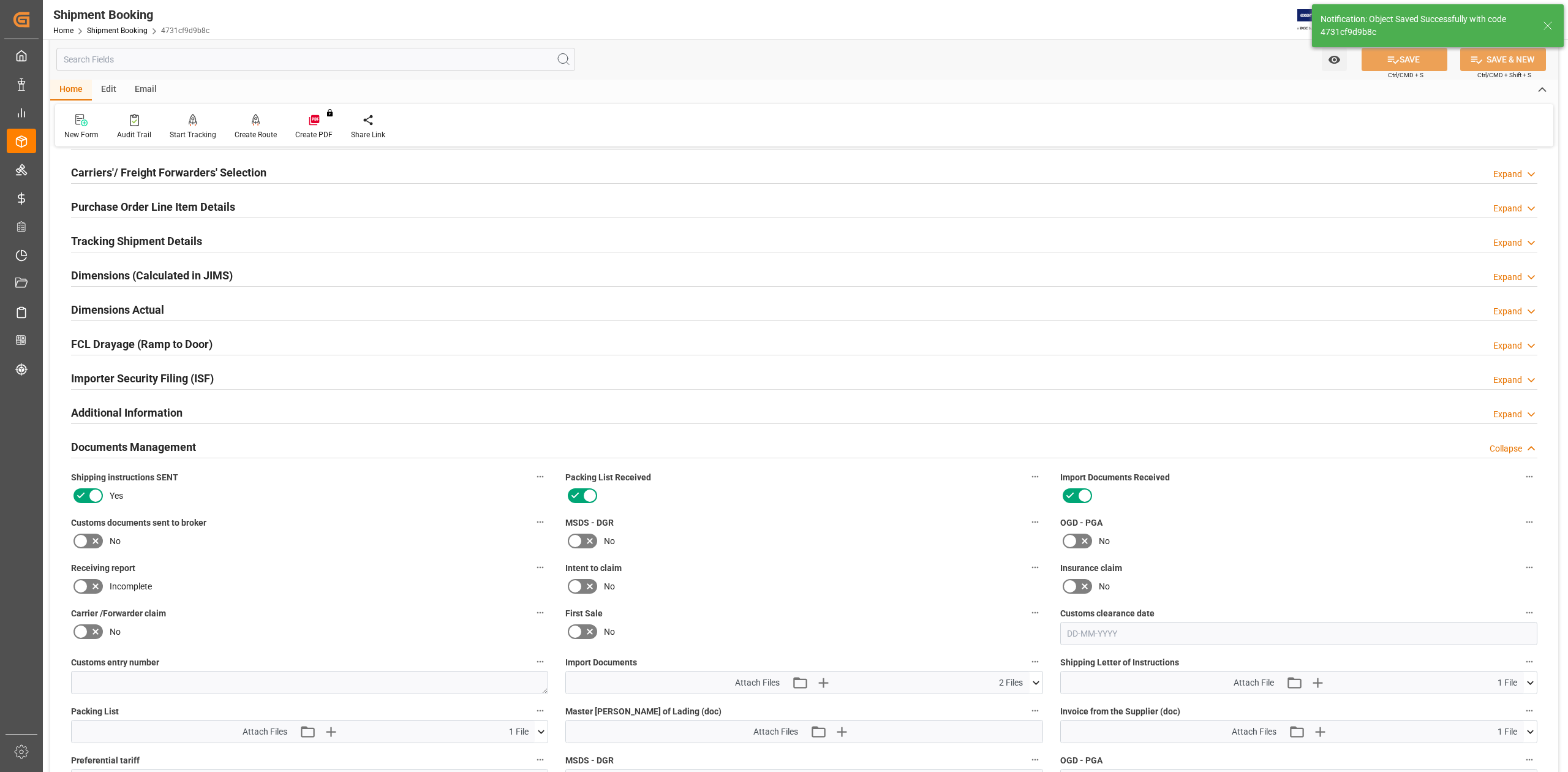
click at [186, 456] on div "Documents Management" at bounding box center [133, 445] width 125 height 23
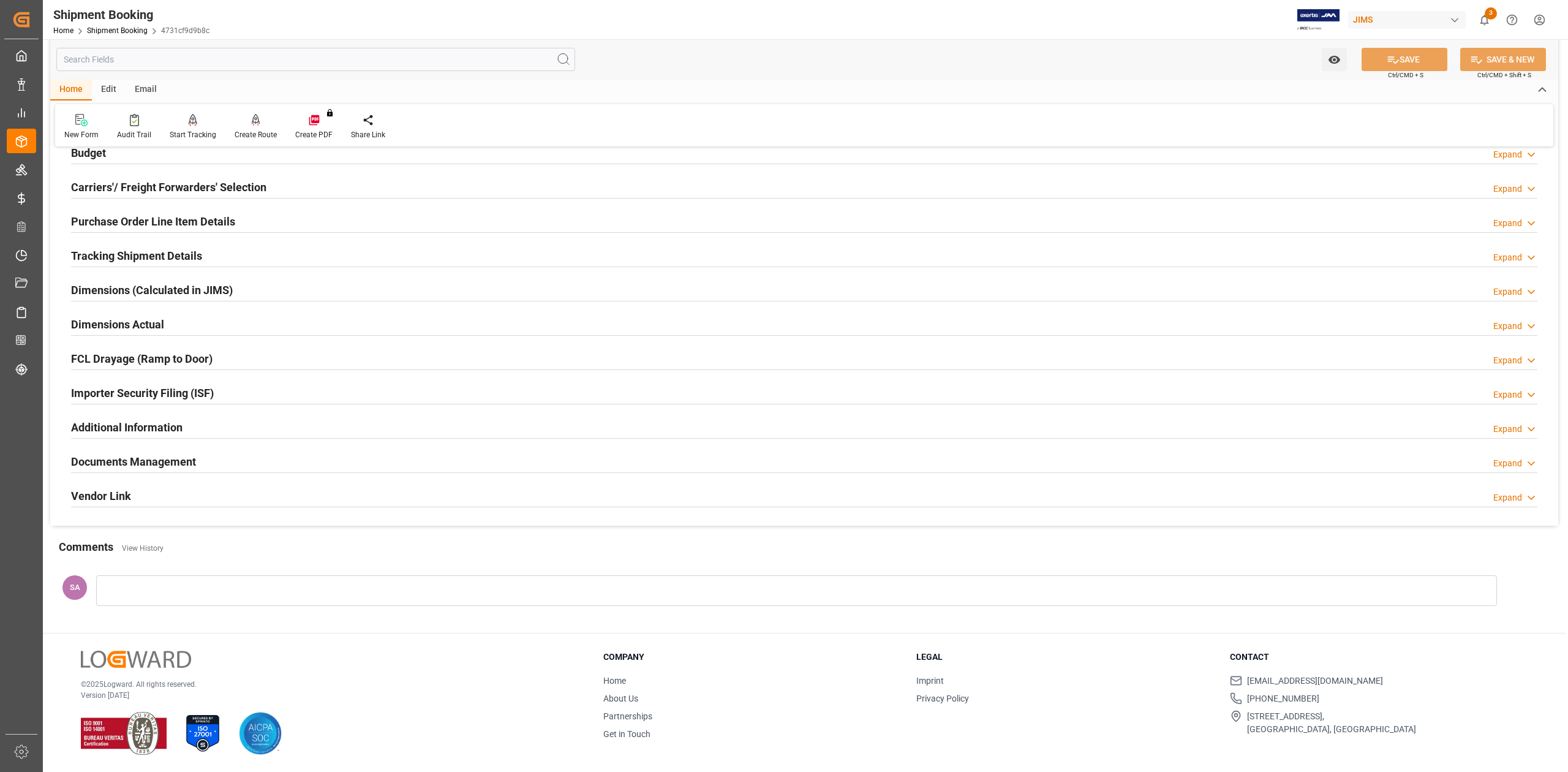
click at [142, 320] on h2 "Dimensions Actual" at bounding box center [118, 324] width 93 height 16
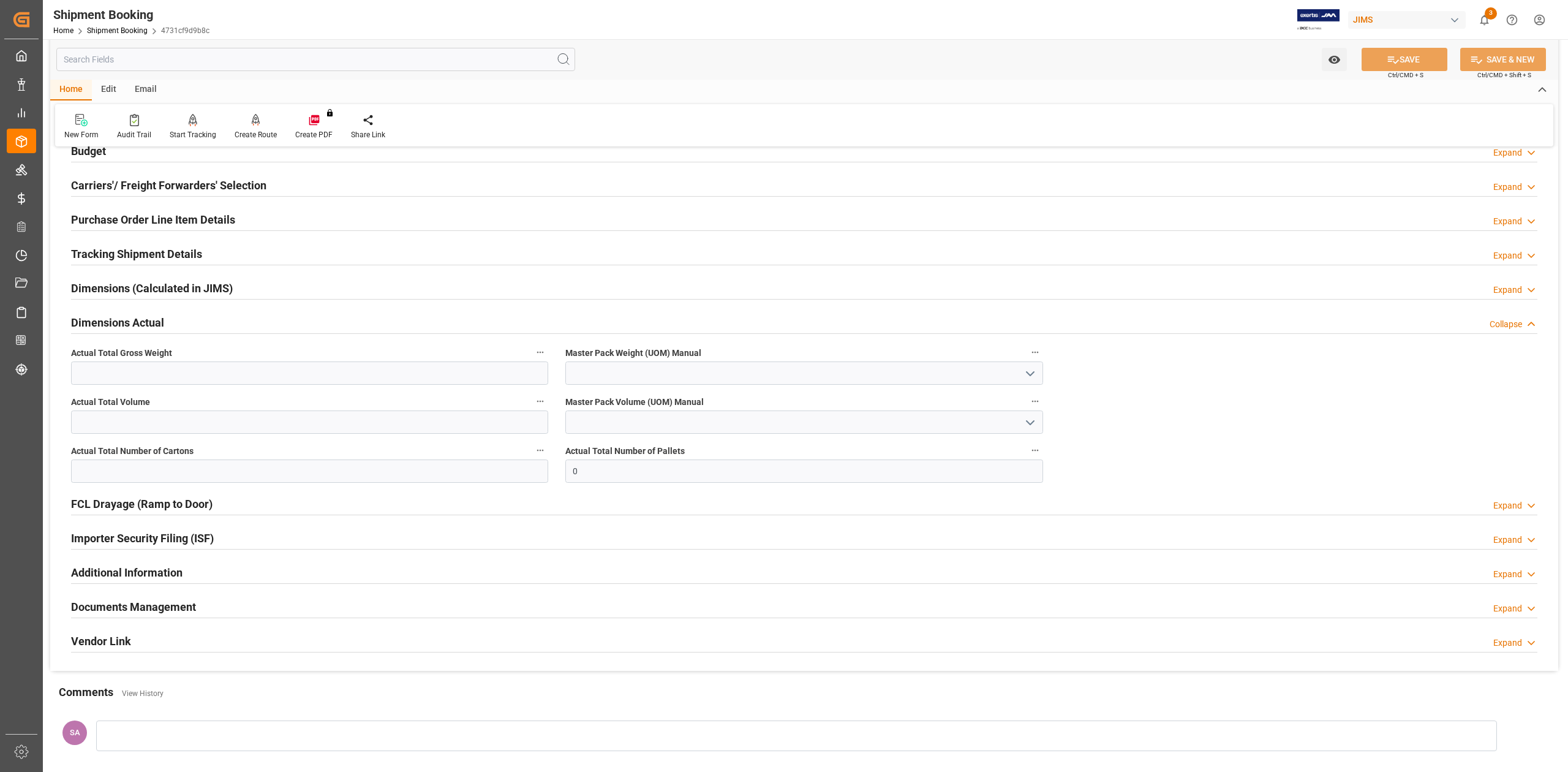
scroll to position [163, 0]
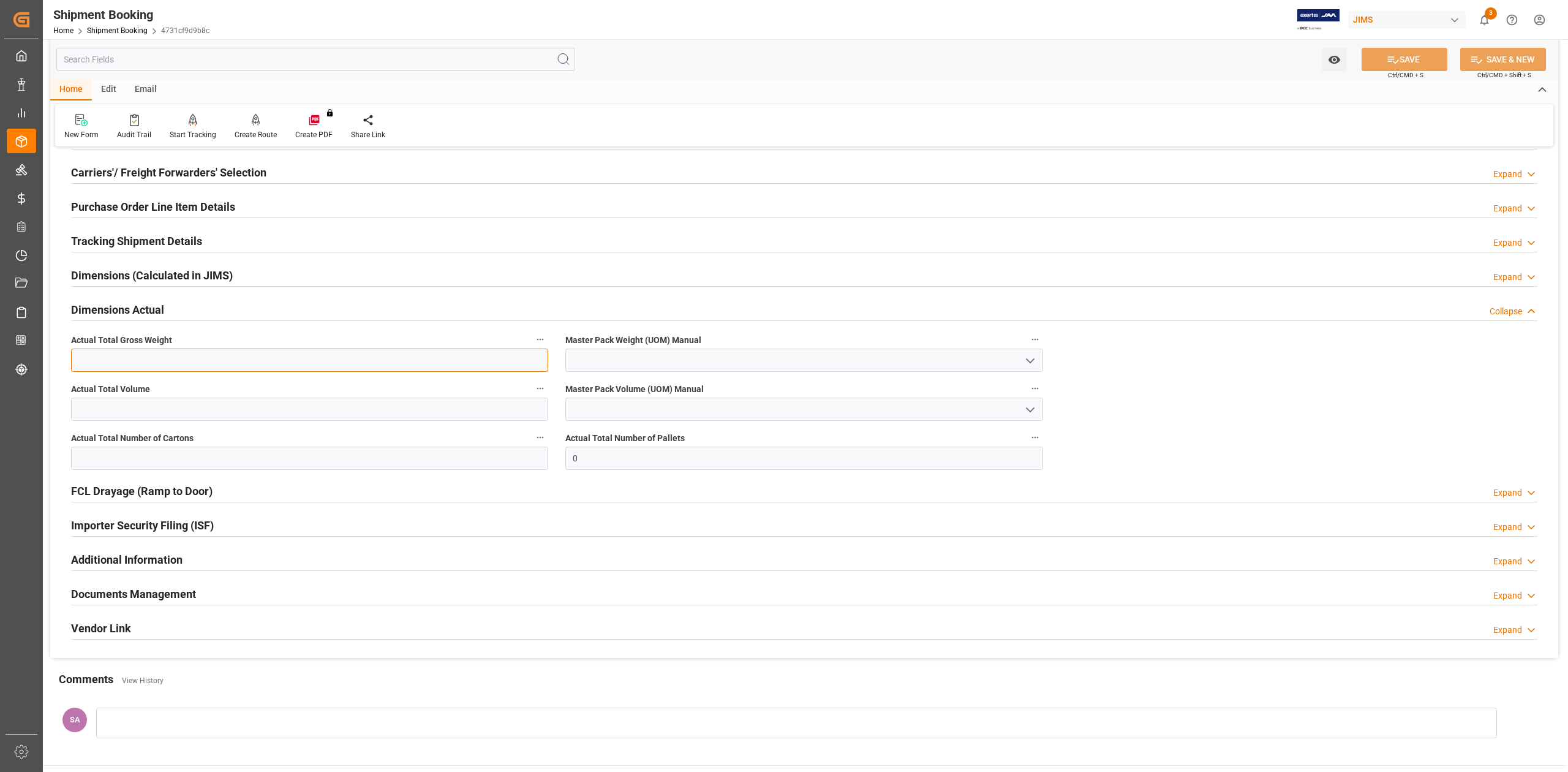
click at [153, 370] on input "text" at bounding box center [310, 359] width 477 height 23
type input "1076.08"
click at [185, 409] on input "text" at bounding box center [310, 409] width 477 height 23
type input "14.55"
click at [177, 457] on input "text" at bounding box center [310, 458] width 477 height 23
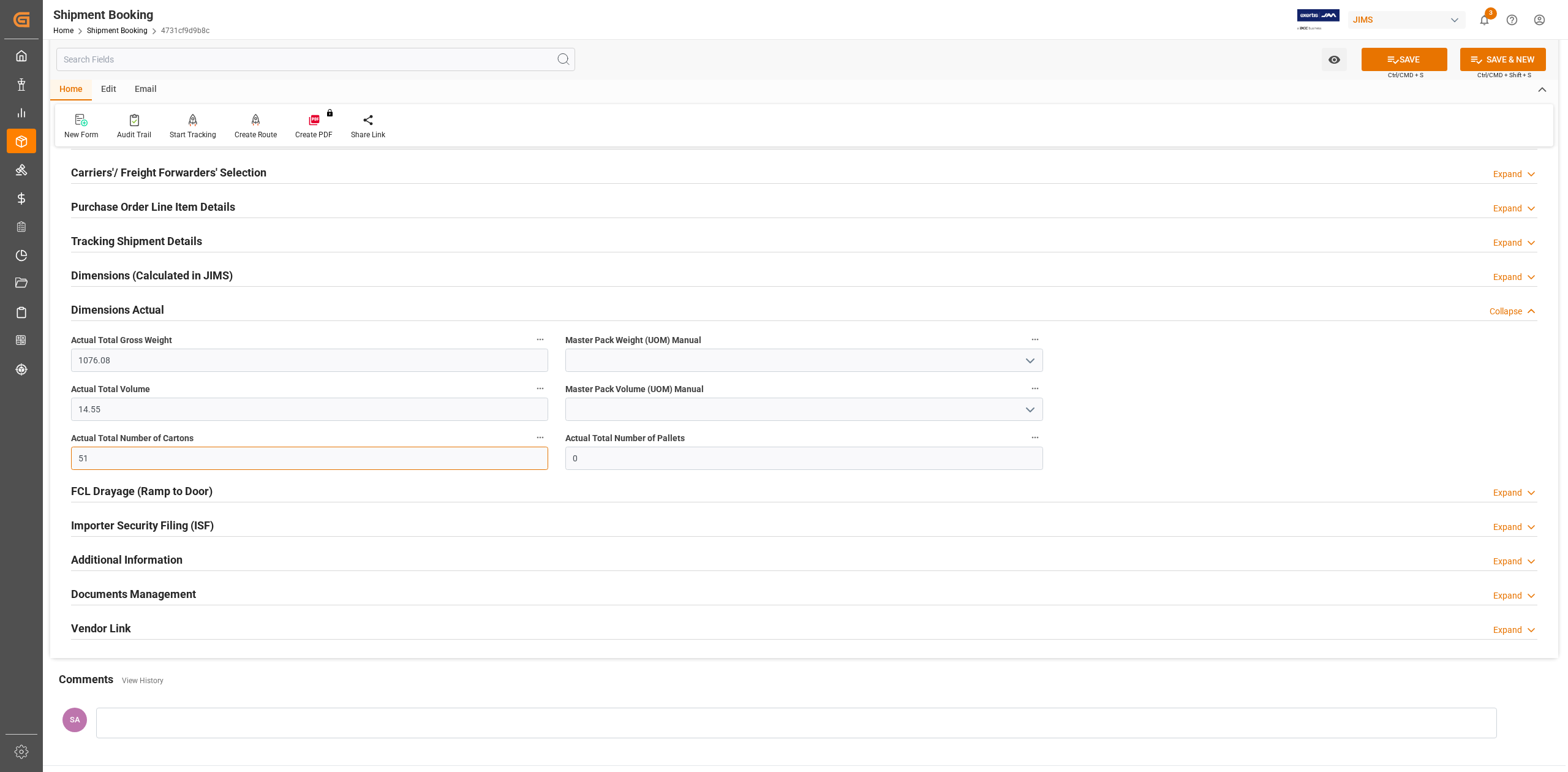
type input "51"
click at [594, 358] on input at bounding box center [804, 359] width 477 height 23
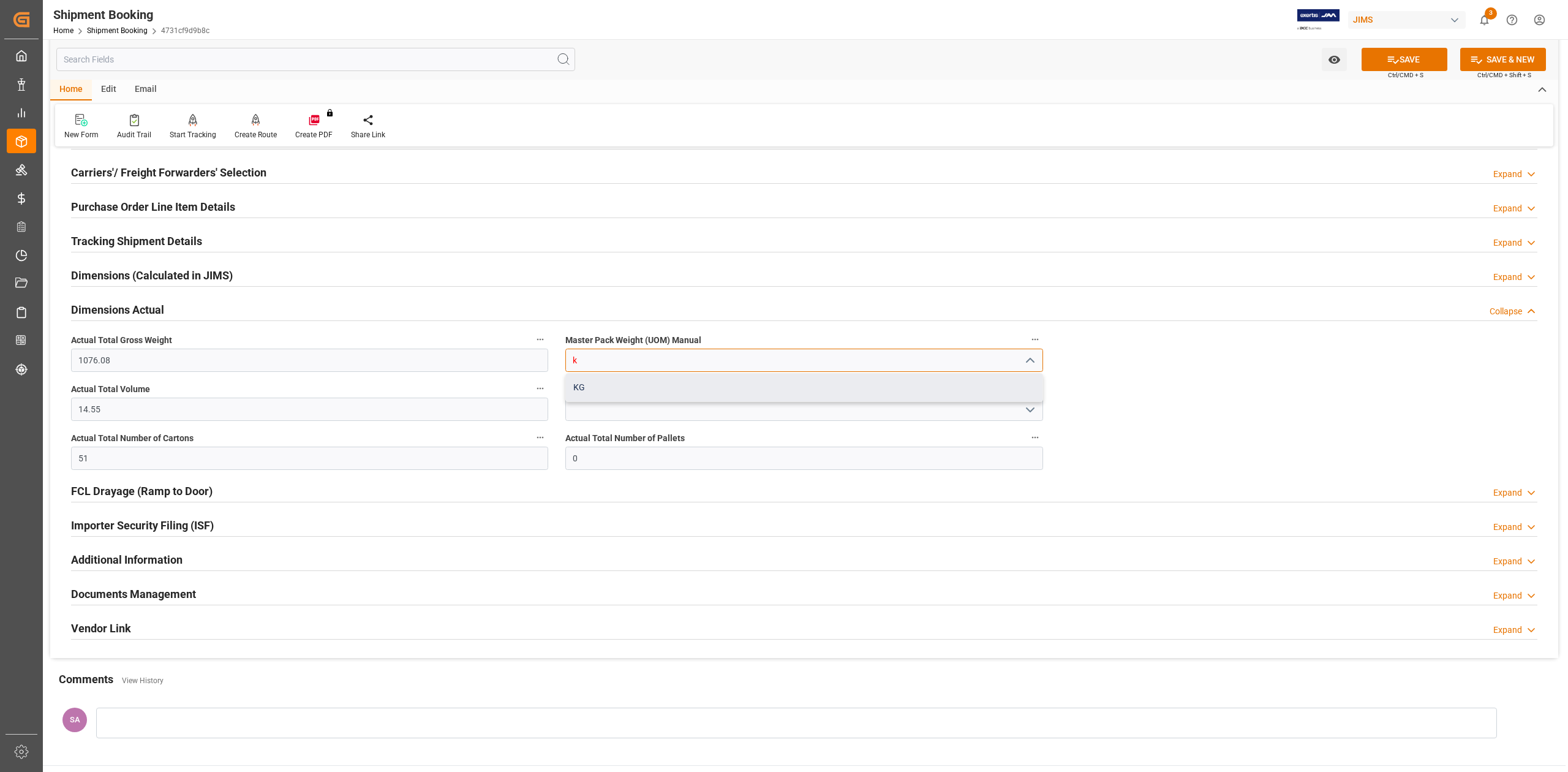
click at [595, 386] on div "KG" at bounding box center [803, 387] width 475 height 27
type input "KG"
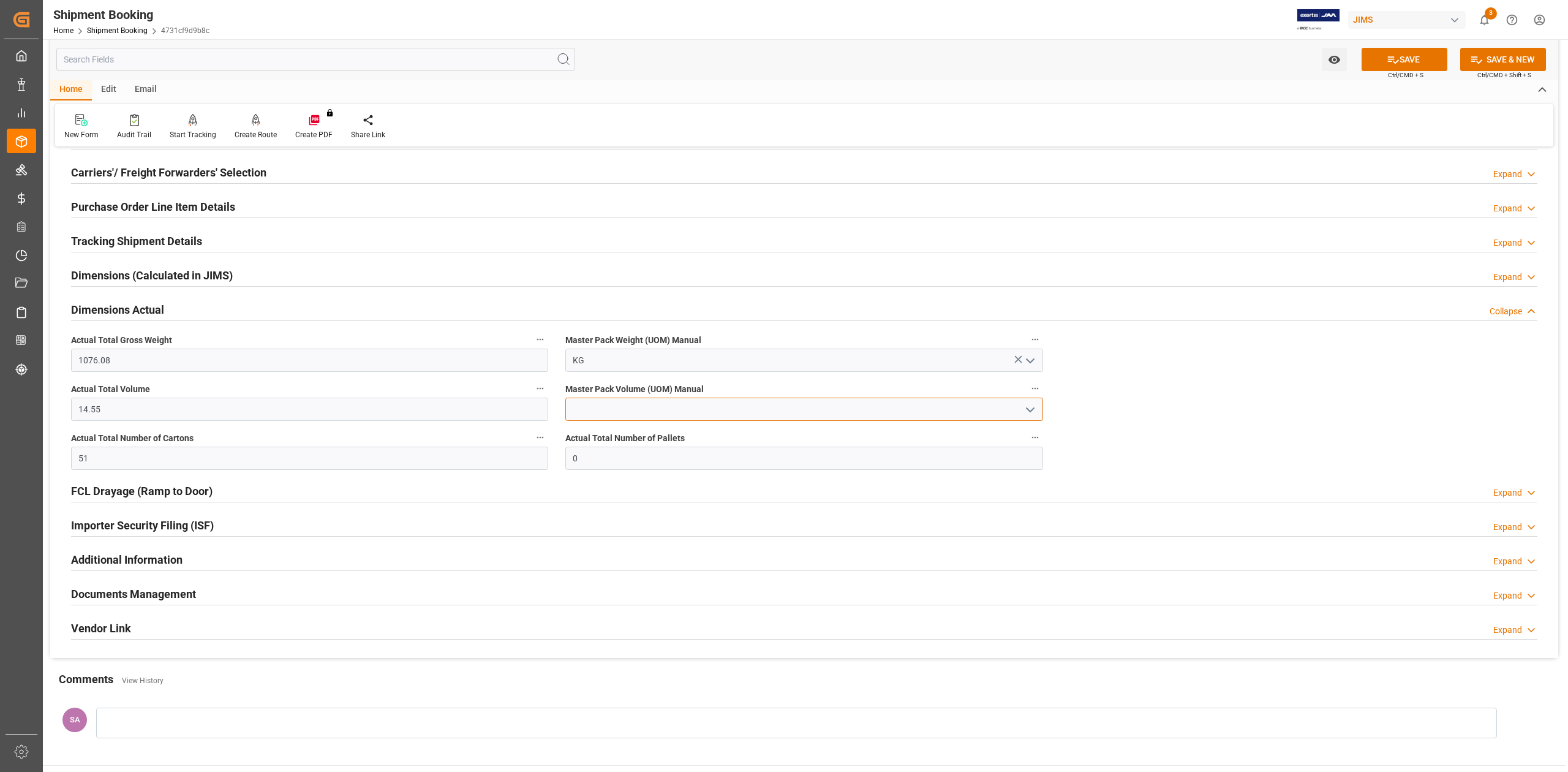
click at [599, 402] on input at bounding box center [804, 409] width 477 height 23
click at [603, 435] on div "CBM" at bounding box center [803, 437] width 475 height 27
type input "CBM"
click at [1416, 59] on button "SAVE" at bounding box center [1403, 59] width 86 height 23
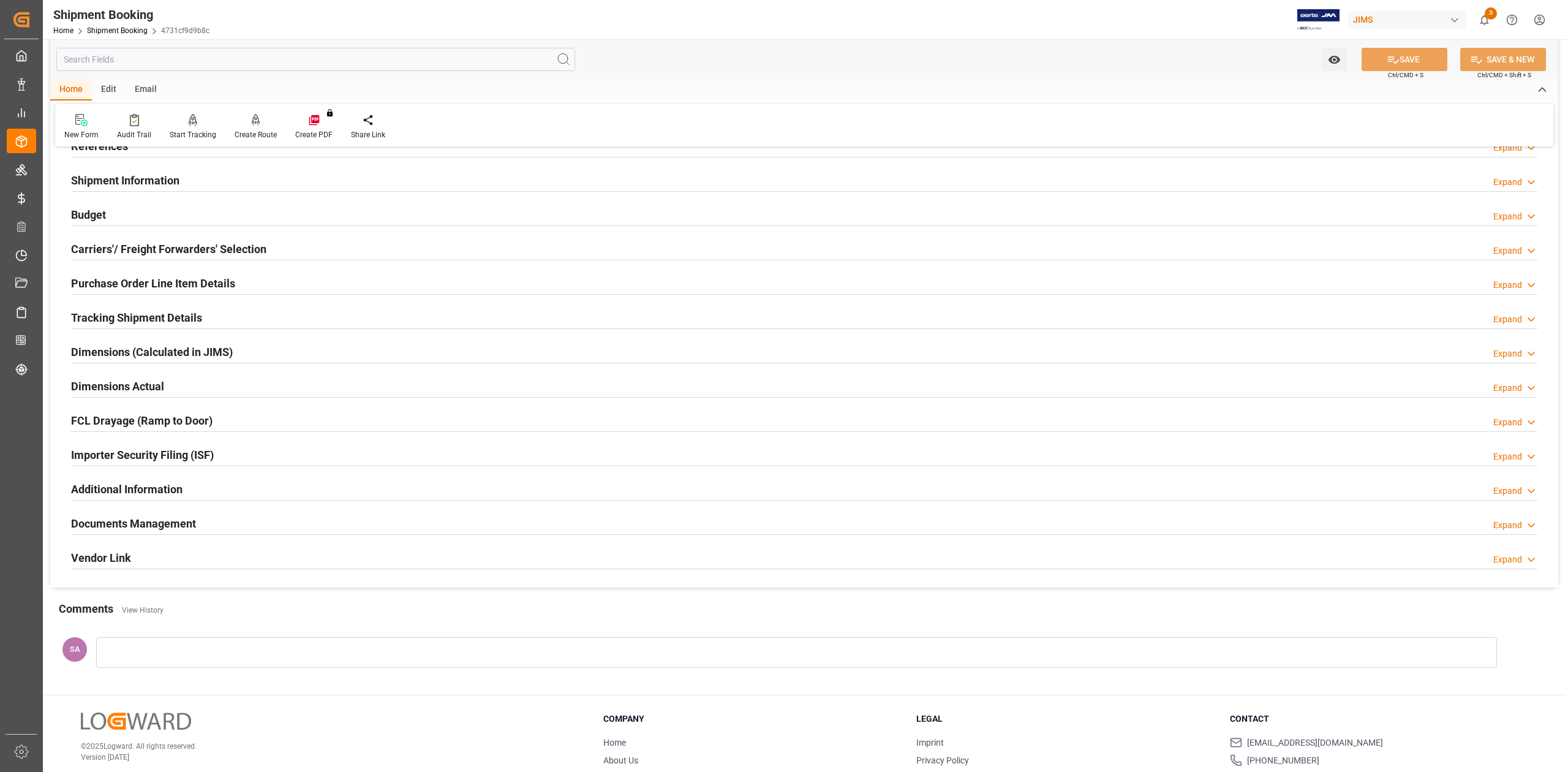
scroll to position [0, 0]
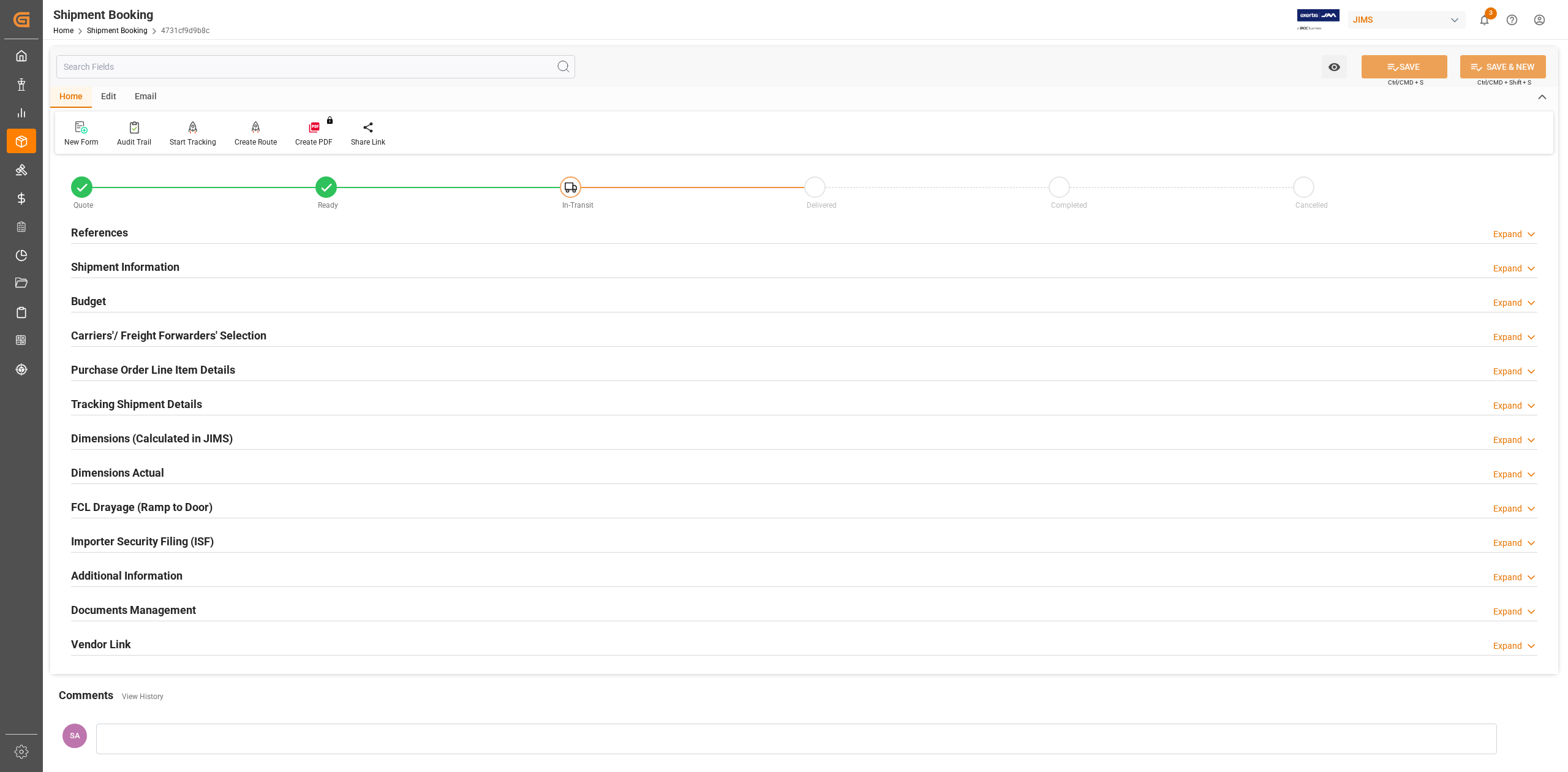
click at [96, 300] on h2 "Budget" at bounding box center [88, 301] width 35 height 16
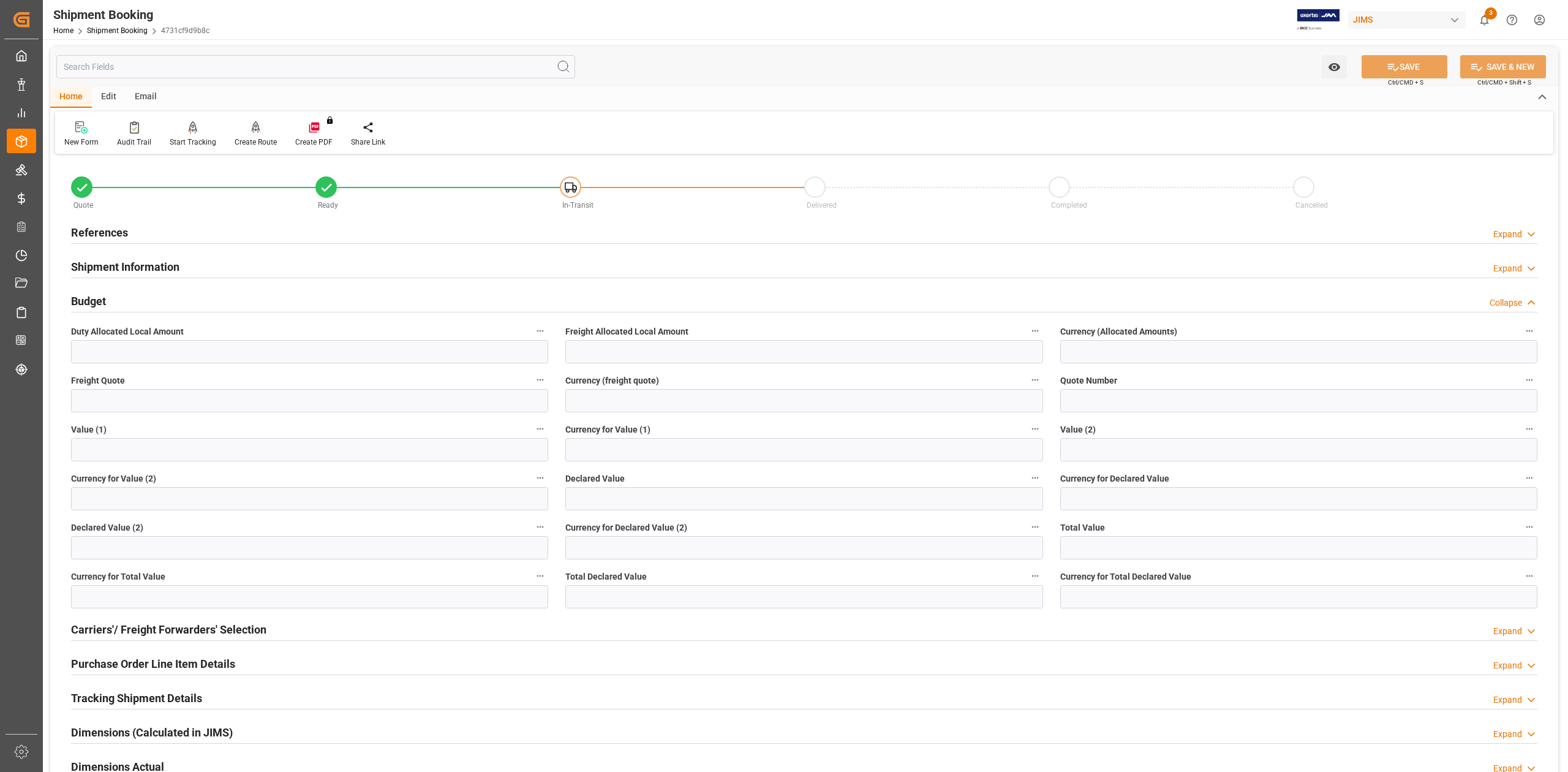
click at [260, 144] on div "Create Route" at bounding box center [256, 142] width 42 height 11
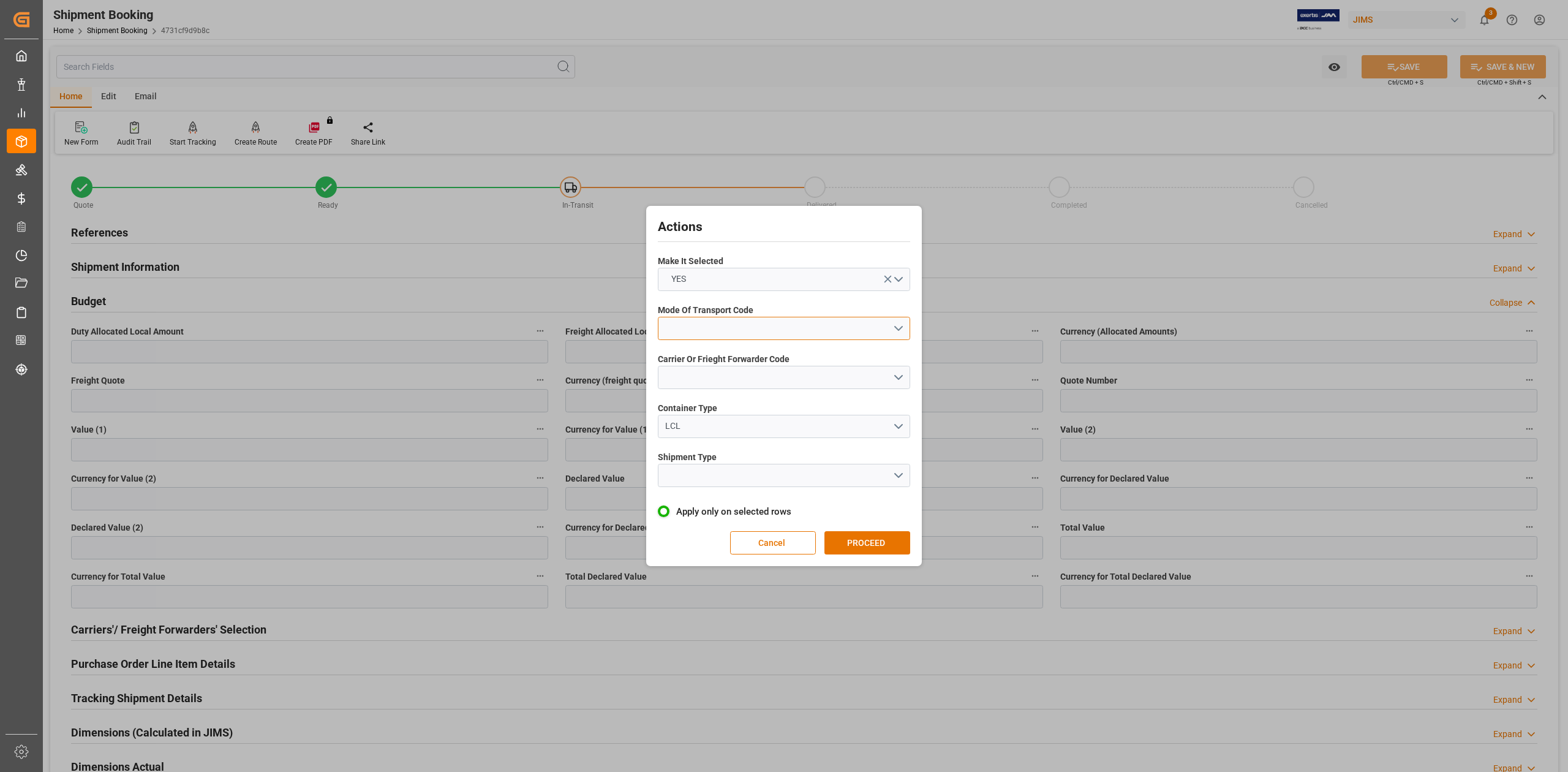
click at [735, 331] on button "open menu" at bounding box center [784, 328] width 252 height 23
click at [999, 202] on div "Actions Make It Selected YES Mode Of Transport Code 1- OCEAN 2- COURIER AIR 3- …" at bounding box center [784, 386] width 1568 height 772
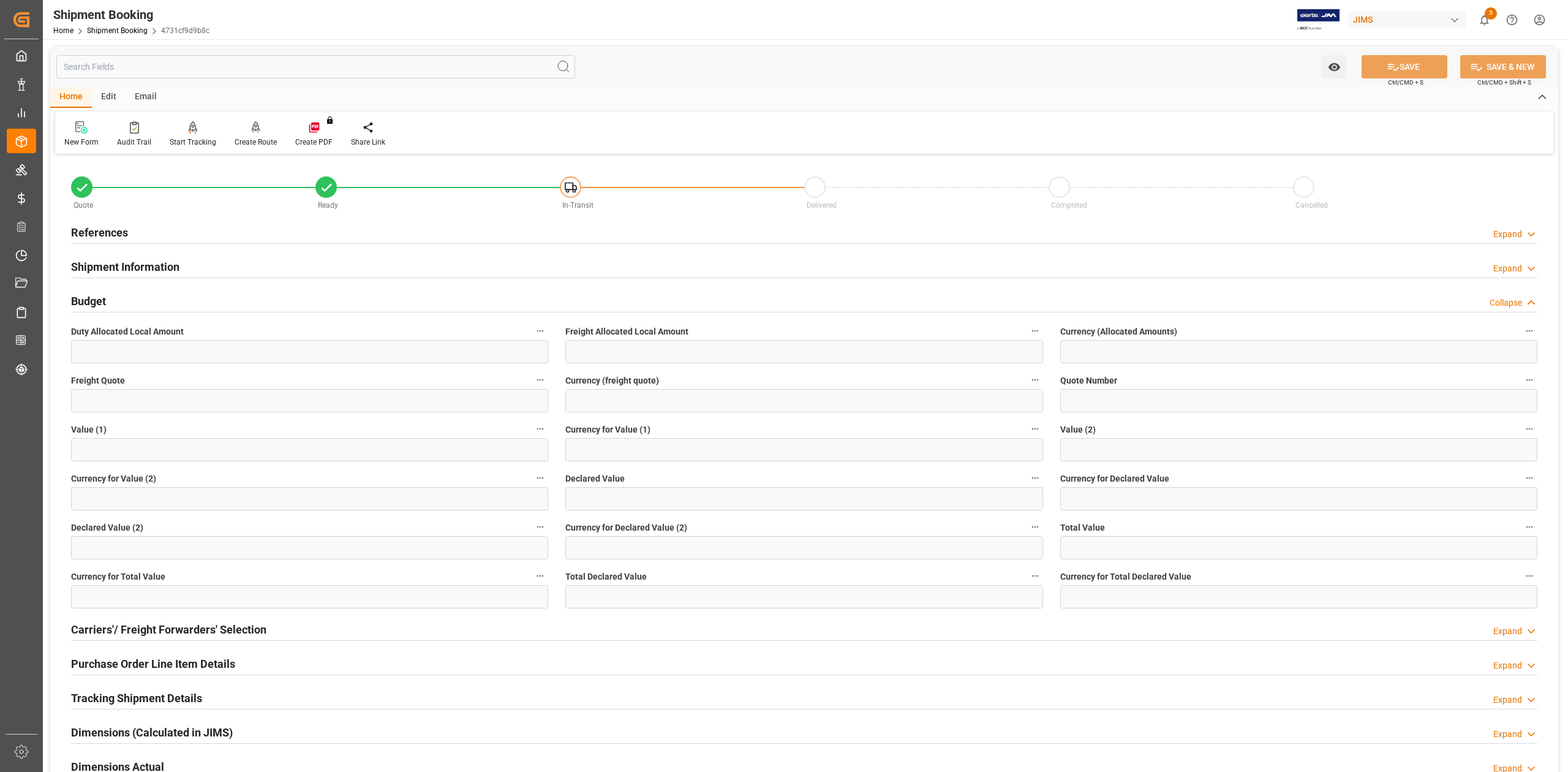
click at [165, 626] on h2 "Carriers'/ Freight Forwarders' Selection" at bounding box center [169, 628] width 195 height 16
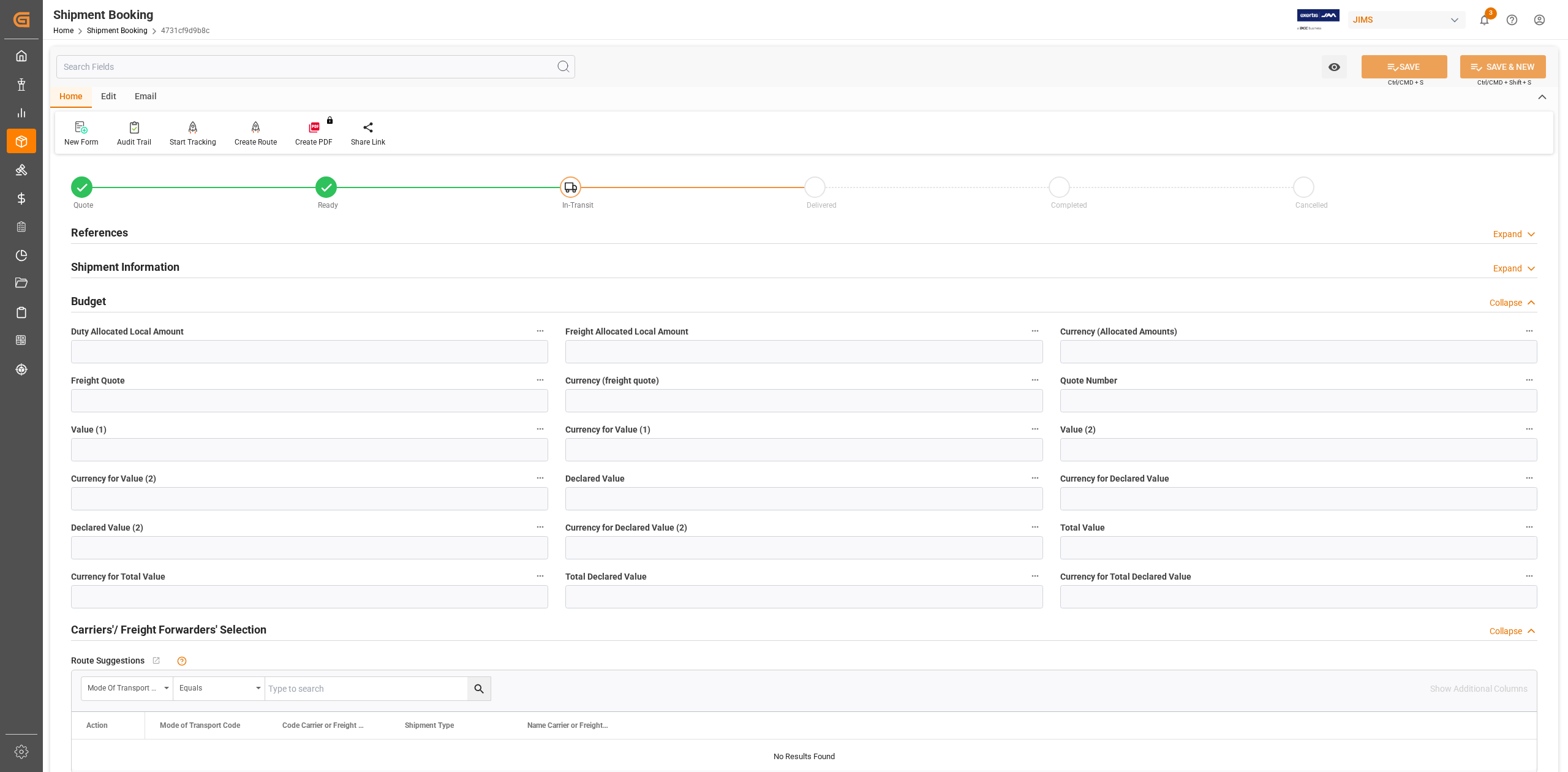
click at [120, 261] on h2 "Shipment Information" at bounding box center [126, 266] width 109 height 16
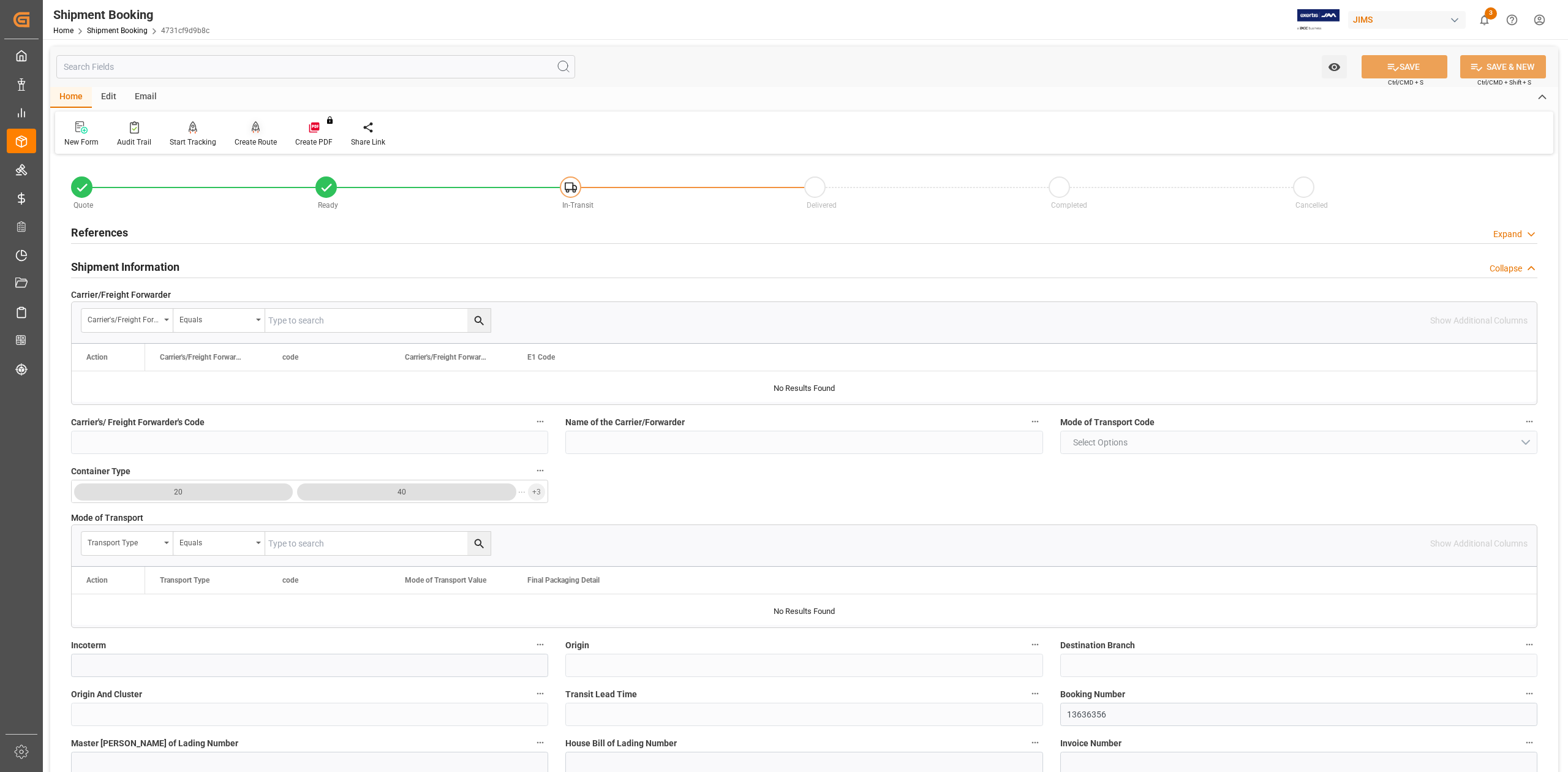
click at [260, 142] on div "Create Route" at bounding box center [256, 142] width 42 height 11
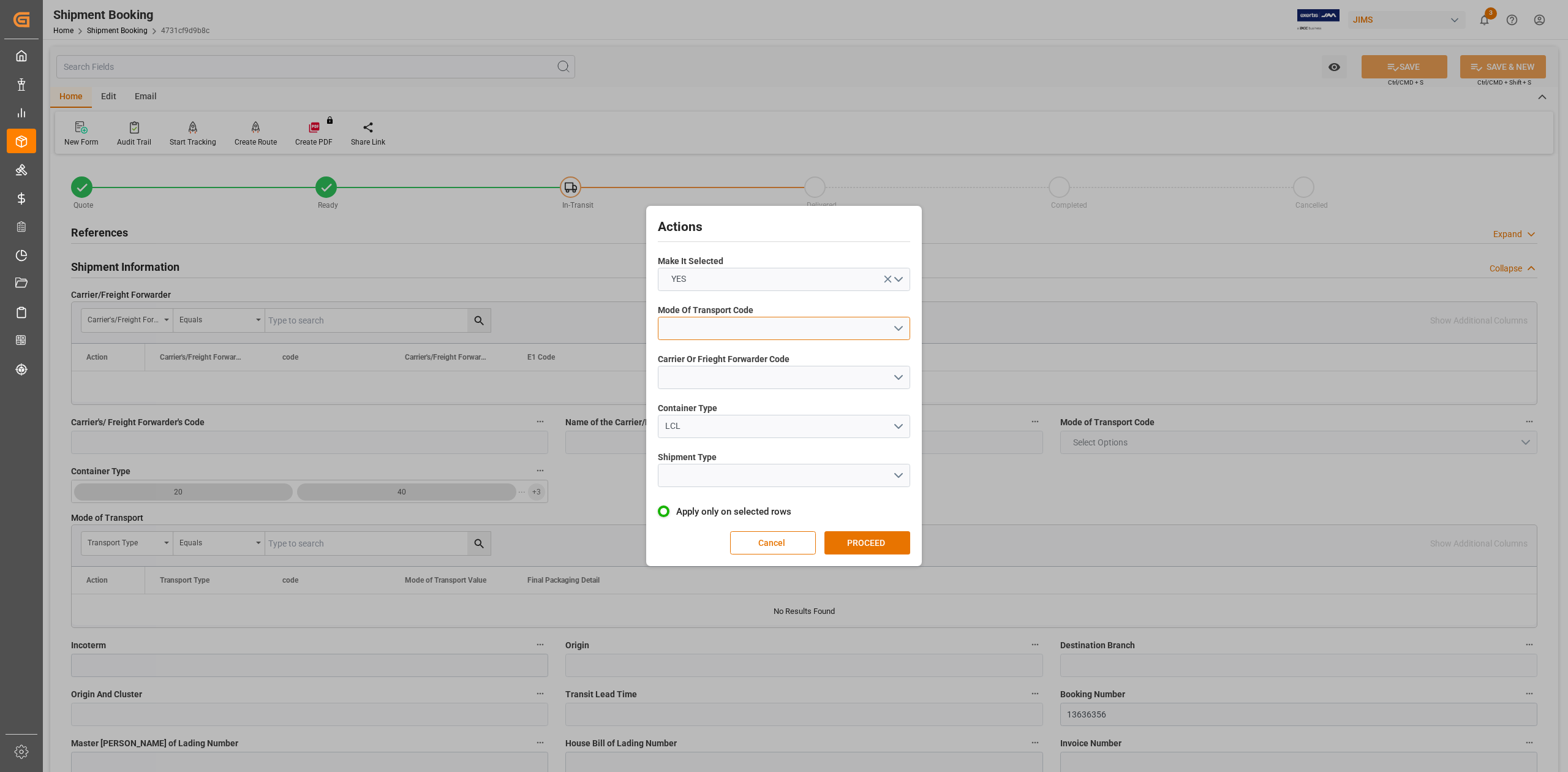
click at [684, 327] on button "open menu" at bounding box center [784, 328] width 252 height 23
click at [686, 334] on div "1- OCEAN" at bounding box center [784, 331] width 251 height 25
click at [704, 386] on button "open menu" at bounding box center [784, 377] width 252 height 23
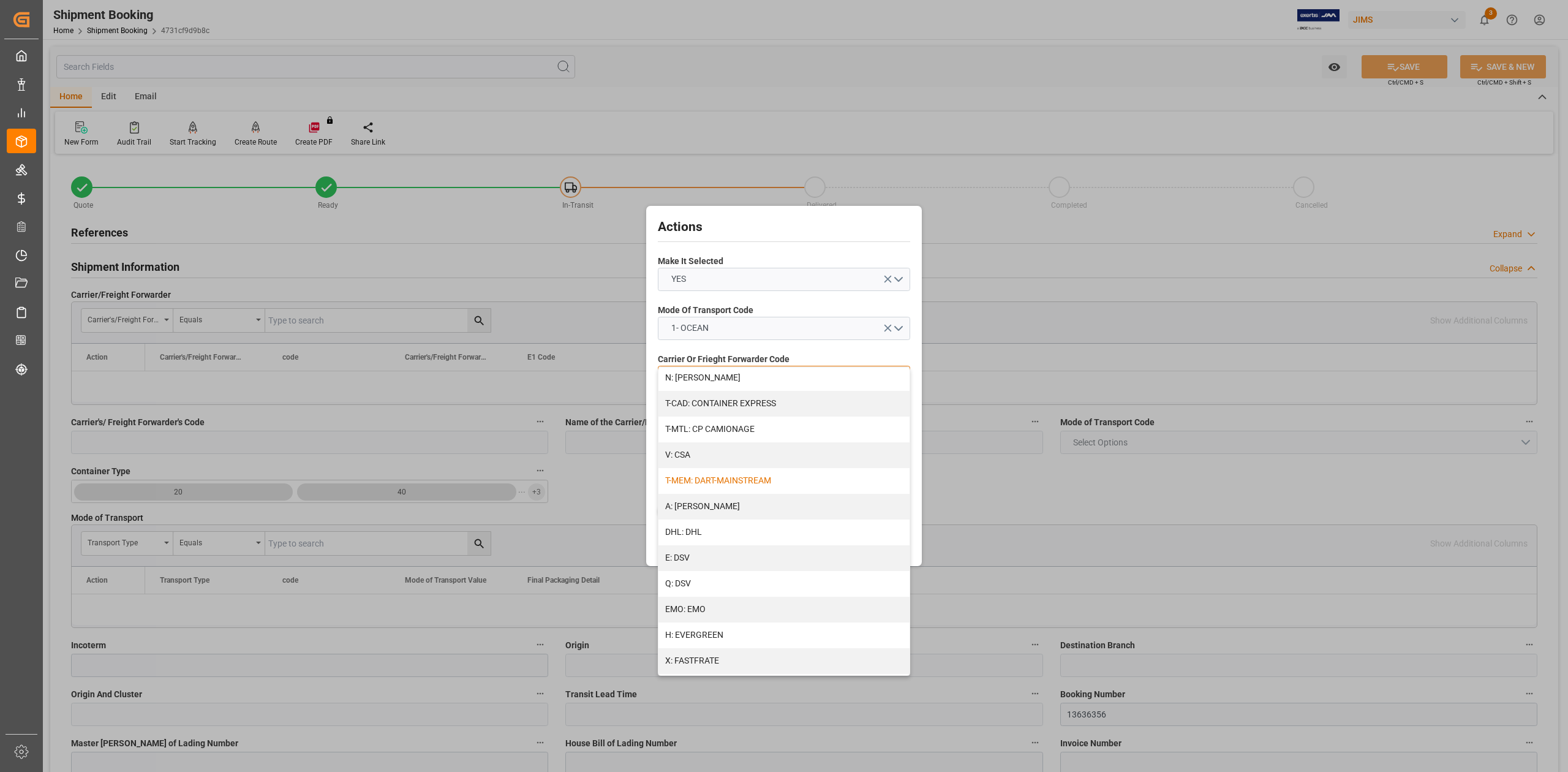
scroll to position [82, 0]
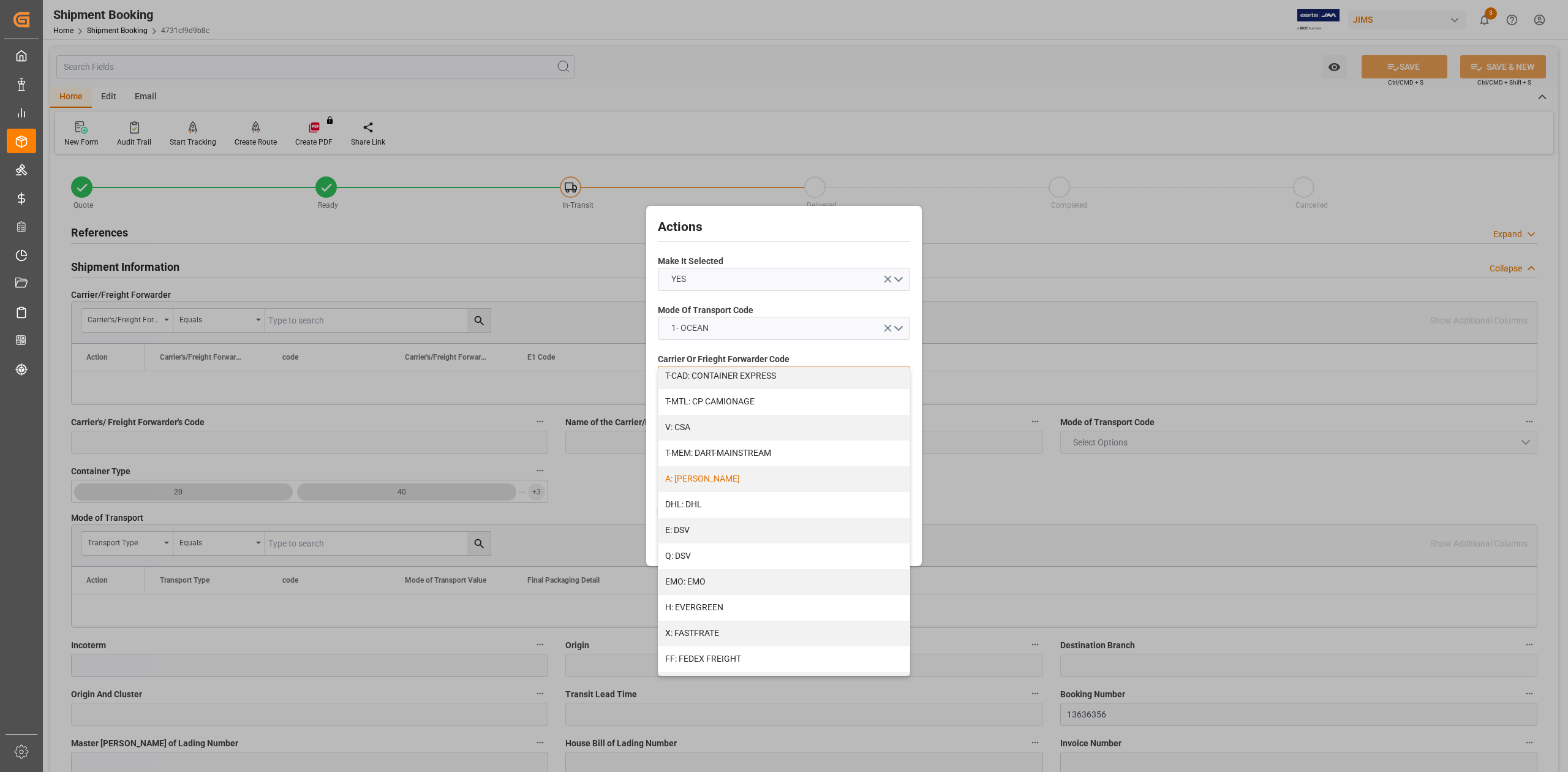
click at [714, 486] on div "A: DELMAR" at bounding box center [784, 479] width 251 height 25
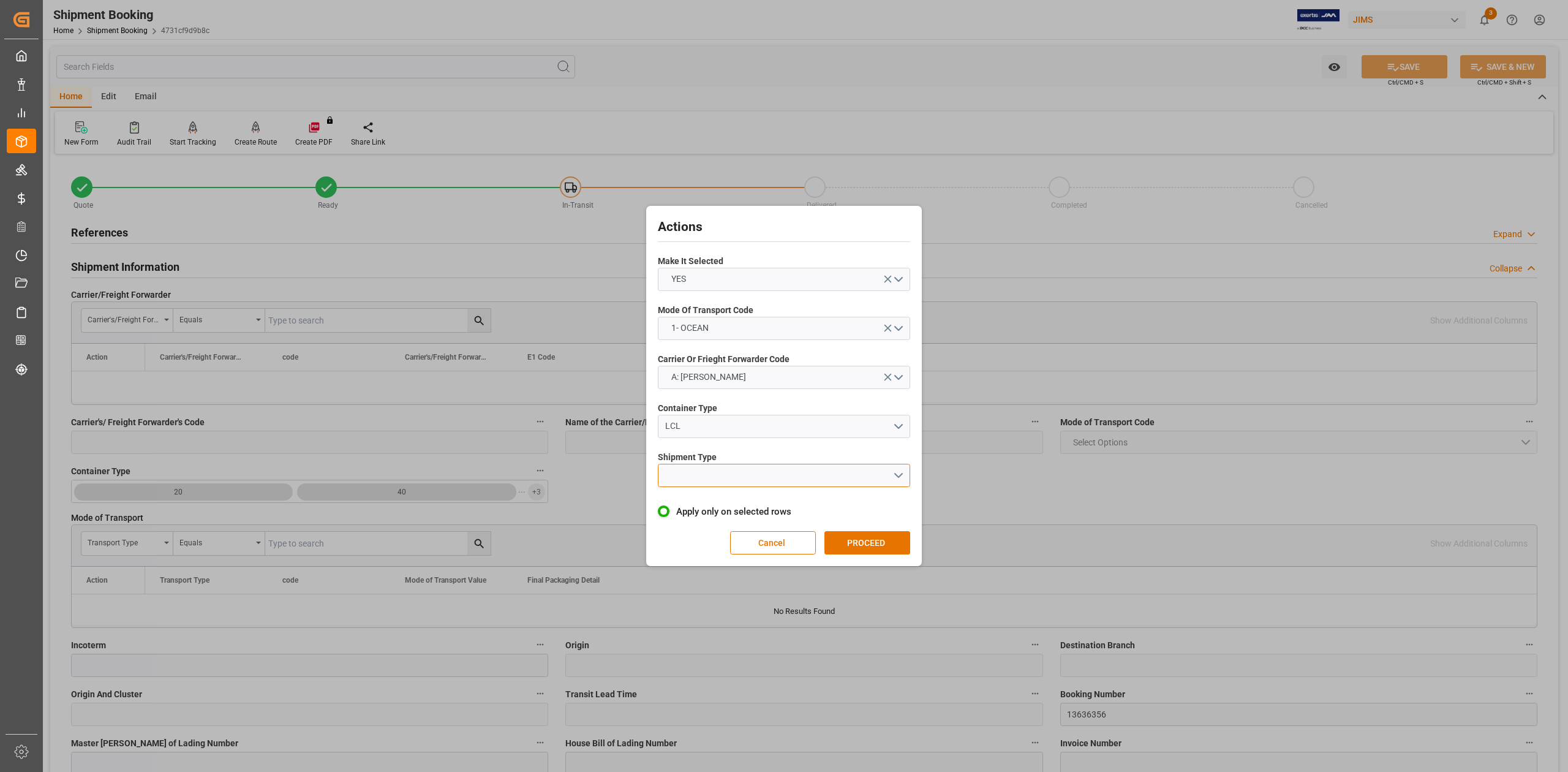
click at [711, 478] on button "open menu" at bounding box center [784, 475] width 252 height 23
click at [713, 504] on div "LCL" at bounding box center [784, 504] width 251 height 25
click at [853, 538] on button "PROCEED" at bounding box center [867, 542] width 86 height 23
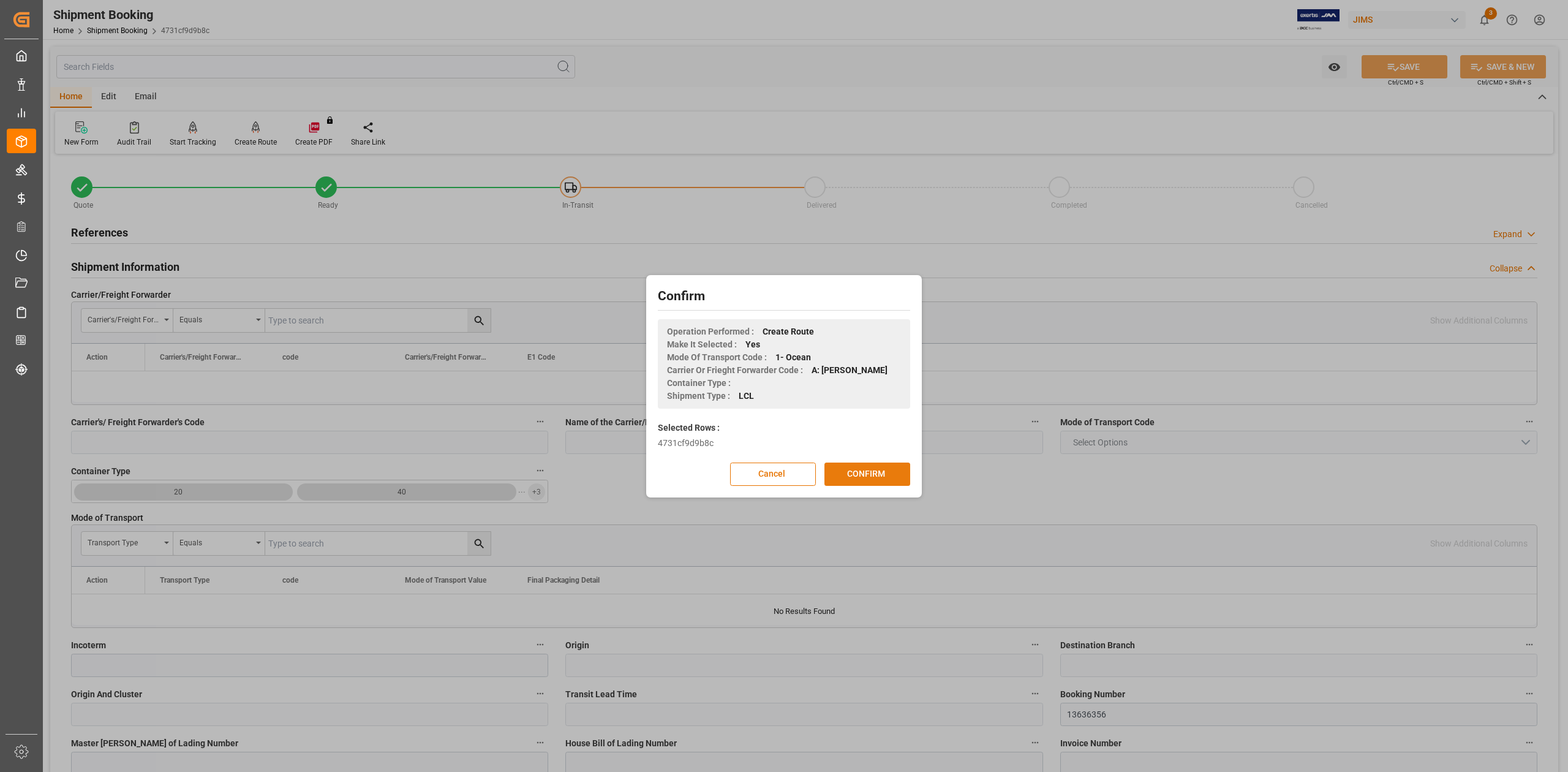
click at [878, 471] on button "CONFIRM" at bounding box center [867, 474] width 86 height 23
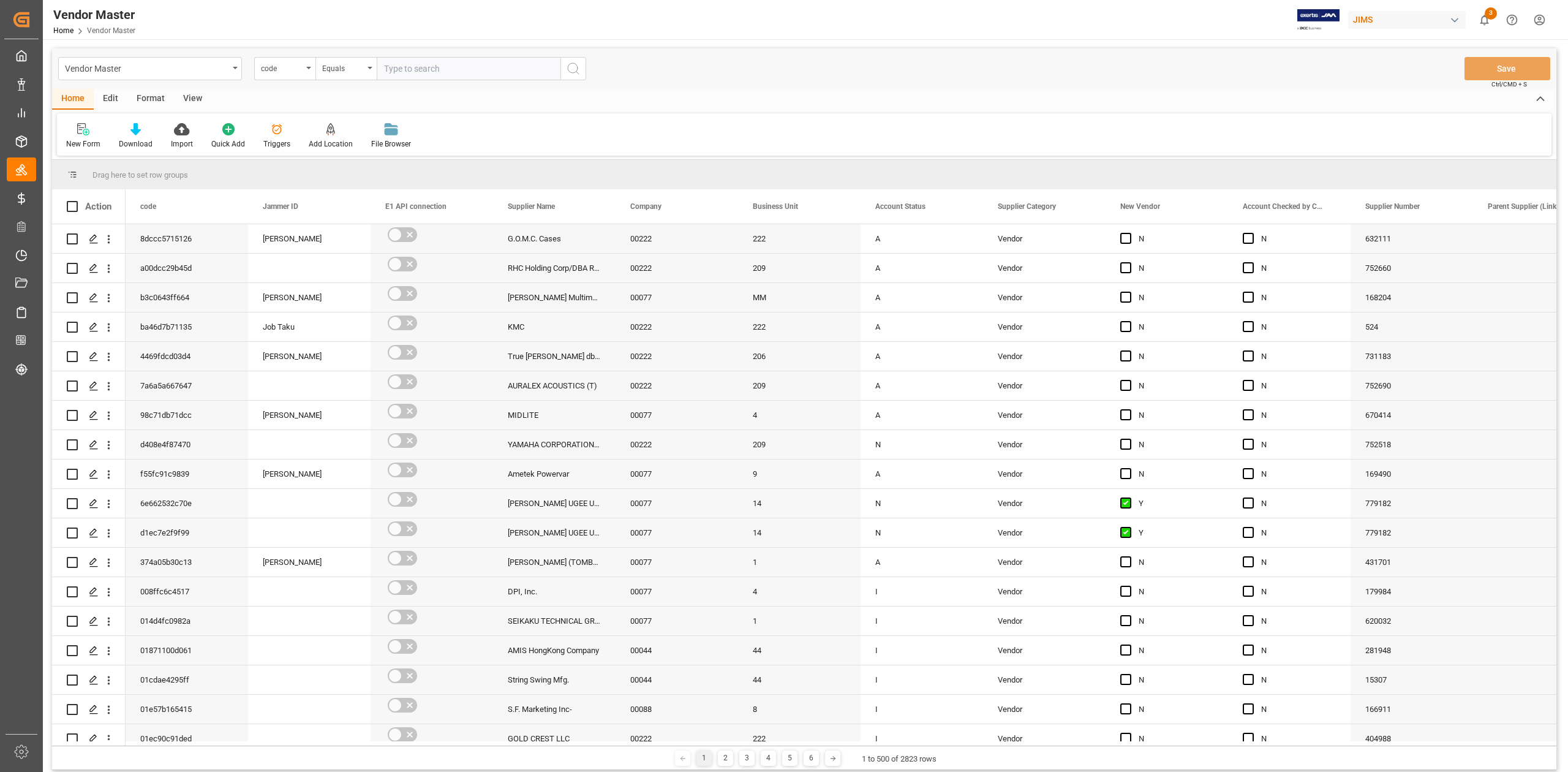
click at [441, 71] on input "text" at bounding box center [469, 68] width 183 height 23
paste input "276290"
type input "276290"
click div "code"
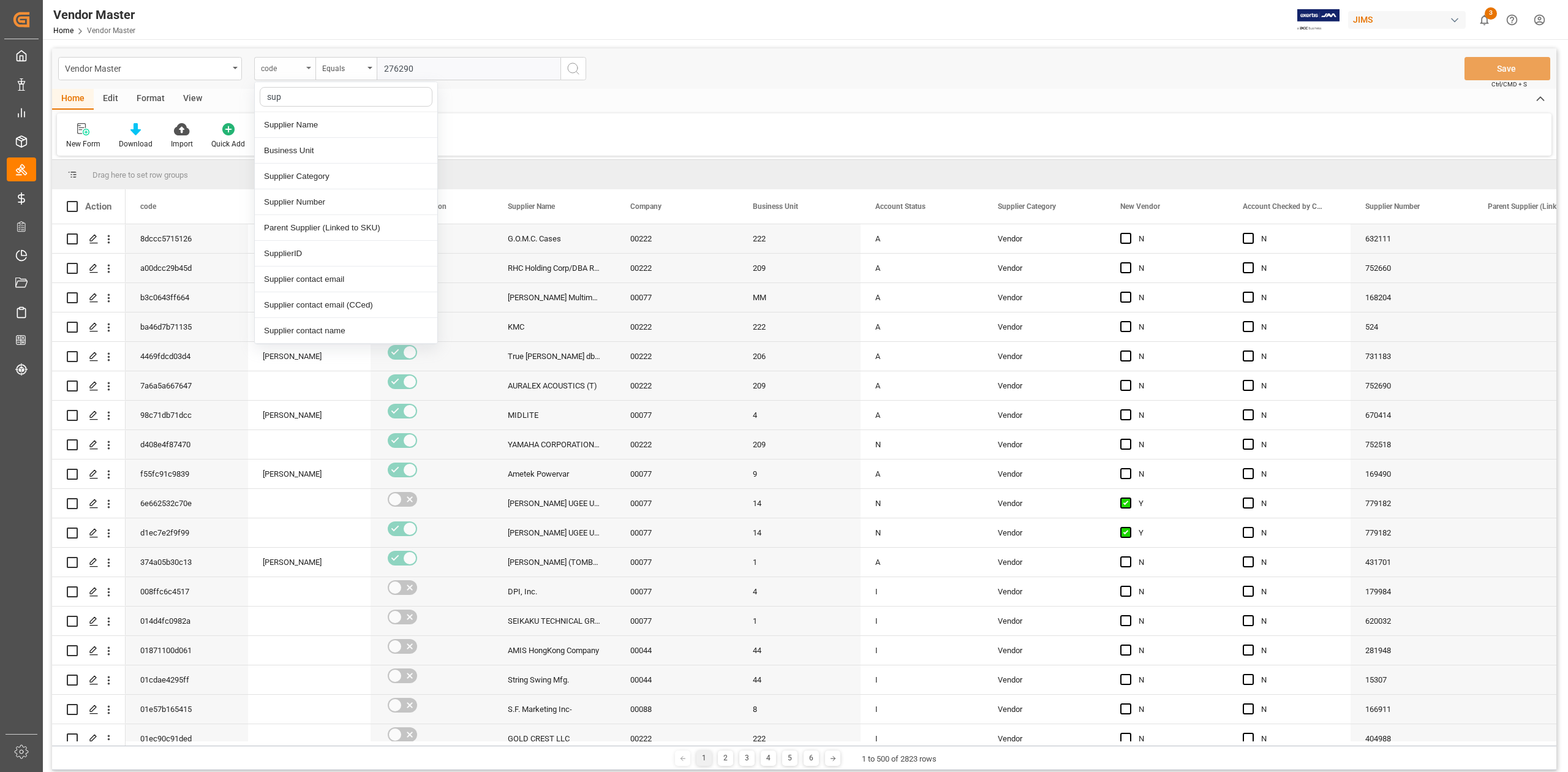
type input "supp"
click div "Supplier Number"
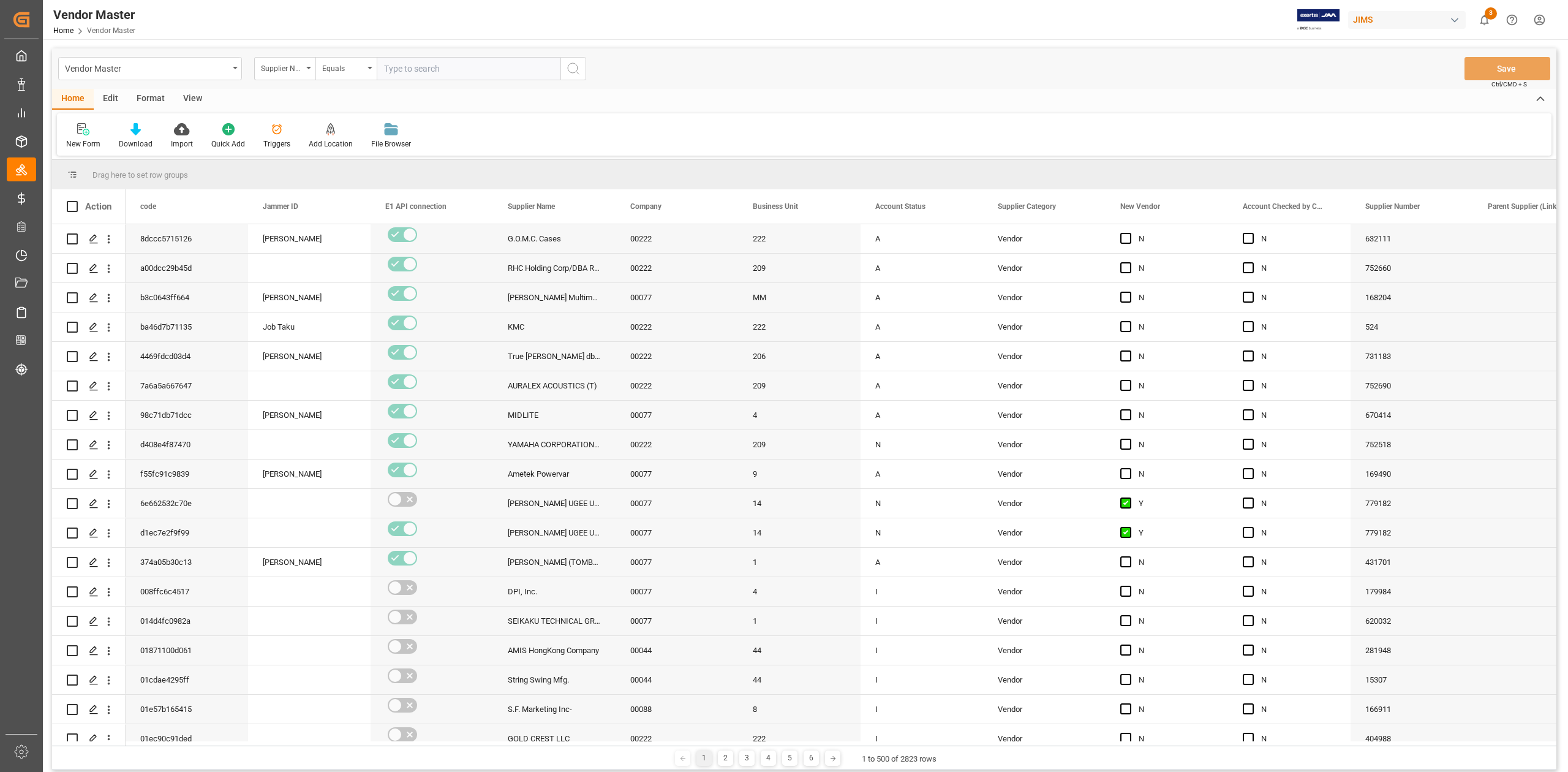
click input "text"
paste input "276290"
type input "276290"
click icon "search button"
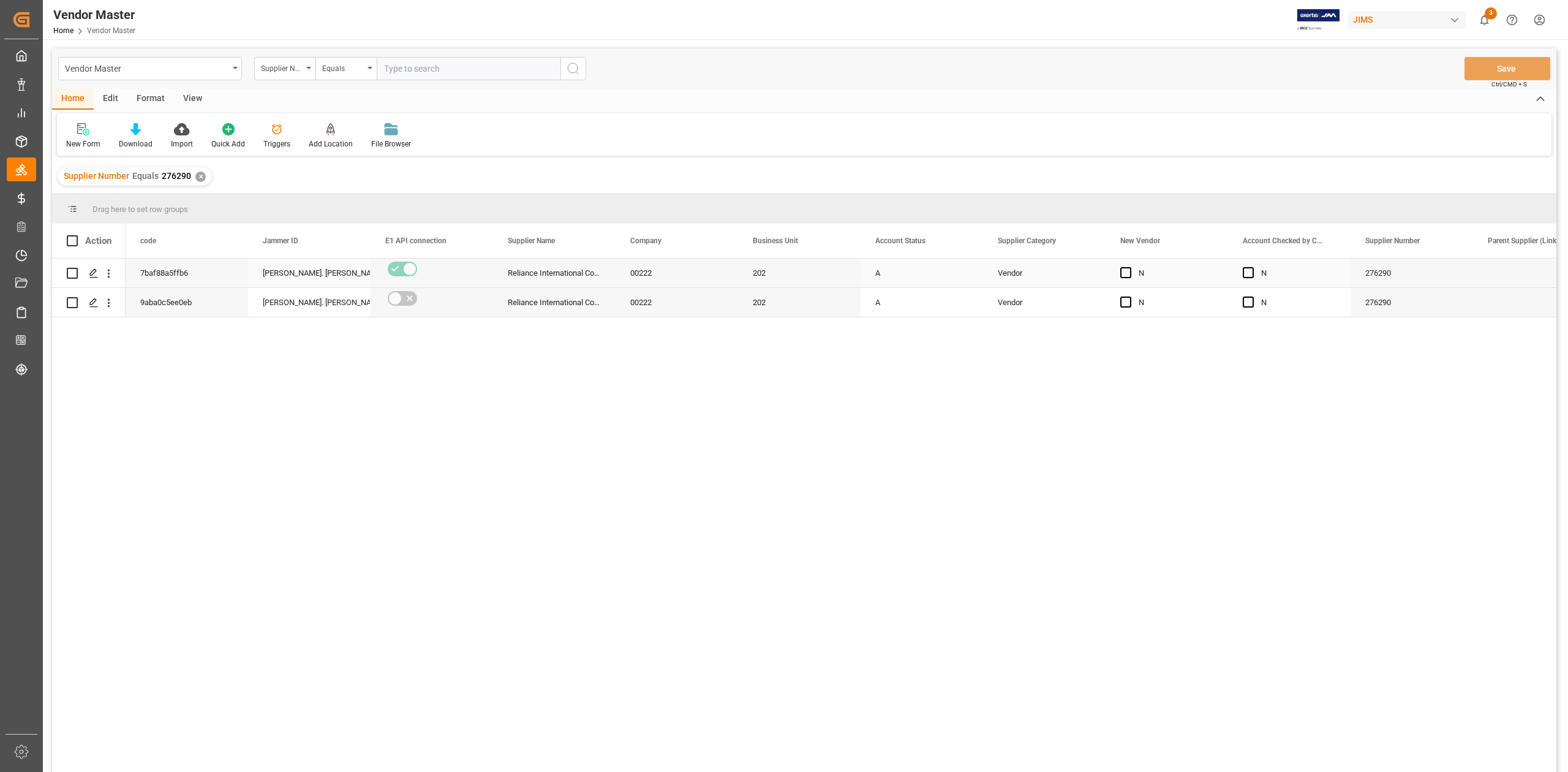
click div "Vendor"
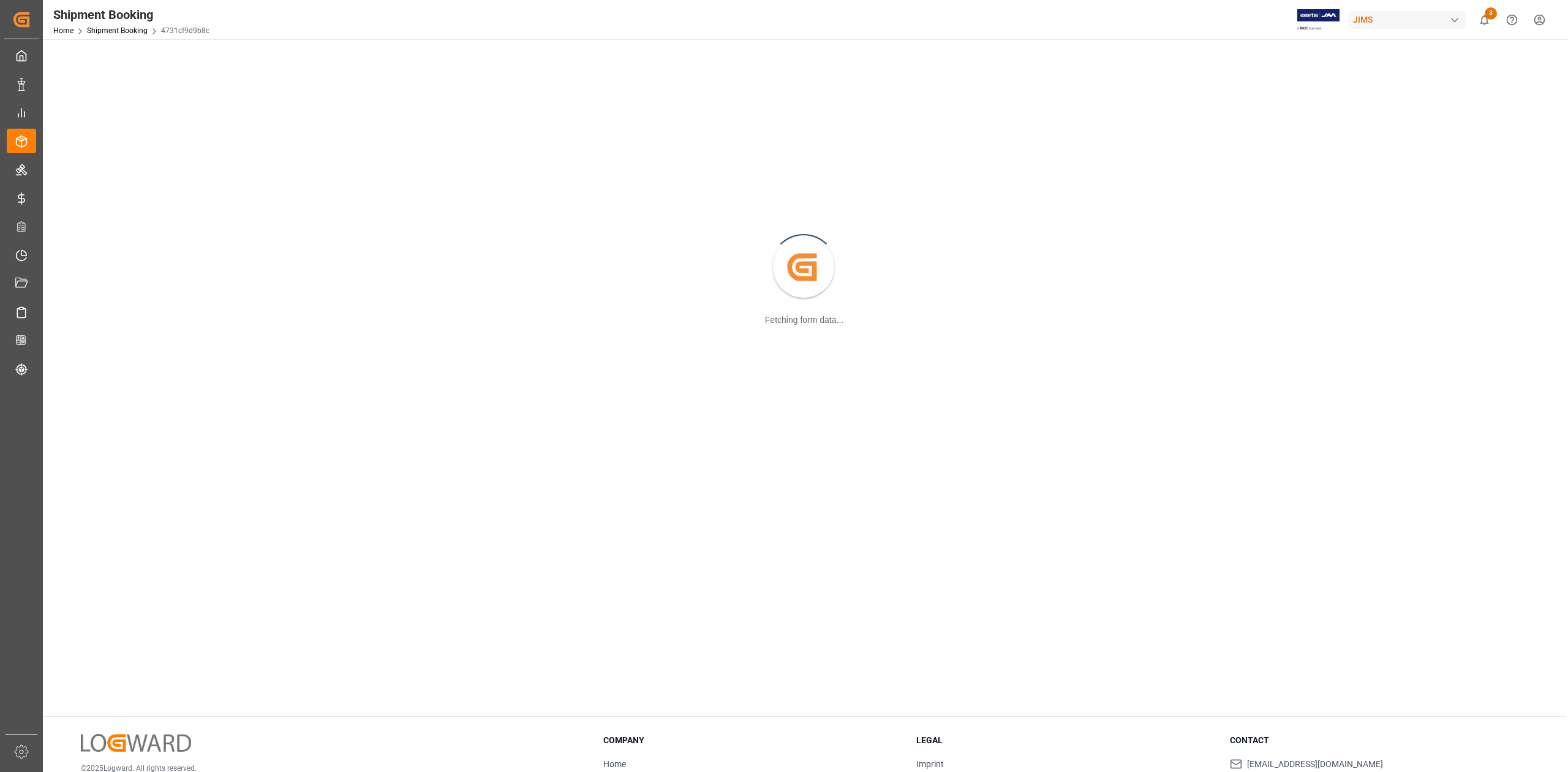
scroll to position [133, 0]
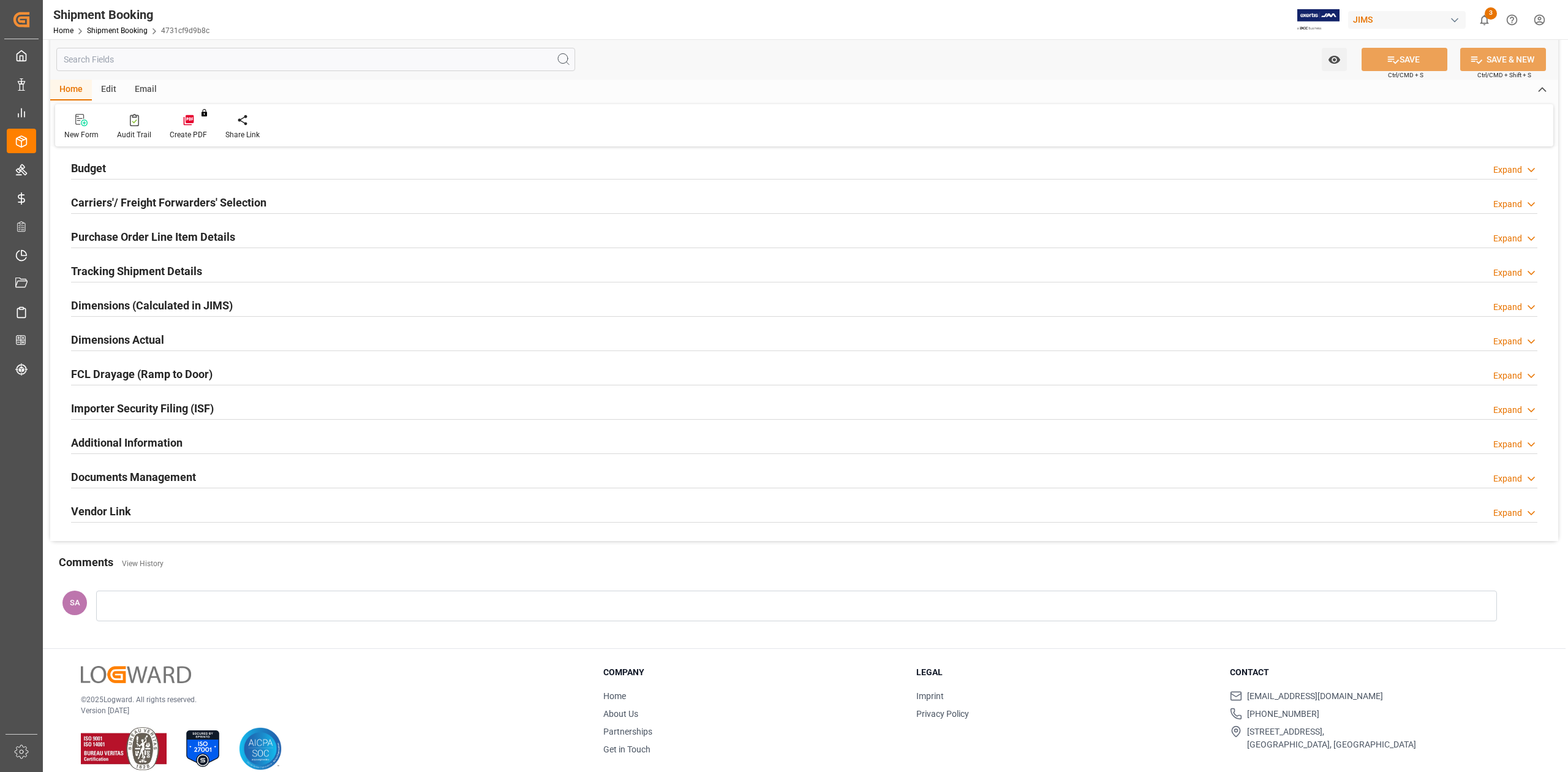
type input "1076.08"
type input "14.55"
type input "51"
type input "0"
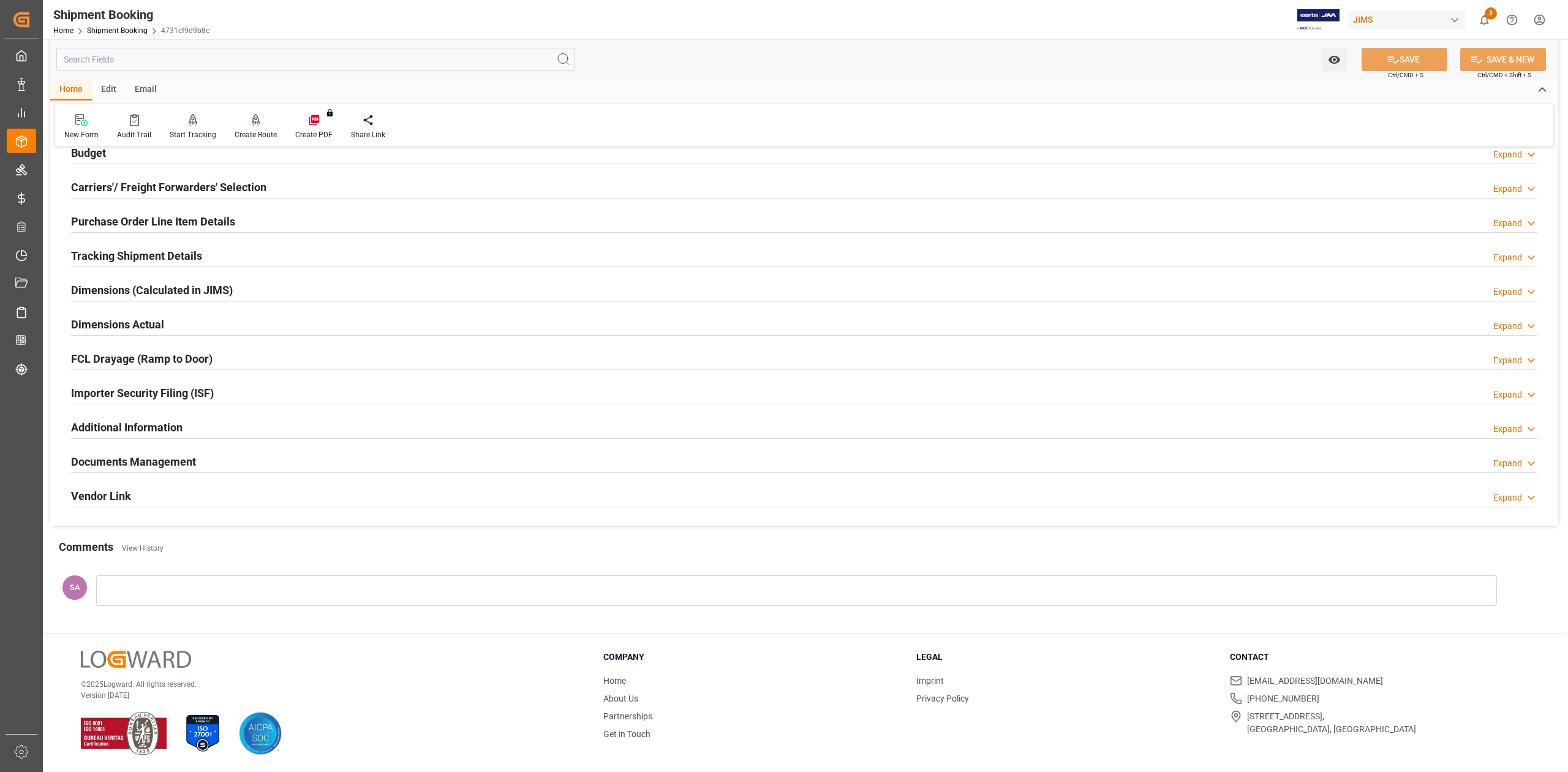
click at [97, 330] on h2 "Dimensions Actual" at bounding box center [118, 324] width 93 height 16
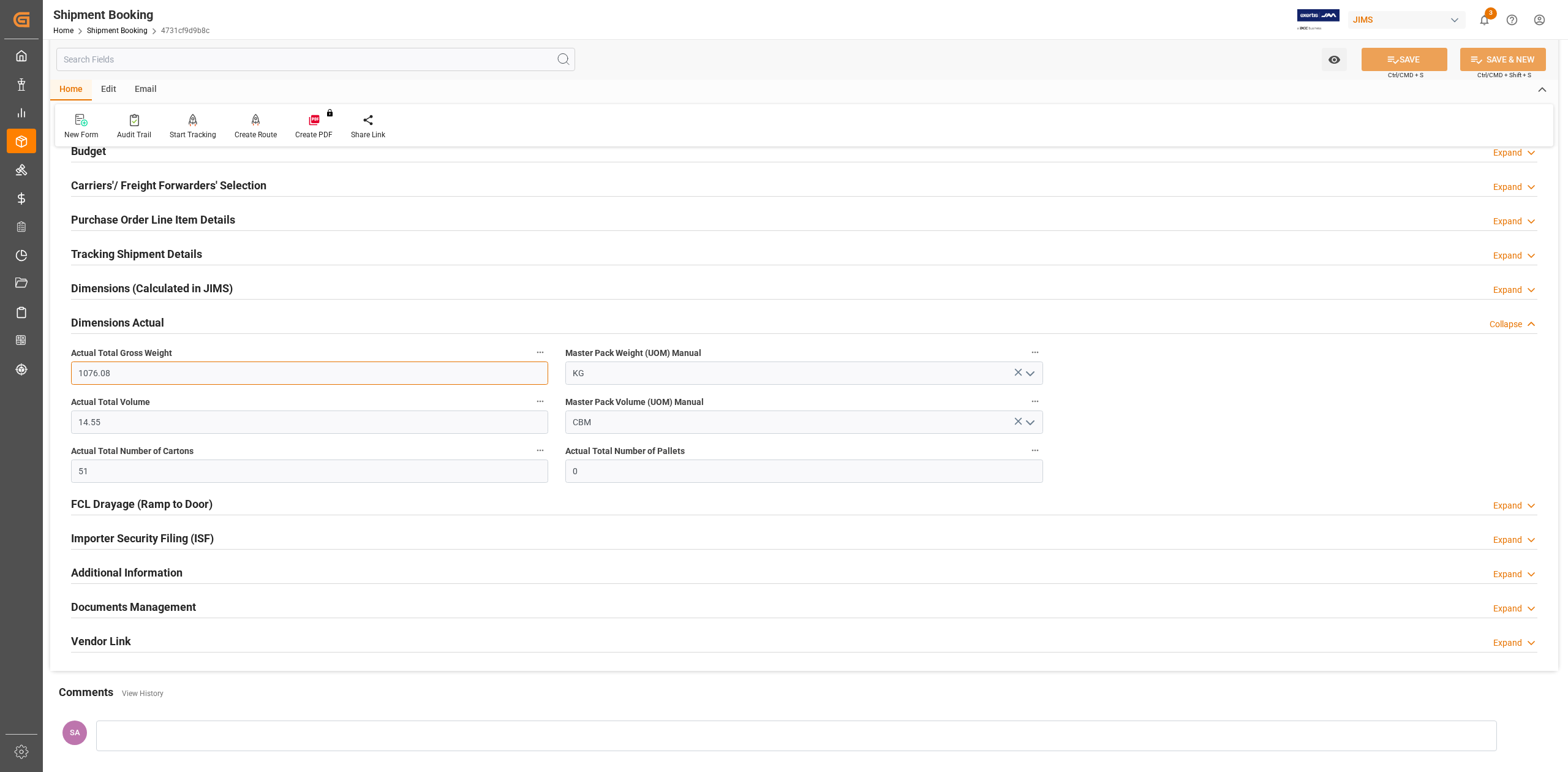
click at [128, 375] on input "1076.08" at bounding box center [310, 373] width 477 height 23
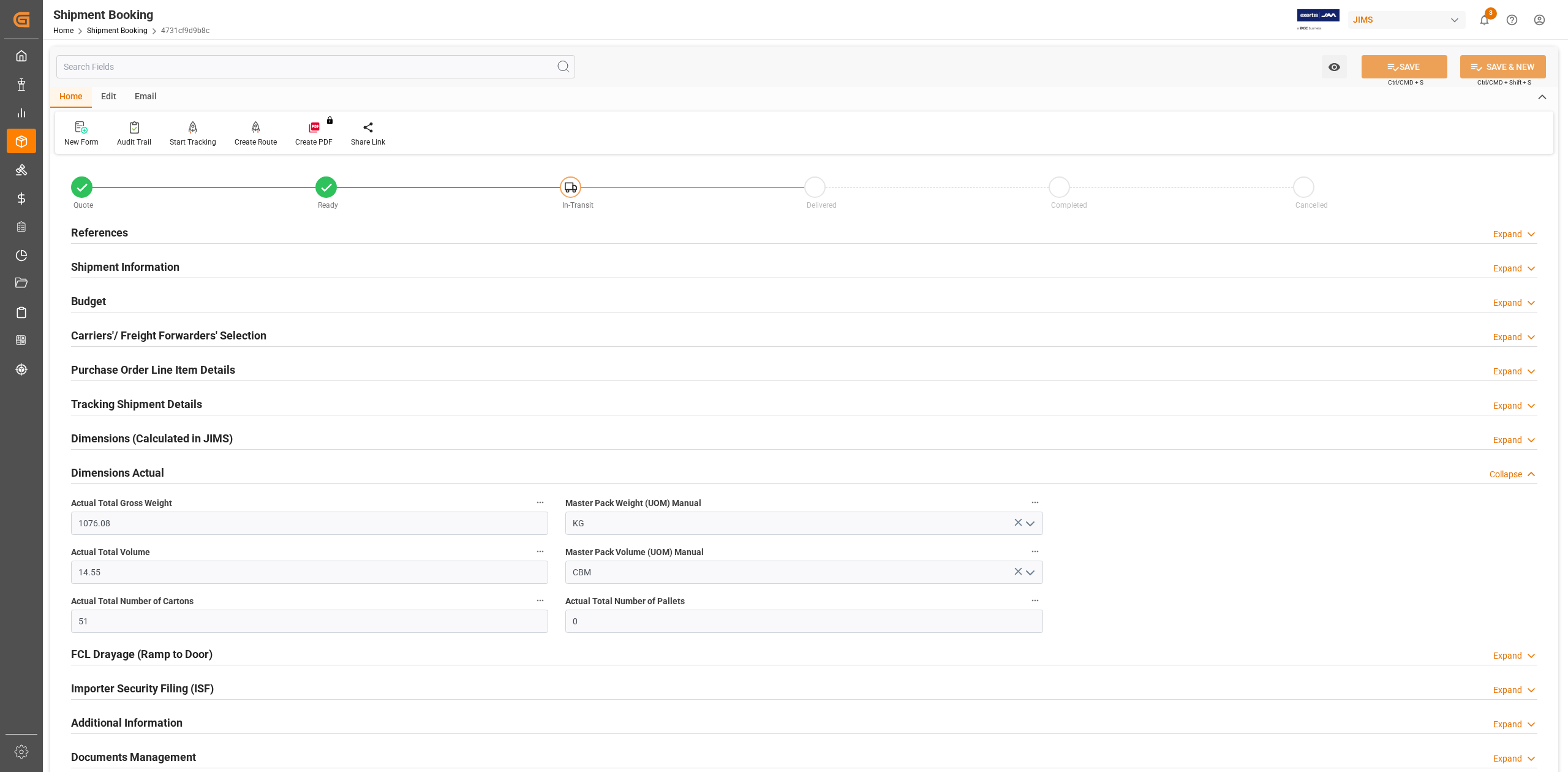
click at [83, 305] on h2 "Budget" at bounding box center [88, 301] width 35 height 16
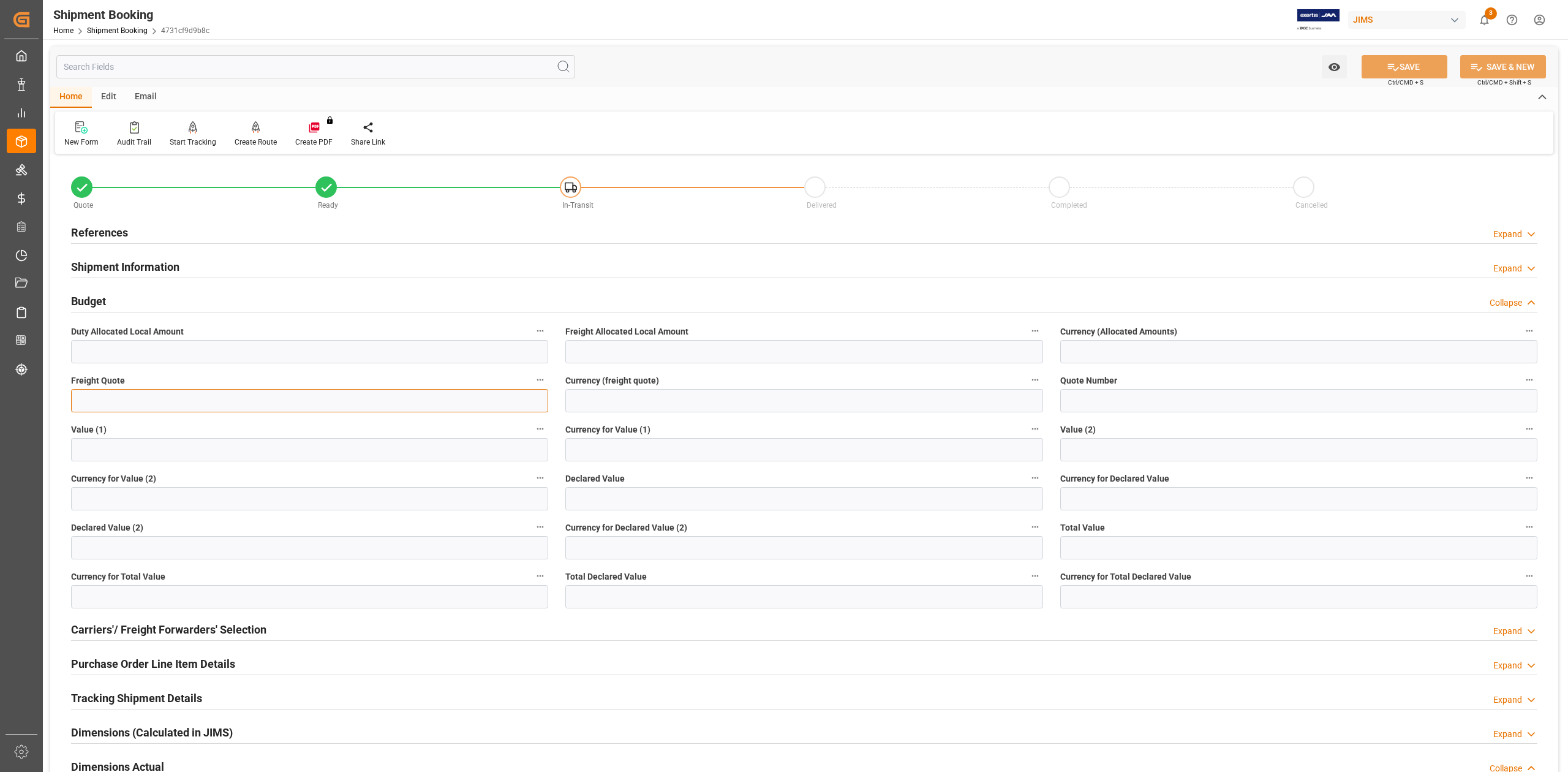
click at [133, 400] on input "text" at bounding box center [310, 400] width 477 height 23
type input "2600"
click input
type input "USD"
drag, startPoint x: 1391, startPoint y: 70, endPoint x: 1550, endPoint y: 99, distance: 161.6
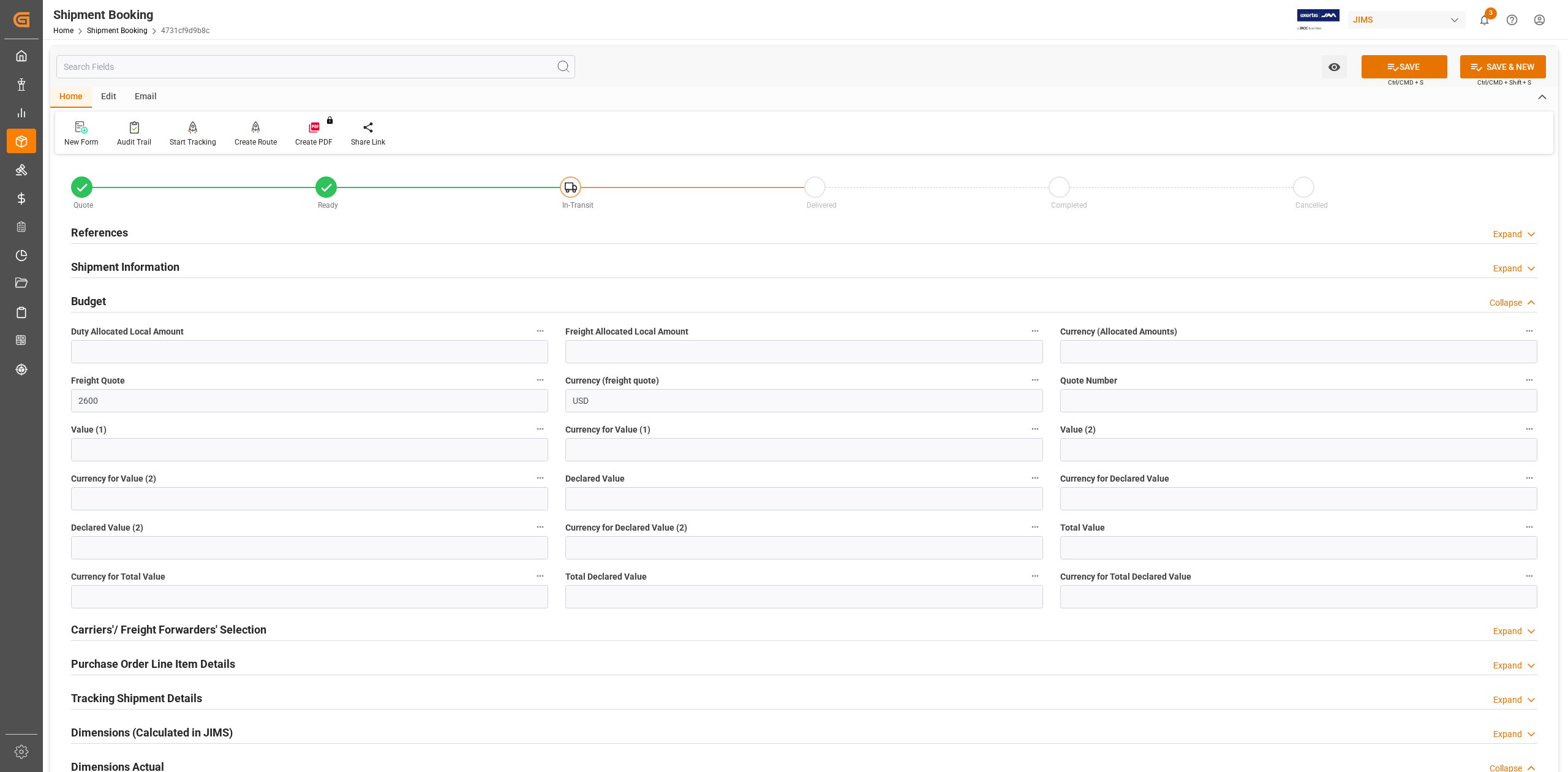
click icon
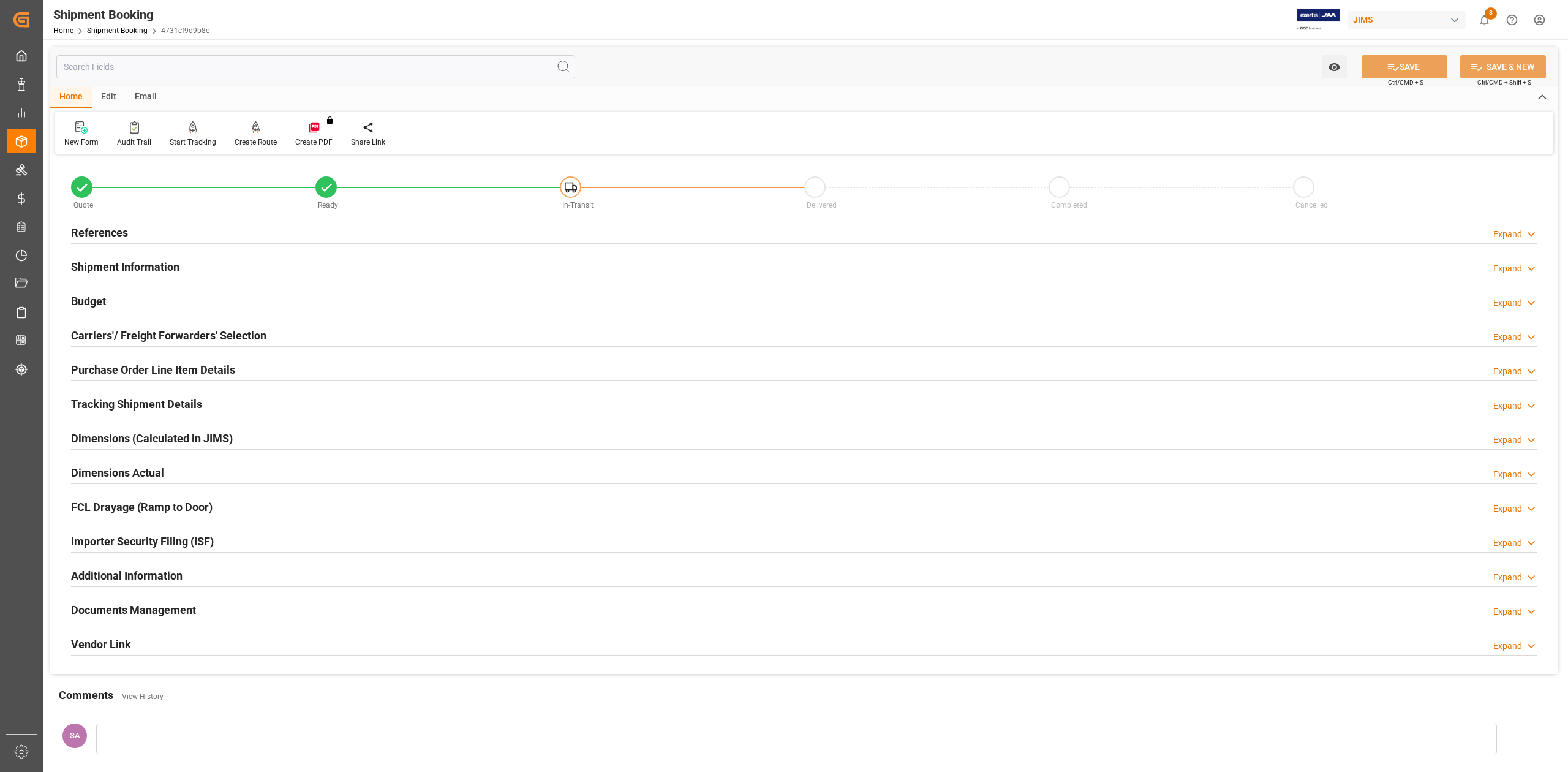
drag, startPoint x: 96, startPoint y: 408, endPoint x: 104, endPoint y: 417, distance: 12.0
click h2 "Tracking Shipment Details"
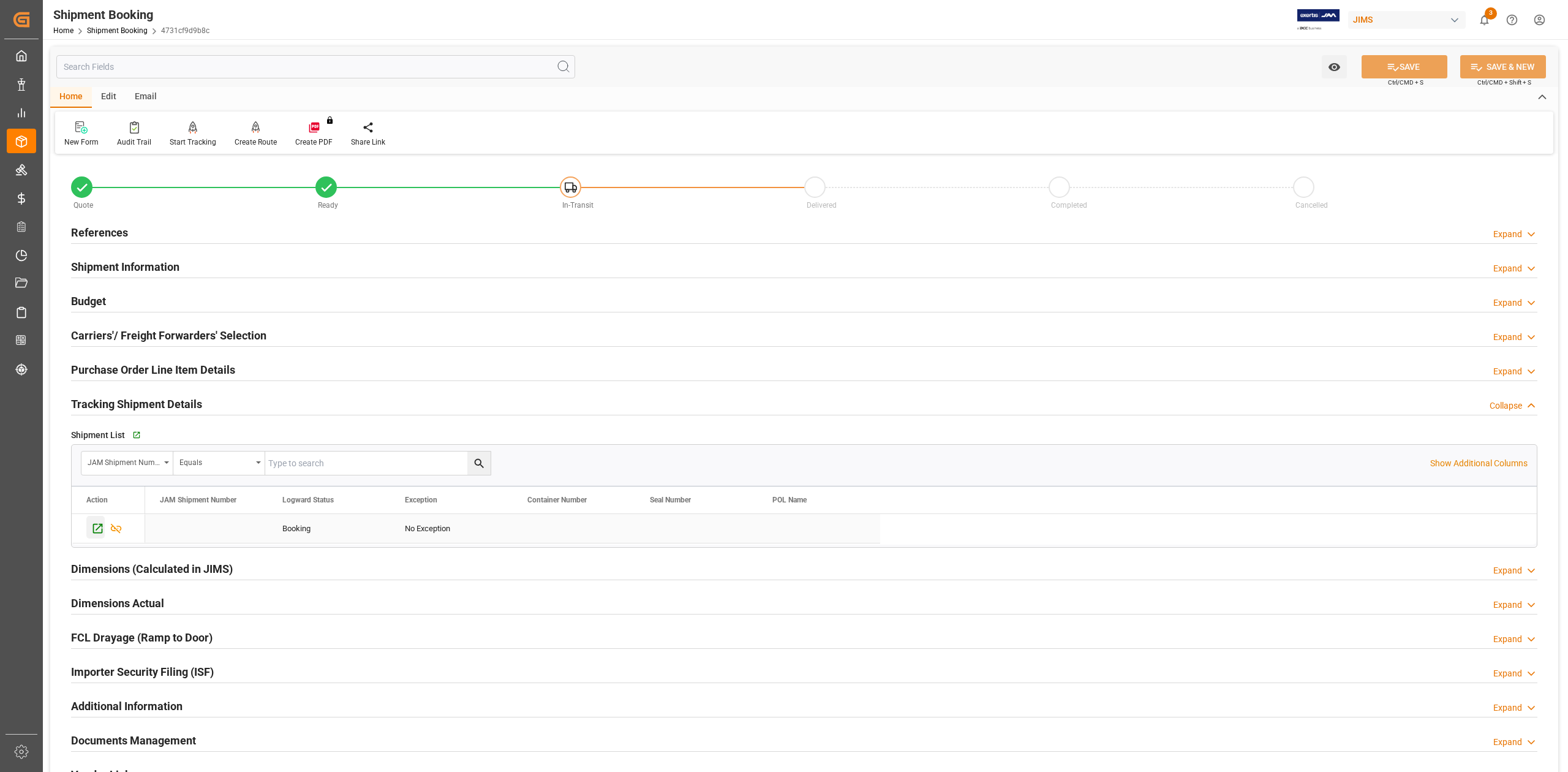
click icon "Press SPACE to select this row."
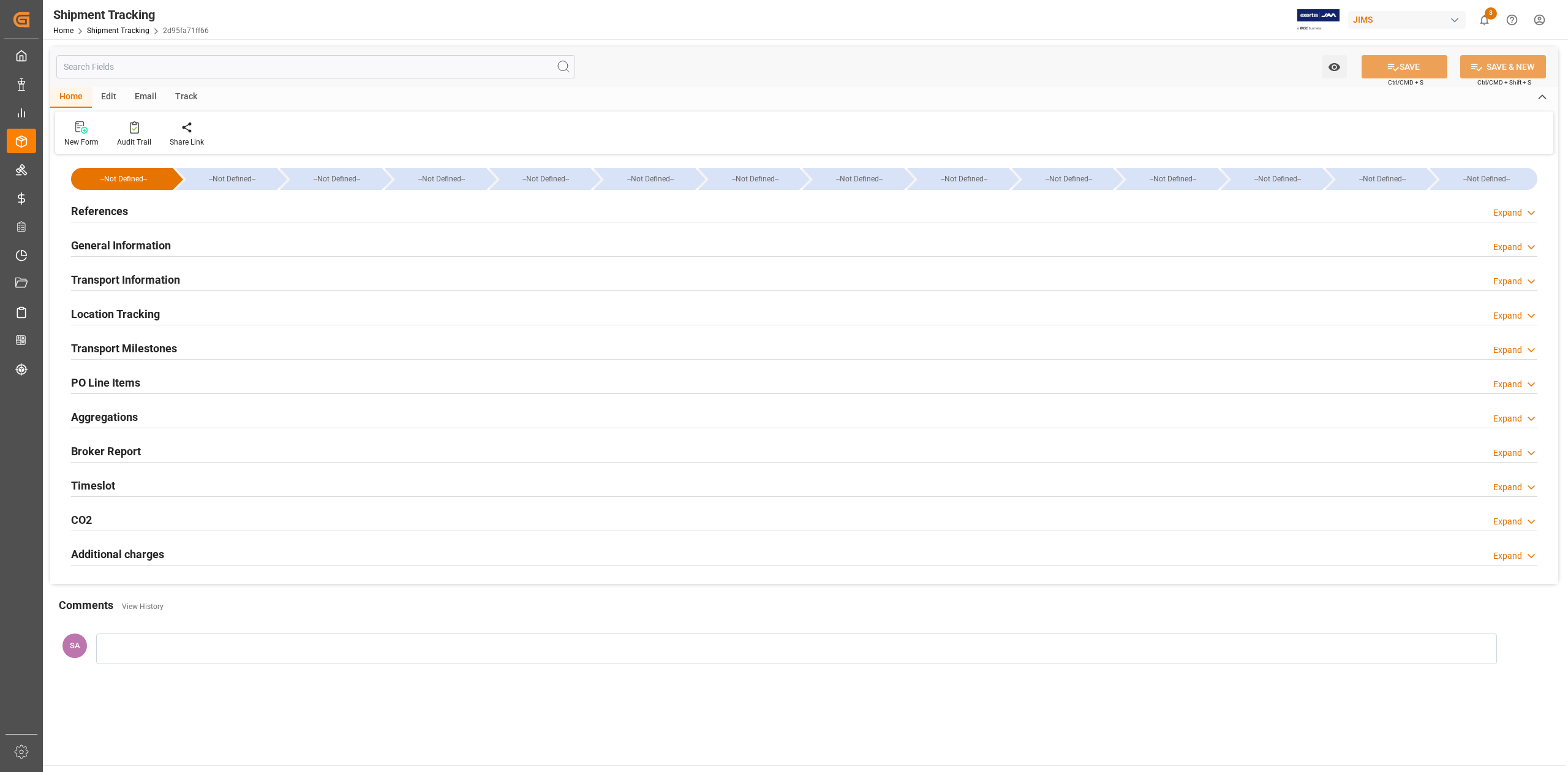
type input "11-08-2025"
click at [127, 249] on h2 "General Information" at bounding box center [121, 245] width 100 height 16
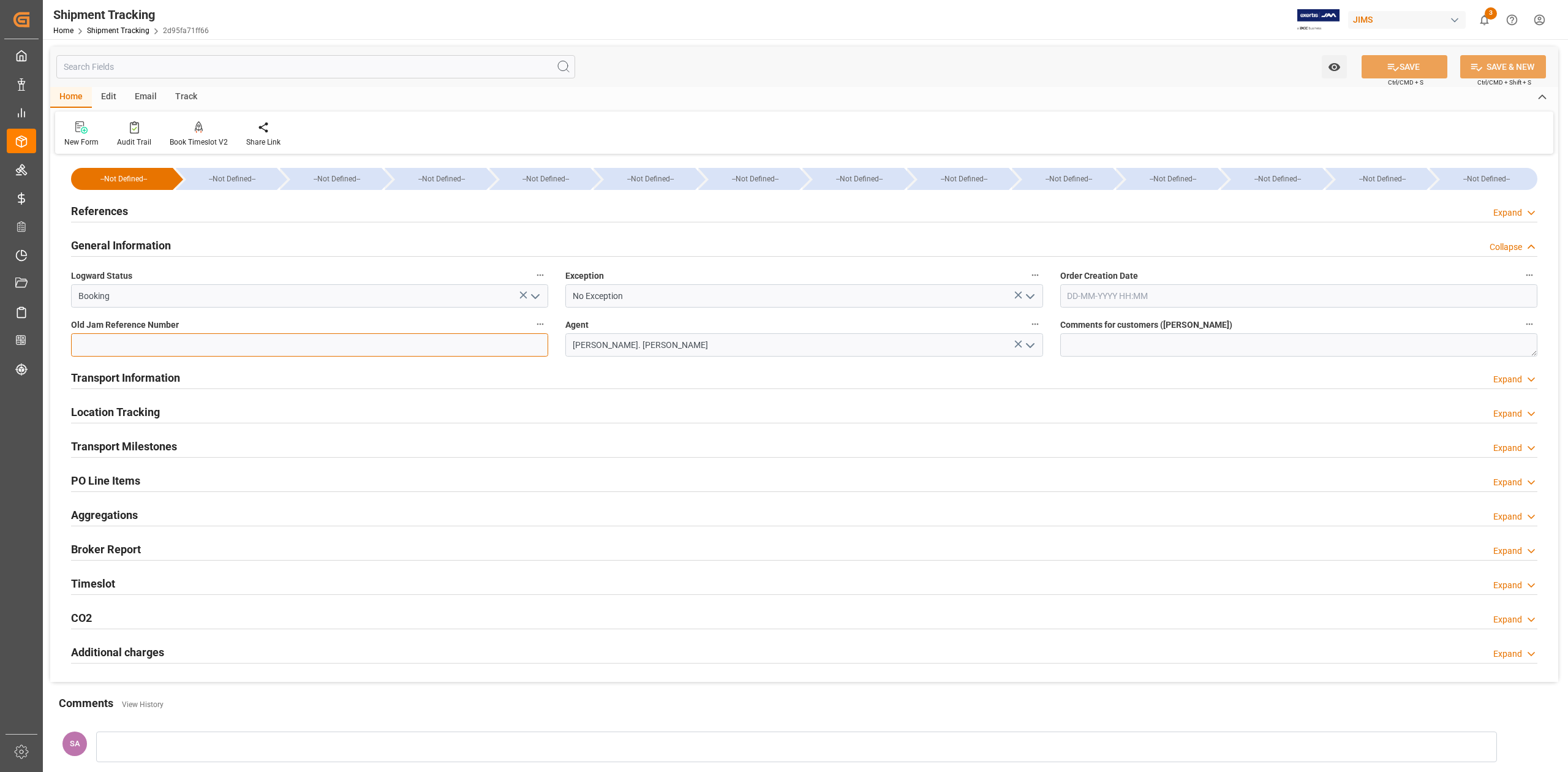
click at [126, 339] on input at bounding box center [310, 344] width 477 height 23
click at [97, 211] on h2 "References" at bounding box center [99, 211] width 57 height 16
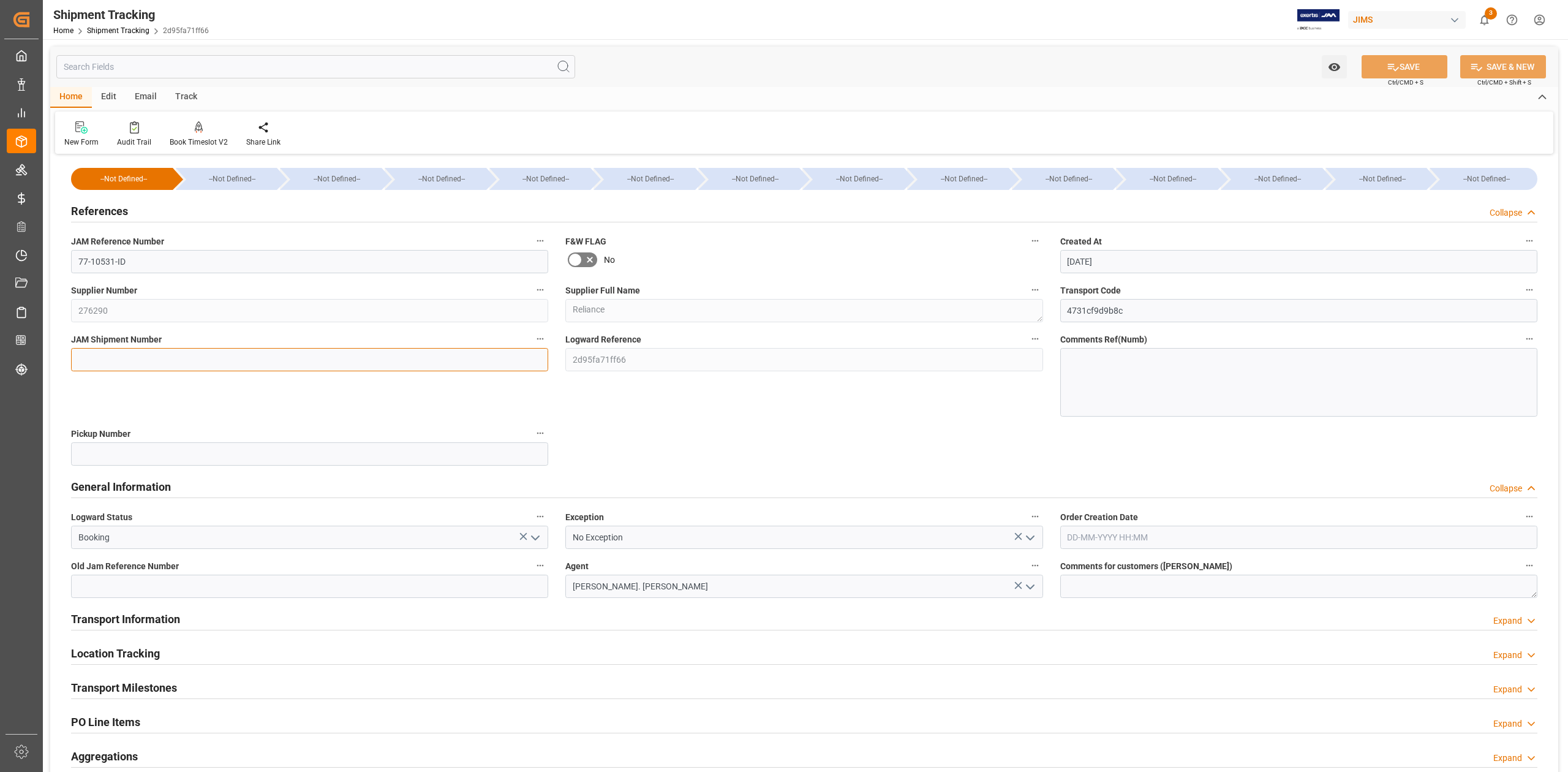
click at [125, 353] on input at bounding box center [310, 359] width 477 height 23
paste input "72798"
type input "72798"
click at [1404, 69] on button "SAVE" at bounding box center [1403, 66] width 86 height 23
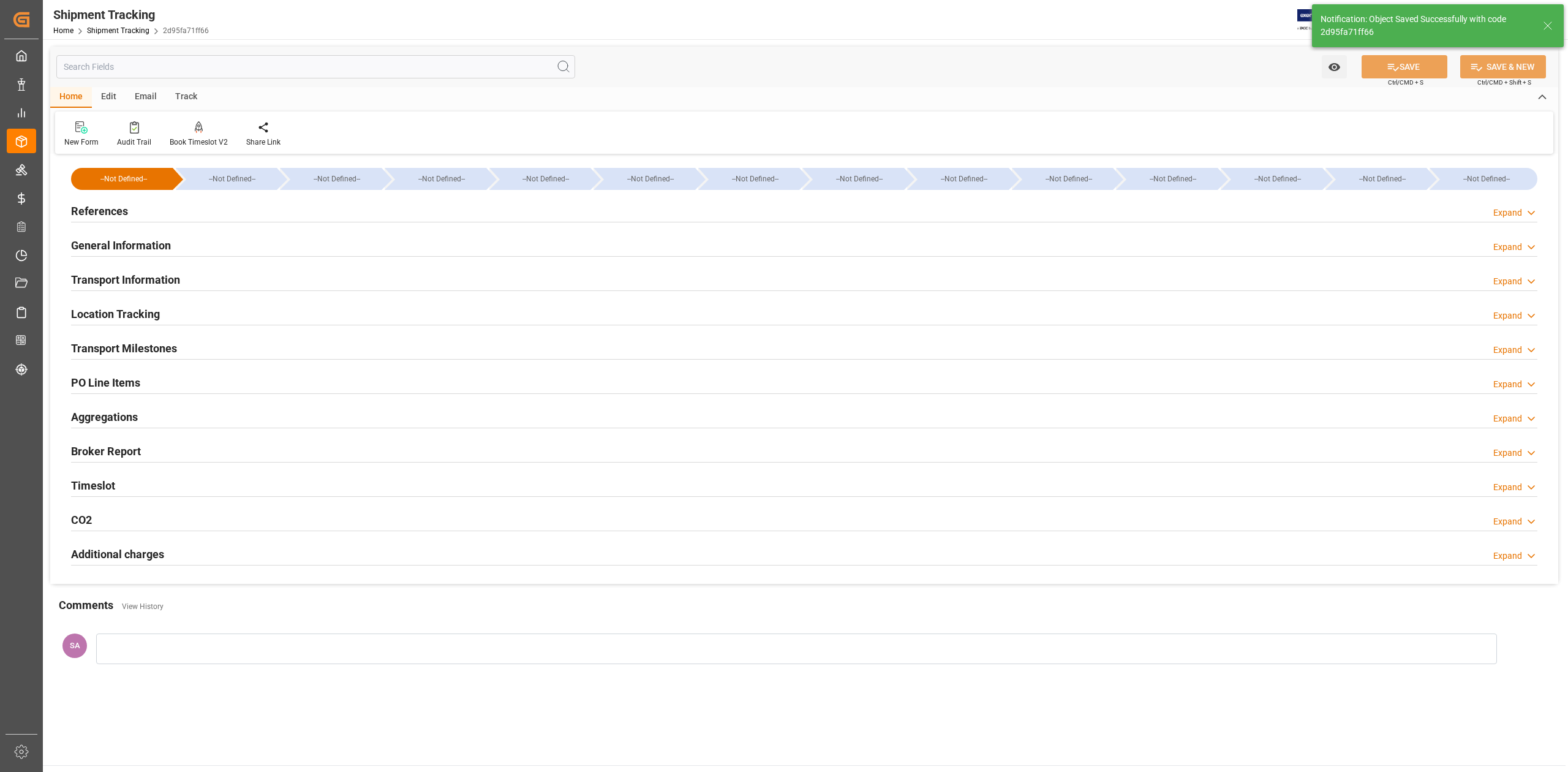
click at [146, 347] on h2 "Transport Milestones" at bounding box center [124, 347] width 106 height 16
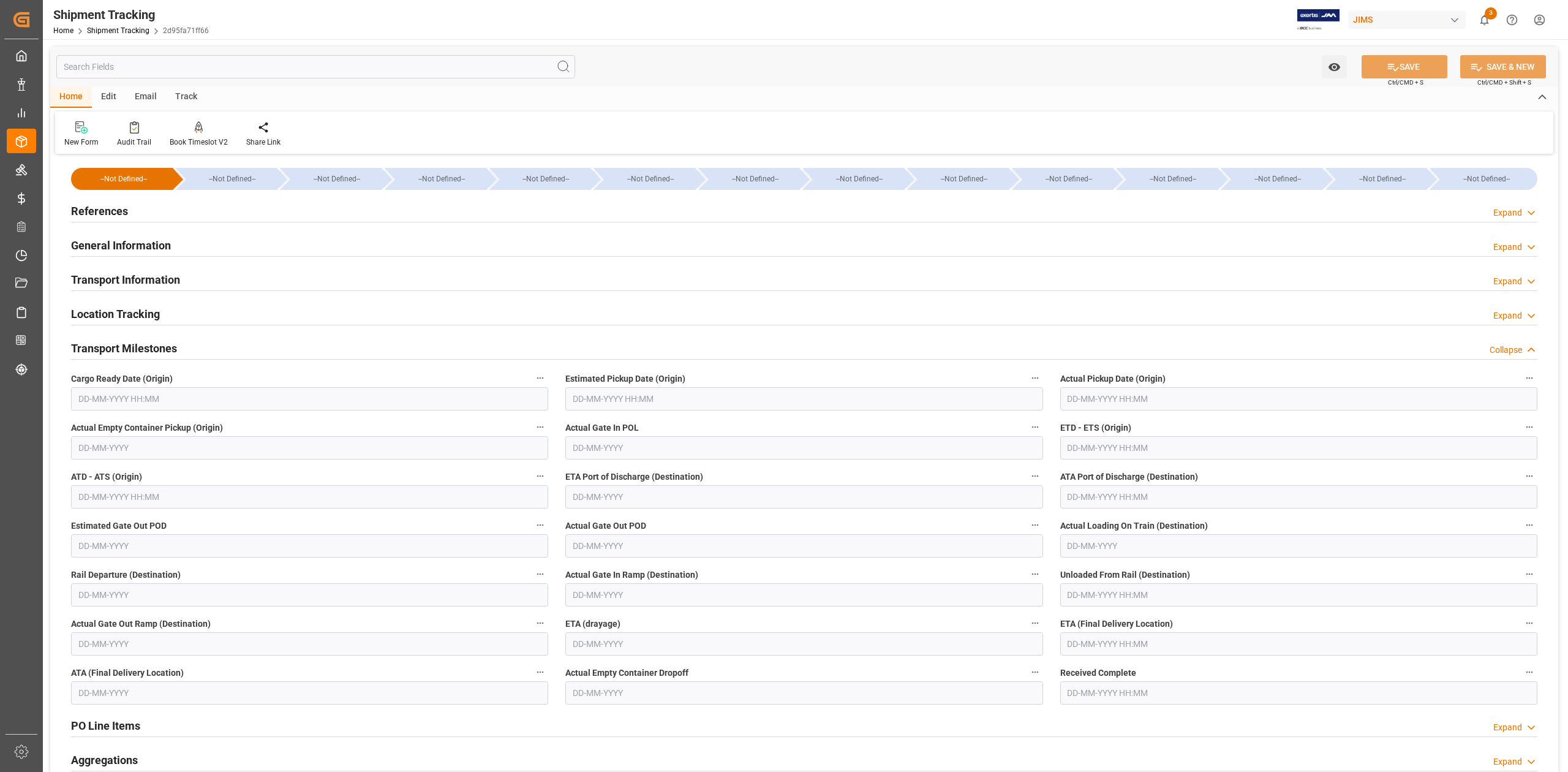
click at [205, 399] on input "text" at bounding box center [310, 398] width 477 height 23
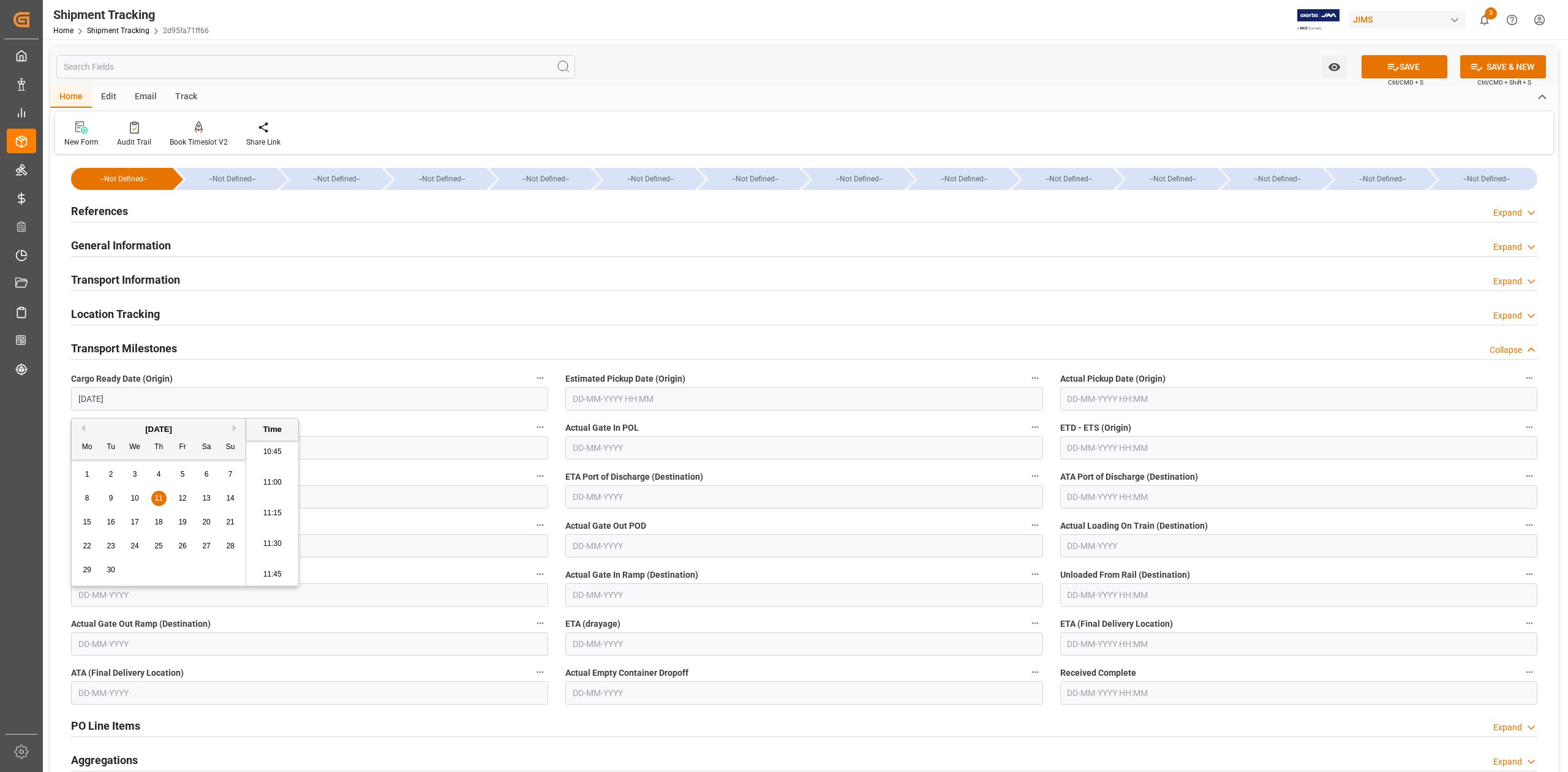
click at [595, 399] on input "text" at bounding box center [804, 398] width 477 height 23
type input "11-09-2025 00:00"
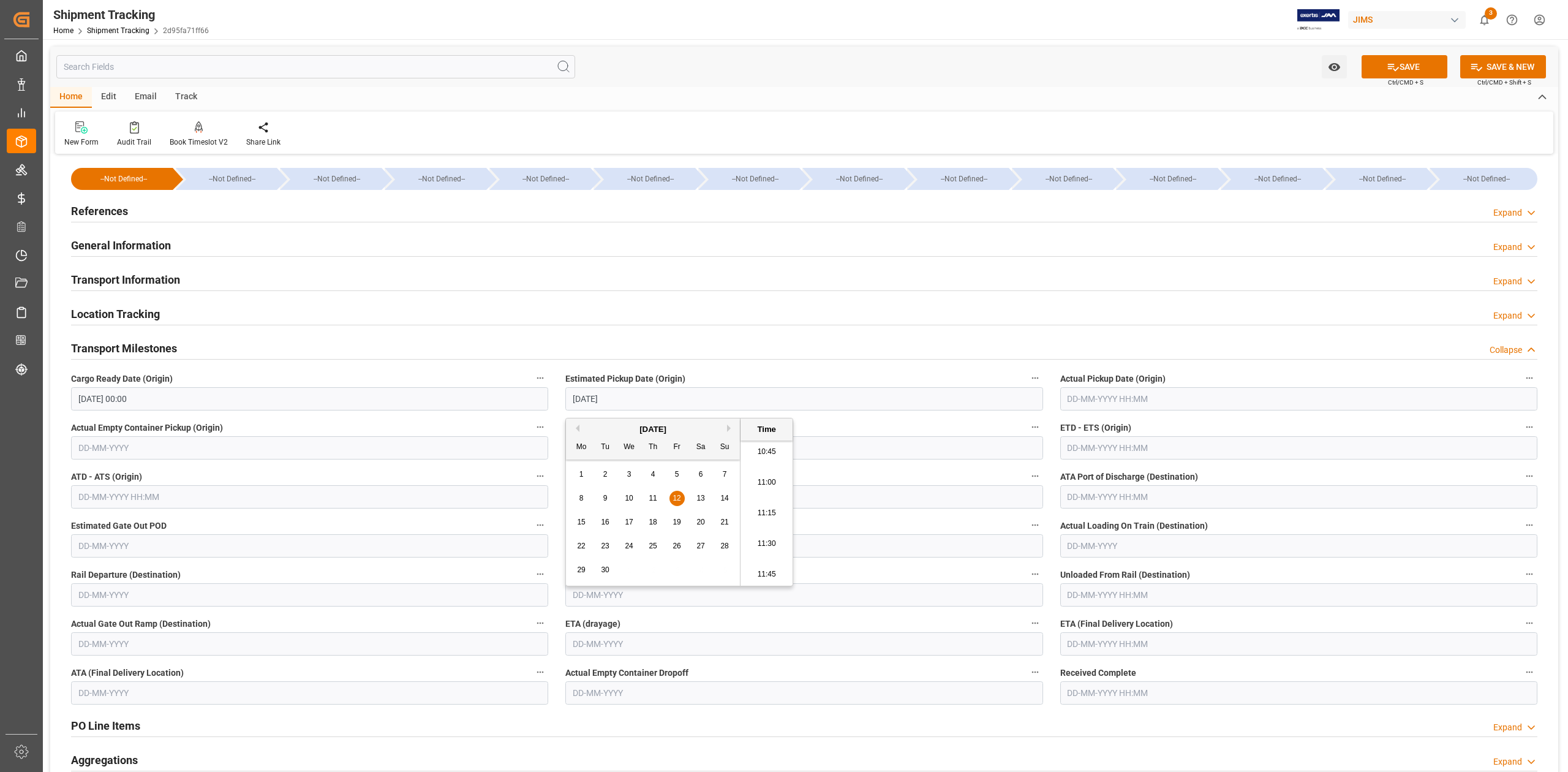
click at [1087, 454] on input "text" at bounding box center [1299, 448] width 477 height 23
type input "12-09-2025 00:00"
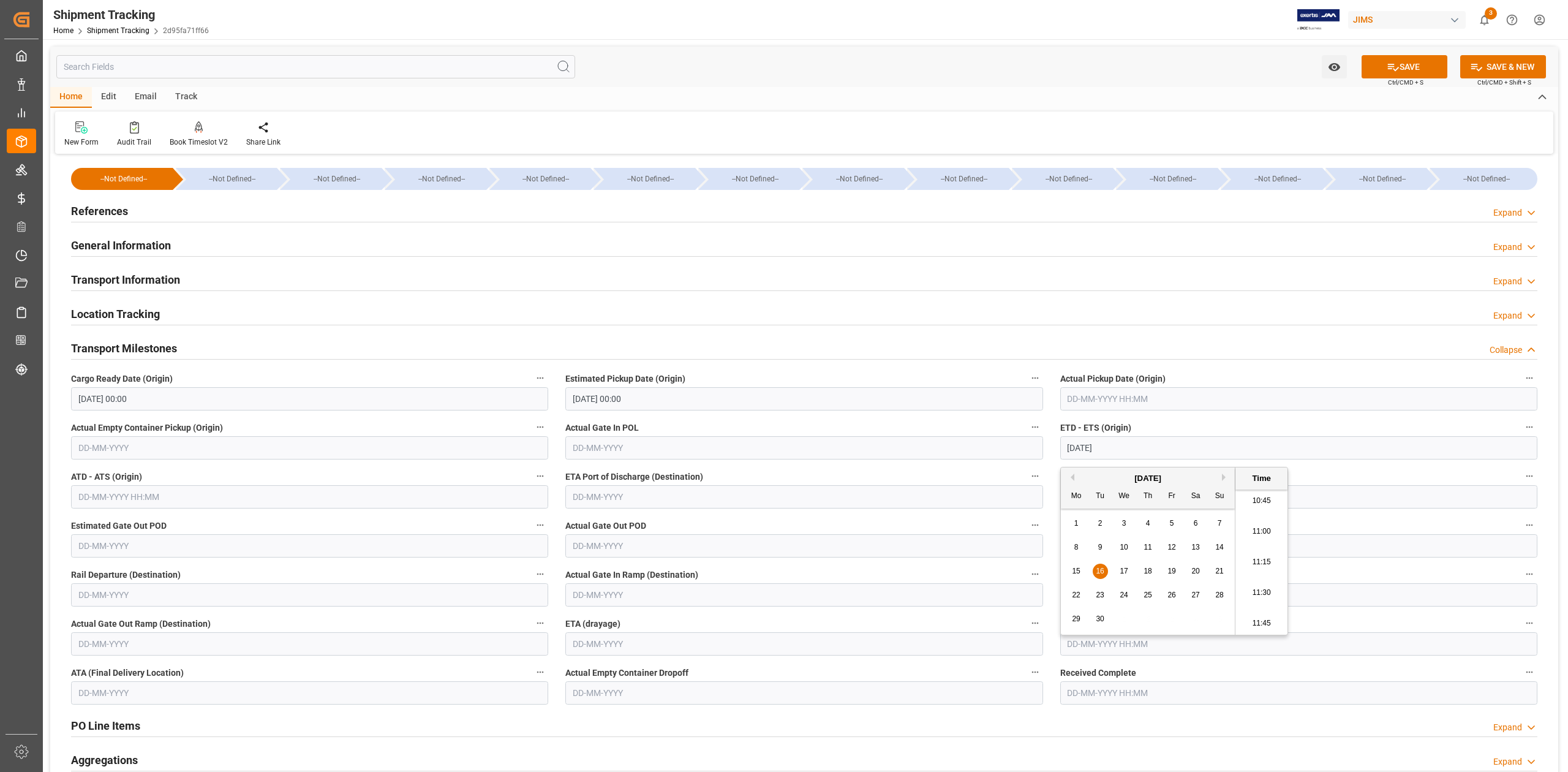
click at [1360, 645] on input "text" at bounding box center [1299, 643] width 477 height 23
type input "16-09-2025 00:00"
click at [1225, 464] on button "Next Month" at bounding box center [1225, 465] width 8 height 8
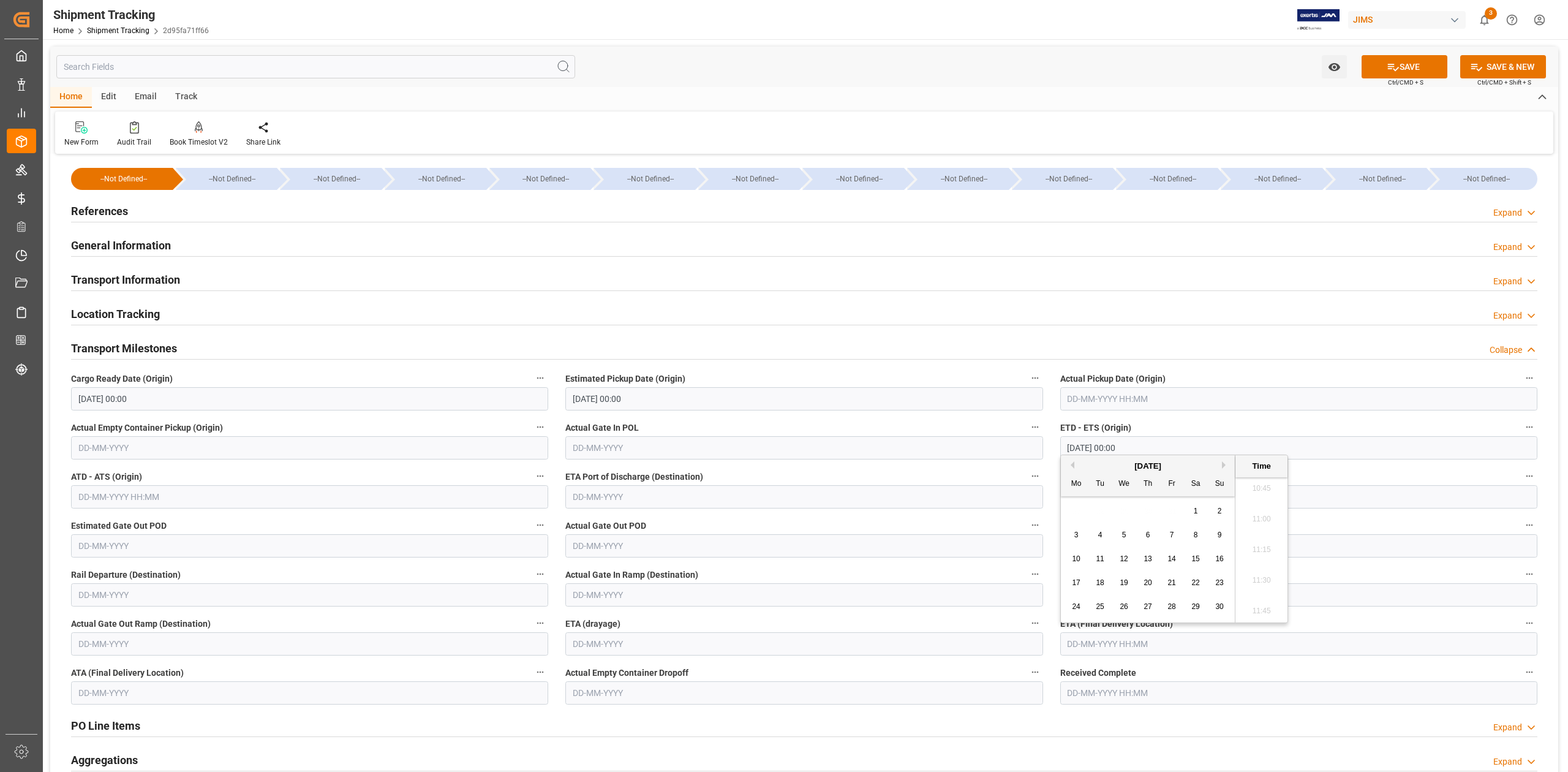
click at [1167, 611] on div "28" at bounding box center [1172, 606] width 15 height 14
type input "28-11-2025 00:00"
click at [1404, 70] on button "SAVE" at bounding box center [1403, 66] width 86 height 23
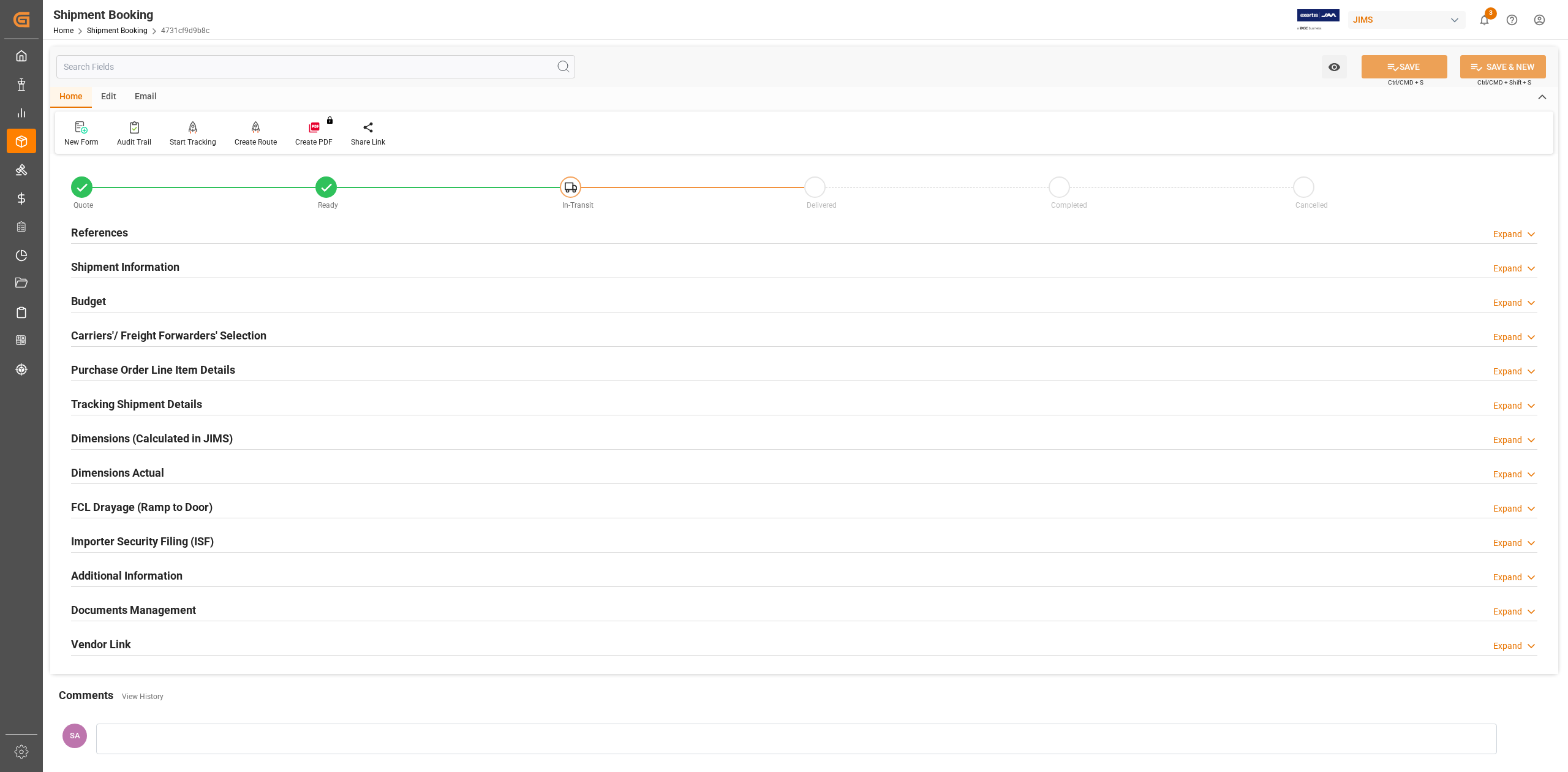
click at [98, 408] on h2 "Tracking Shipment Details" at bounding box center [137, 403] width 131 height 16
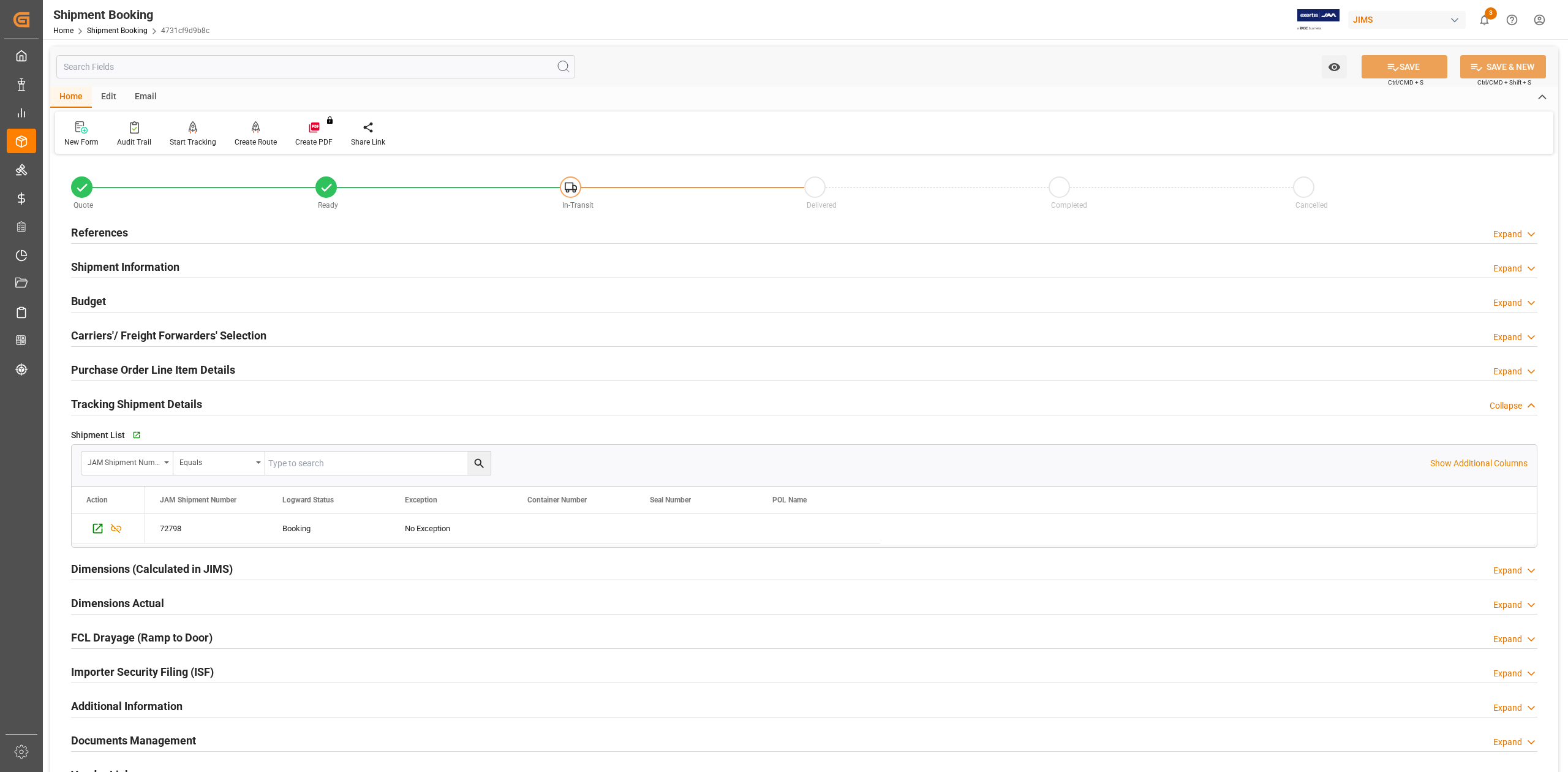
click at [98, 408] on h2 "Tracking Shipment Details" at bounding box center [137, 403] width 131 height 16
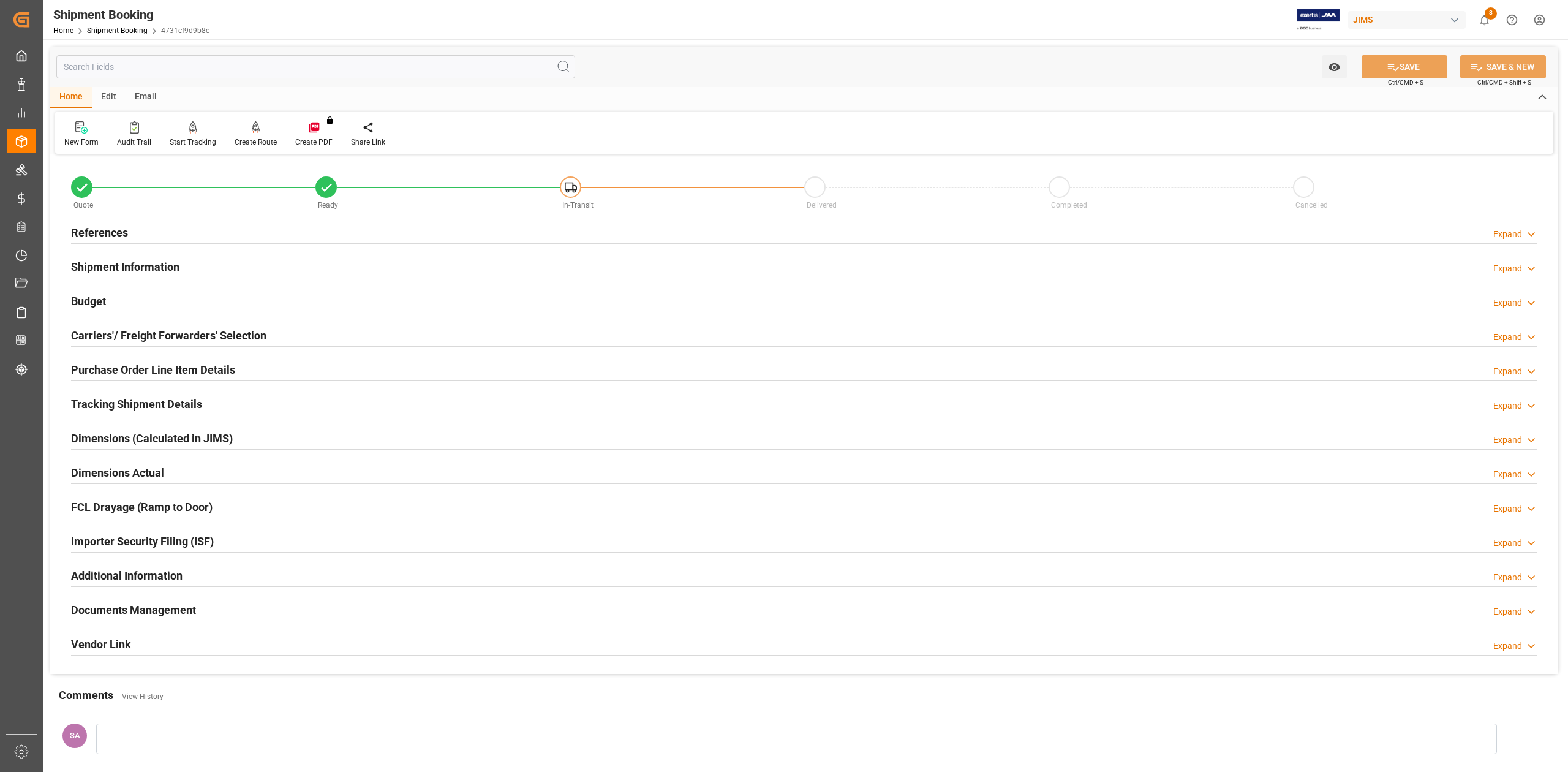
drag, startPoint x: 100, startPoint y: 235, endPoint x: 147, endPoint y: 256, distance: 51.5
click at [100, 235] on h2 "References" at bounding box center [99, 232] width 57 height 16
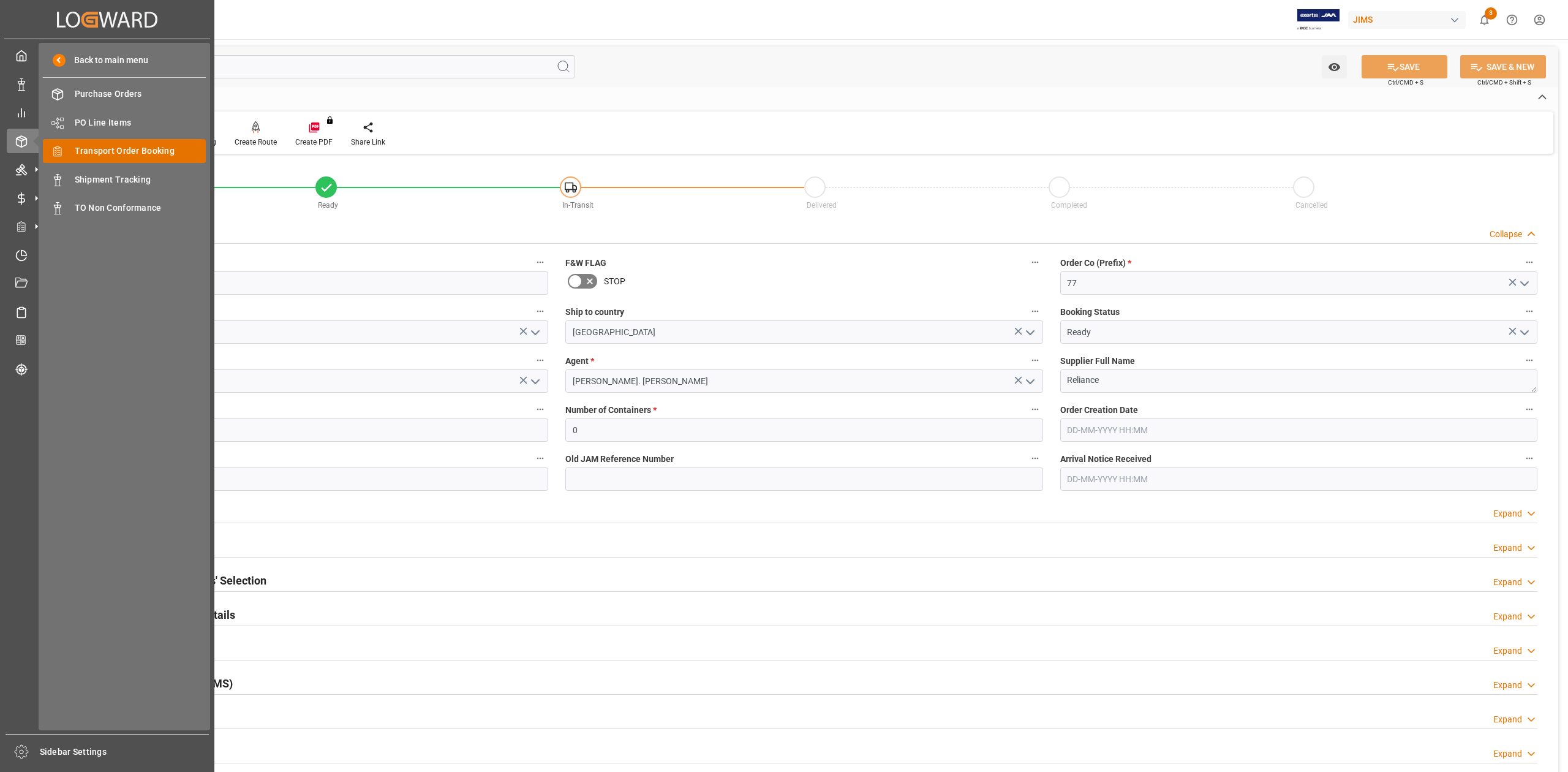
click at [111, 162] on div "Transport Order Booking Transport Order Booking" at bounding box center [124, 151] width 163 height 24
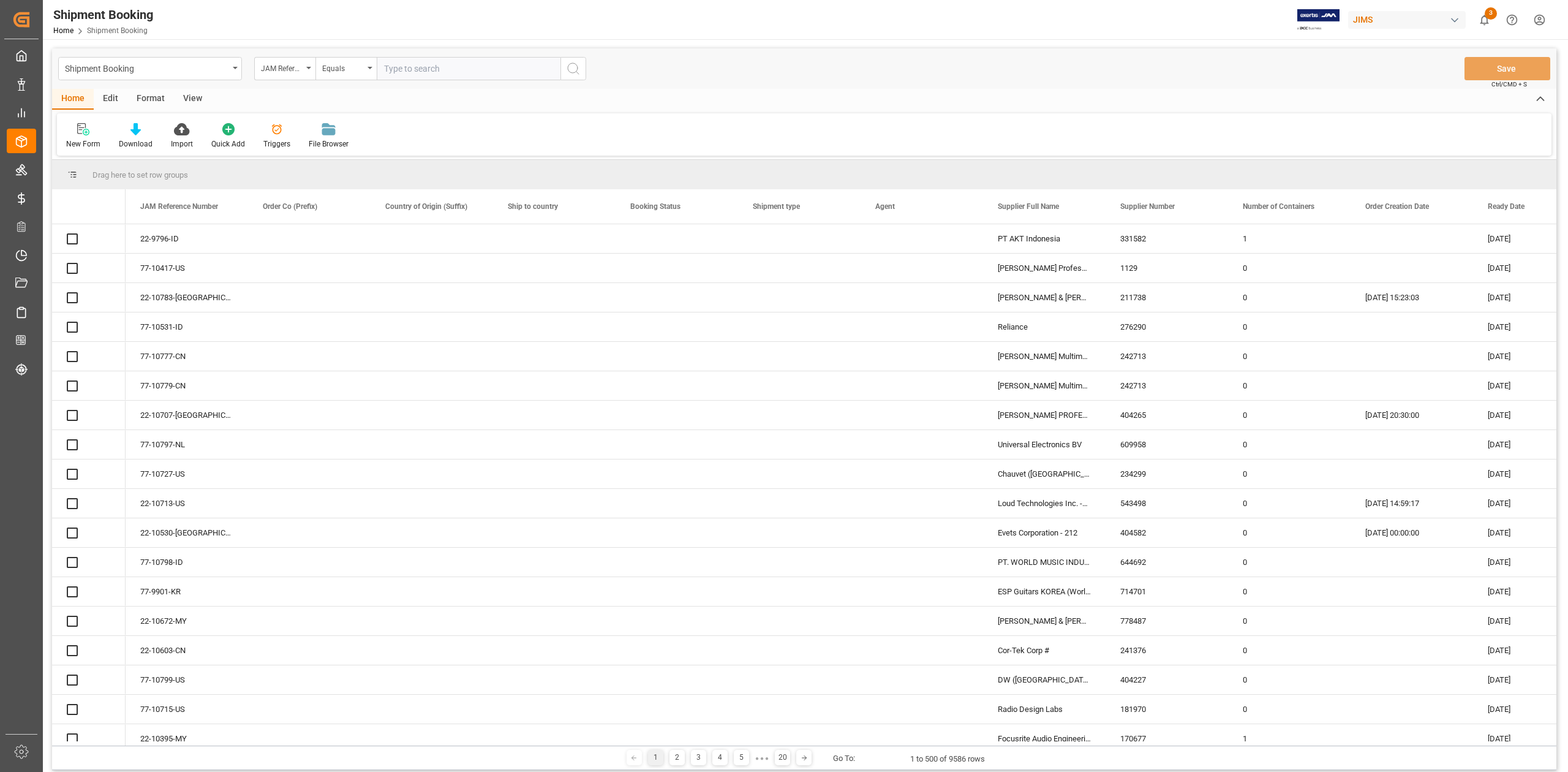
click at [409, 69] on input "text" at bounding box center [469, 68] width 183 height 23
type input "77-10561-DE"
click at [565, 75] on icon "search button" at bounding box center [572, 68] width 14 height 14
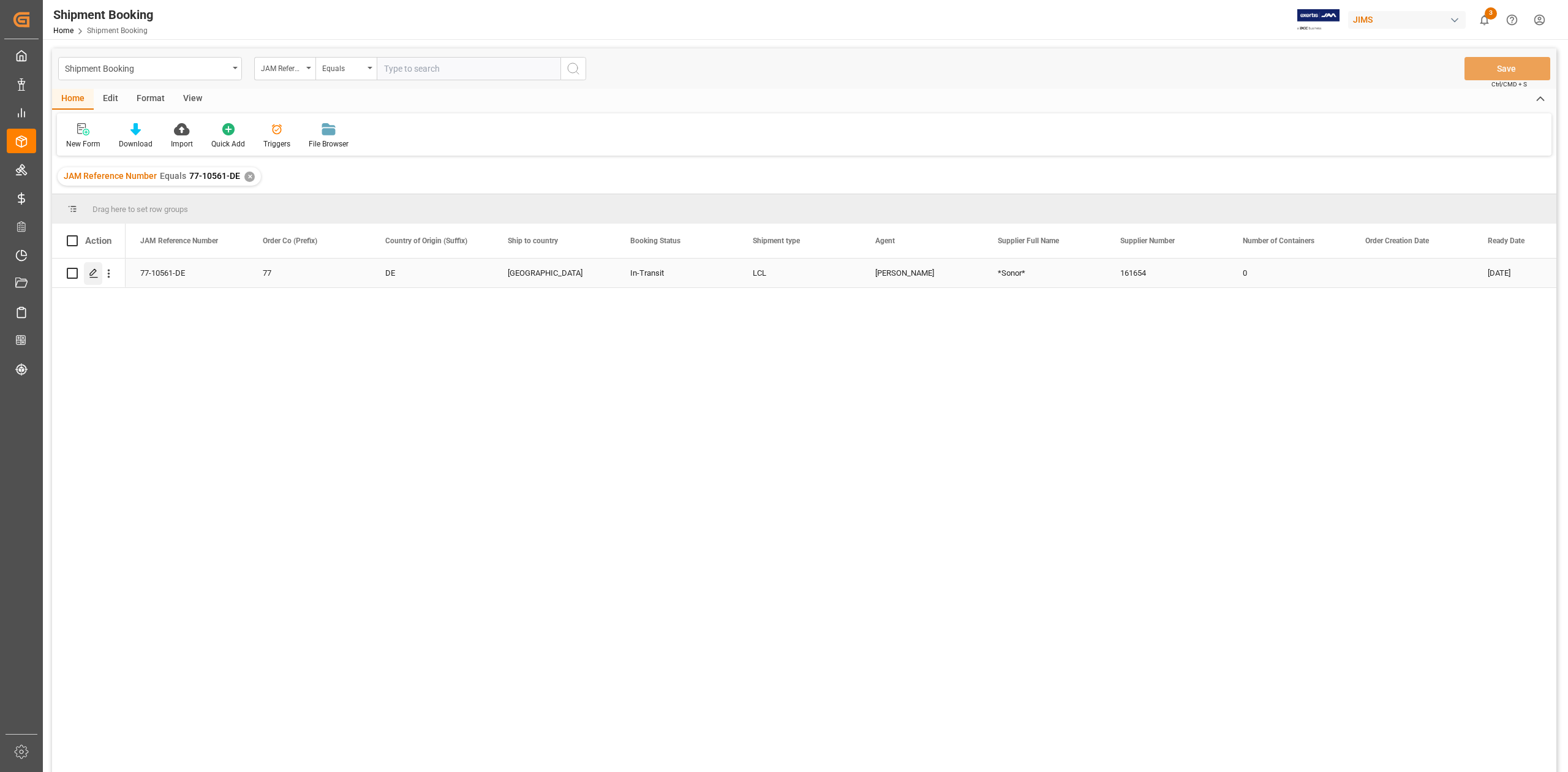
click at [96, 276] on icon "Press SPACE to select this row." at bounding box center [94, 273] width 10 height 10
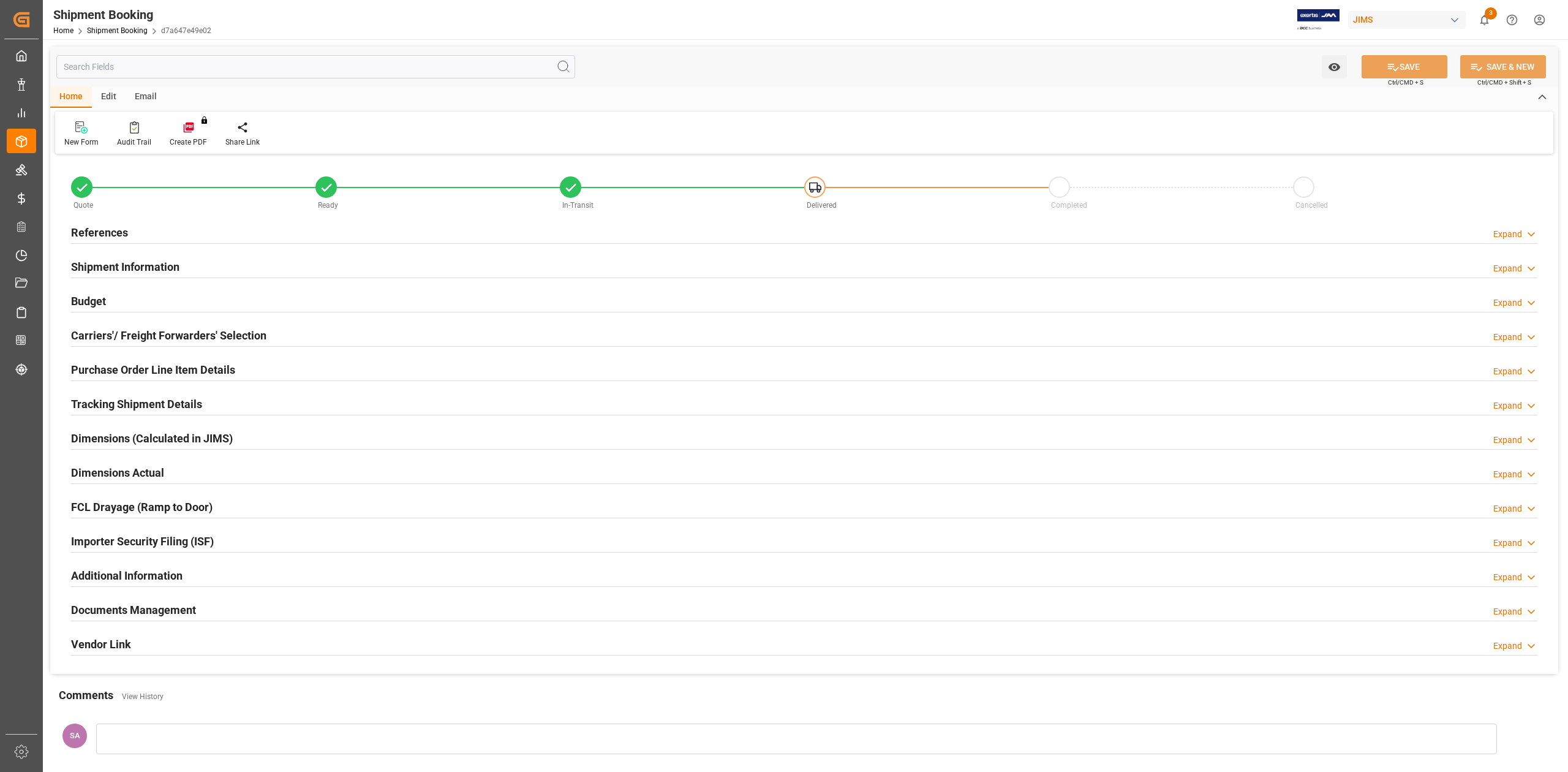
type input "29"
click at [133, 261] on h2 "Shipment Information" at bounding box center [126, 266] width 109 height 16
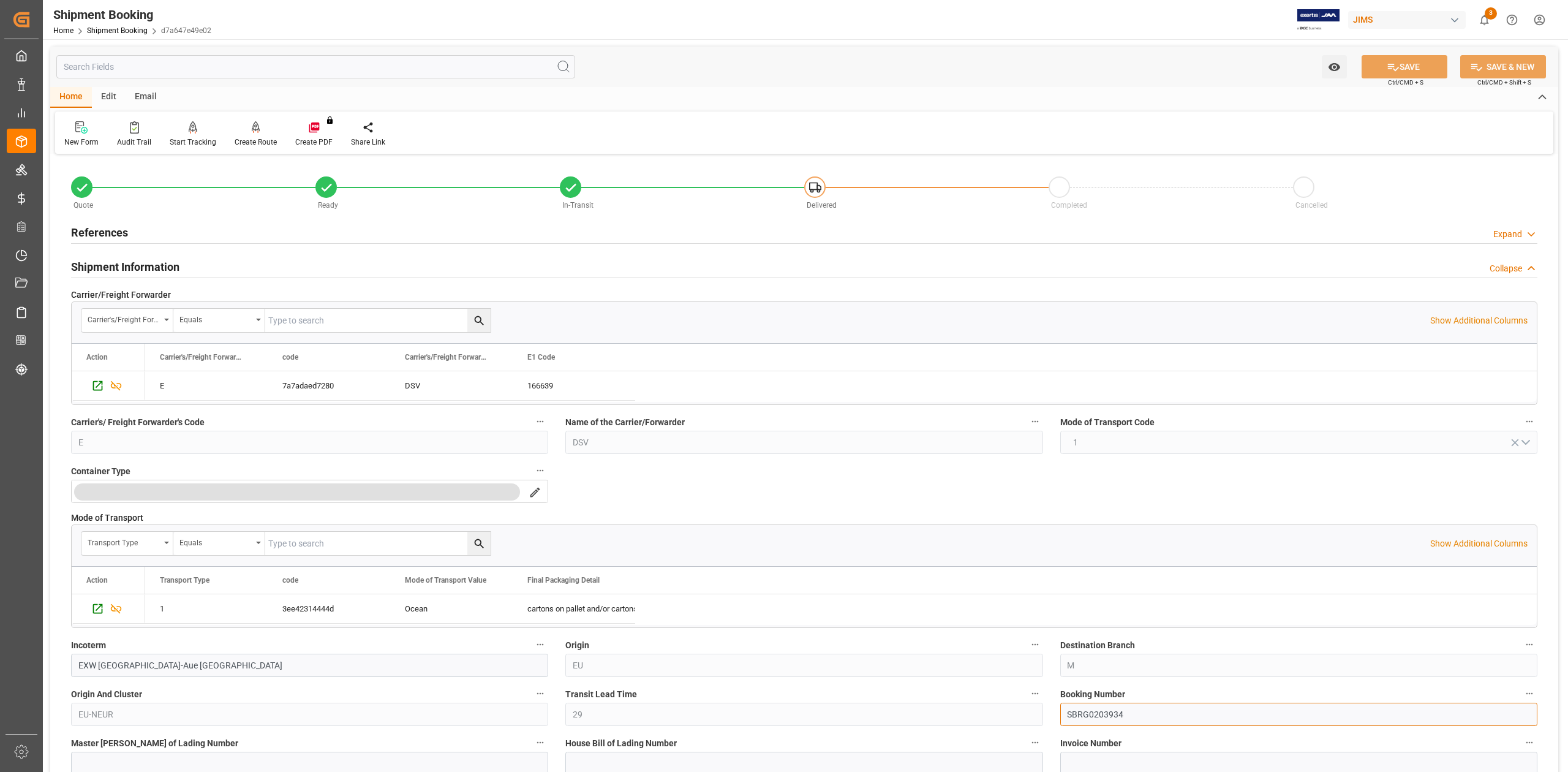
click at [1093, 723] on input "SBRG0203934" at bounding box center [1299, 713] width 477 height 23
